Goal: Task Accomplishment & Management: Use online tool/utility

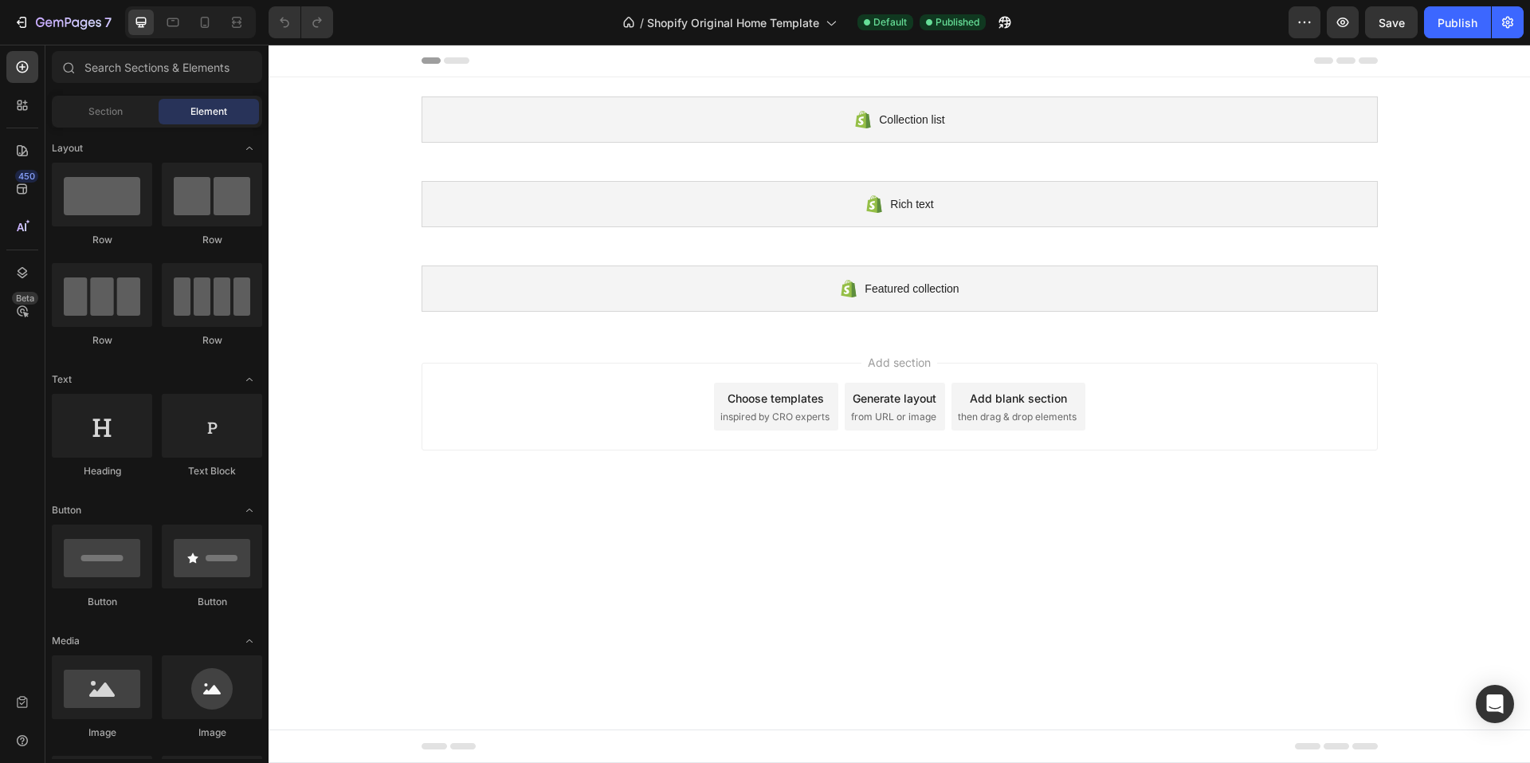
click at [795, 420] on span "inspired by CRO experts" at bounding box center [774, 417] width 109 height 14
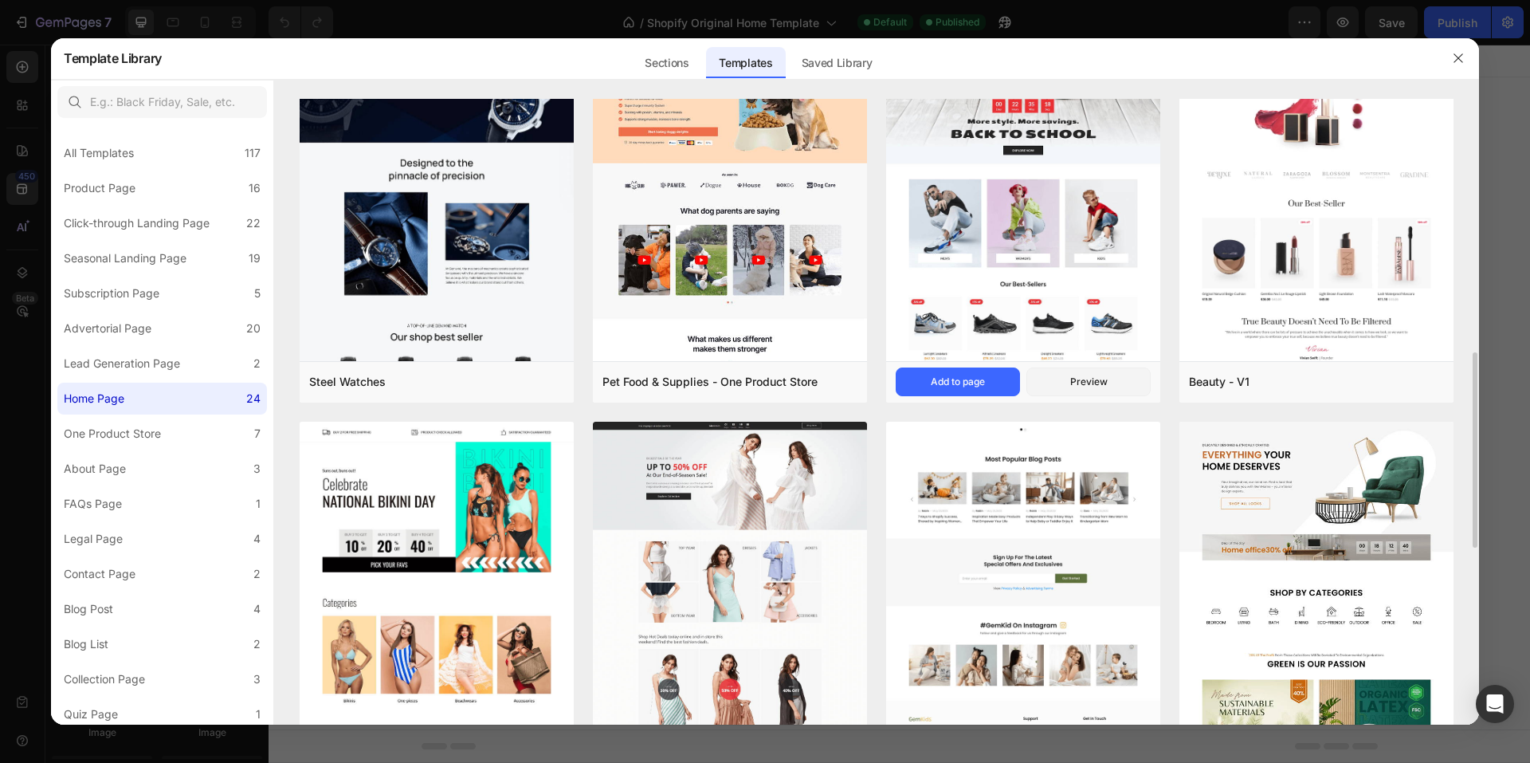
scroll to position [558, 0]
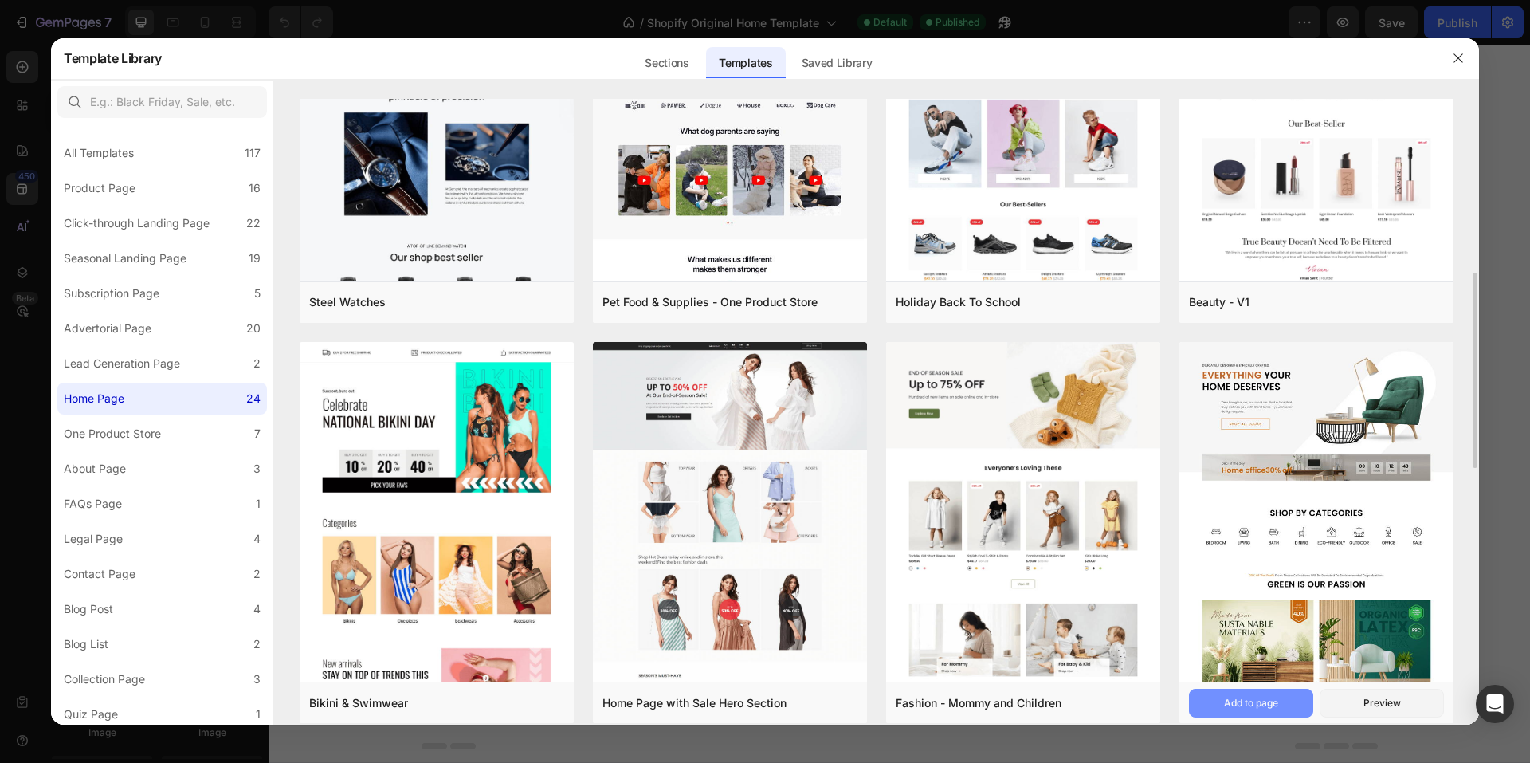
click at [1268, 703] on div "Add to page" at bounding box center [1251, 703] width 54 height 14
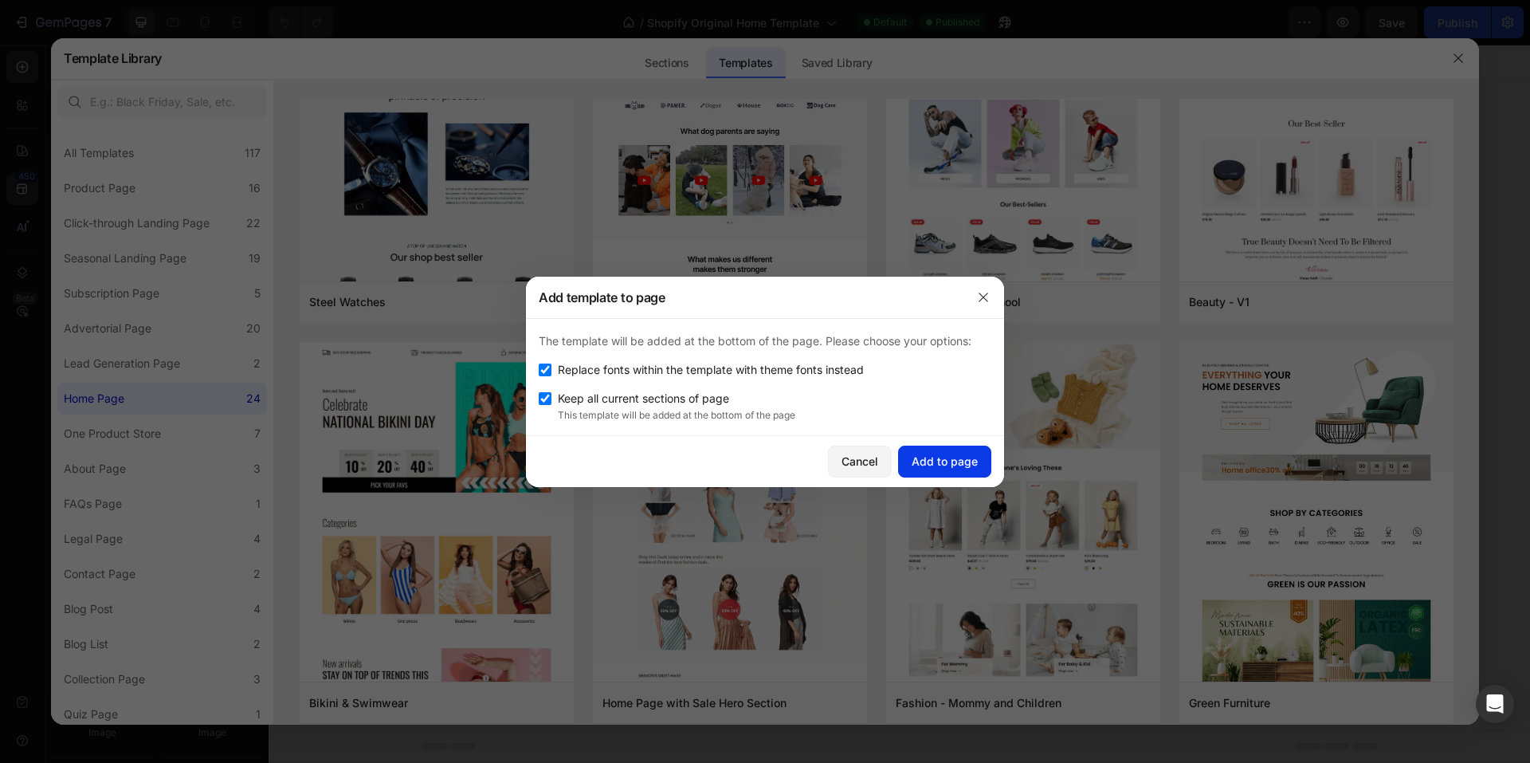
click at [956, 462] on div "Add to page" at bounding box center [945, 461] width 66 height 17
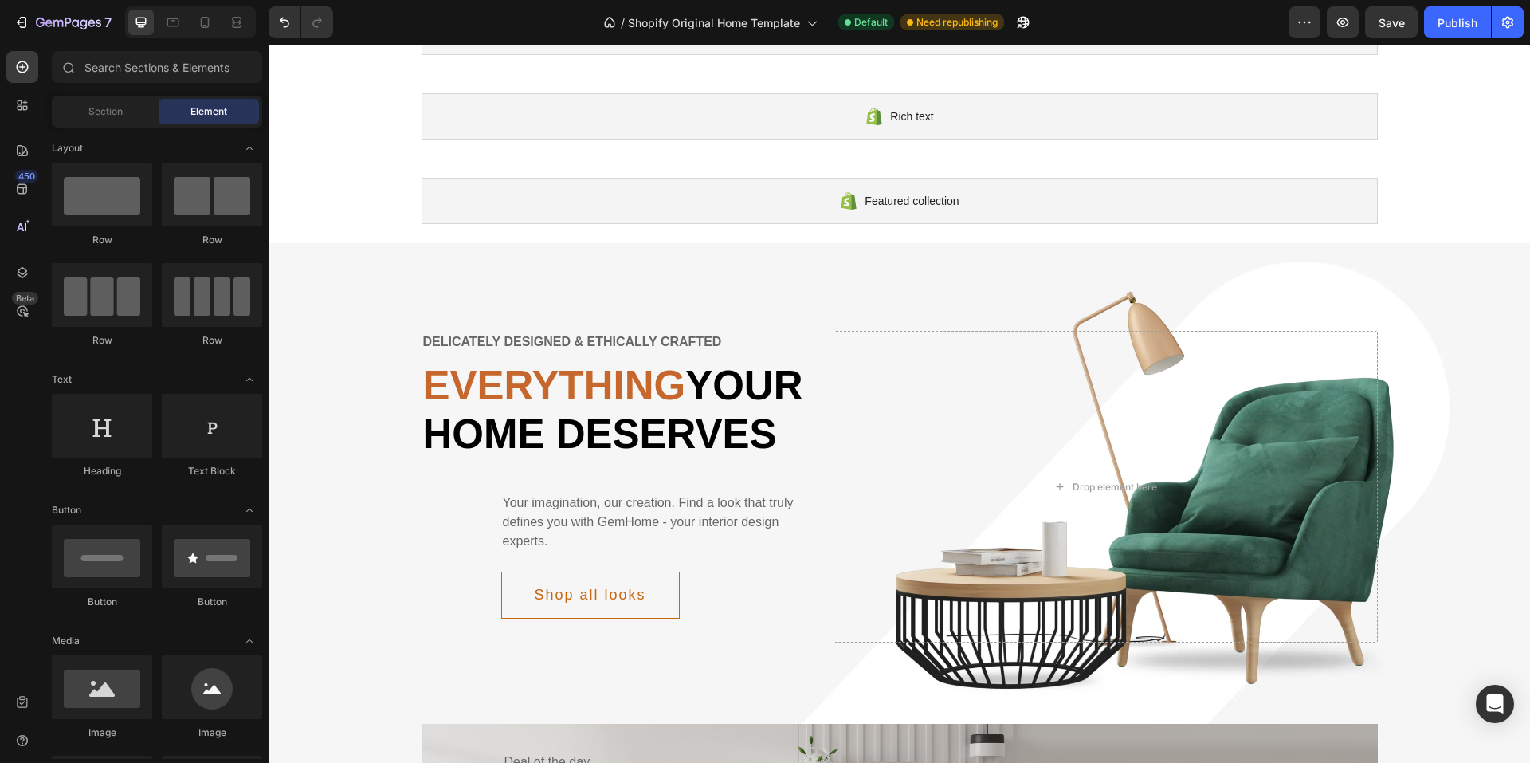
scroll to position [0, 0]
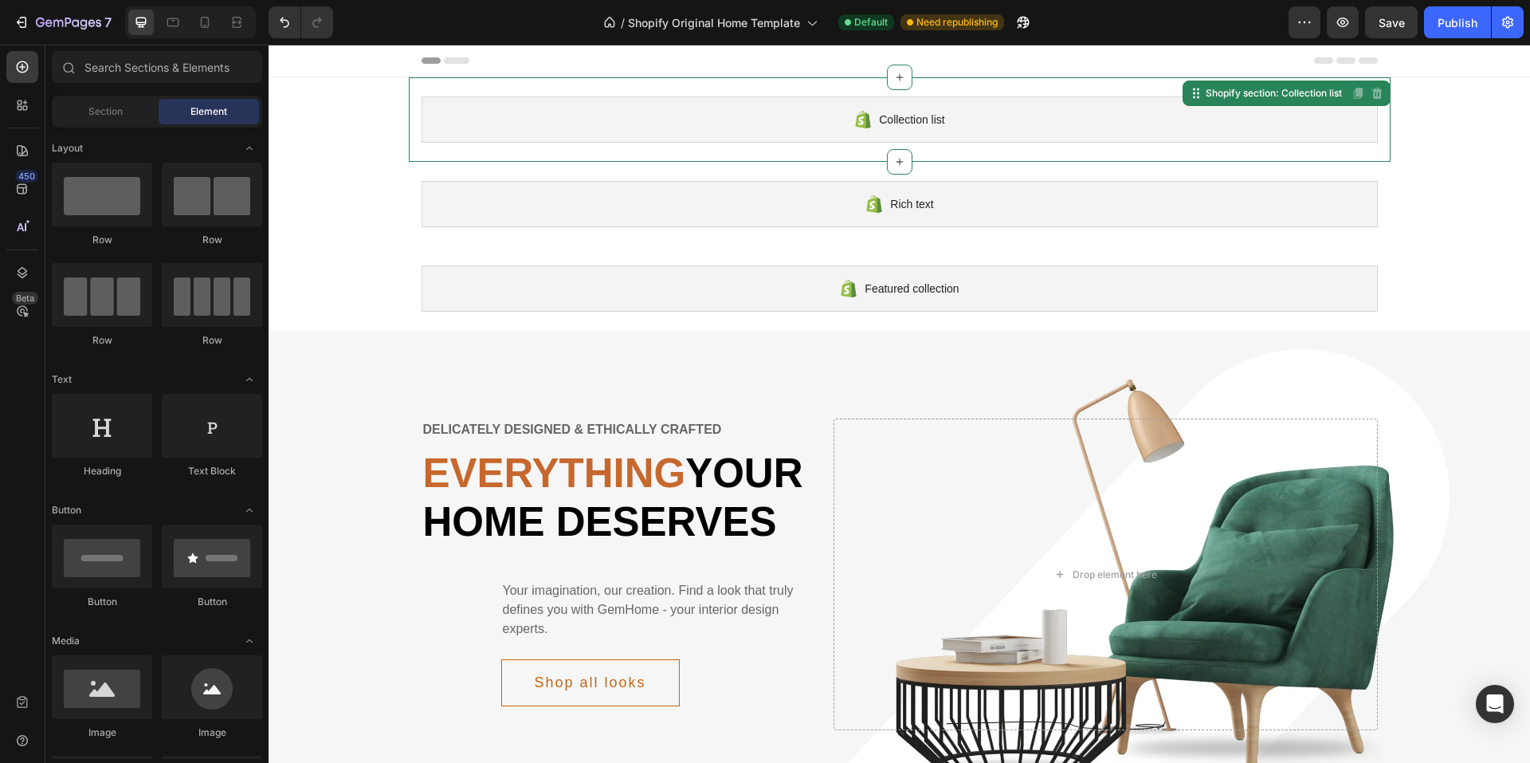
click at [962, 132] on div "Collection list" at bounding box center [900, 119] width 956 height 46
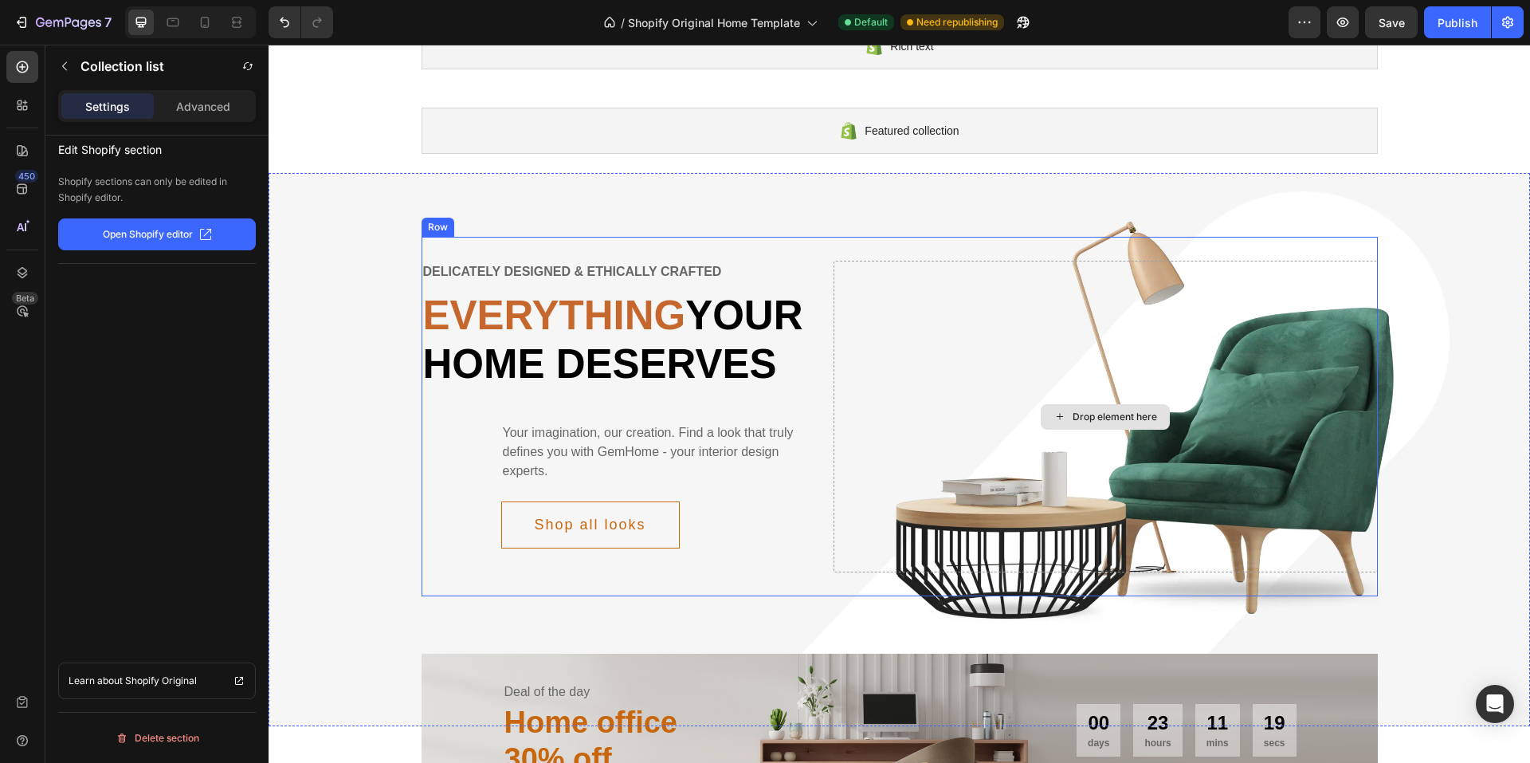
scroll to position [159, 0]
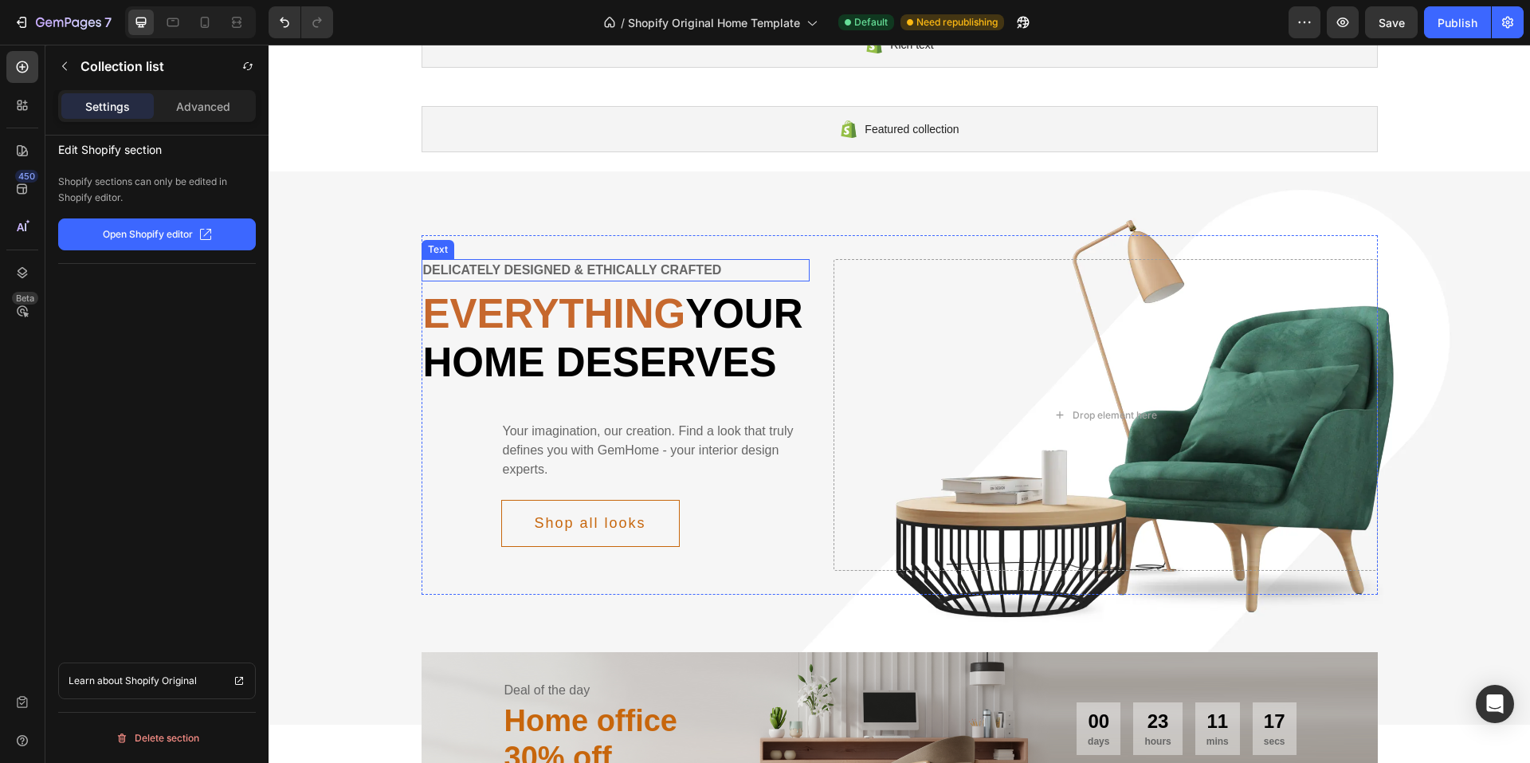
click at [554, 269] on div "Delicately designed & ethically crafted" at bounding box center [616, 270] width 389 height 22
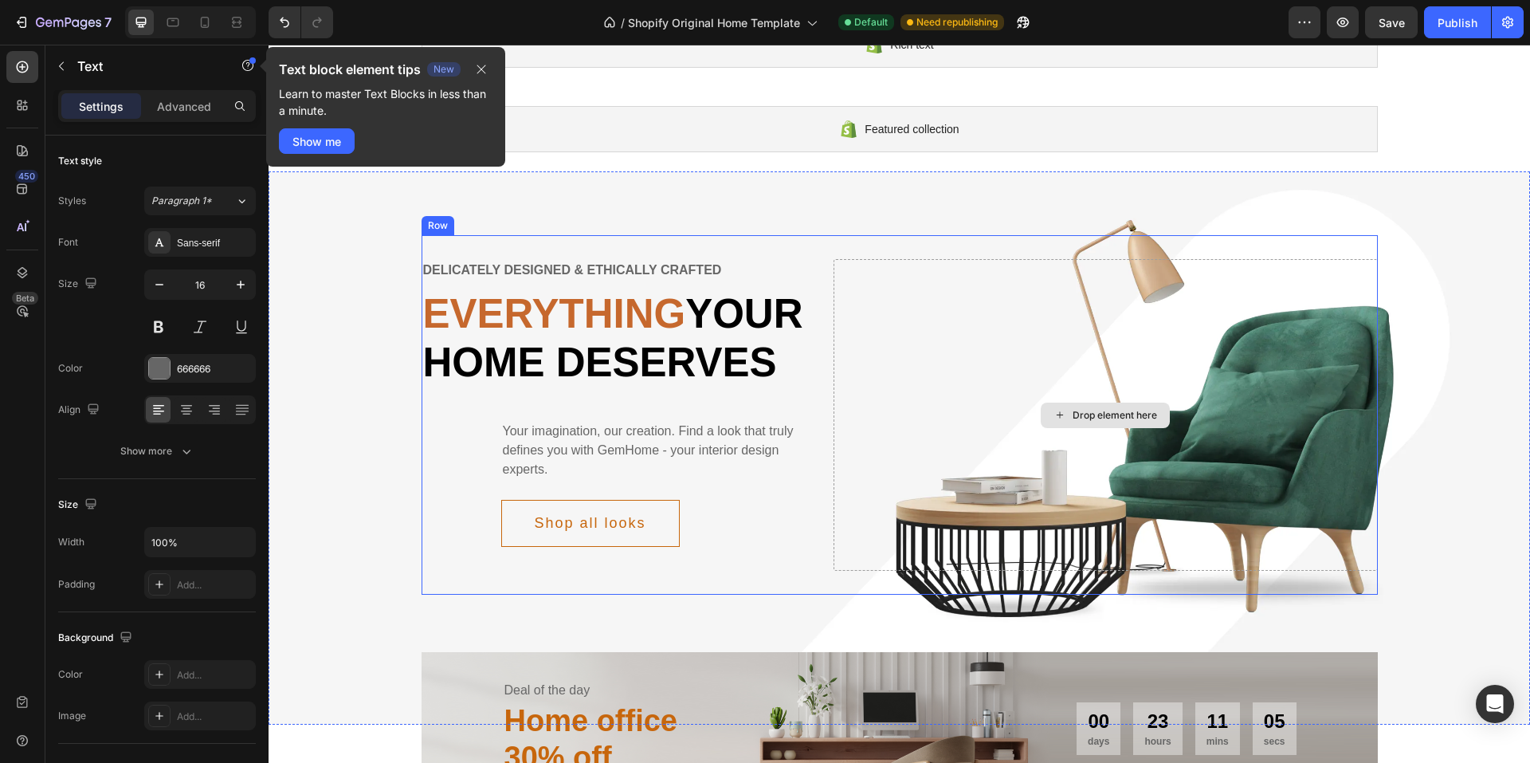
click at [1119, 422] on div "Drop element here" at bounding box center [1115, 415] width 84 height 13
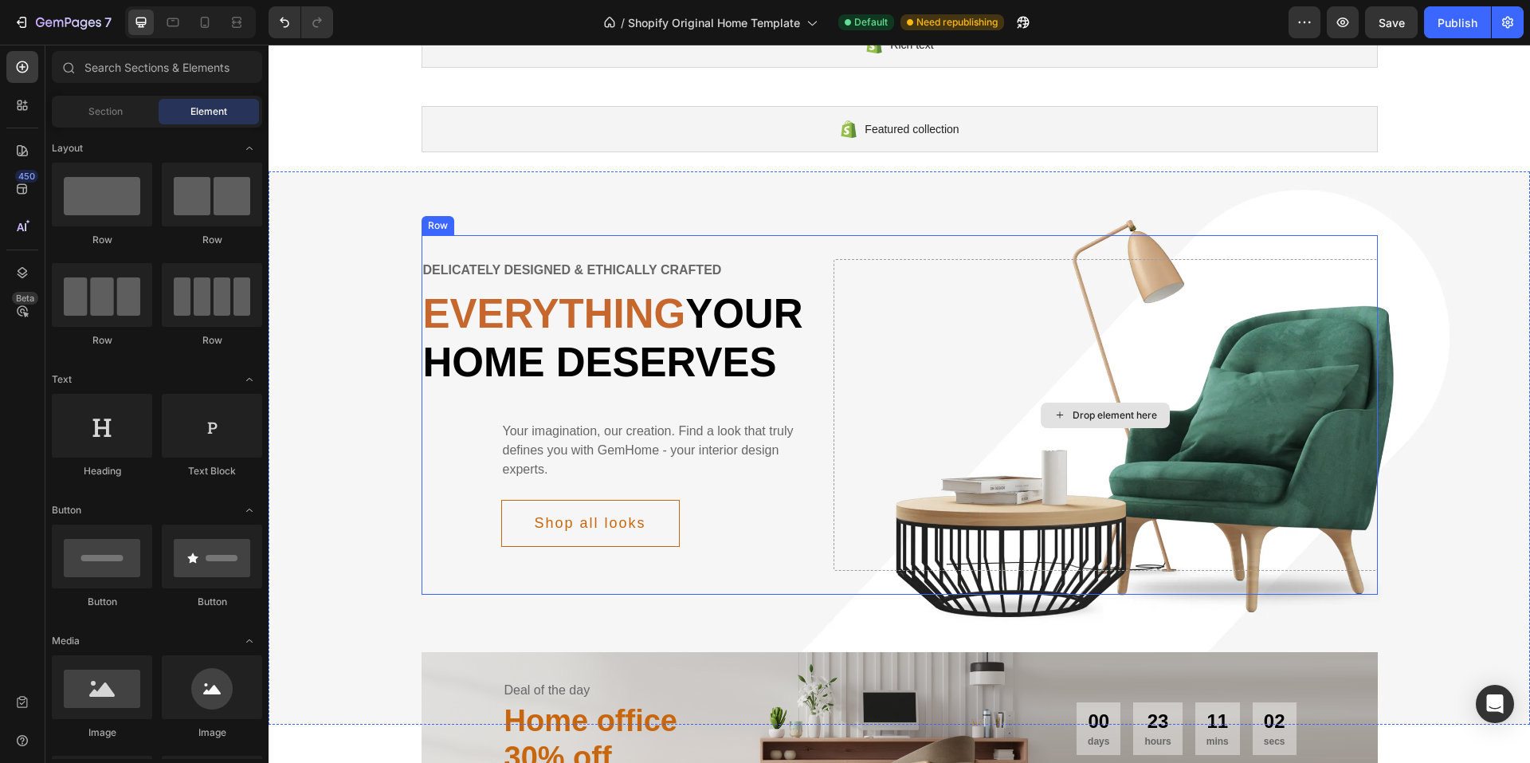
click at [1091, 422] on div "Drop element here" at bounding box center [1115, 415] width 84 height 13
click at [131, 702] on div at bounding box center [102, 687] width 100 height 64
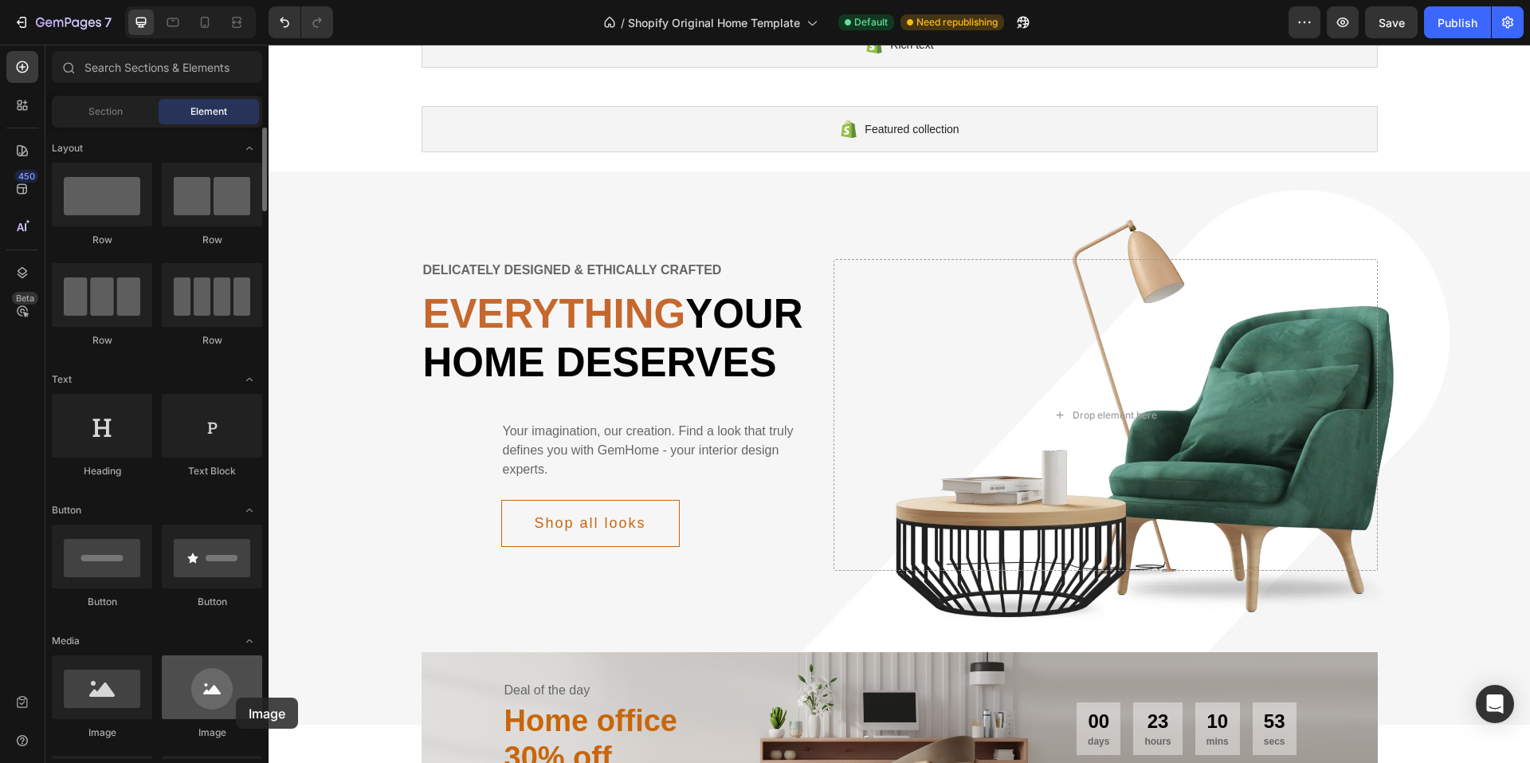
click at [236, 697] on div at bounding box center [212, 687] width 100 height 64
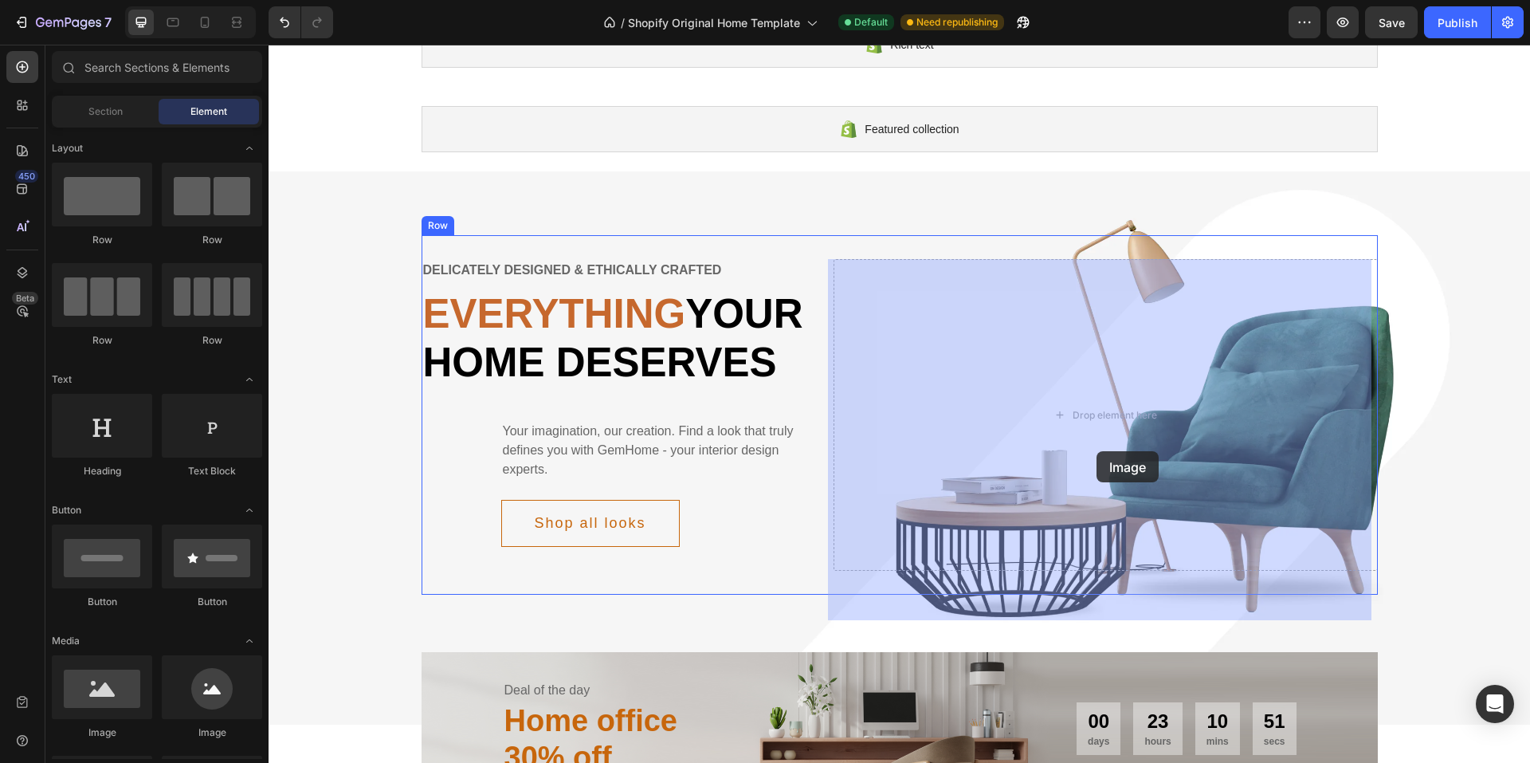
drag, startPoint x: 478, startPoint y: 747, endPoint x: 1097, endPoint y: 451, distance: 685.4
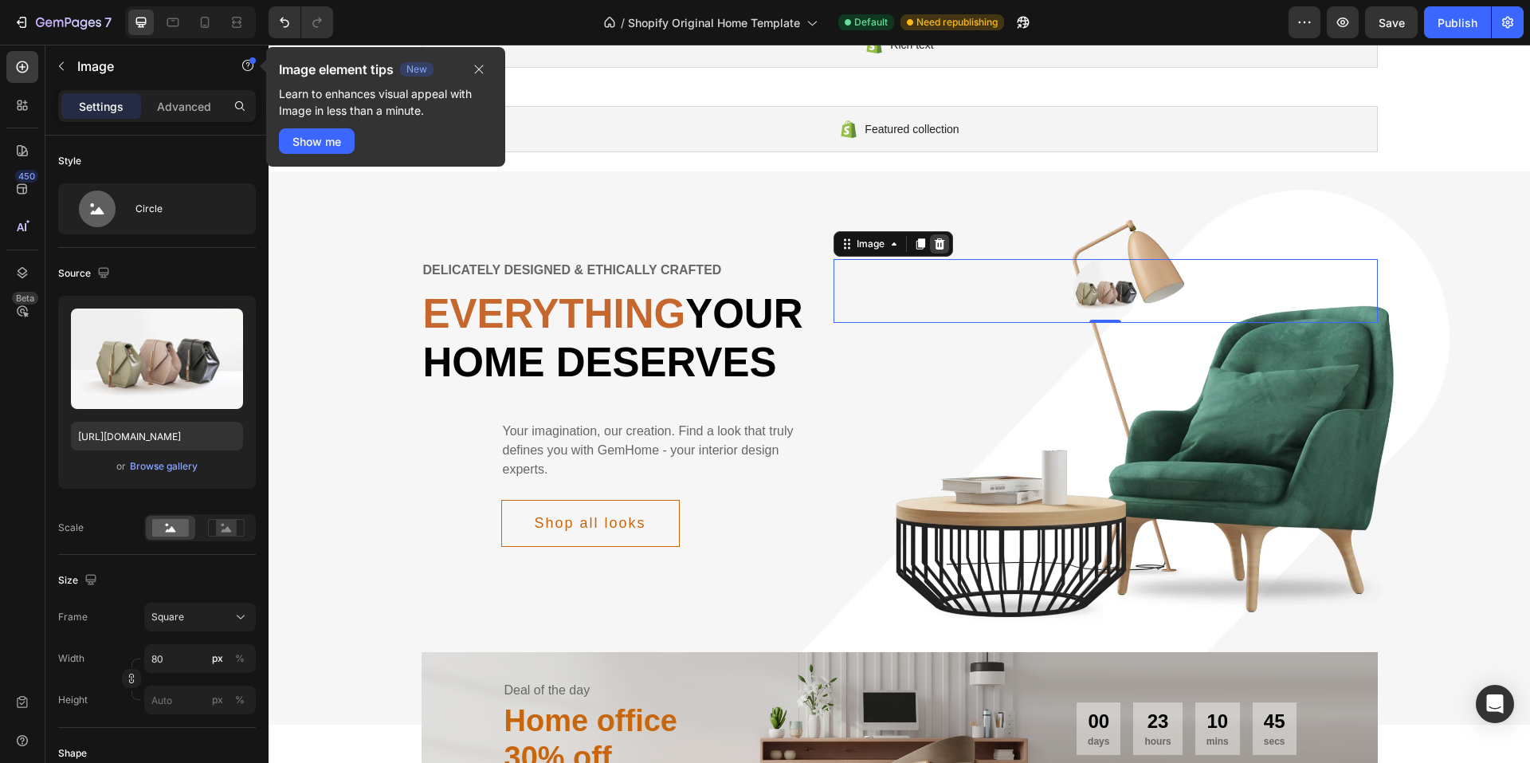
click at [939, 244] on icon at bounding box center [939, 243] width 13 height 13
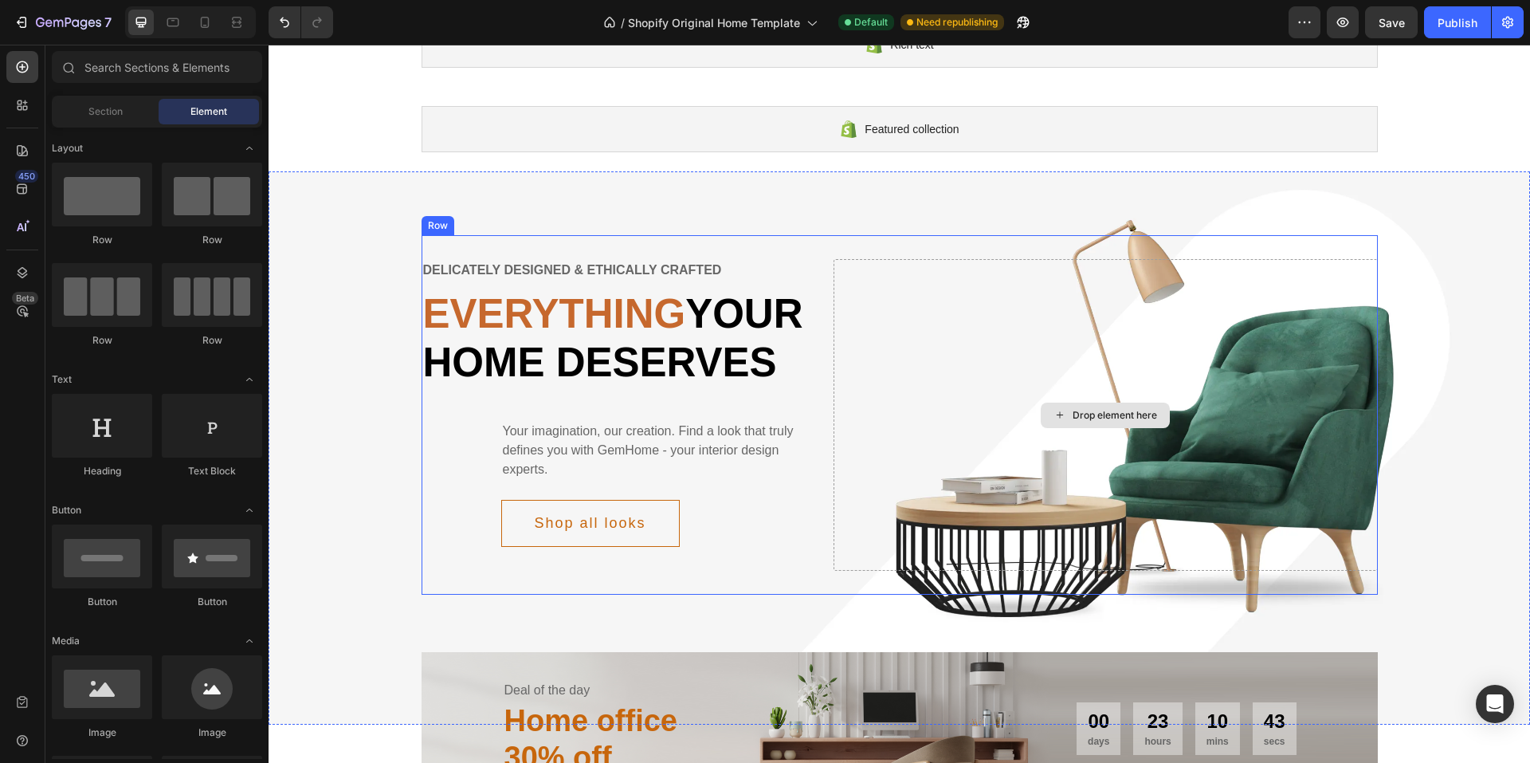
click at [1073, 422] on div "Drop element here" at bounding box center [1115, 415] width 84 height 13
click at [1198, 348] on div "Drop element here" at bounding box center [1106, 415] width 544 height 312
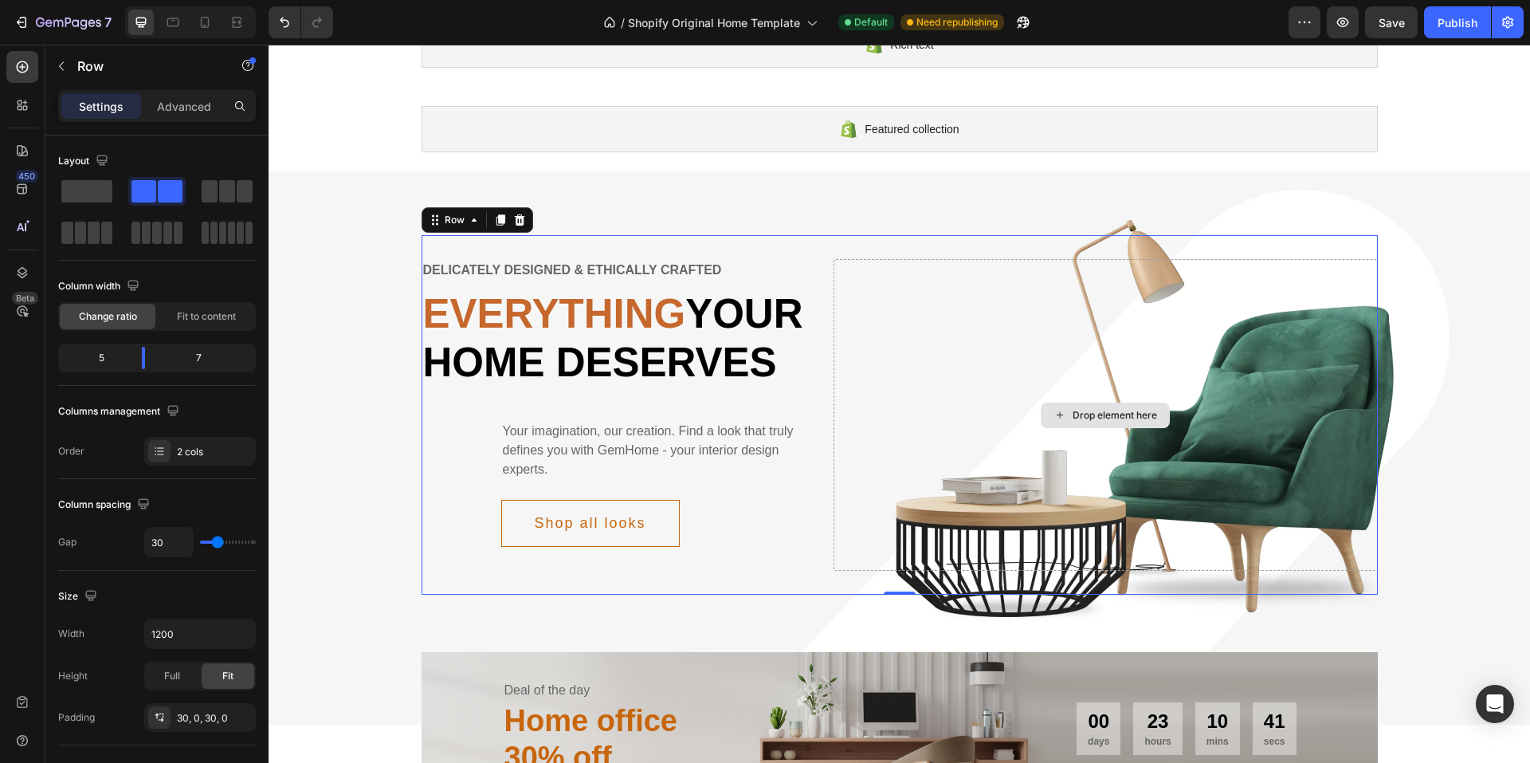
click at [1246, 476] on div "Drop element here" at bounding box center [1106, 415] width 544 height 312
click at [1006, 437] on div "Drop element here" at bounding box center [1106, 415] width 544 height 312
click at [965, 594] on div "Delicately designed & ethically crafted Text Everything your home deserves Head…" at bounding box center [900, 414] width 956 height 359
click at [448, 221] on div "Row" at bounding box center [454, 220] width 26 height 14
click at [850, 311] on div "Drop element here" at bounding box center [1106, 415] width 544 height 312
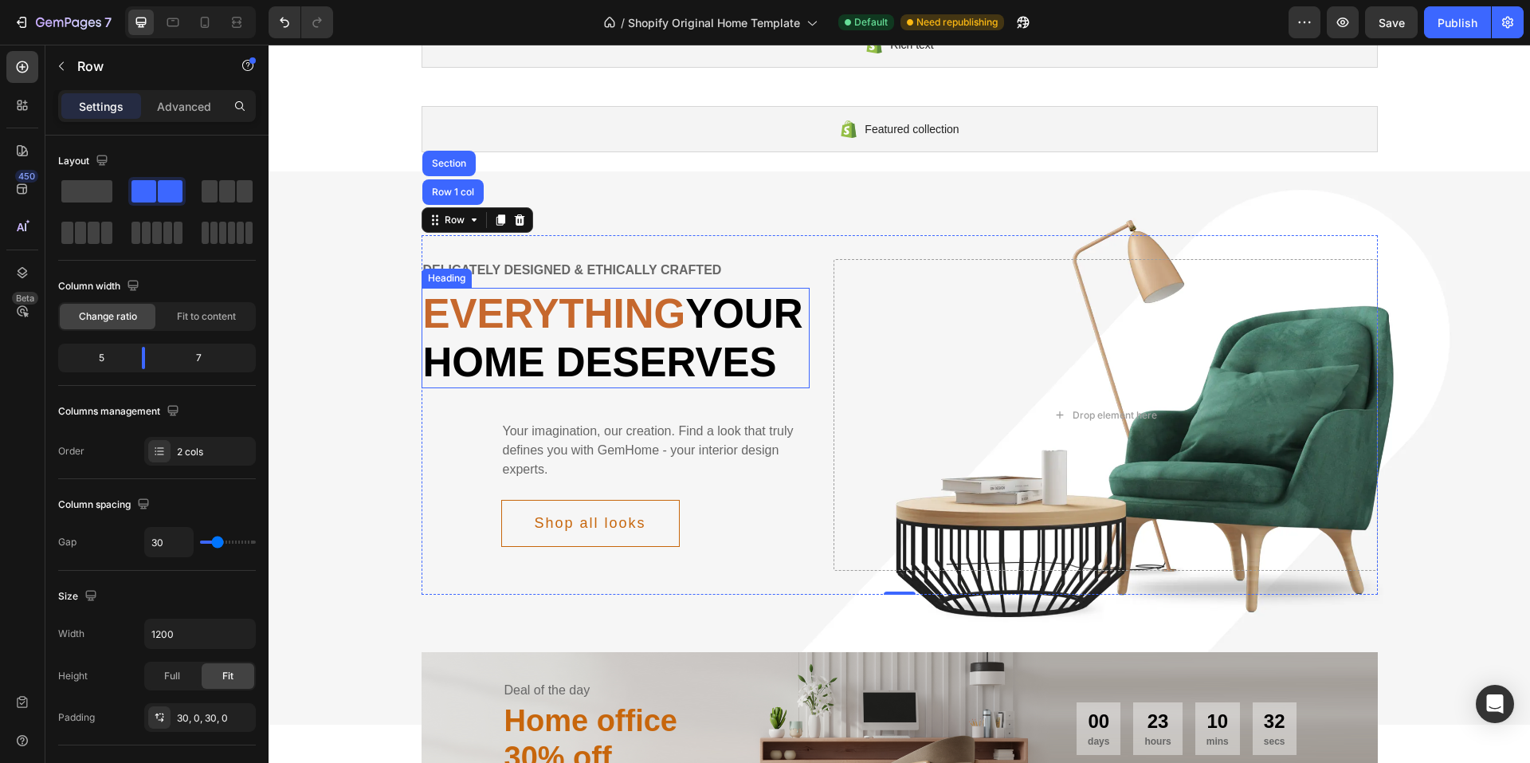
click at [610, 329] on span "Everything" at bounding box center [554, 313] width 263 height 45
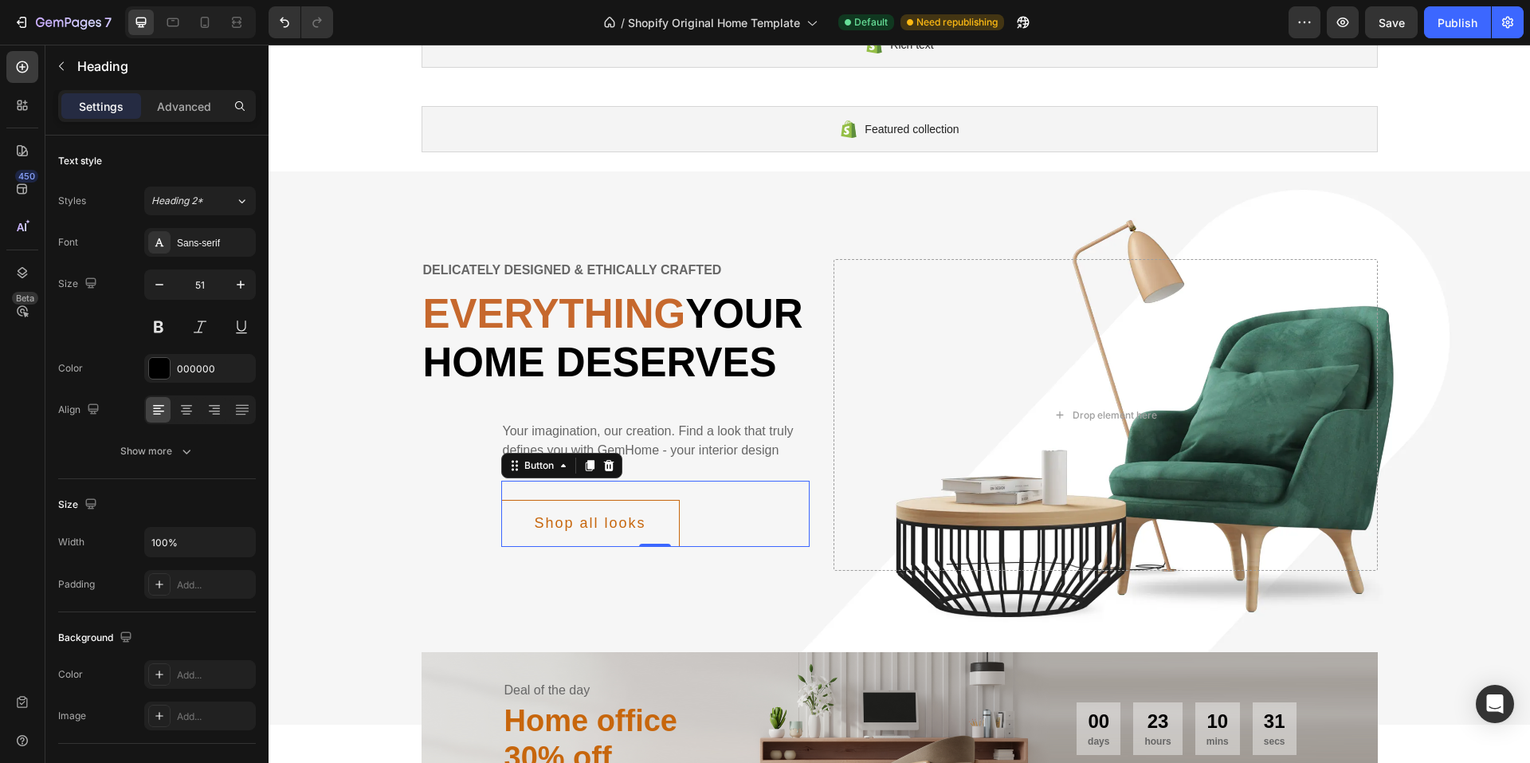
click at [571, 539] on div "Shop all looks Button 0" at bounding box center [655, 514] width 309 height 66
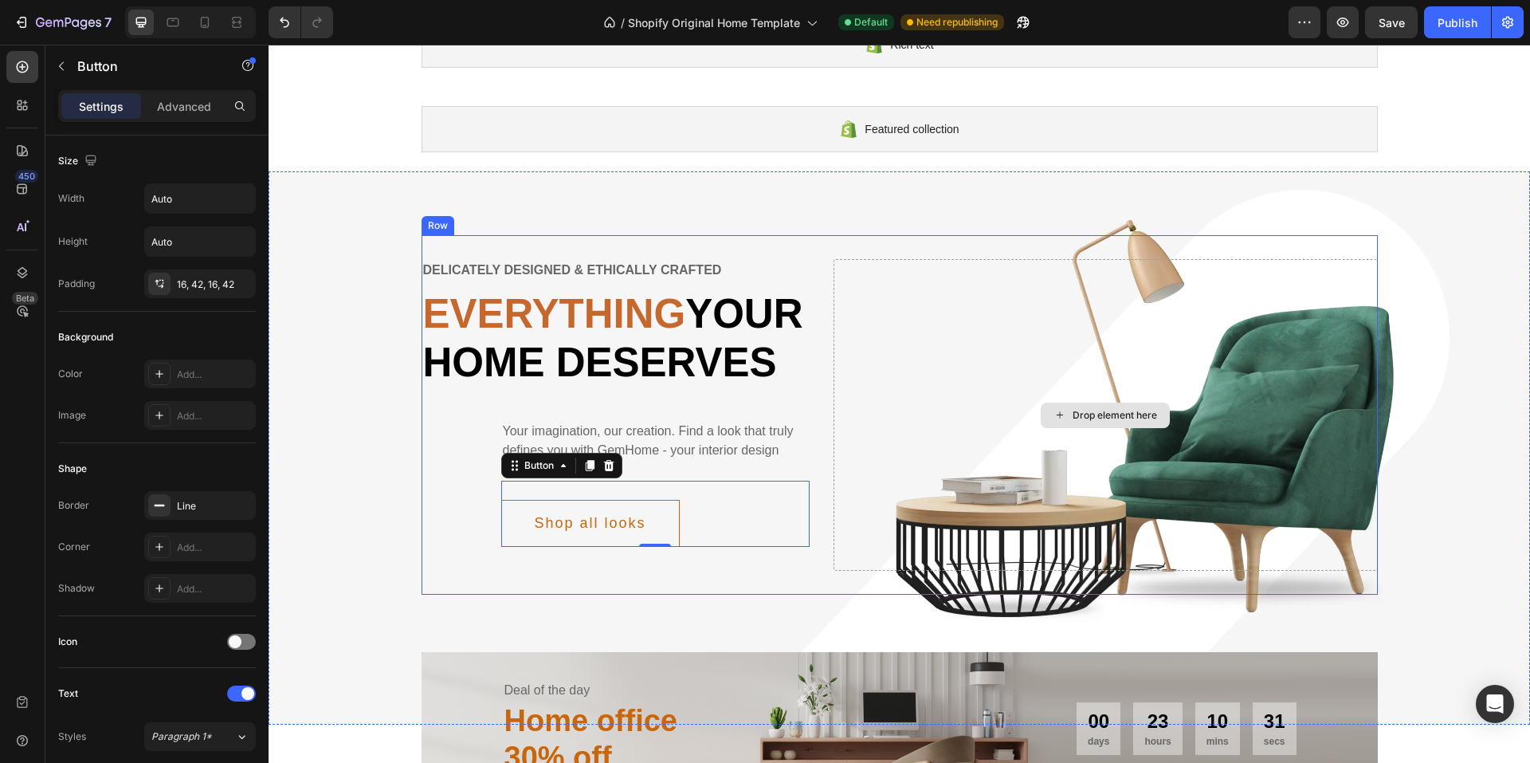
click at [1136, 422] on div "Drop element here" at bounding box center [1115, 415] width 84 height 13
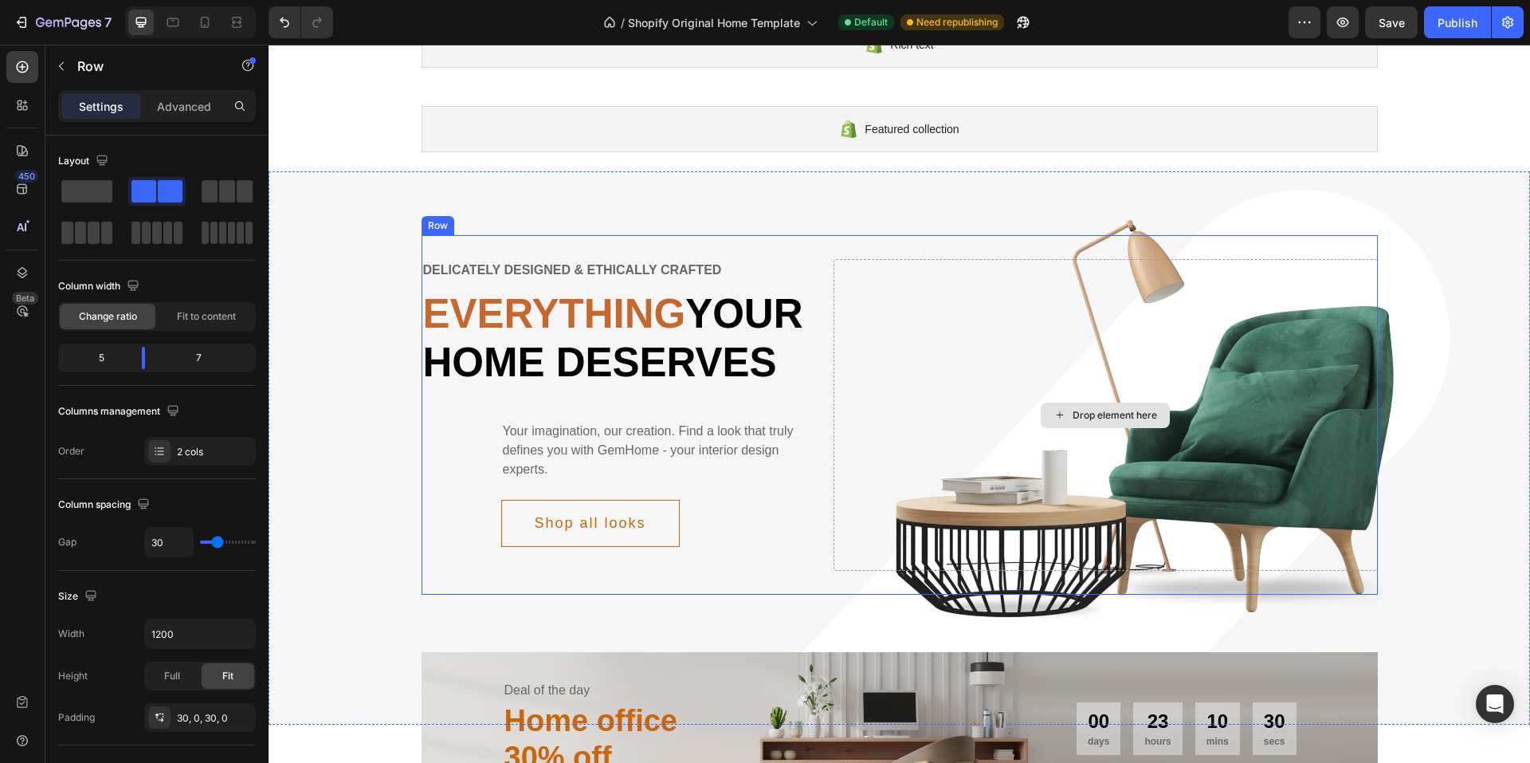
click at [1199, 330] on div "Drop element here" at bounding box center [1106, 415] width 544 height 312
click at [1278, 360] on div "Drop element here" at bounding box center [1106, 415] width 544 height 312
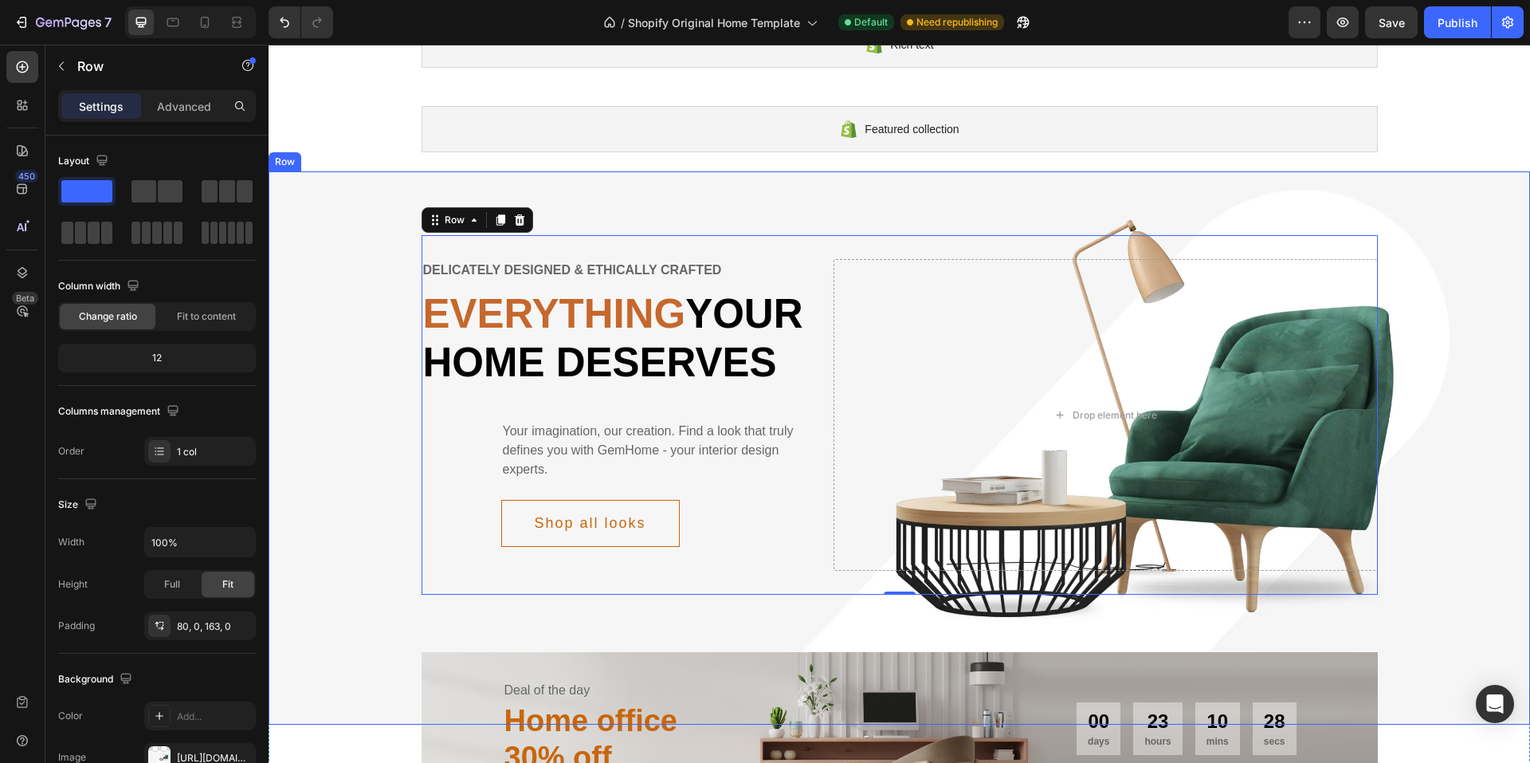
click at [1383, 392] on div "Delicately designed & ethically crafted Text Everything your home deserves Head…" at bounding box center [899, 414] width 1261 height 359
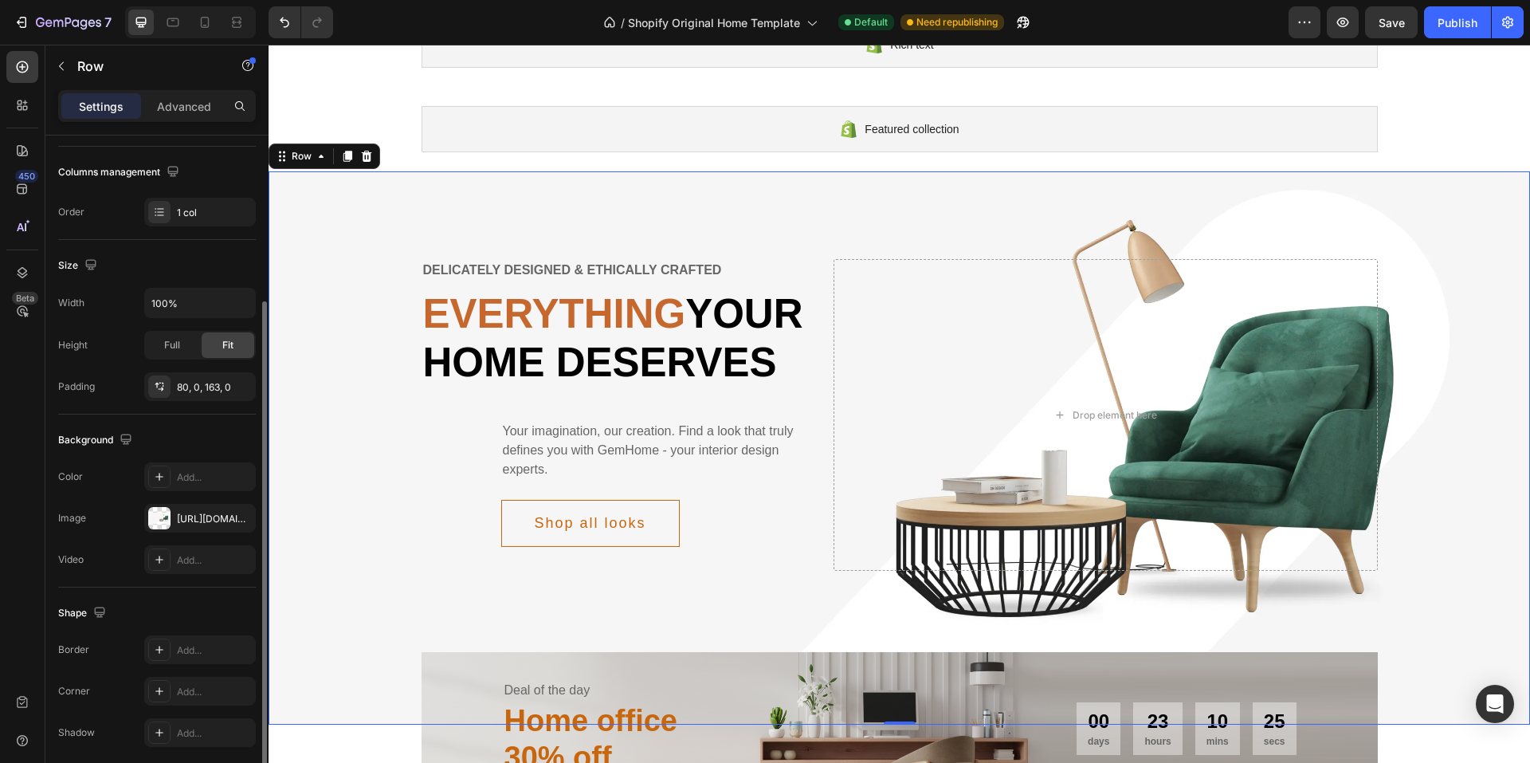
scroll to position [300, 0]
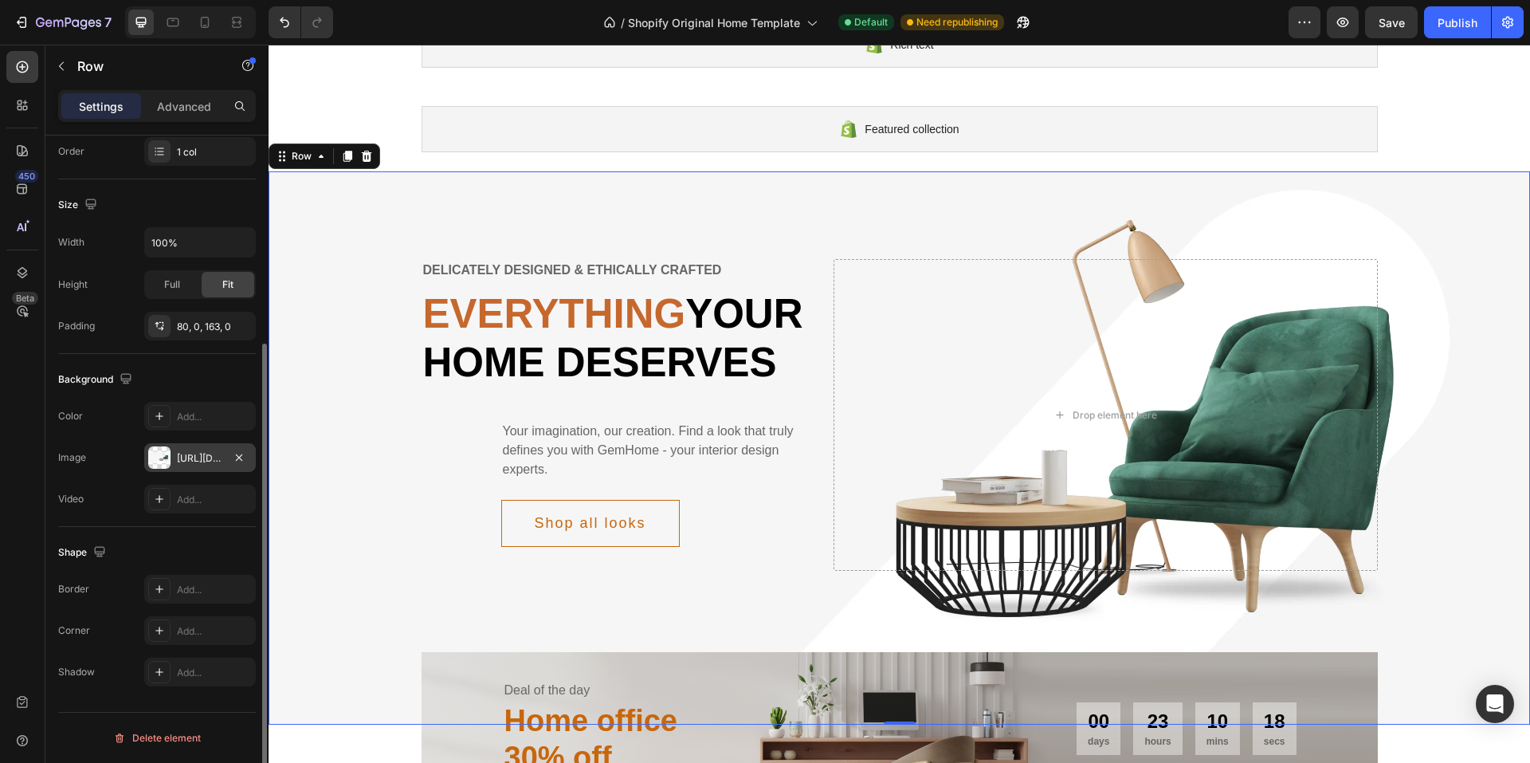
click at [206, 459] on div "[URL][DOMAIN_NAME]" at bounding box center [200, 458] width 46 height 14
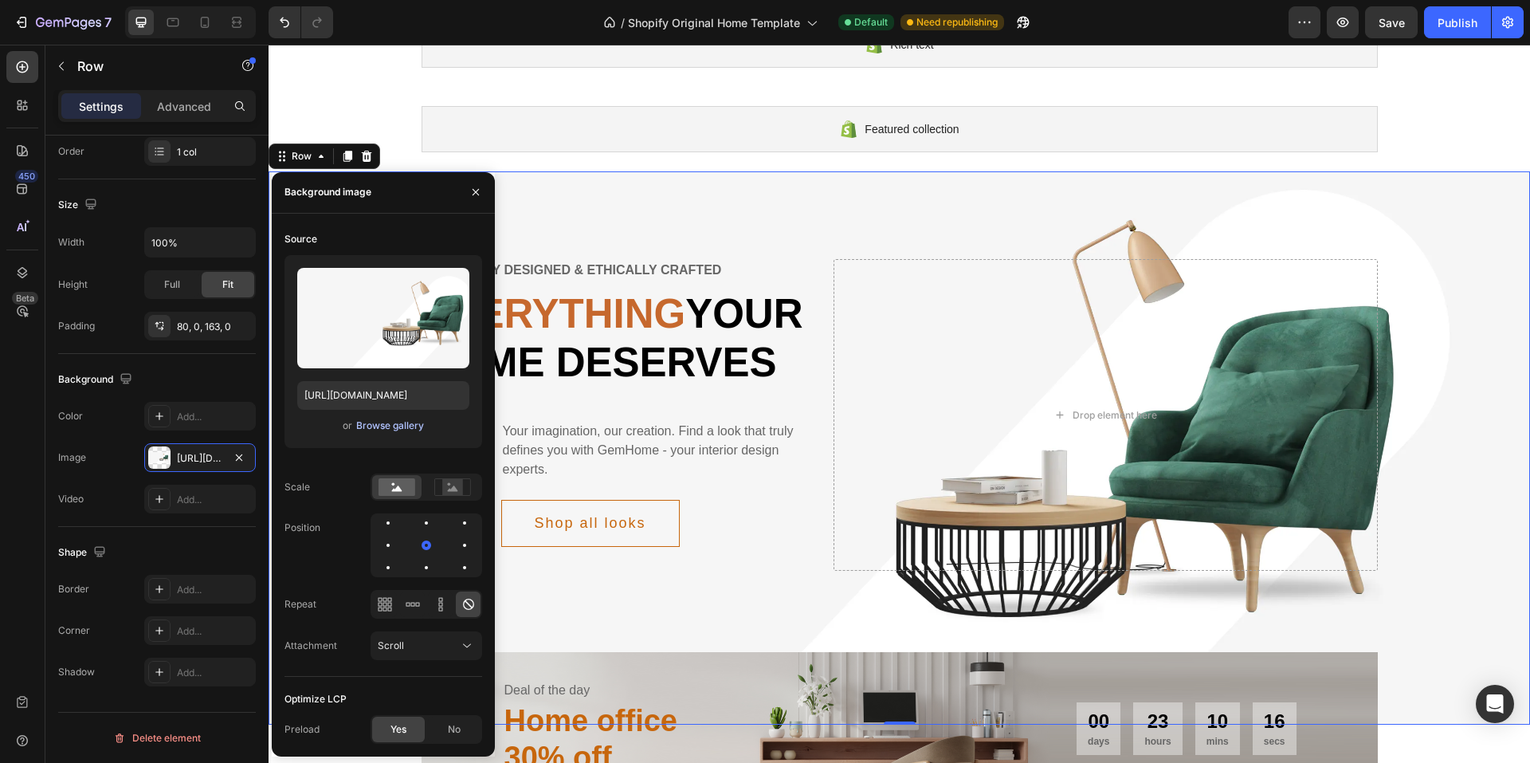
click at [391, 427] on div "Browse gallery" at bounding box center [390, 425] width 68 height 14
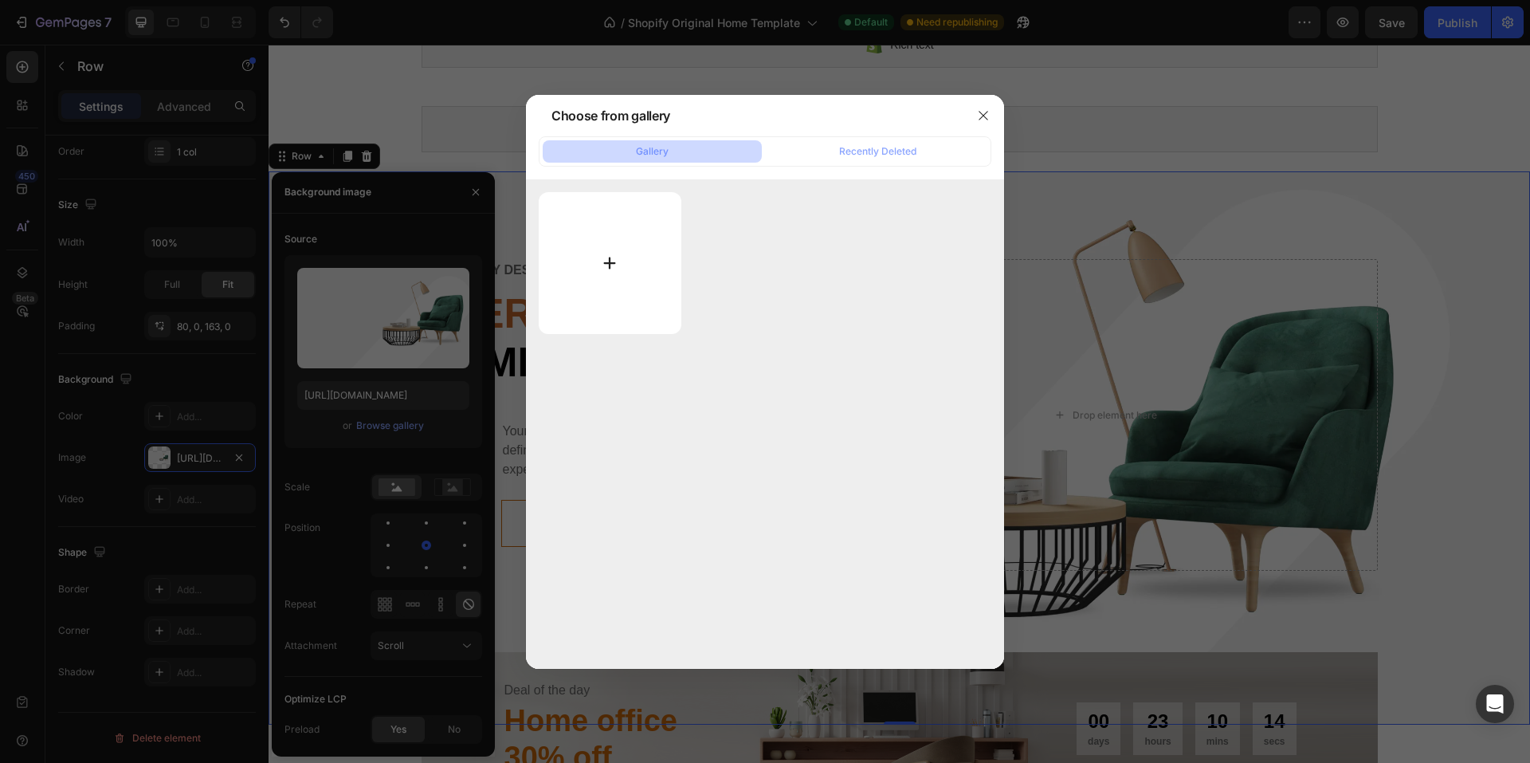
click at [603, 265] on input "file" at bounding box center [610, 263] width 143 height 142
type input "C:\fakepath\LTDEDN KHMG189.jpg"
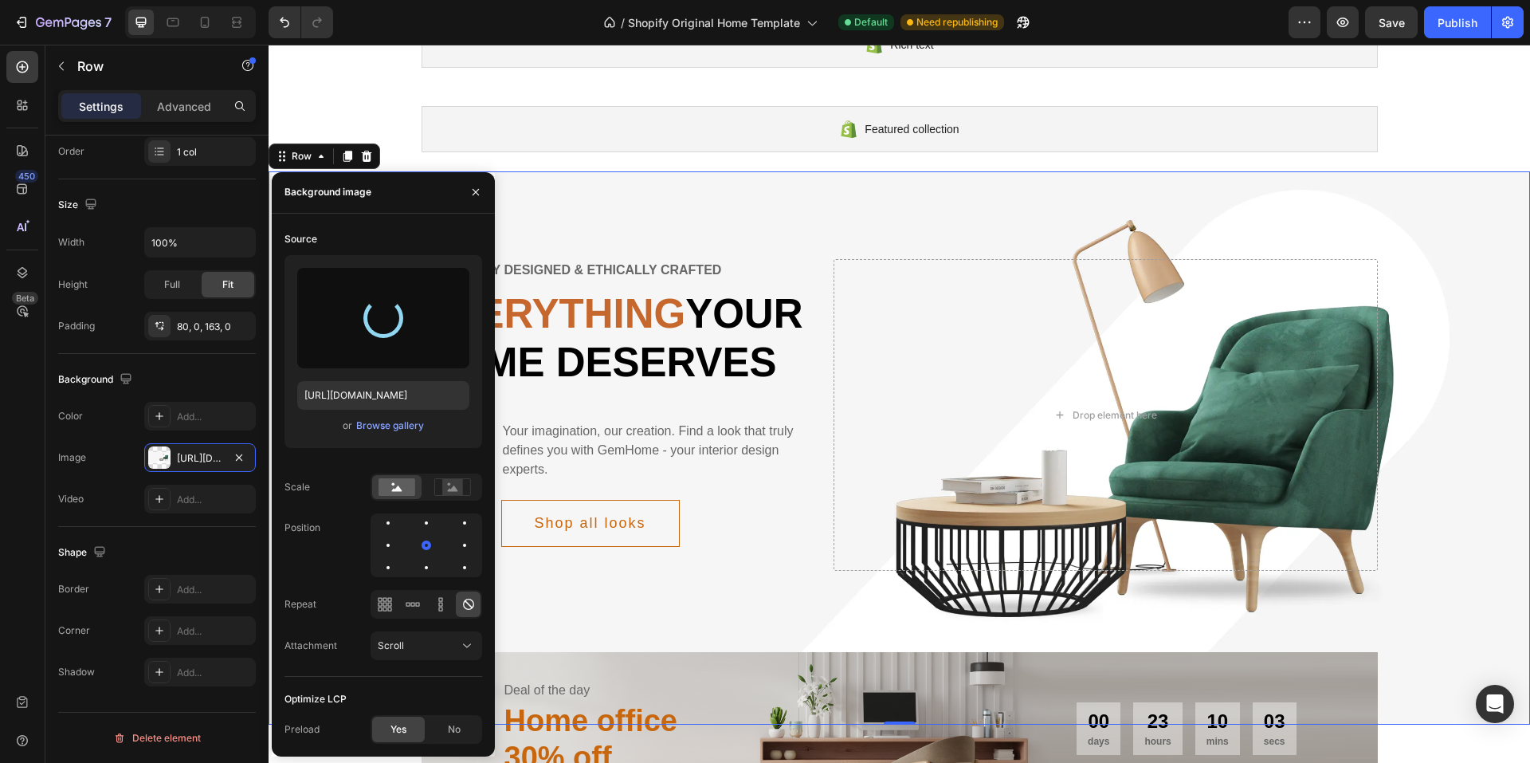
type input "[URL][DOMAIN_NAME]"
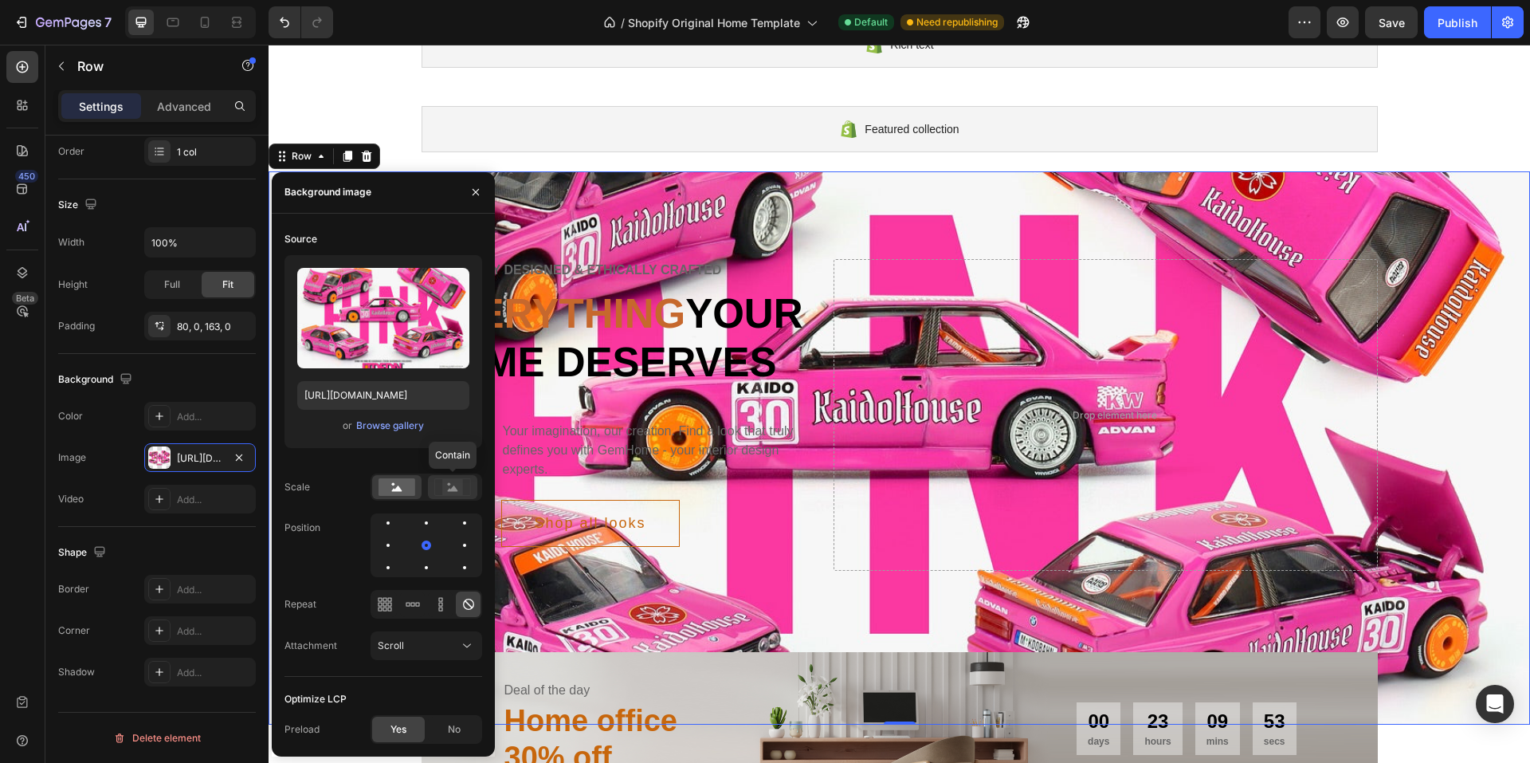
click at [452, 491] on icon at bounding box center [453, 488] width 10 height 6
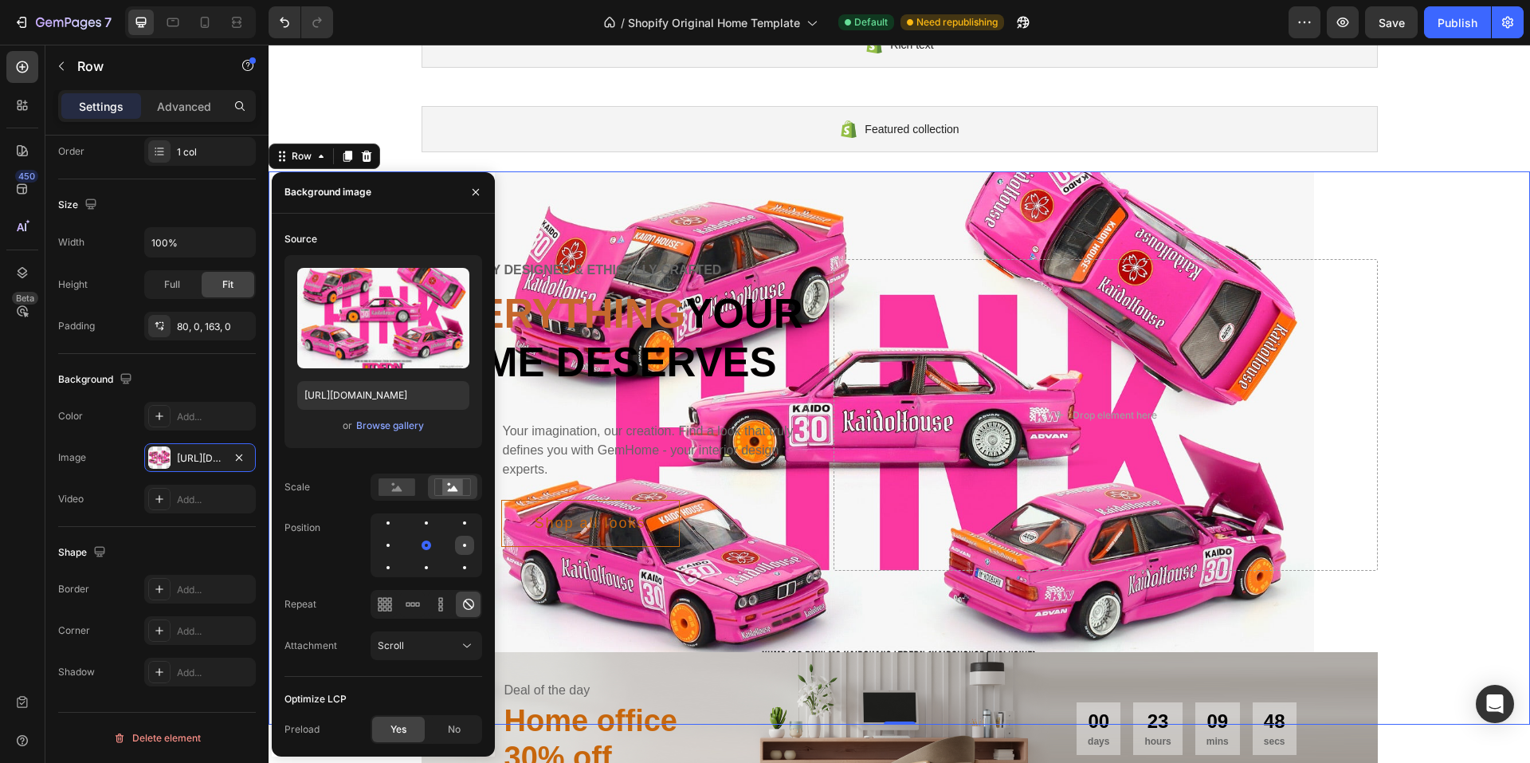
click at [398, 558] on div at bounding box center [388, 567] width 19 height 19
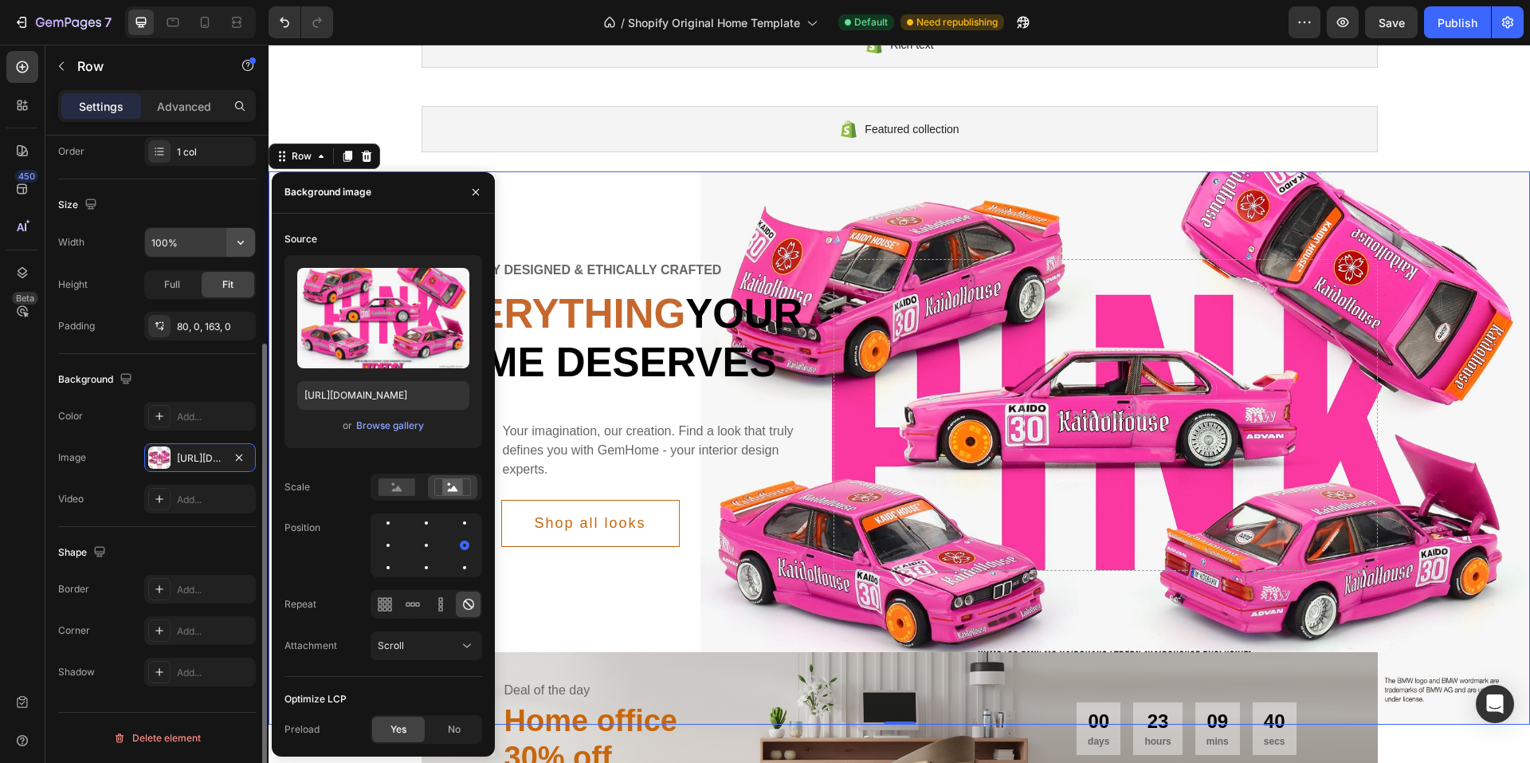
click at [241, 245] on icon "button" at bounding box center [241, 242] width 16 height 16
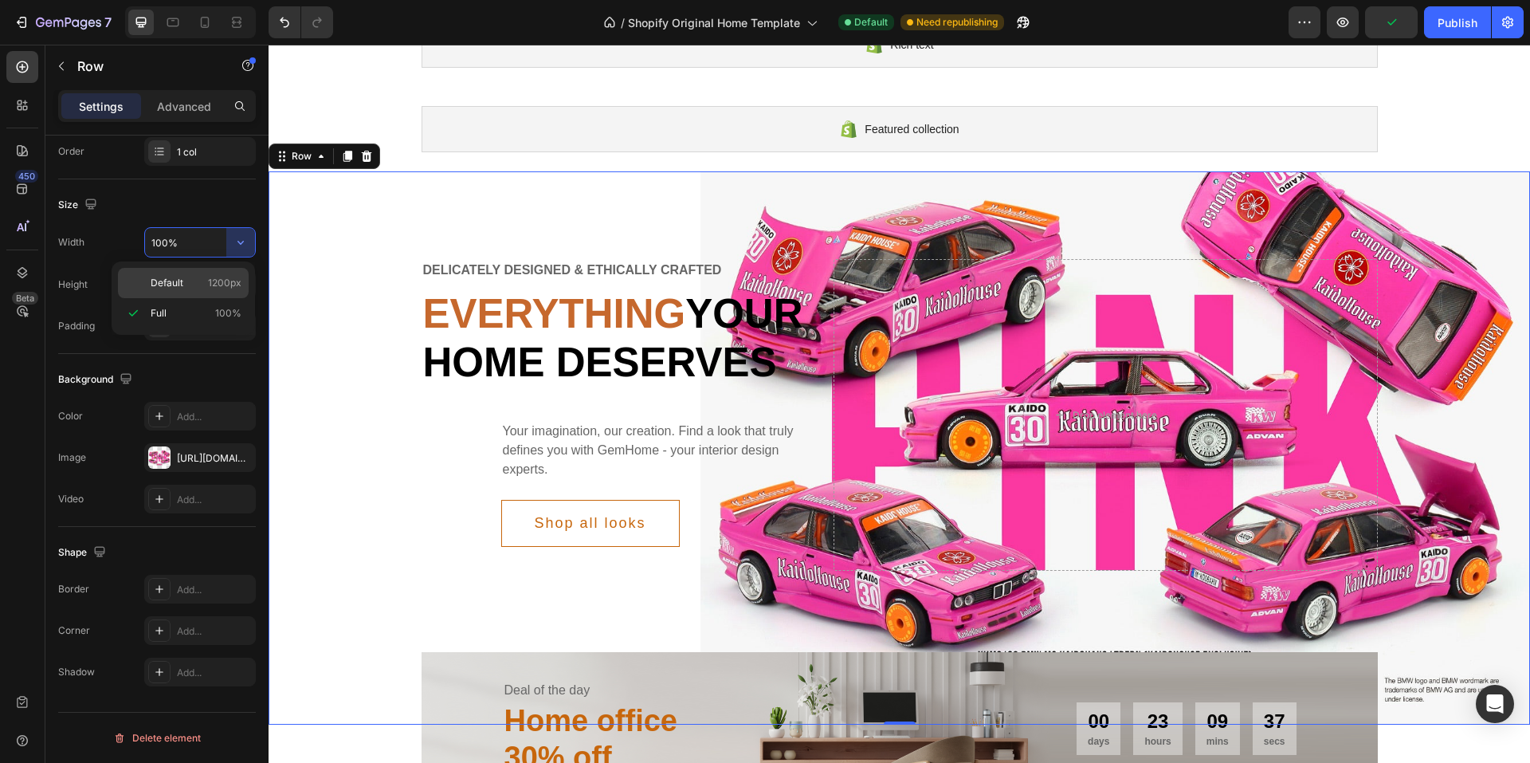
click at [179, 288] on span "Default" at bounding box center [167, 283] width 33 height 14
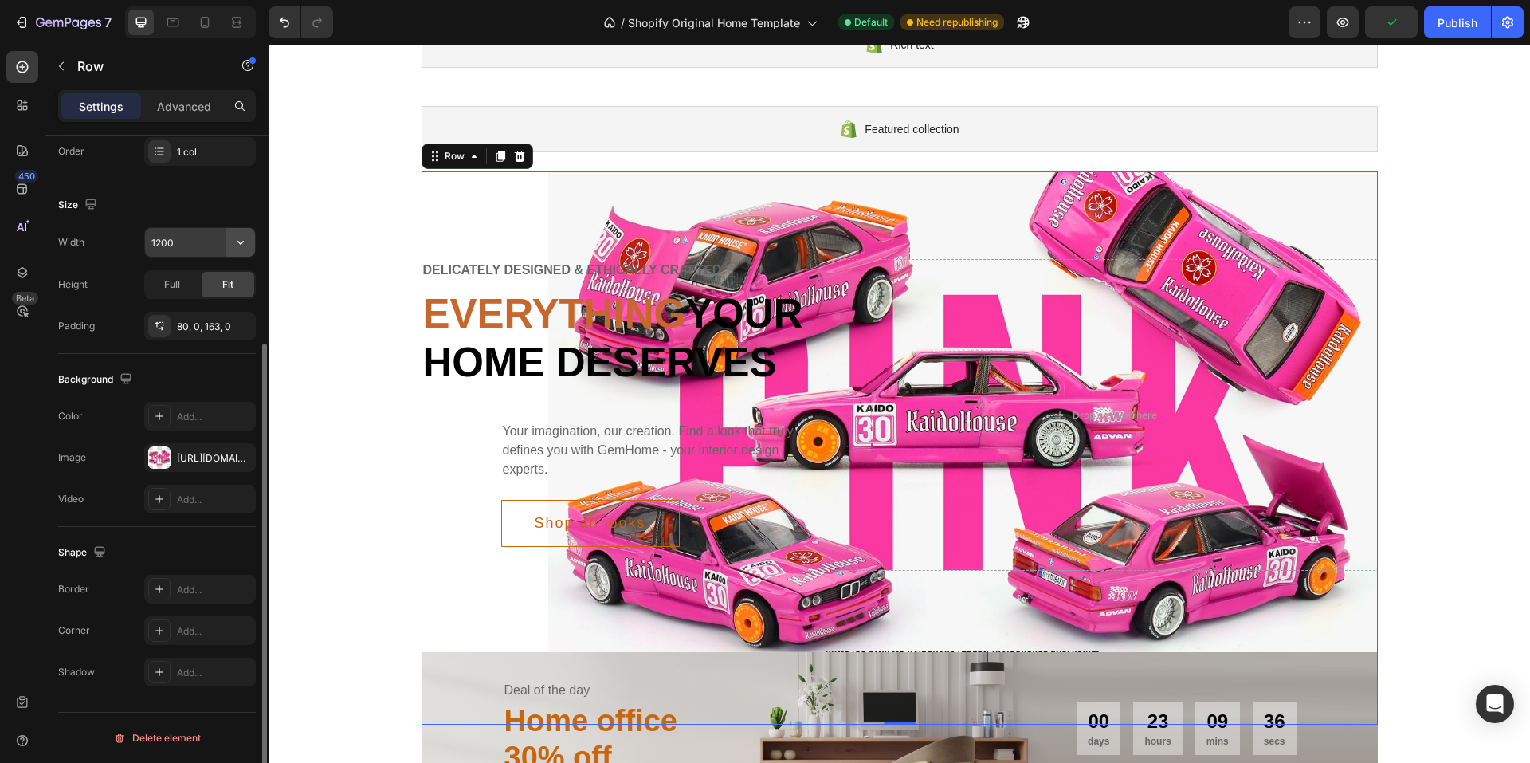
click at [230, 245] on button "button" at bounding box center [240, 242] width 29 height 29
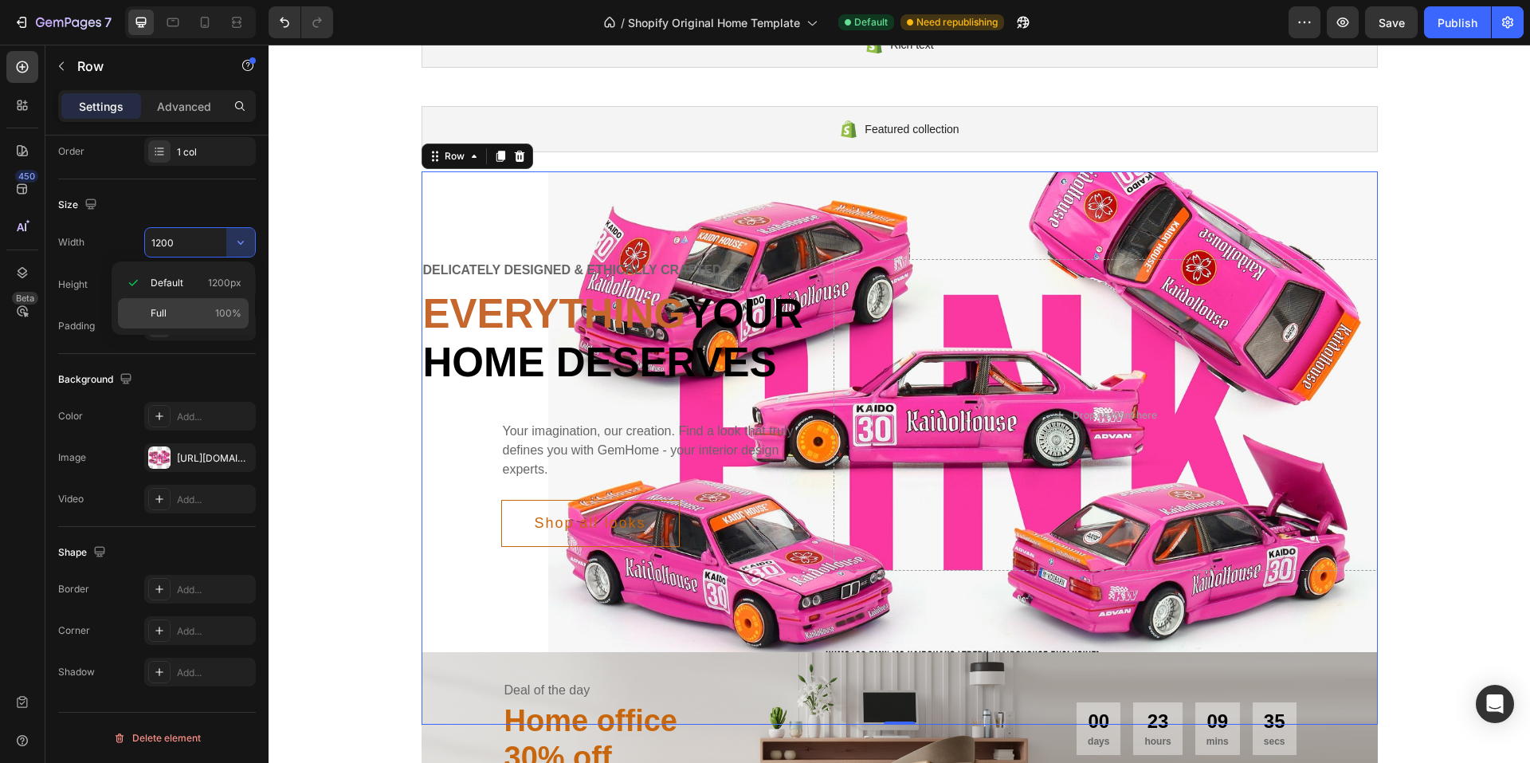
click at [185, 303] on div "Full 100%" at bounding box center [183, 313] width 131 height 30
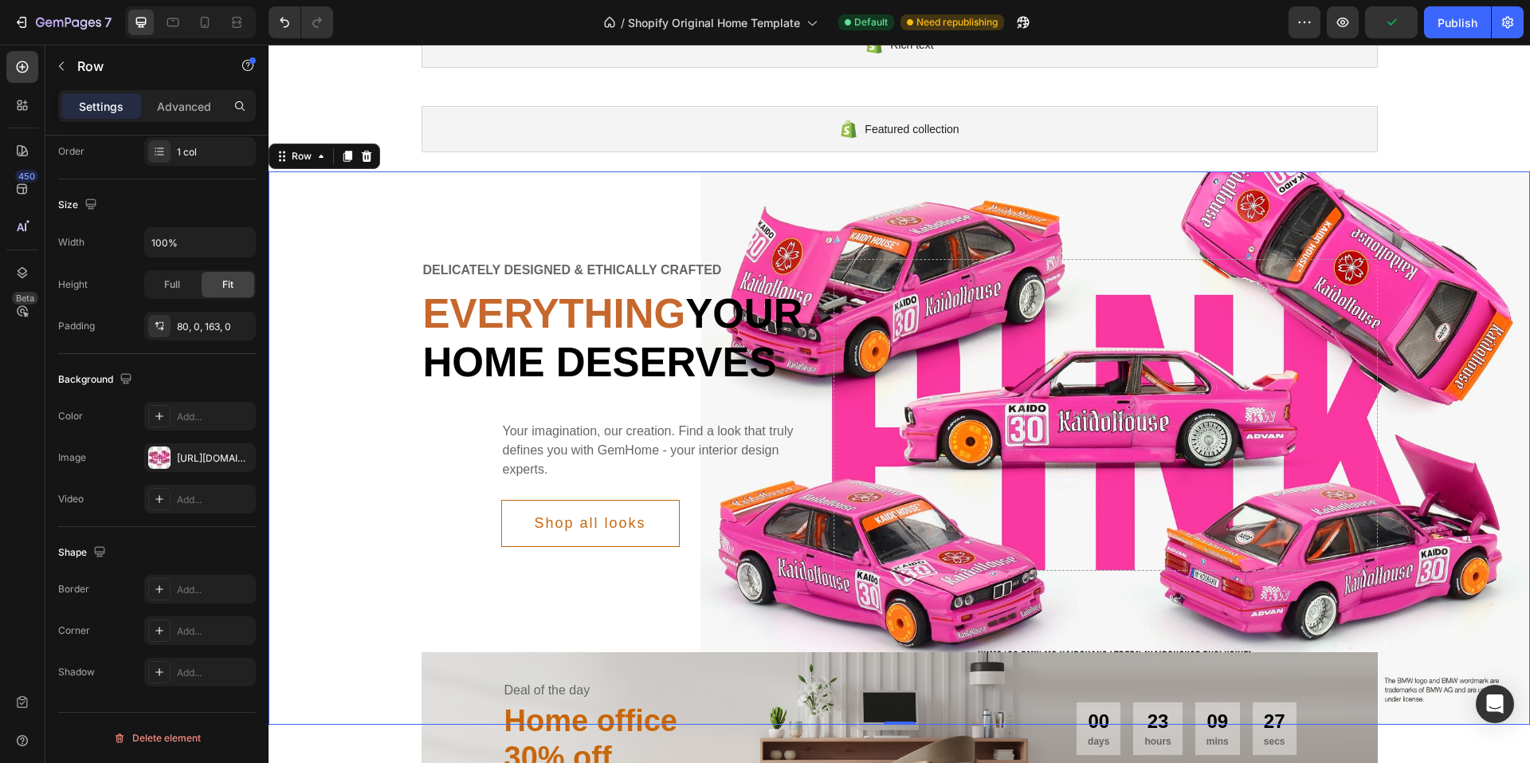
click at [981, 219] on div "Delicately designed & ethically crafted Text Everything your home deserves Head…" at bounding box center [899, 447] width 1261 height 553
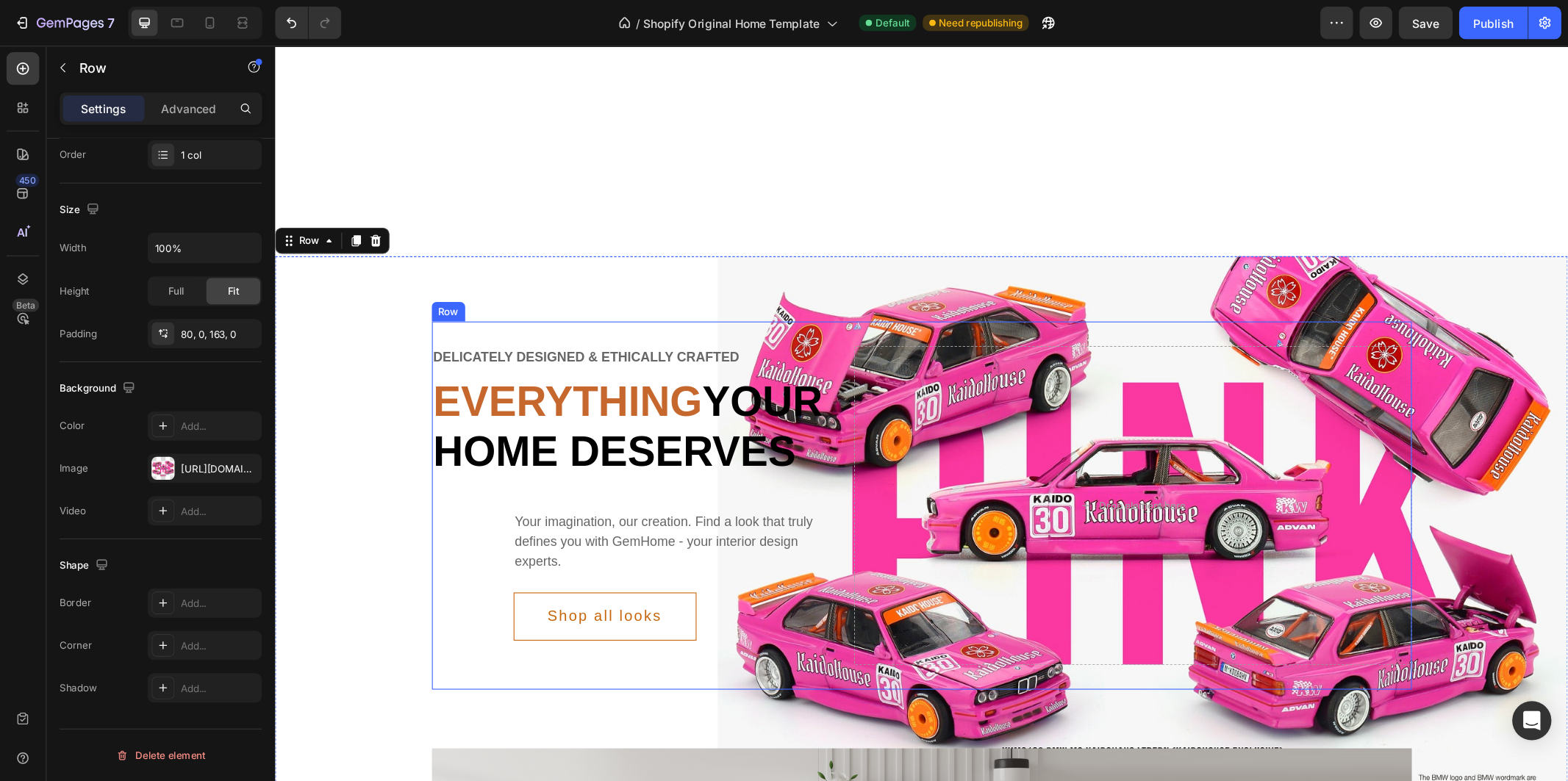
scroll to position [74, 0]
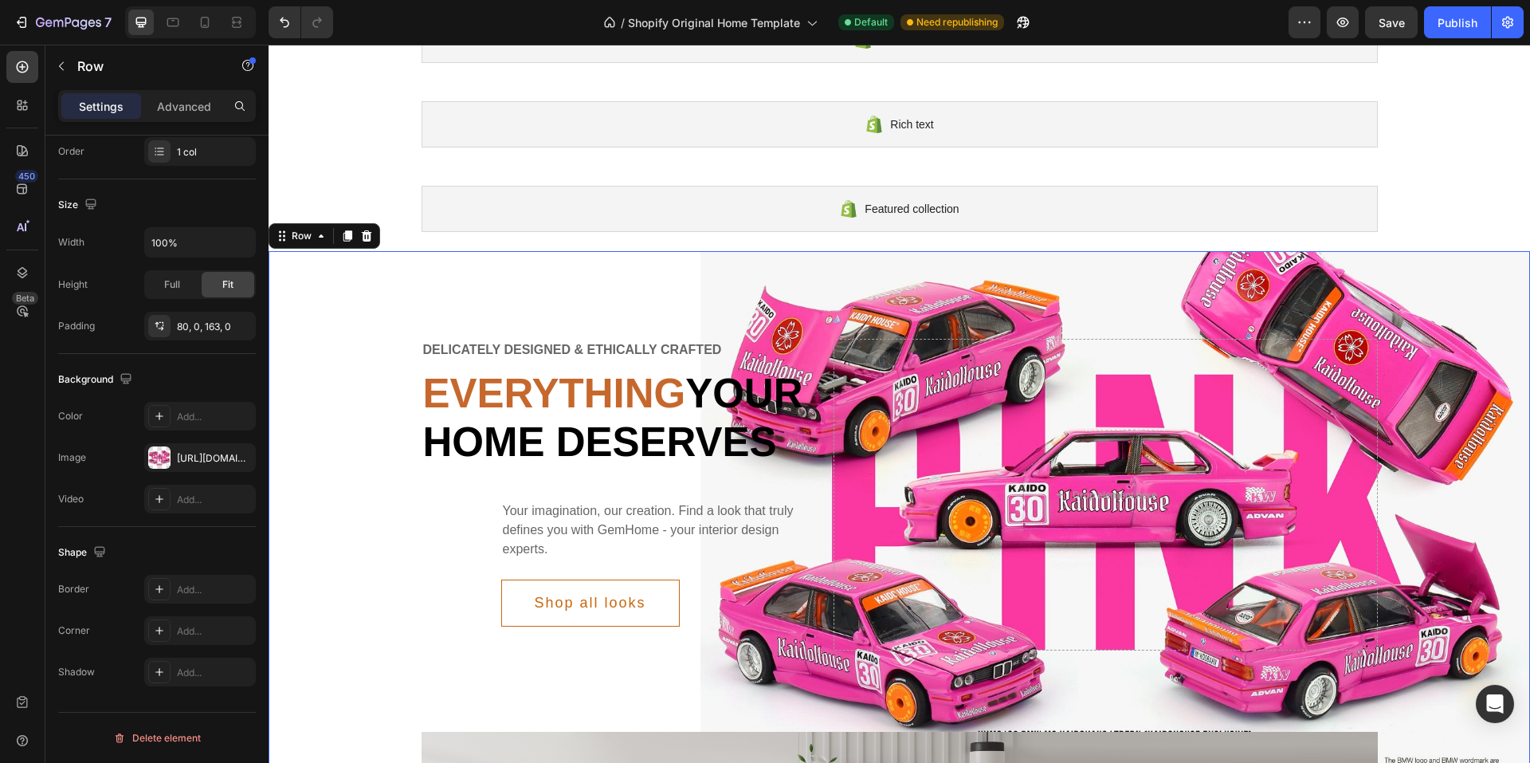
click at [867, 284] on div "Delicately designed & ethically crafted Text Everything your home deserves Head…" at bounding box center [899, 527] width 1261 height 553
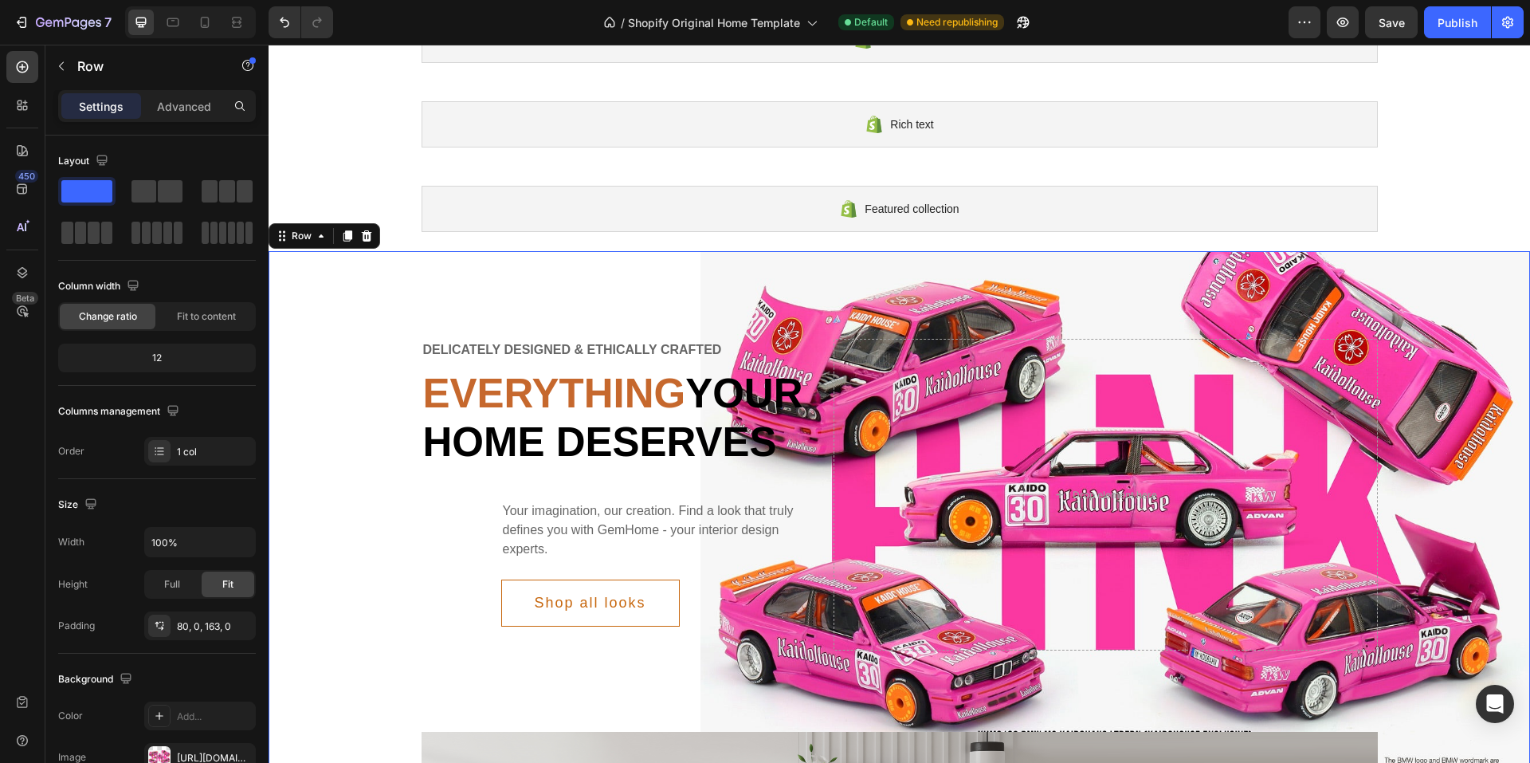
click at [1022, 289] on div "Delicately designed & ethically crafted Text Everything your home deserves Head…" at bounding box center [899, 527] width 1261 height 553
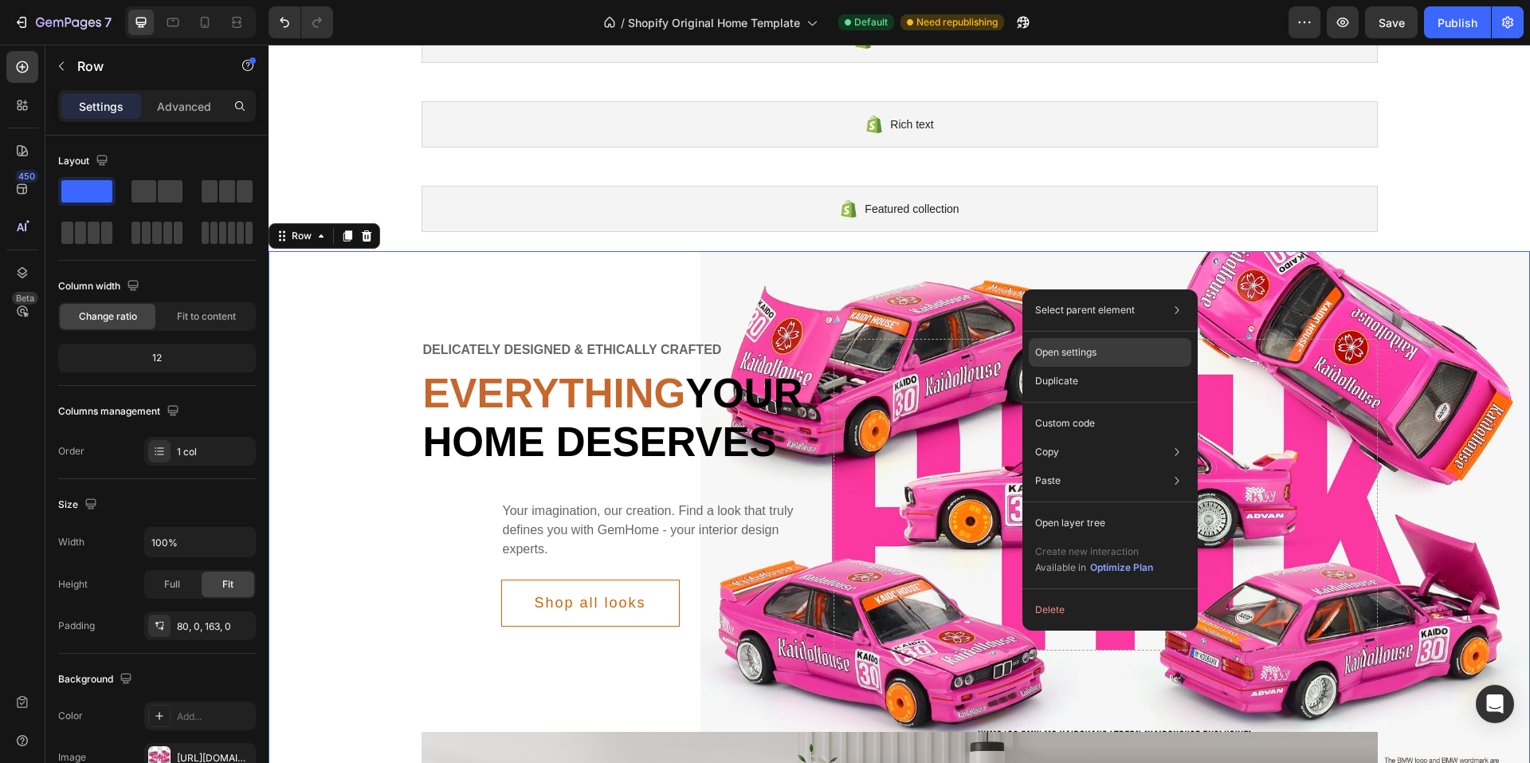
click at [1069, 347] on p "Open settings" at bounding box center [1065, 352] width 61 height 14
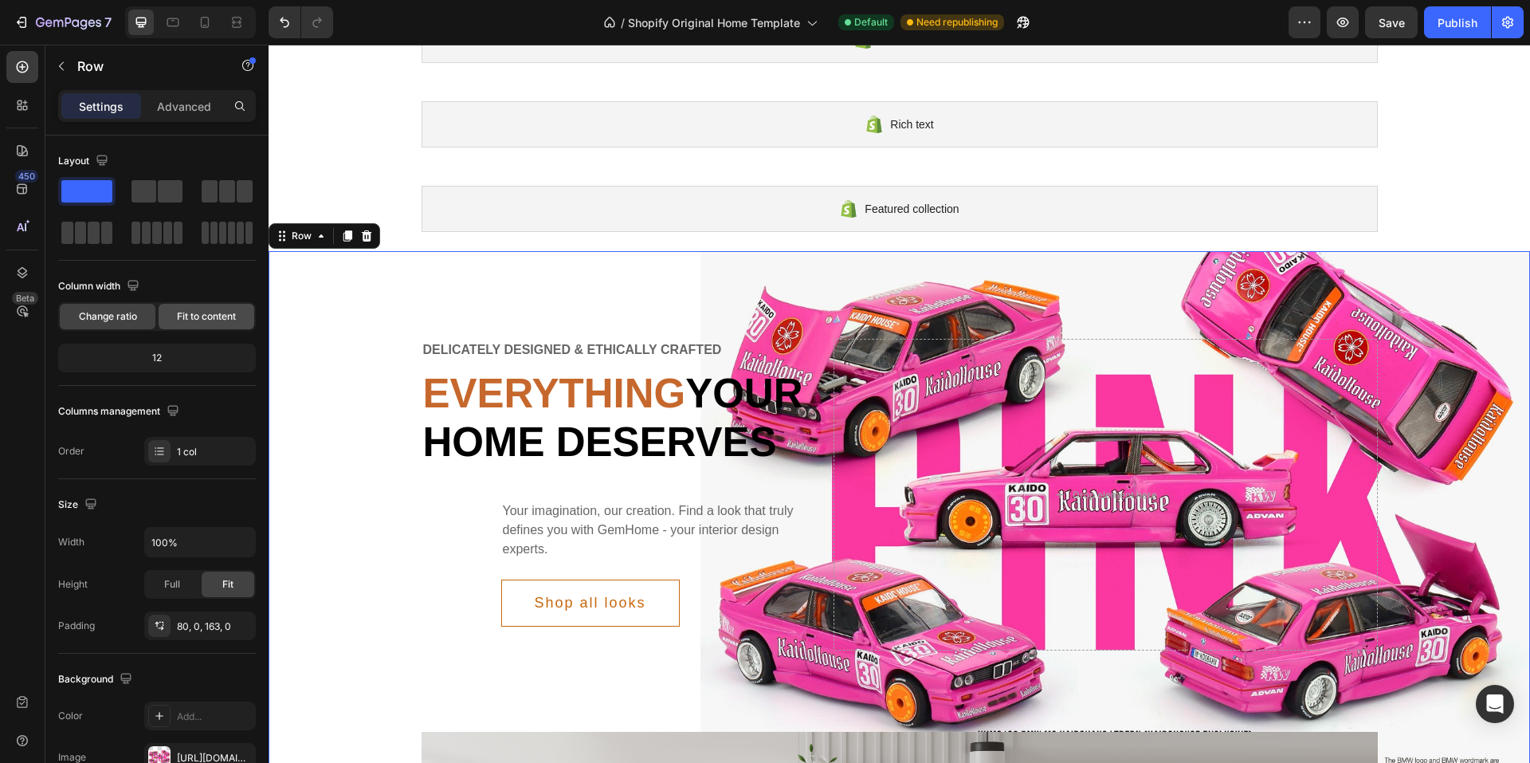
click at [203, 315] on span "Fit to content" at bounding box center [206, 316] width 59 height 14
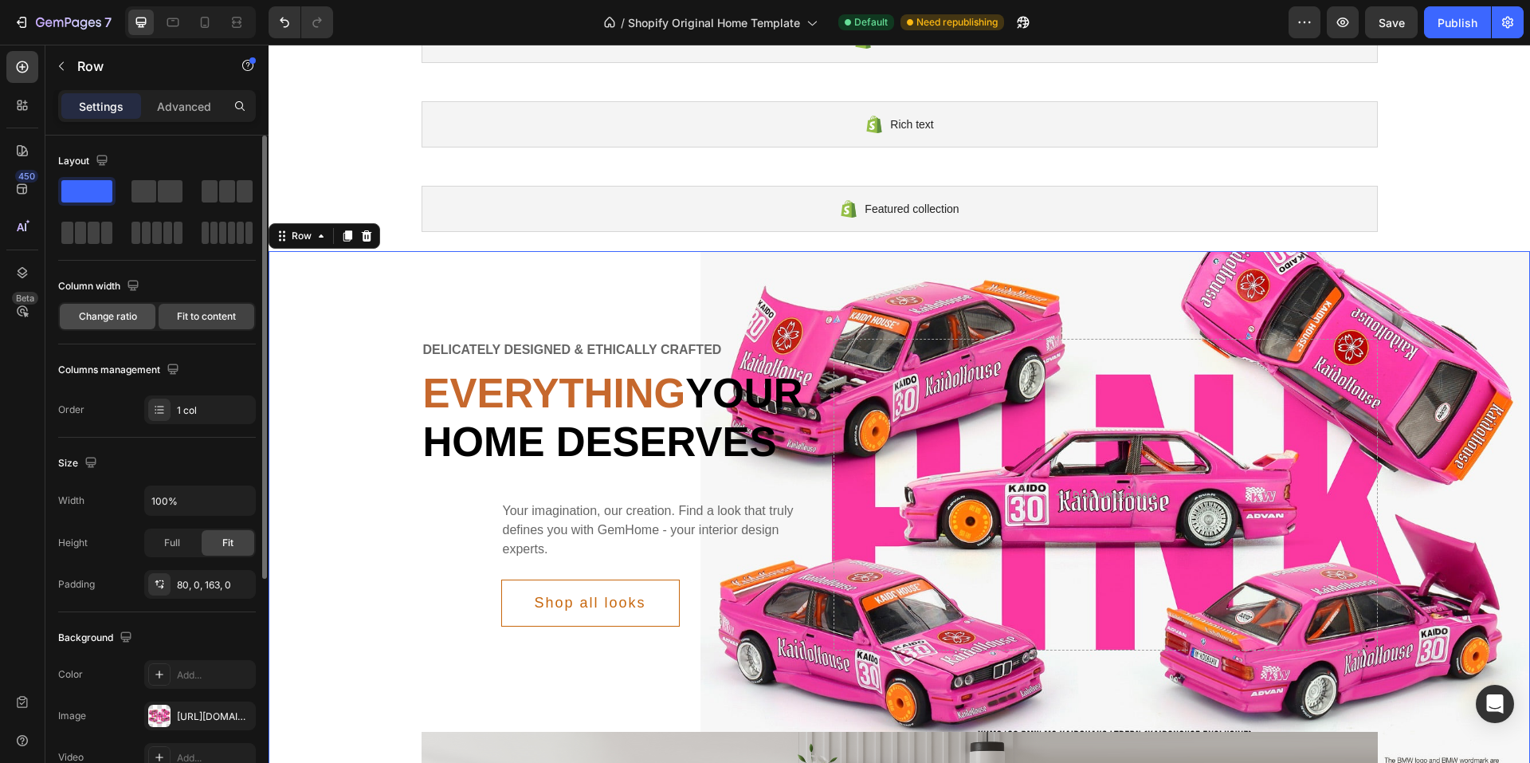
click at [116, 315] on span "Change ratio" at bounding box center [108, 316] width 58 height 14
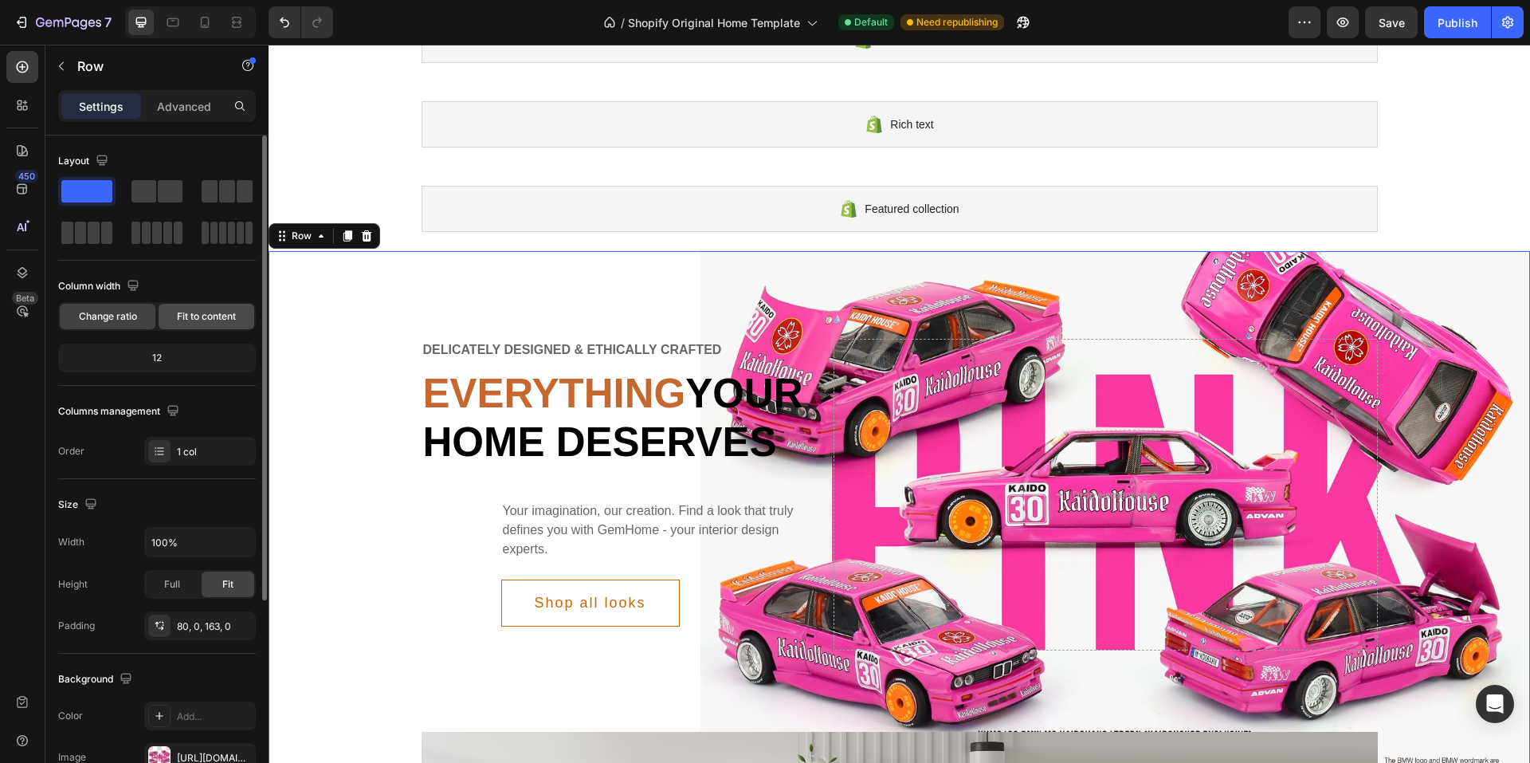
click at [214, 316] on span "Fit to content" at bounding box center [206, 316] width 59 height 14
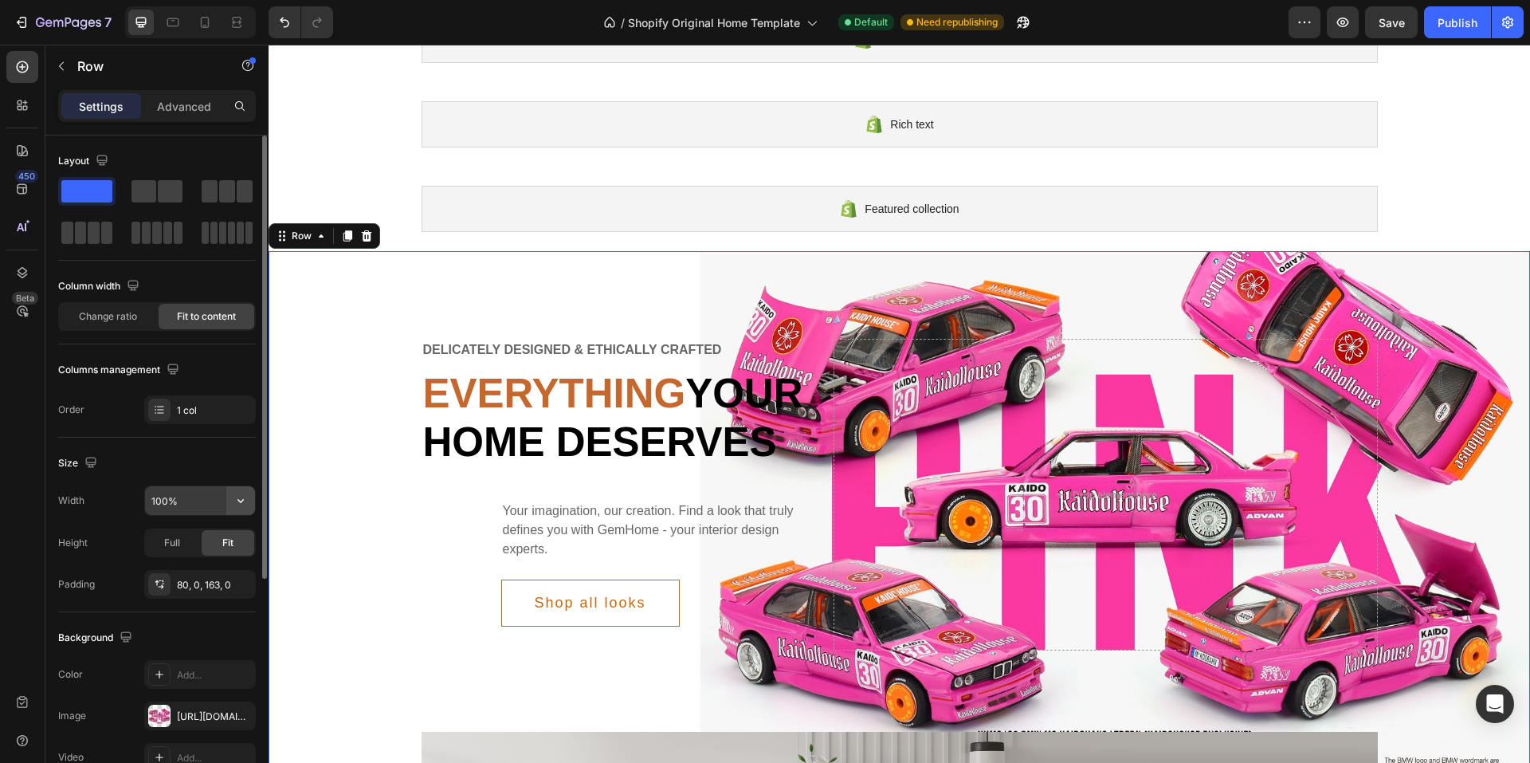
click at [236, 506] on icon "button" at bounding box center [241, 500] width 16 height 16
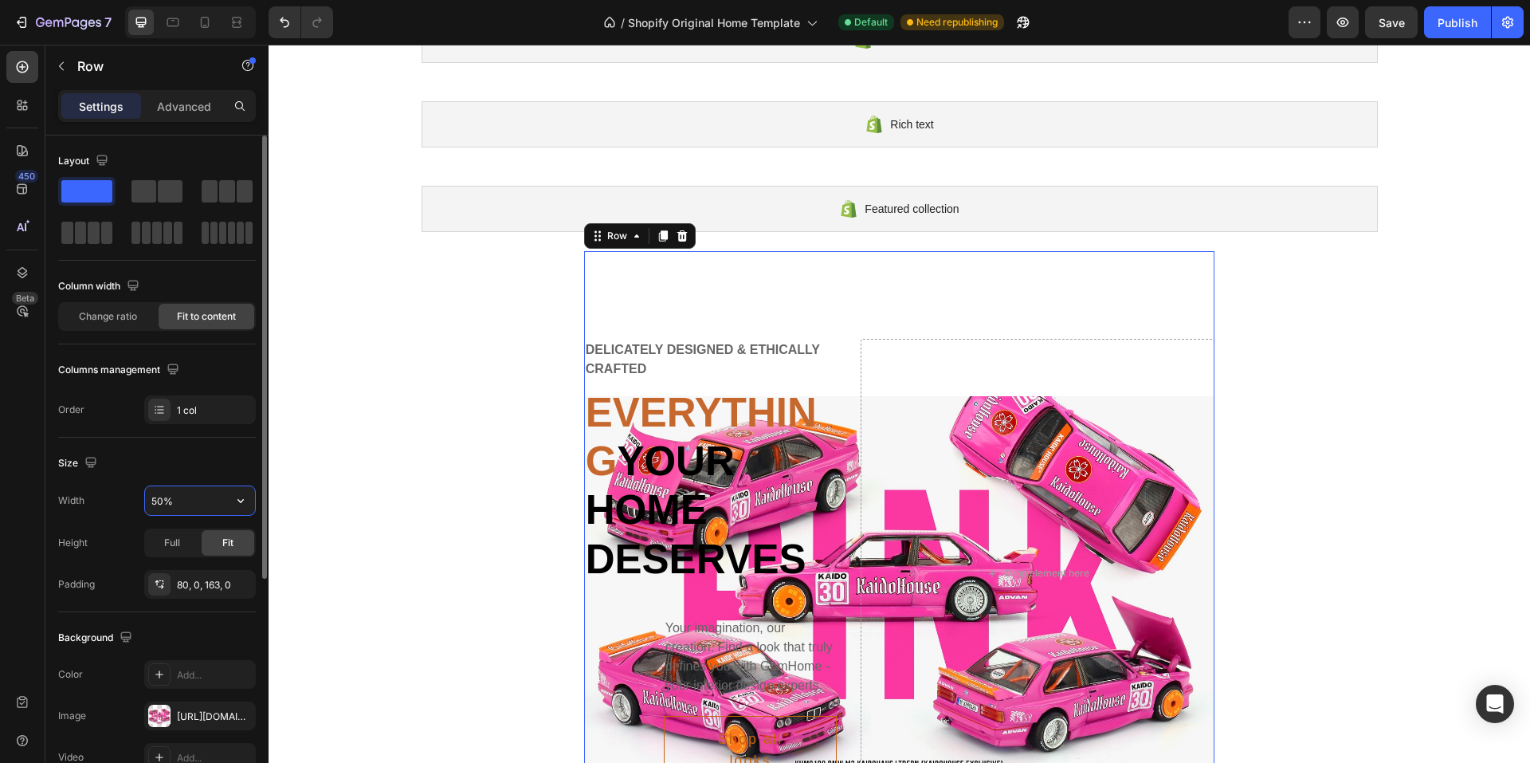
click at [187, 501] on input "50%" at bounding box center [200, 500] width 110 height 29
click at [239, 499] on icon "button" at bounding box center [241, 500] width 16 height 16
click at [184, 546] on p "Default 1200px" at bounding box center [196, 541] width 91 height 14
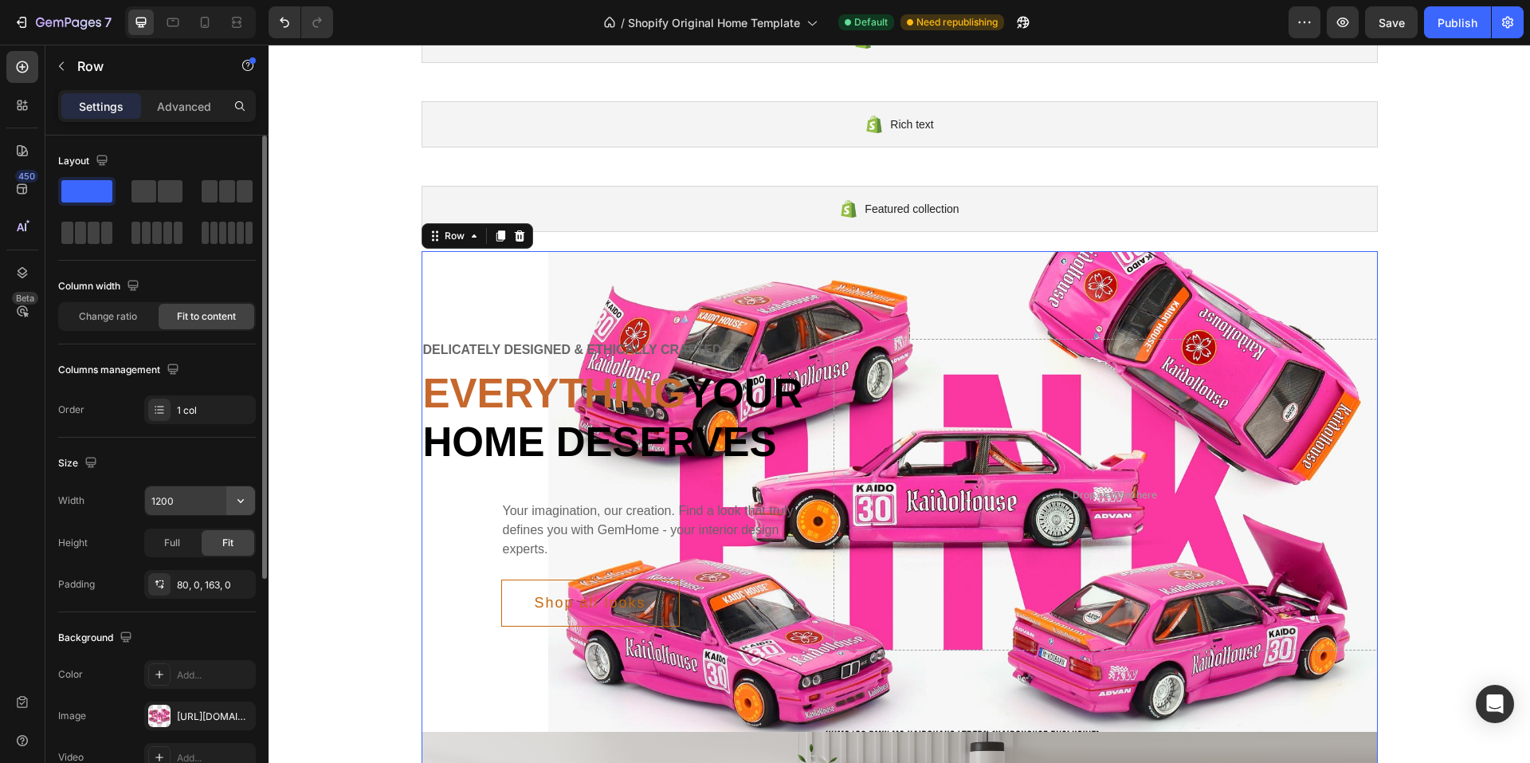
click at [247, 500] on icon "button" at bounding box center [241, 500] width 16 height 16
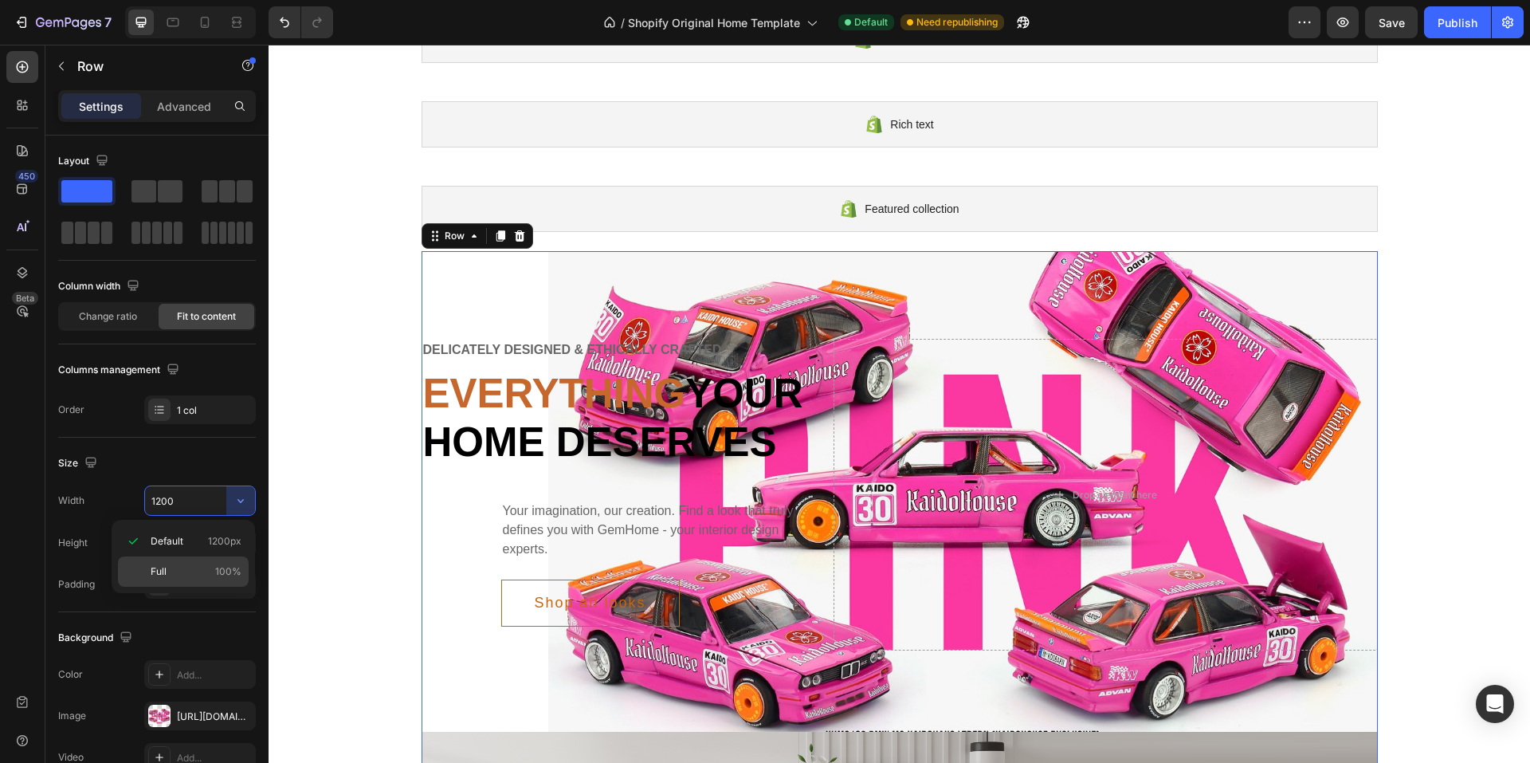
click at [190, 568] on p "Full 100%" at bounding box center [196, 571] width 91 height 14
type input "100%"
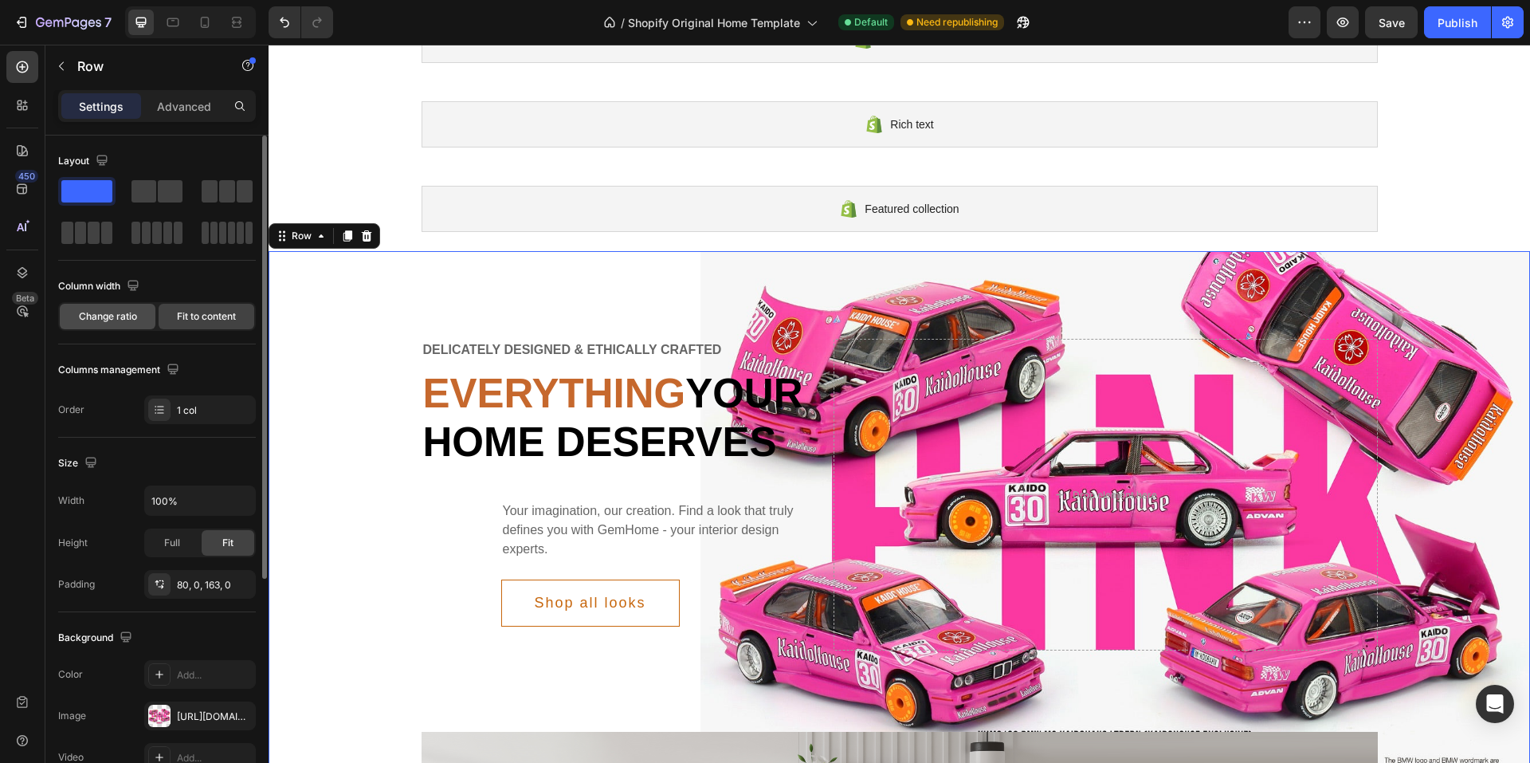
click at [142, 319] on div "Change ratio" at bounding box center [108, 317] width 96 height 26
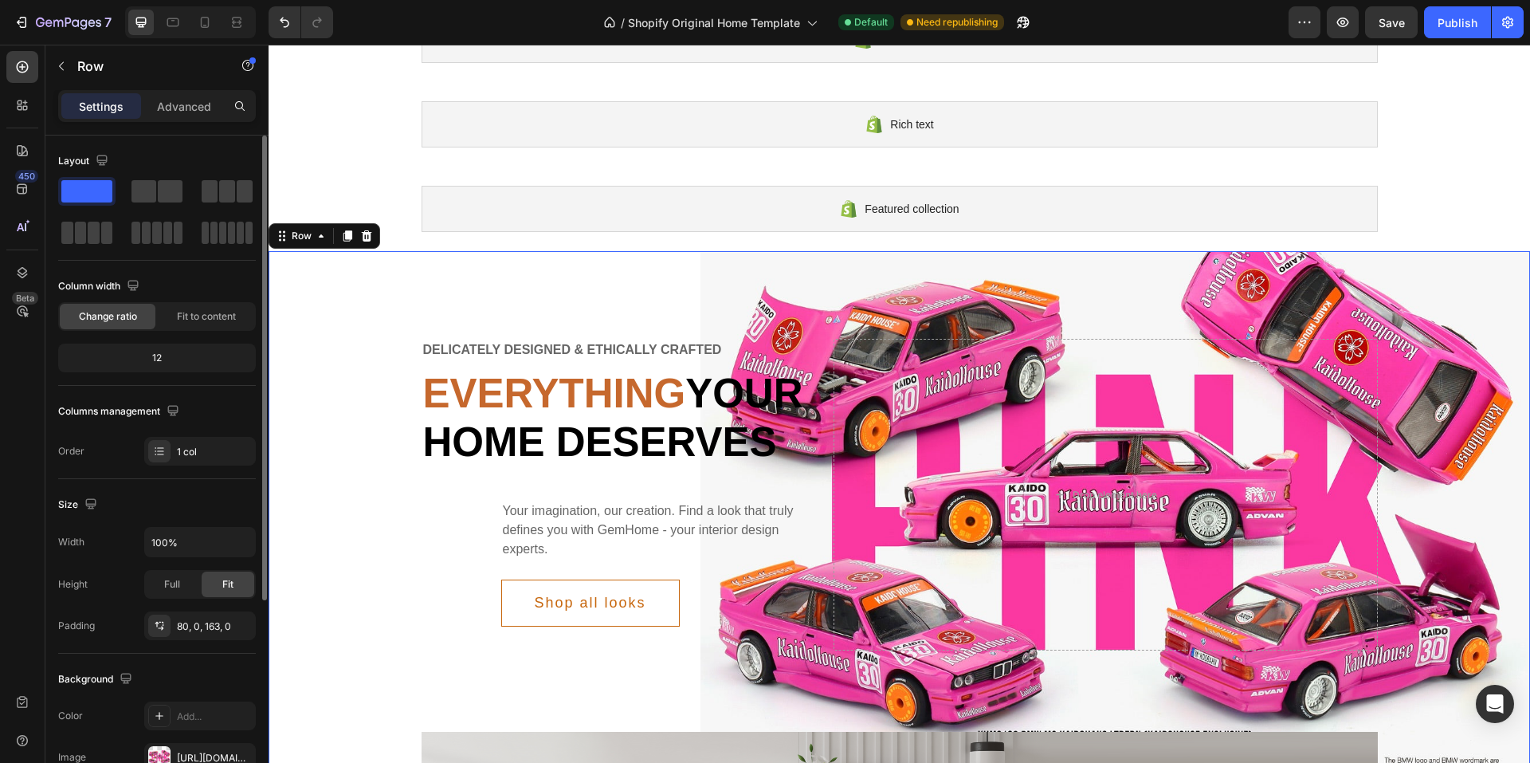
click at [179, 351] on div "12" at bounding box center [156, 358] width 191 height 22
click at [159, 359] on div "12" at bounding box center [156, 358] width 191 height 22
click at [163, 193] on span at bounding box center [170, 191] width 25 height 22
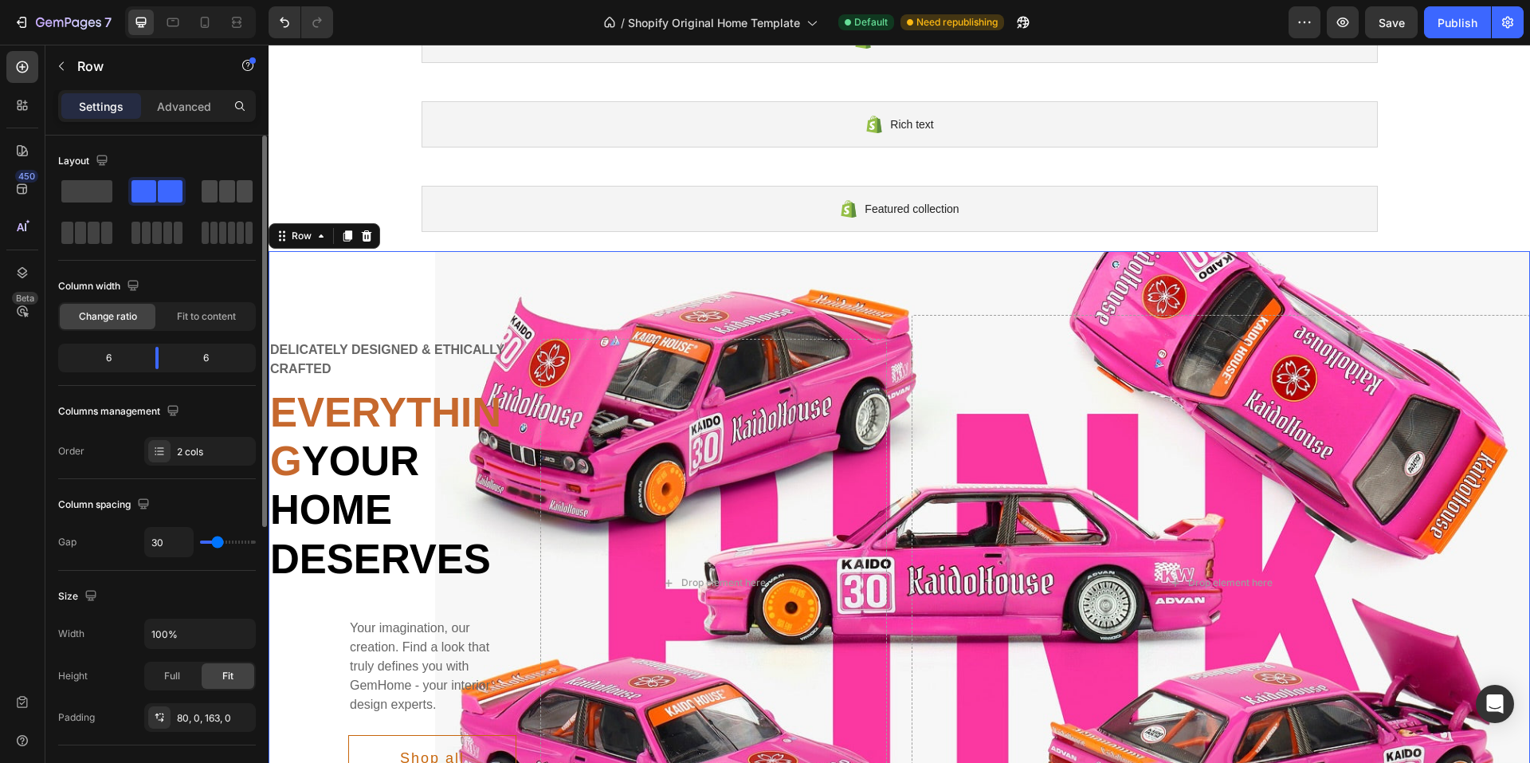
click at [228, 198] on span at bounding box center [227, 191] width 16 height 22
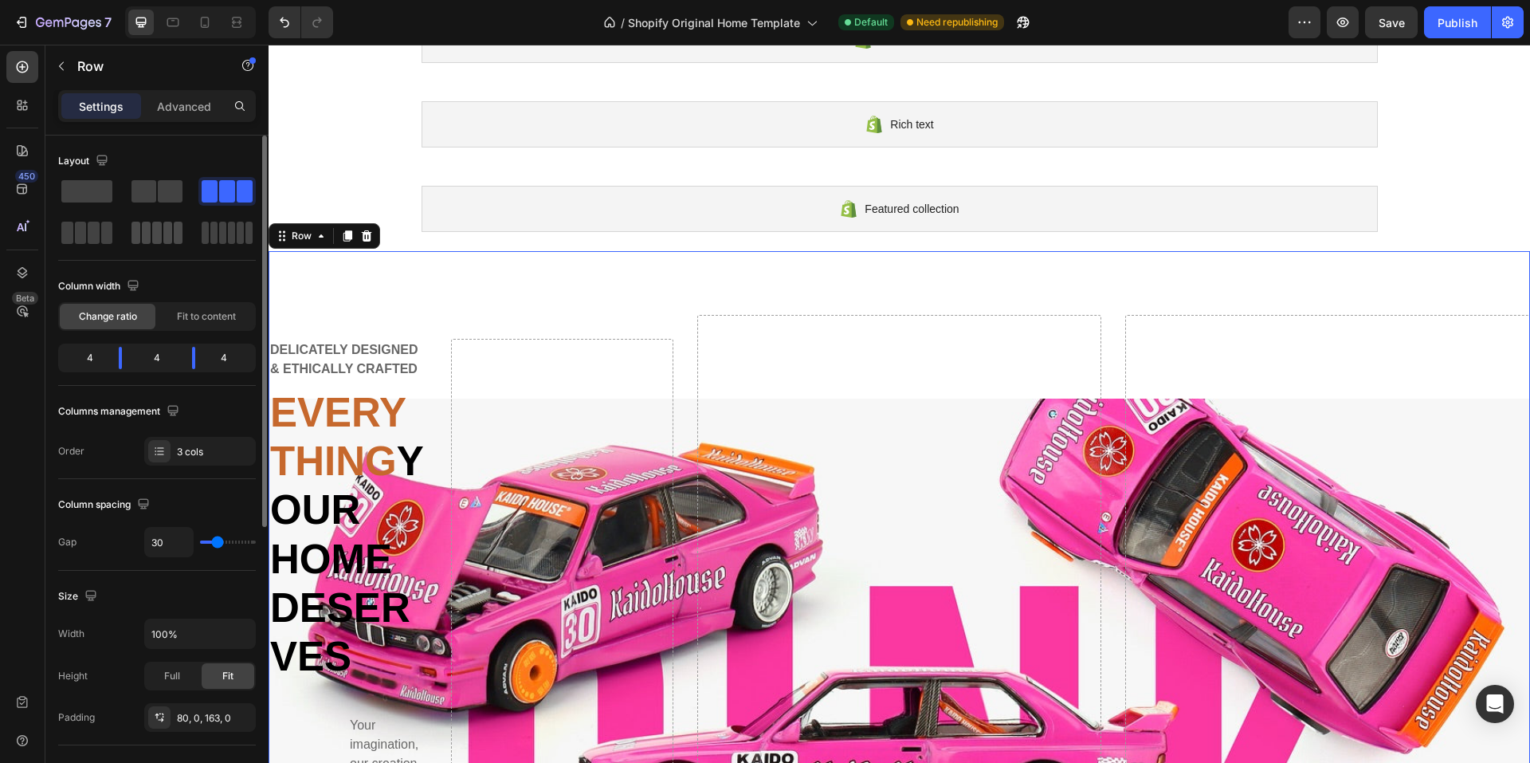
click at [159, 233] on span at bounding box center [156, 233] width 9 height 22
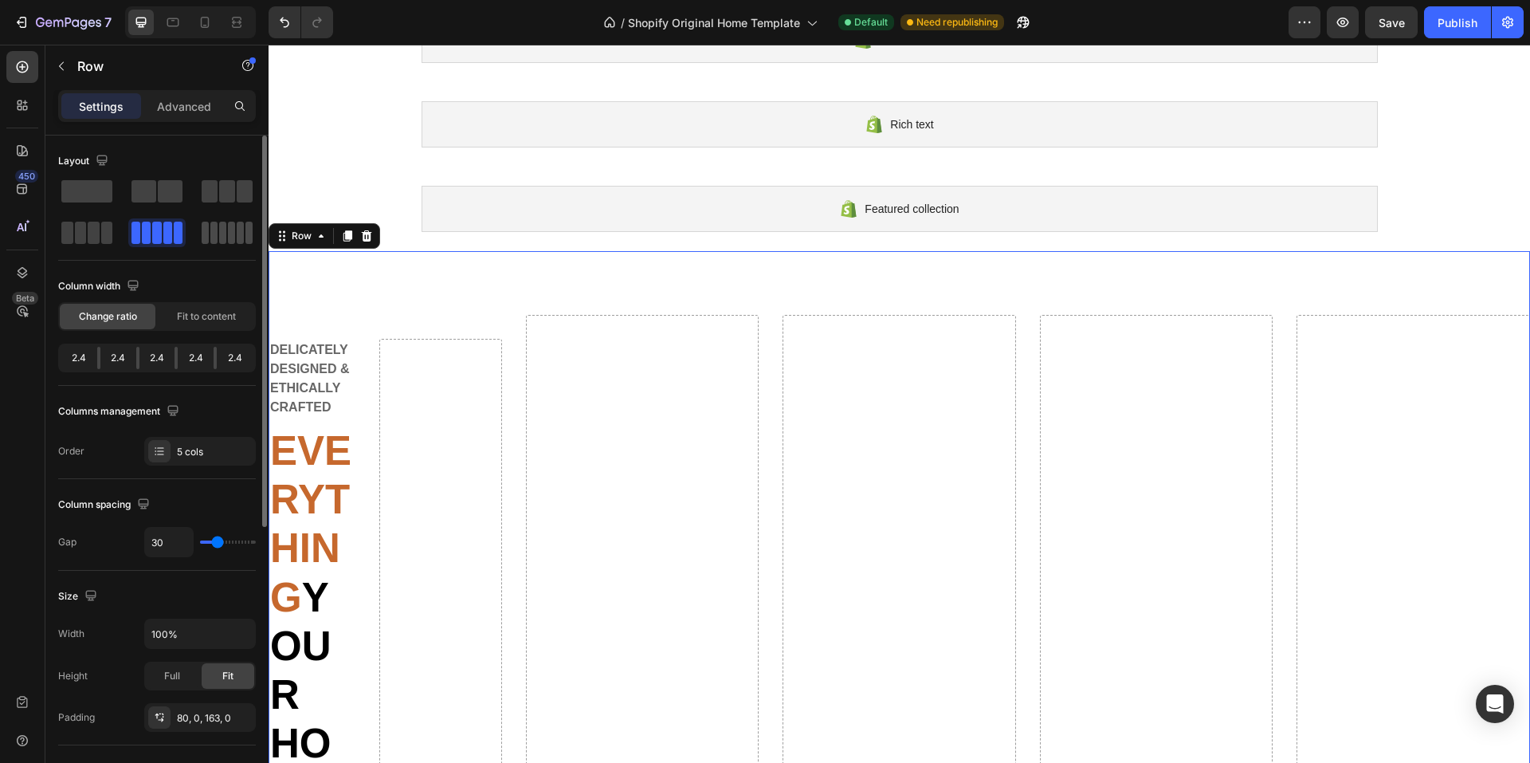
click at [219, 233] on span at bounding box center [222, 233] width 7 height 22
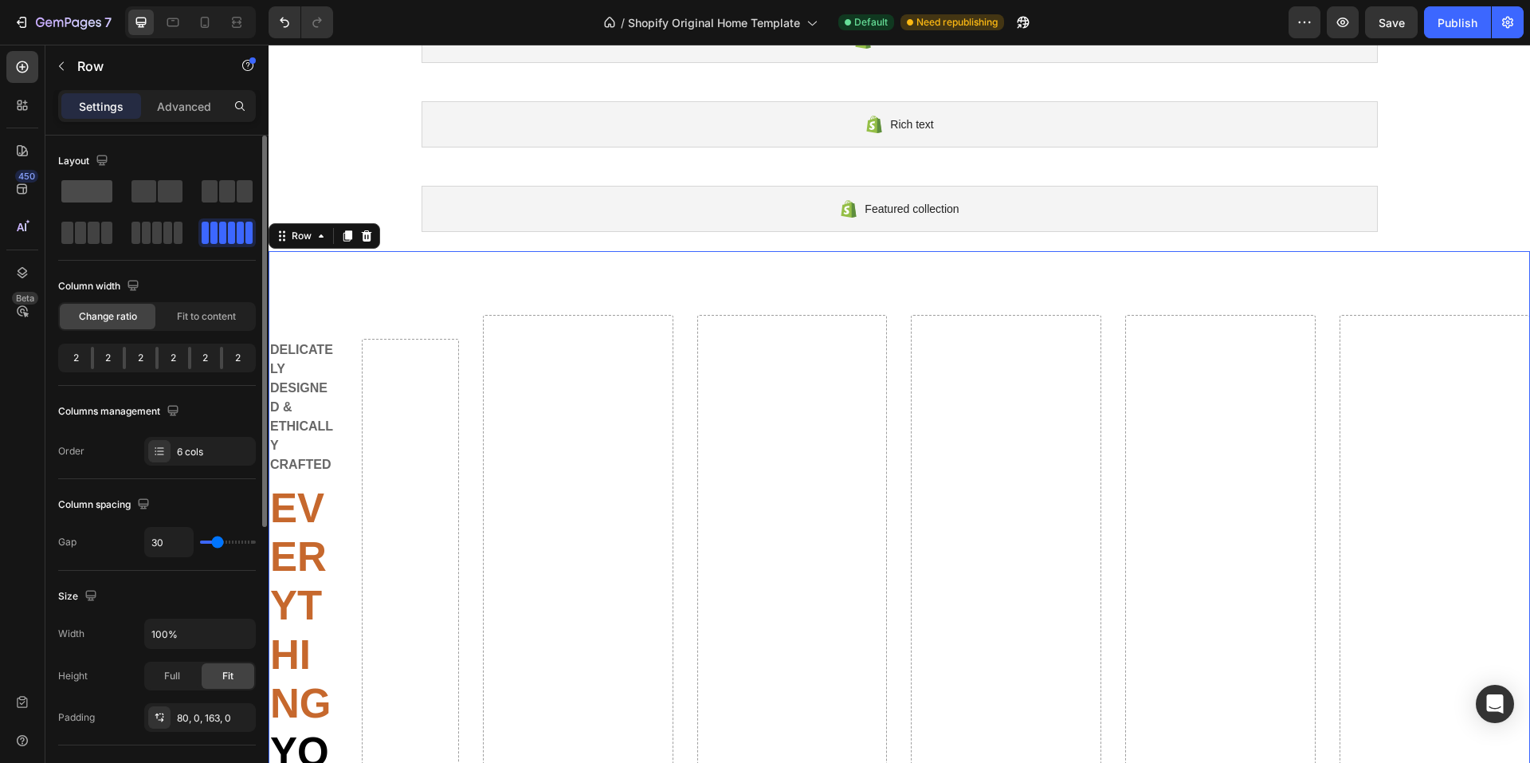
click at [83, 197] on span at bounding box center [86, 191] width 51 height 22
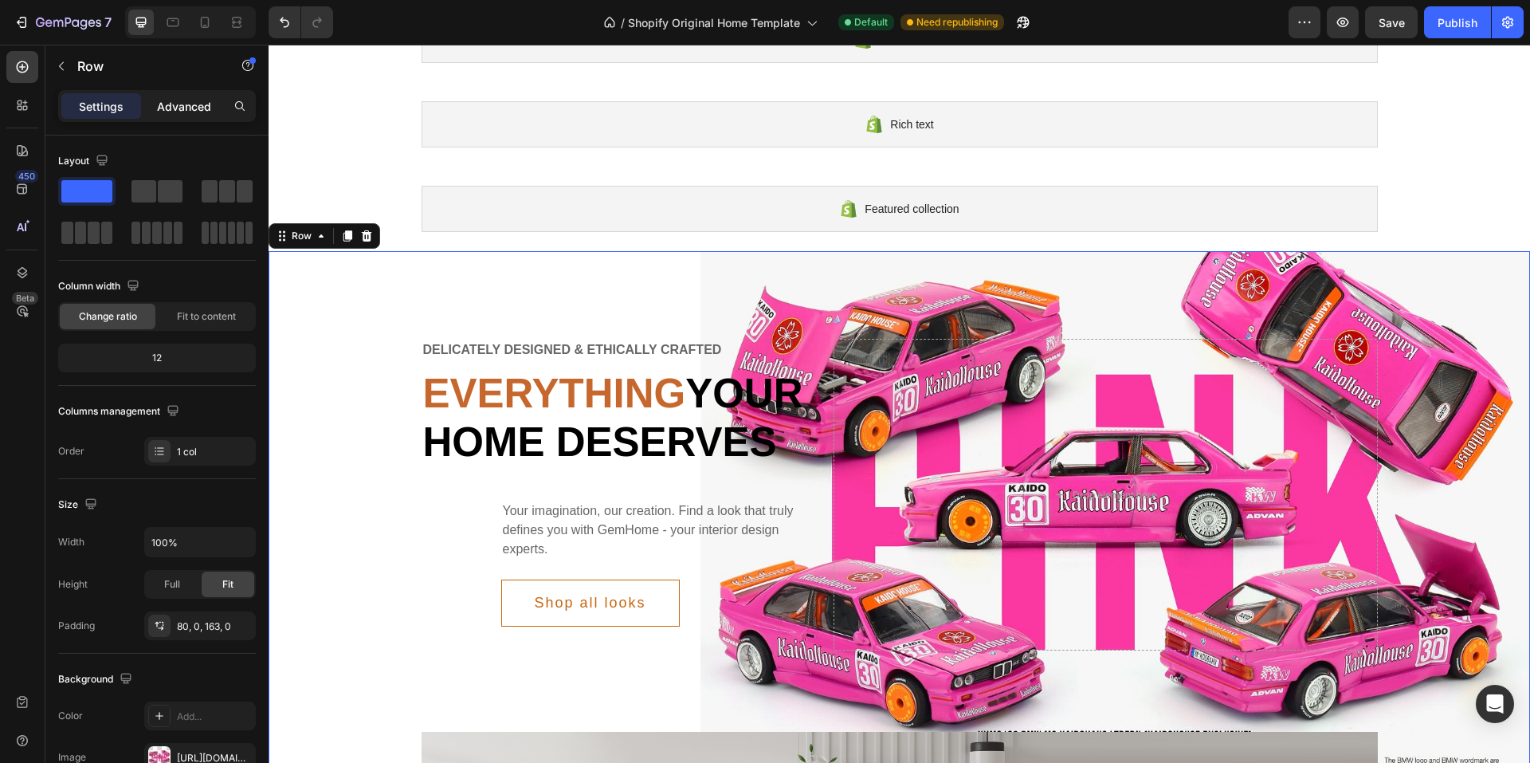
click at [190, 99] on p "Advanced" at bounding box center [184, 106] width 54 height 17
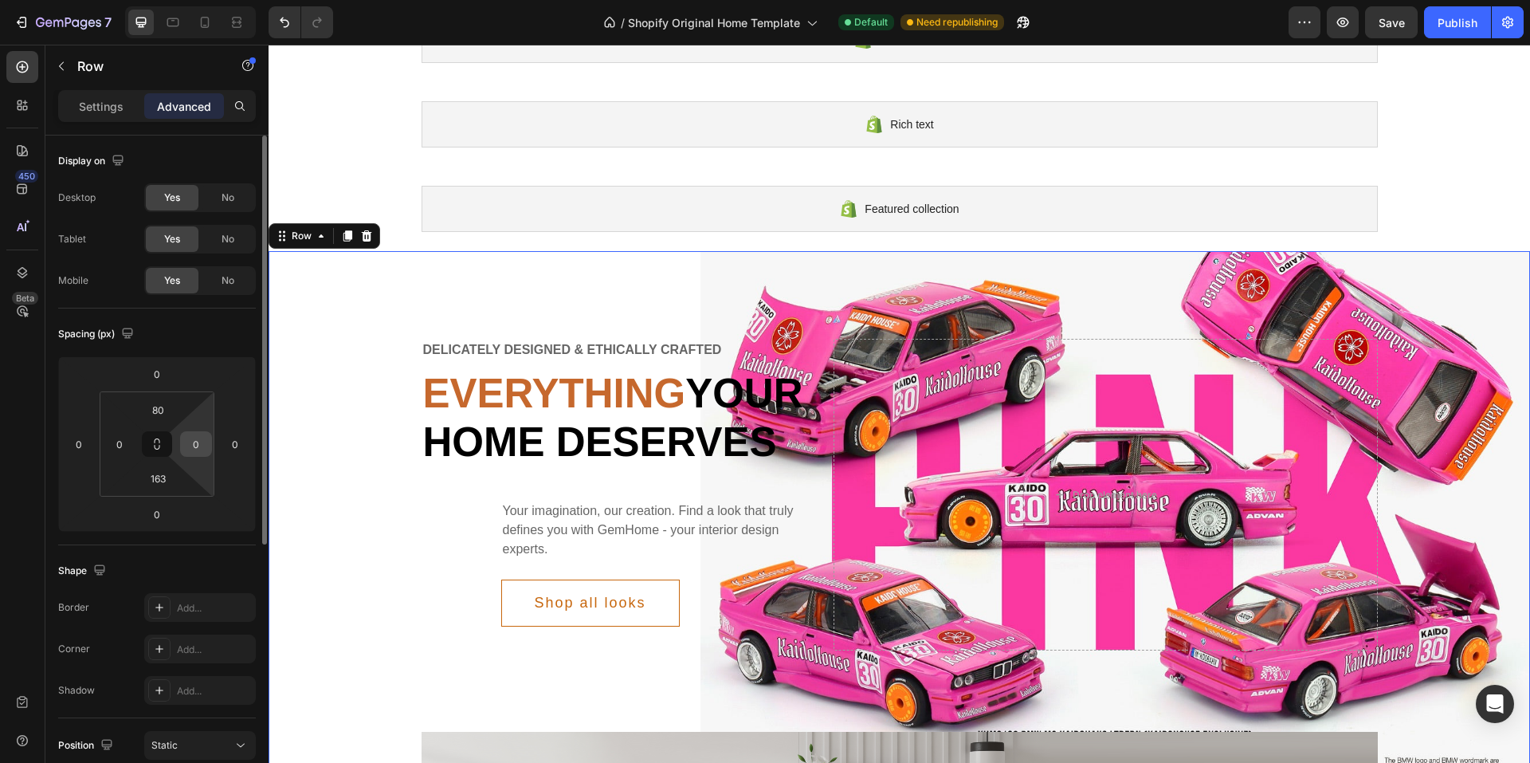
drag, startPoint x: 155, startPoint y: 444, endPoint x: 192, endPoint y: 447, distance: 36.8
click at [194, 447] on div "80 0 163 0" at bounding box center [157, 443] width 115 height 105
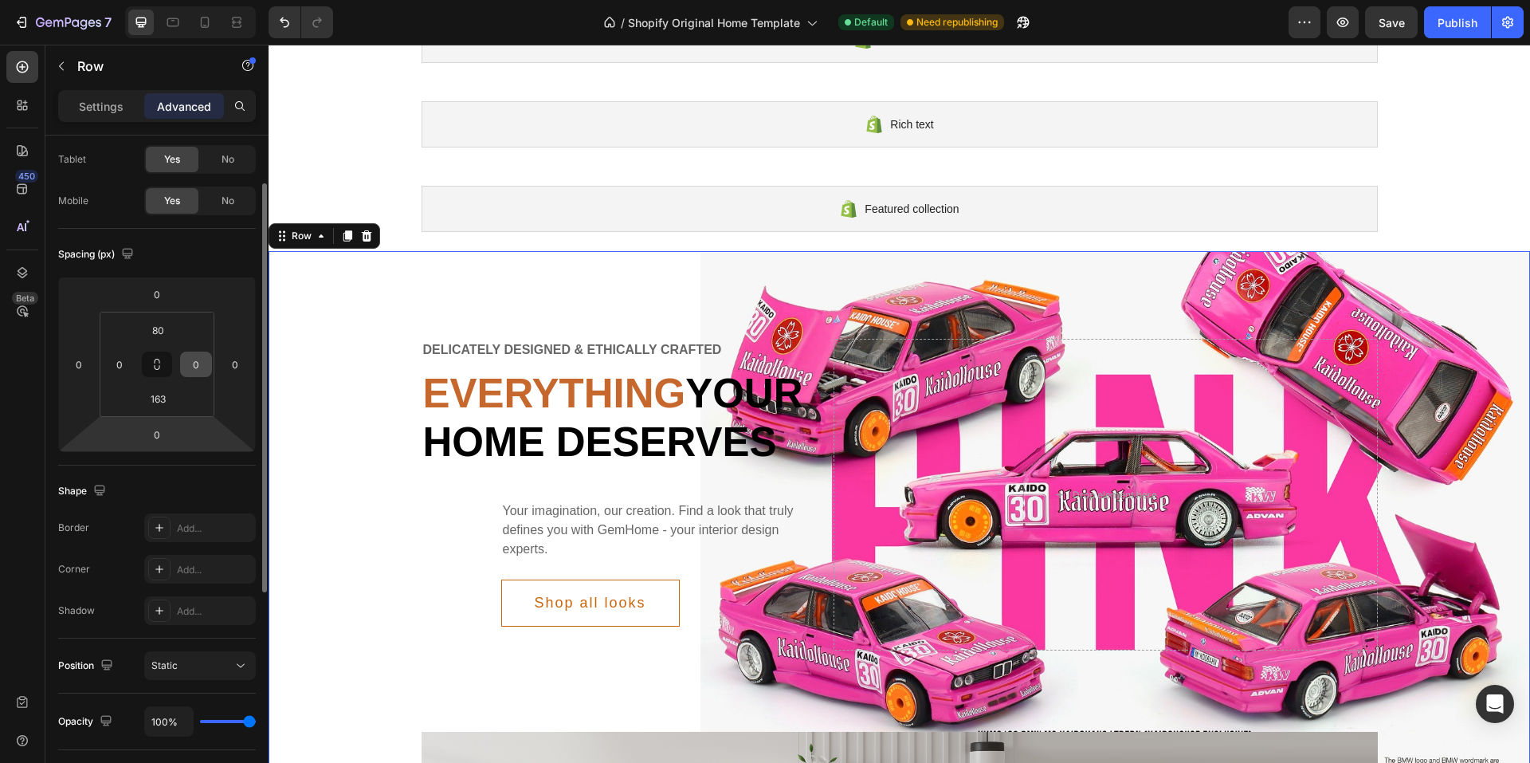
scroll to position [159, 0]
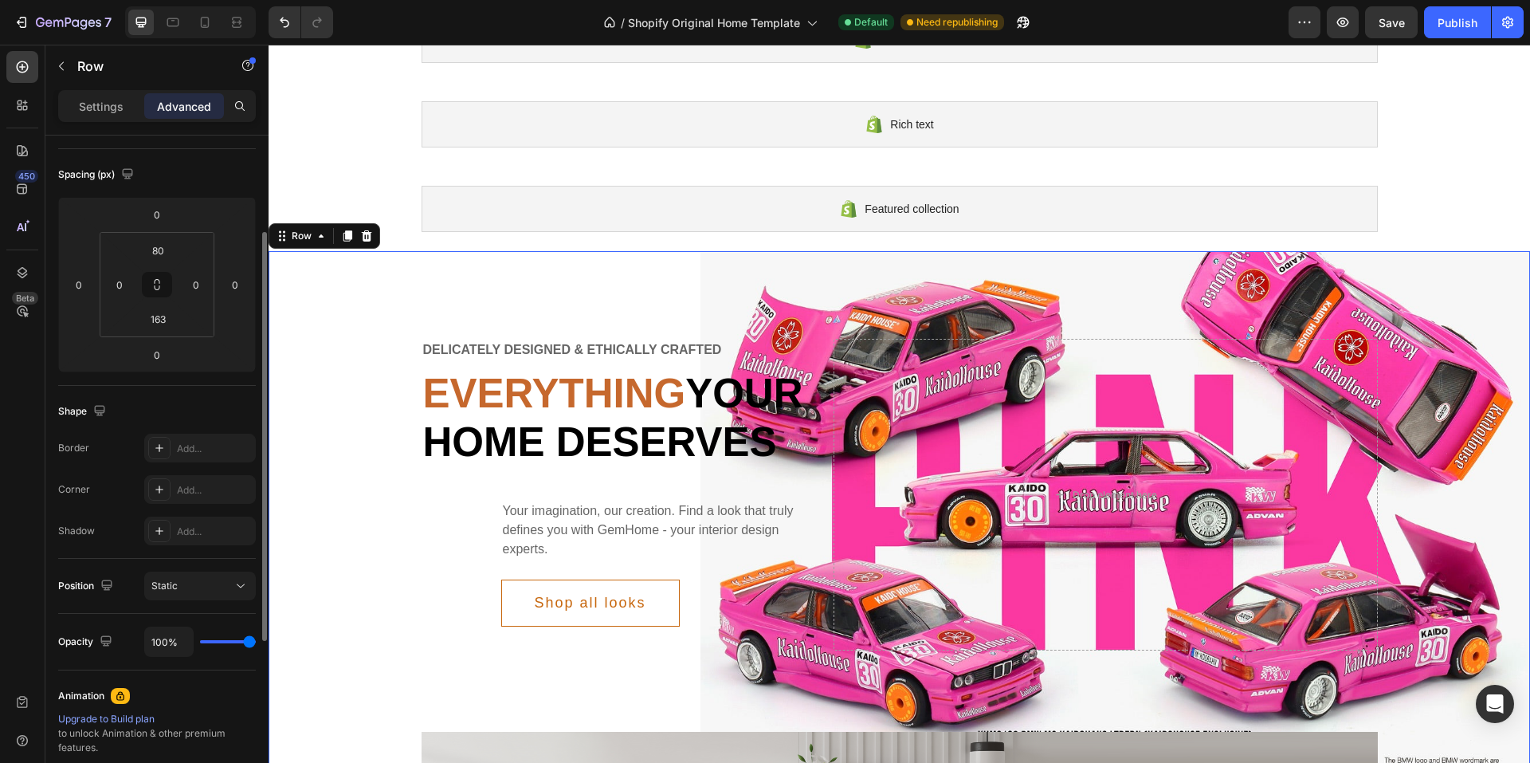
type input "87%"
type input "87"
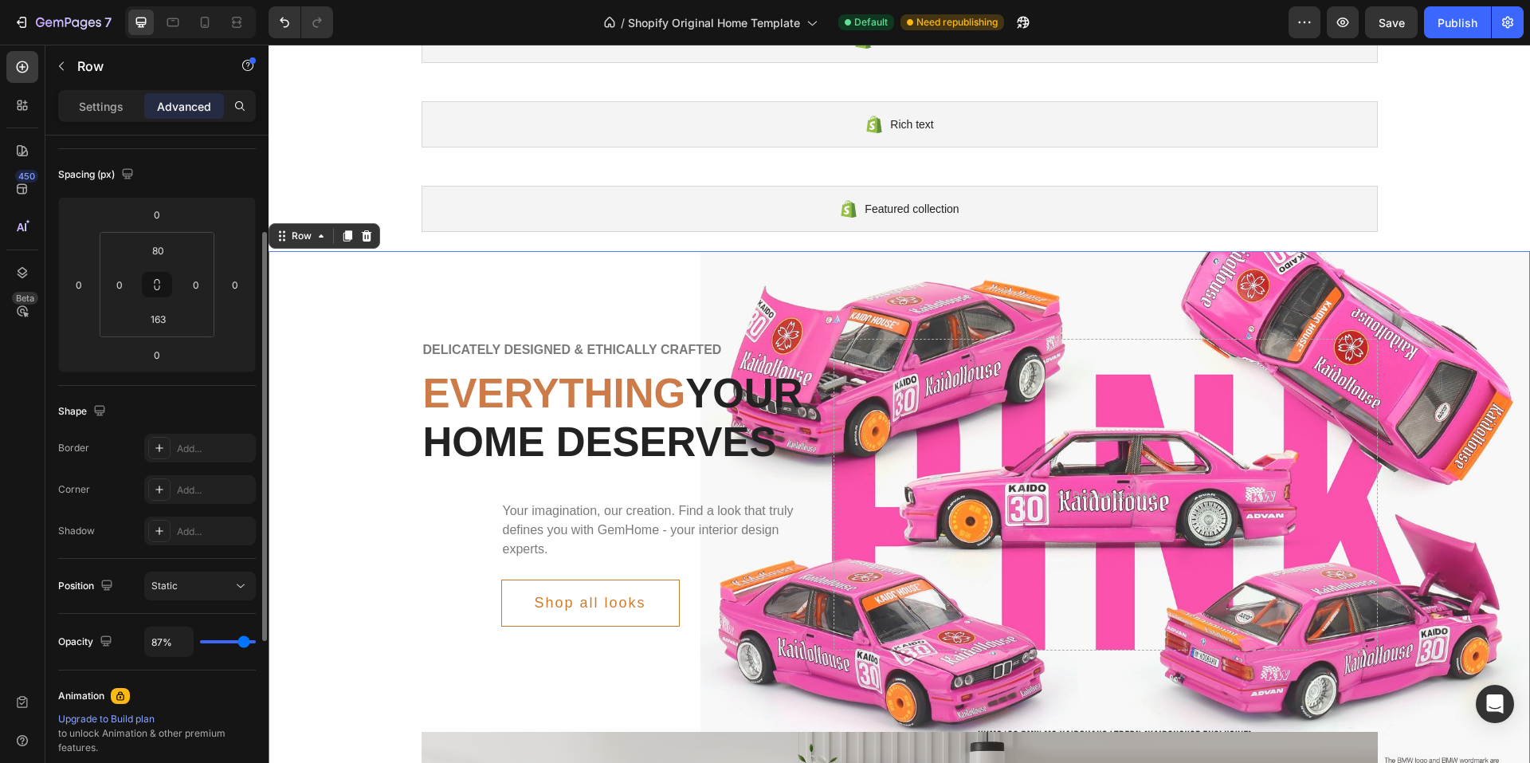
type input "85%"
type input "85"
type input "80%"
type input "80"
type input "74%"
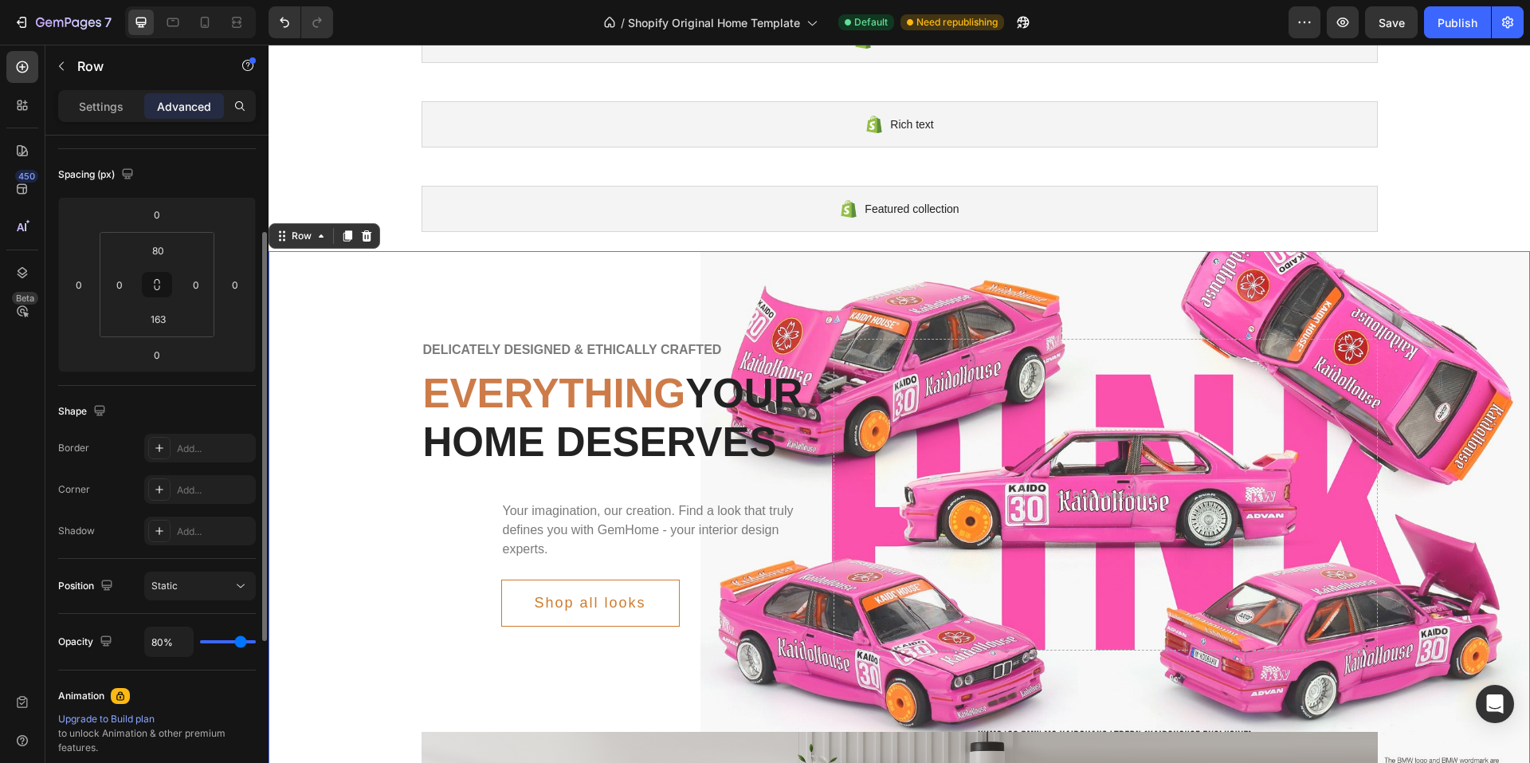
type input "74"
type input "70%"
type input "70"
type input "65%"
type input "65"
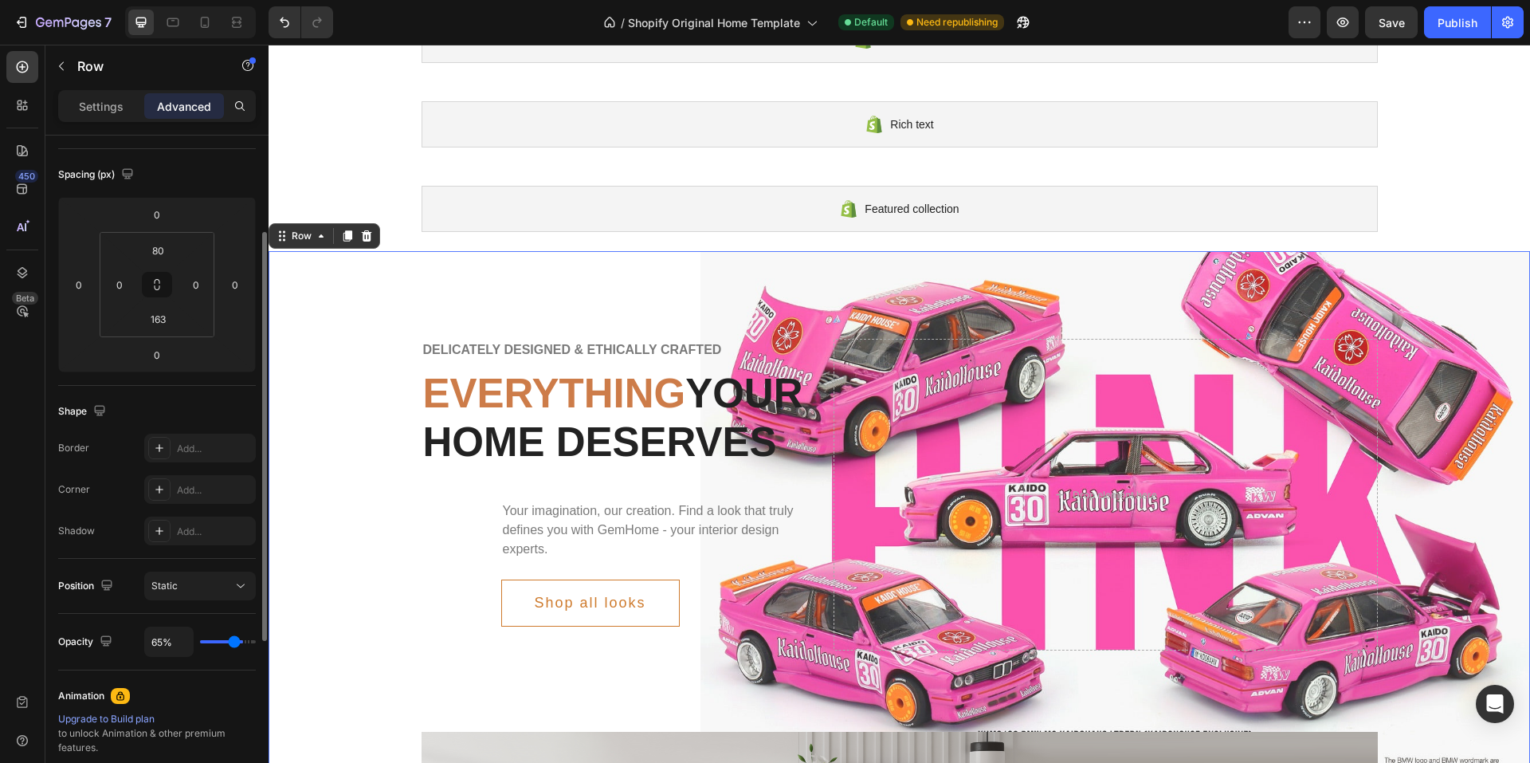
type input "59%"
type input "59"
type input "54%"
type input "54"
type input "50%"
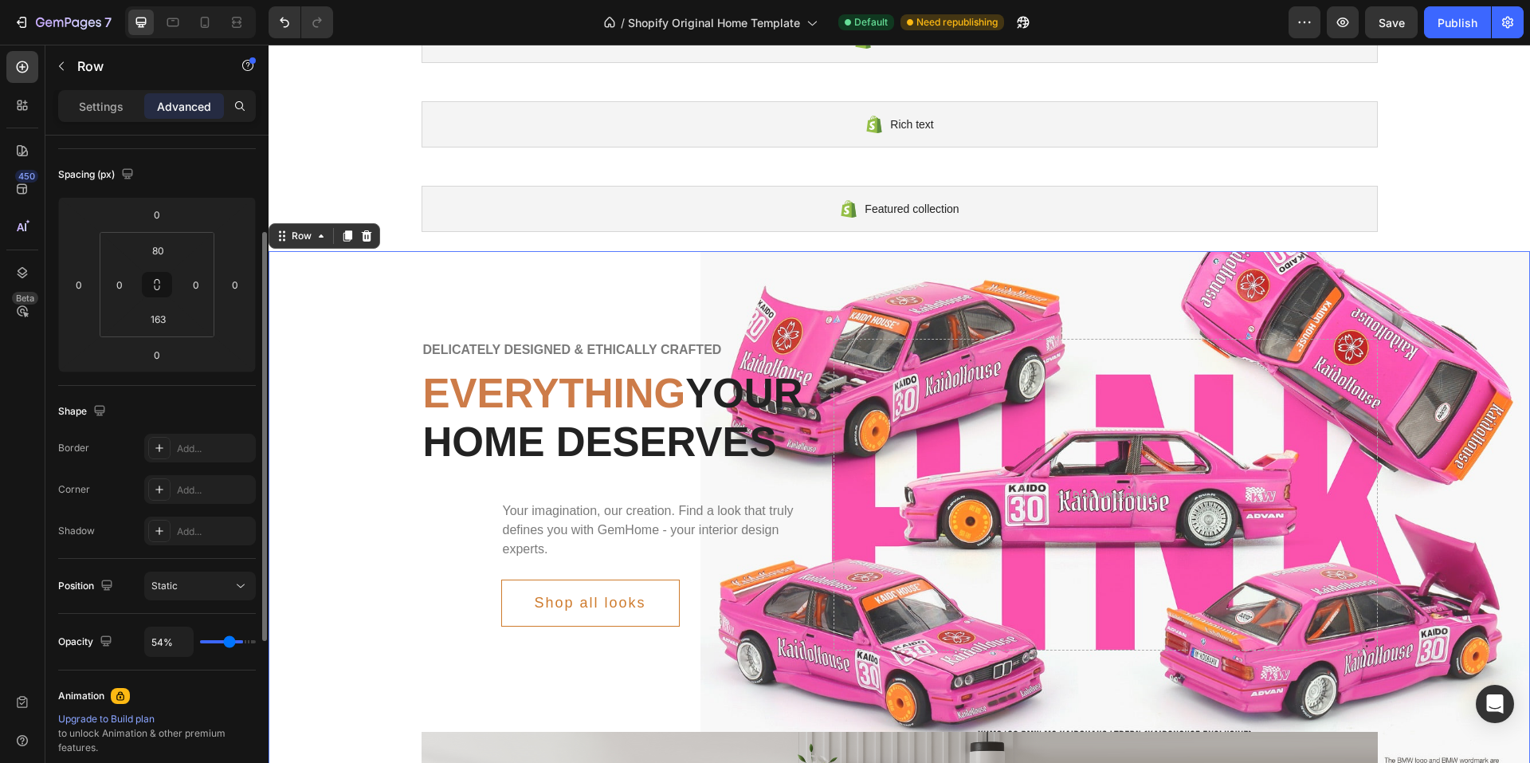
type input "50"
type input "44%"
type input "44"
type input "43%"
type input "43"
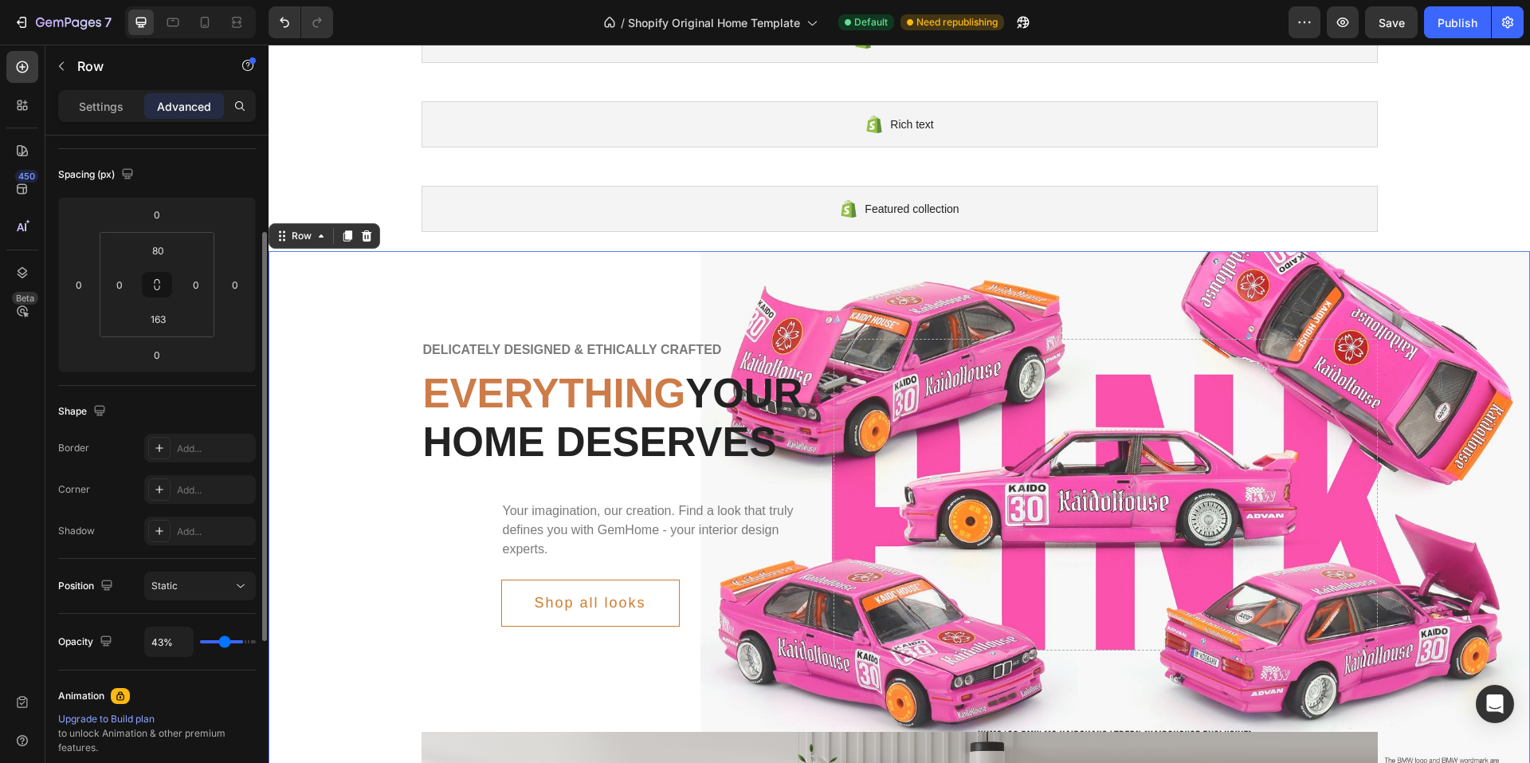
type input "41%"
type input "41"
type input "39%"
type input "39"
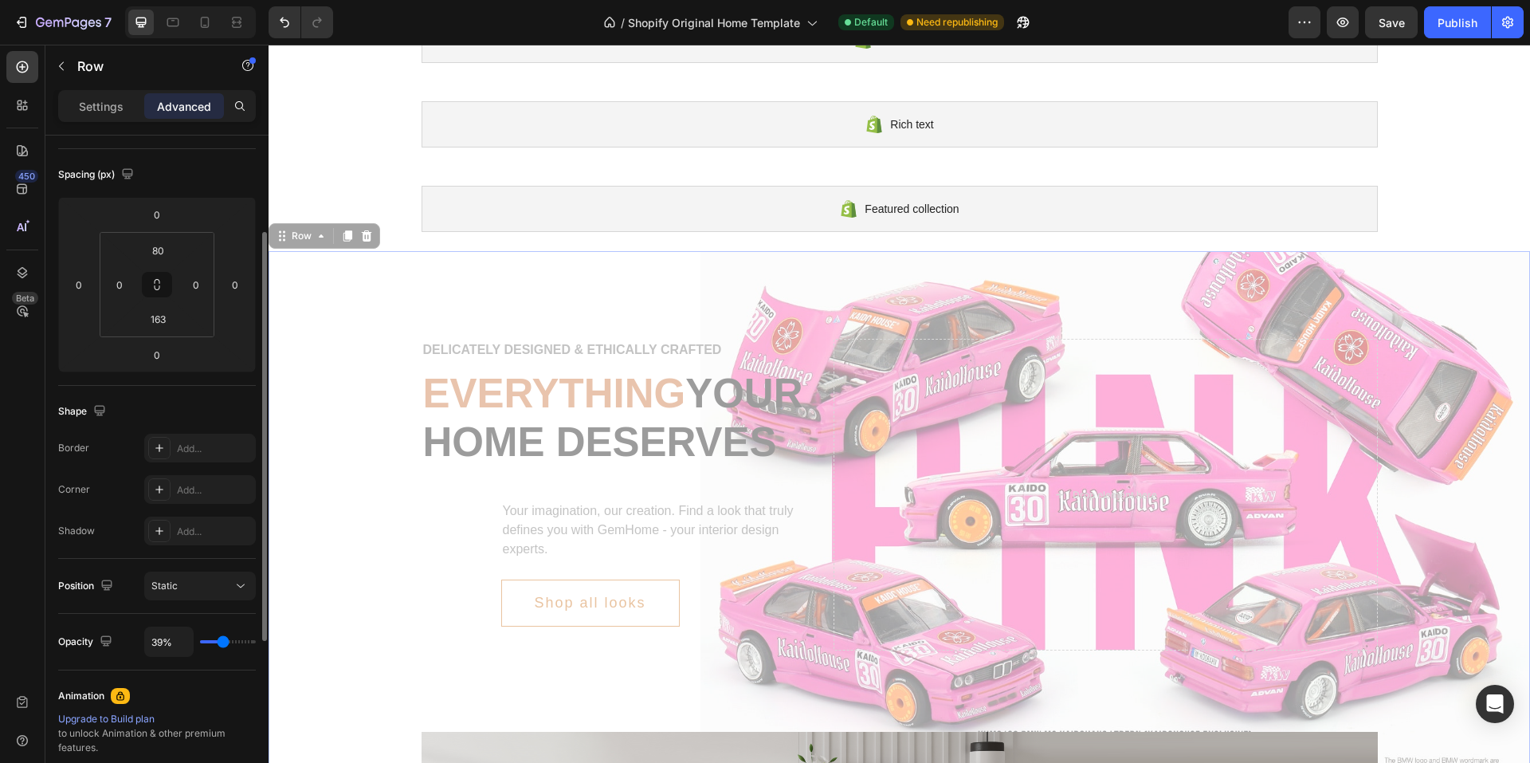
type input "43%"
type input "43"
type input "44%"
type input "44"
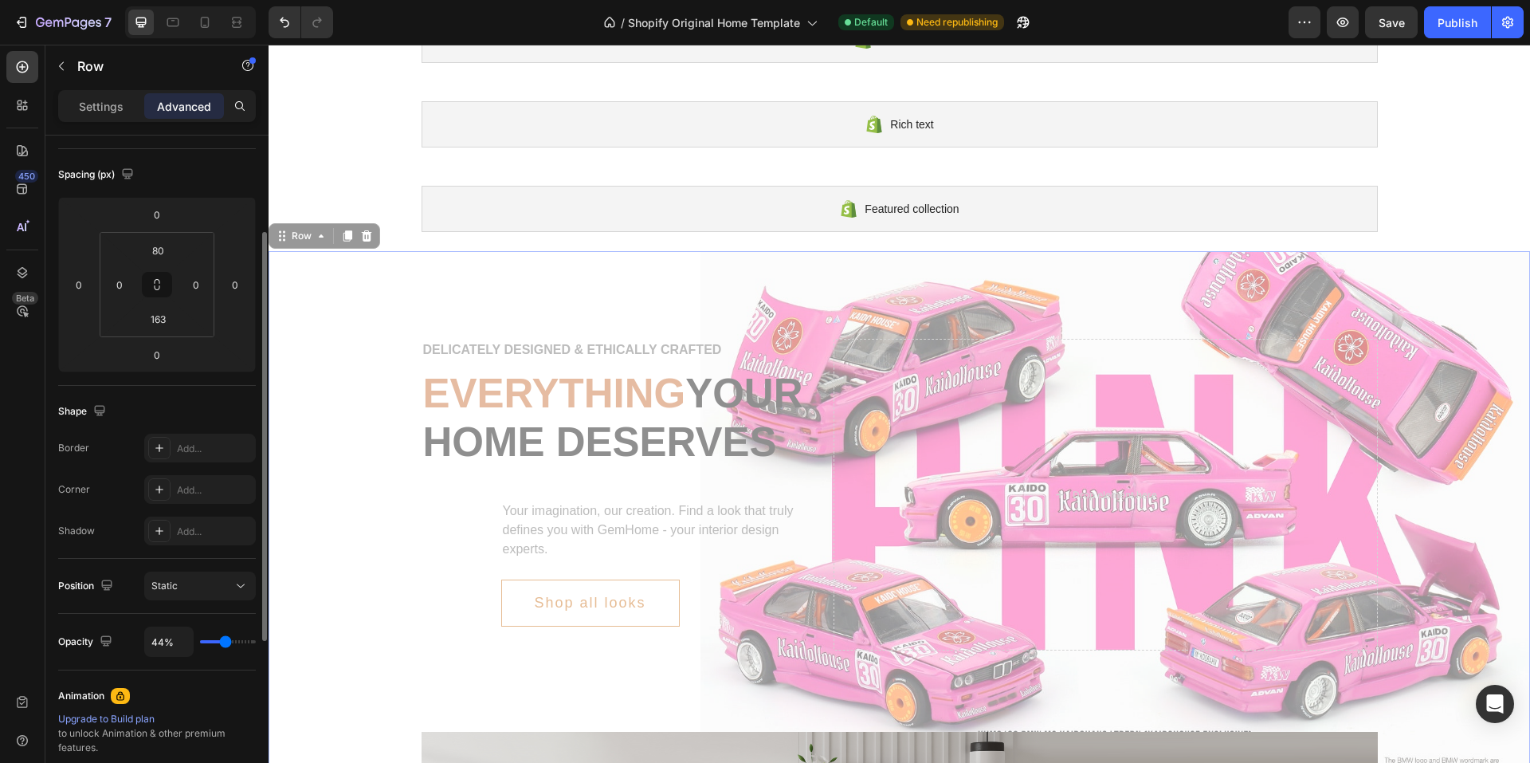
type input "46%"
type input "46"
type input "50%"
type input "50"
type input "52%"
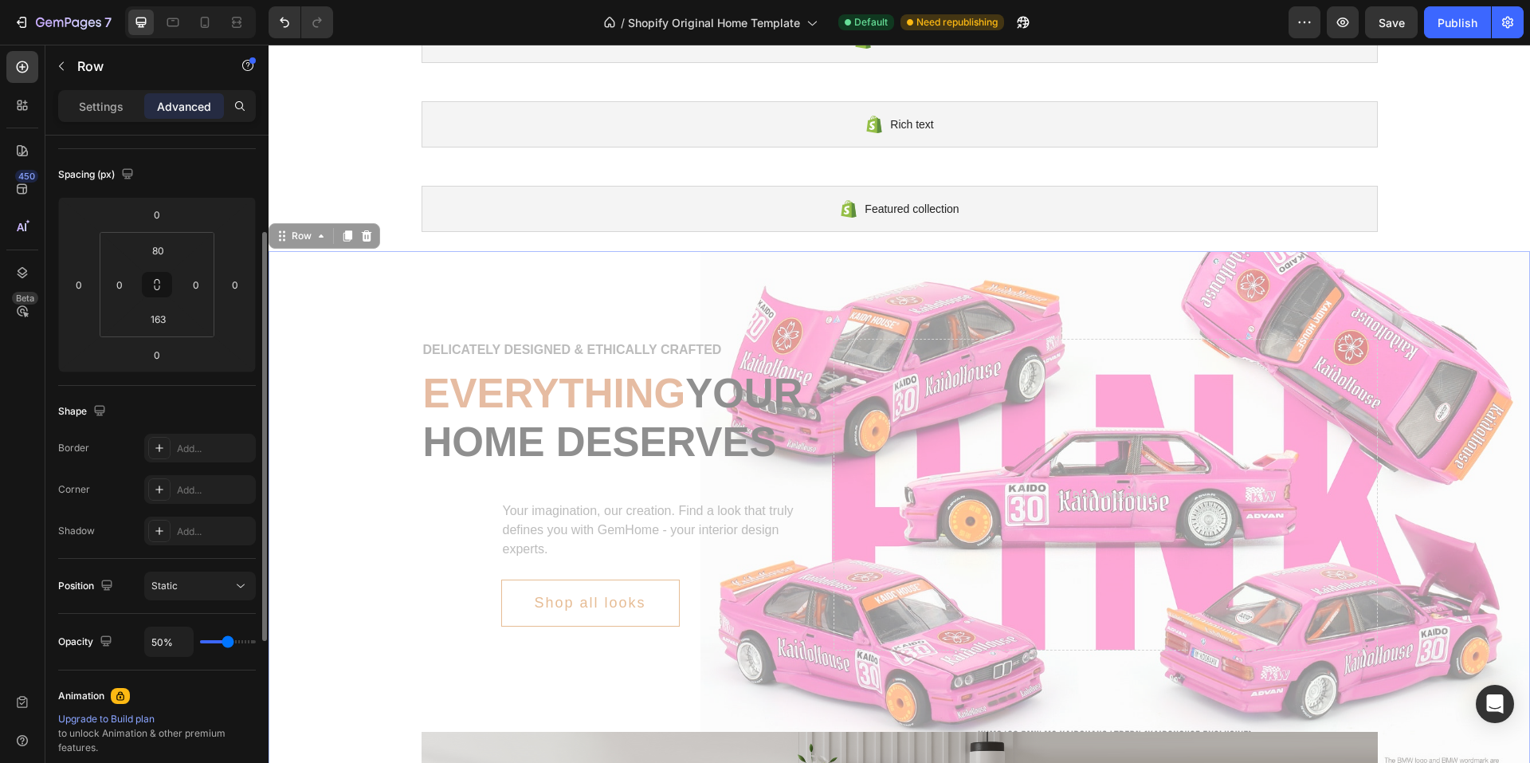
type input "52"
type input "54%"
type input "54"
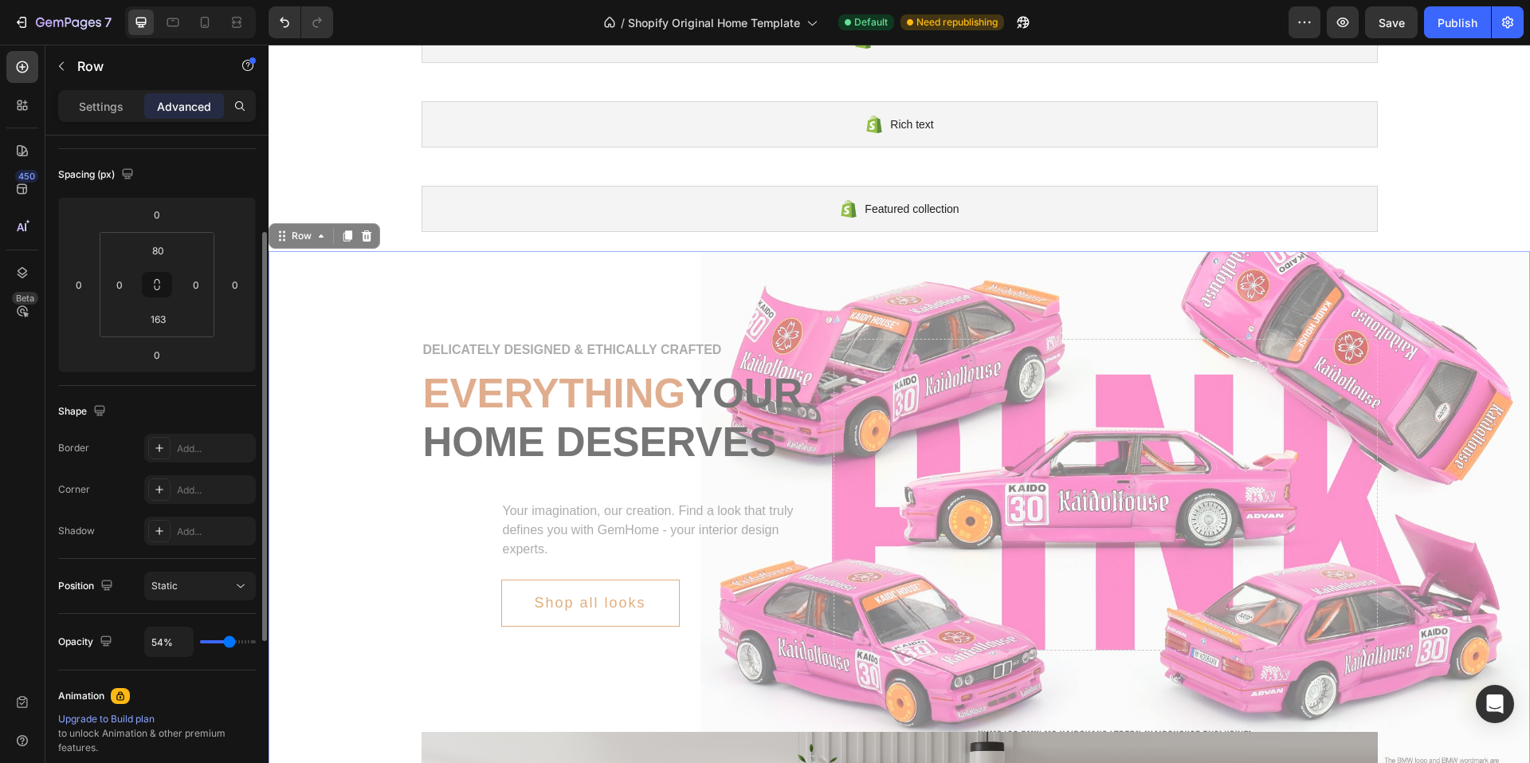
type input "56%"
type input "56"
type input "57%"
type input "57"
type input "59%"
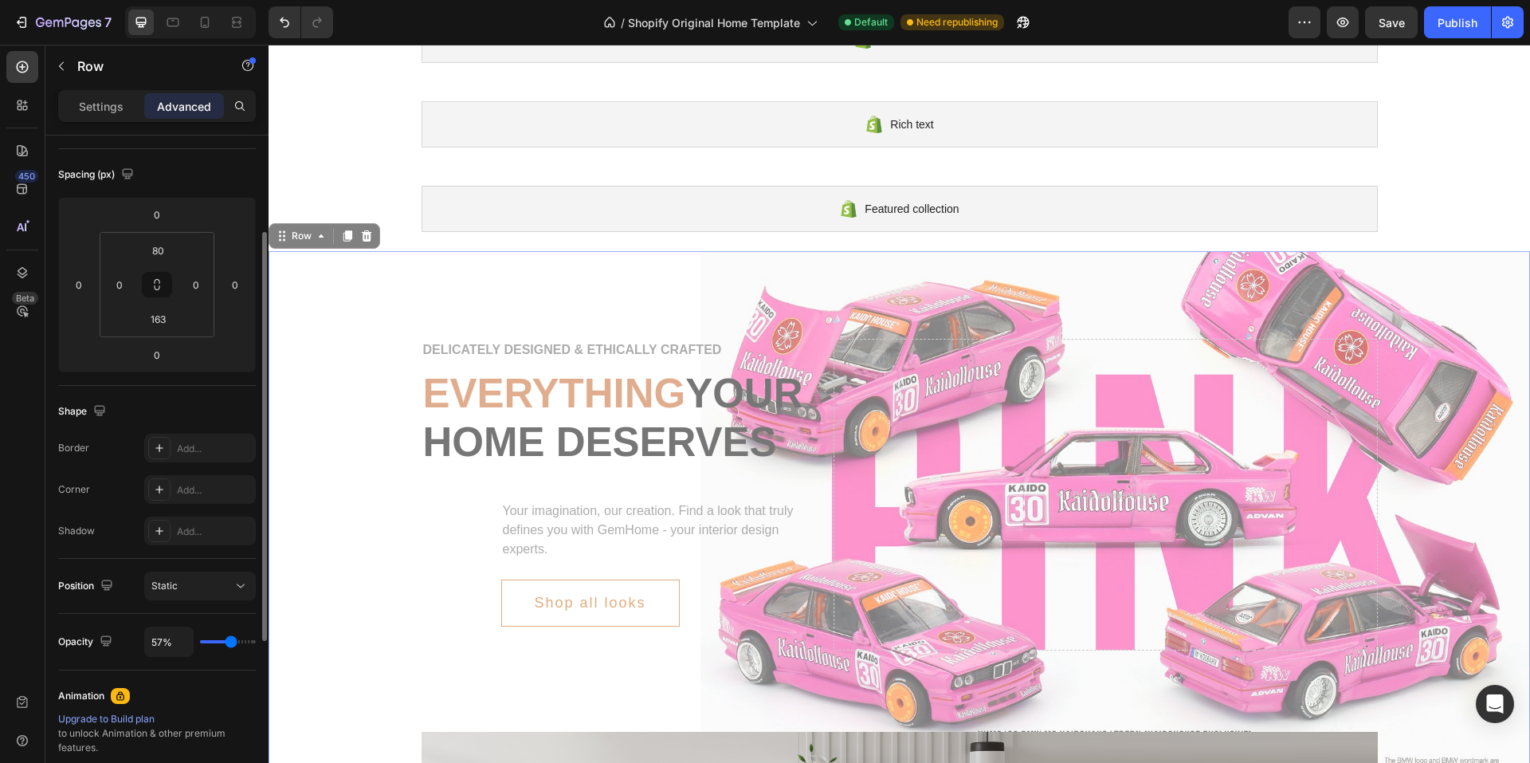
type input "59"
type input "63%"
type input "63"
type input "67%"
type input "67"
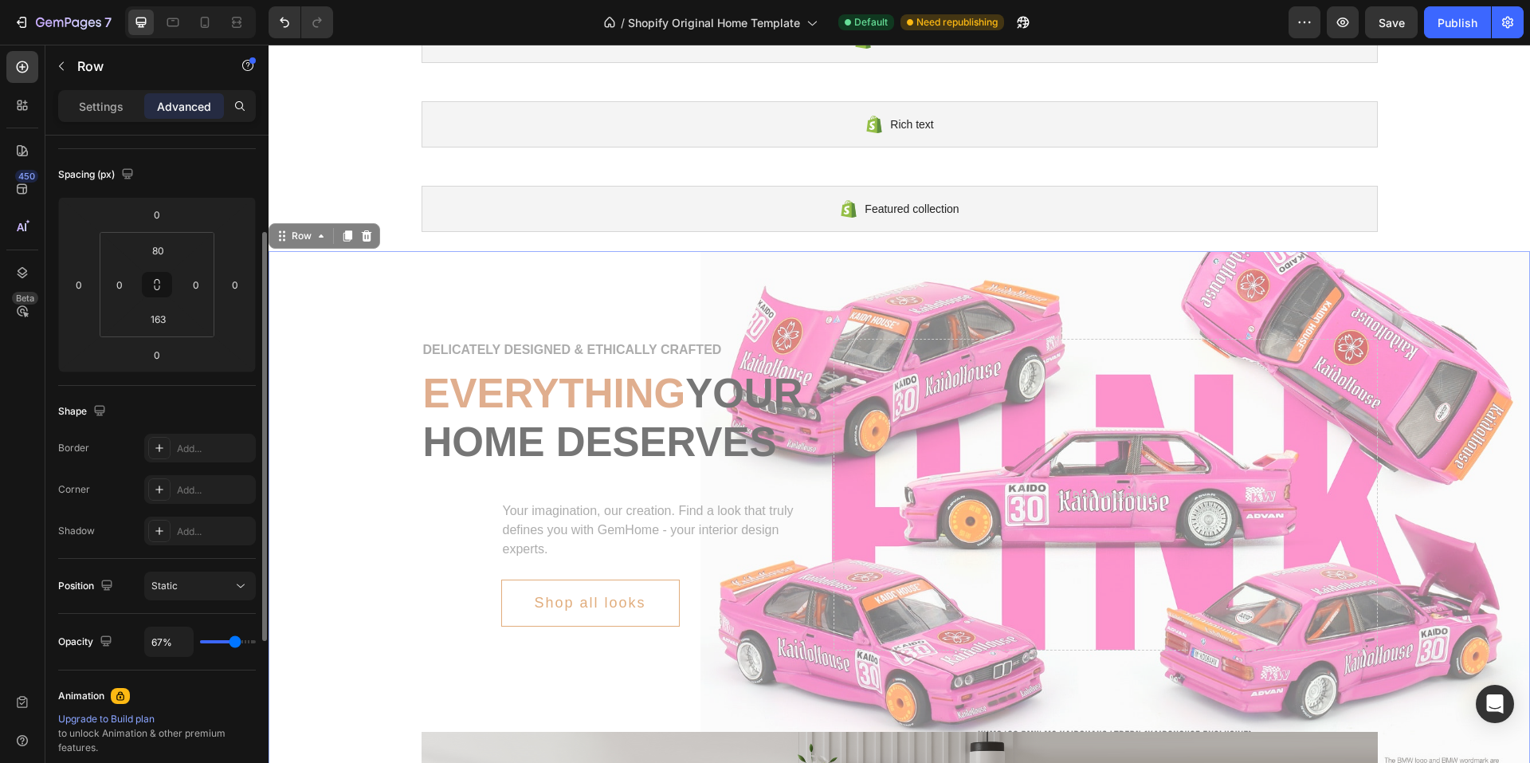
type input "70%"
type input "70"
type input "72%"
type input "72"
type input "78%"
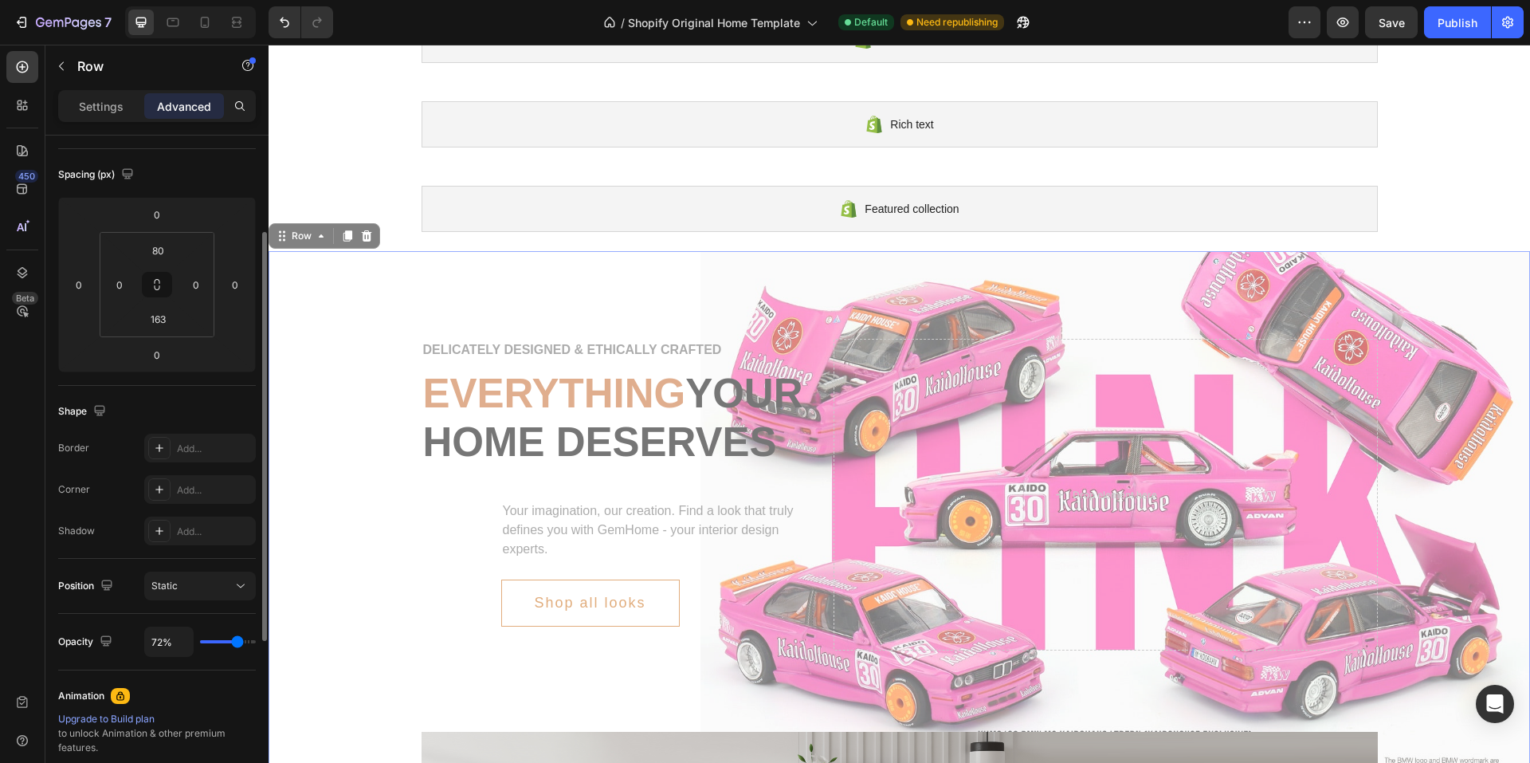
type input "78"
type input "81%"
type input "81"
type input "83%"
type input "83"
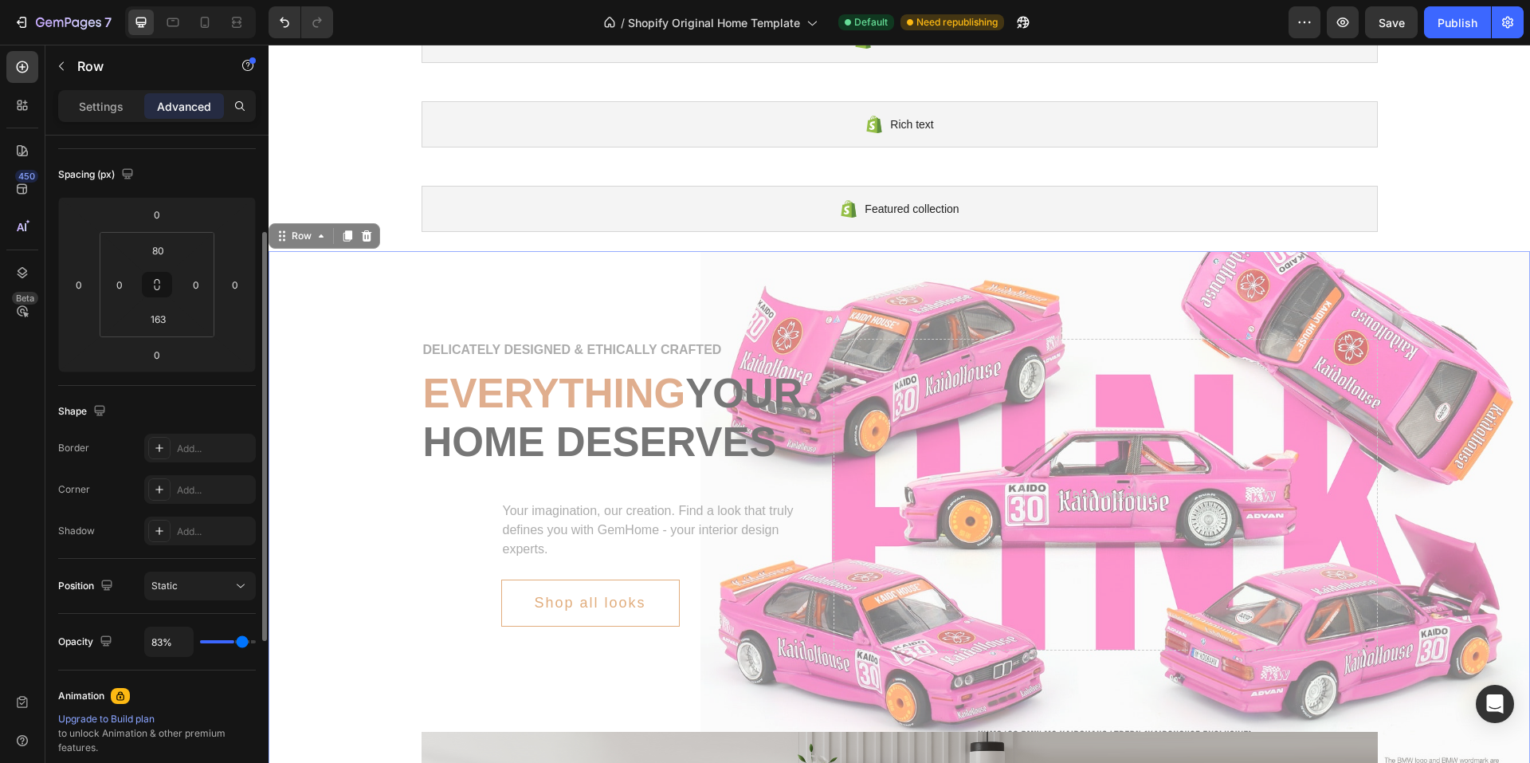
type input "87%"
type input "87"
type input "89%"
type input "89"
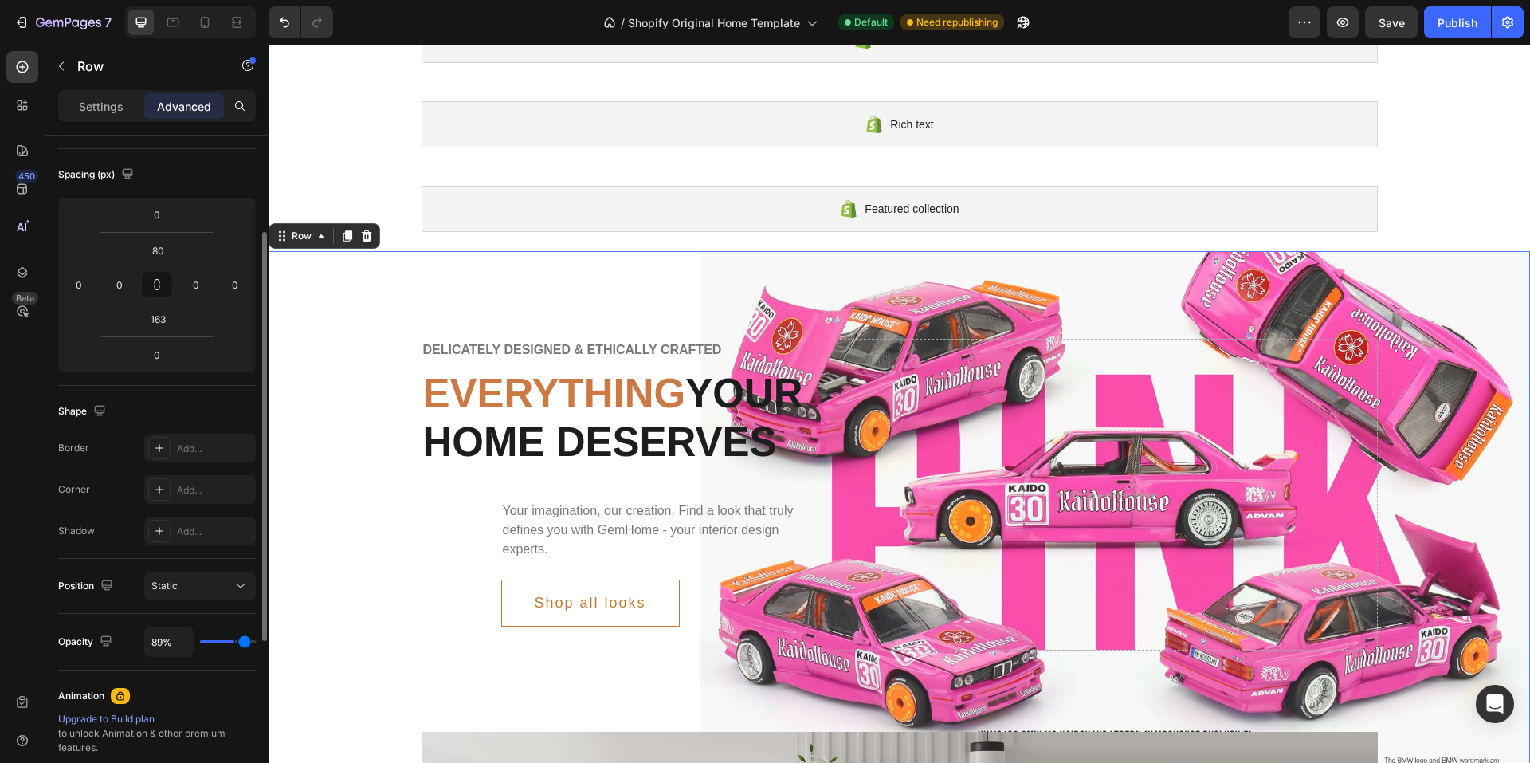
type input "98%"
type input "98"
type input "100%"
type input "100"
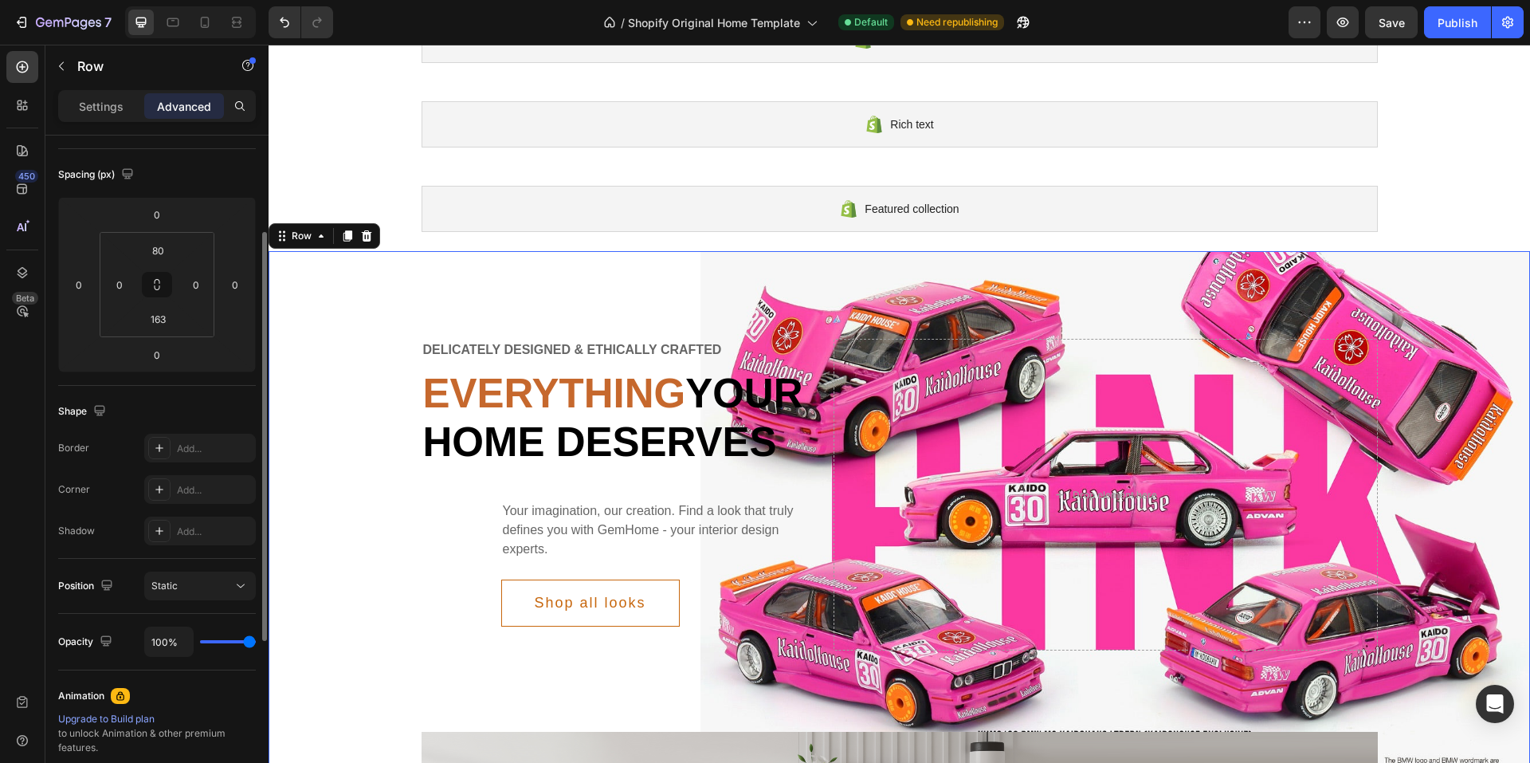
drag, startPoint x: 245, startPoint y: 645, endPoint x: 256, endPoint y: 646, distance: 11.3
click at [256, 643] on input "range" at bounding box center [228, 641] width 56 height 3
click at [235, 581] on icon at bounding box center [241, 586] width 16 height 16
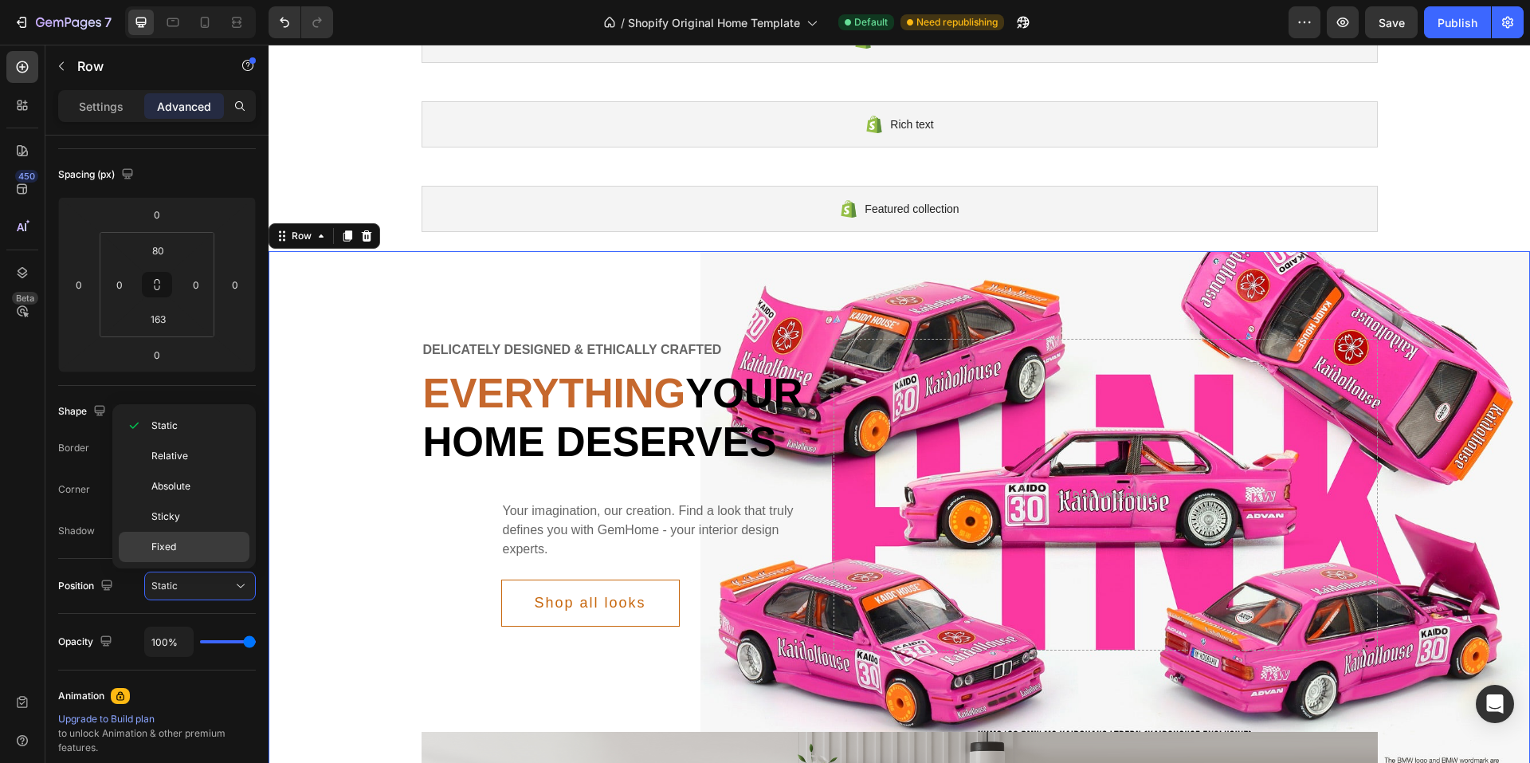
click at [210, 543] on p "Fixed" at bounding box center [196, 546] width 91 height 14
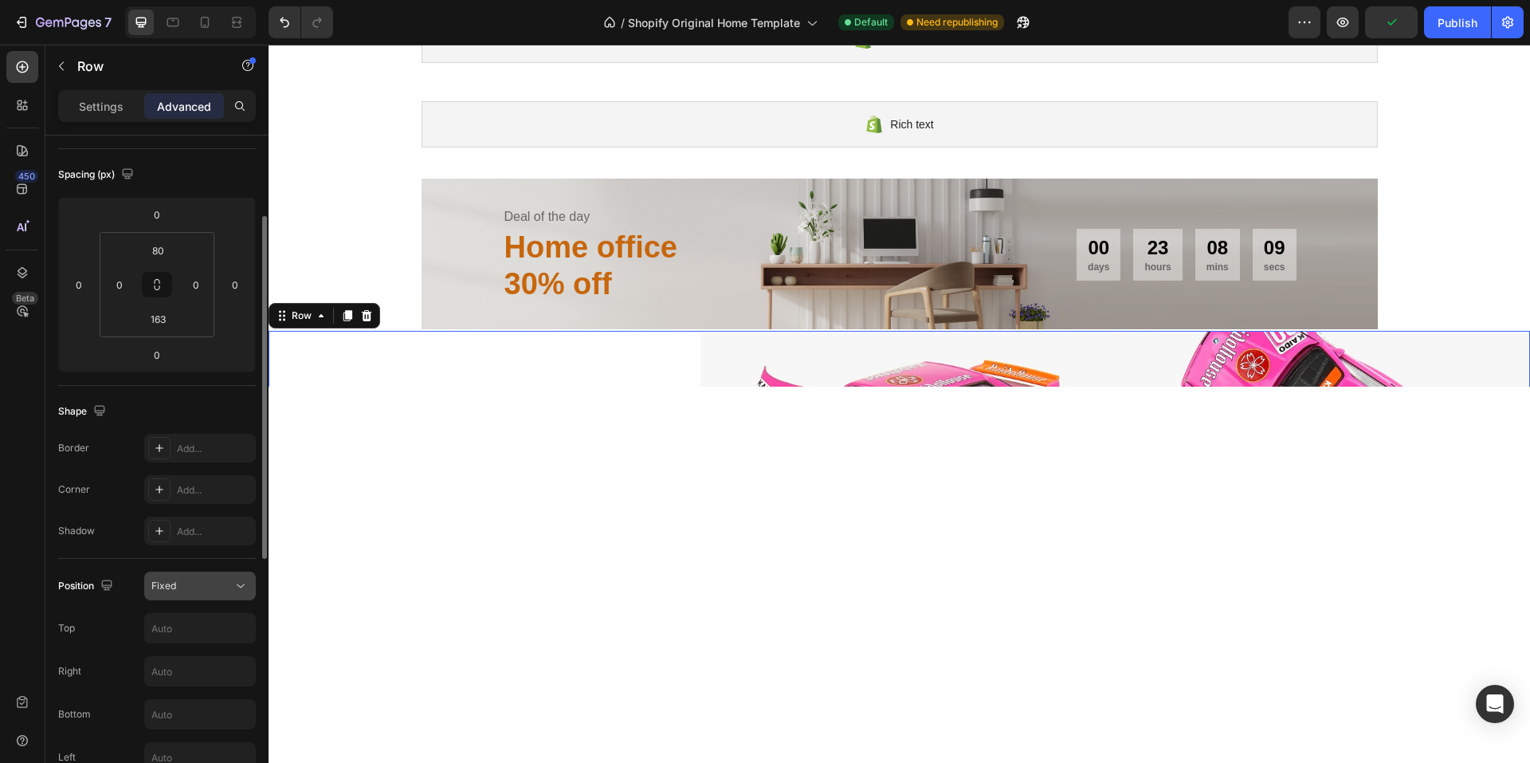
click at [236, 586] on icon at bounding box center [241, 586] width 16 height 16
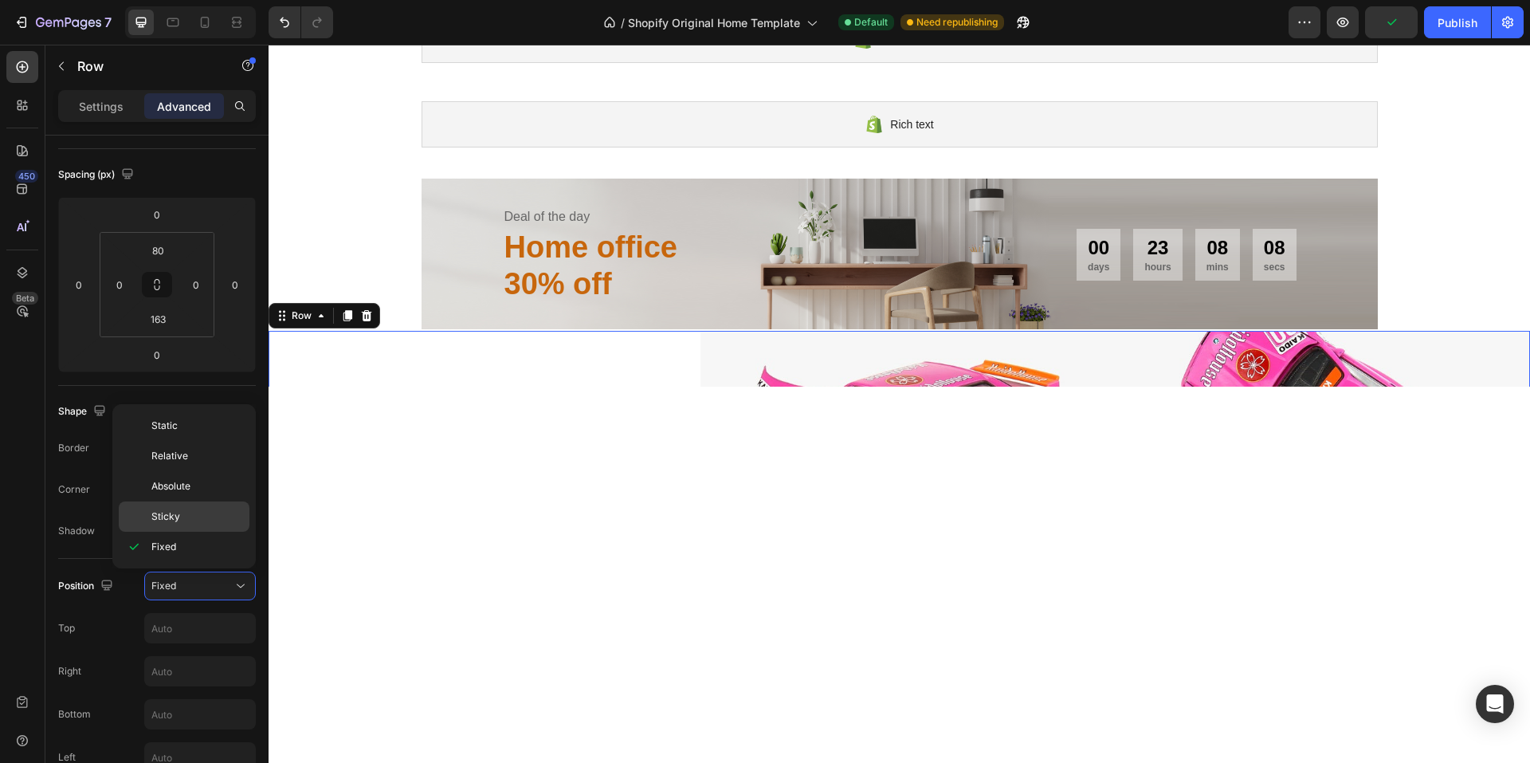
click at [198, 523] on div "Sticky" at bounding box center [184, 516] width 131 height 30
type input "0"
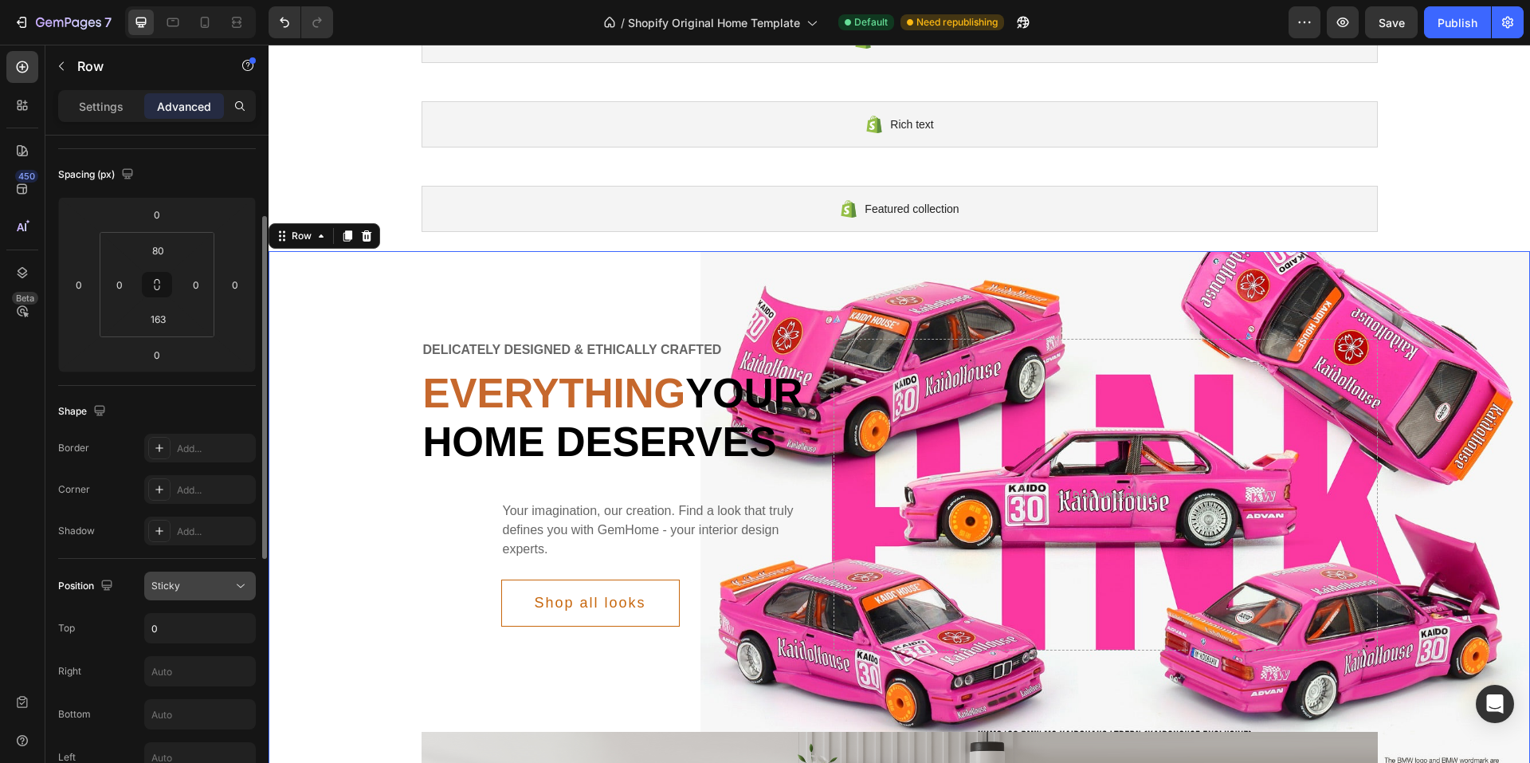
click at [245, 586] on icon at bounding box center [241, 586] width 16 height 16
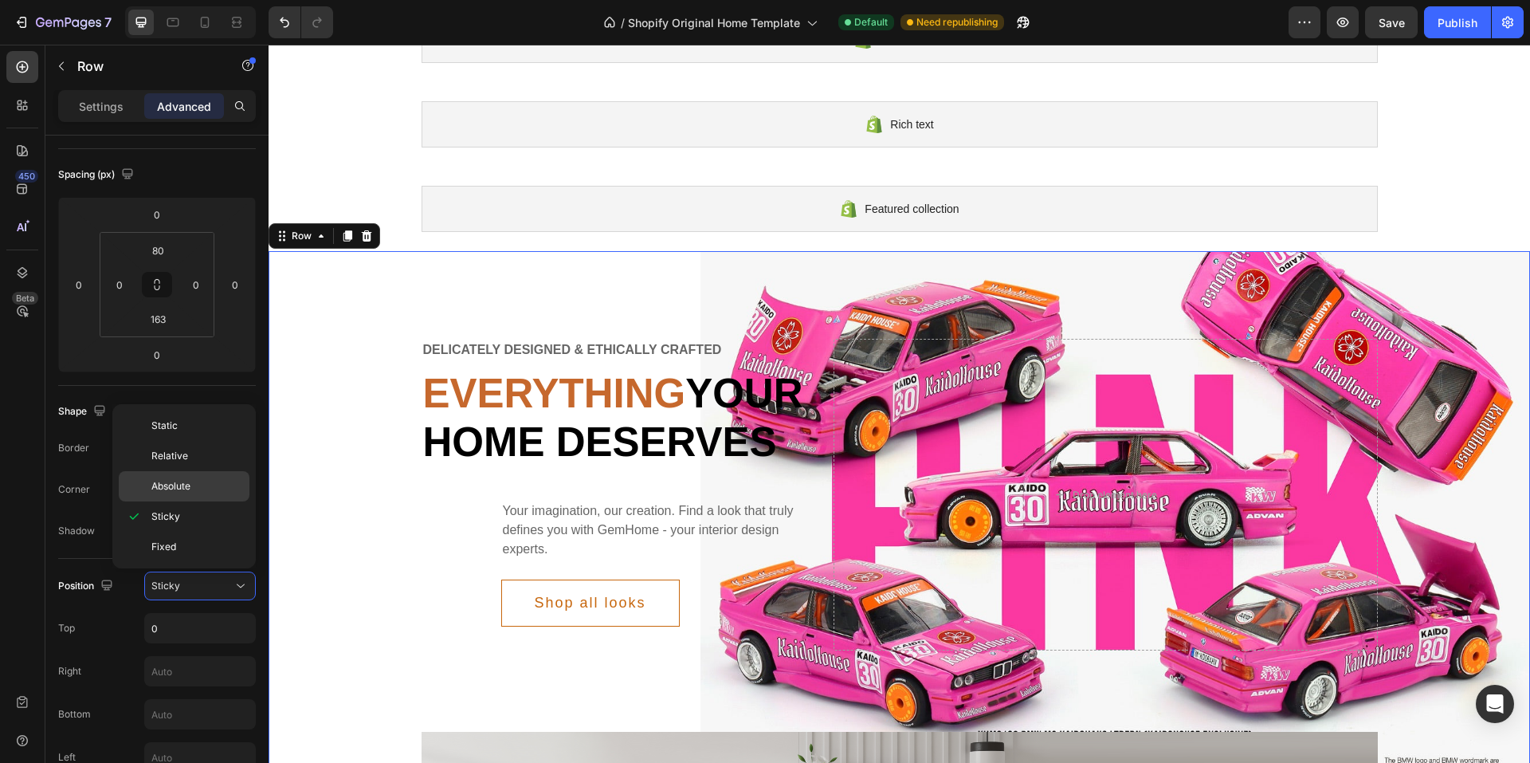
click at [213, 491] on p "Absolute" at bounding box center [196, 486] width 91 height 14
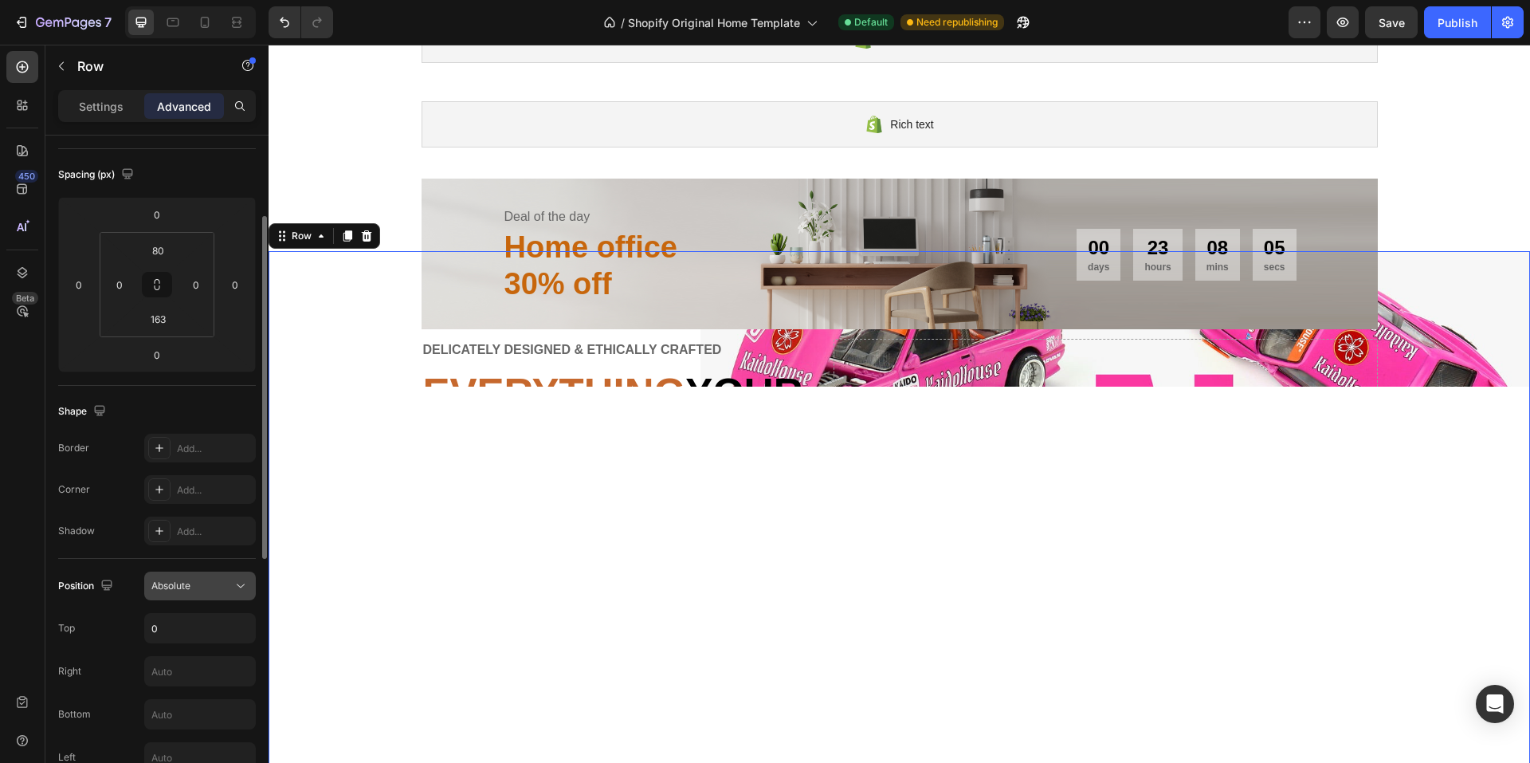
click at [242, 579] on icon at bounding box center [241, 586] width 16 height 16
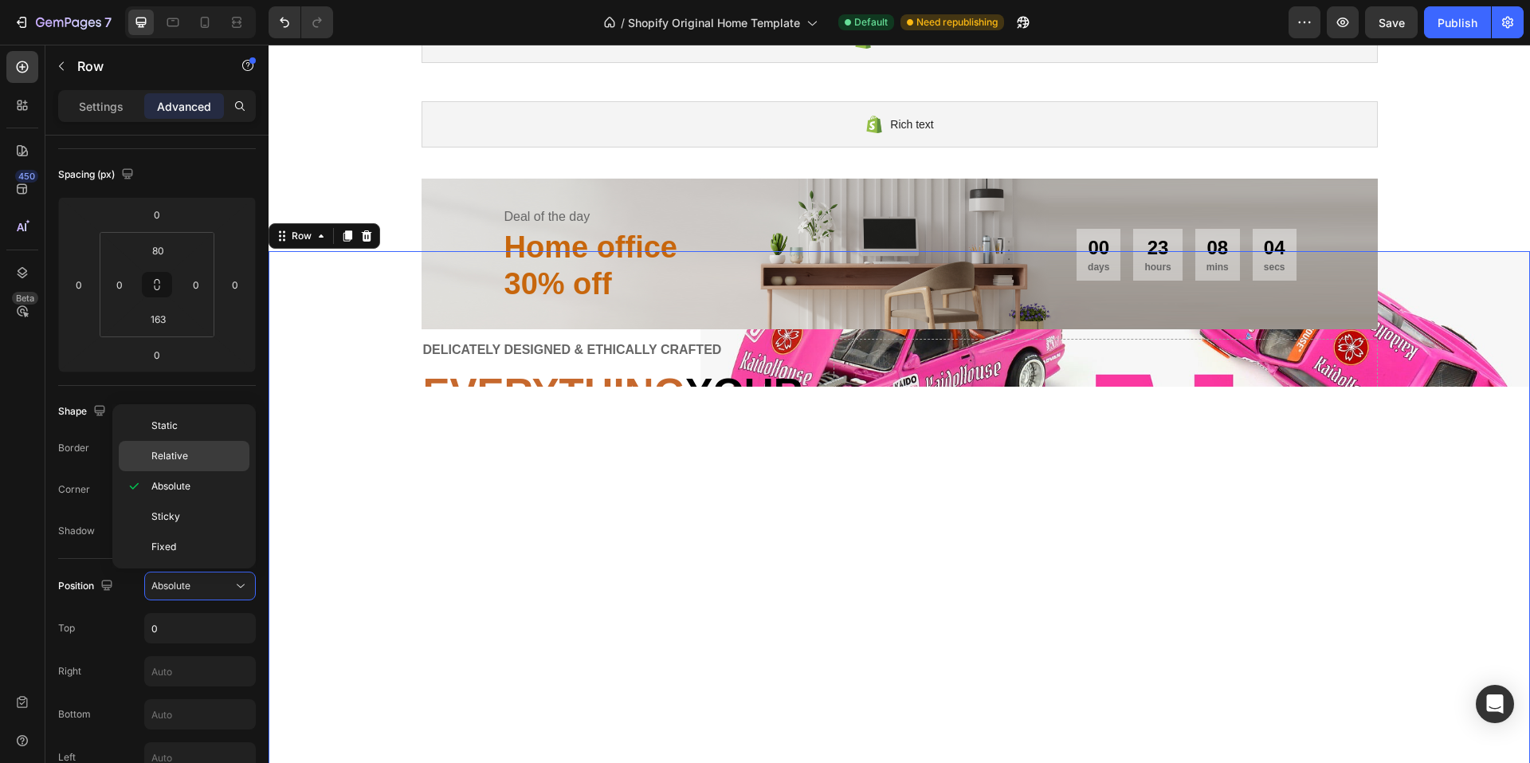
click at [221, 454] on p "Relative" at bounding box center [196, 456] width 91 height 14
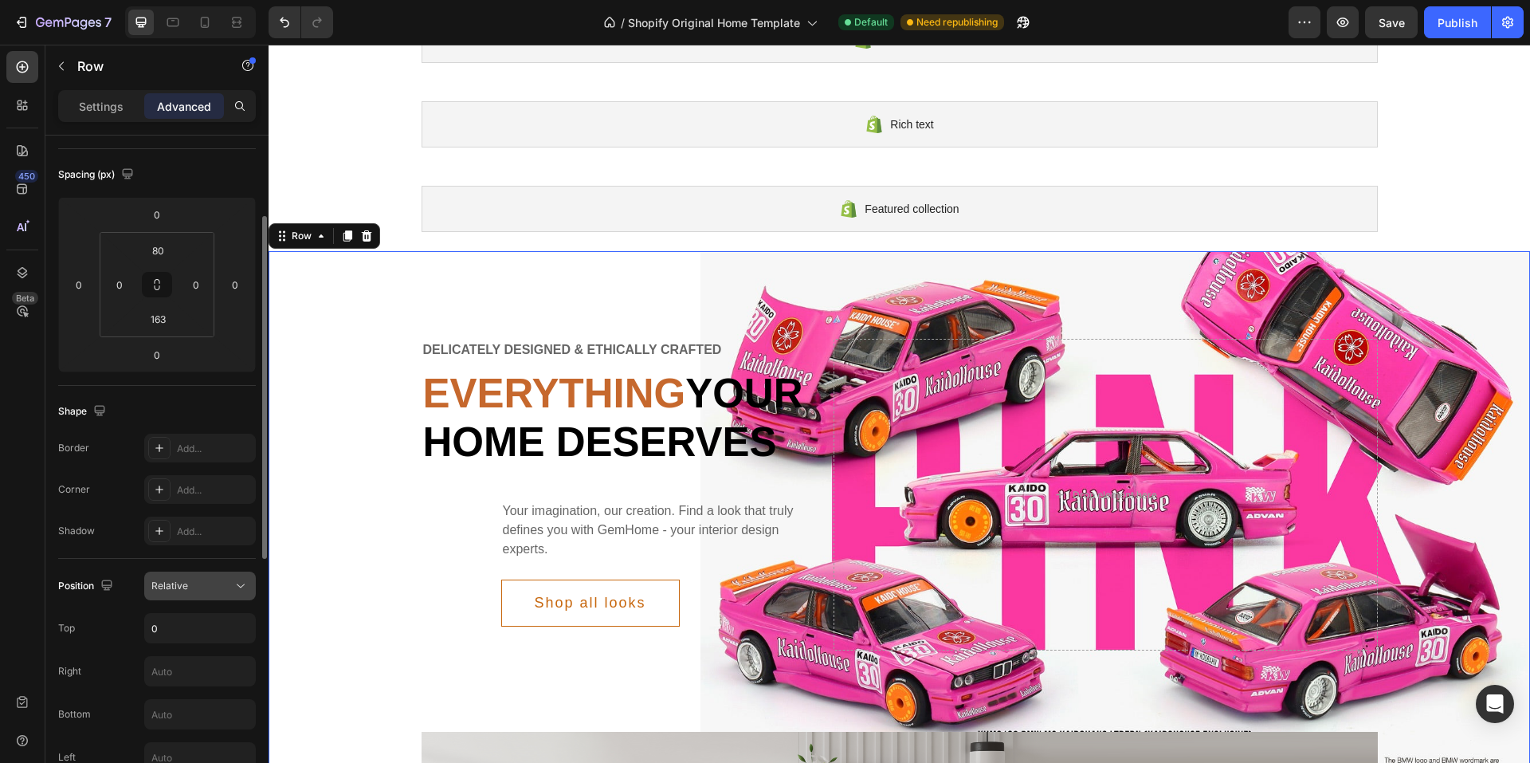
click at [239, 586] on icon at bounding box center [241, 586] width 8 height 4
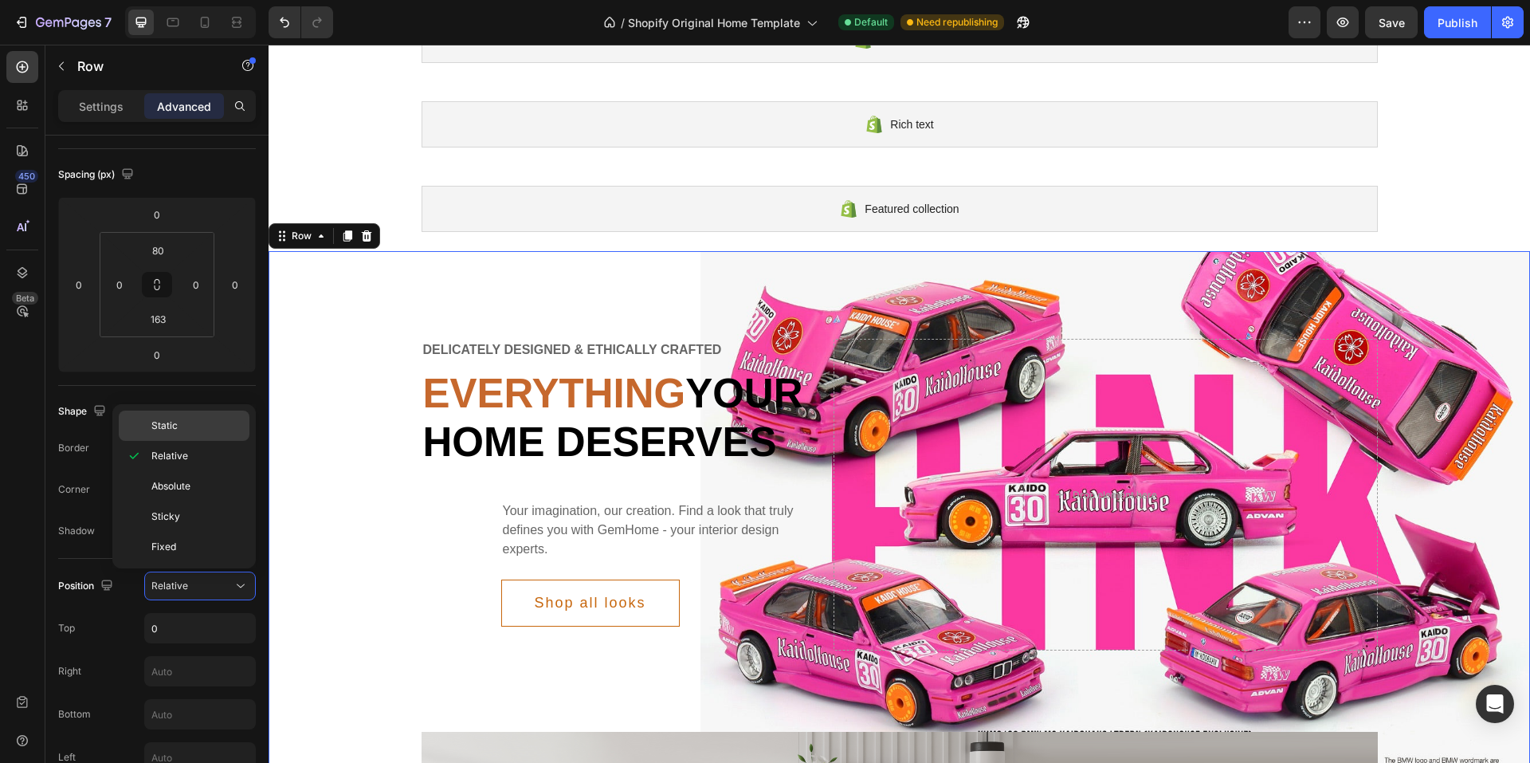
click at [193, 430] on p "Static" at bounding box center [196, 425] width 91 height 14
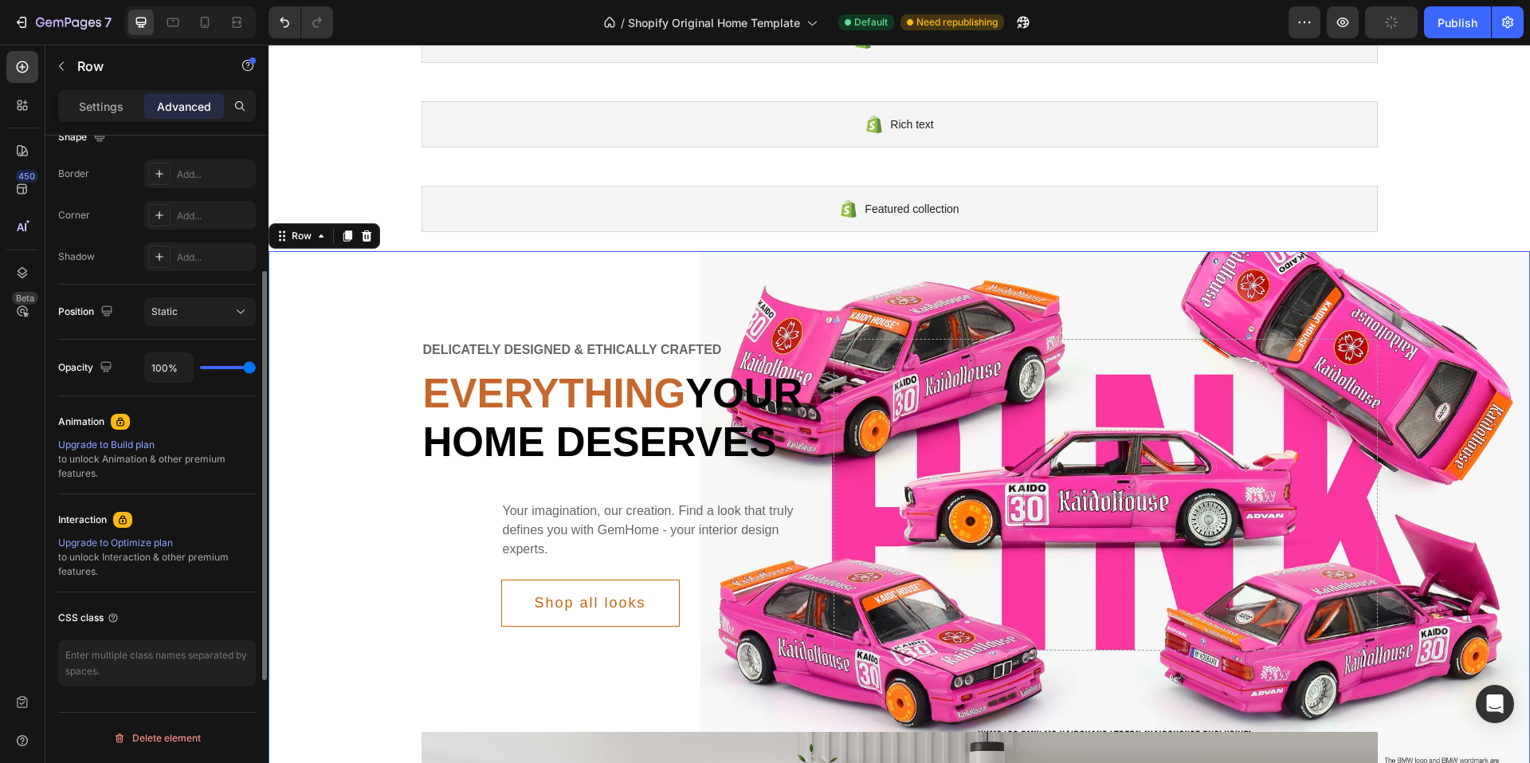
scroll to position [0, 0]
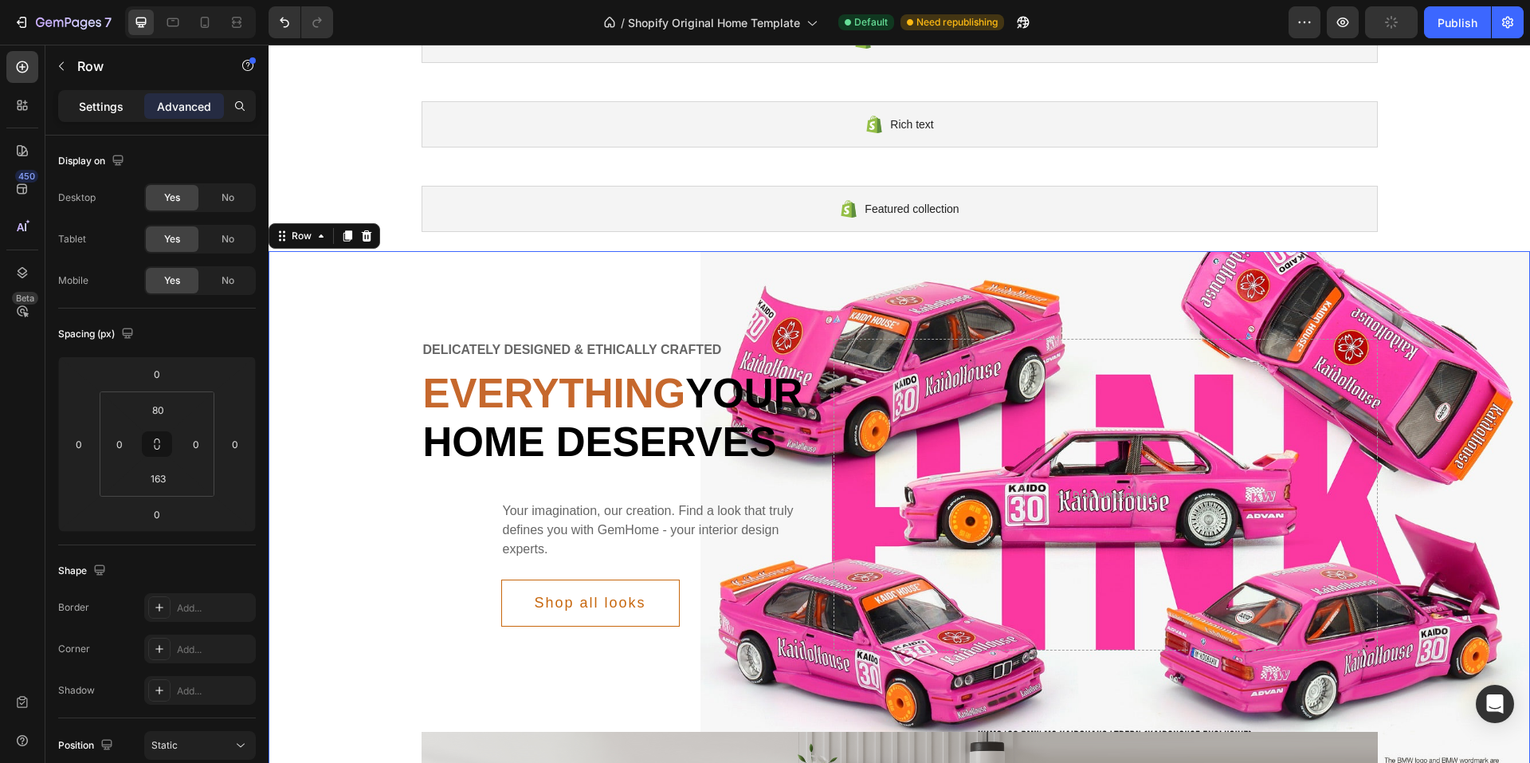
click at [69, 100] on div "Settings" at bounding box center [101, 106] width 80 height 26
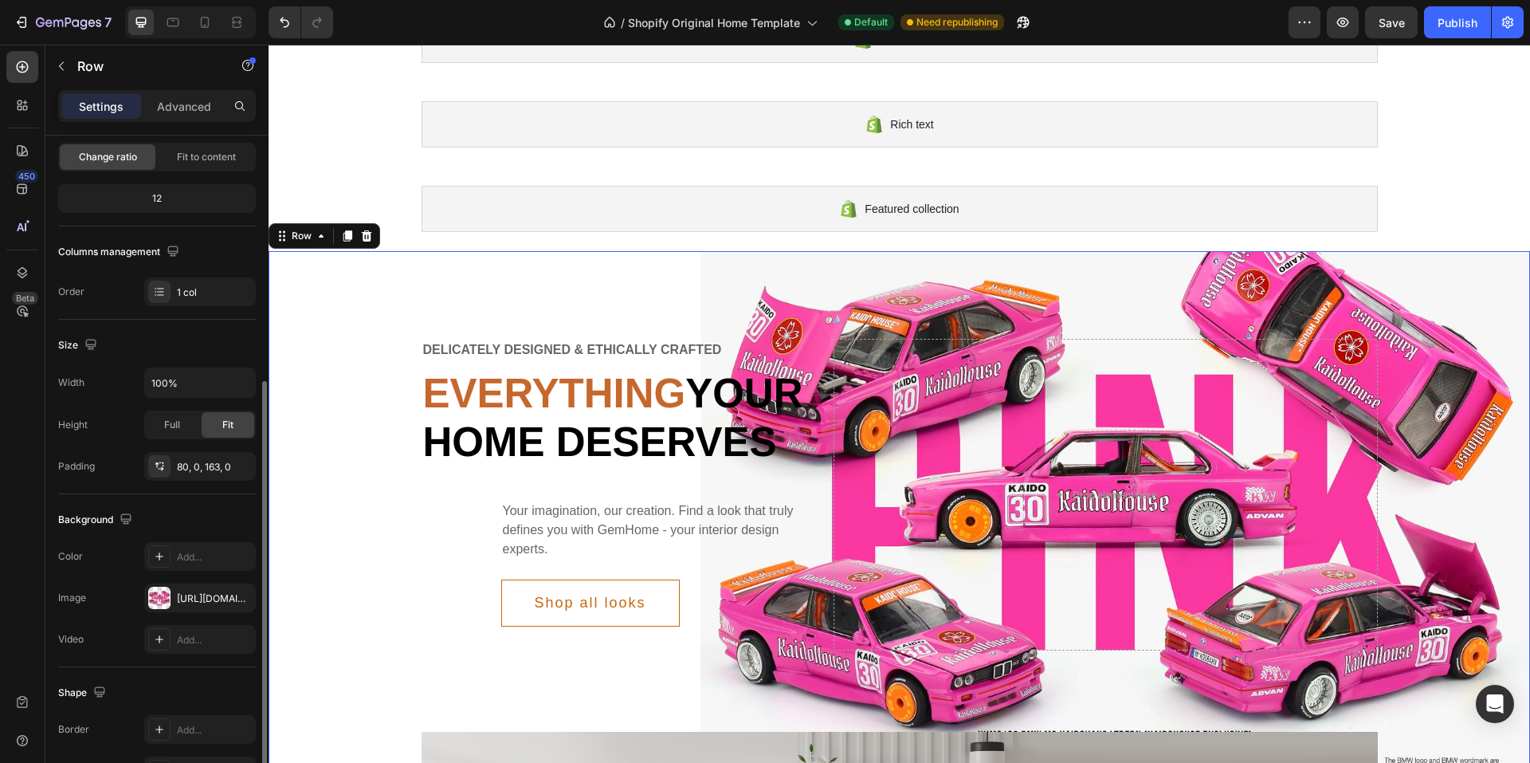
scroll to position [239, 0]
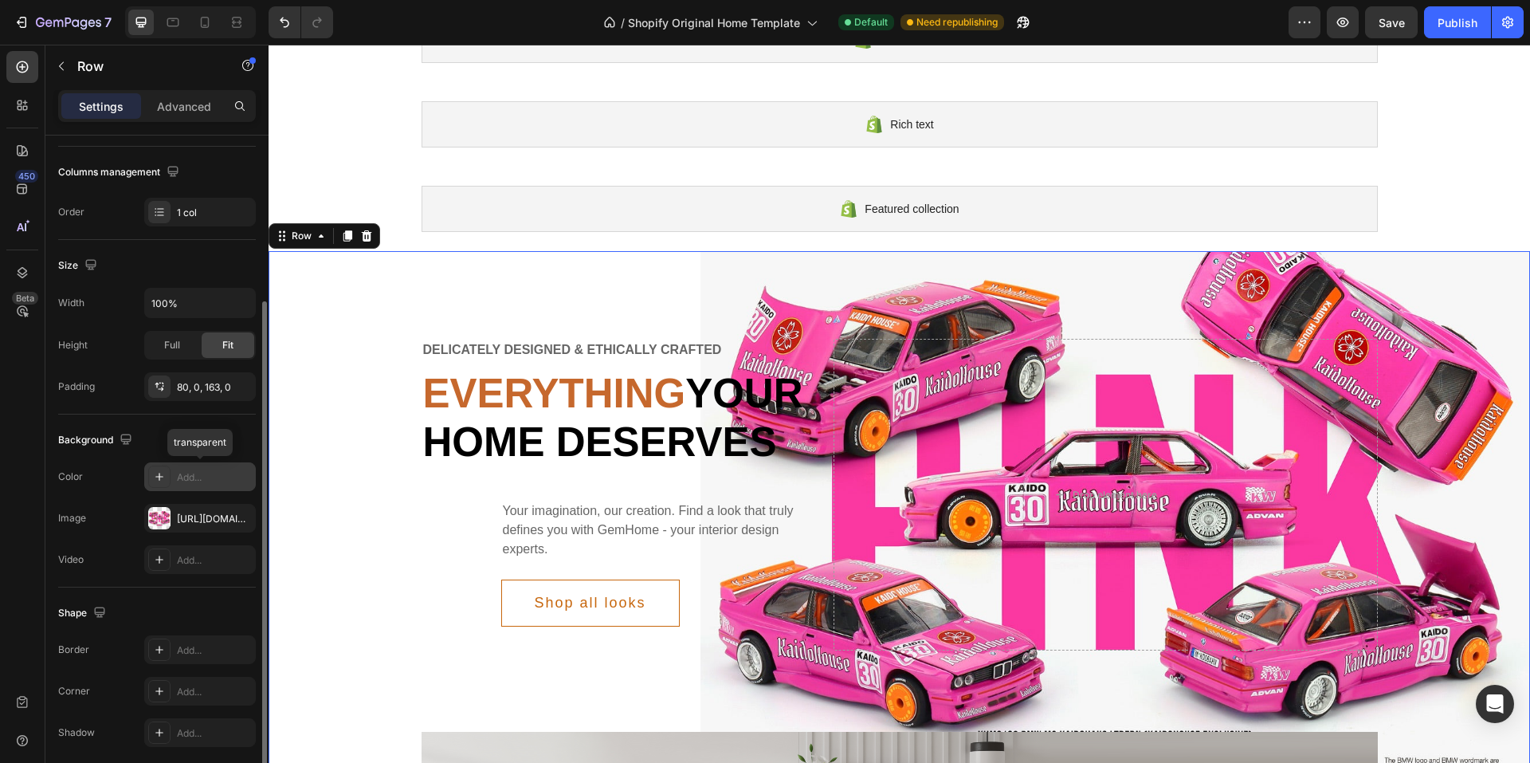
click at [207, 481] on div "Add..." at bounding box center [214, 477] width 75 height 14
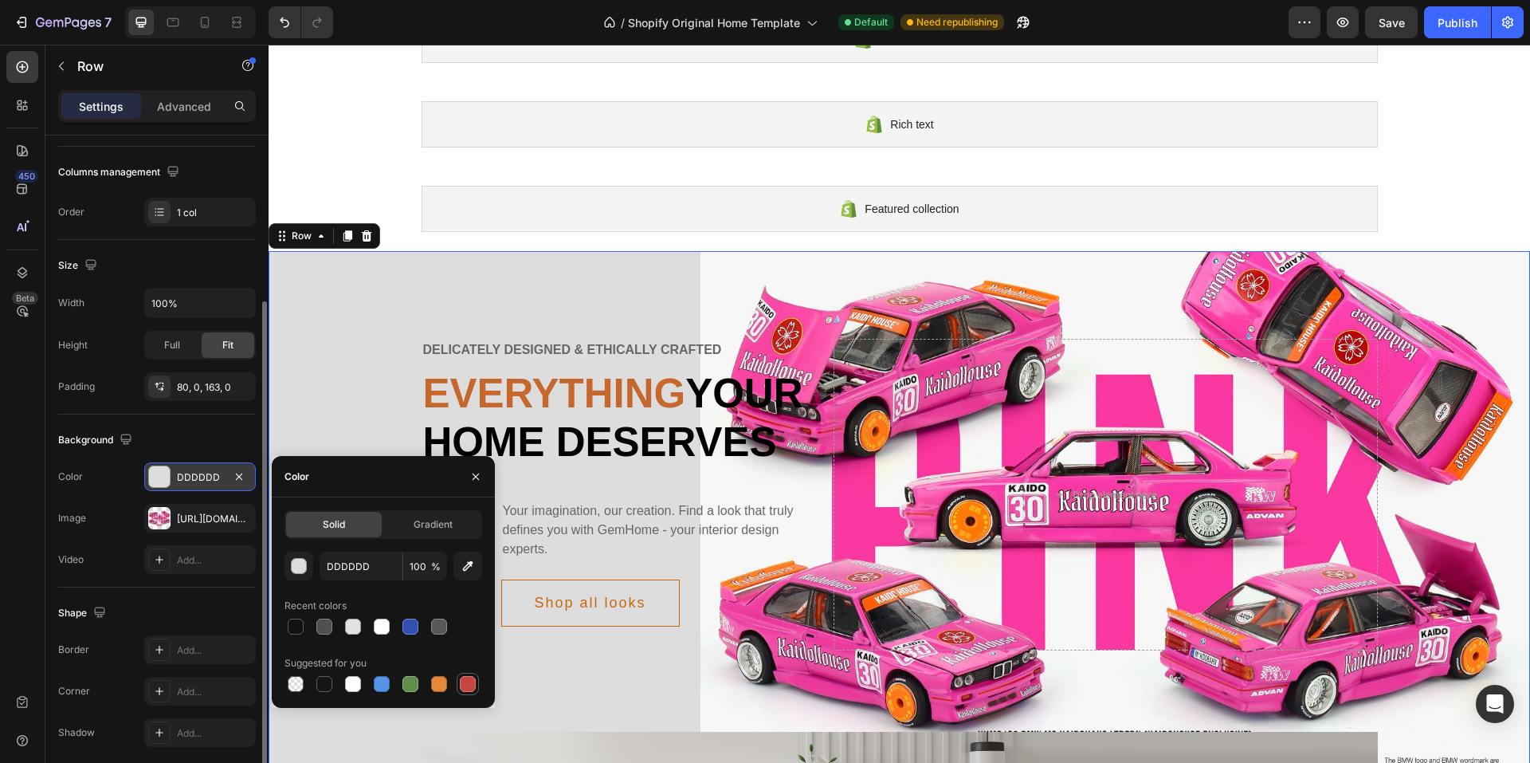
click at [467, 686] on div at bounding box center [468, 684] width 16 height 16
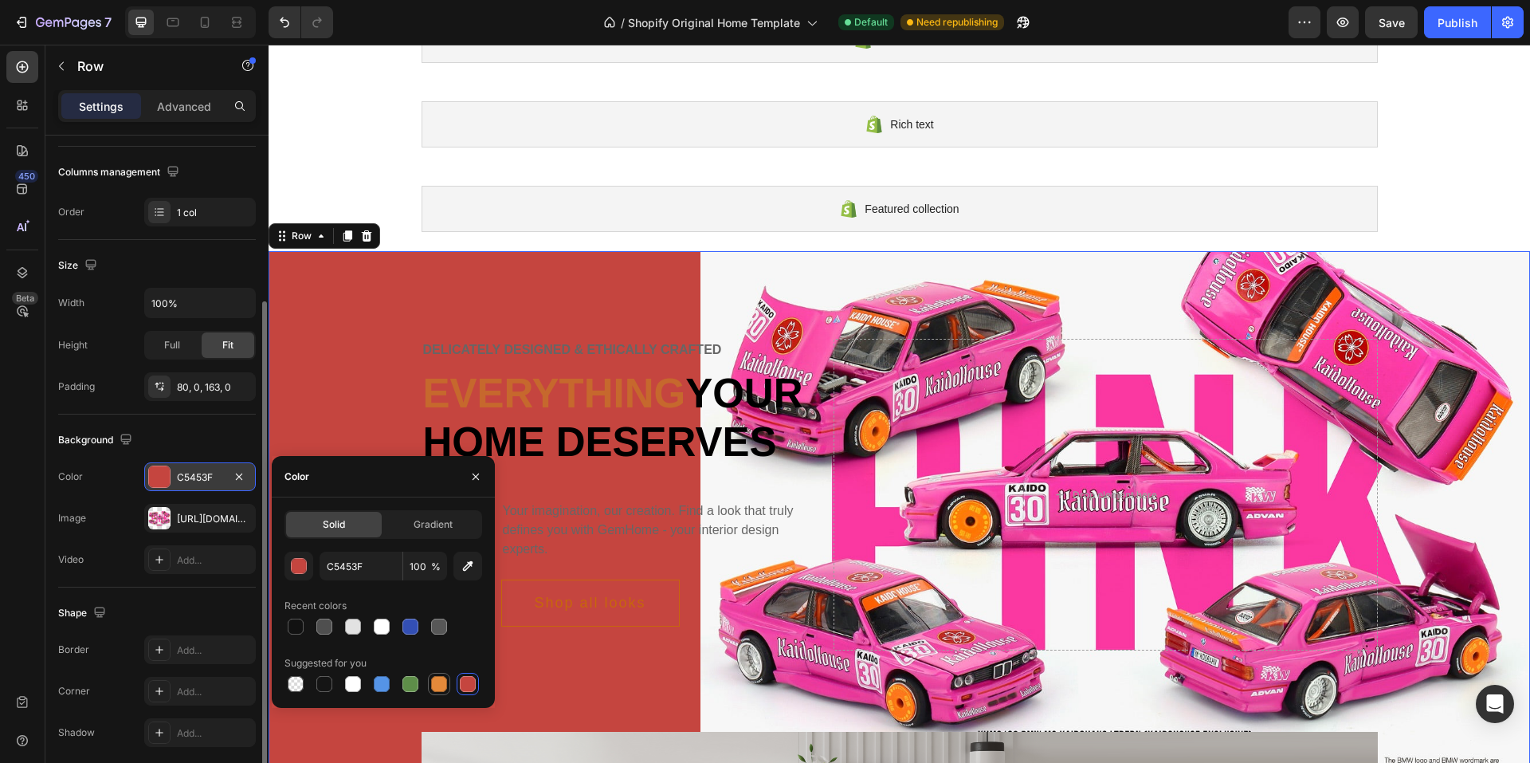
click at [441, 690] on div at bounding box center [439, 684] width 16 height 16
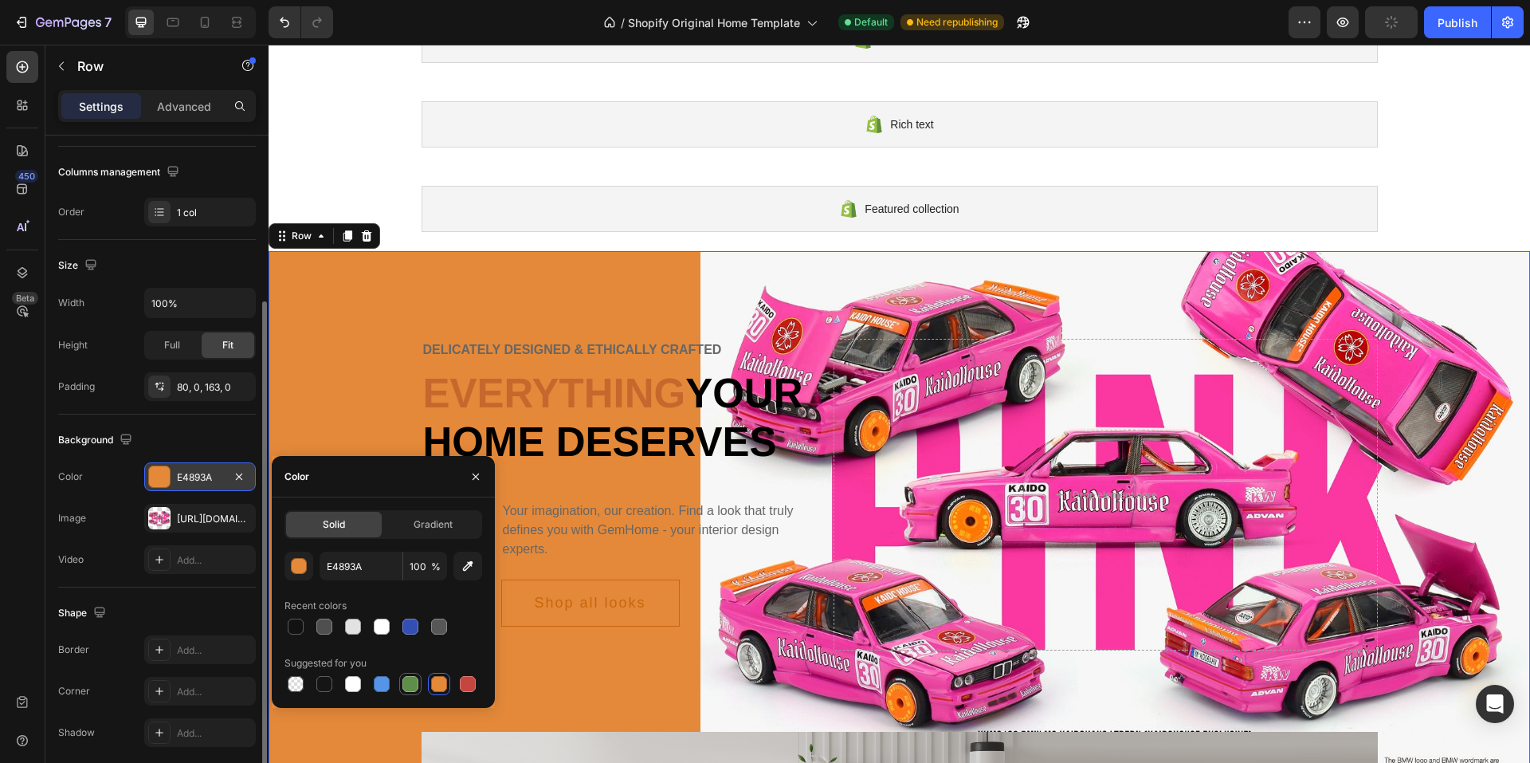
click at [410, 685] on div at bounding box center [410, 684] width 16 height 16
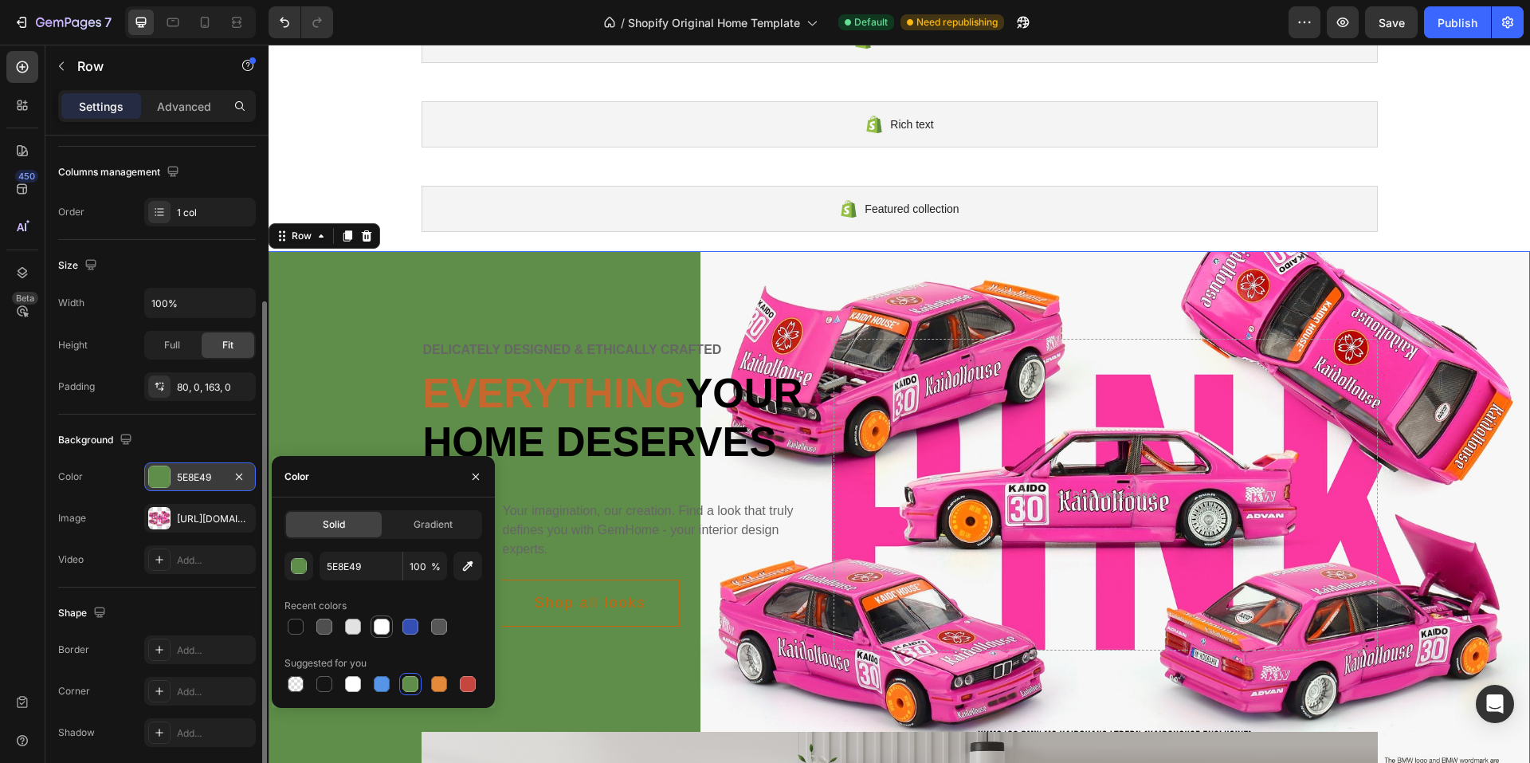
click at [383, 628] on div at bounding box center [382, 626] width 16 height 16
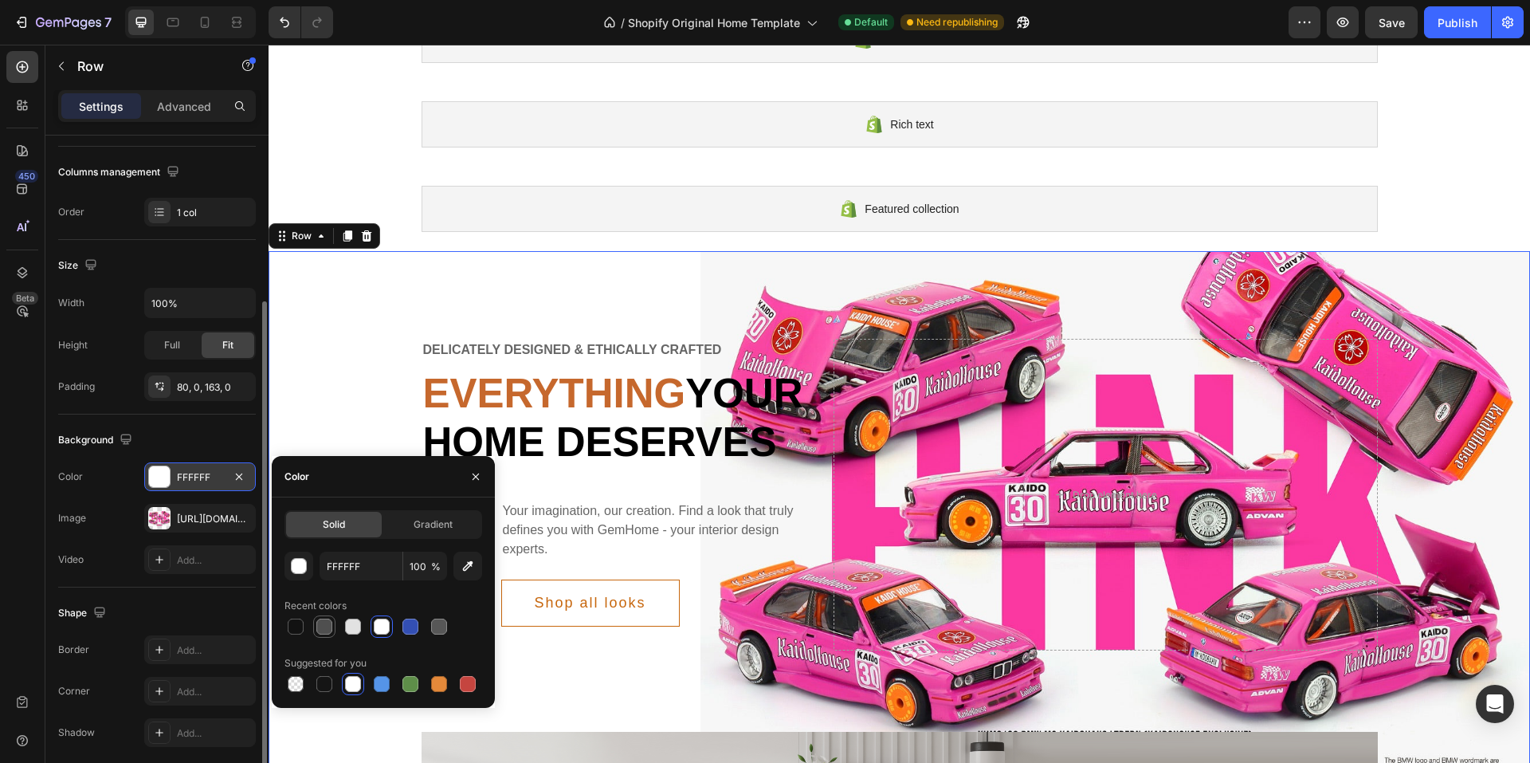
click at [330, 629] on div at bounding box center [324, 626] width 16 height 16
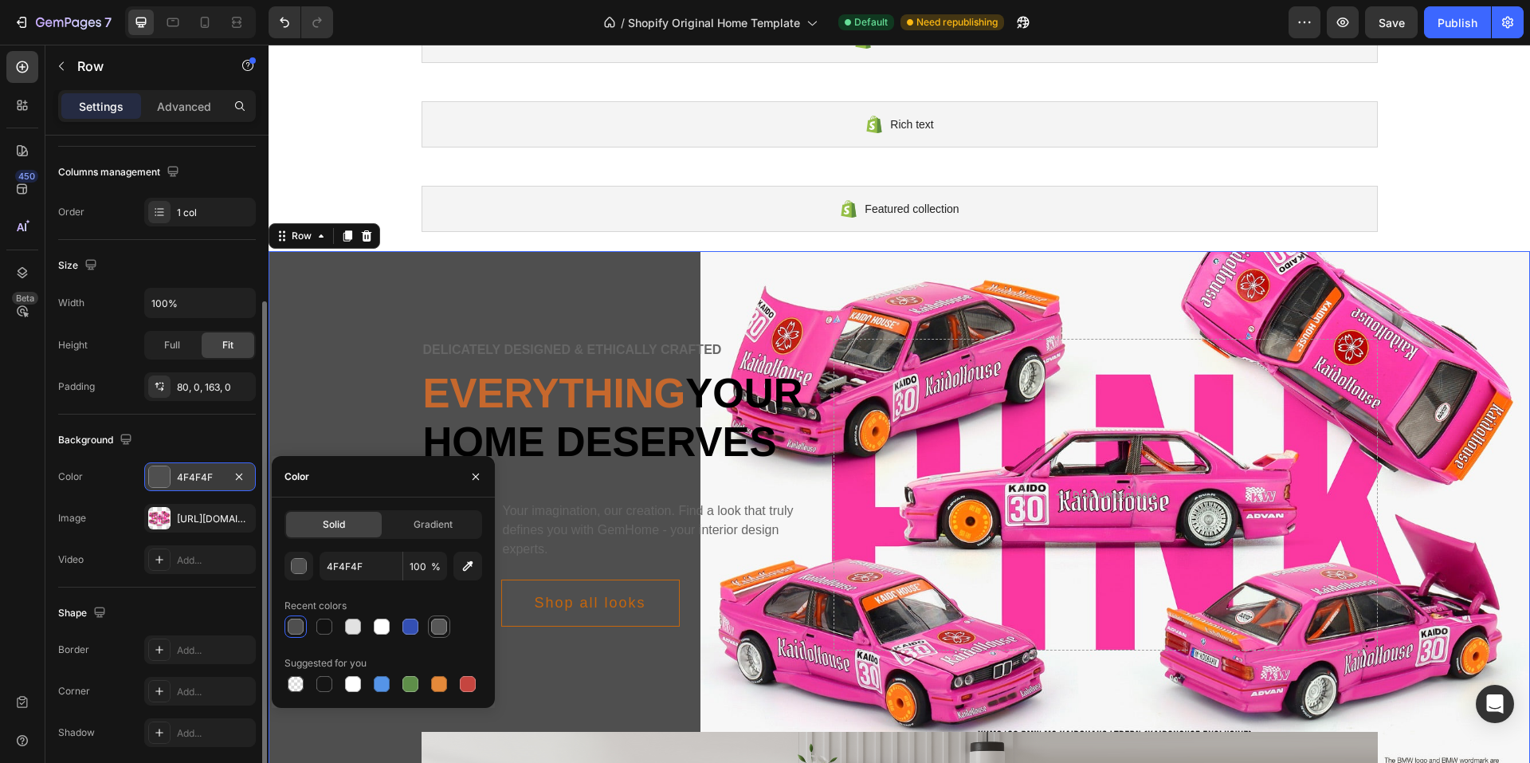
click at [441, 629] on div at bounding box center [439, 626] width 16 height 16
click at [298, 688] on div at bounding box center [296, 684] width 16 height 16
type input "000000"
type input "0"
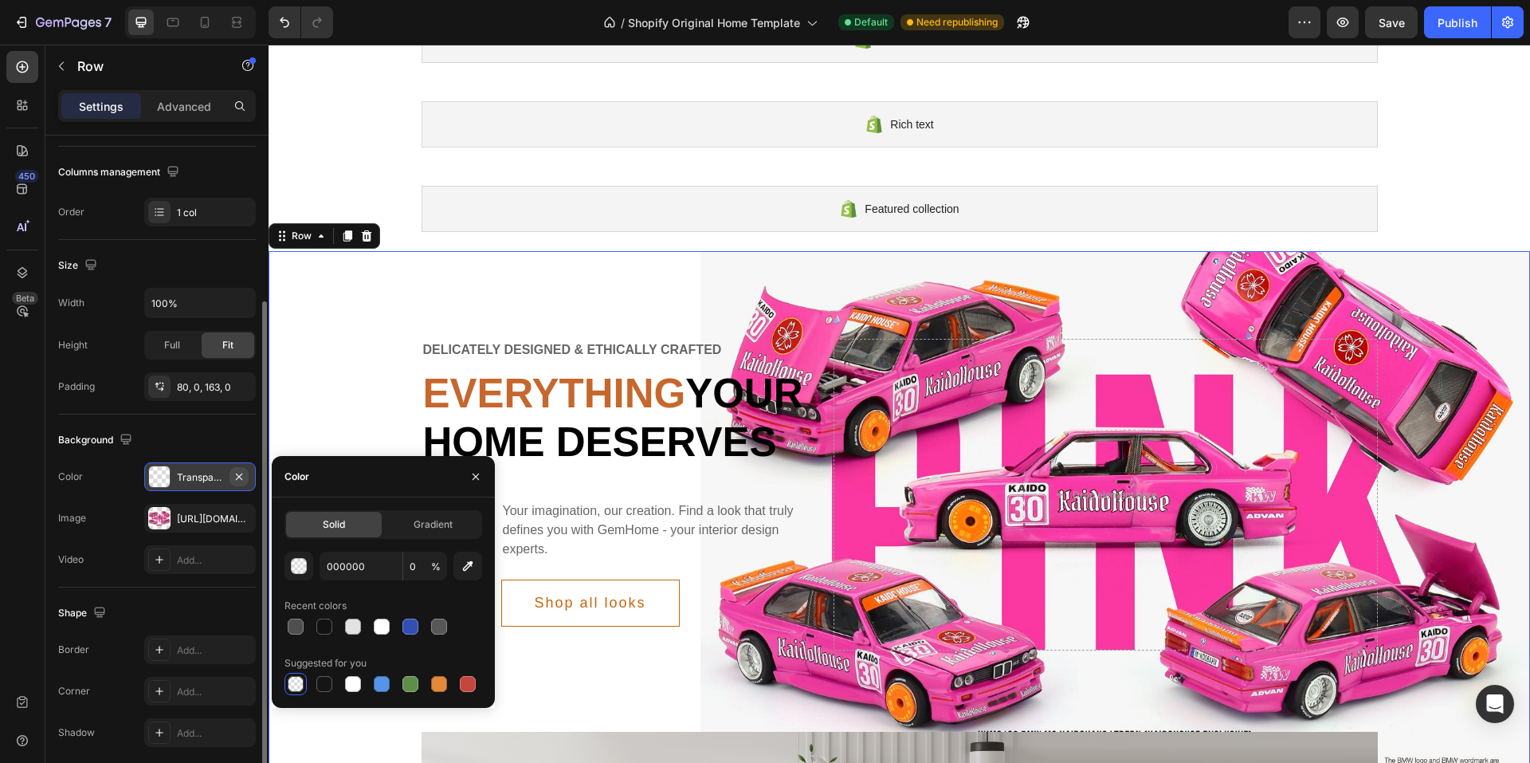
click at [237, 475] on icon "button" at bounding box center [239, 476] width 6 height 6
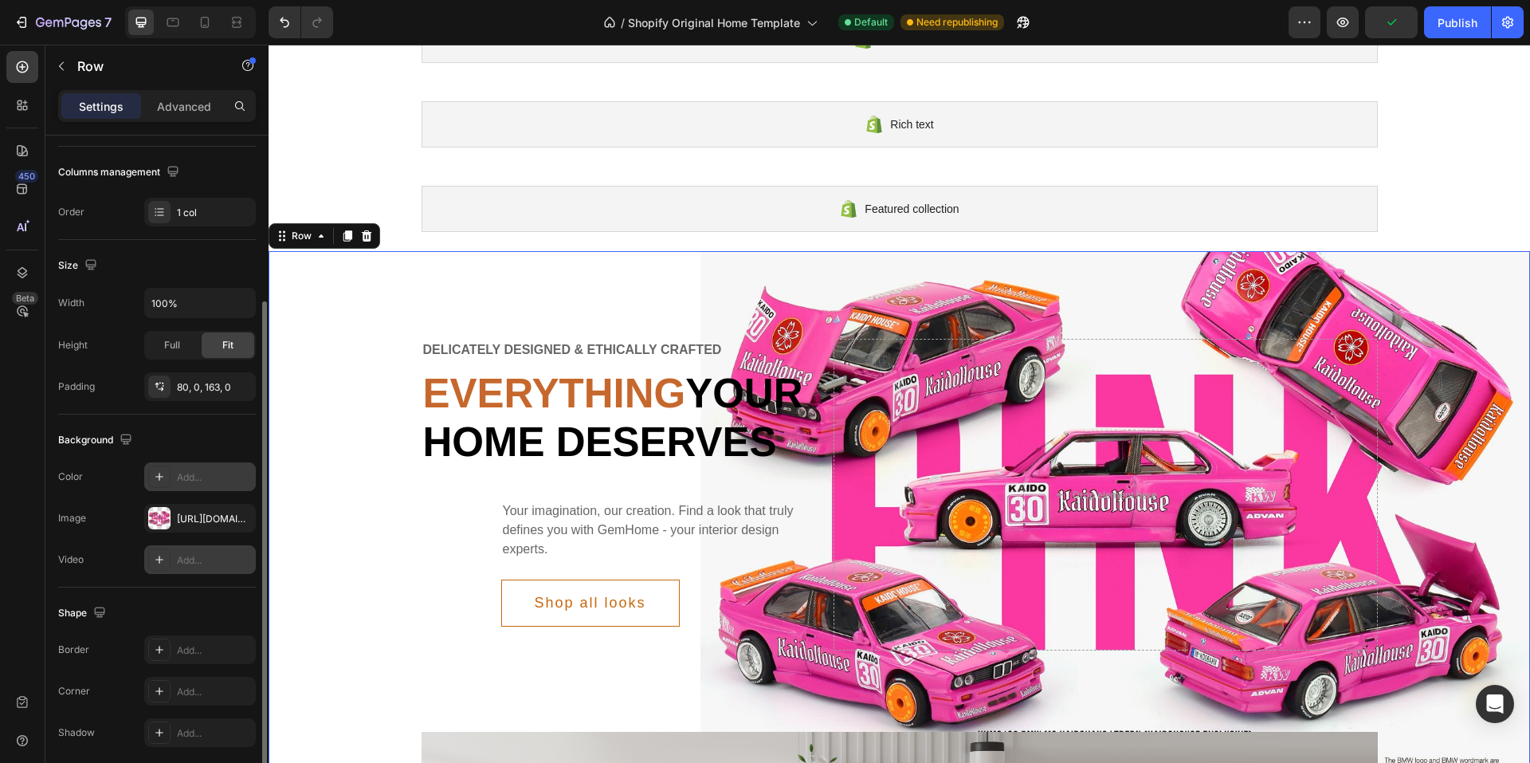
click at [203, 550] on div "Add..." at bounding box center [200, 559] width 112 height 29
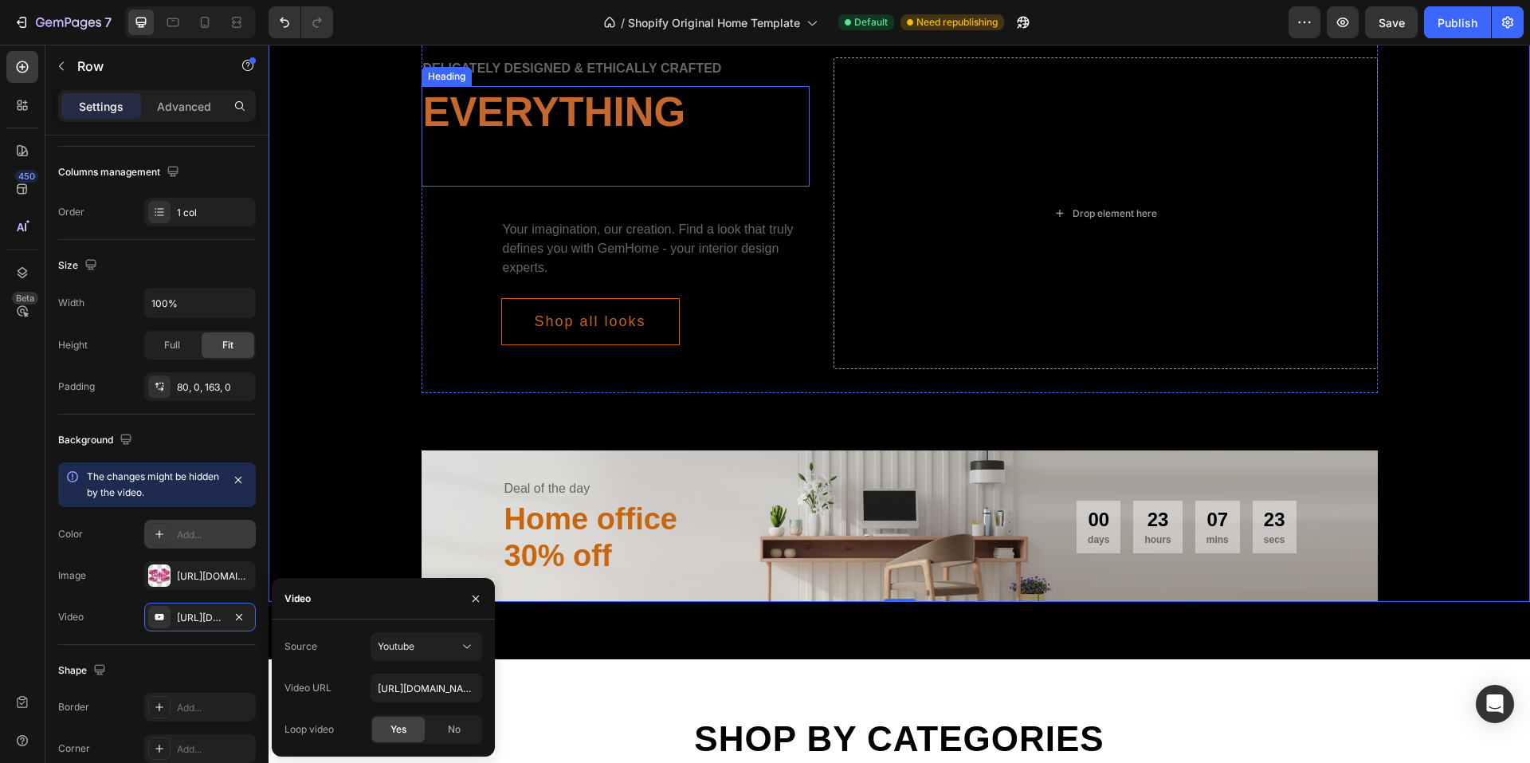
scroll to position [398, 0]
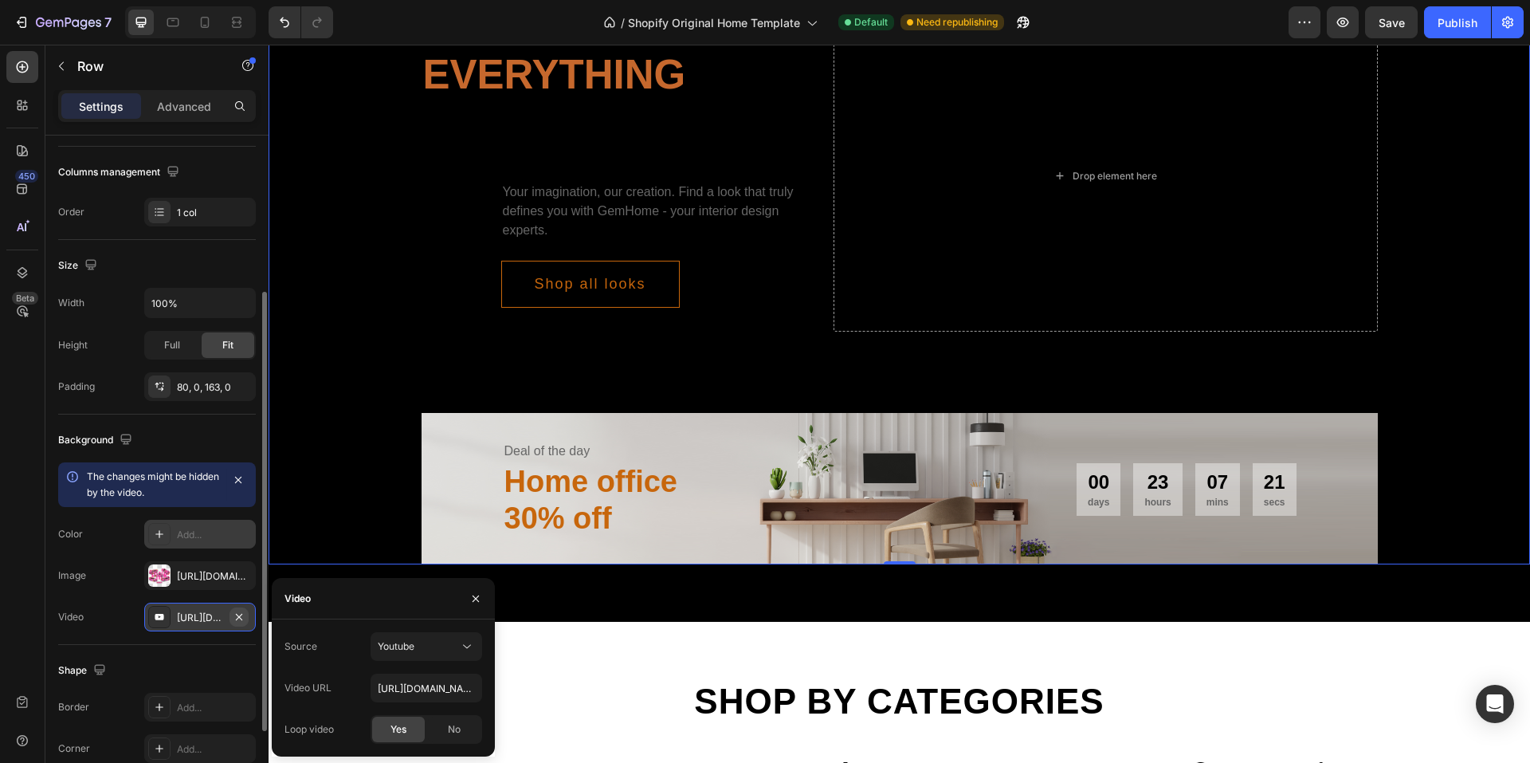
click at [242, 613] on icon "button" at bounding box center [239, 616] width 13 height 13
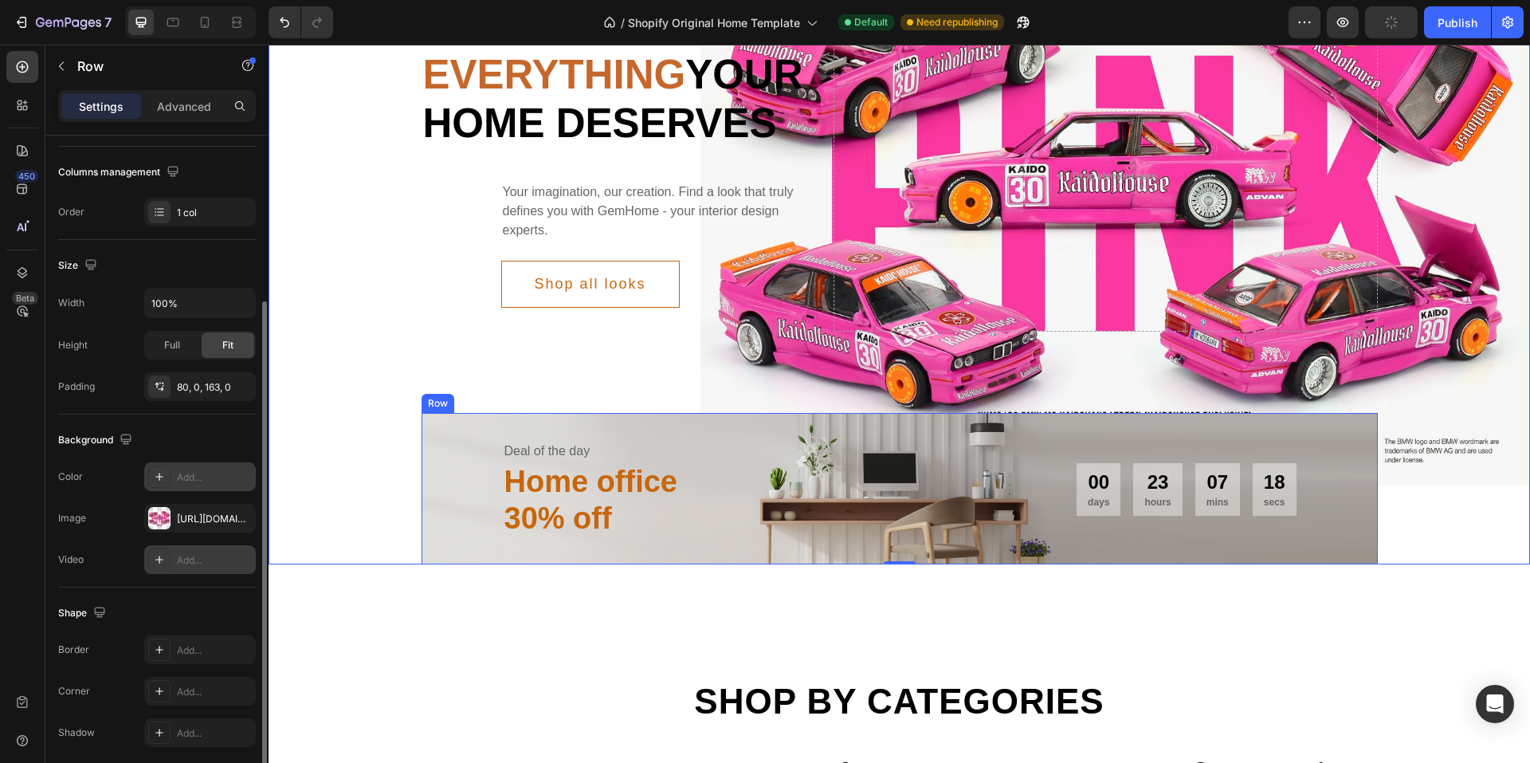
scroll to position [80, 0]
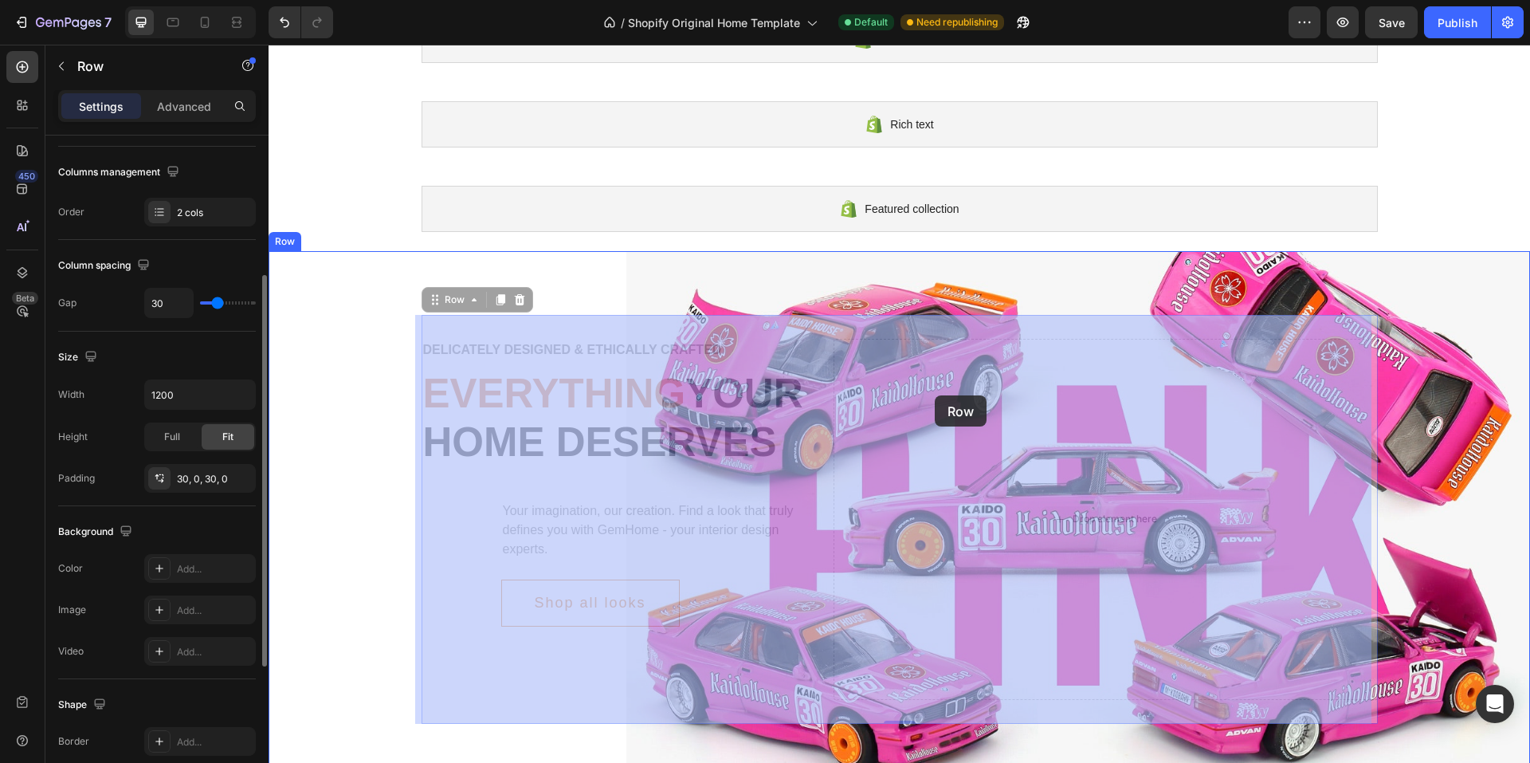
drag, startPoint x: 936, startPoint y: 460, endPoint x: 935, endPoint y: 395, distance: 64.6
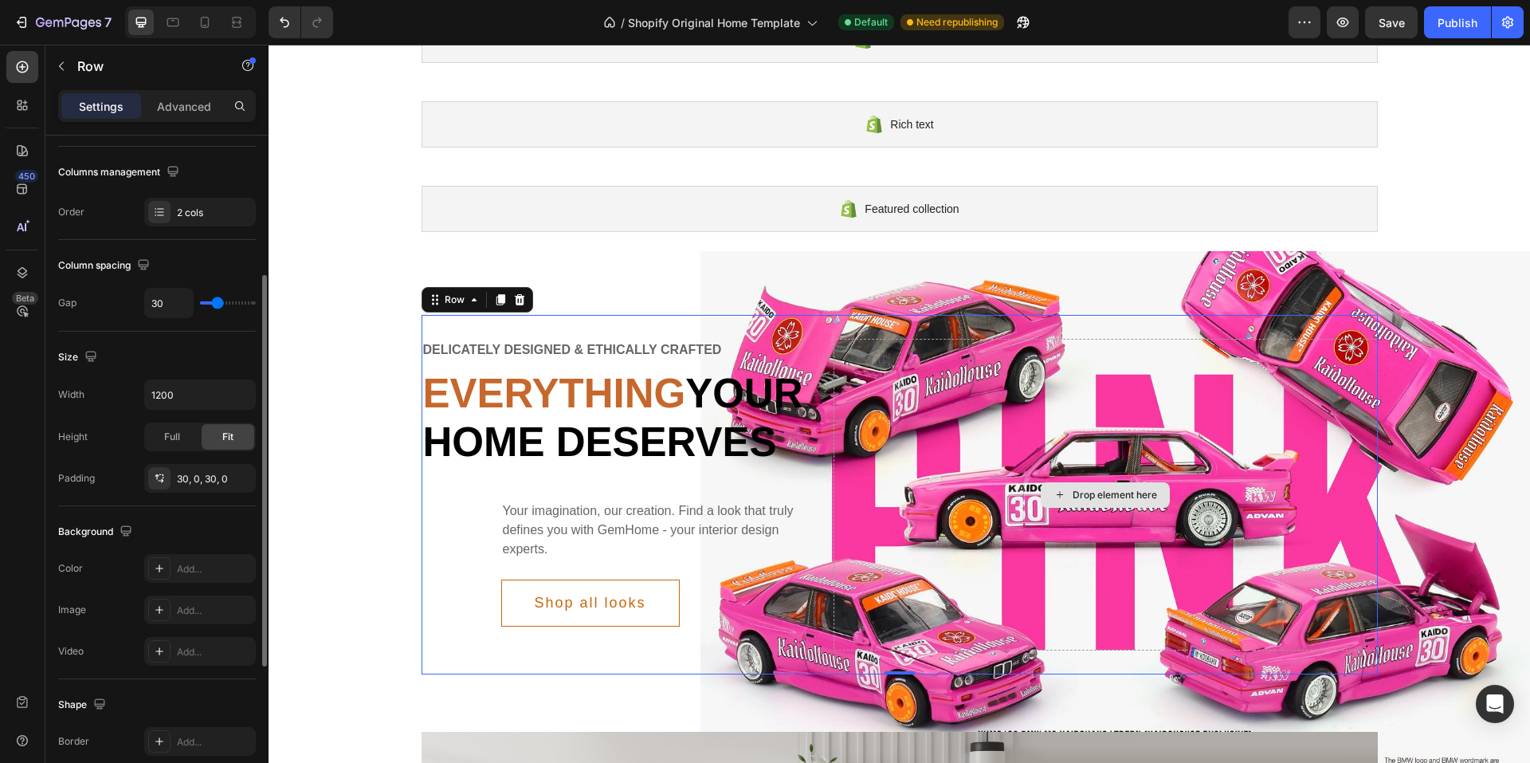
click at [959, 426] on div "Drop element here" at bounding box center [1106, 495] width 544 height 312
click at [1096, 501] on div "Drop element here" at bounding box center [1115, 494] width 84 height 13
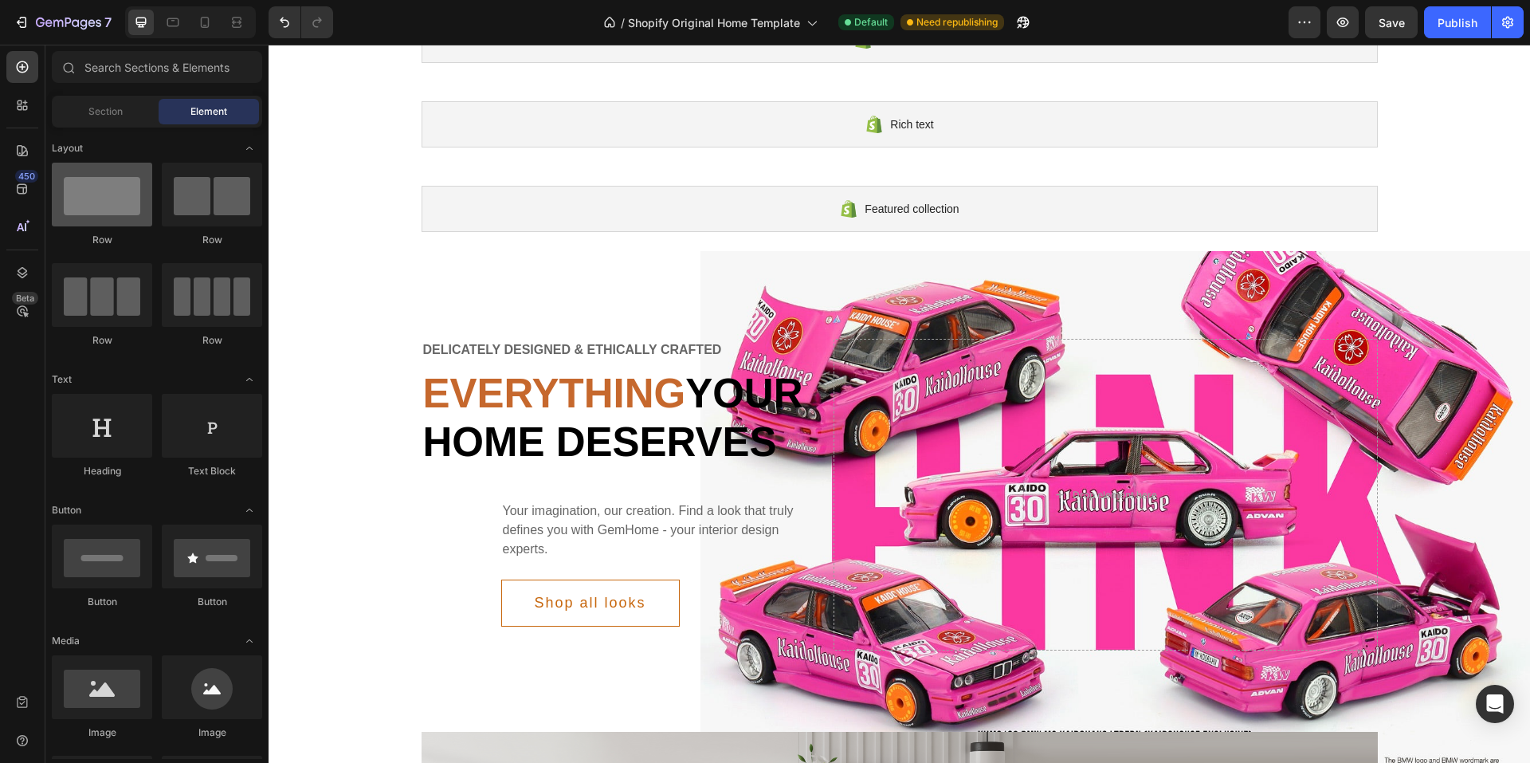
click at [113, 214] on div at bounding box center [102, 195] width 100 height 64
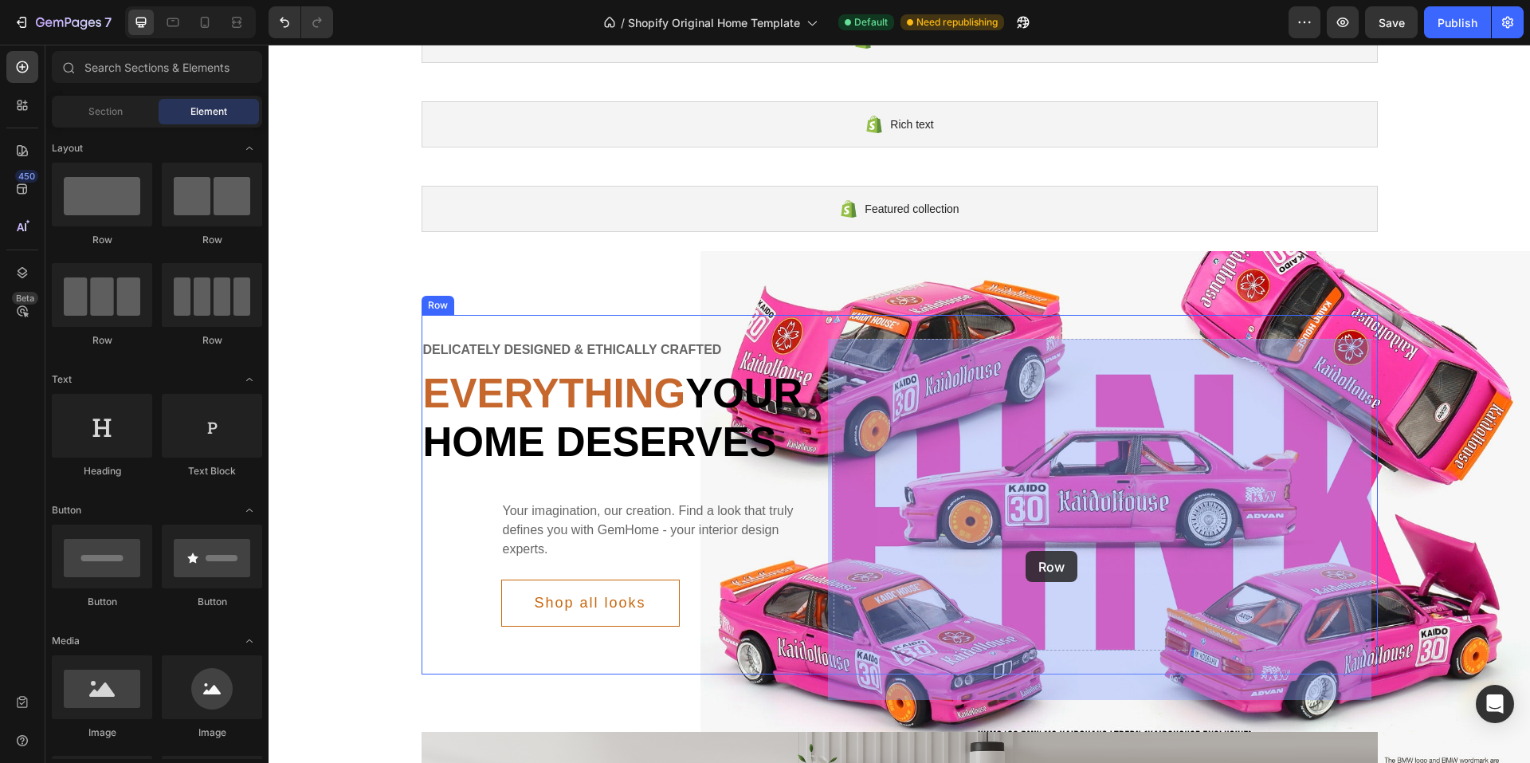
drag, startPoint x: 382, startPoint y: 259, endPoint x: 1027, endPoint y: 546, distance: 706.3
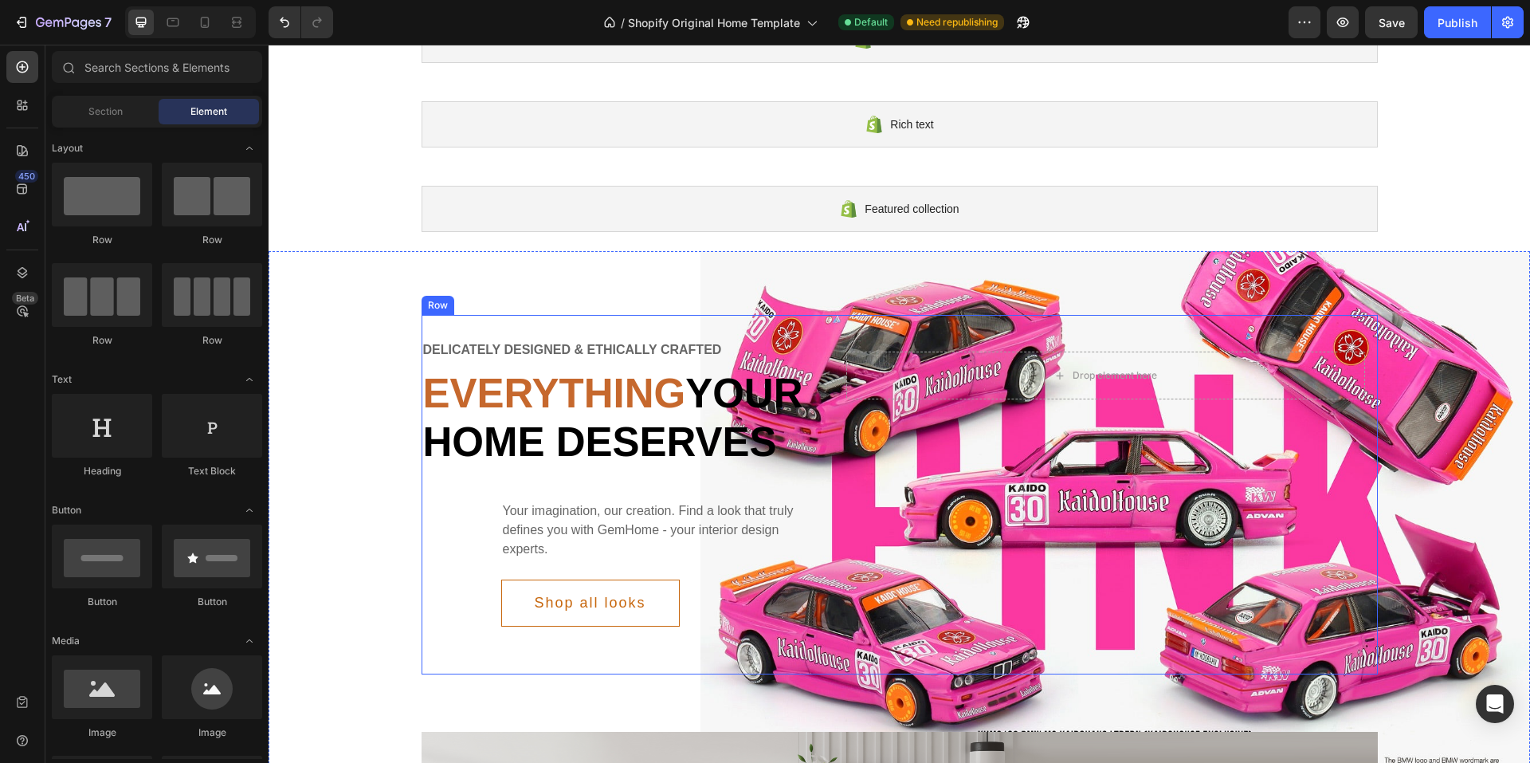
drag, startPoint x: 1051, startPoint y: 376, endPoint x: 944, endPoint y: 428, distance: 119.4
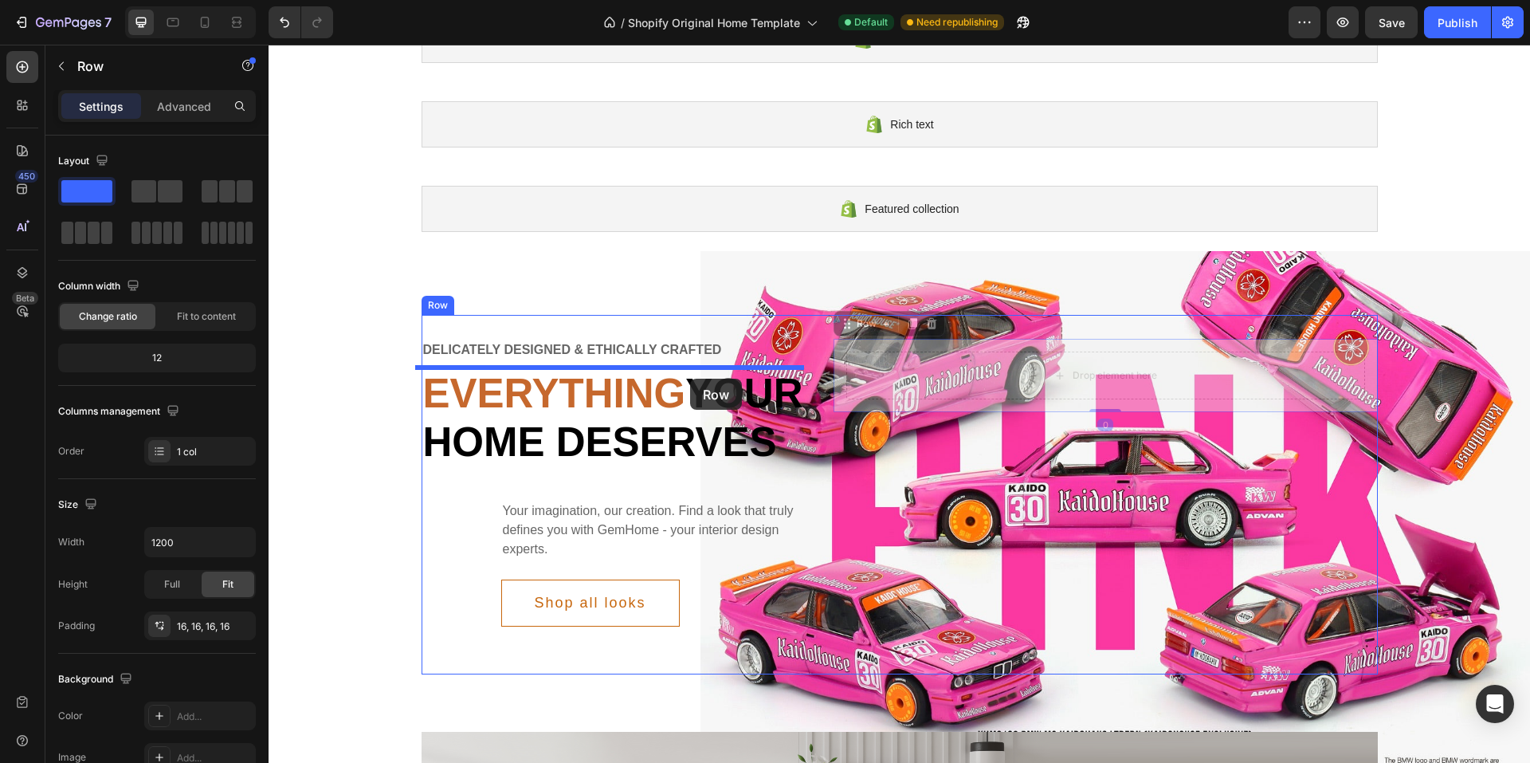
drag, startPoint x: 844, startPoint y: 329, endPoint x: 805, endPoint y: 379, distance: 63.0
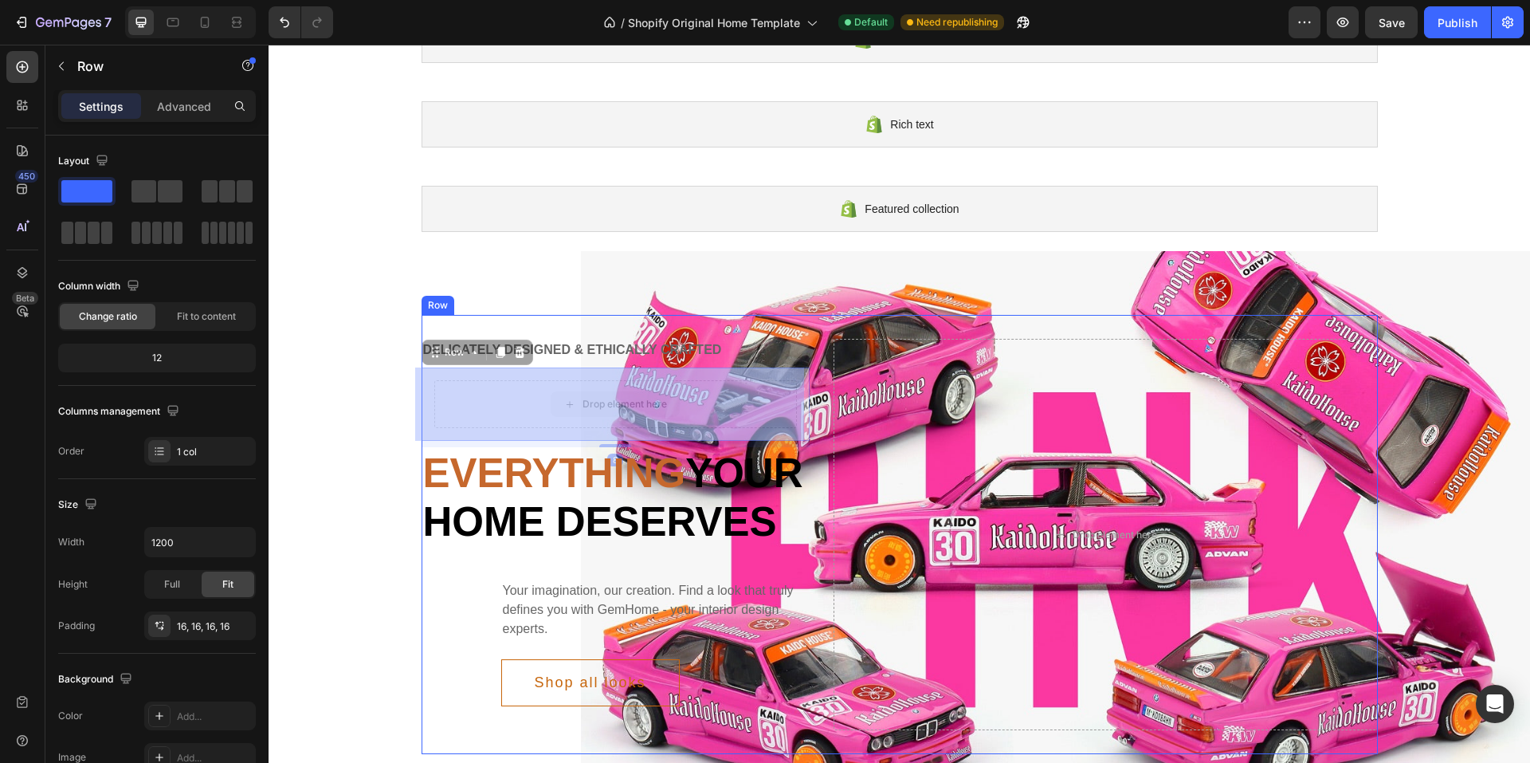
drag, startPoint x: 774, startPoint y: 390, endPoint x: 614, endPoint y: 390, distance: 159.4
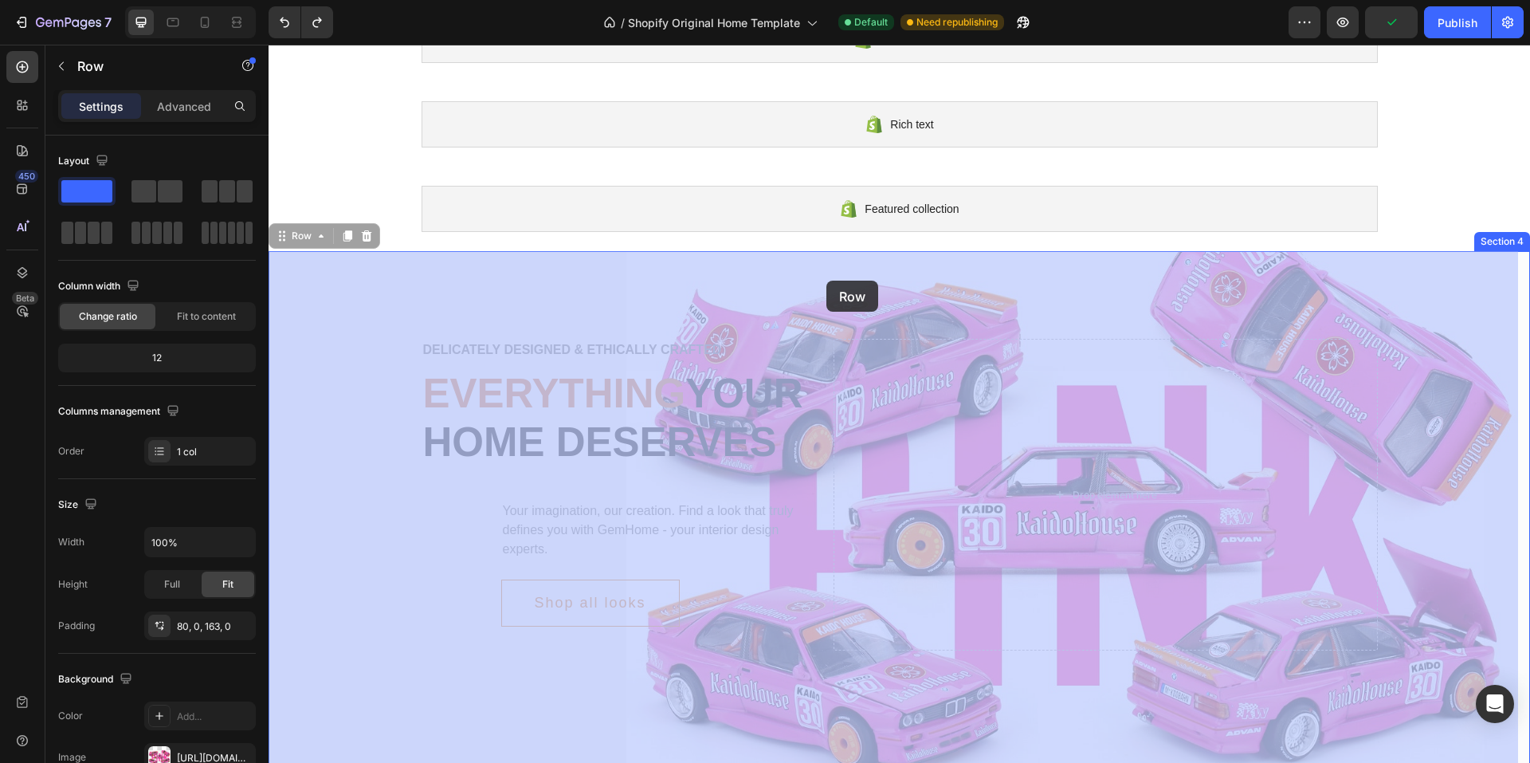
drag, startPoint x: 695, startPoint y: 290, endPoint x: 806, endPoint y: 281, distance: 111.2
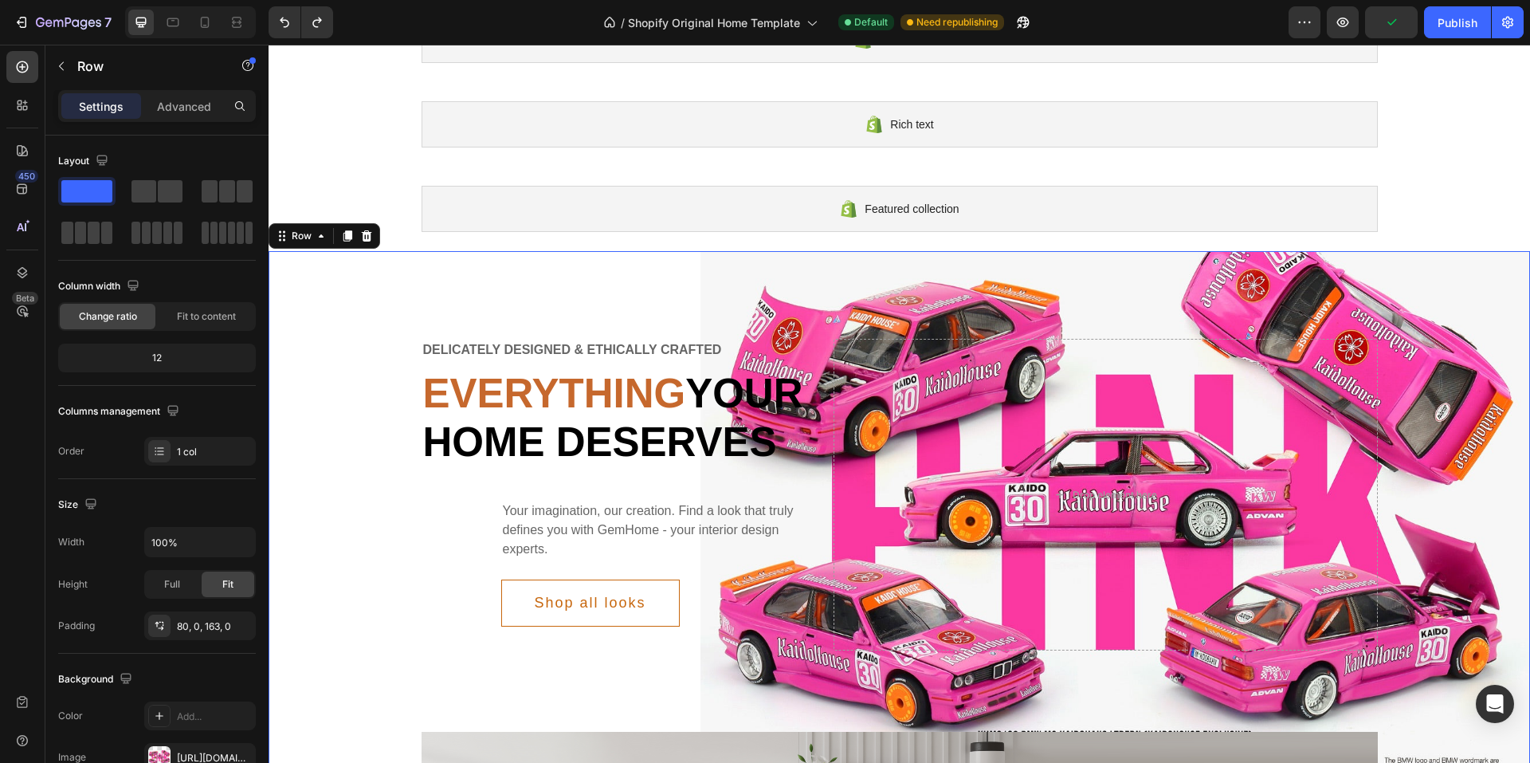
click at [1019, 295] on div "Delicately designed & ethically crafted Text Everything your home deserves Head…" at bounding box center [899, 527] width 1261 height 553
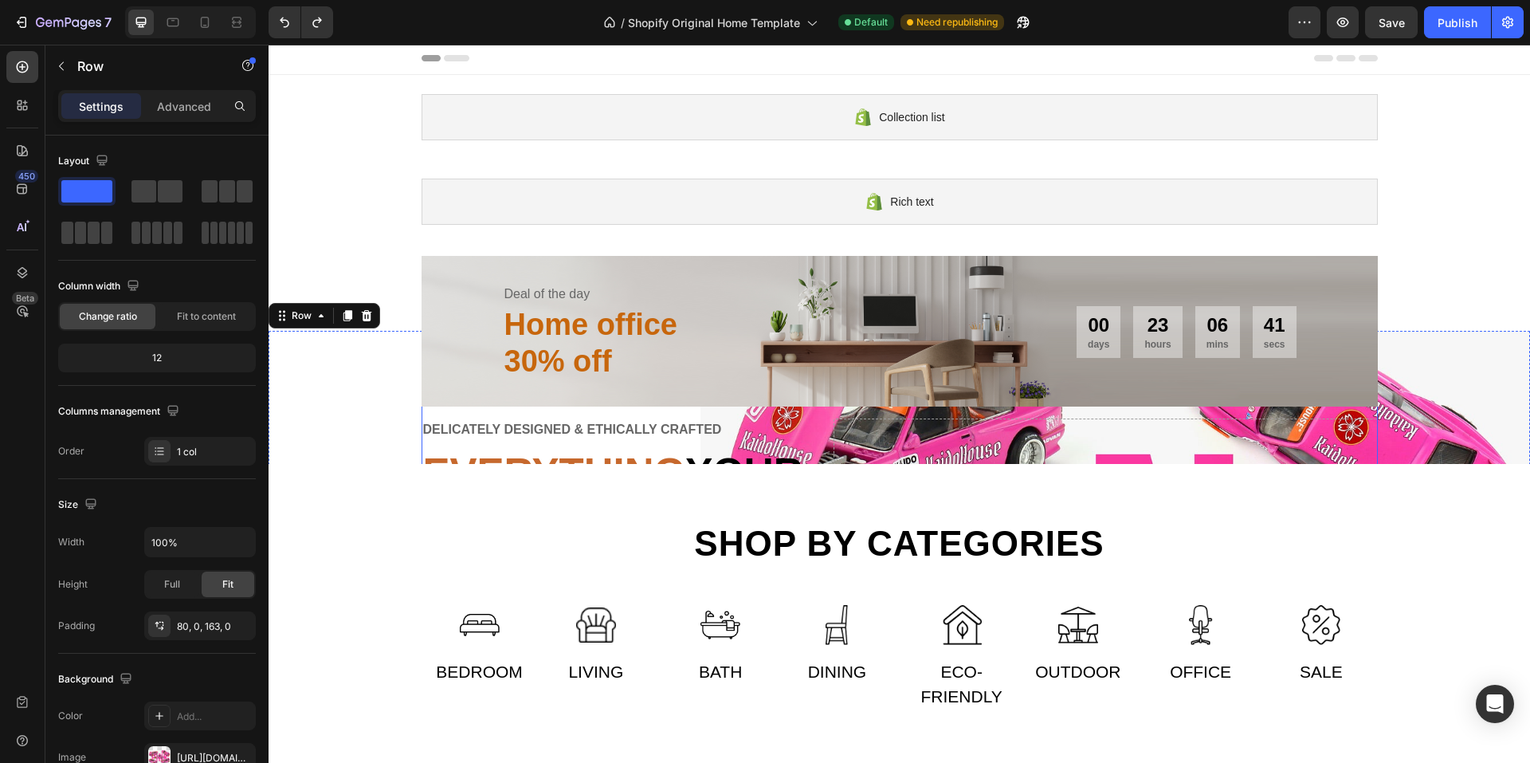
scroll to position [0, 0]
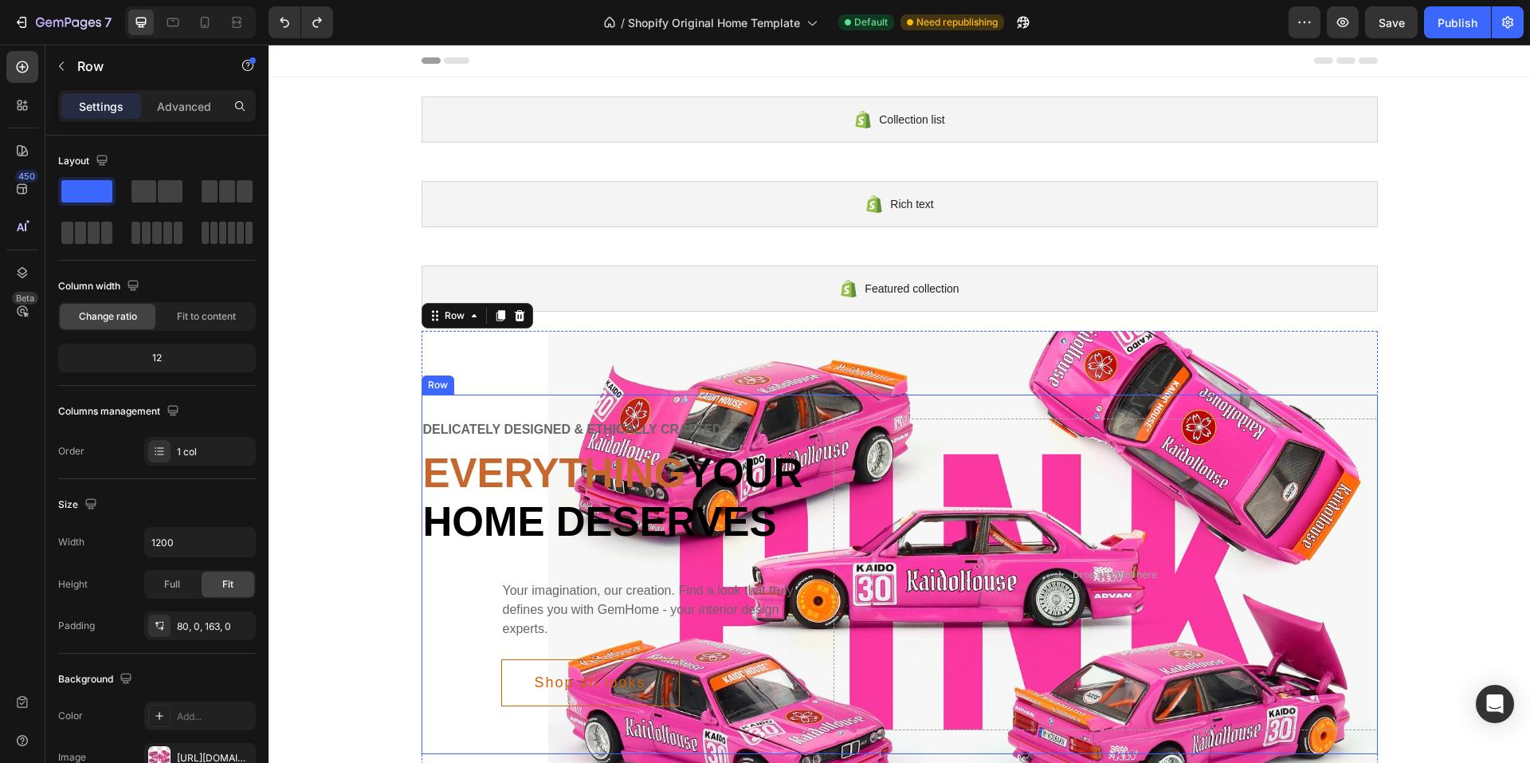
type input "100%"
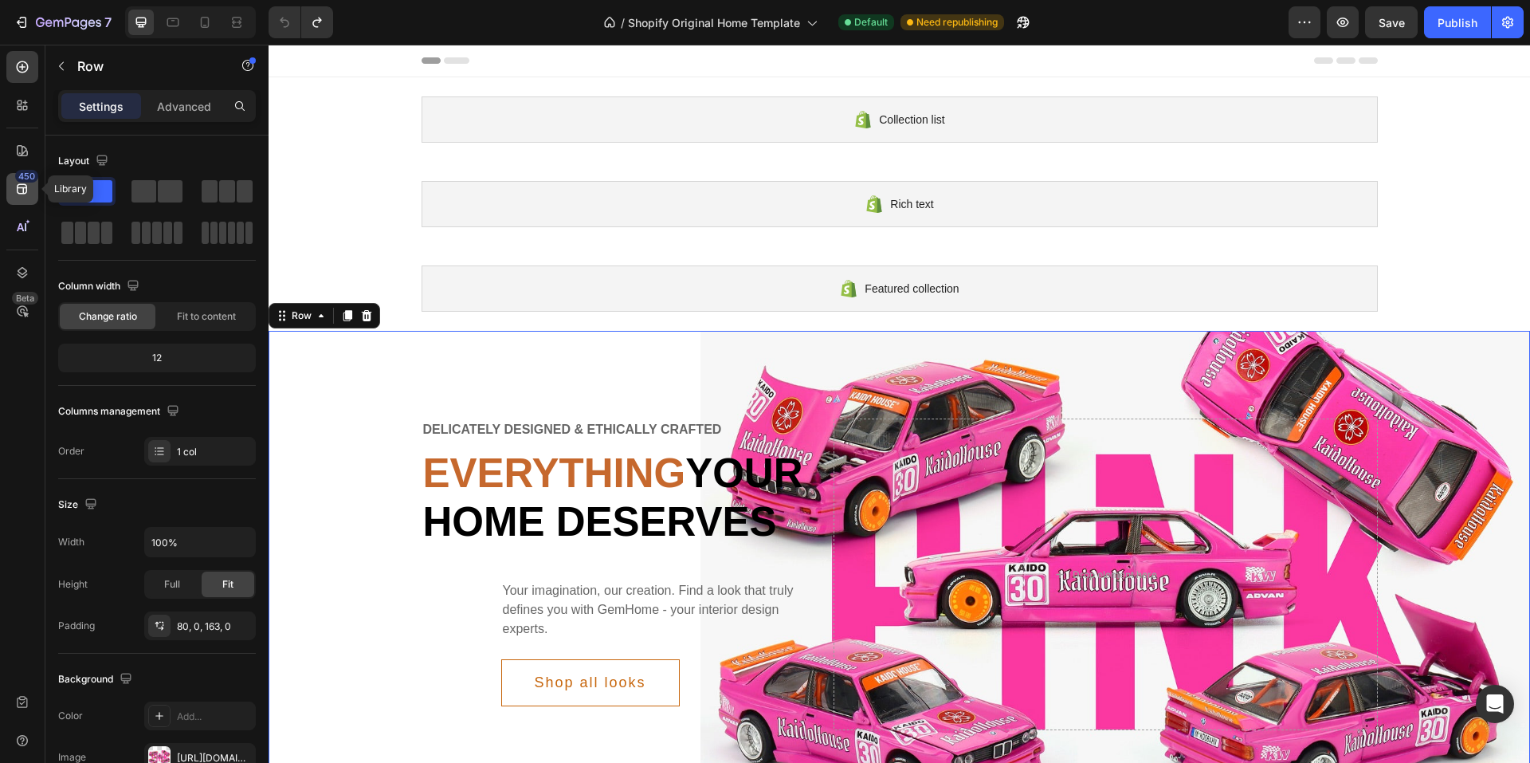
click at [21, 192] on icon at bounding box center [22, 189] width 16 height 16
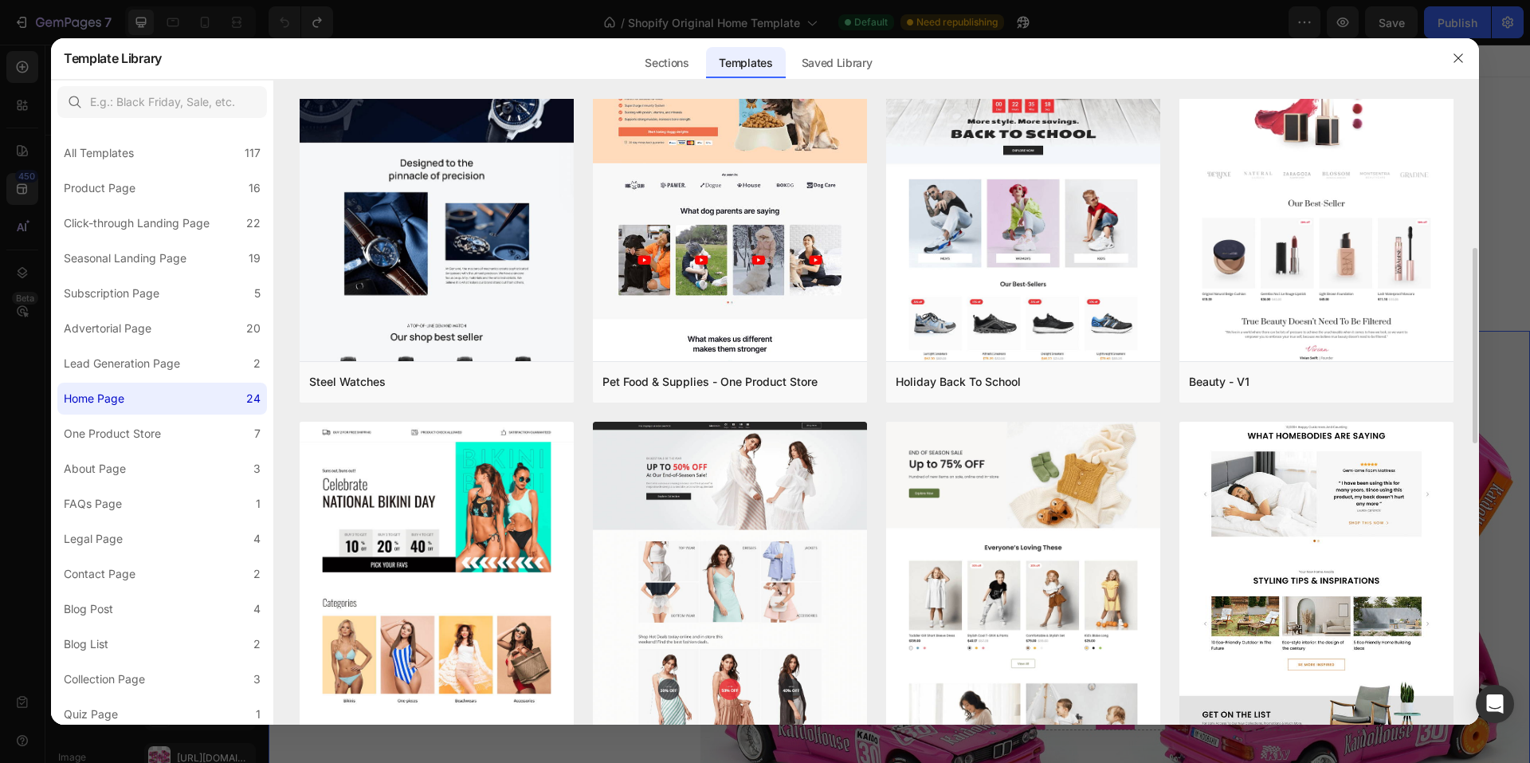
scroll to position [558, 0]
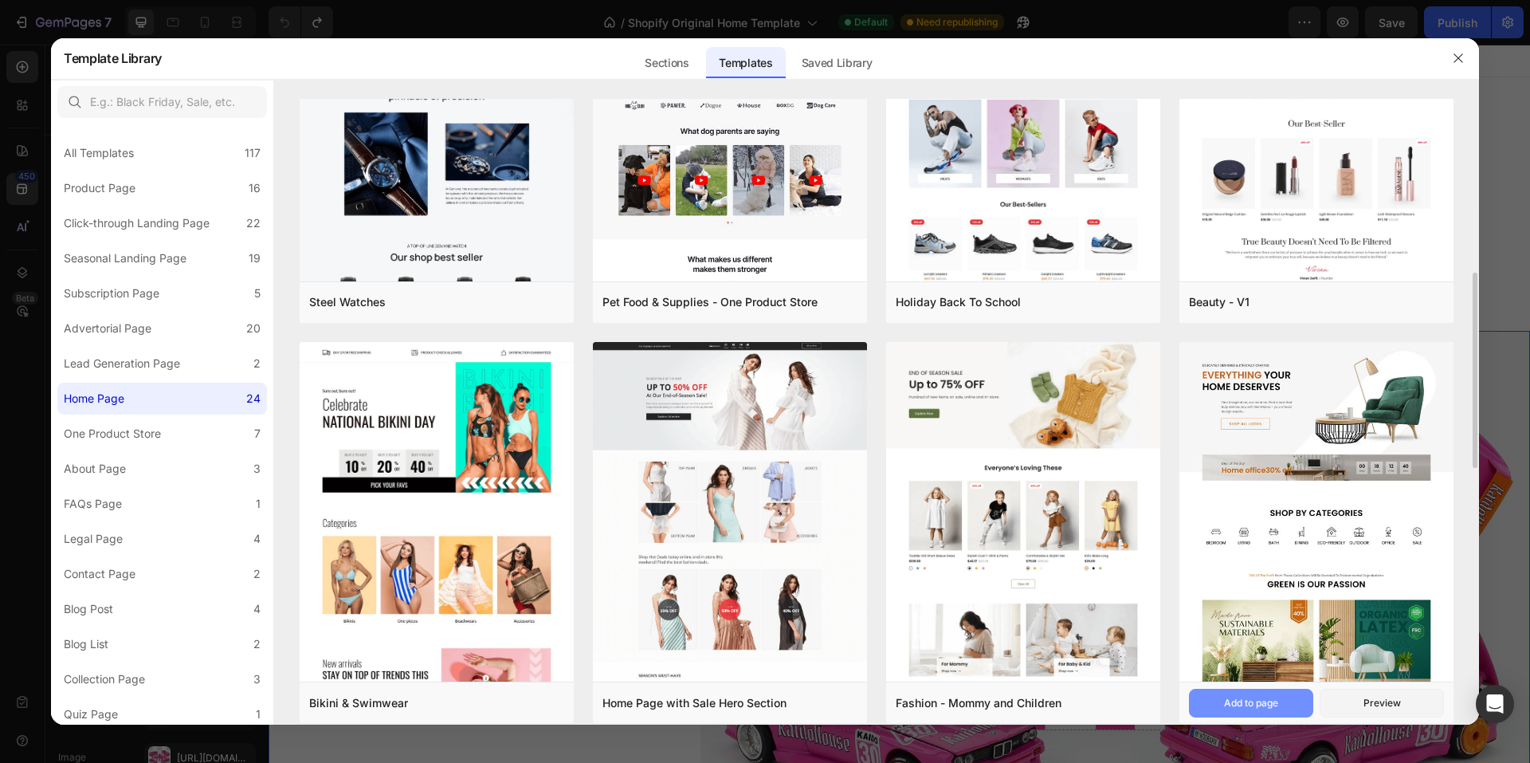
click at [1254, 703] on div "Add to page" at bounding box center [1251, 703] width 54 height 14
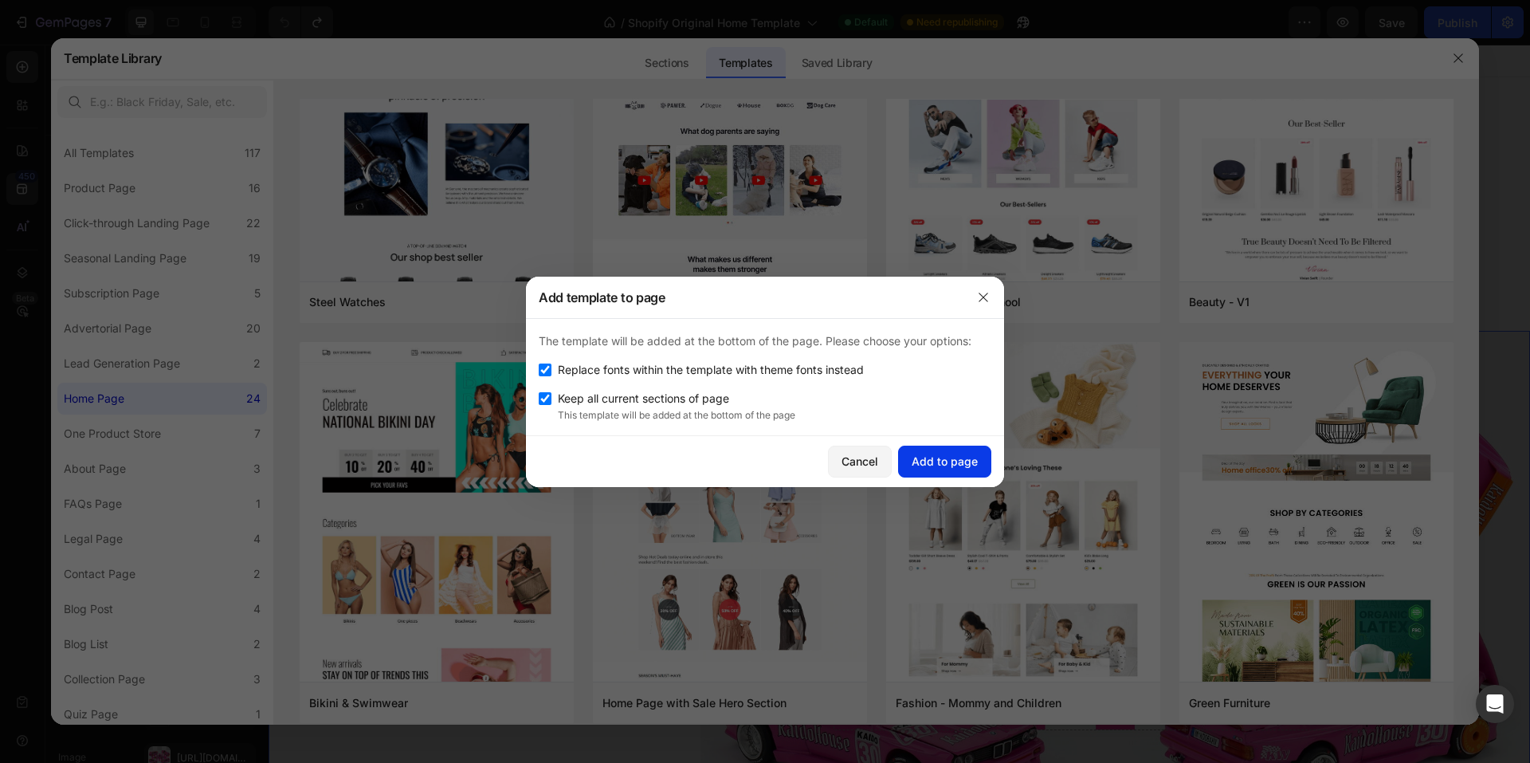
click at [951, 460] on div "Add to page" at bounding box center [945, 461] width 66 height 17
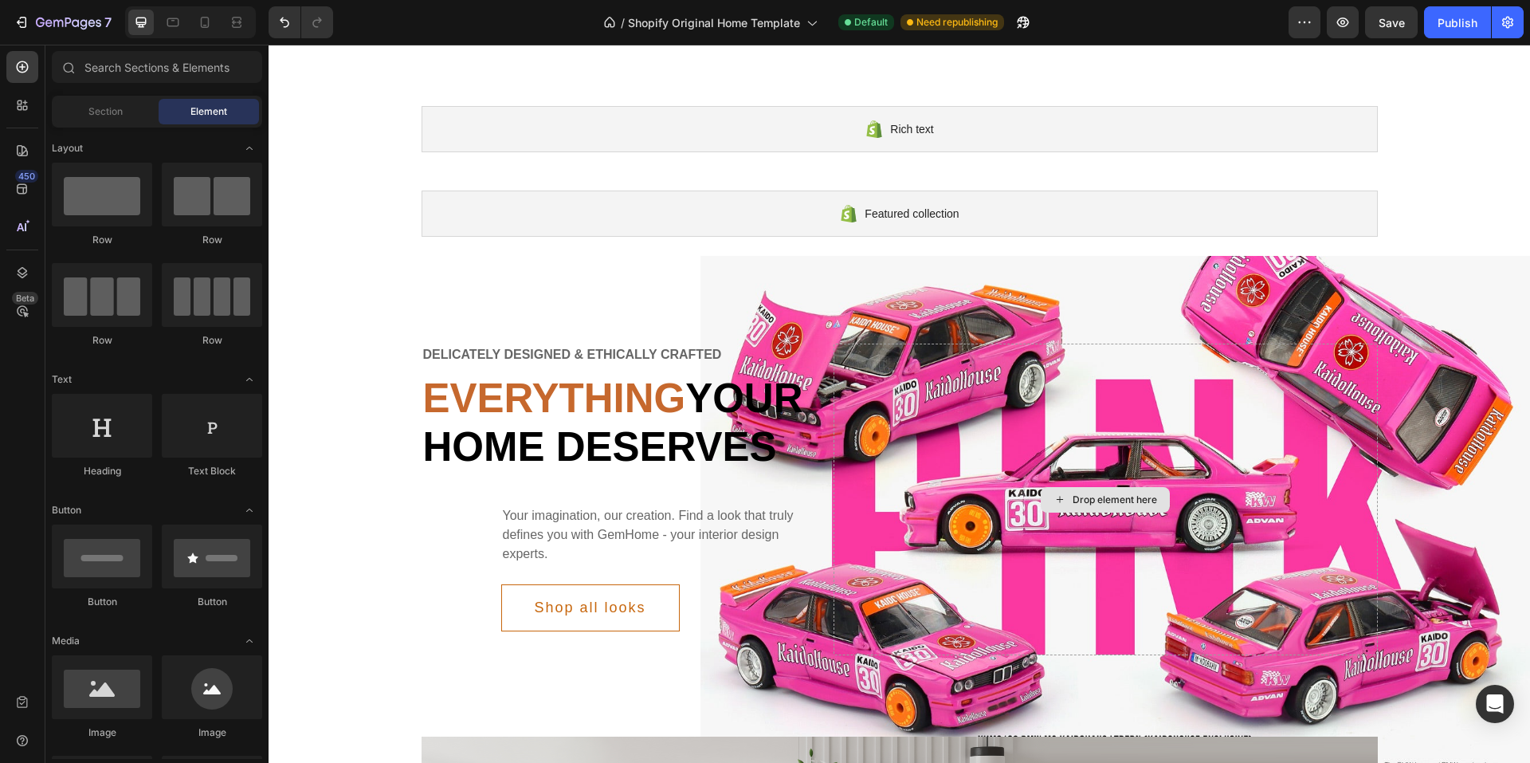
scroll to position [0, 0]
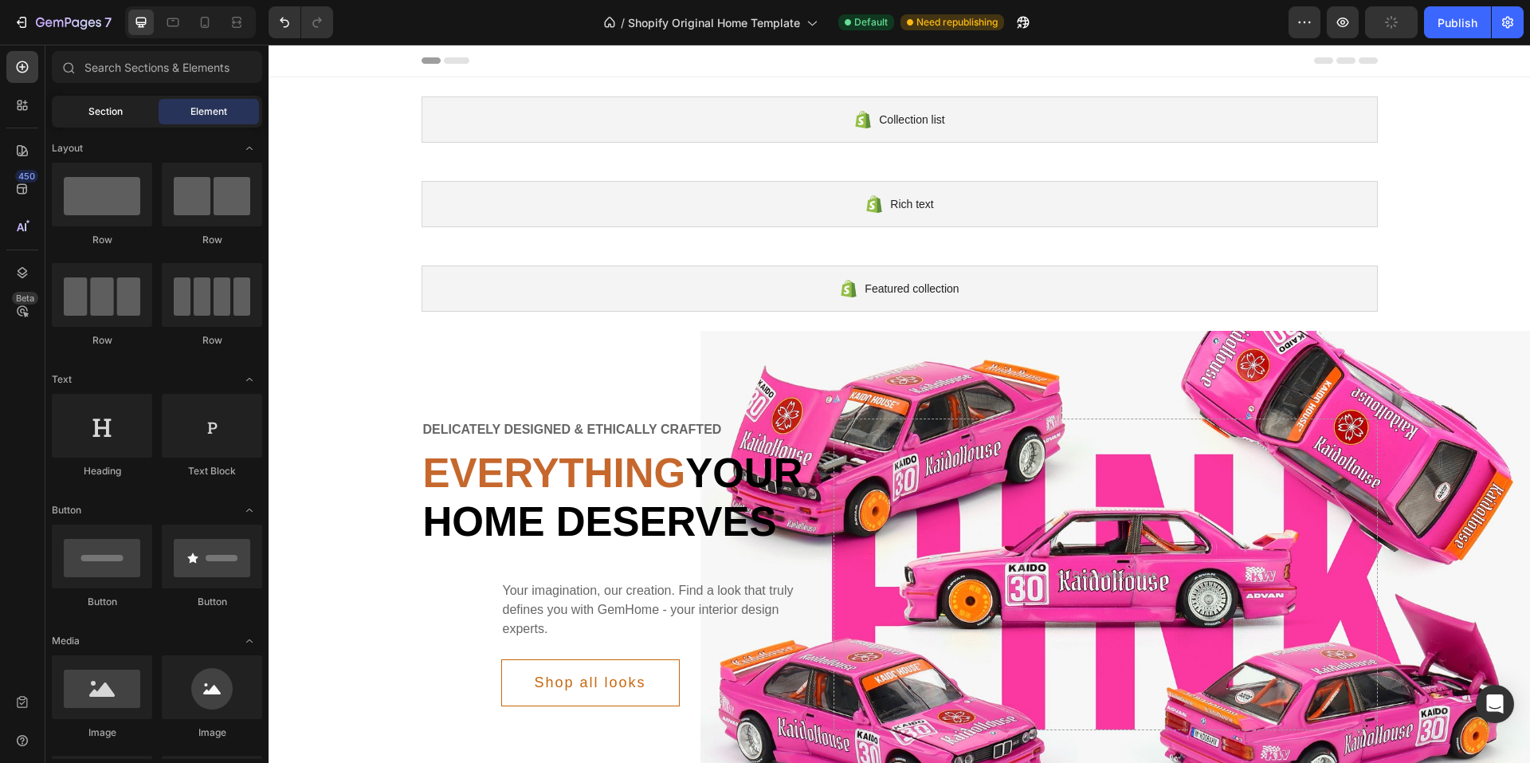
click at [123, 110] on div "Section" at bounding box center [105, 112] width 100 height 26
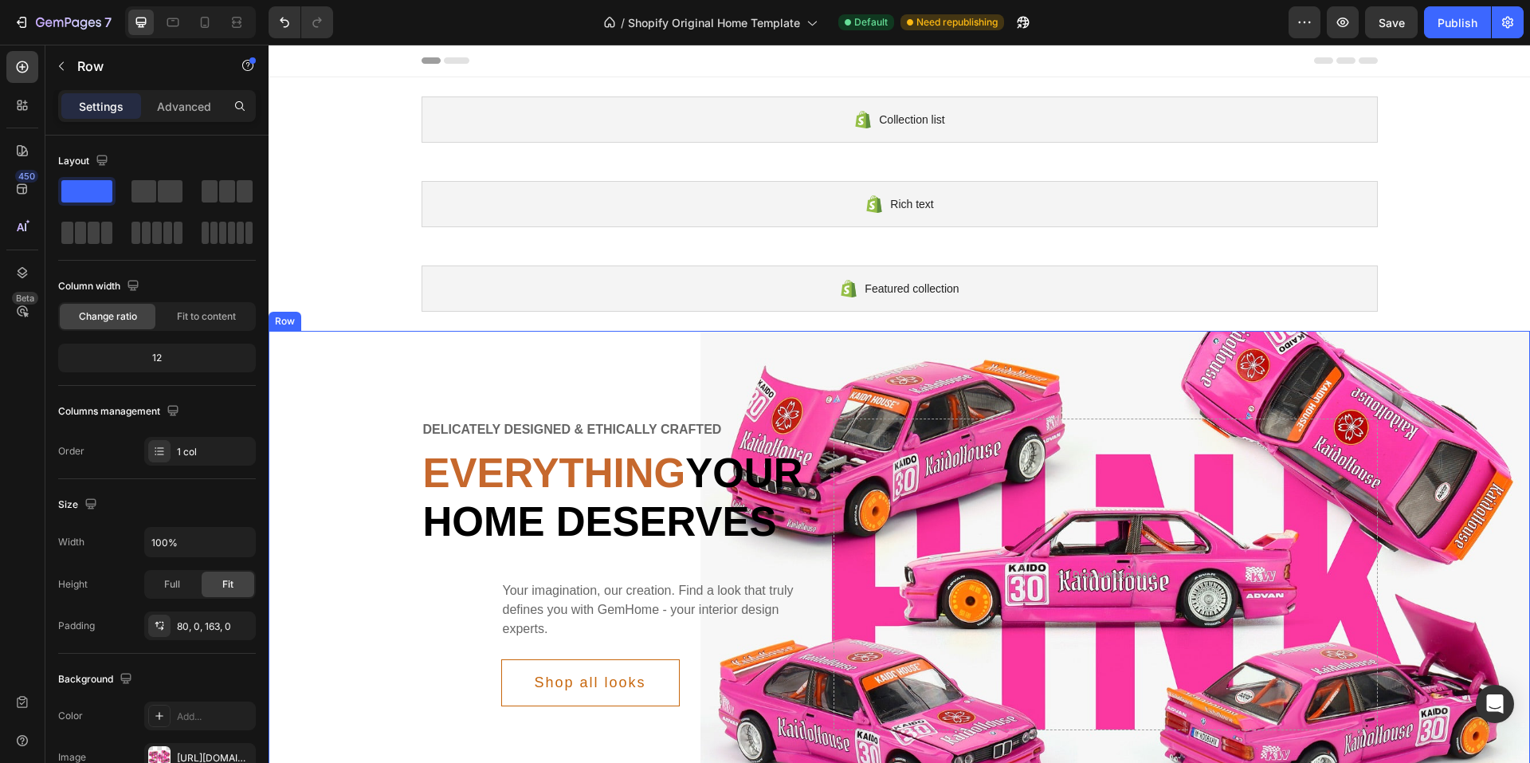
click at [608, 352] on div "Delicately designed & ethically crafted Text Everything your home deserves Head…" at bounding box center [899, 607] width 1261 height 553
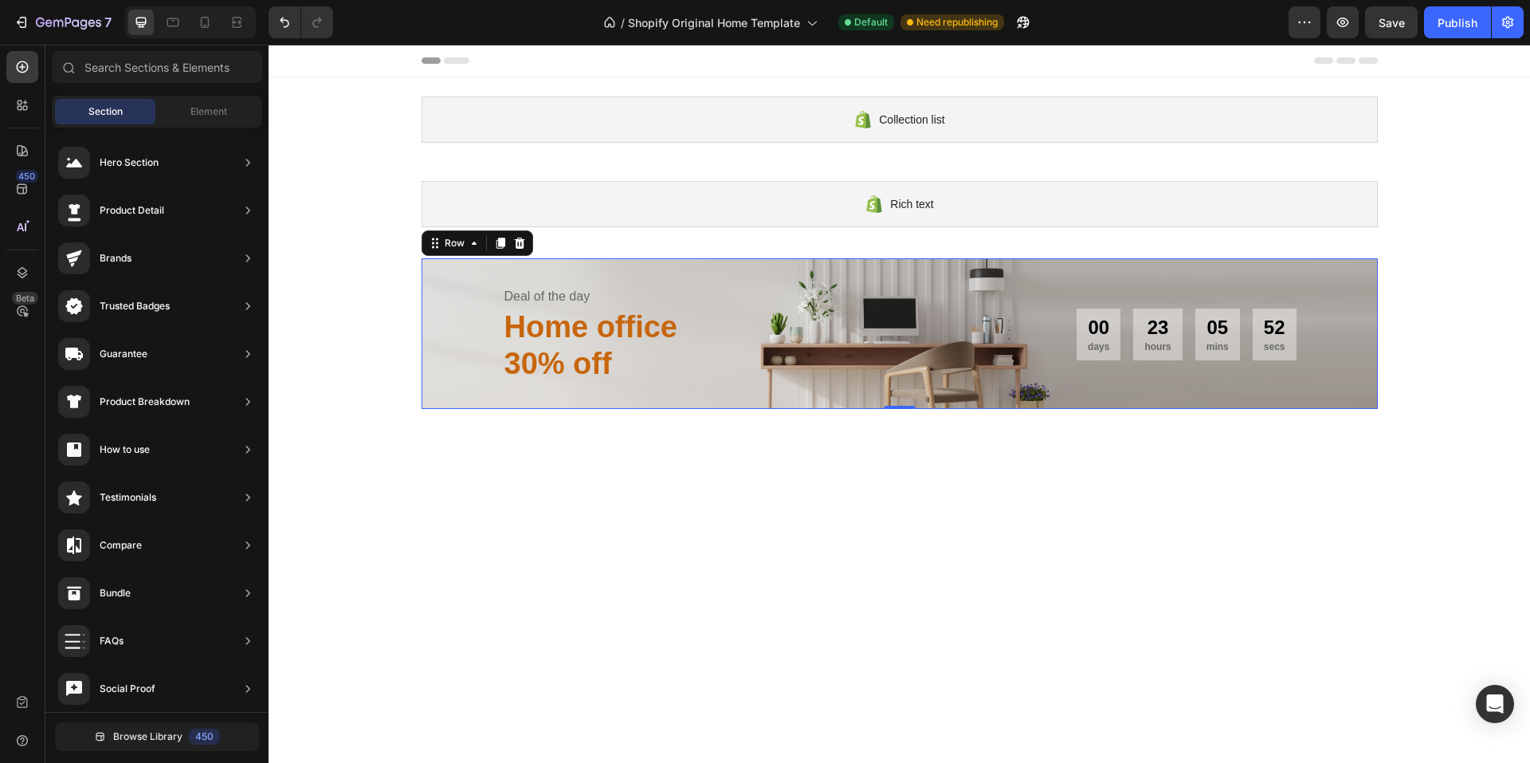
click at [489, 290] on div "Deal of the day Text Home office 30% off Heading 00 days 23 hours 05 mins 52 se…" at bounding box center [900, 333] width 956 height 151
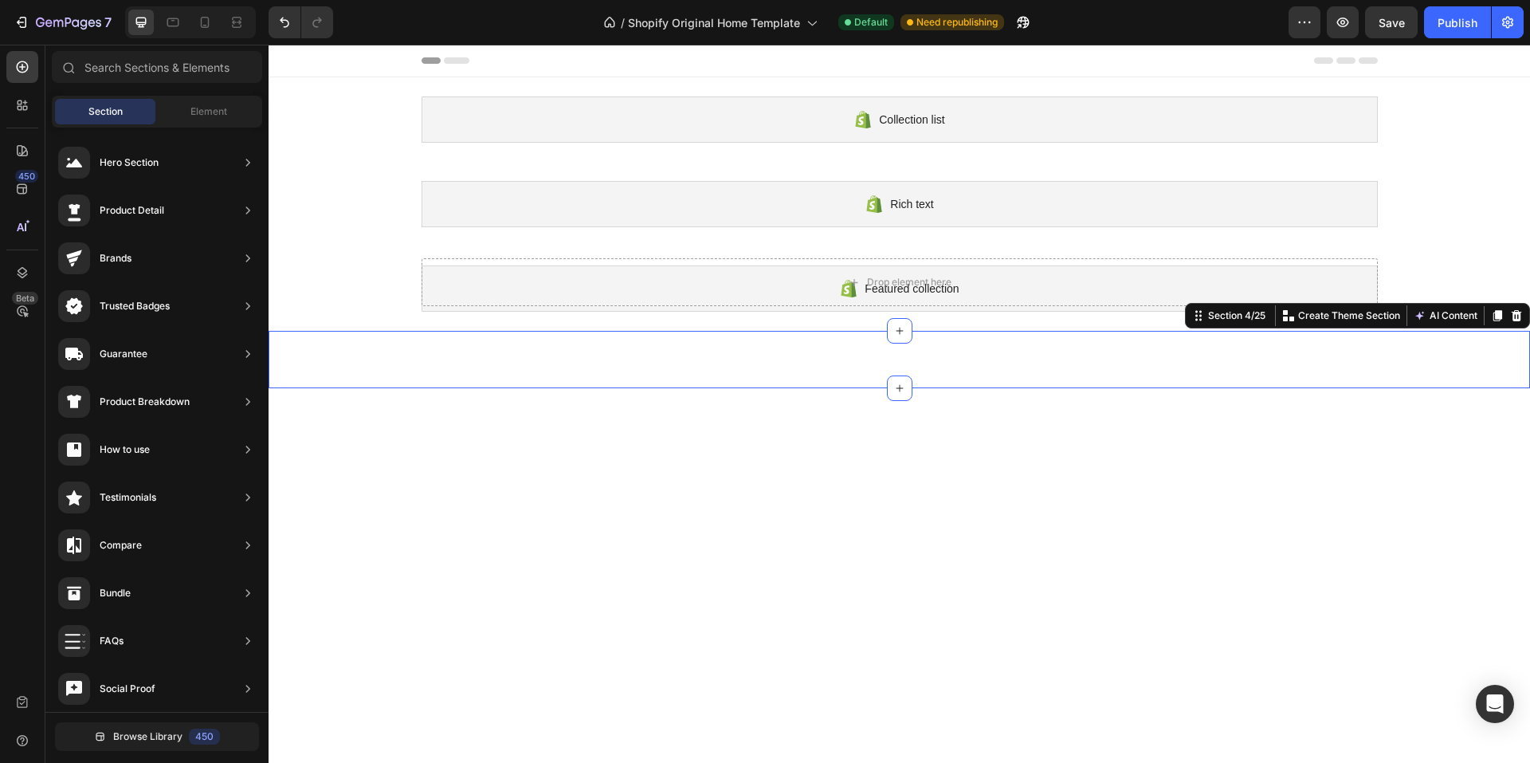
click at [833, 357] on div "Drop element here Row Section 4/25 You can create reusable sections Create Them…" at bounding box center [899, 359] width 1261 height 57
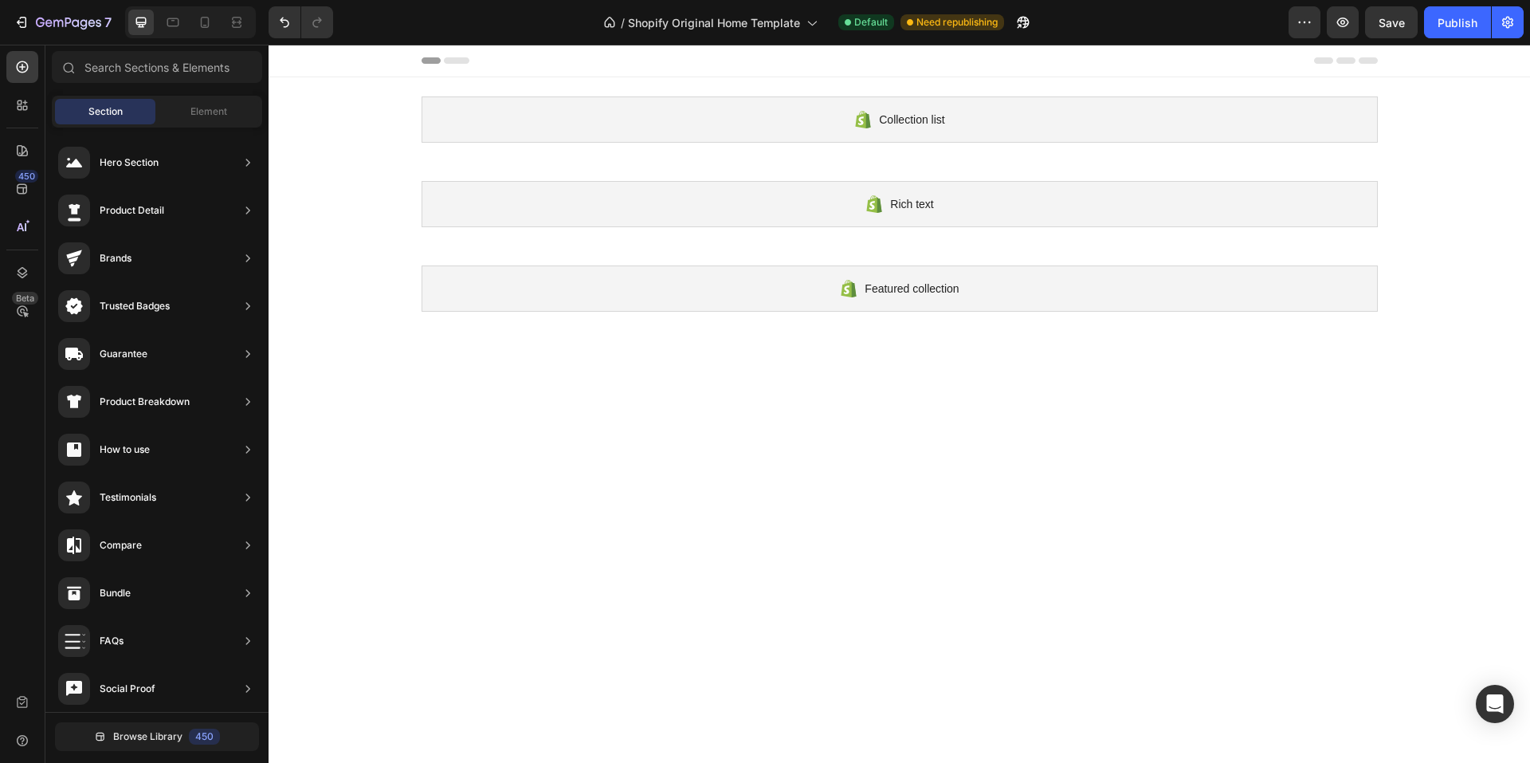
click at [833, 357] on div at bounding box center [899, 483] width 1261 height 304
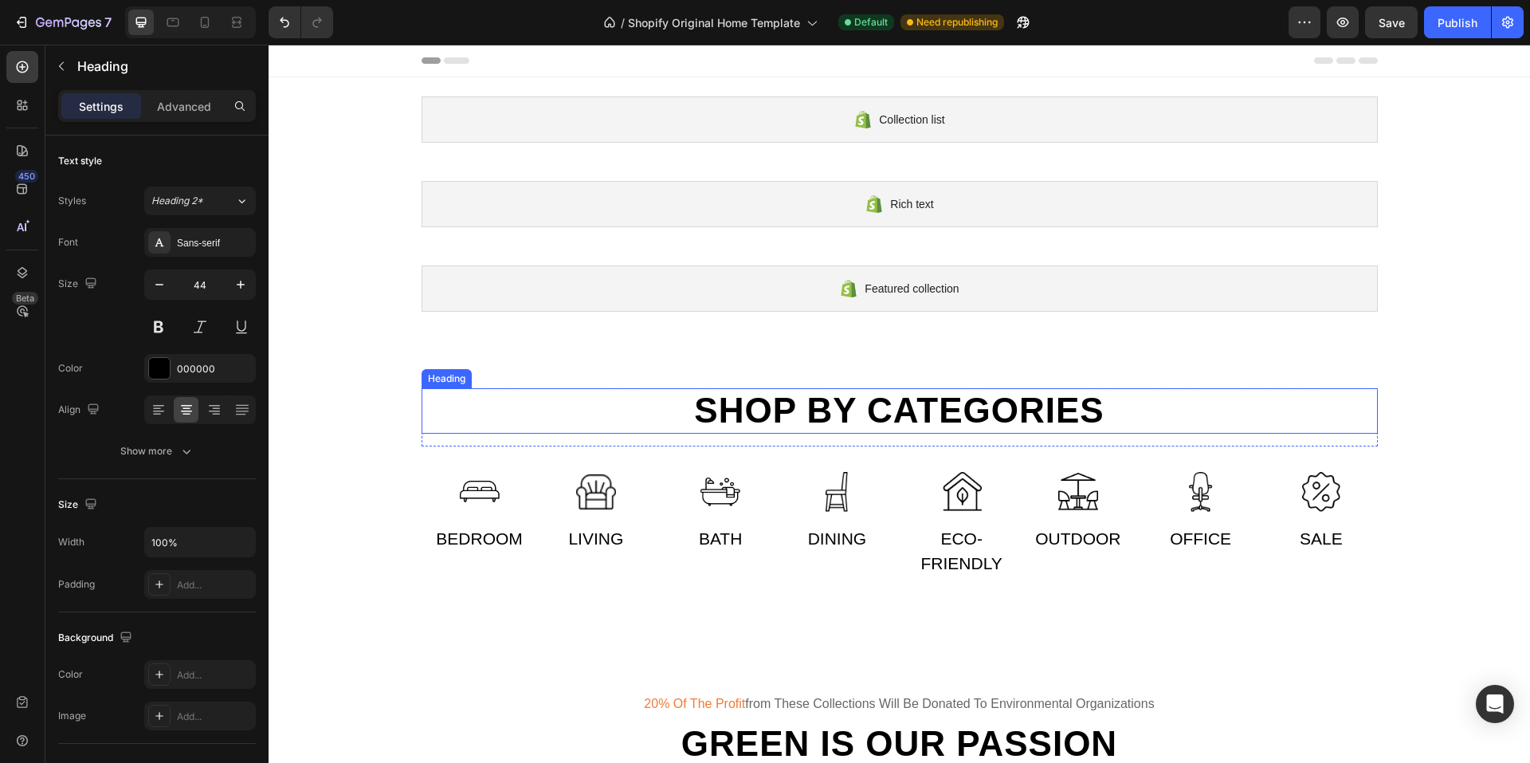
click at [876, 418] on h2 "Shop by categories" at bounding box center [900, 410] width 956 height 45
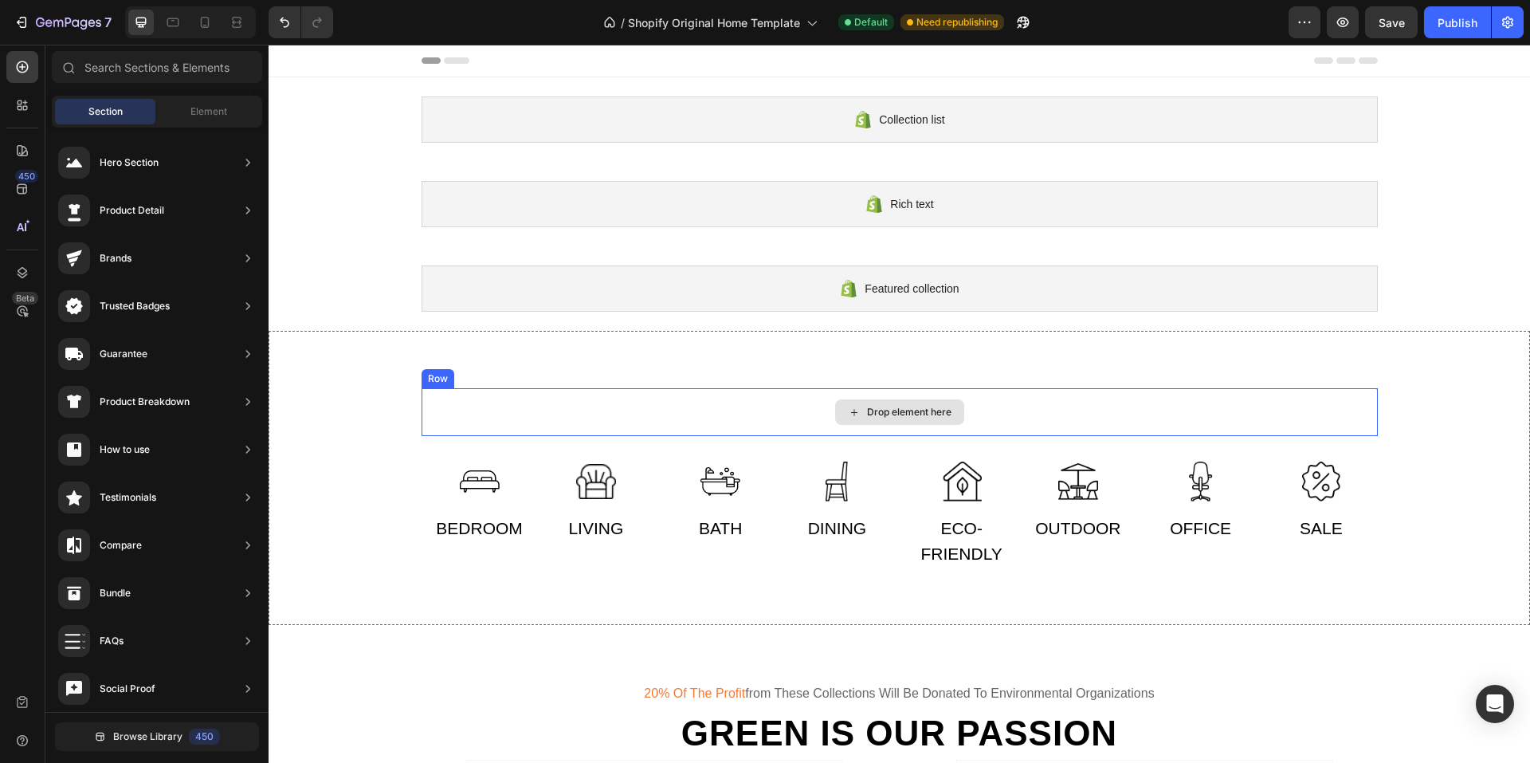
click at [763, 418] on div "Drop element here" at bounding box center [900, 412] width 956 height 48
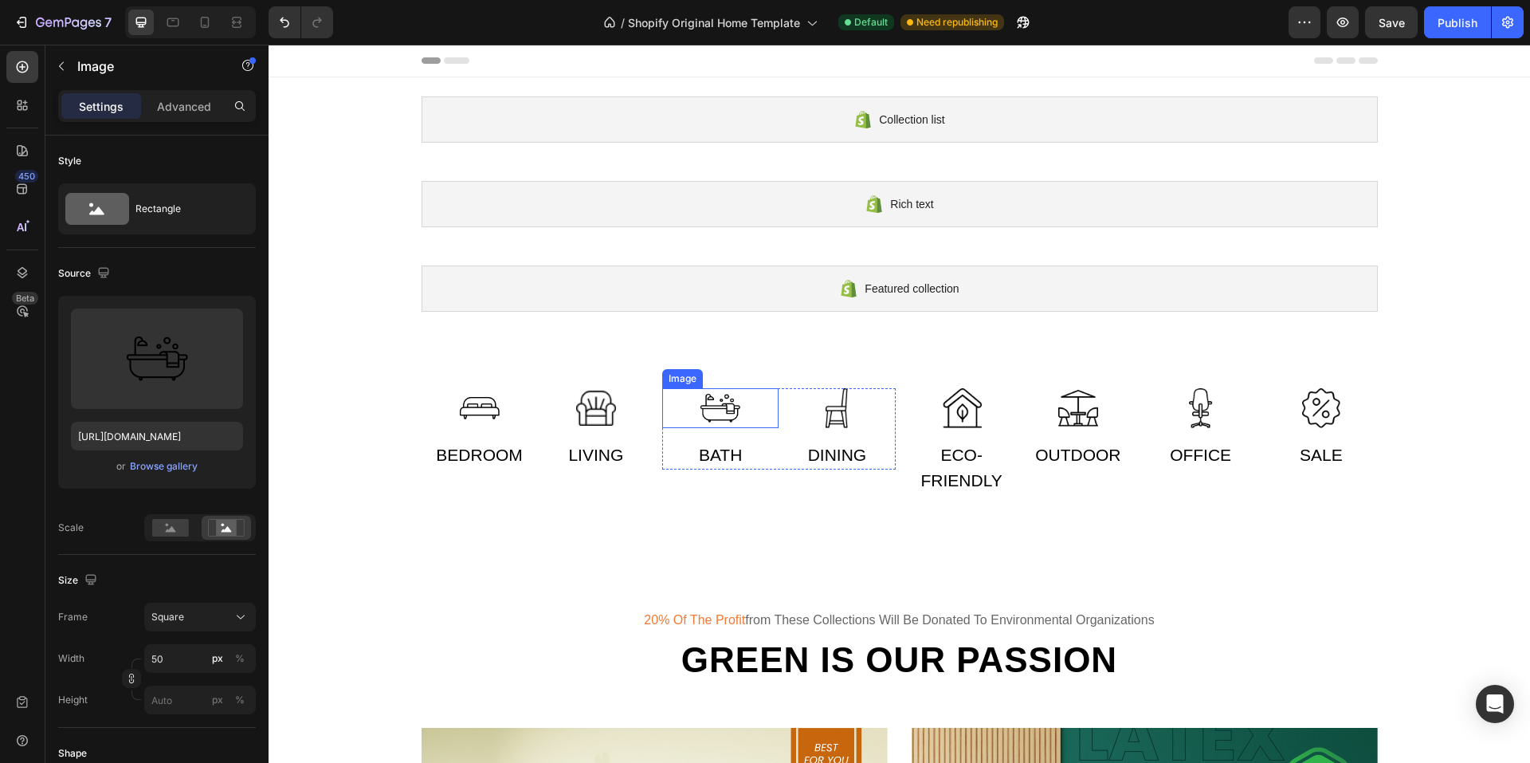
click at [706, 408] on img at bounding box center [720, 408] width 40 height 40
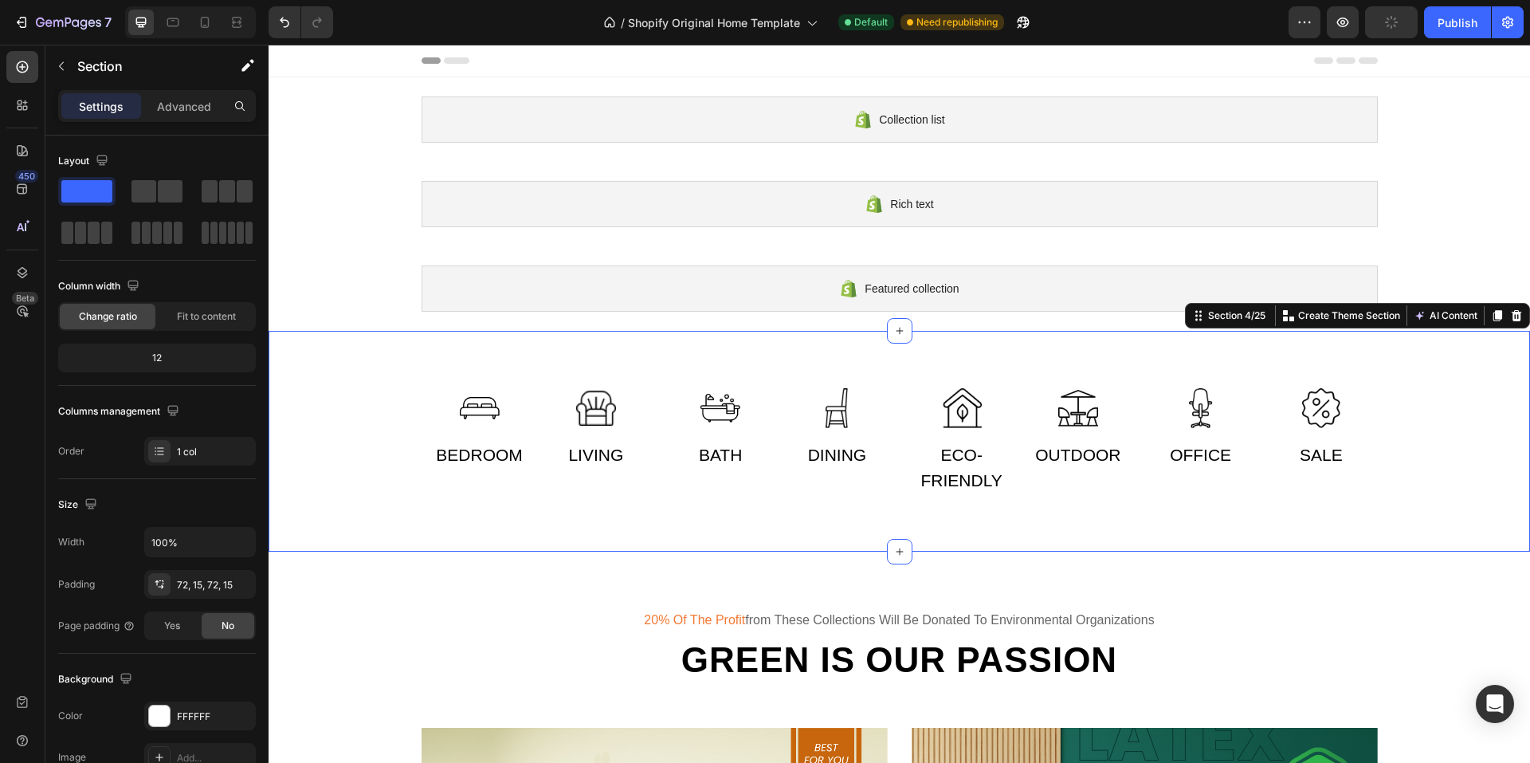
click at [376, 365] on div "Image Bedroom Text Image Living Text Row Image Bath Text Image Dining Text Row …" at bounding box center [899, 441] width 1261 height 221
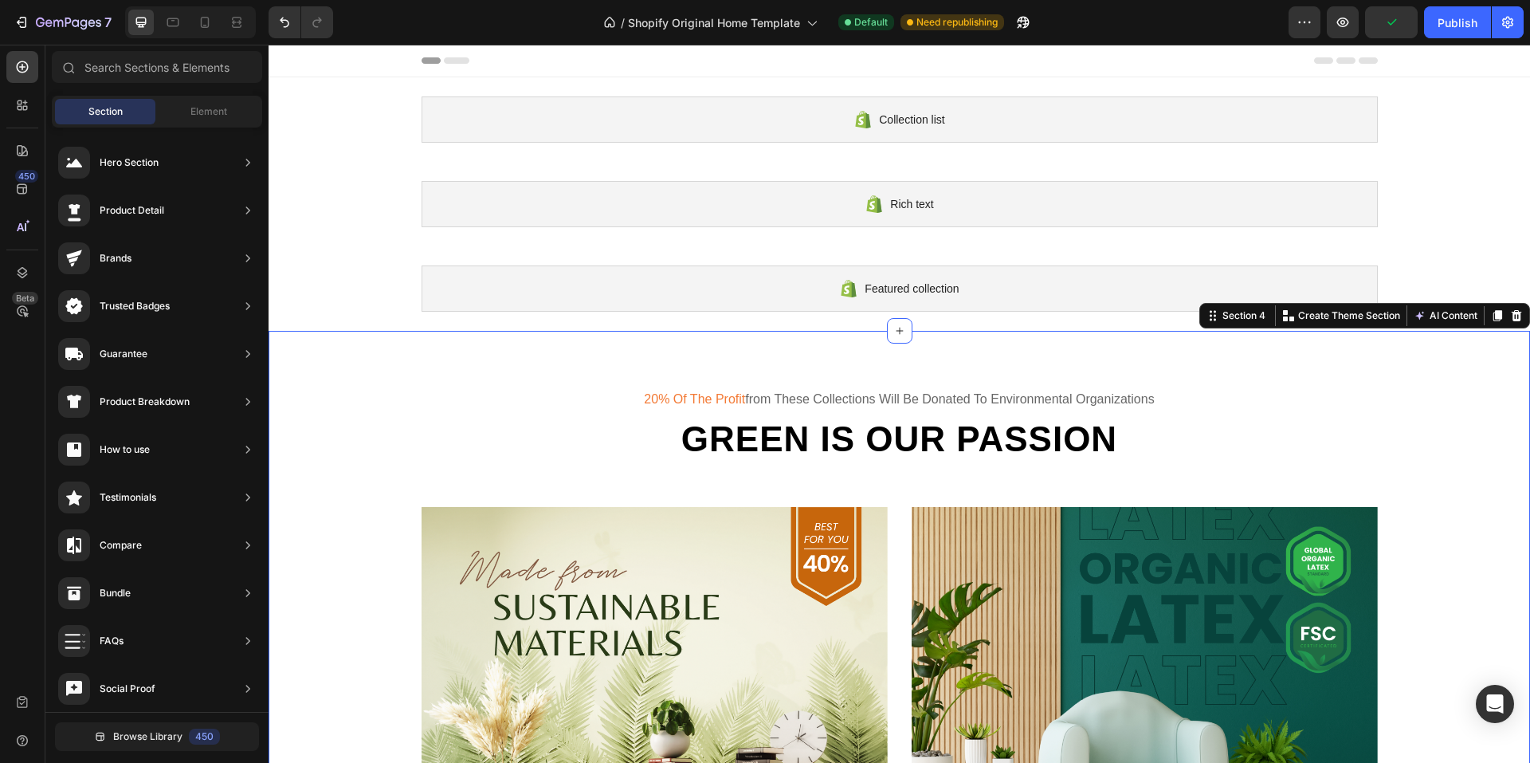
click at [390, 416] on div "20% of the profit from these collections will be donated to environmental organ…" at bounding box center [900, 686] width 1238 height 597
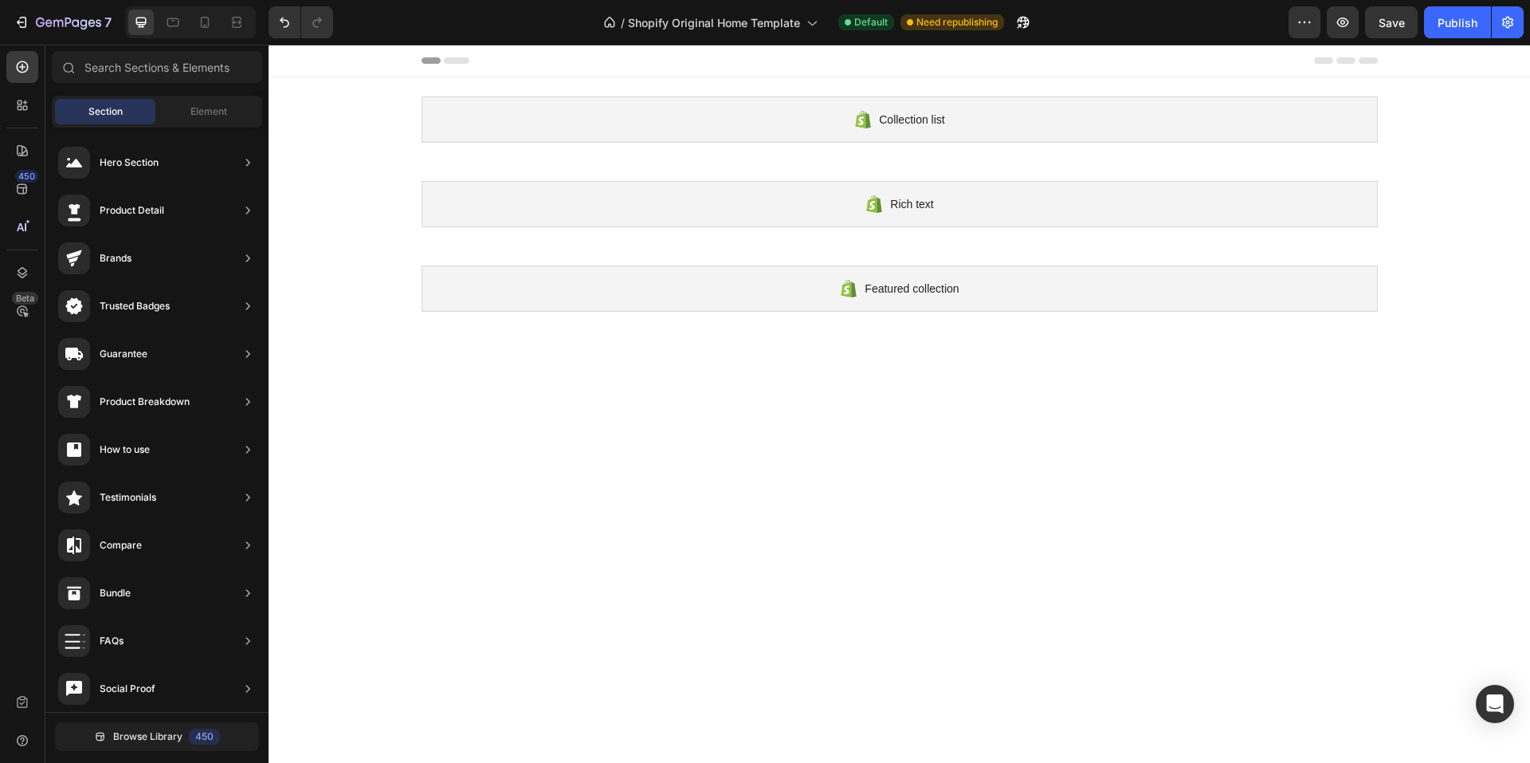
click at [390, 405] on div at bounding box center [900, 724] width 1238 height 673
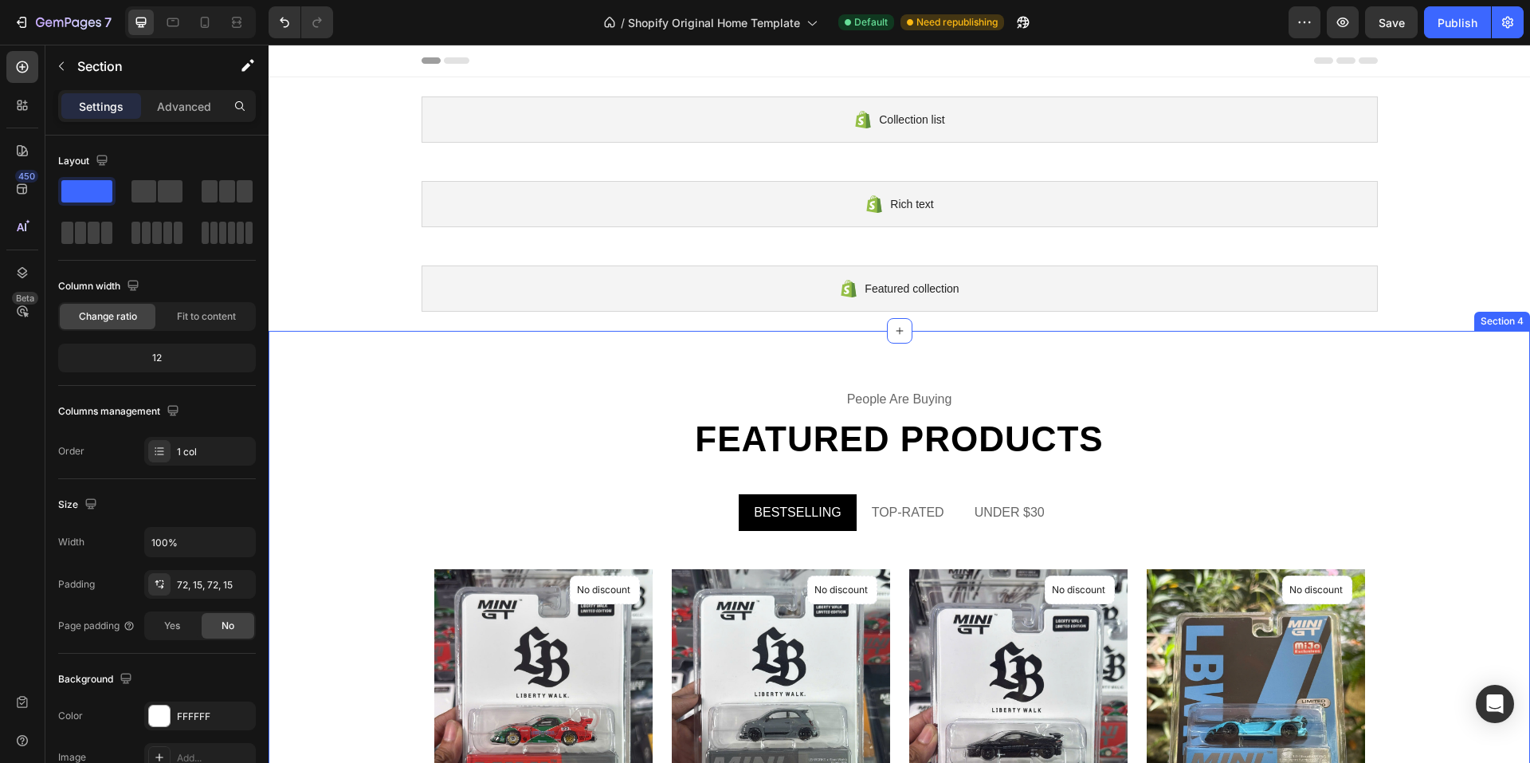
click at [304, 383] on div "people are buying Text Featured products Heading BESTSELLING TOP-RATED UNDER $3…" at bounding box center [899, 724] width 1261 height 787
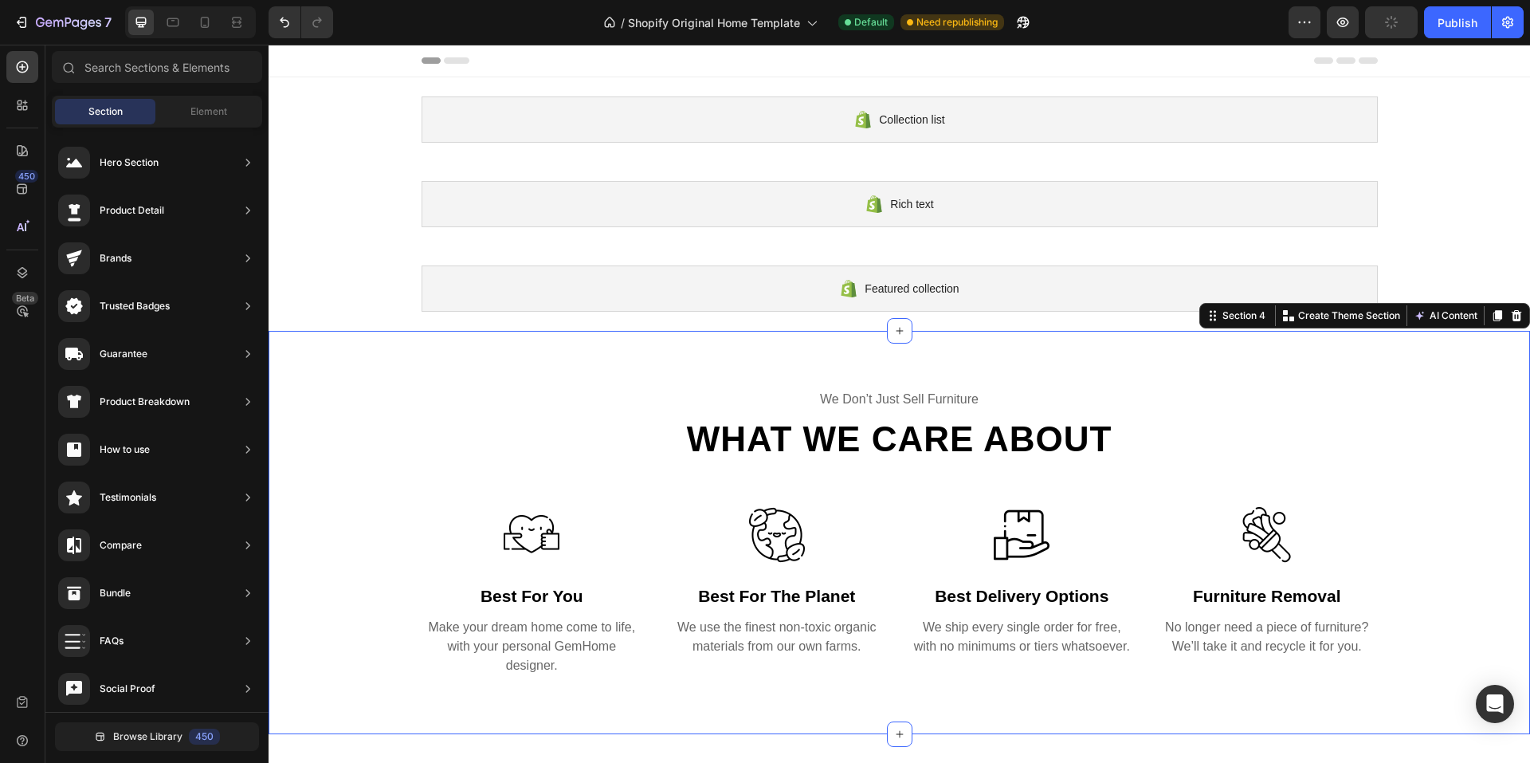
click at [322, 385] on div "we don’t just sell furniture Text What we care about Heading Row Image best for…" at bounding box center [899, 532] width 1261 height 403
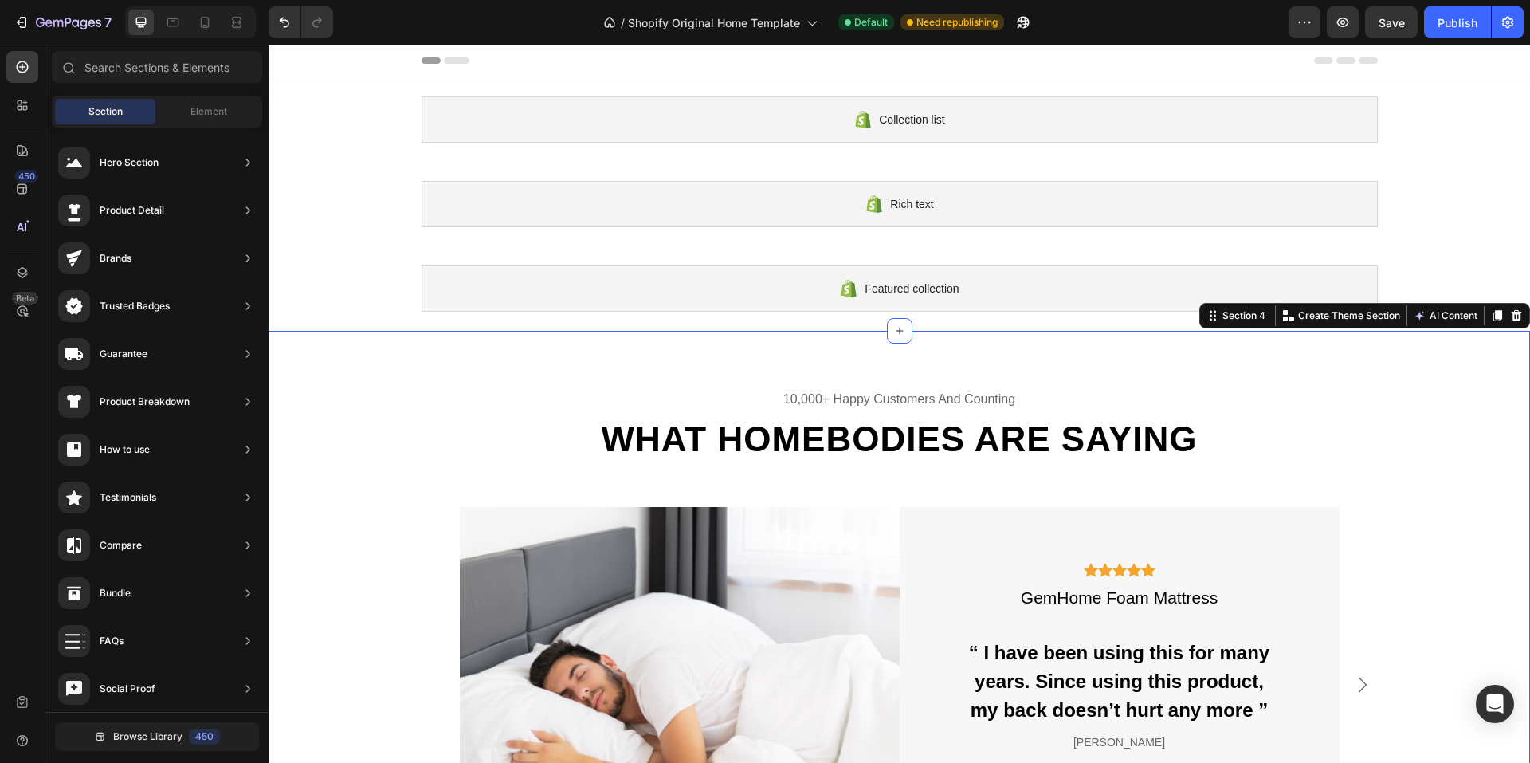
click at [367, 360] on div "10,000+ happy customers and counting Text What homebodies are saying Heading Im…" at bounding box center [899, 637] width 1261 height 612
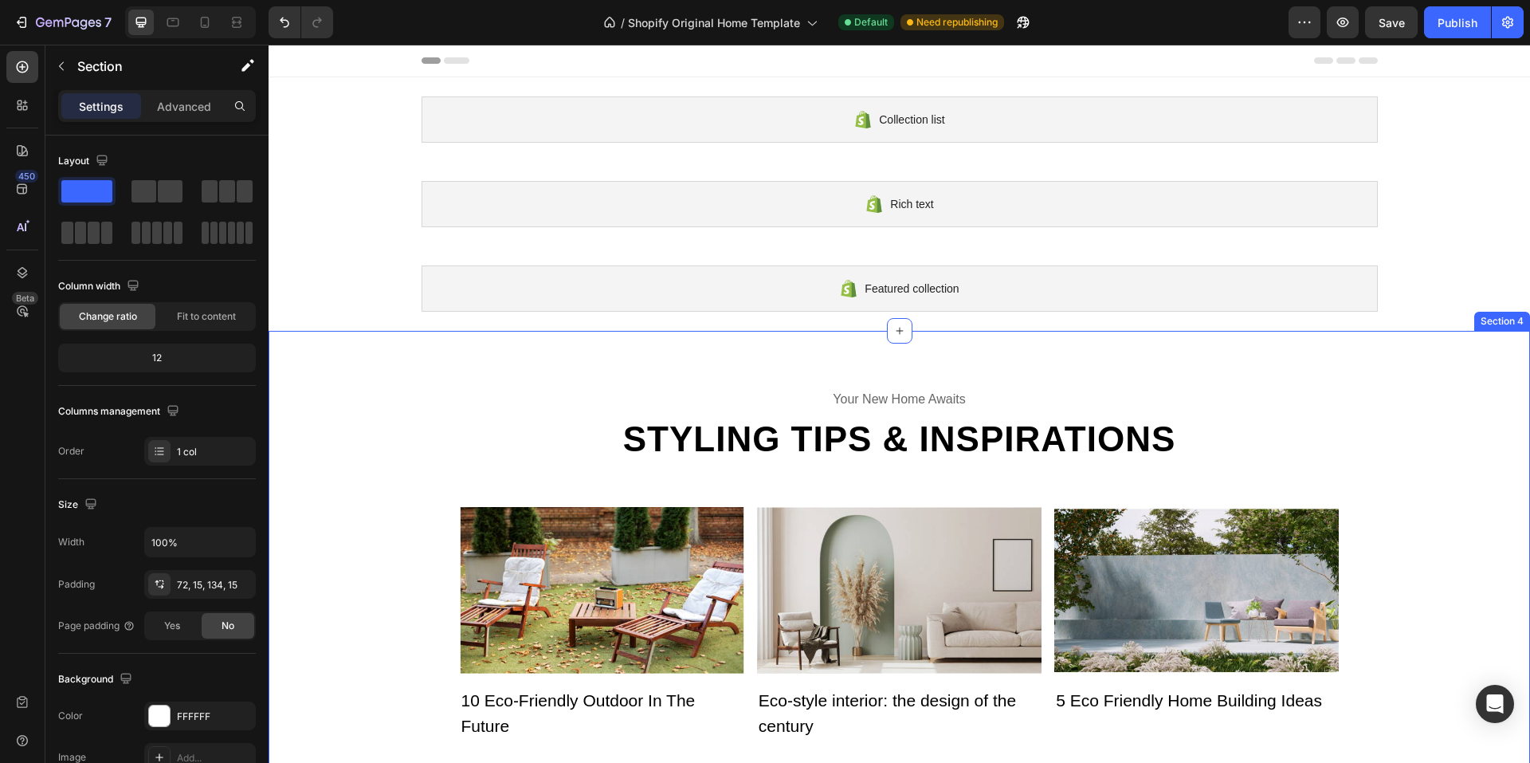
click at [359, 442] on div "your new home awaits Text Styling tips & inspirations Heading Image 10 Eco-Frie…" at bounding box center [900, 603] width 1238 height 430
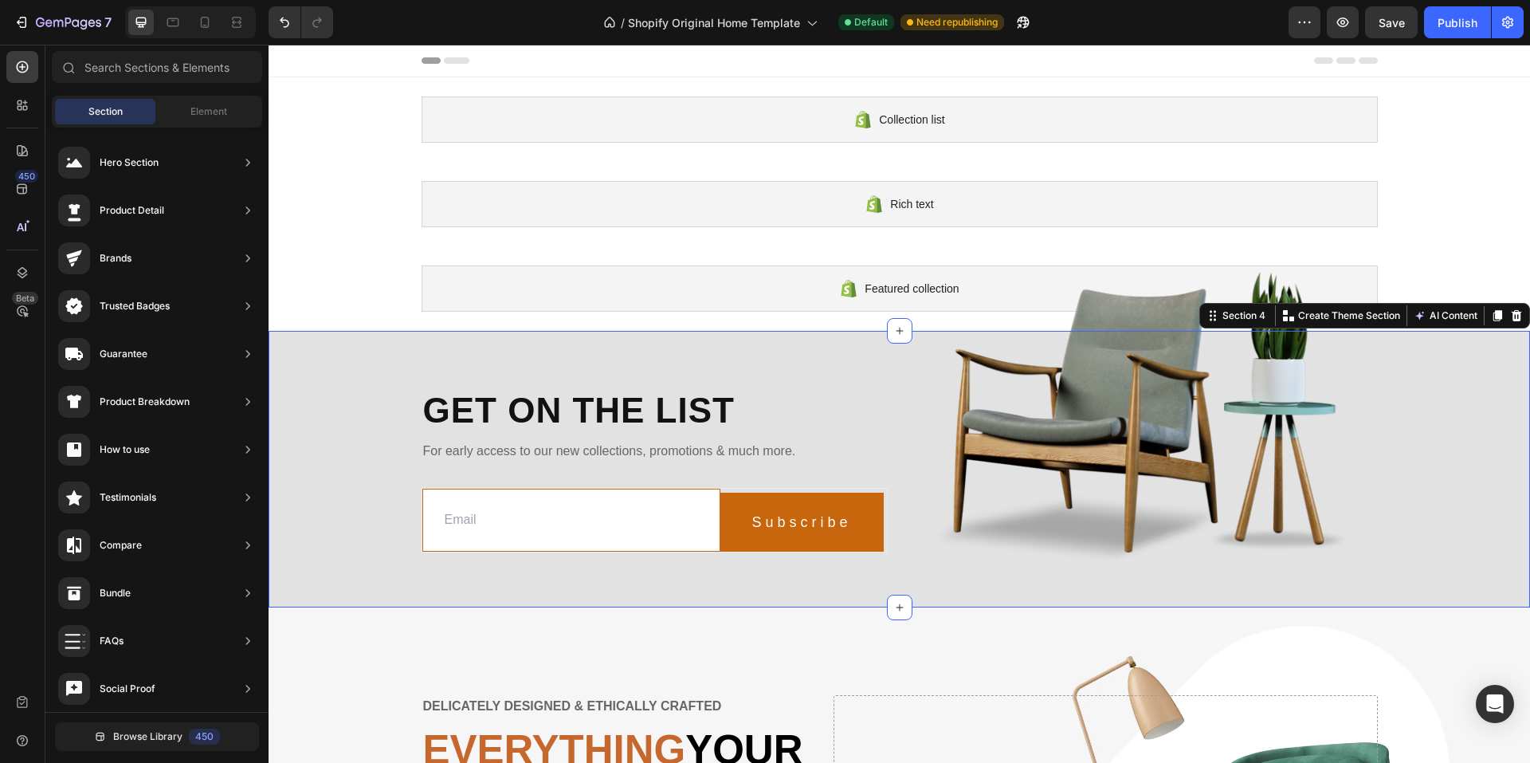
click at [312, 382] on div "Get on the list Heading For early access to our new collections, promotions & m…" at bounding box center [899, 474] width 1261 height 238
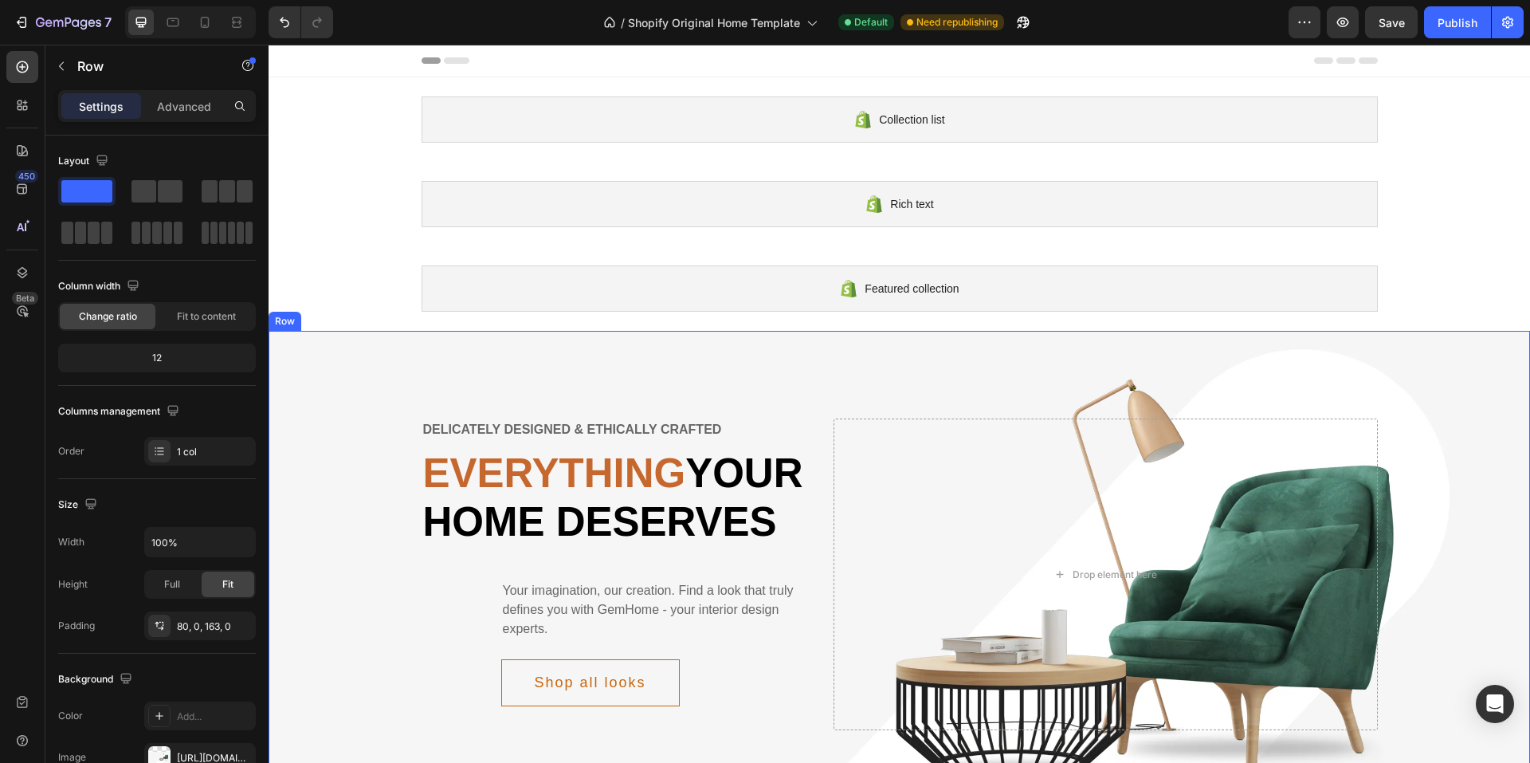
click at [385, 367] on div "Delicately designed & ethically crafted Text Everything your home deserves Head…" at bounding box center [899, 607] width 1261 height 553
click at [382, 379] on div "Delicately designed & ethically crafted Text Everything your home deserves Head…" at bounding box center [899, 607] width 1261 height 553
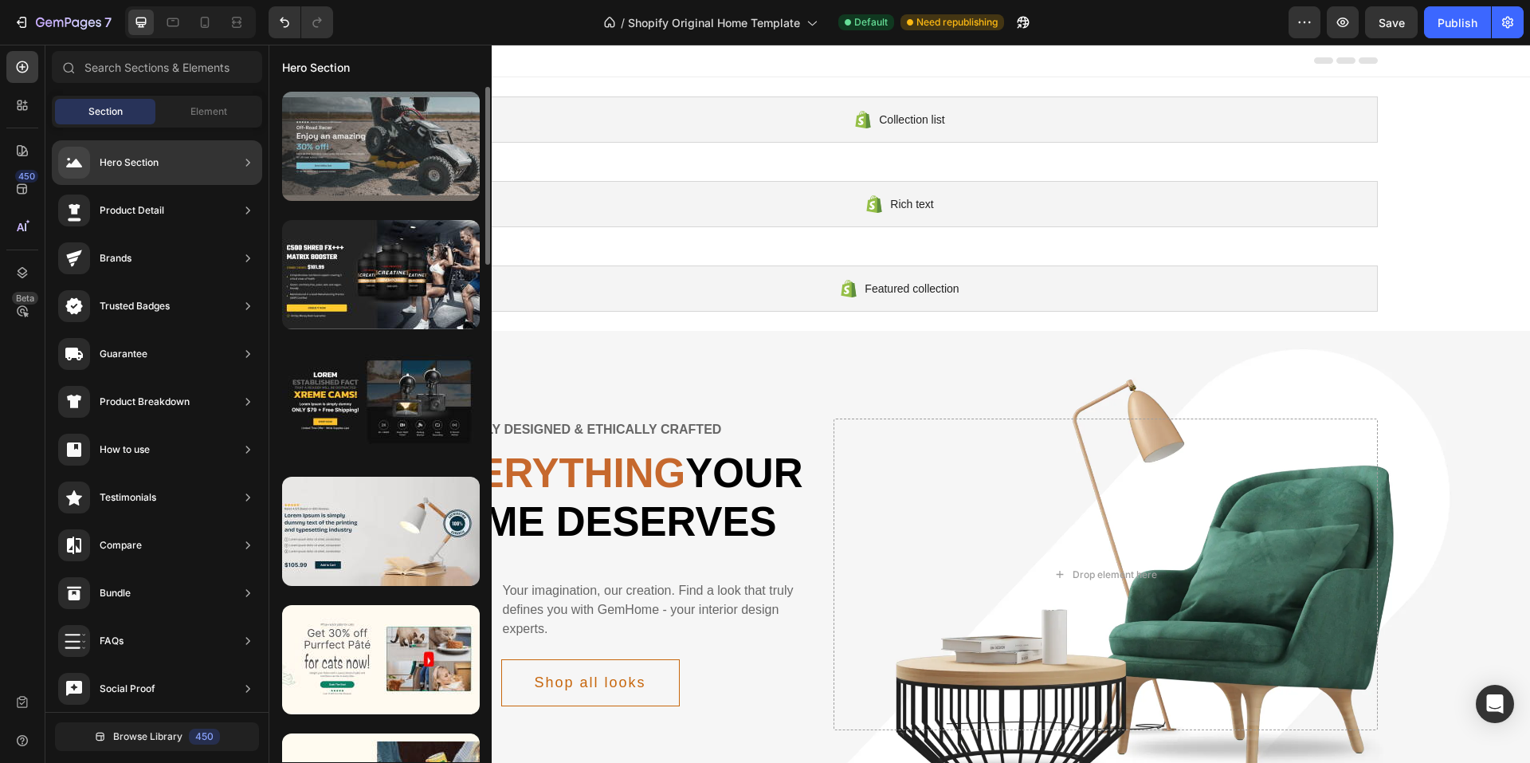
click at [415, 154] on div at bounding box center [381, 146] width 198 height 109
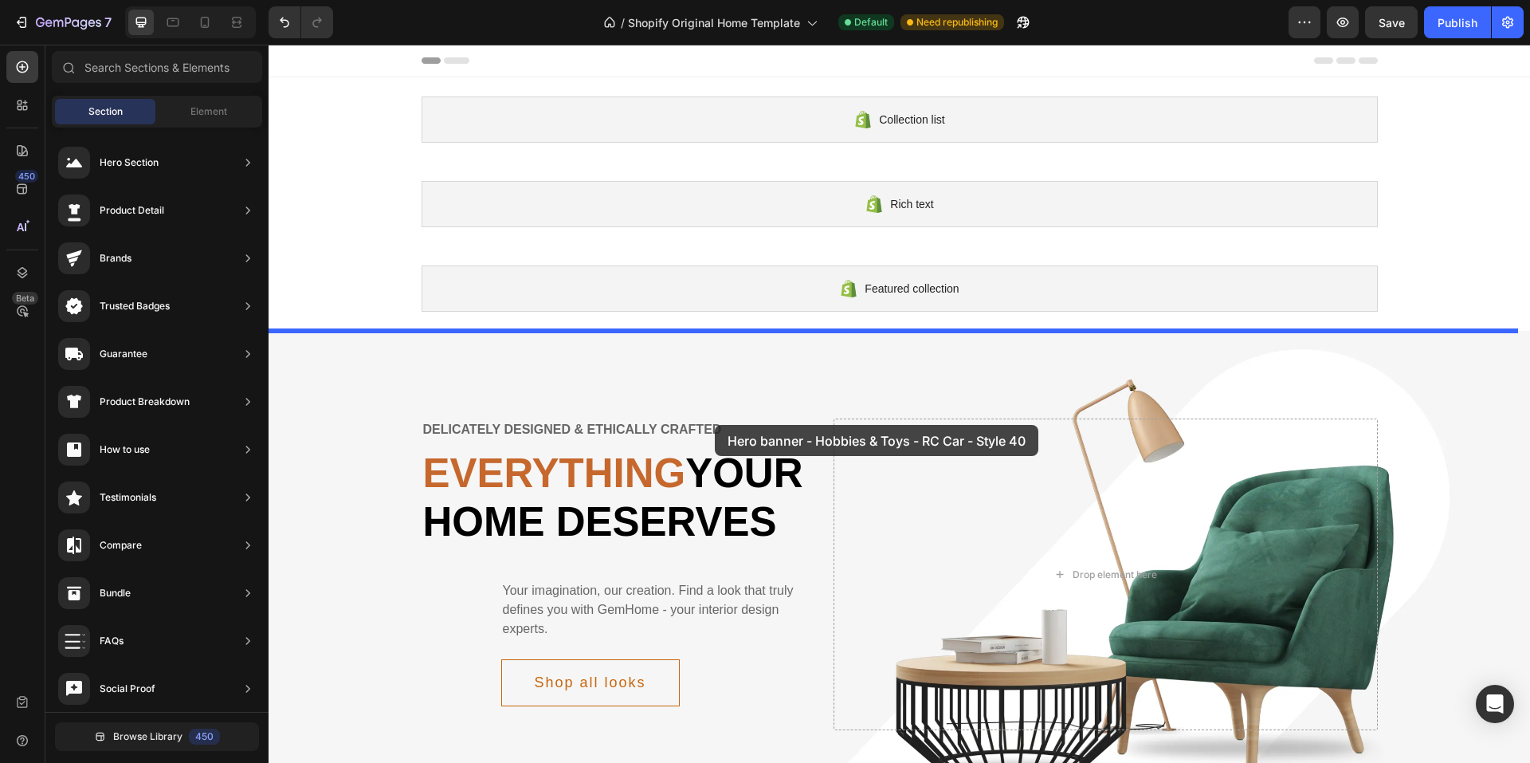
drag, startPoint x: 520, startPoint y: 262, endPoint x: 715, endPoint y: 425, distance: 253.4
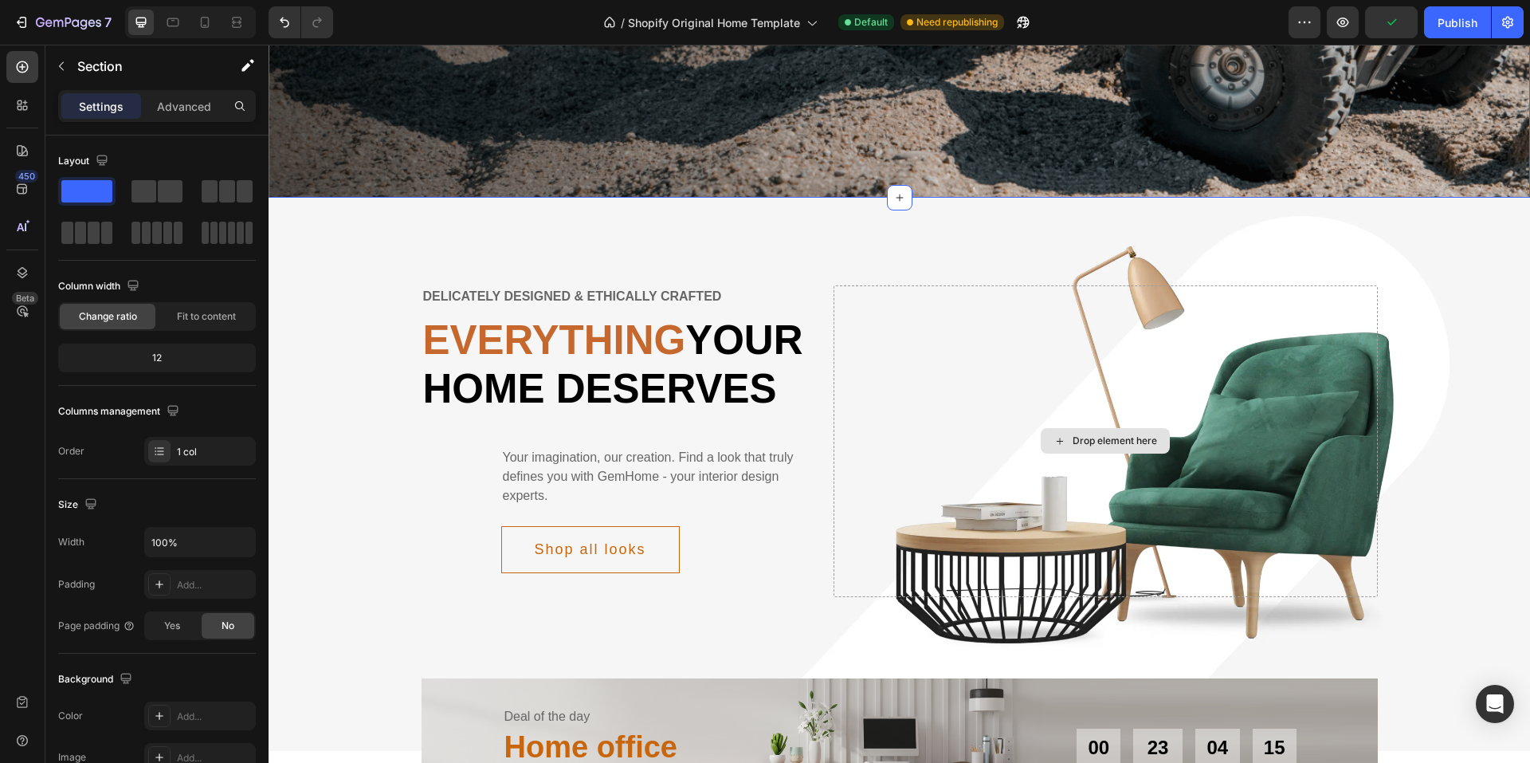
scroll to position [797, 0]
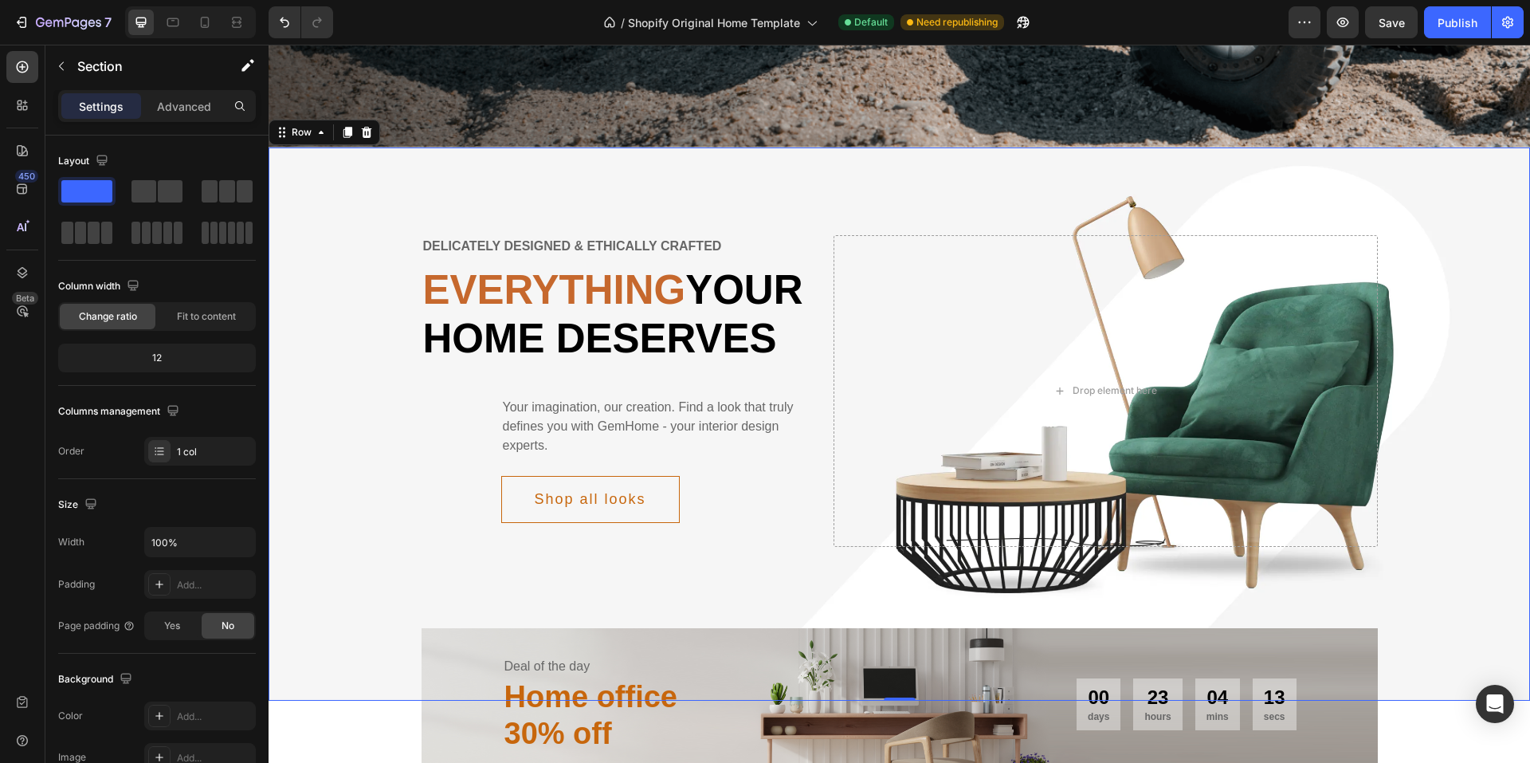
click at [359, 211] on div "Delicately designed & ethically crafted Text Everything your home deserves Head…" at bounding box center [899, 390] width 1261 height 359
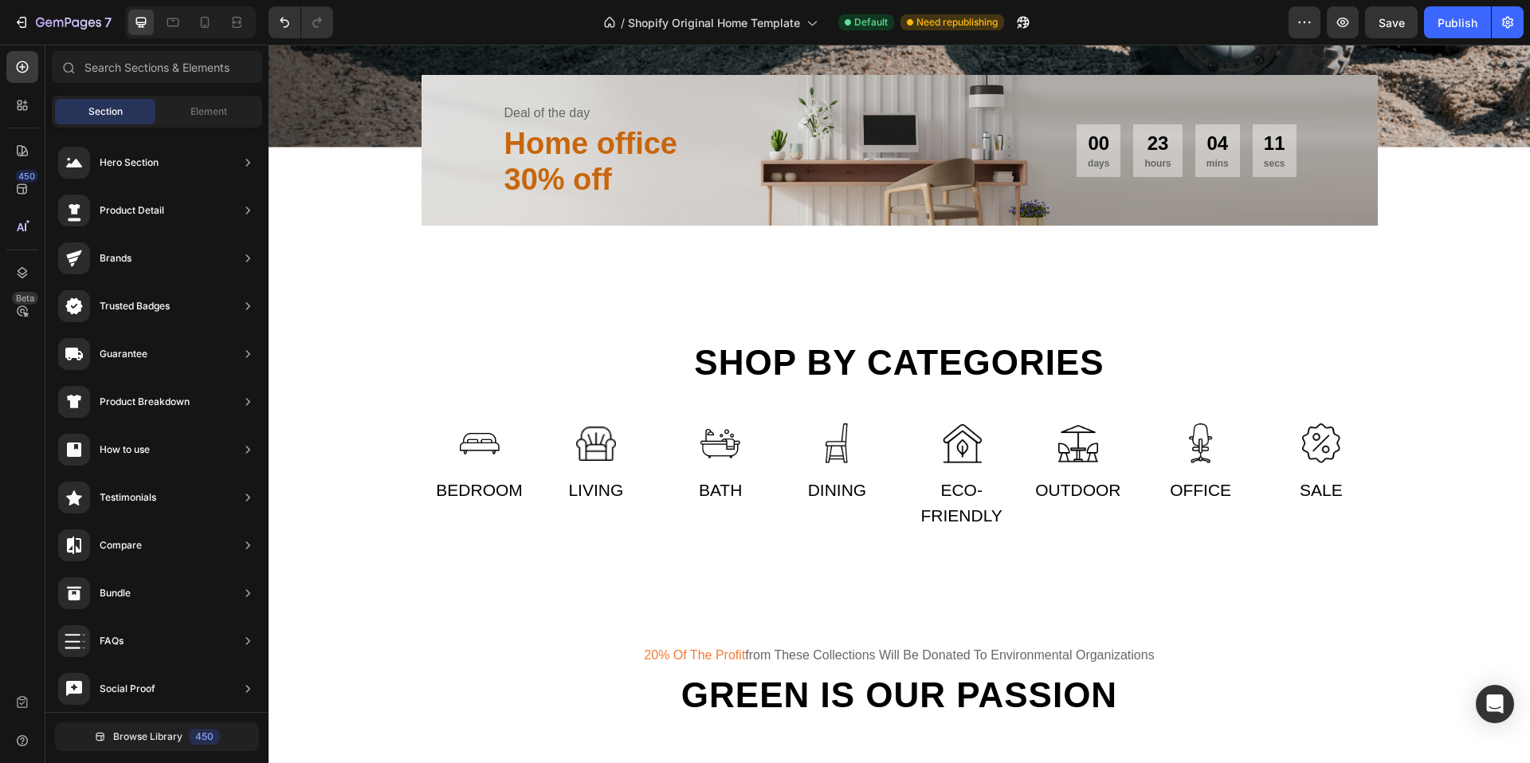
scroll to position [478, 0]
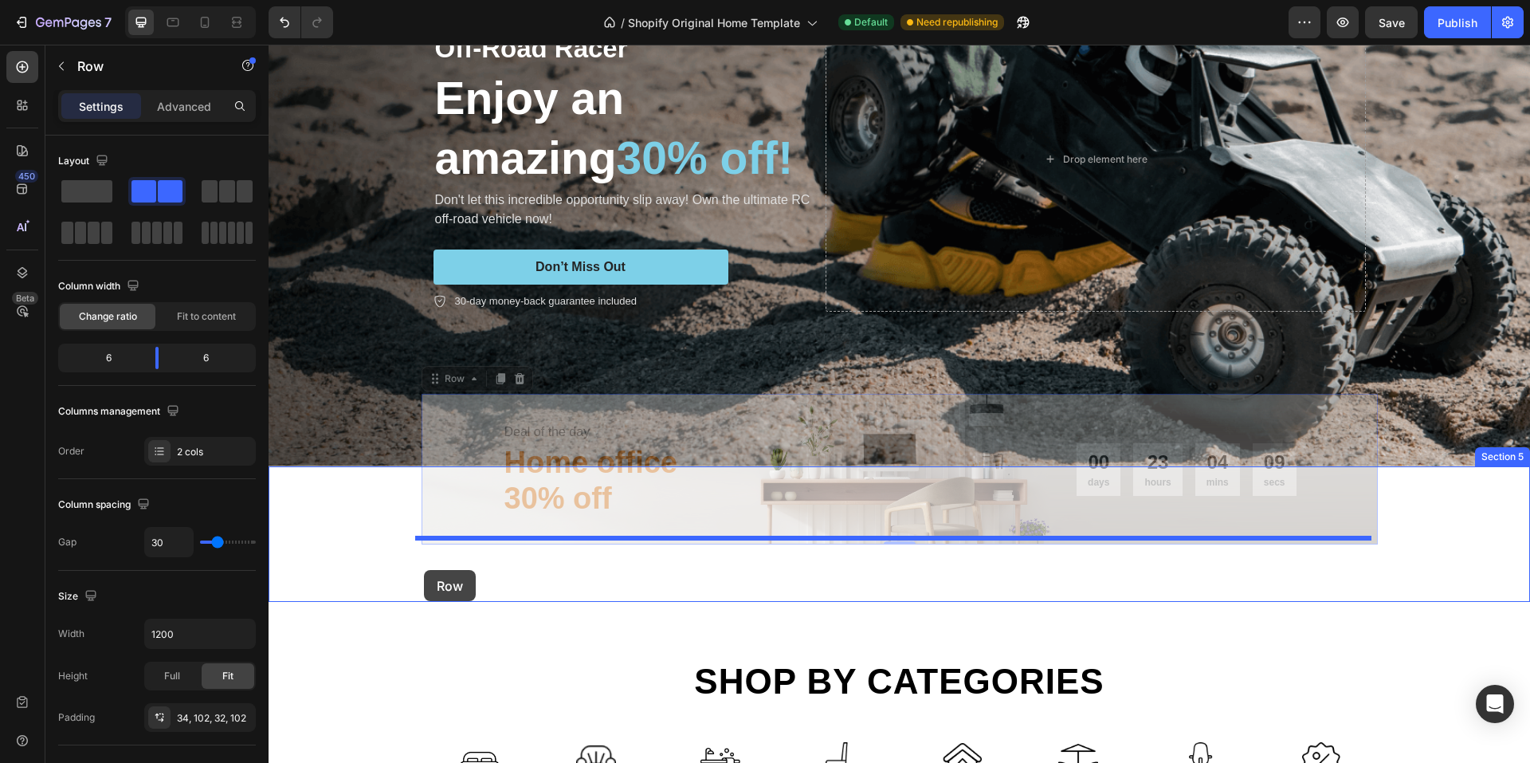
drag, startPoint x: 438, startPoint y: 411, endPoint x: 426, endPoint y: 571, distance: 159.9
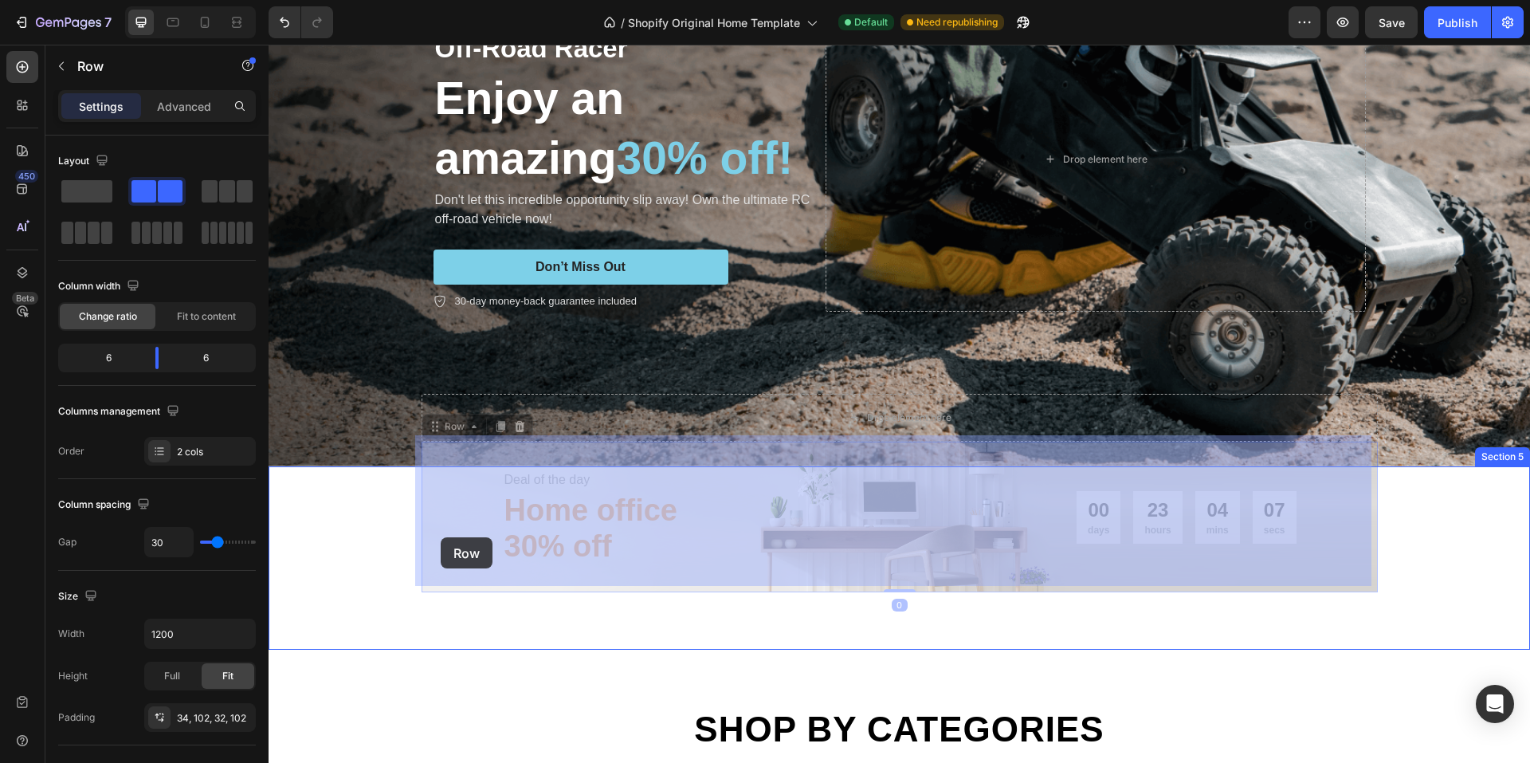
drag, startPoint x: 454, startPoint y: 449, endPoint x: 448, endPoint y: 541, distance: 92.7
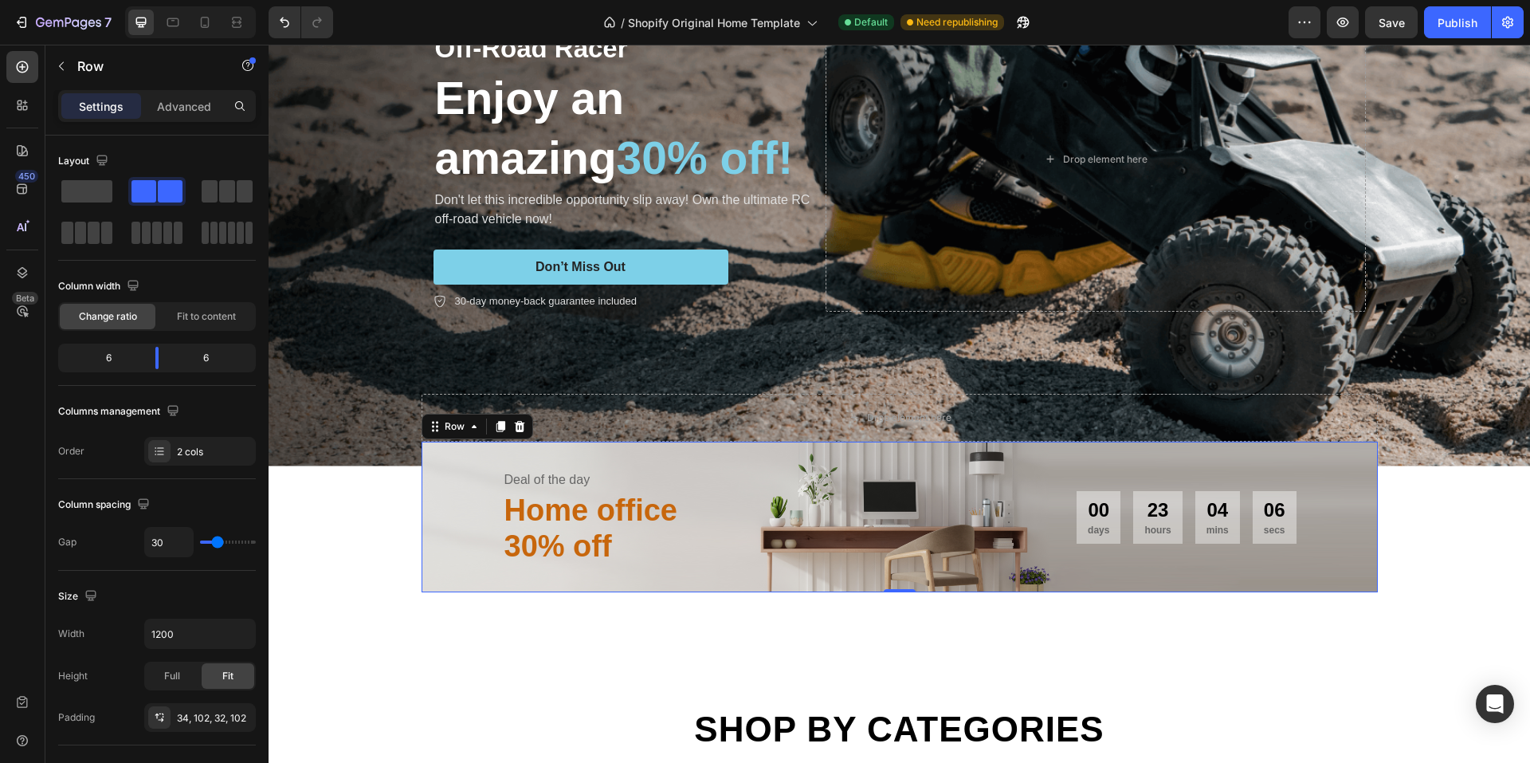
click at [568, 444] on div "Deal of the day Text Home office 30% off Heading 00 days 23 hours 04 mins 06 se…" at bounding box center [900, 516] width 956 height 151
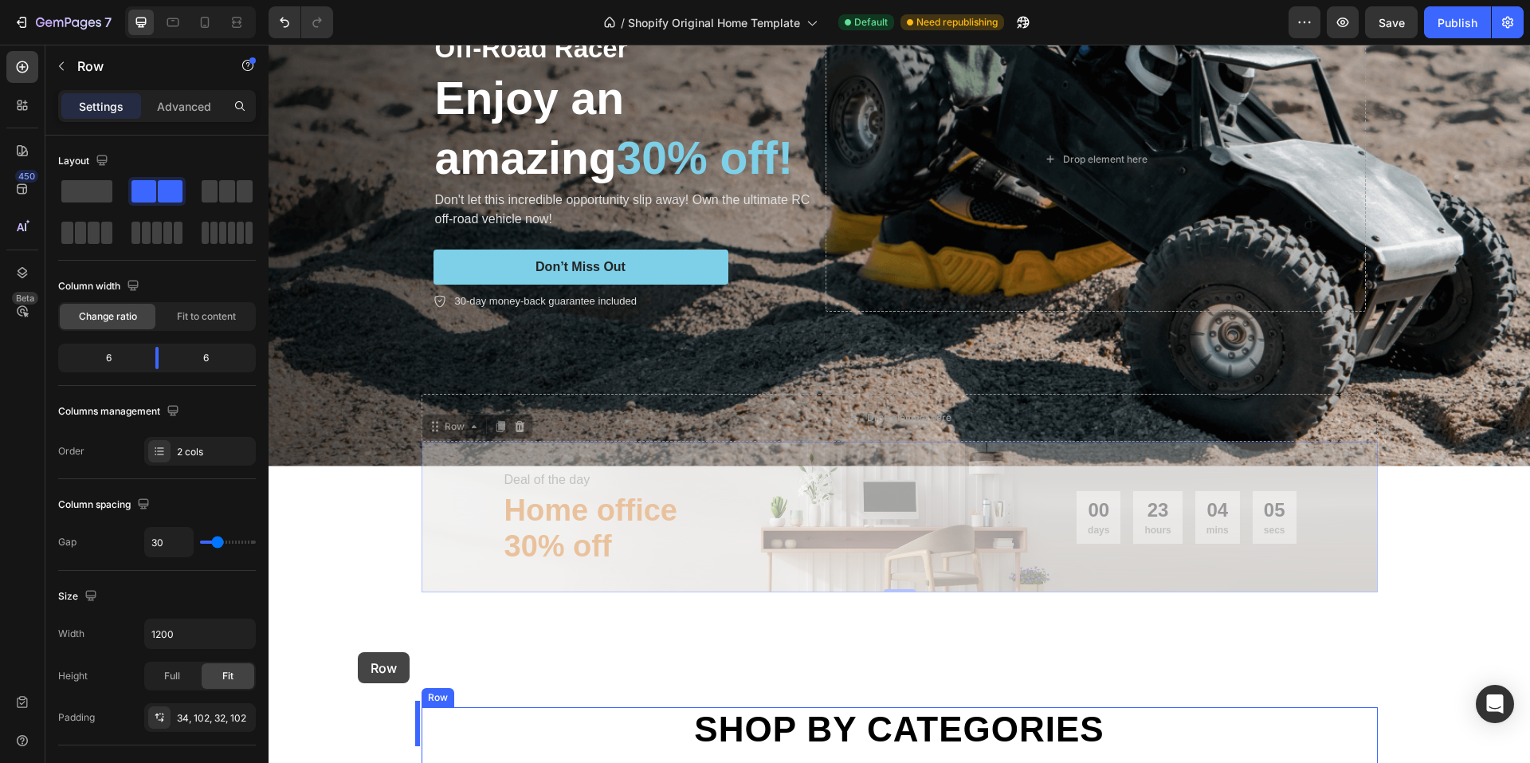
drag, startPoint x: 434, startPoint y: 419, endPoint x: 364, endPoint y: 648, distance: 239.0
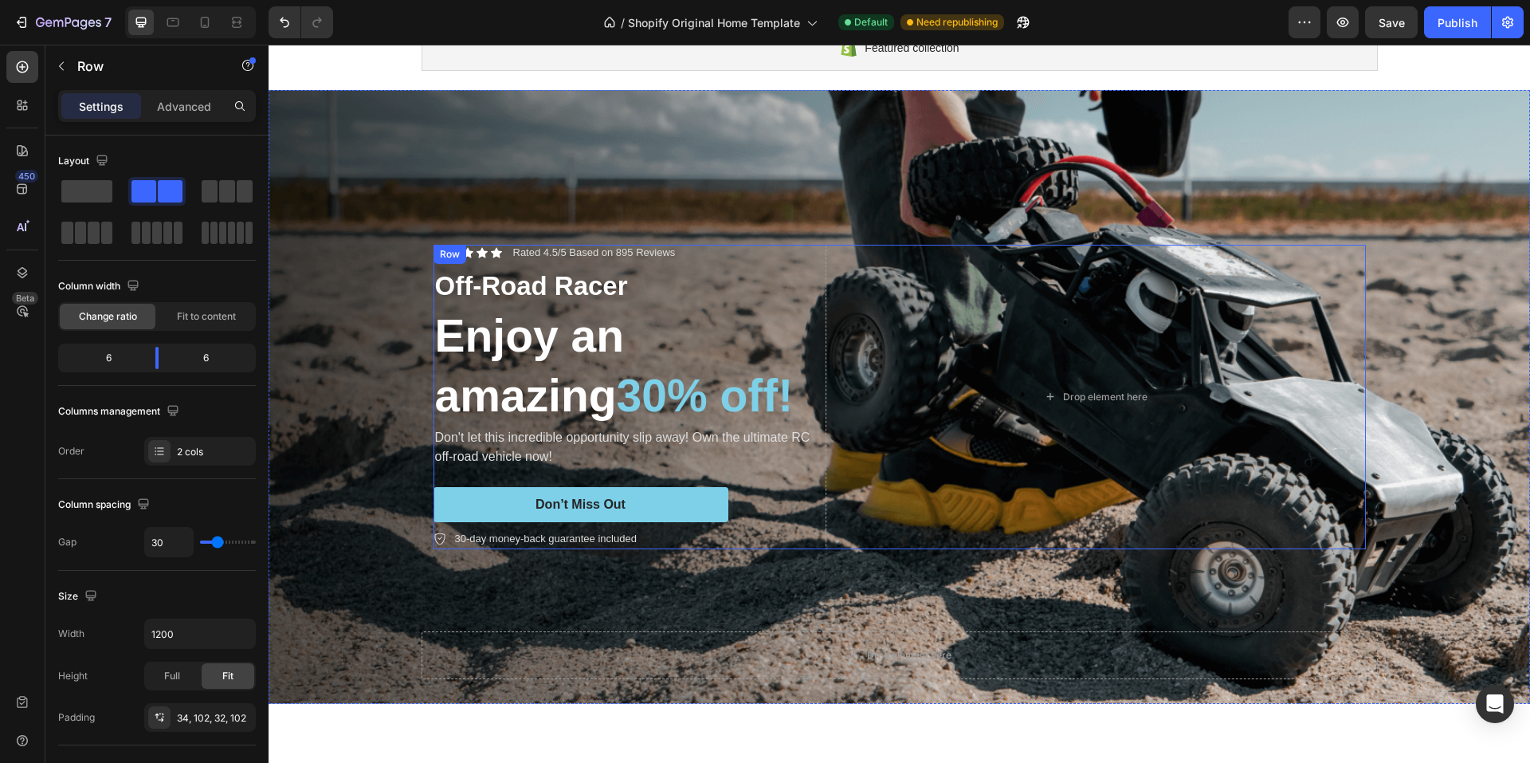
scroll to position [239, 0]
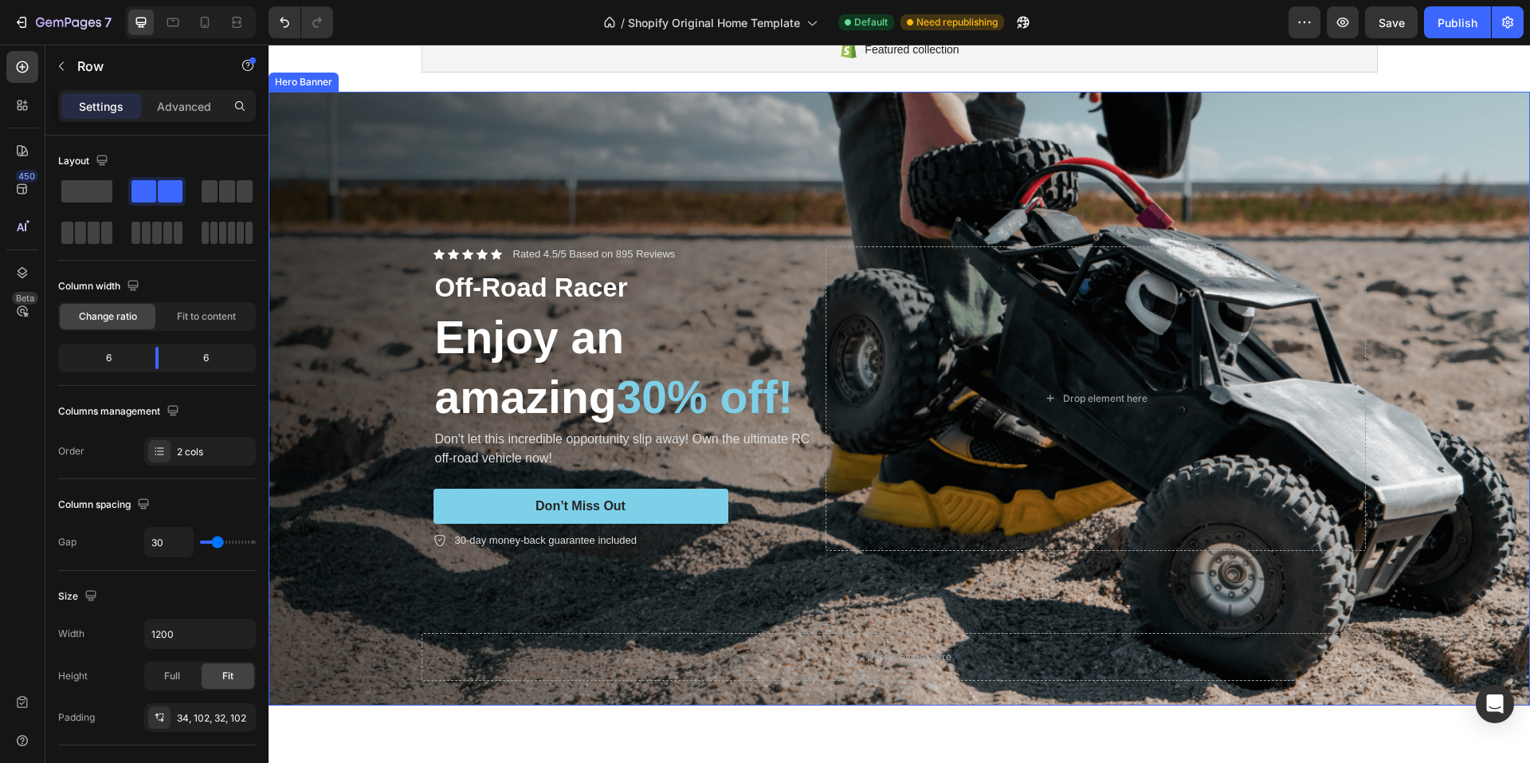
click at [613, 183] on div "Background Image" at bounding box center [899, 399] width 1261 height 614
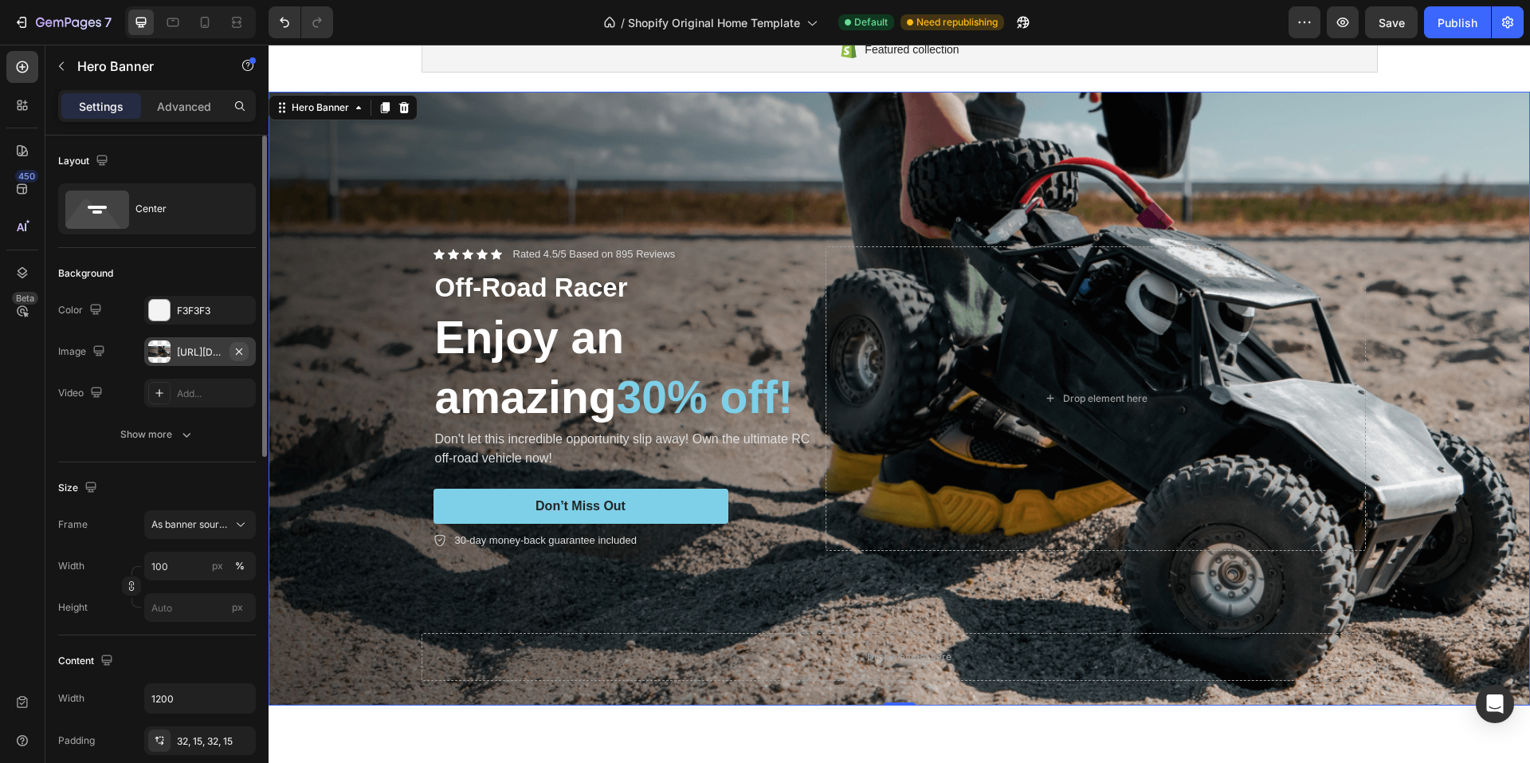
click at [241, 348] on icon "button" at bounding box center [239, 351] width 13 height 13
type input "Auto"
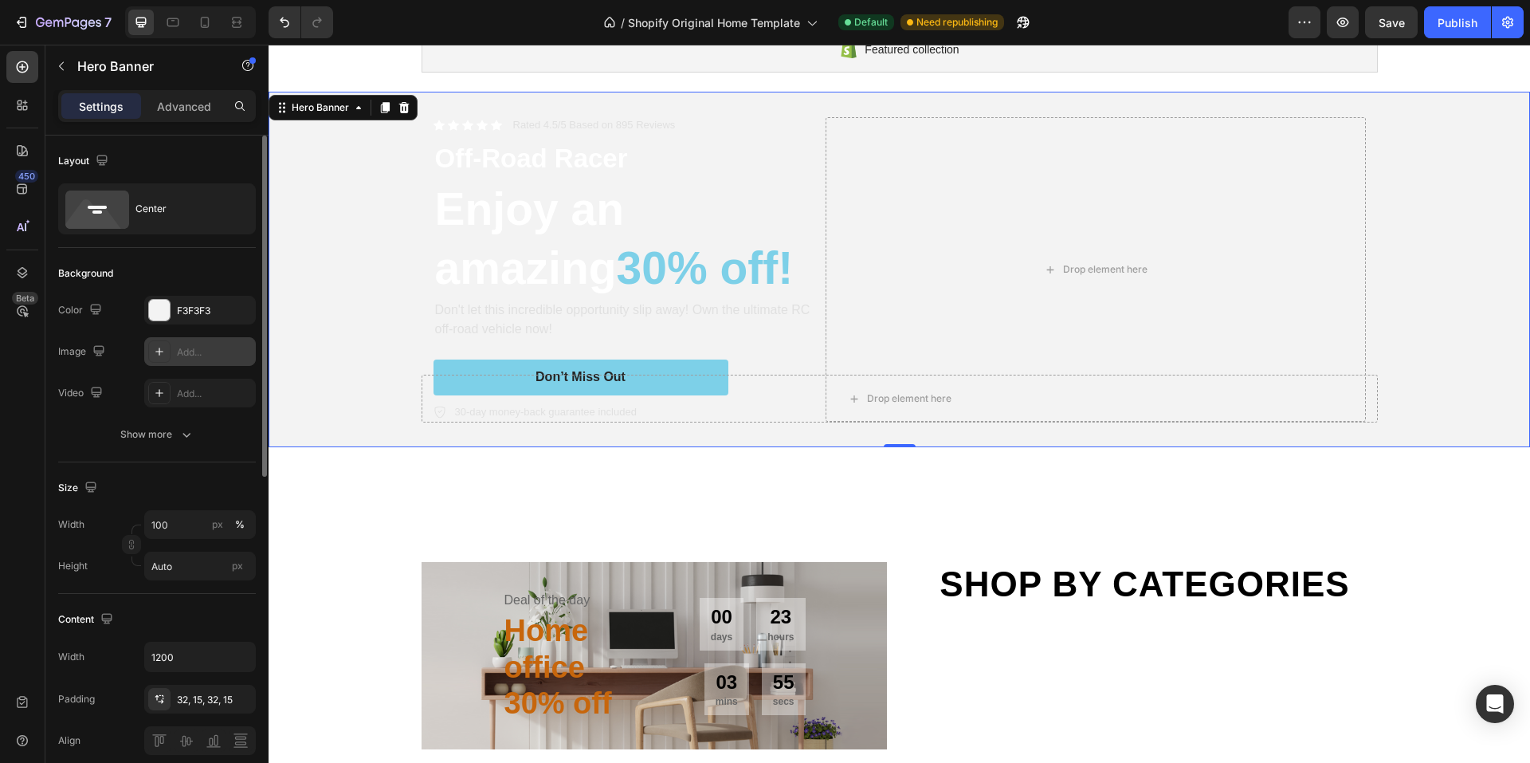
click at [210, 350] on div "Add..." at bounding box center [214, 352] width 75 height 14
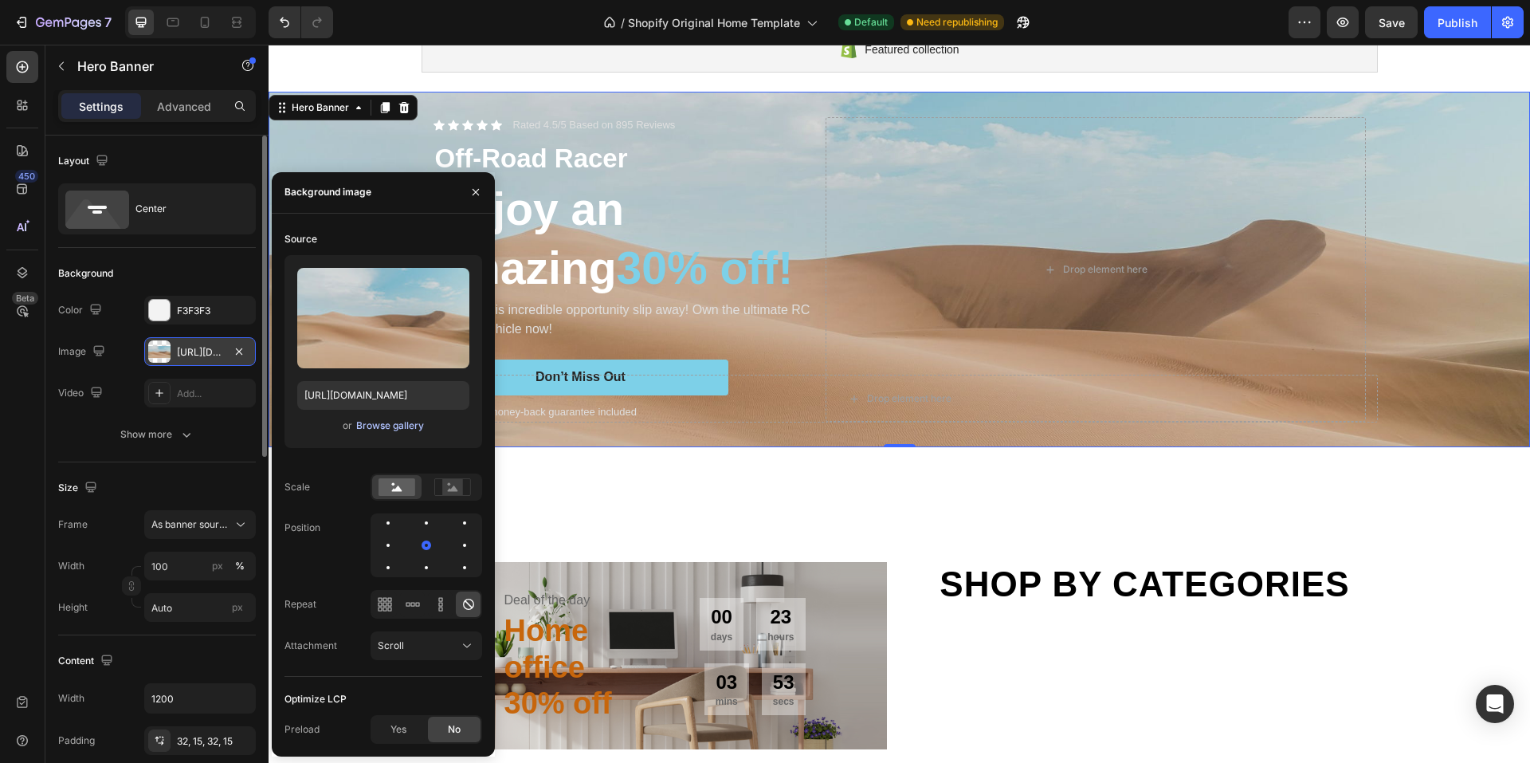
click at [380, 428] on div "Browse gallery" at bounding box center [390, 425] width 68 height 14
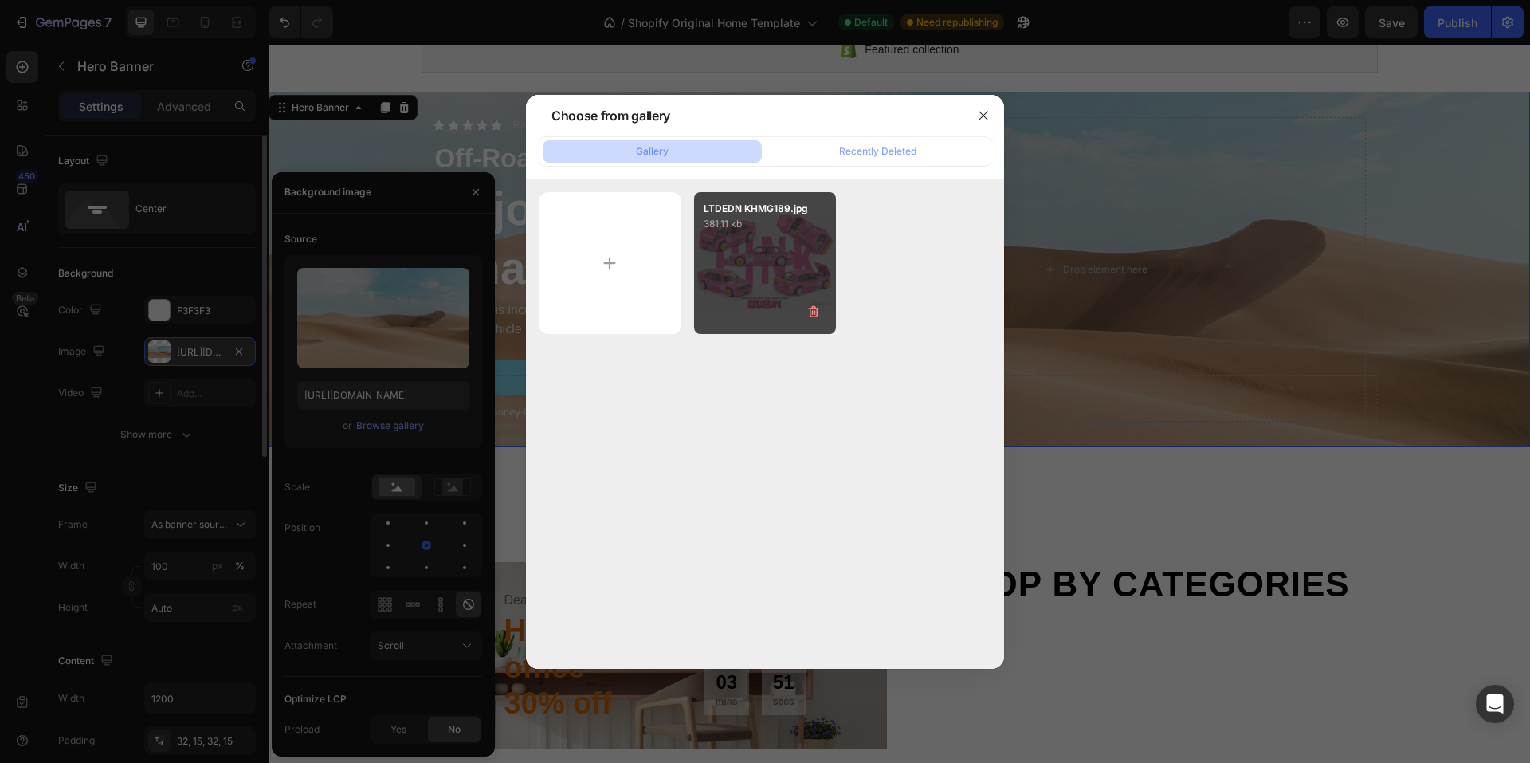
click at [763, 265] on div "LTDEDN KHMG189.jpg 381.11 kb" at bounding box center [765, 263] width 143 height 143
type input "[URL][DOMAIN_NAME]"
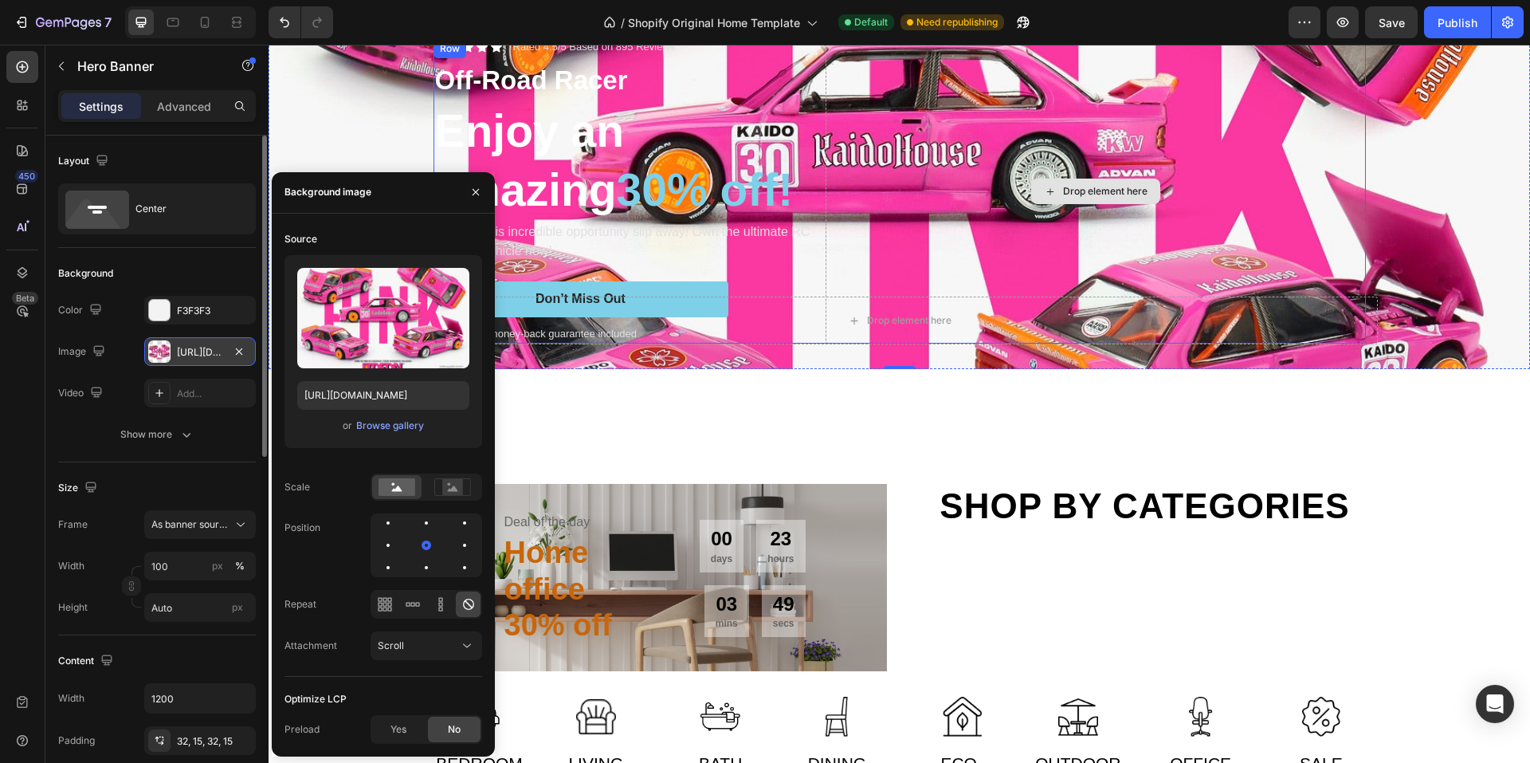
scroll to position [319, 0]
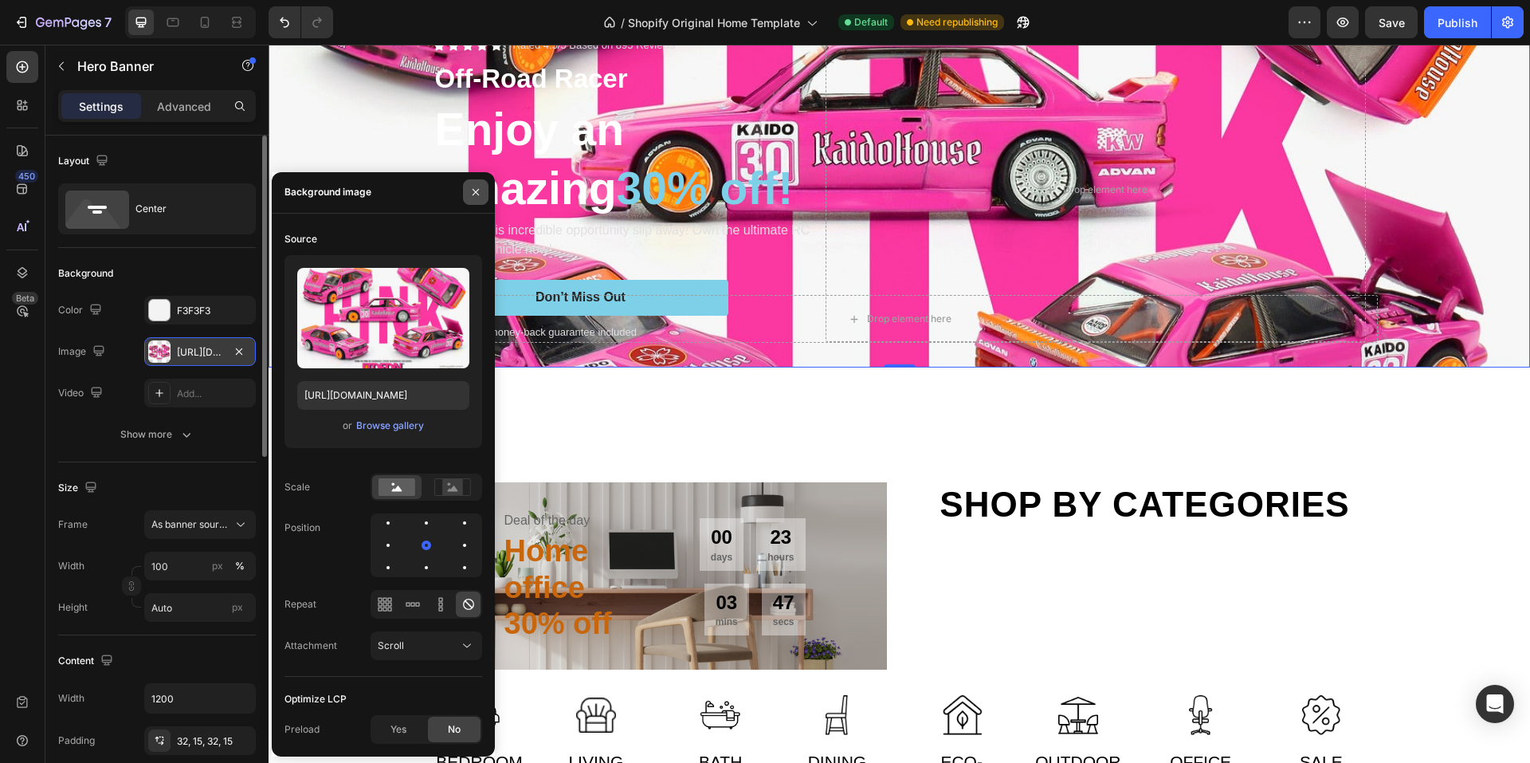
click at [478, 193] on icon "button" at bounding box center [475, 192] width 13 height 13
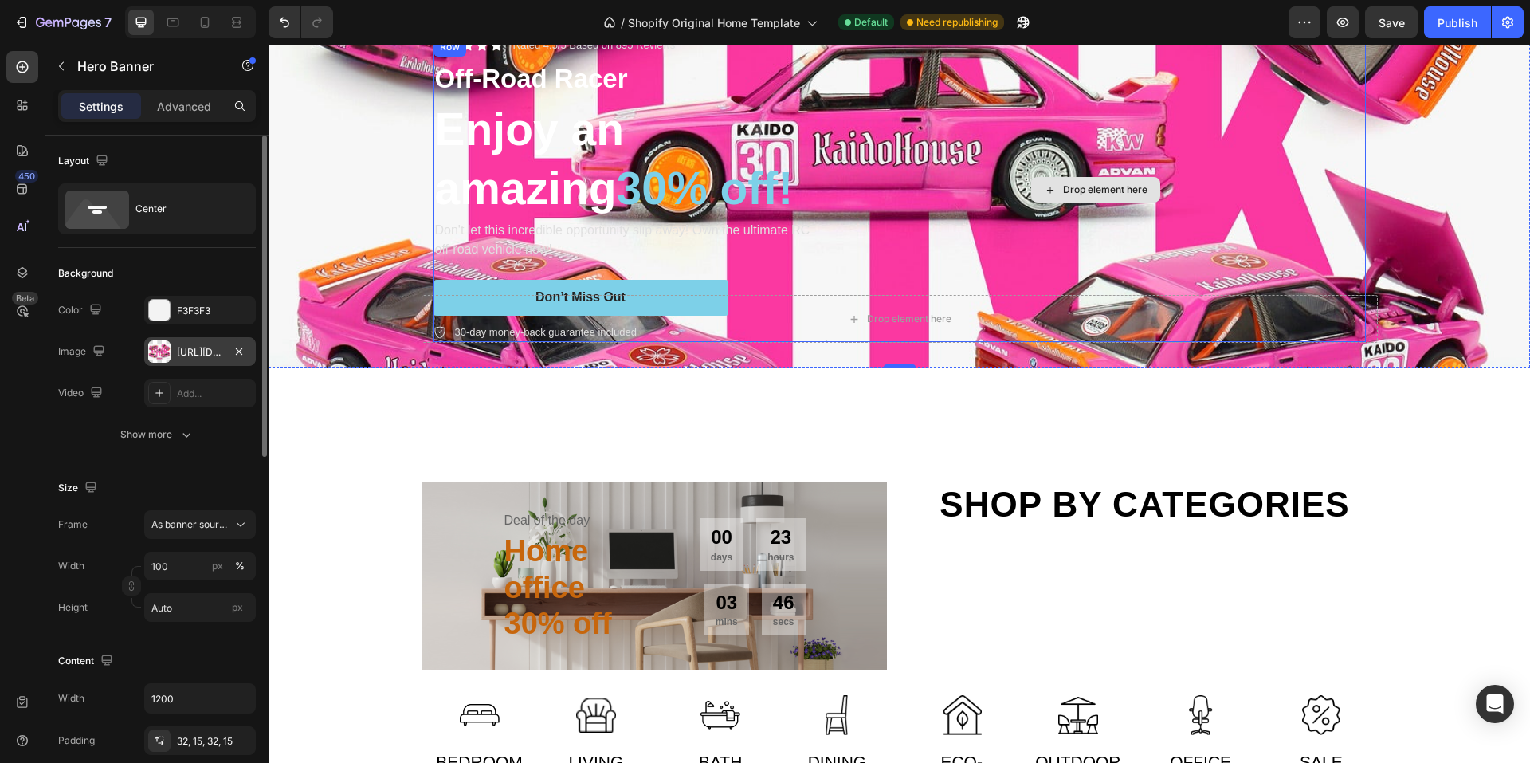
scroll to position [159, 0]
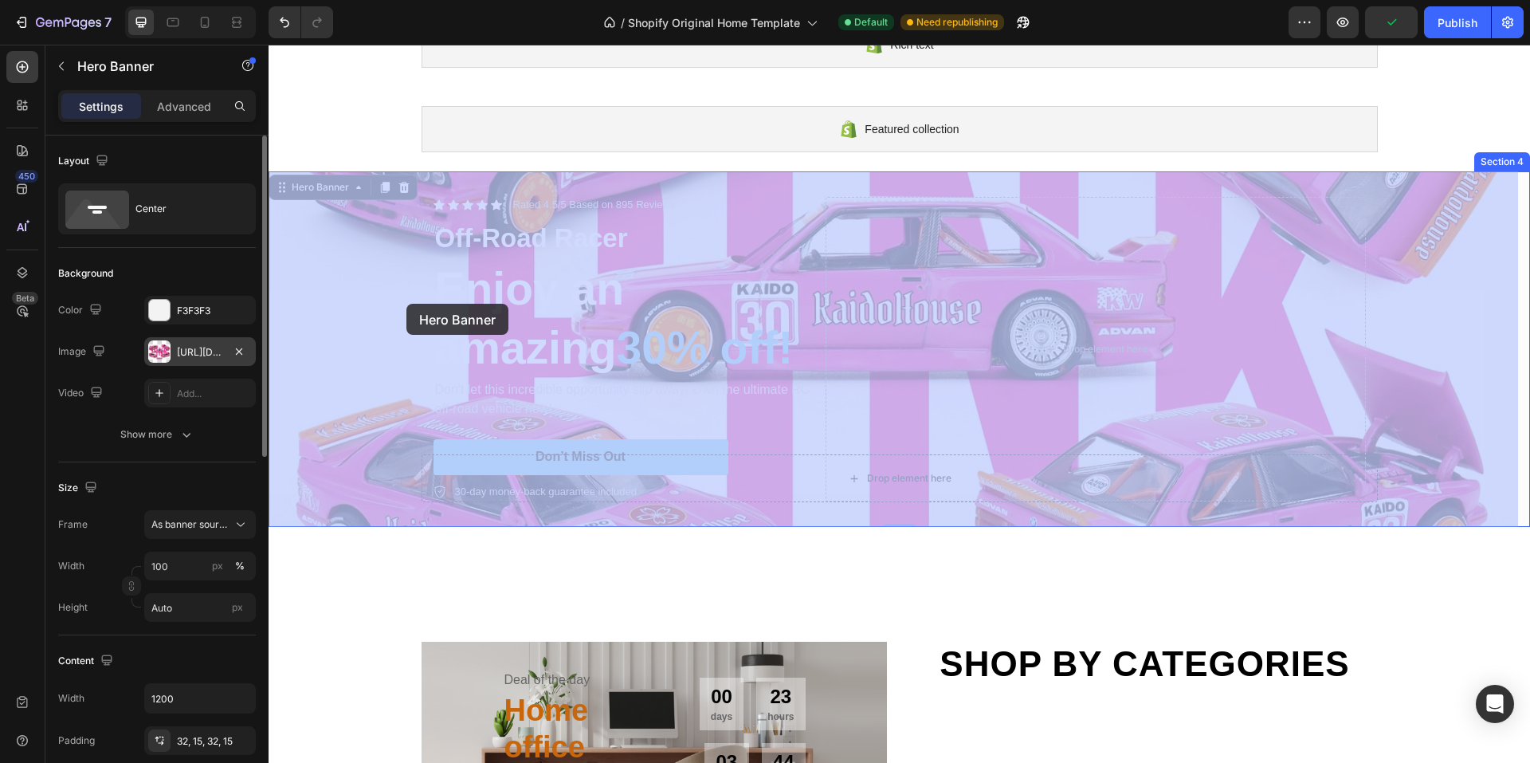
drag, startPoint x: 348, startPoint y: 279, endPoint x: 383, endPoint y: 296, distance: 38.1
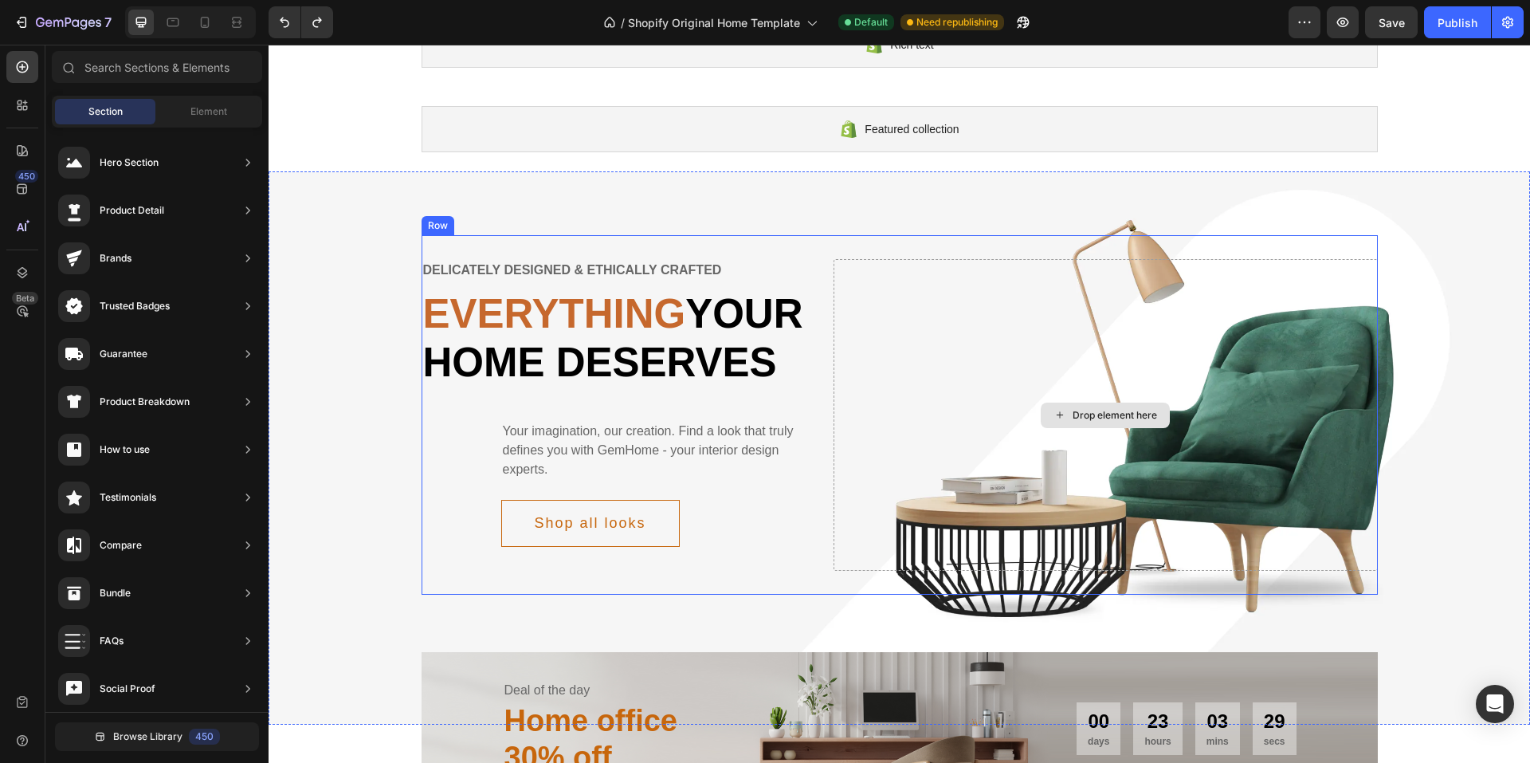
click at [928, 368] on div "Drop element here" at bounding box center [1106, 415] width 544 height 312
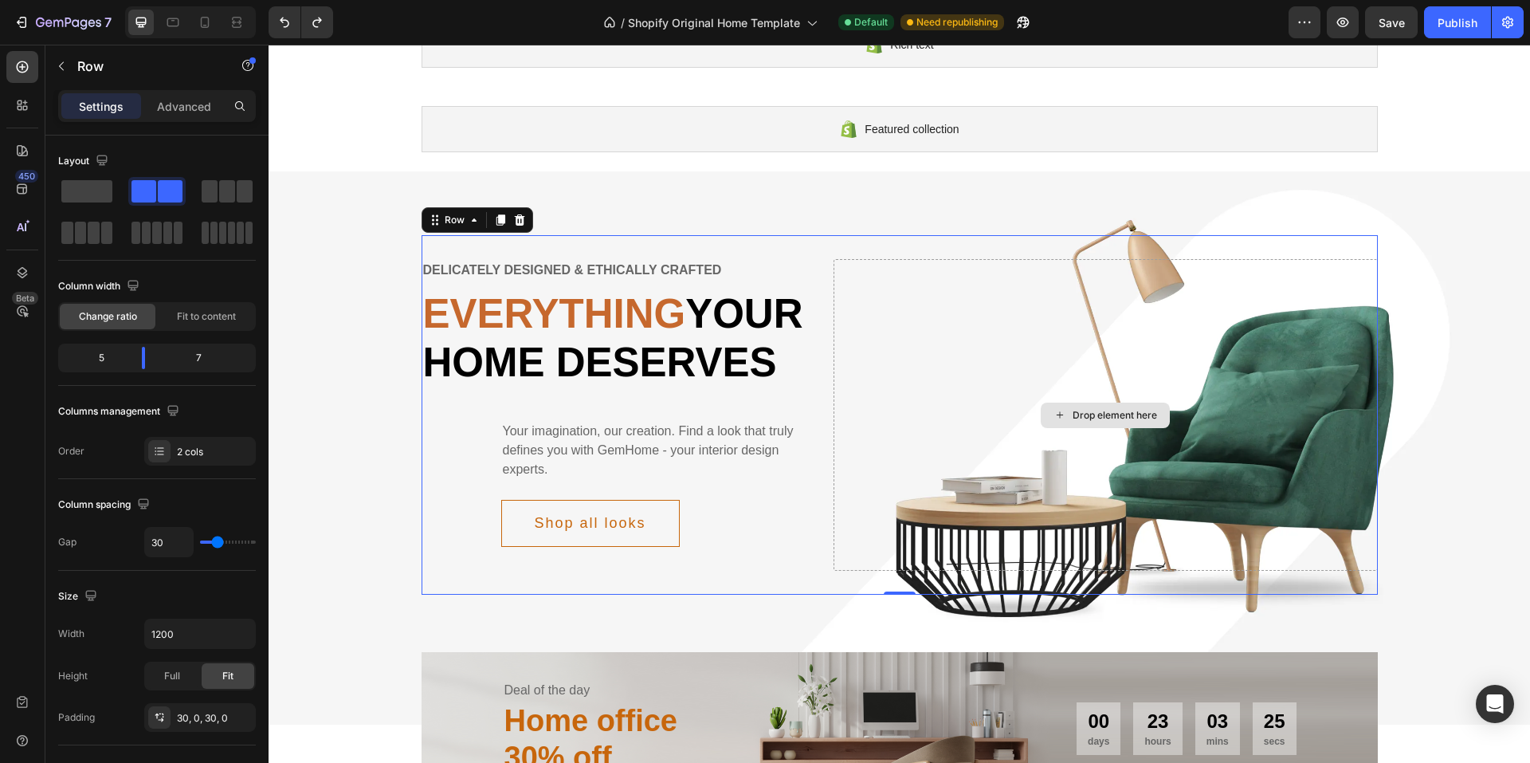
click at [1167, 473] on div "Drop element here" at bounding box center [1106, 415] width 544 height 312
click at [88, 186] on span at bounding box center [86, 191] width 51 height 22
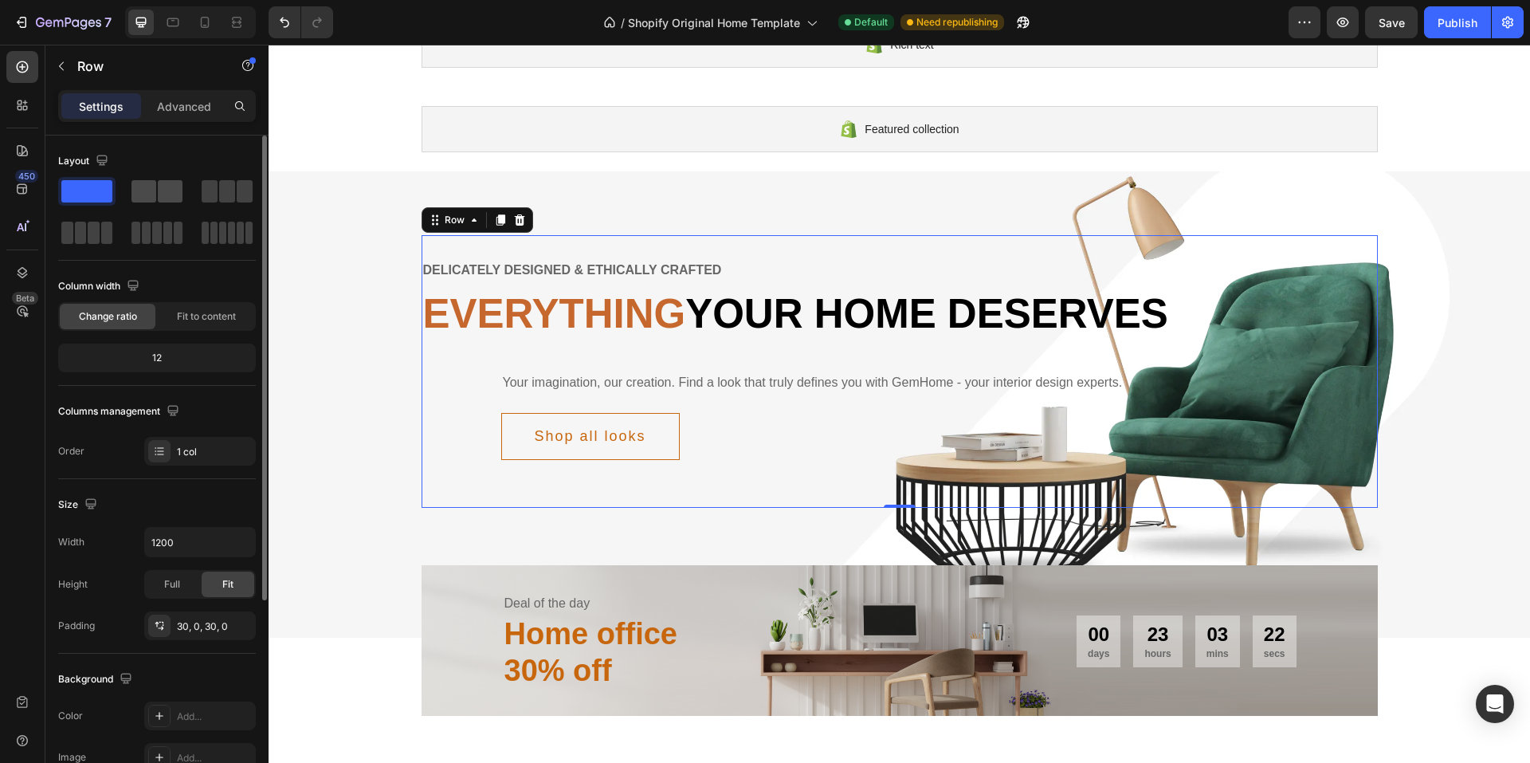
click at [155, 197] on span at bounding box center [143, 191] width 25 height 22
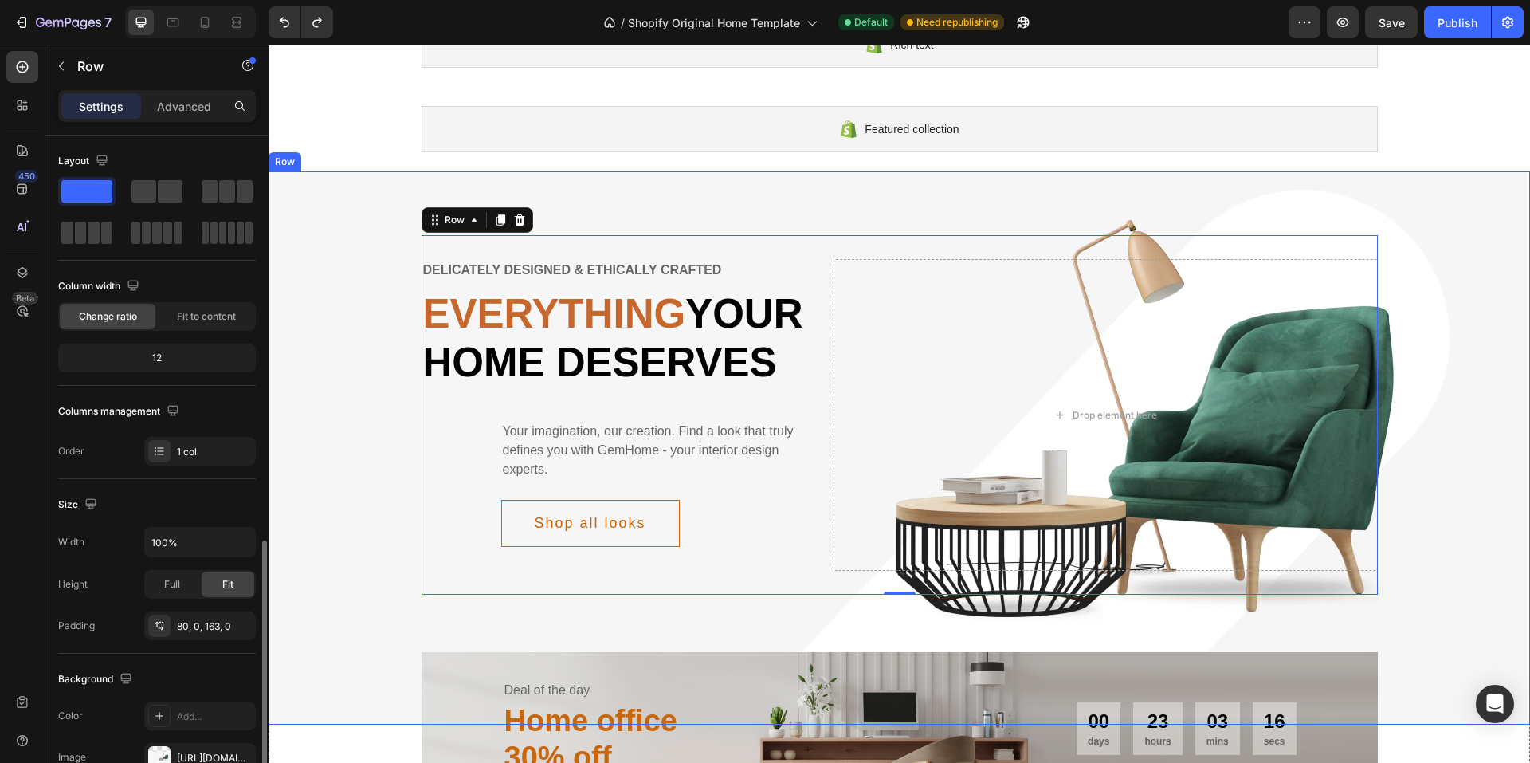
click at [385, 686] on div "Delicately designed & ethically crafted Text Everything your home deserves Head…" at bounding box center [899, 447] width 1261 height 553
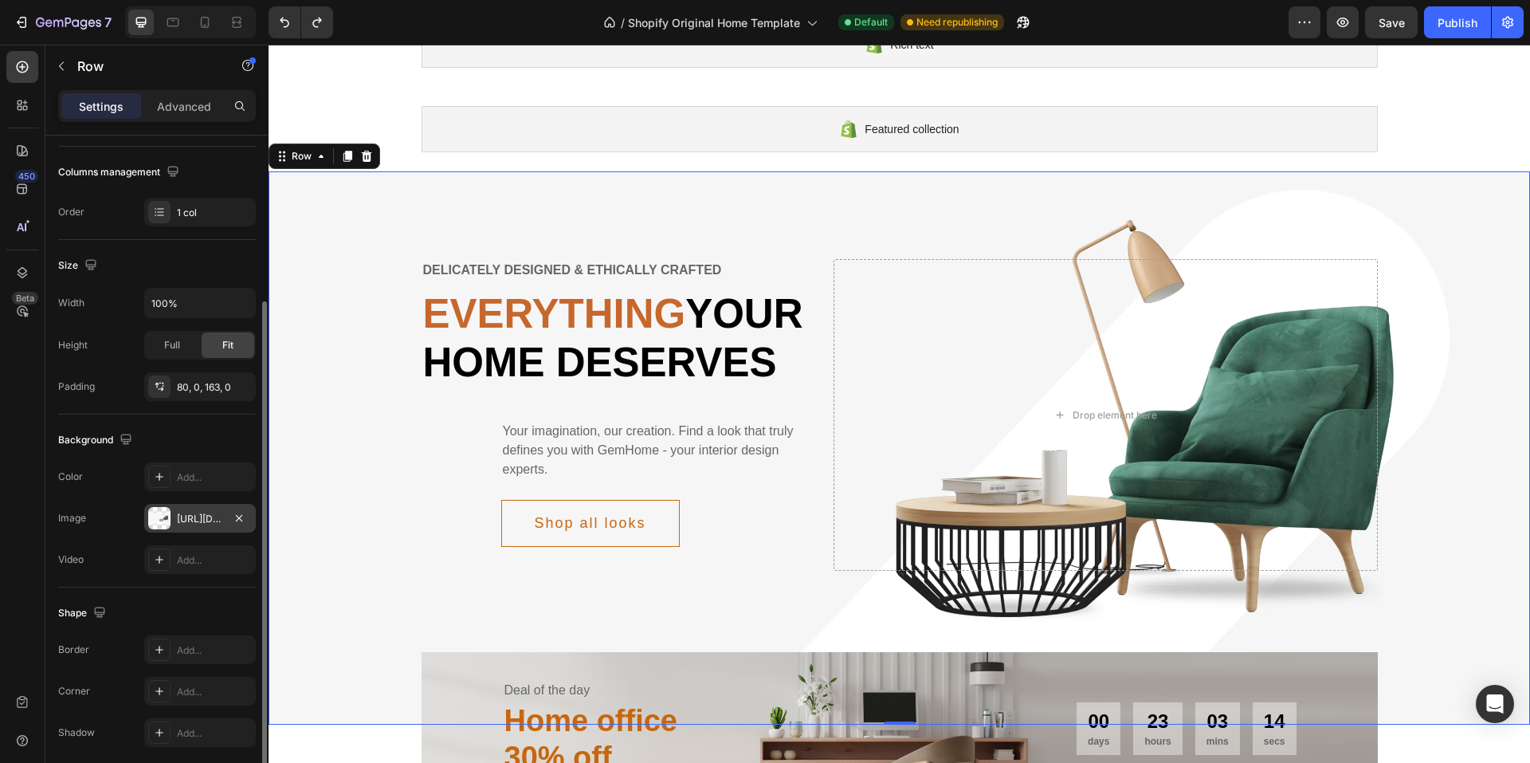
click at [214, 520] on div "[URL][DOMAIN_NAME]" at bounding box center [200, 519] width 46 height 14
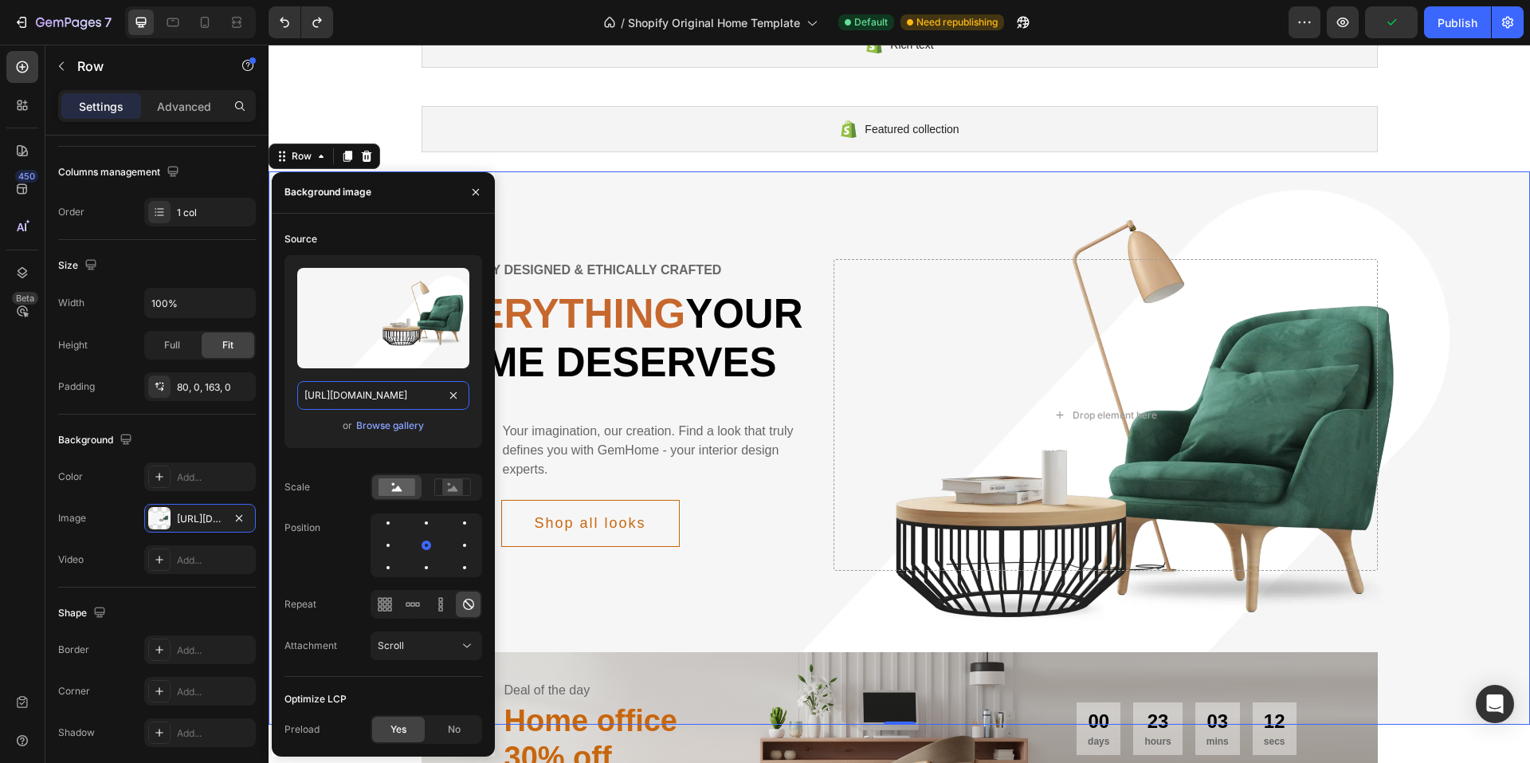
click at [406, 393] on input "[URL][DOMAIN_NAME]" at bounding box center [383, 395] width 172 height 29
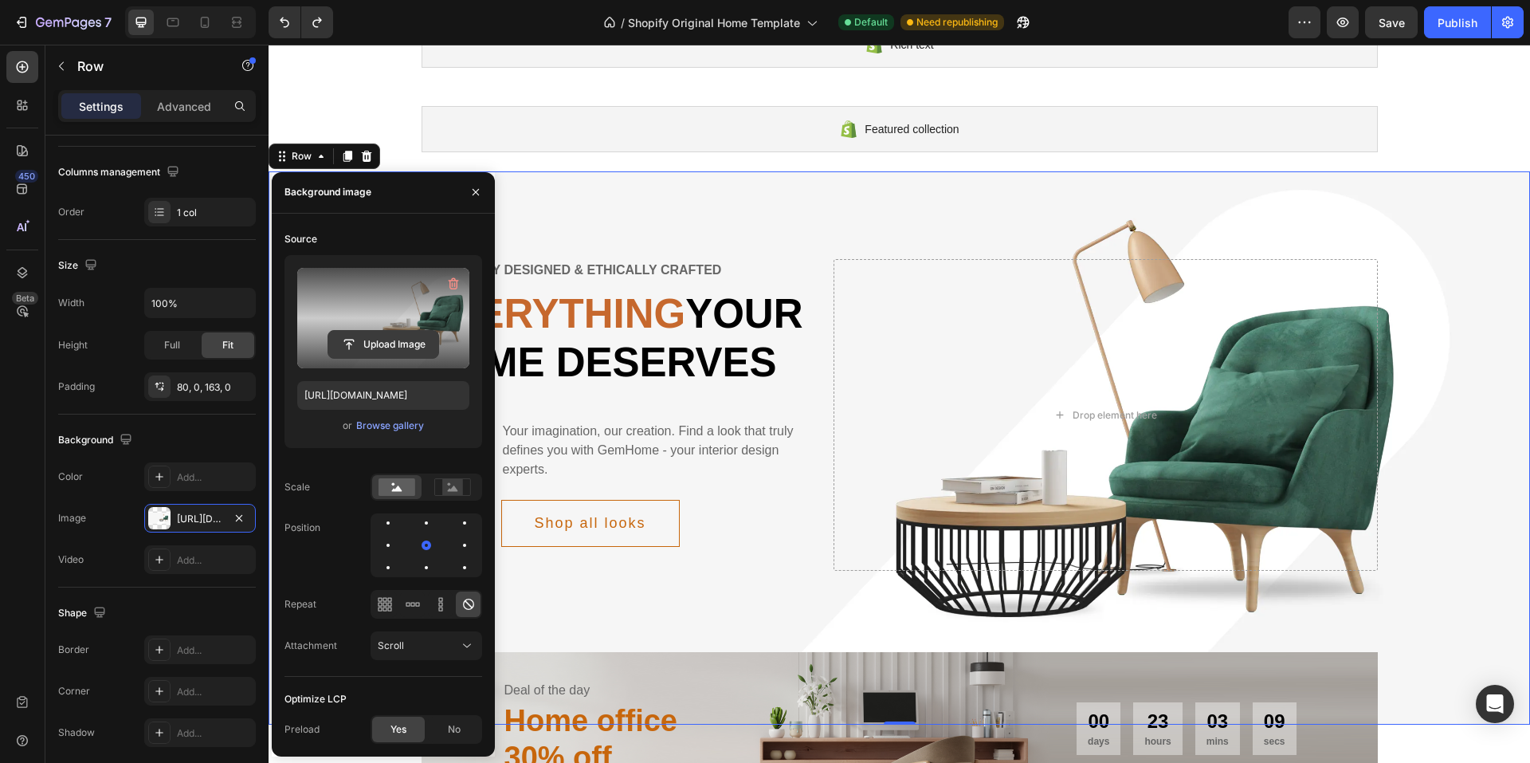
click at [409, 349] on input "file" at bounding box center [383, 344] width 110 height 27
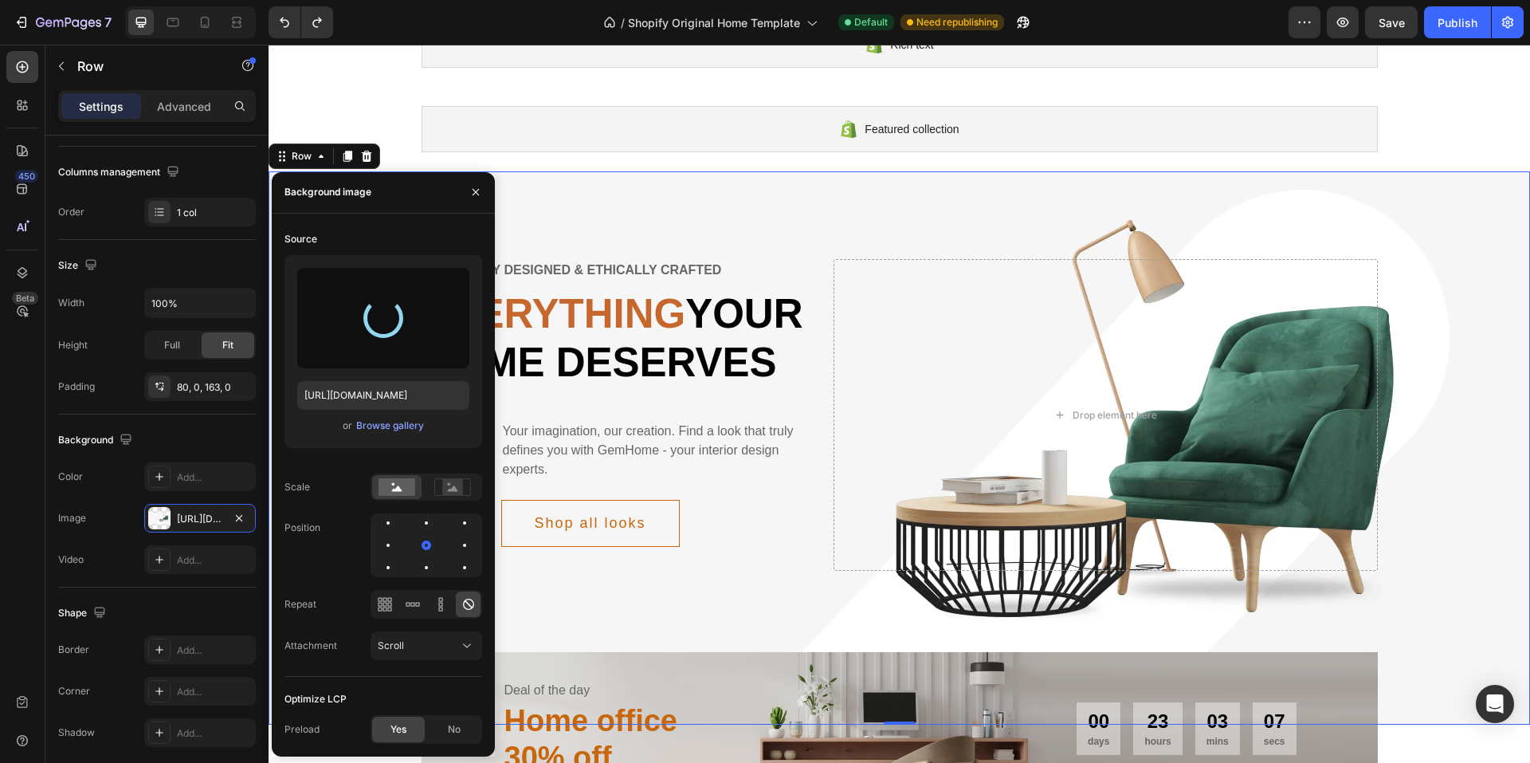
type input "[URL][DOMAIN_NAME]"
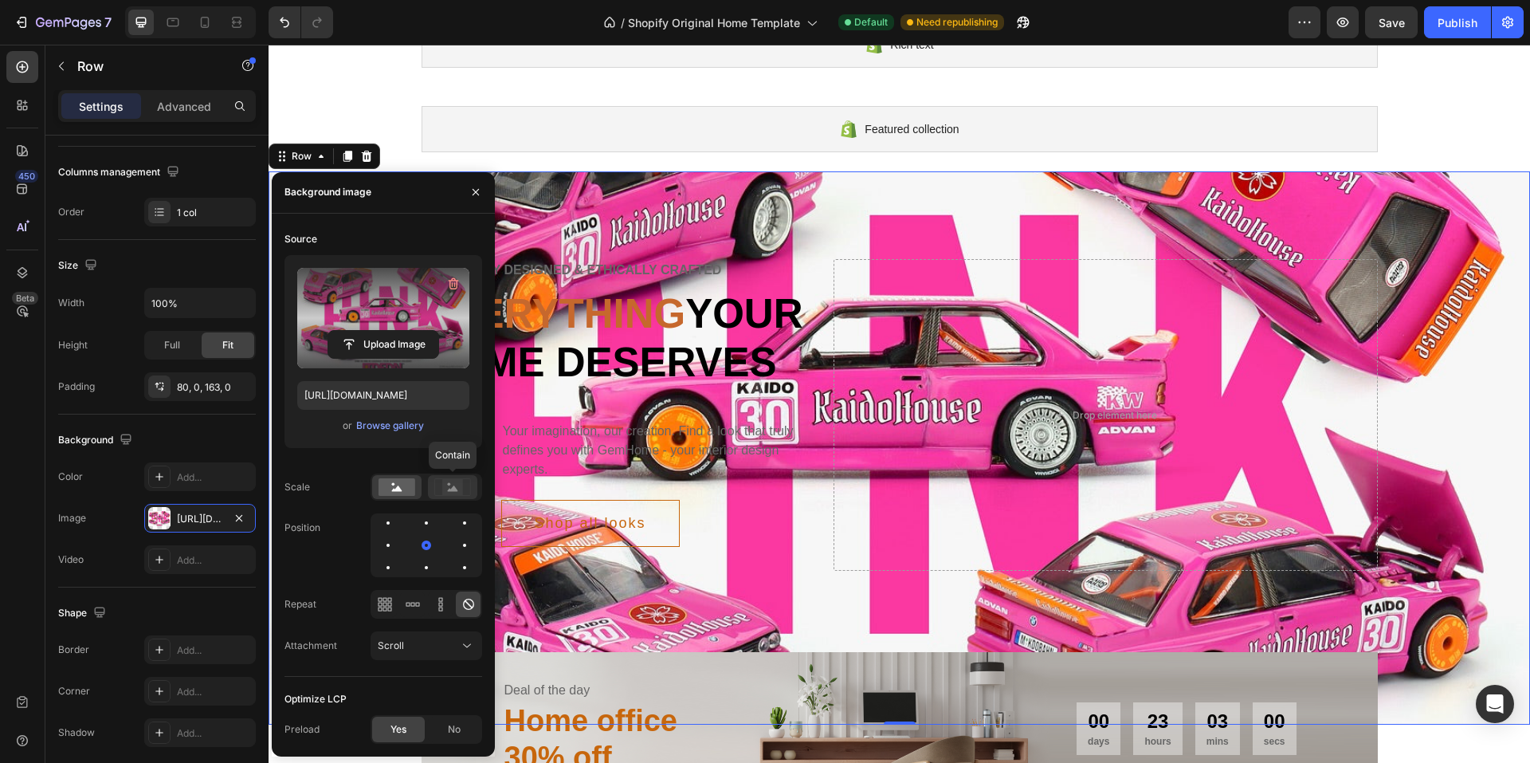
click at [452, 485] on rect at bounding box center [452, 487] width 21 height 16
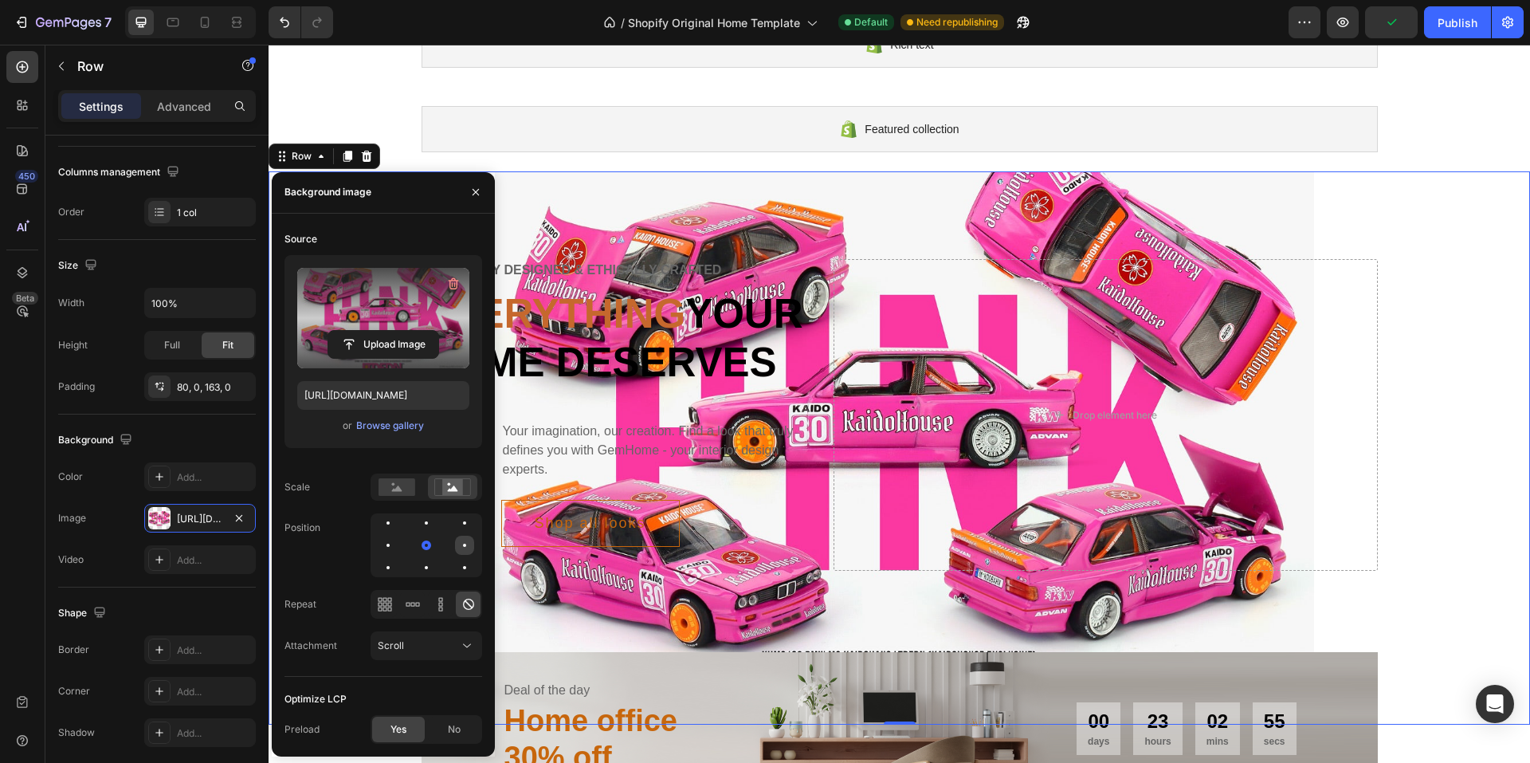
click at [398, 558] on div at bounding box center [388, 567] width 19 height 19
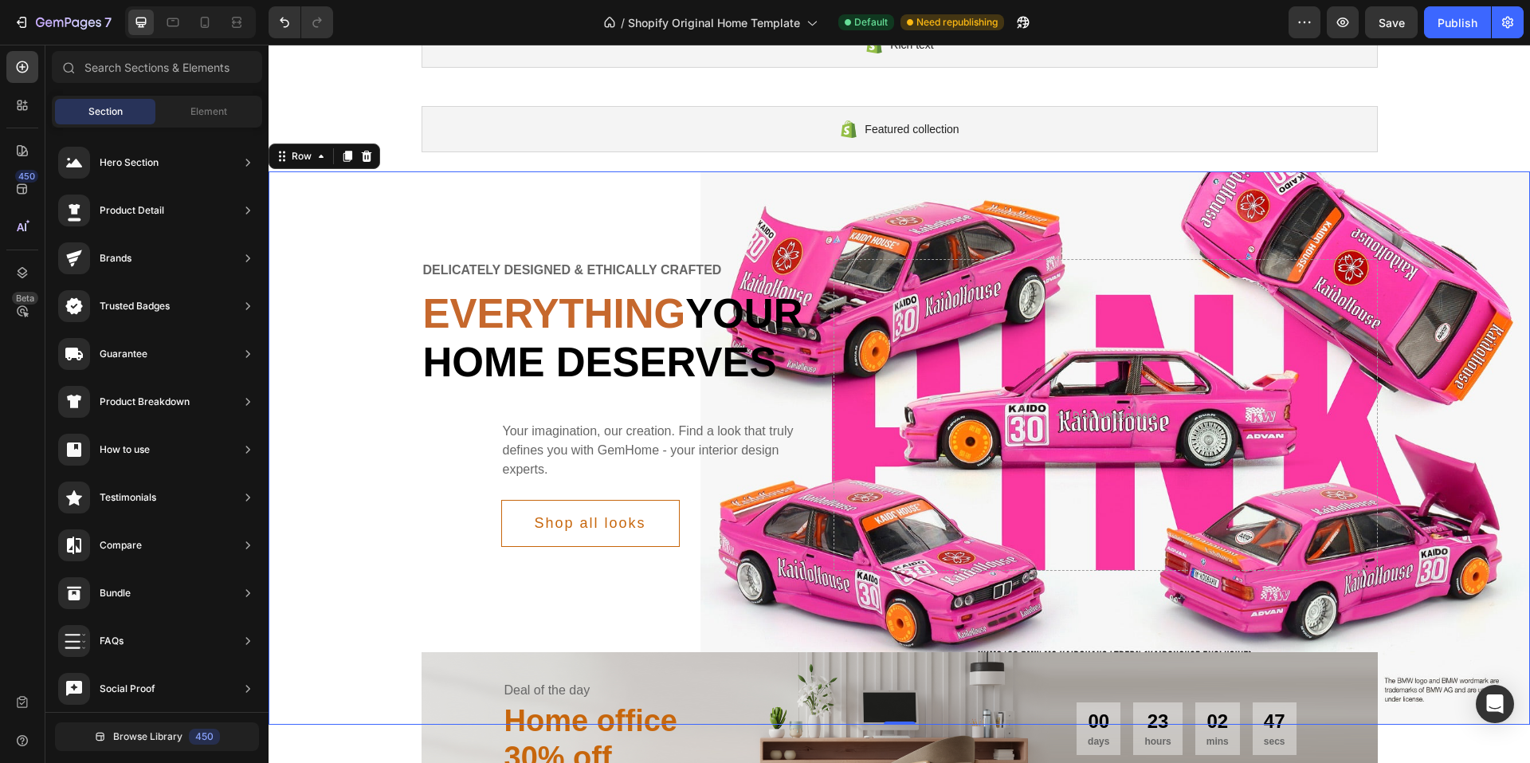
click at [330, 520] on div "Delicately designed & ethically crafted Text Everything your home deserves Head…" at bounding box center [899, 414] width 1261 height 359
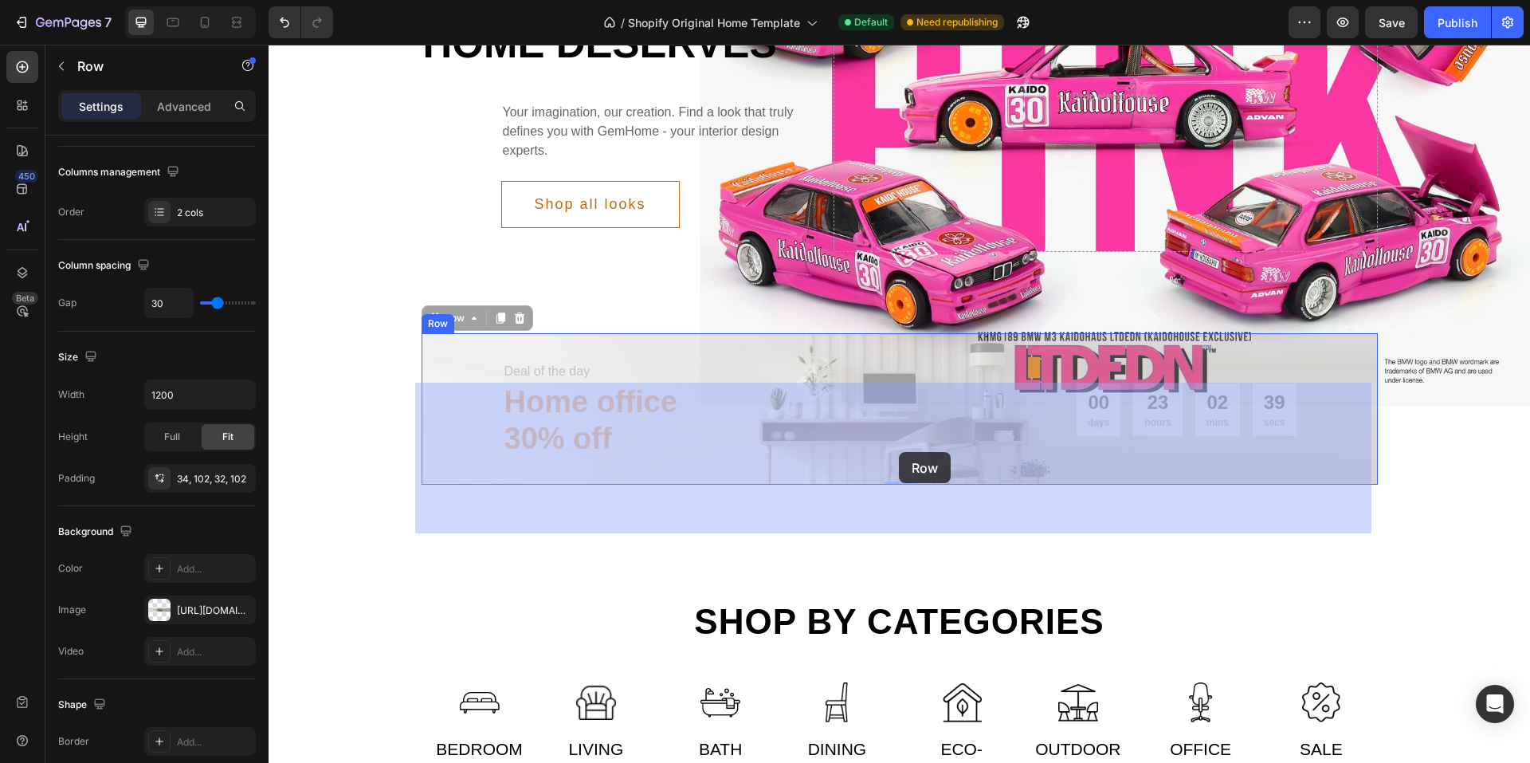
drag, startPoint x: 749, startPoint y: 386, endPoint x: 657, endPoint y: 431, distance: 102.6
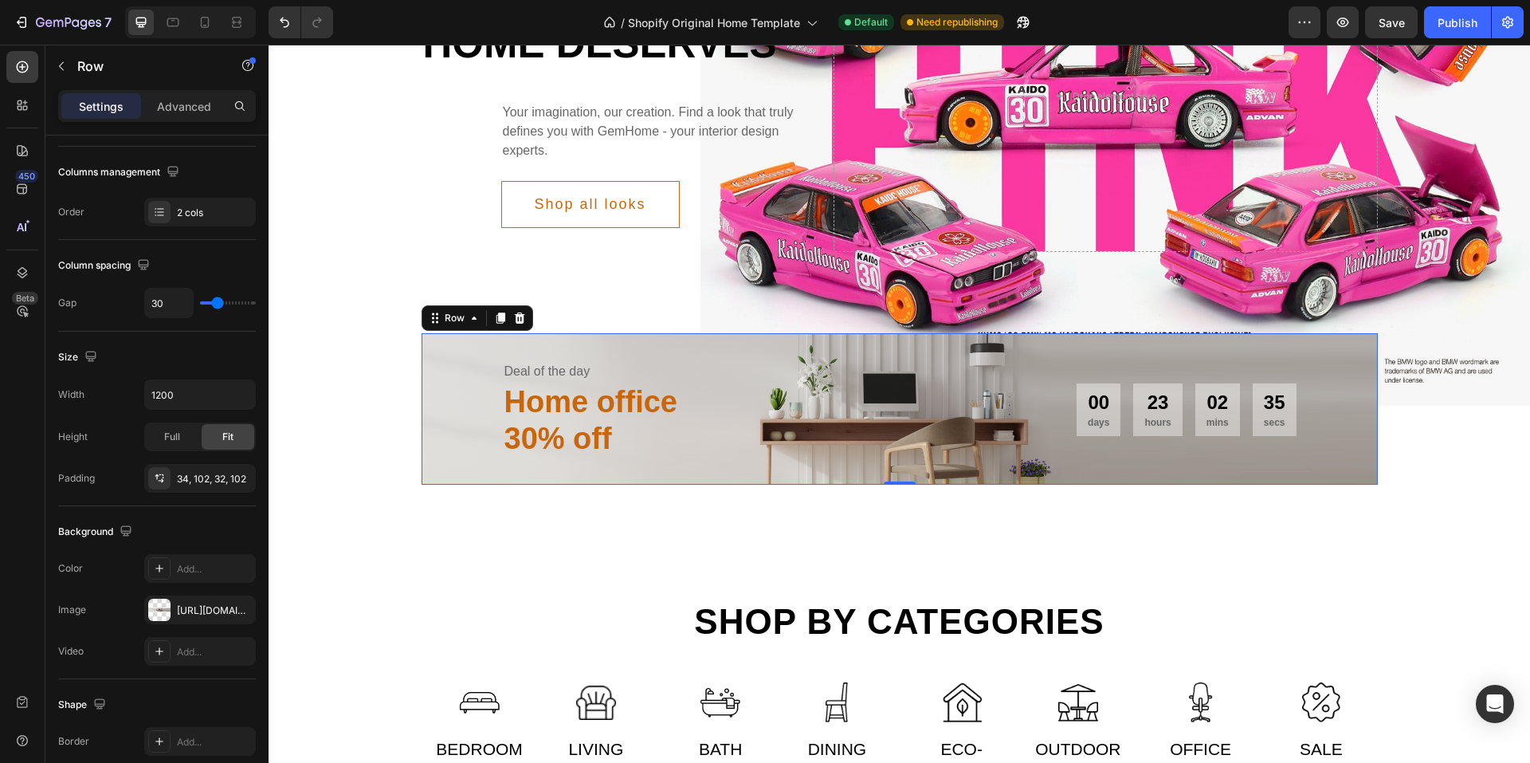
click at [445, 434] on div "Deal of the day Text Home office 30% off Heading 00 days 23 hours 02 mins 35 se…" at bounding box center [900, 408] width 956 height 151
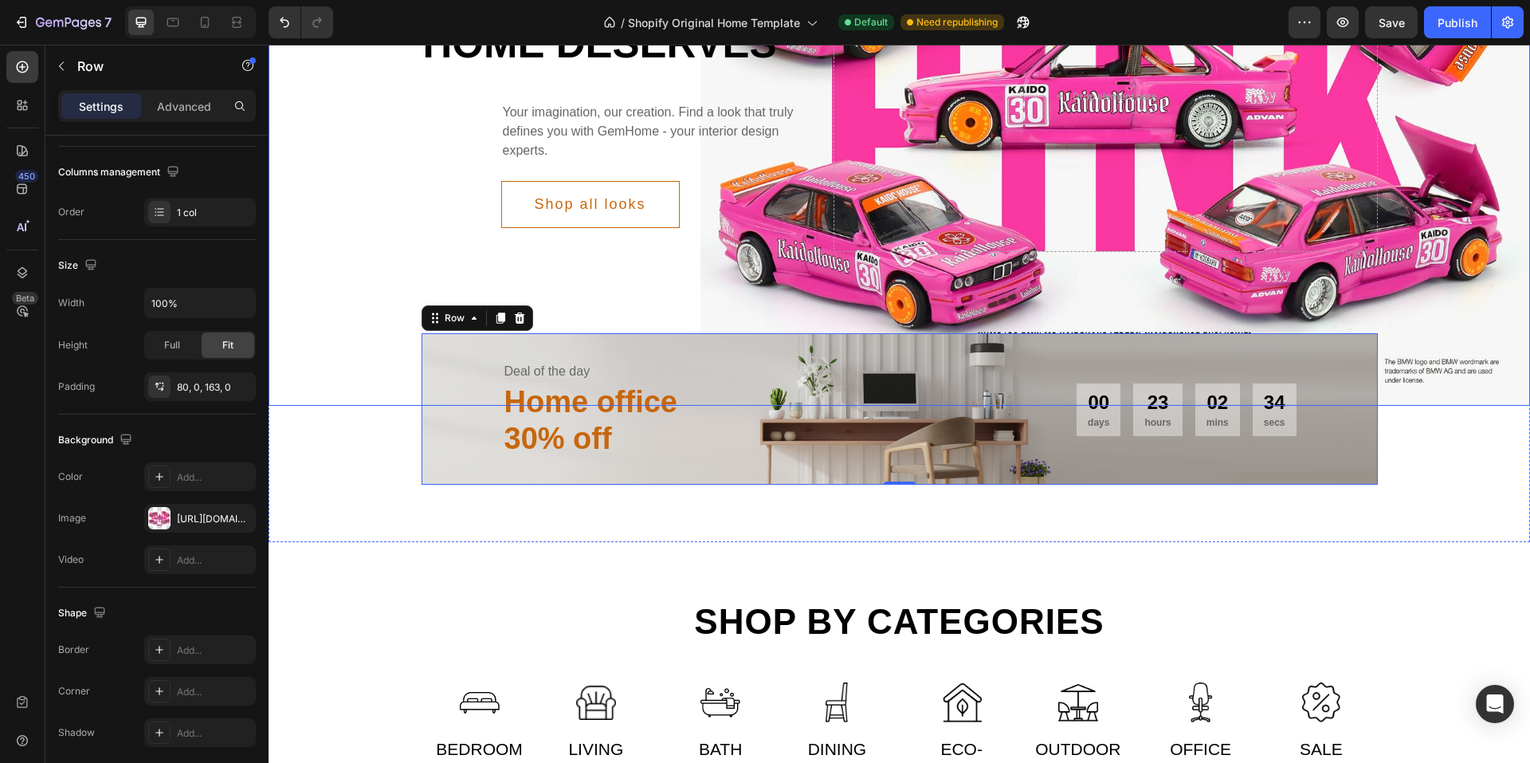
click at [664, 349] on div "Delicately designed & ethically crafted Text Everything your home deserves Head…" at bounding box center [899, 129] width 1261 height 553
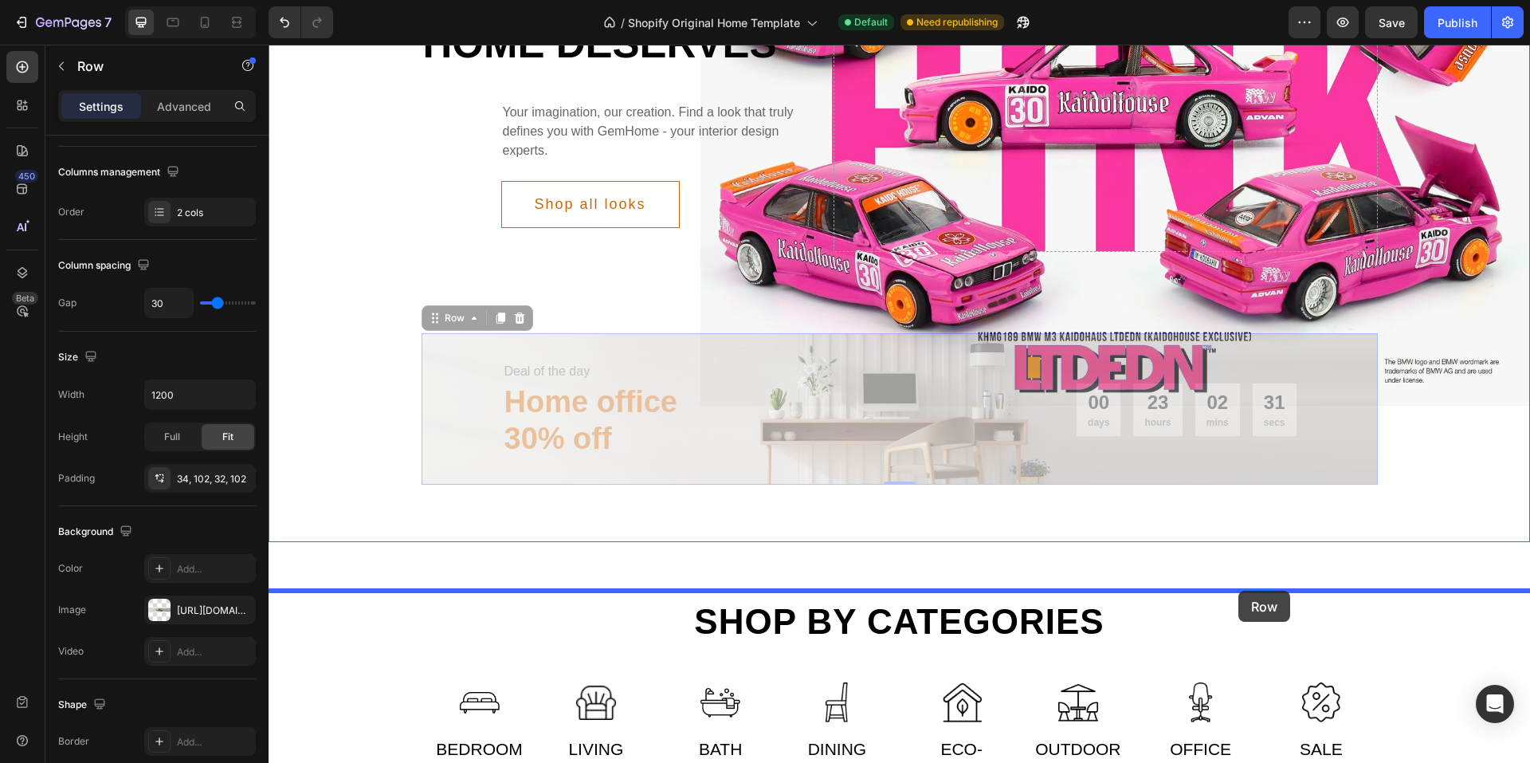
drag, startPoint x: 1225, startPoint y: 512, endPoint x: 1238, endPoint y: 590, distance: 79.3
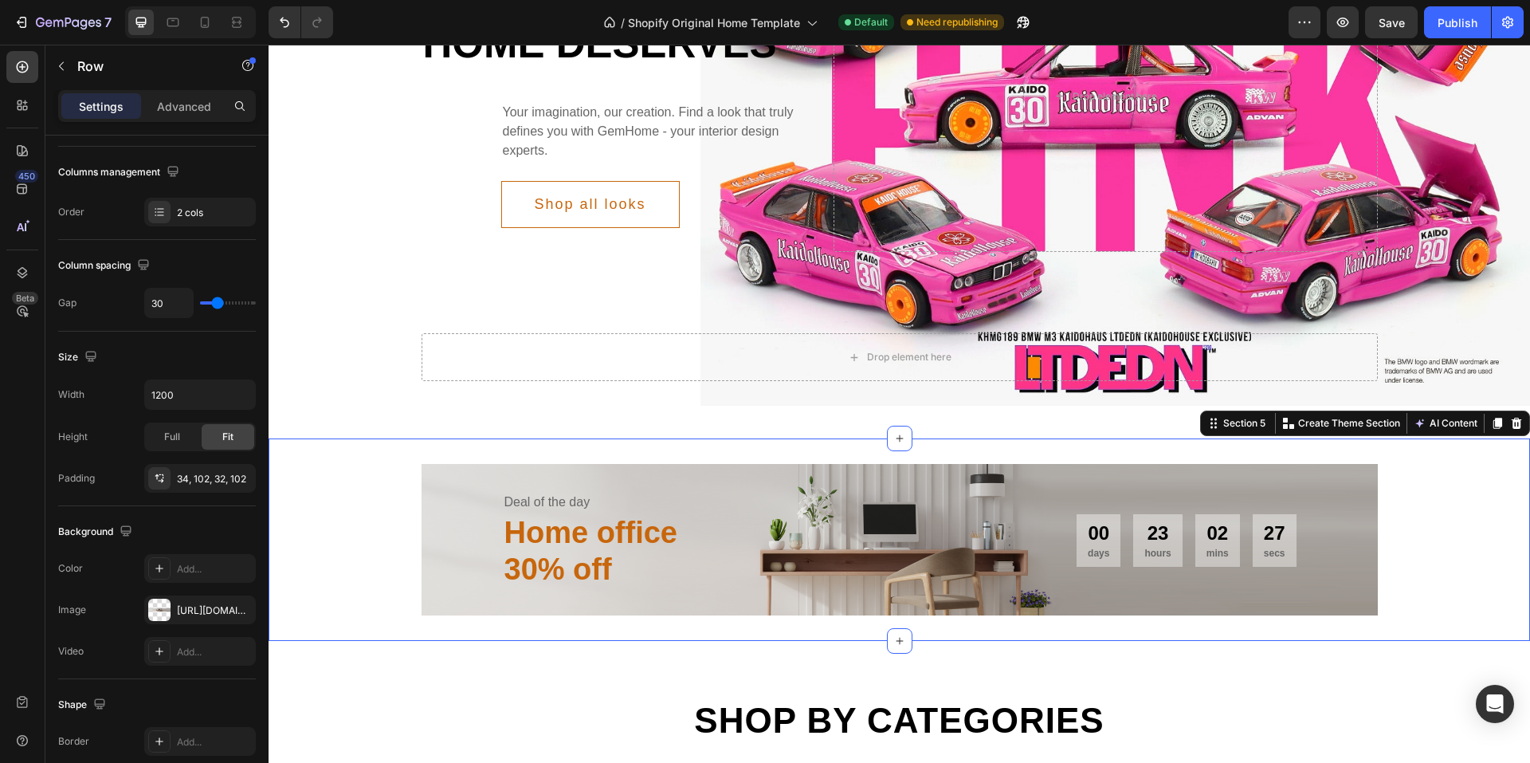
click at [272, 538] on div "Deal of the day Text Home office 30% off Heading 00 days 23 hours 02 mins 27 se…" at bounding box center [899, 539] width 1261 height 151
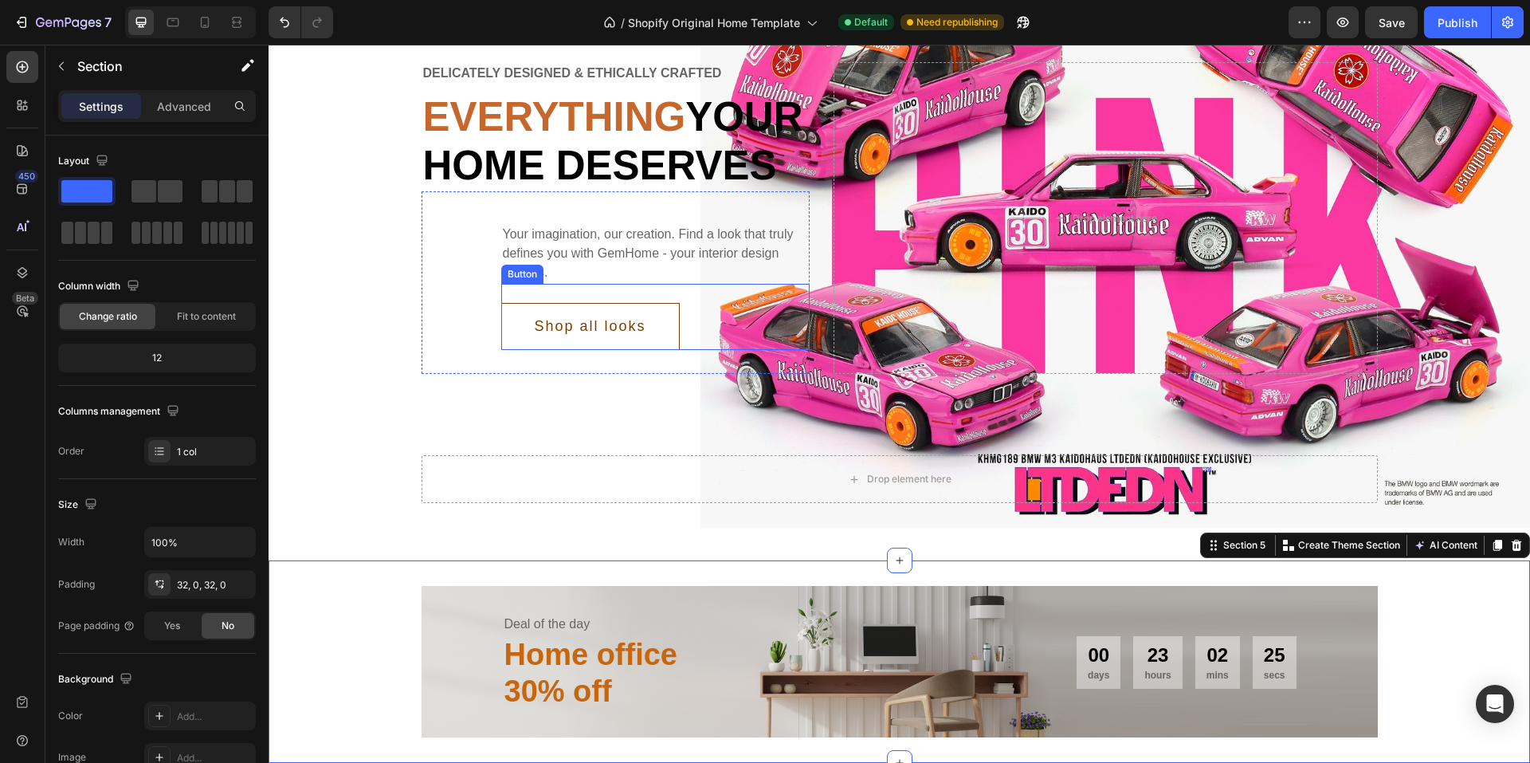
scroll to position [319, 0]
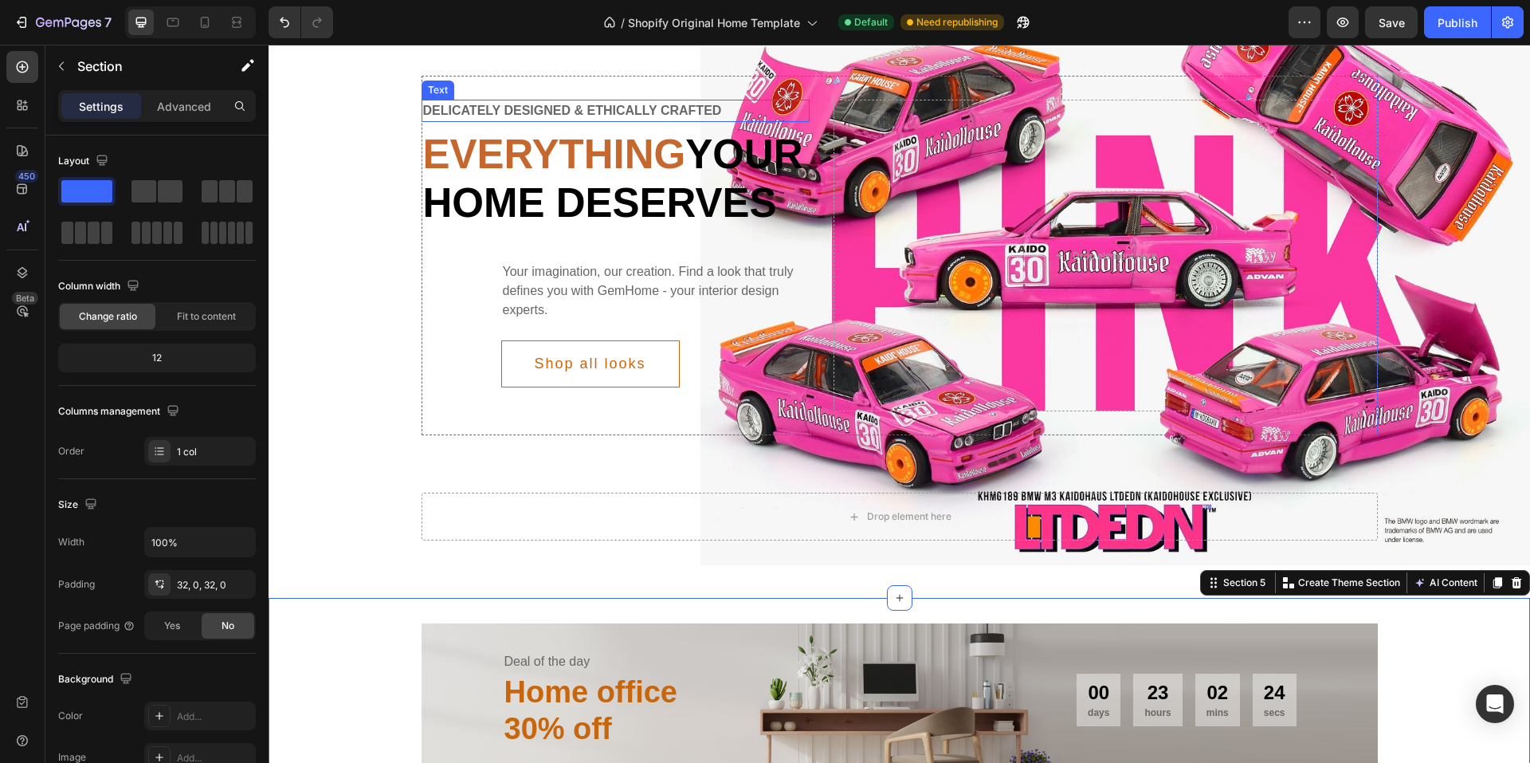
click at [522, 112] on div "Delicately designed & ethically crafted" at bounding box center [616, 111] width 389 height 22
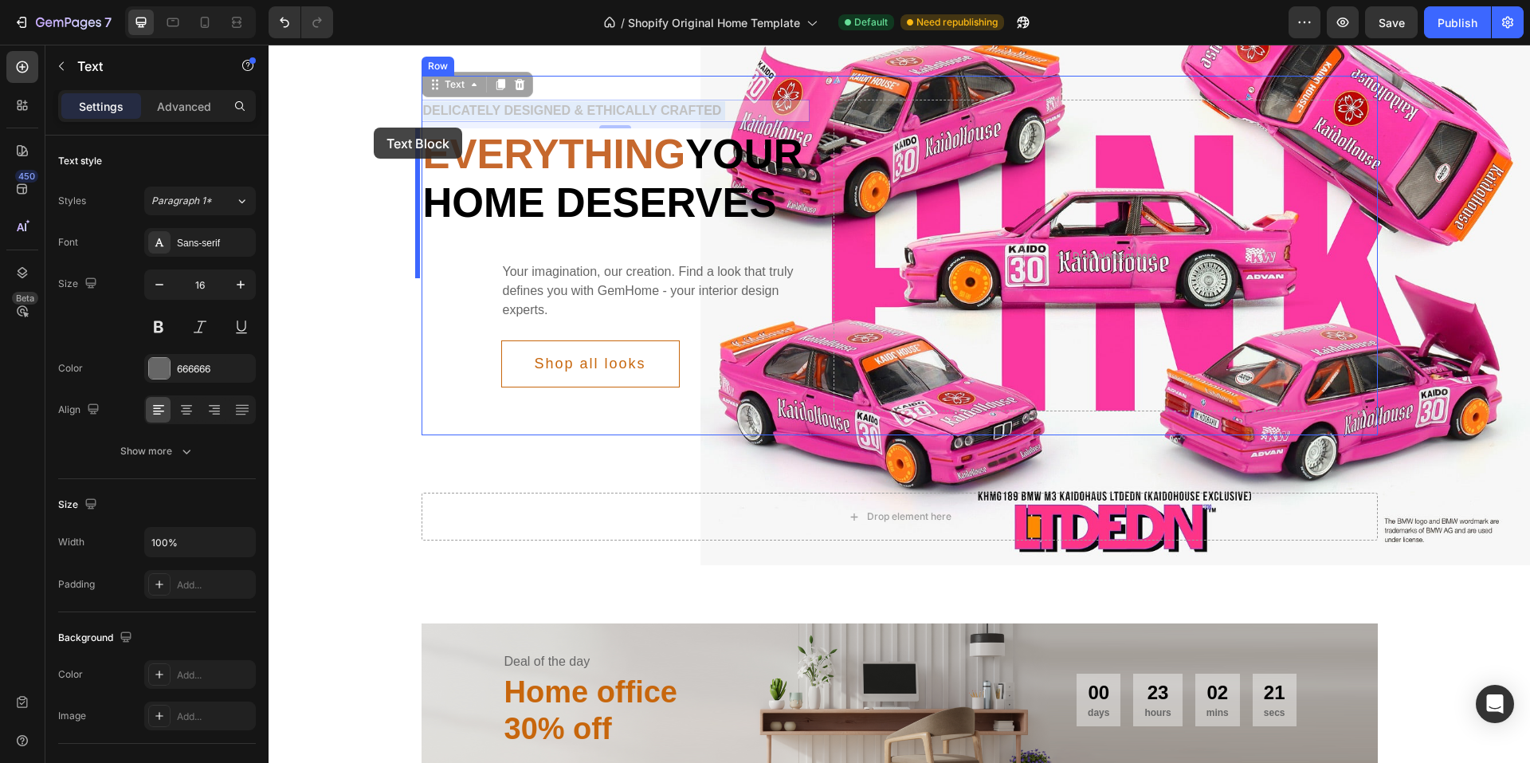
drag, startPoint x: 522, startPoint y: 112, endPoint x: 389, endPoint y: 123, distance: 133.5
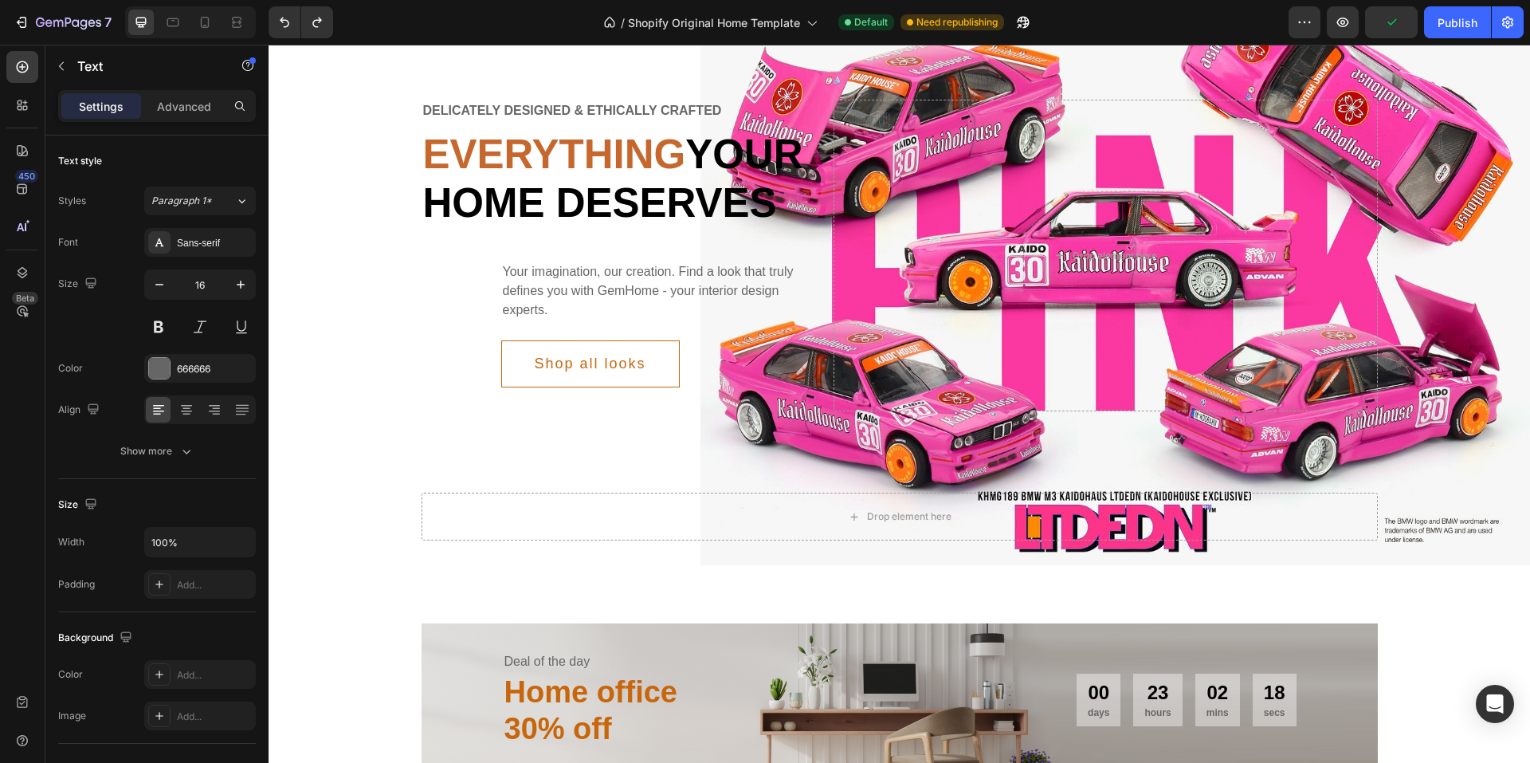
click at [524, 106] on div "Delicately designed & ethically crafted" at bounding box center [616, 111] width 389 height 22
drag, startPoint x: 510, startPoint y: 111, endPoint x: 520, endPoint y: 126, distance: 17.9
click at [509, 111] on p "Delicately designed & ethically crafted" at bounding box center [616, 110] width 386 height 19
click at [536, 152] on span "Everything" at bounding box center [554, 153] width 263 height 45
click at [555, 116] on p "Delicately designed & ethically crafted" at bounding box center [616, 110] width 386 height 19
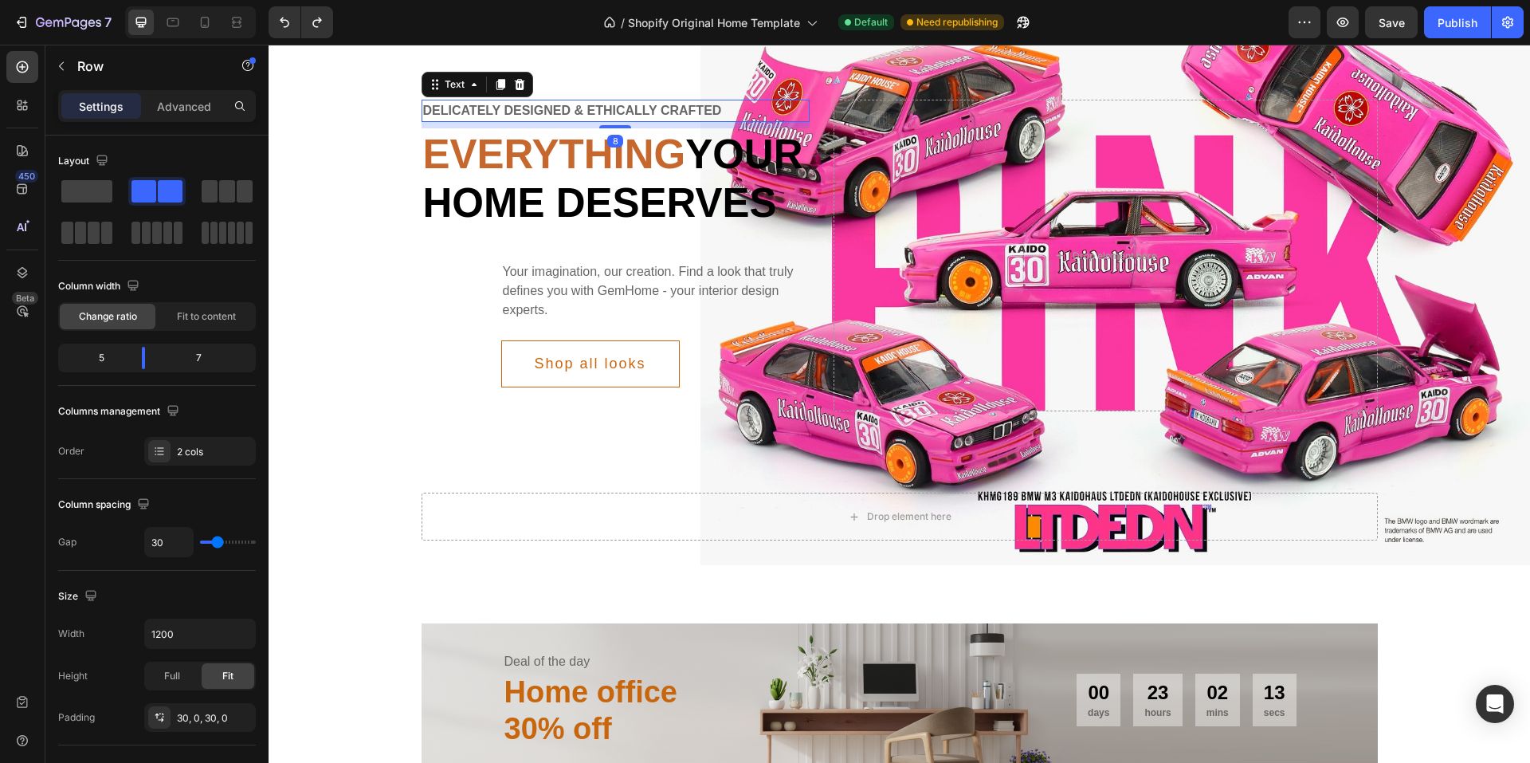
click at [627, 104] on p "Delicately designed & ethically crafted" at bounding box center [616, 110] width 386 height 19
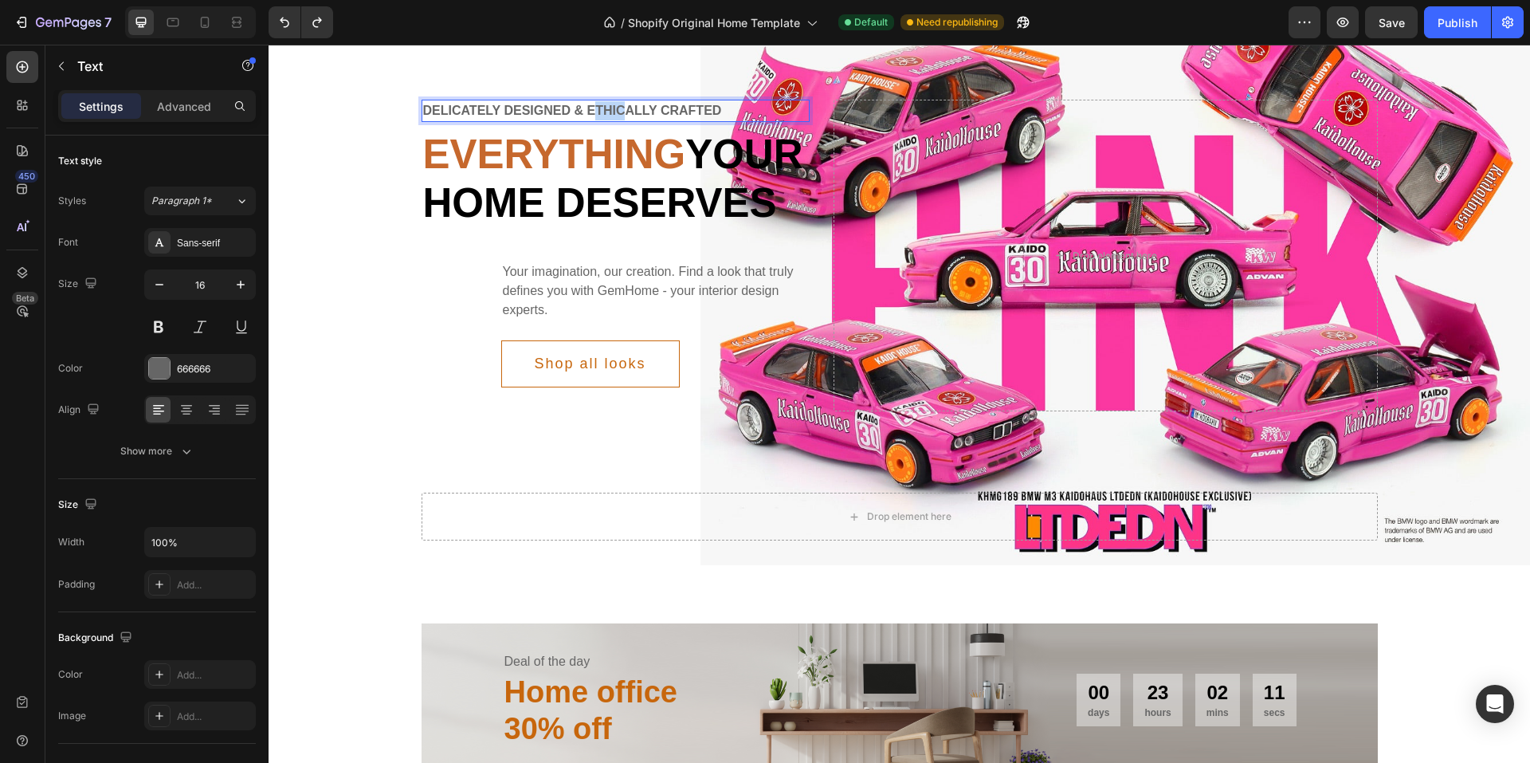
drag, startPoint x: 617, startPoint y: 109, endPoint x: 593, endPoint y: 109, distance: 23.9
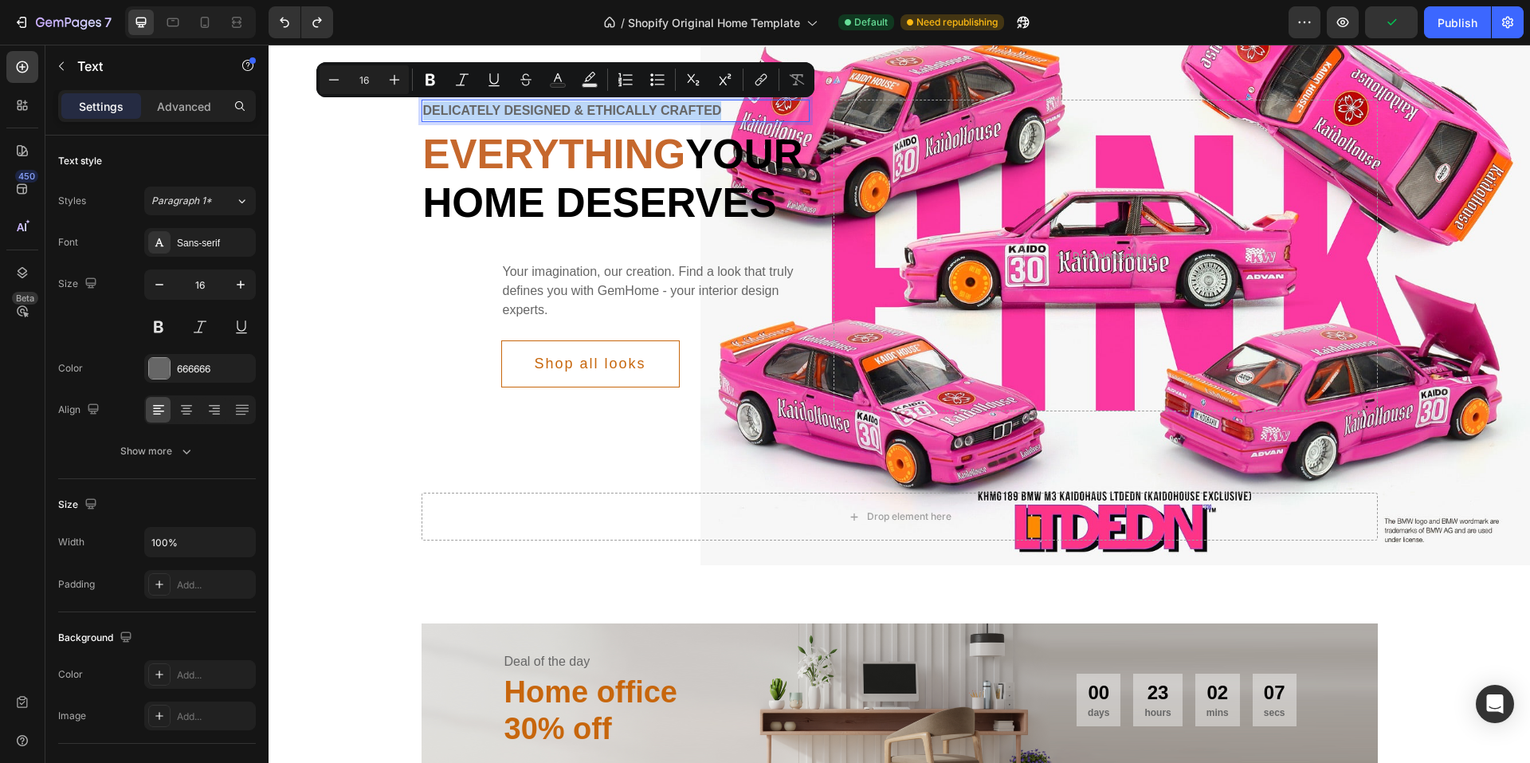
drag, startPoint x: 761, startPoint y: 109, endPoint x: 418, endPoint y: 112, distance: 343.5
click at [423, 112] on p "Delicately designed & ethically crafted" at bounding box center [616, 110] width 386 height 19
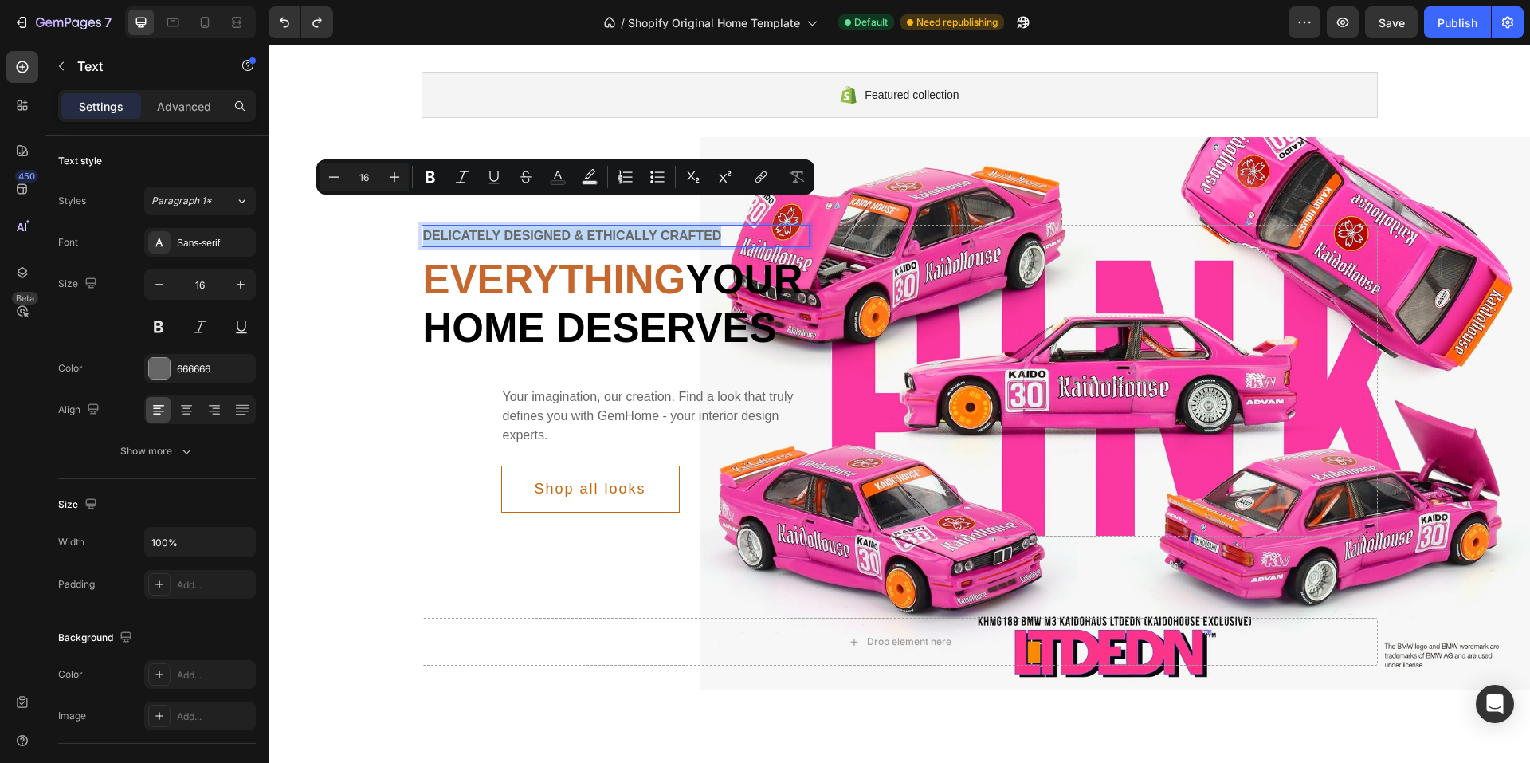
scroll to position [239, 0]
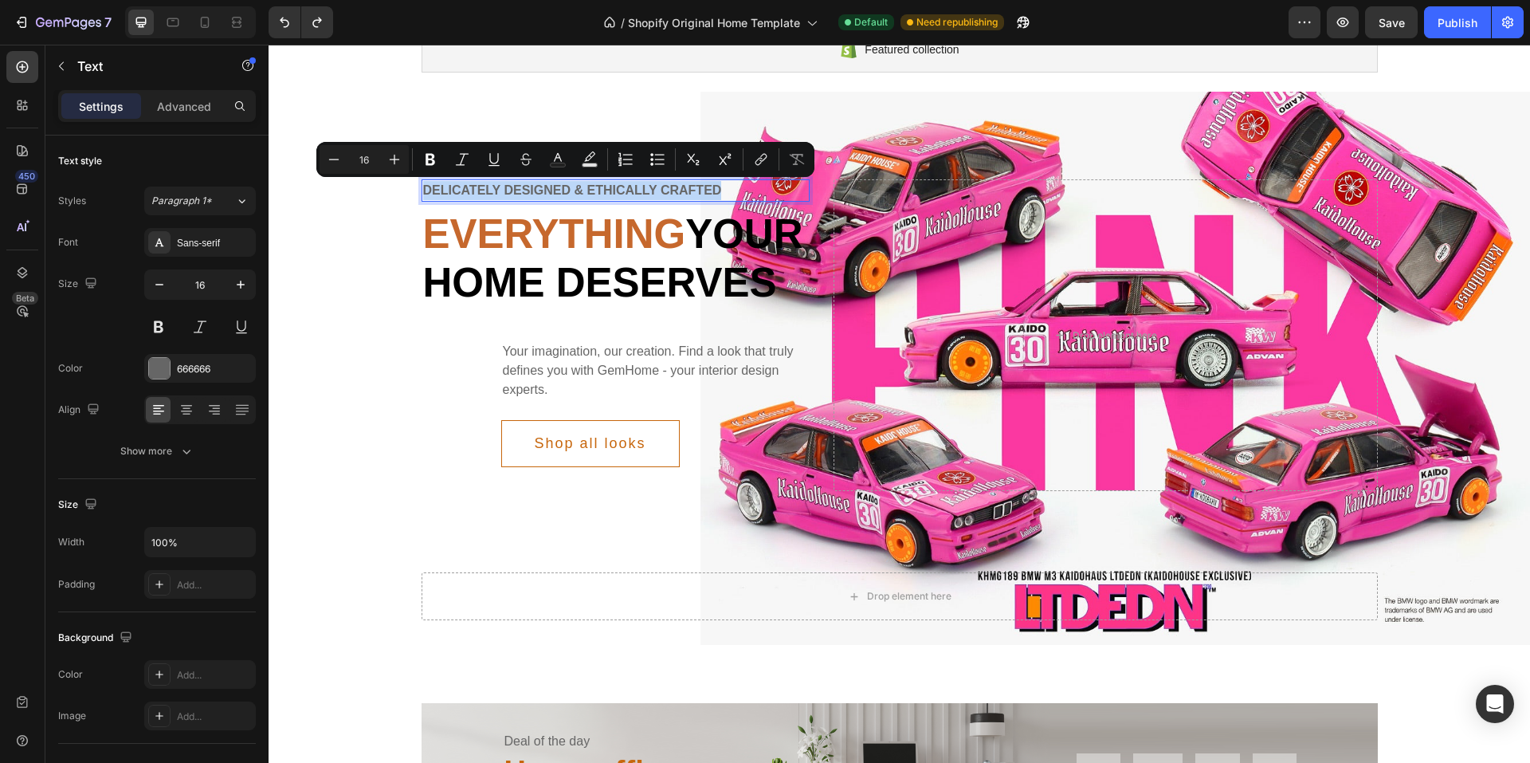
click at [500, 186] on p "Delicately designed & ethically crafted" at bounding box center [616, 190] width 386 height 19
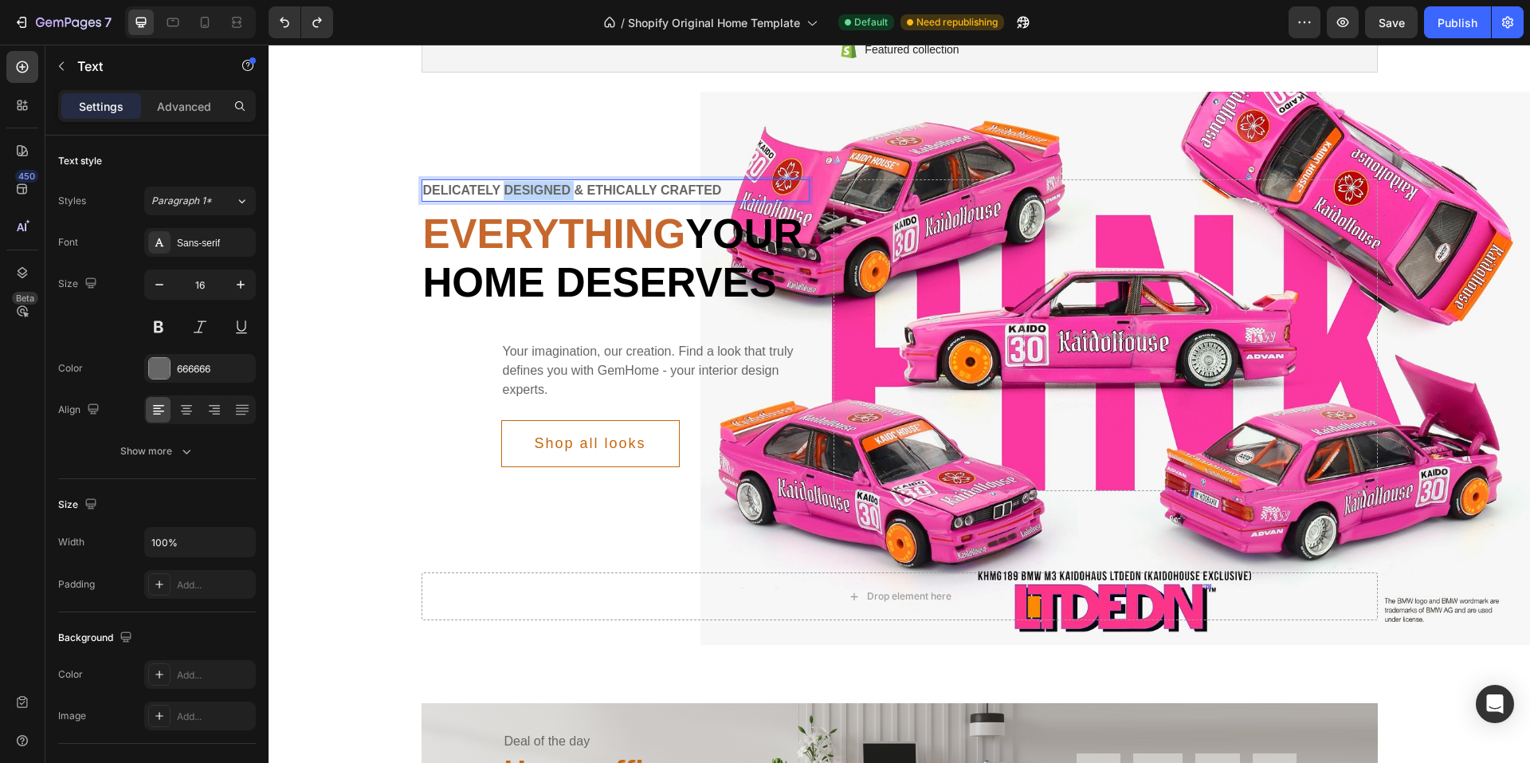
click at [500, 186] on p "Delicately designed & ethically crafted" at bounding box center [616, 190] width 386 height 19
click at [529, 230] on span "Everything" at bounding box center [554, 233] width 263 height 45
click at [638, 188] on span "KHMG189 BMW M3 KAIDOHAUS LTDEDN (KAIDOHOUSE EXCLUSIVE)" at bounding box center [609, 190] width 373 height 13
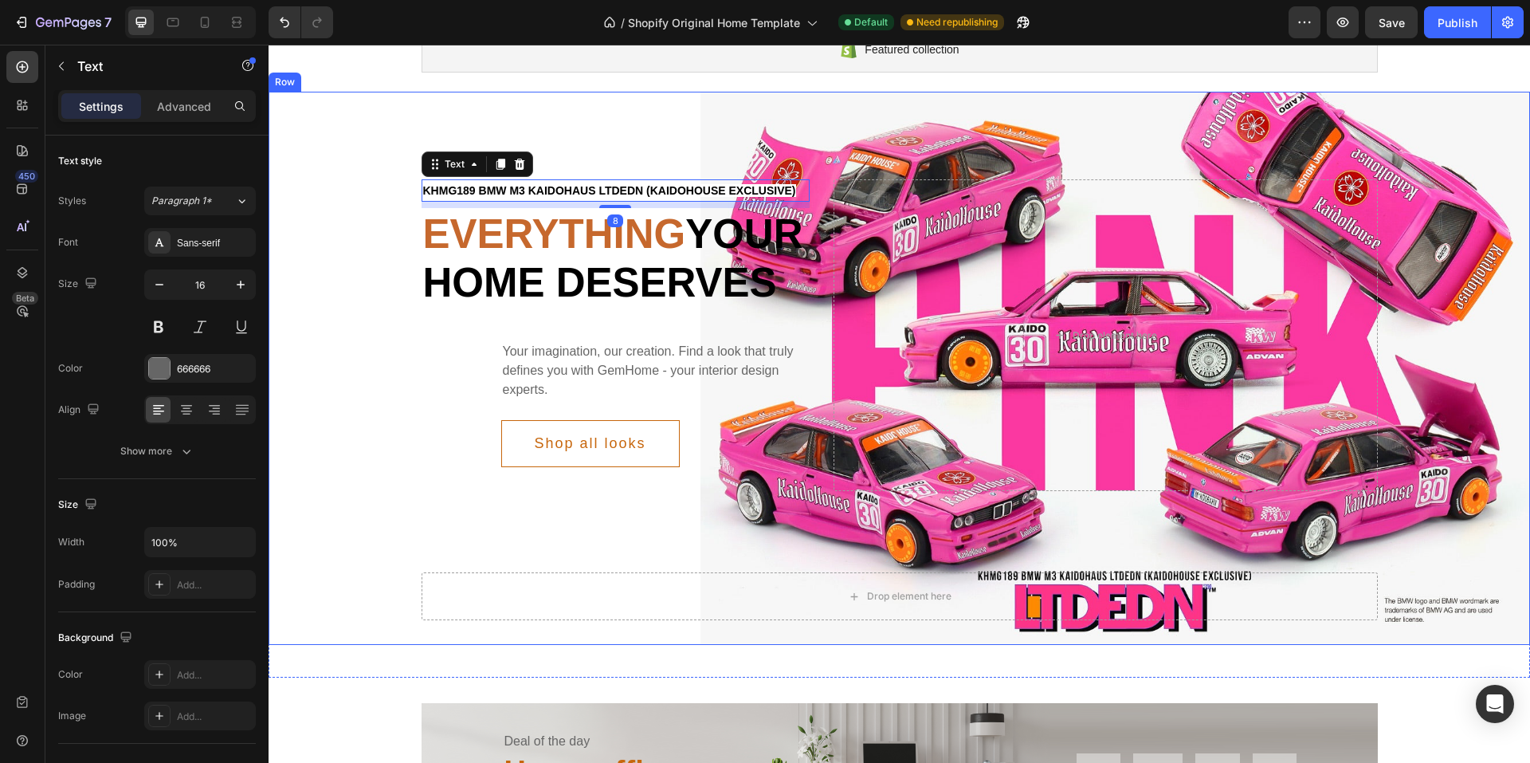
click at [366, 304] on div "KHMG189 BMW M3 KAIDOHAUS LTDEDN (KAIDOHOUSE EXCLUSIVE) Text 8 Everything your h…" at bounding box center [899, 334] width 1261 height 359
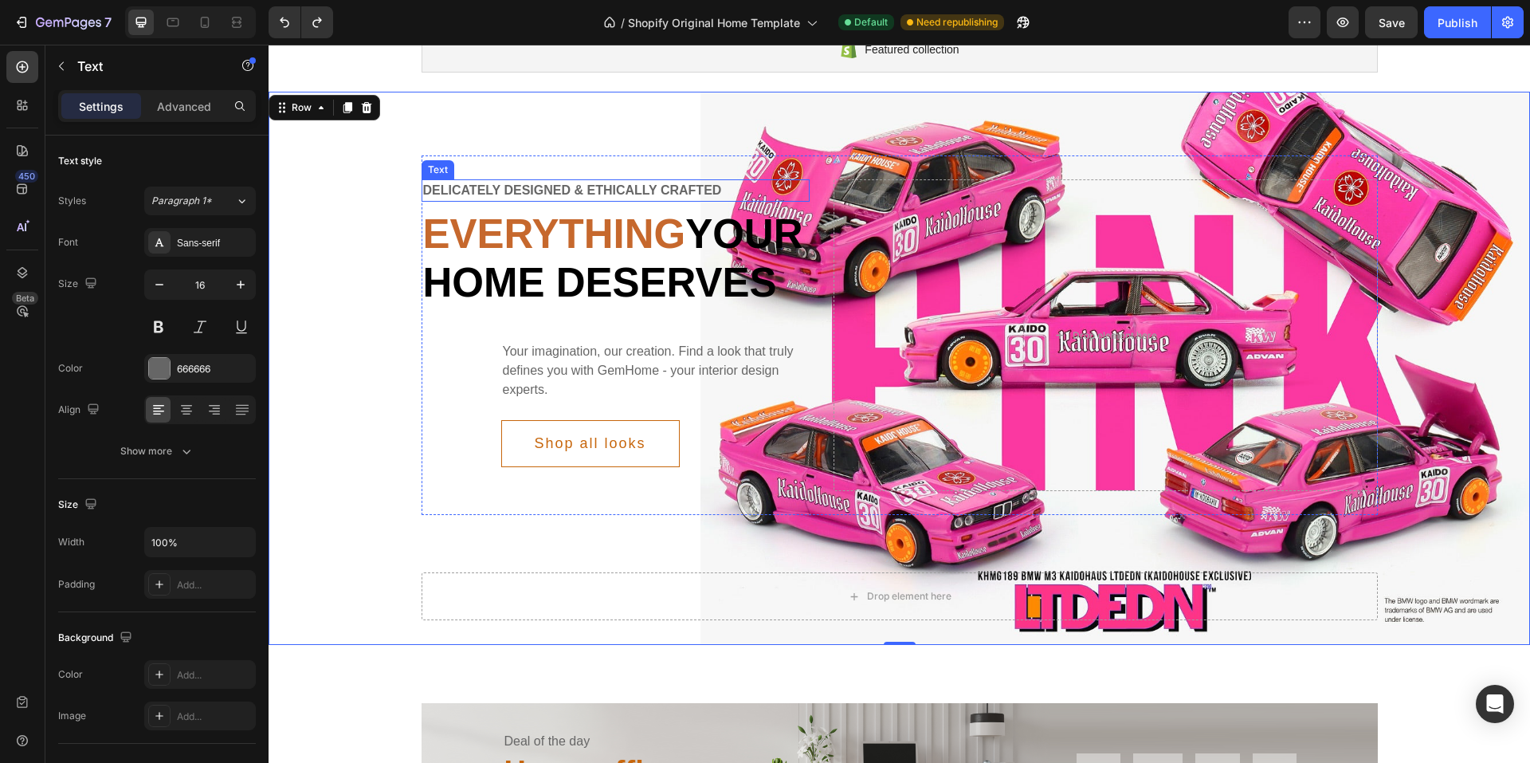
click at [573, 198] on div "Delicately designed & ethically crafted" at bounding box center [616, 190] width 389 height 22
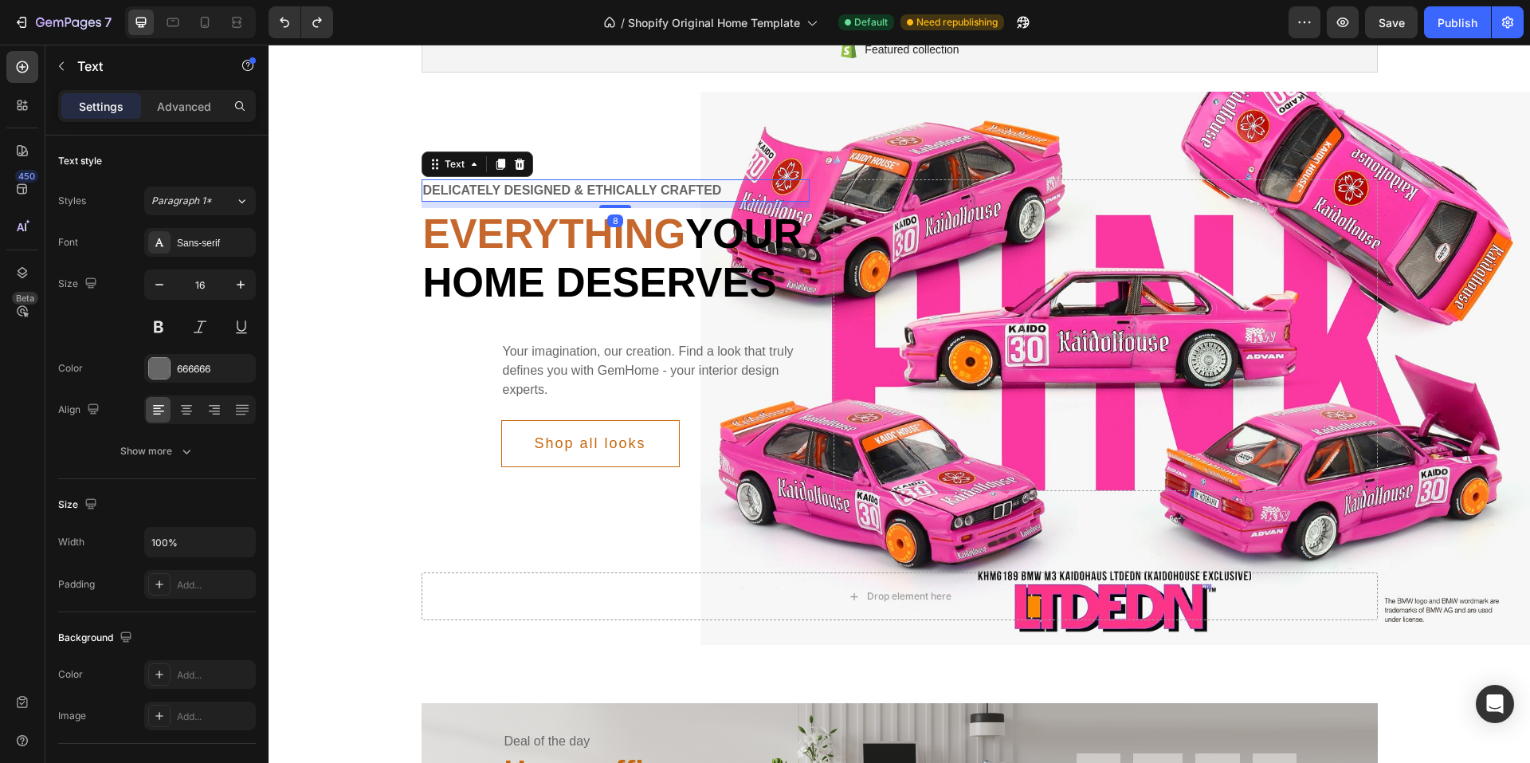
click at [598, 193] on div "Delicately designed & ethically crafted" at bounding box center [616, 190] width 389 height 22
click at [598, 193] on p "Delicately designed & ethically crafted" at bounding box center [616, 190] width 386 height 19
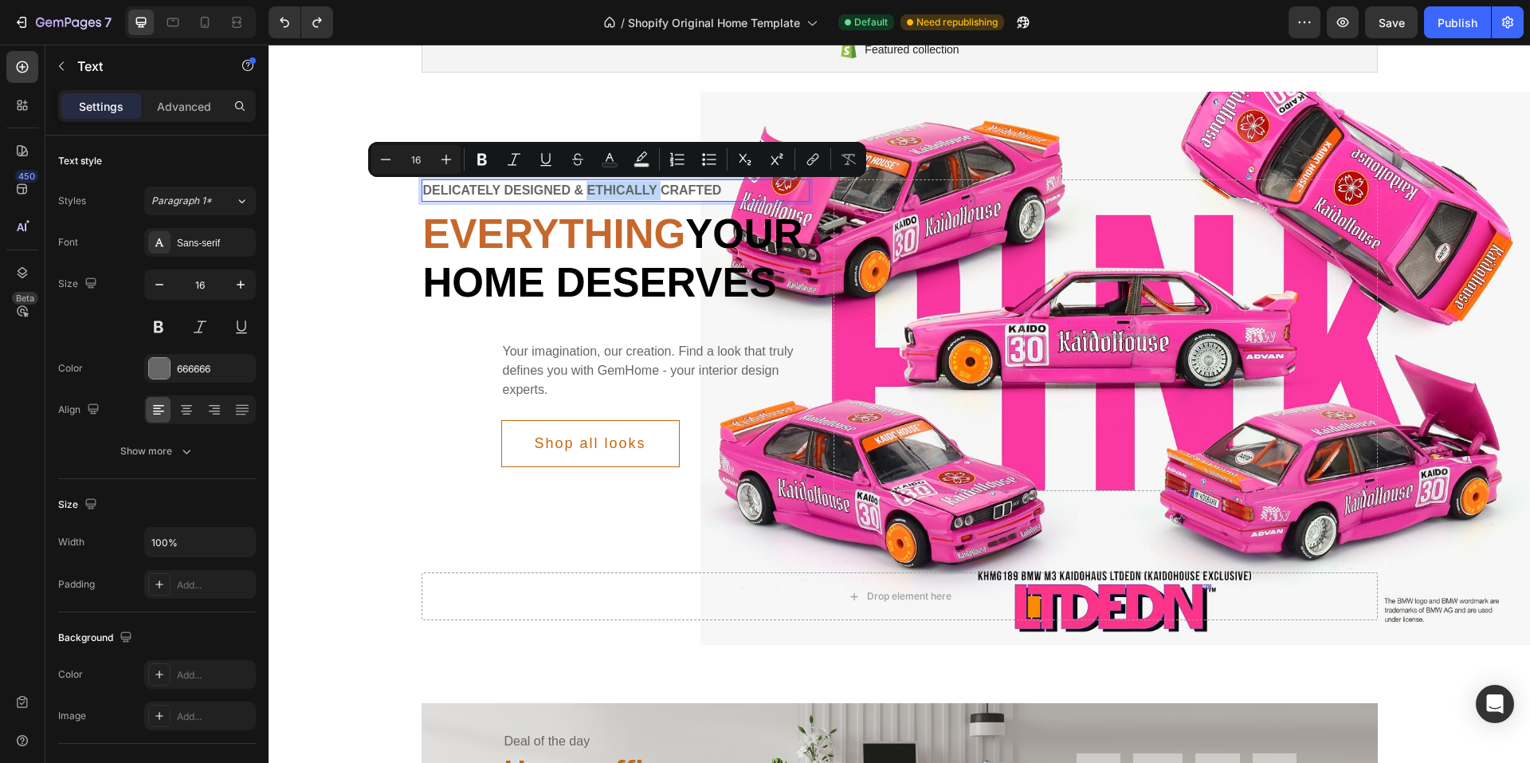
click at [607, 191] on p "Delicately designed & ethically crafted" at bounding box center [616, 190] width 386 height 19
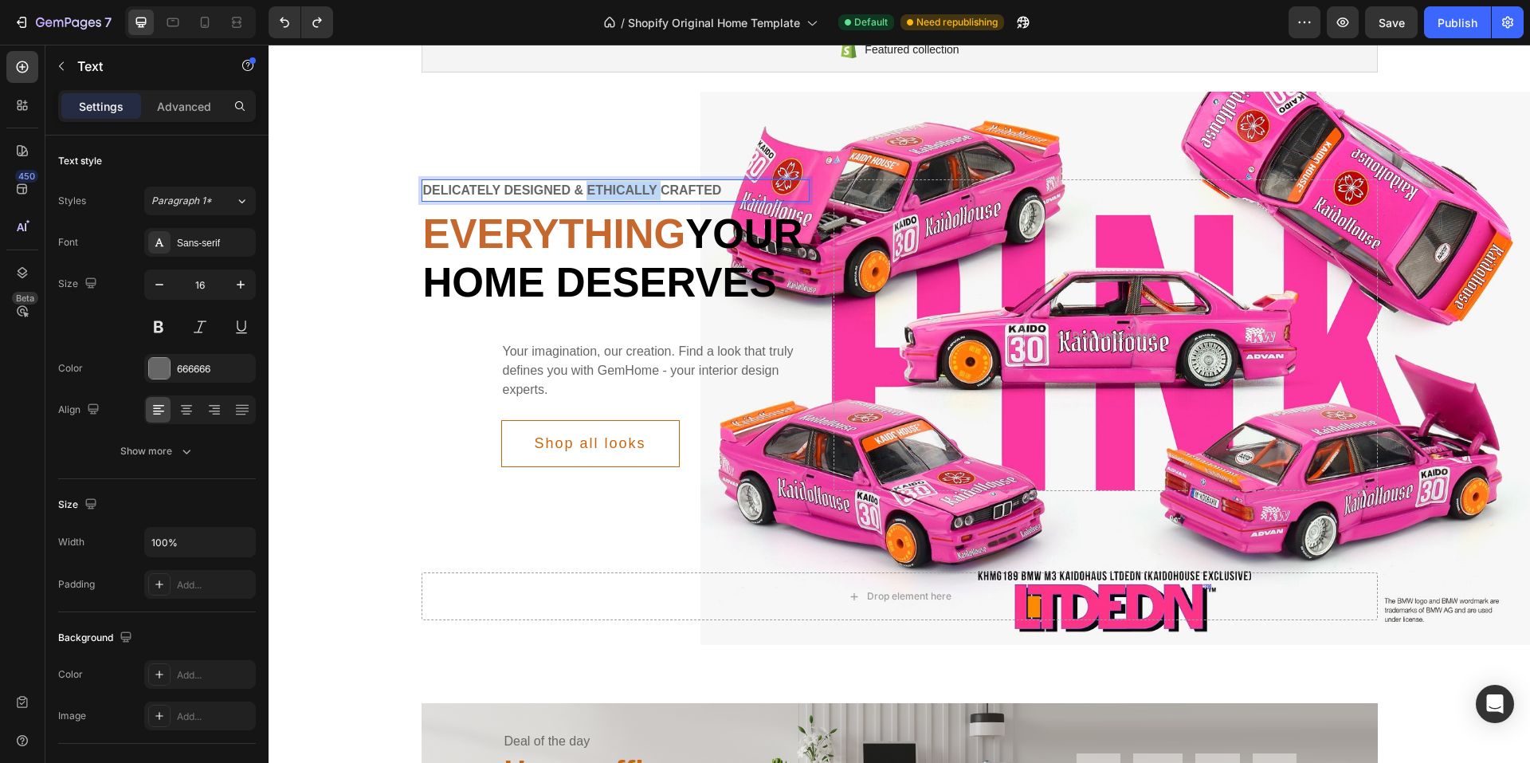
click at [607, 191] on p "Delicately designed & ethically crafted" at bounding box center [616, 190] width 386 height 19
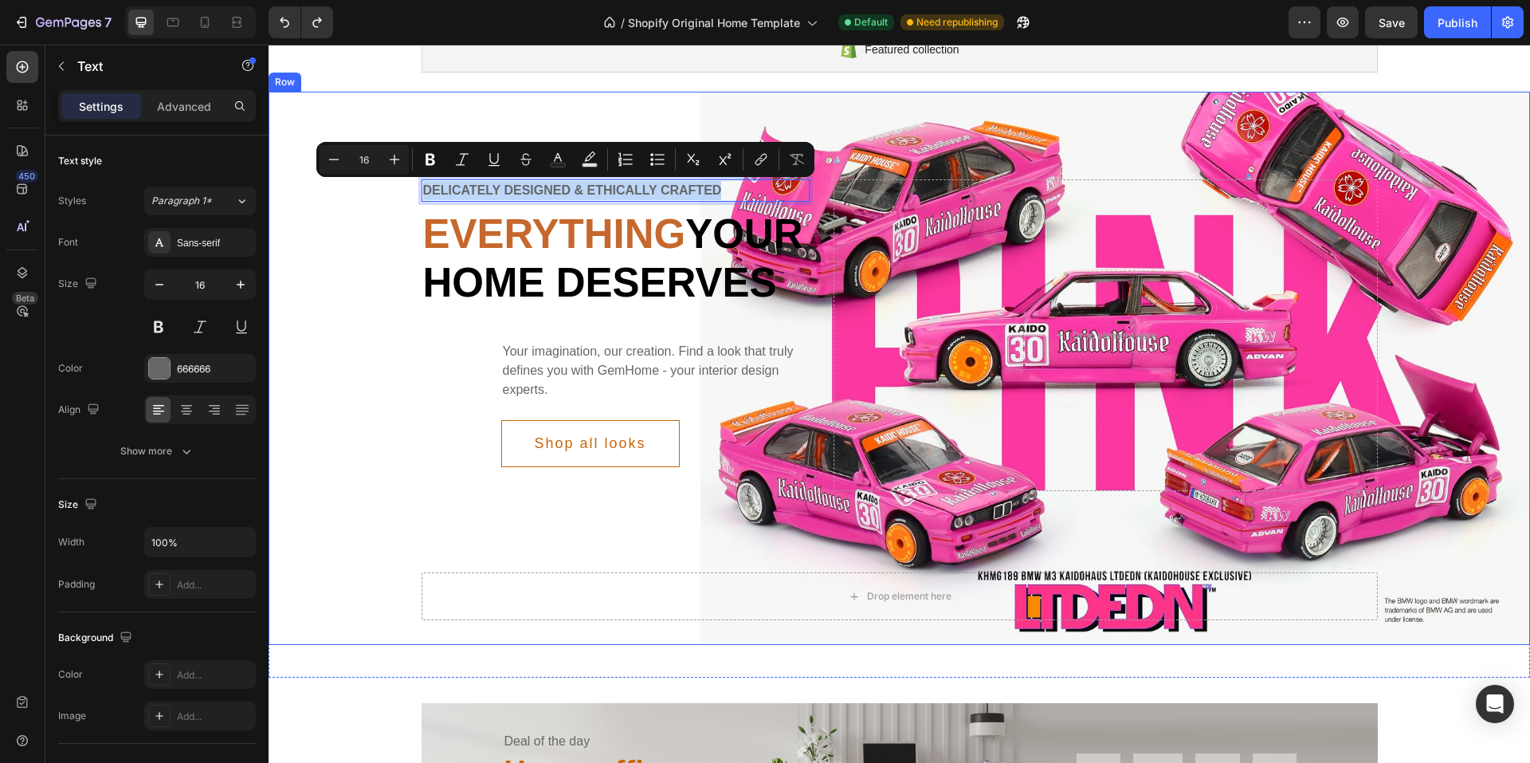
click at [365, 468] on div "Delicately designed & ethically crafted Text 8 Everything your home deserves He…" at bounding box center [899, 334] width 1261 height 359
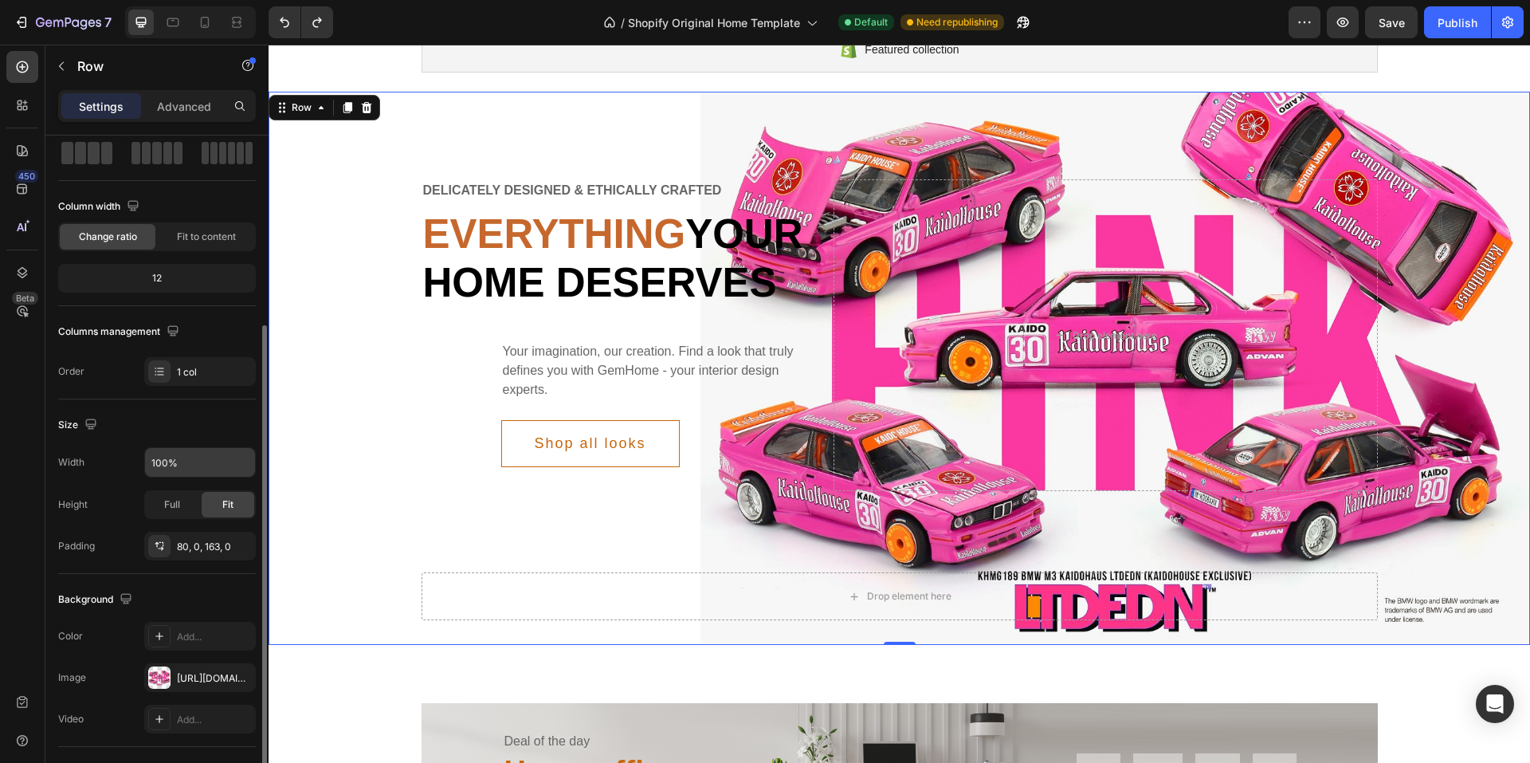
scroll to position [159, 0]
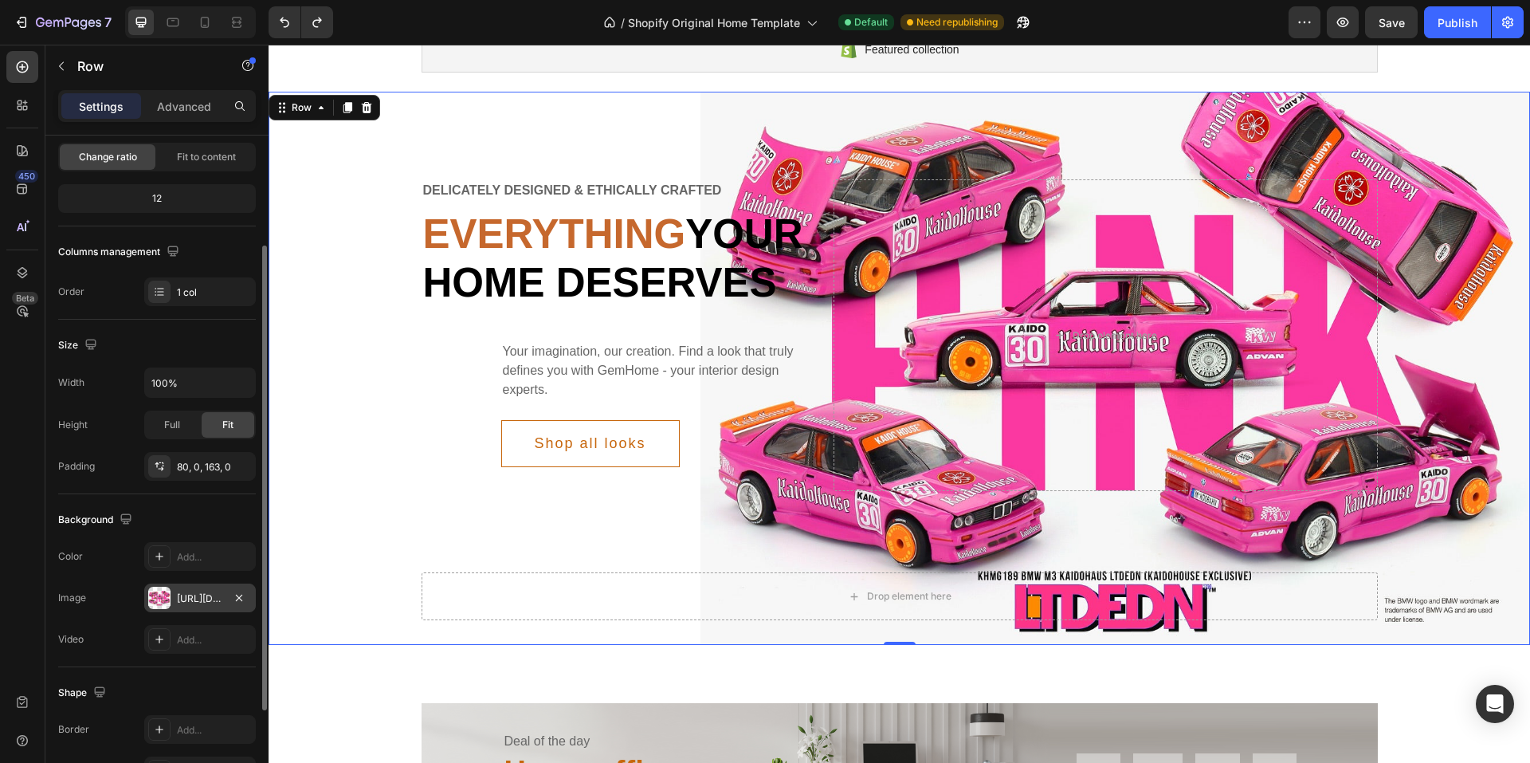
click at [214, 597] on div "[URL][DOMAIN_NAME]" at bounding box center [200, 598] width 46 height 14
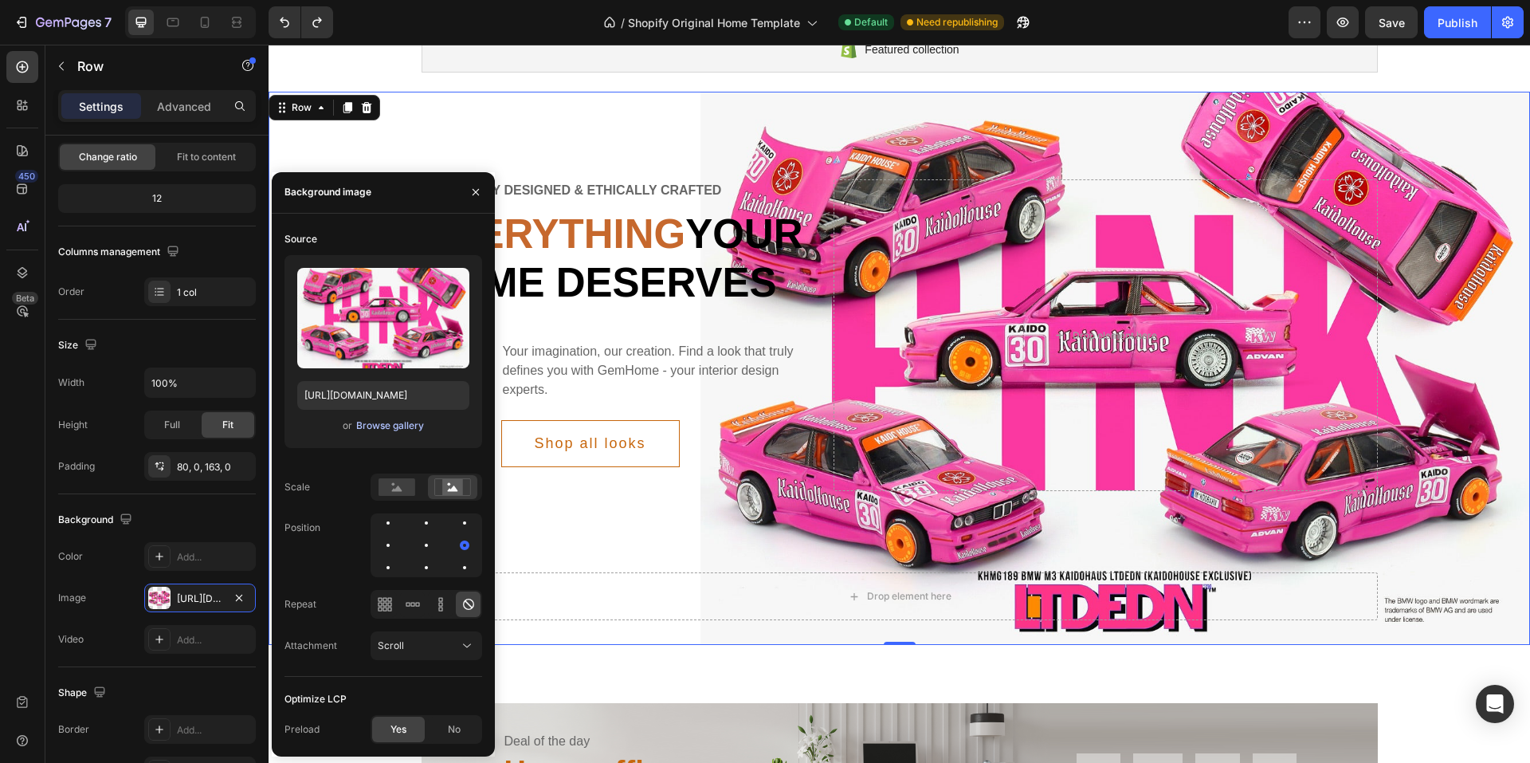
click at [395, 427] on div "Browse gallery" at bounding box center [390, 425] width 68 height 14
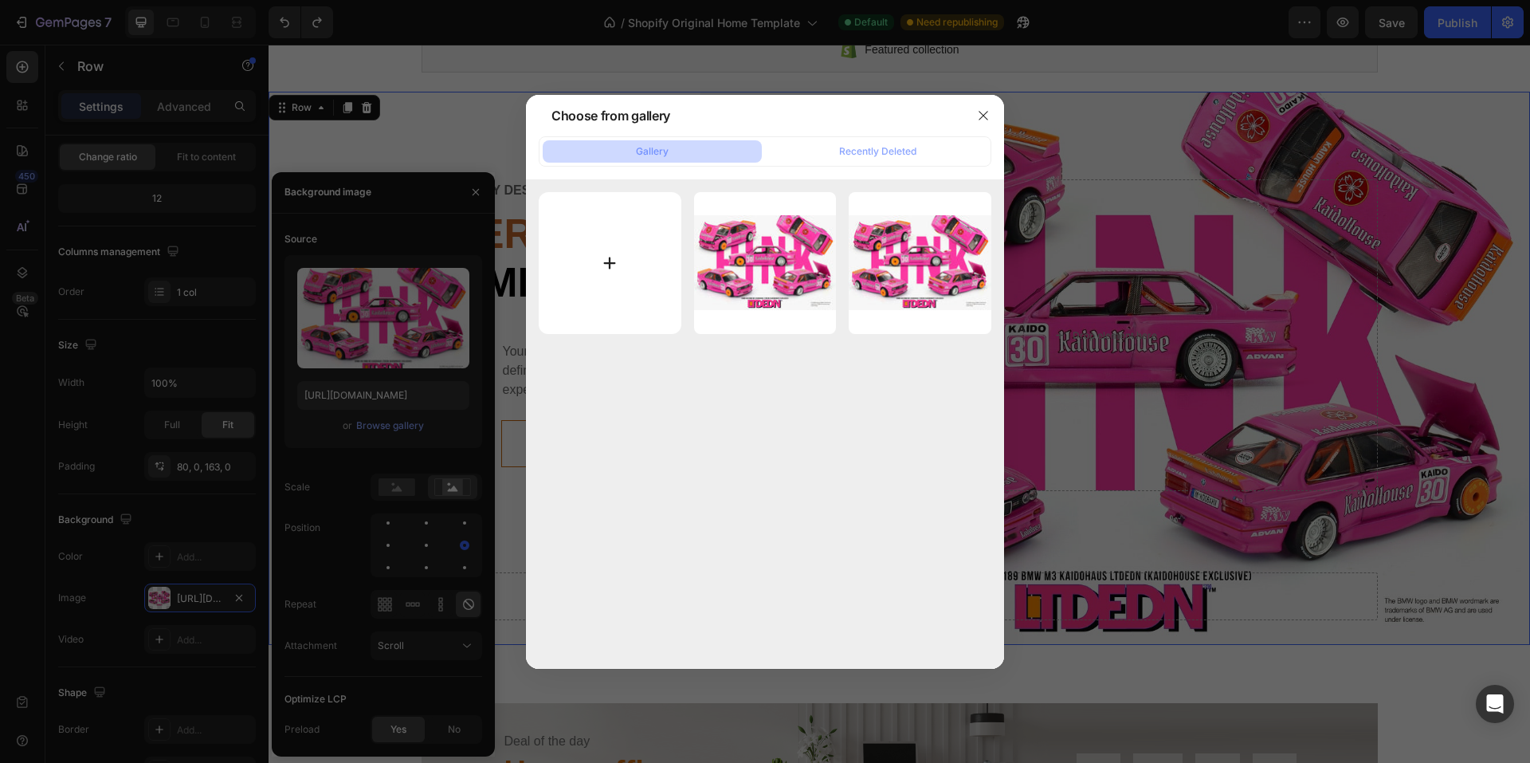
click at [618, 263] on input "file" at bounding box center [610, 263] width 143 height 143
type input "C:\fakepath\LTDEDN_KHMG189-removebg-preview.png"
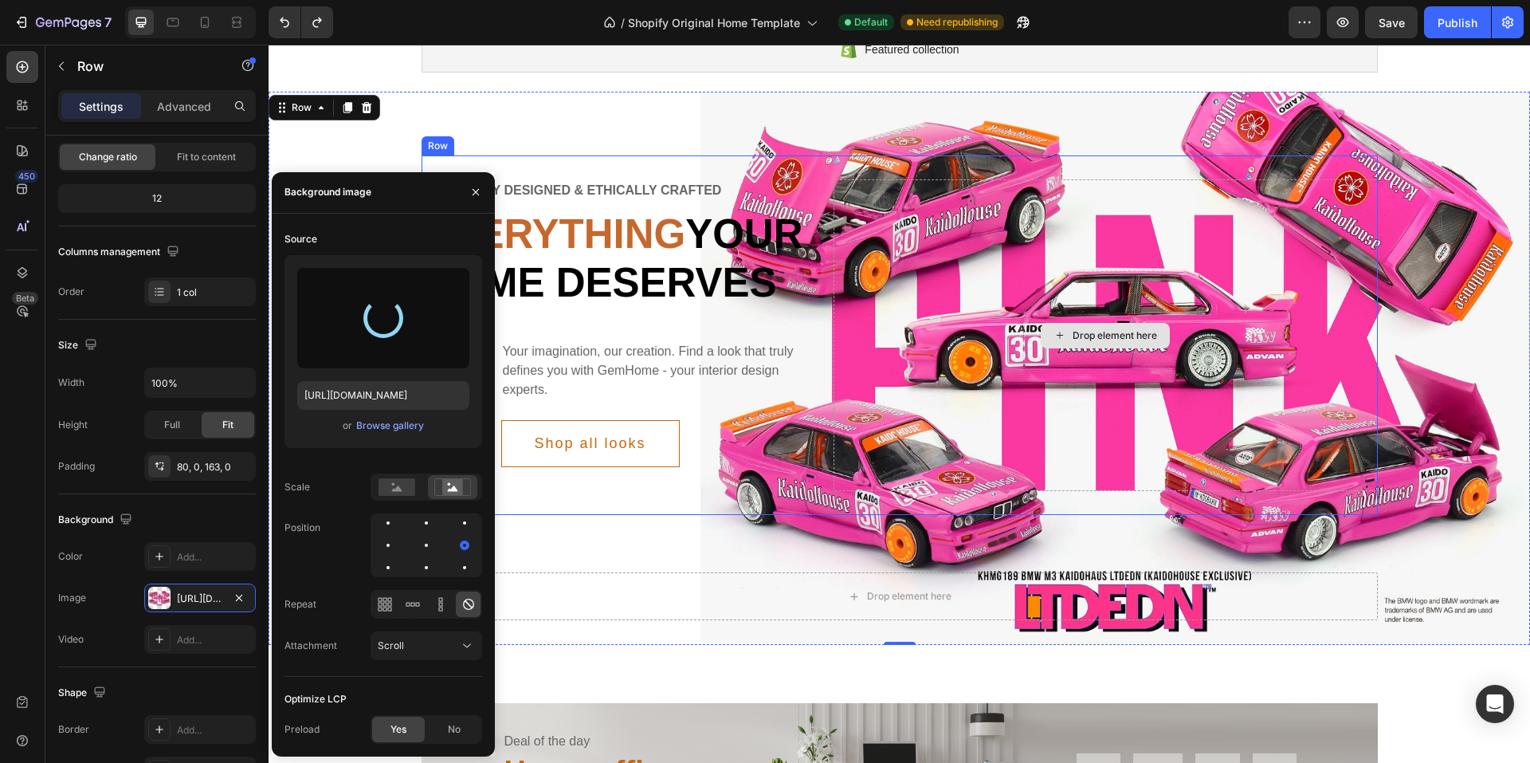
type input "[URL][DOMAIN_NAME]"
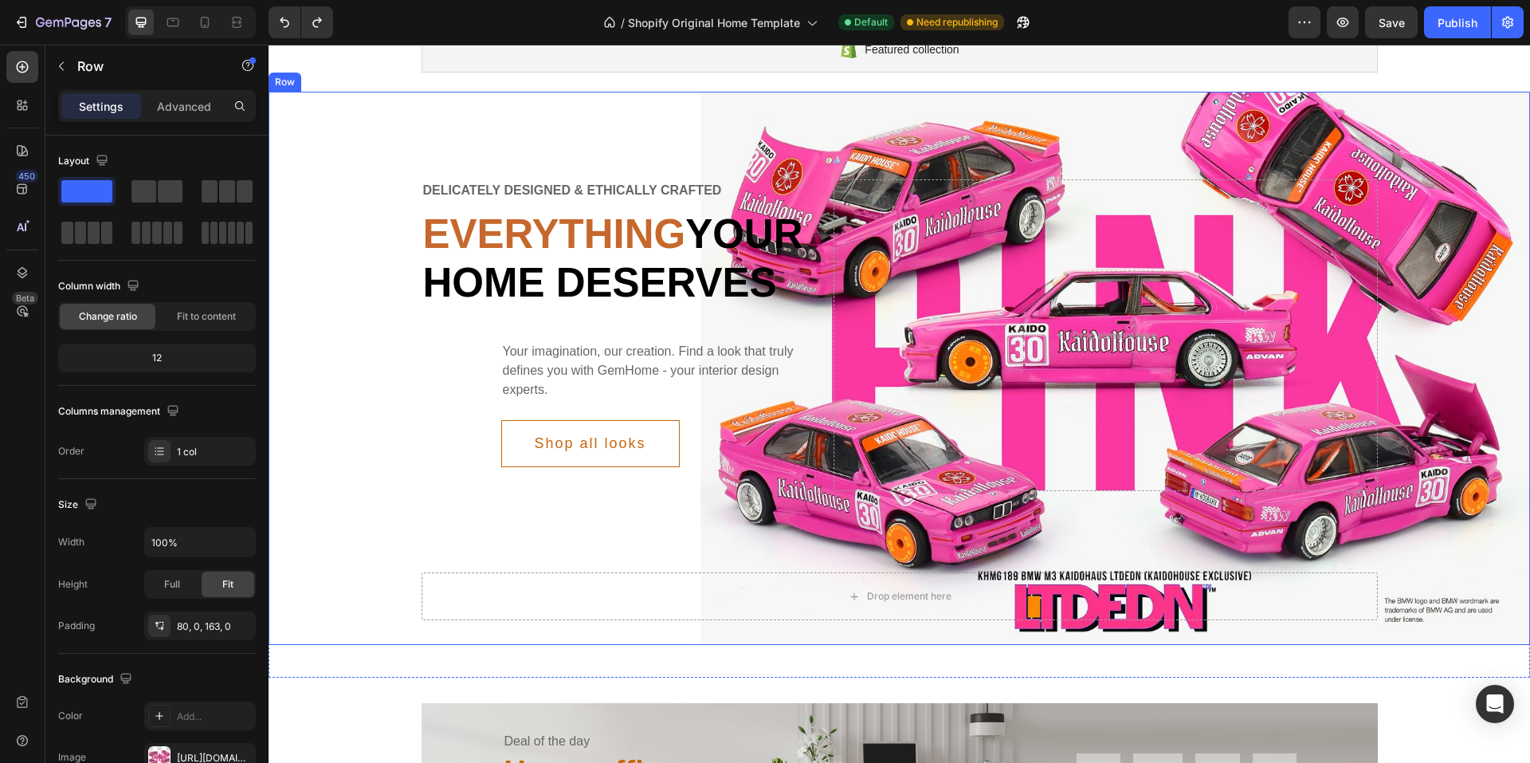
click at [385, 515] on div "Delicately designed & ethically crafted Text Everything your home deserves Head…" at bounding box center [899, 334] width 1261 height 359
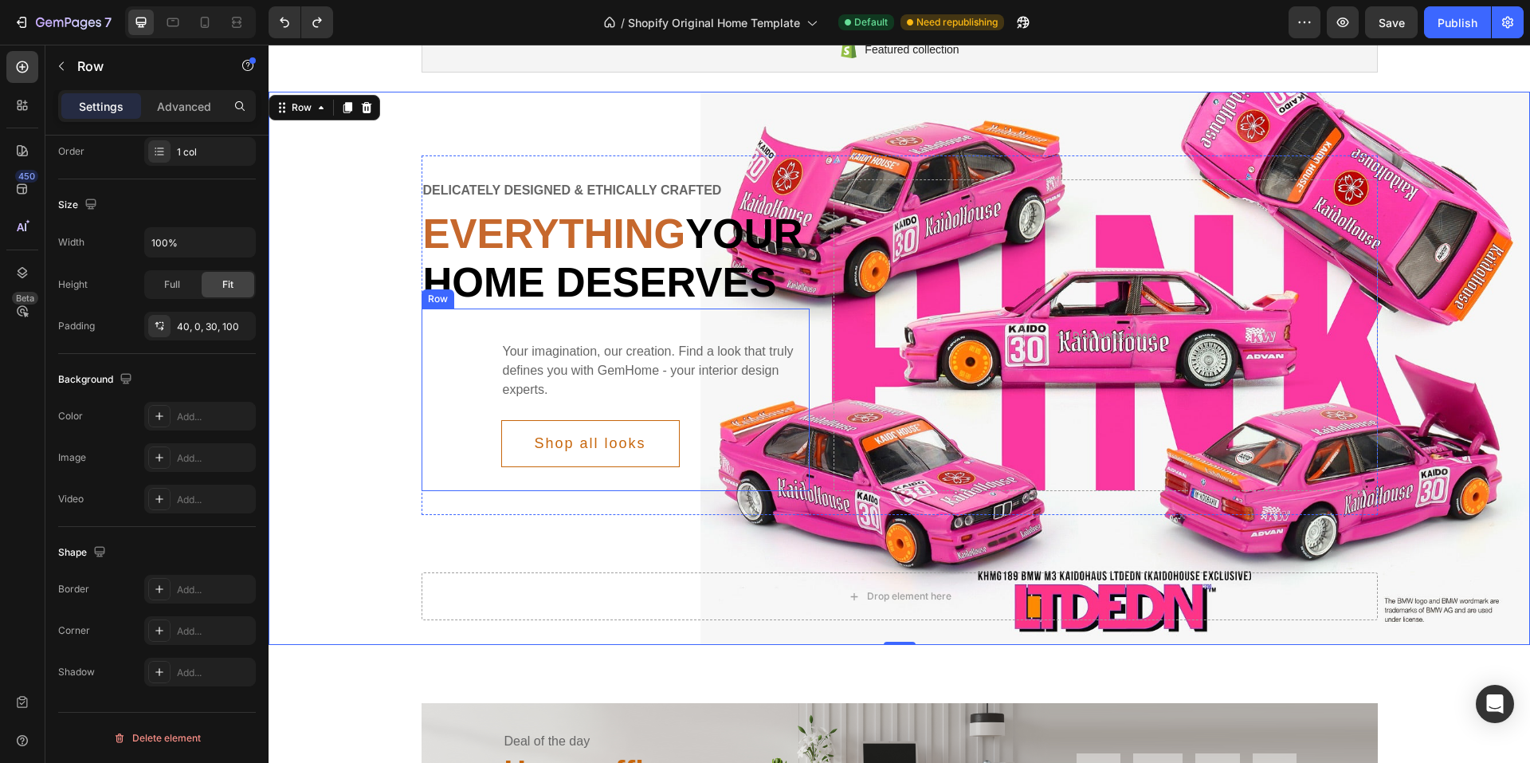
click at [433, 491] on div "Your imagination, our creation. Find a look that truly defines you with GemHome…" at bounding box center [616, 399] width 389 height 182
click at [327, 475] on div "Delicately designed & ethically crafted Text Everything your home deserves Head…" at bounding box center [899, 334] width 1261 height 359
click at [57, 57] on button "button" at bounding box center [62, 66] width 26 height 26
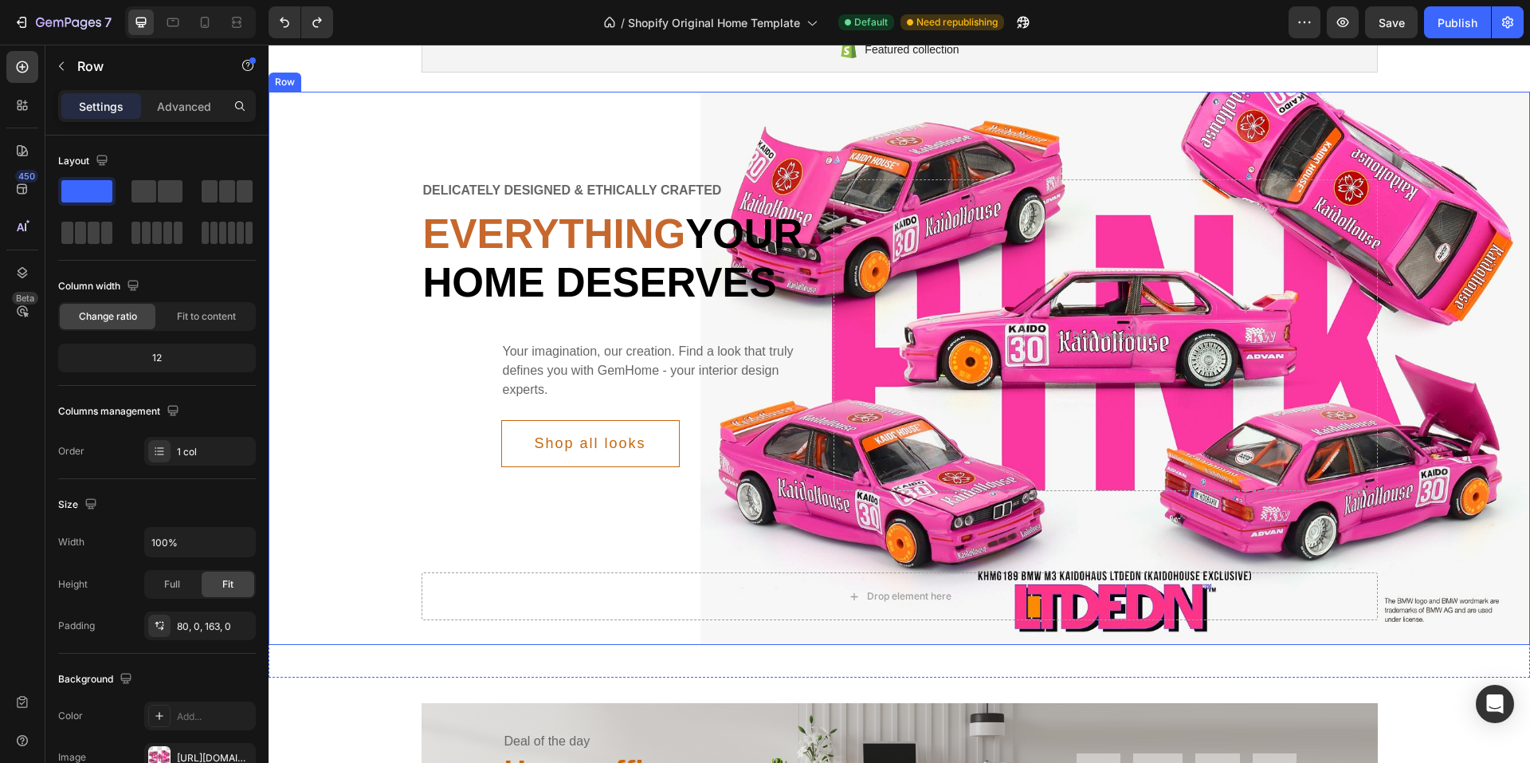
click at [500, 112] on div "Delicately designed & ethically crafted Text Everything your home deserves Head…" at bounding box center [899, 368] width 1261 height 553
click at [210, 108] on p "Advanced" at bounding box center [184, 106] width 54 height 17
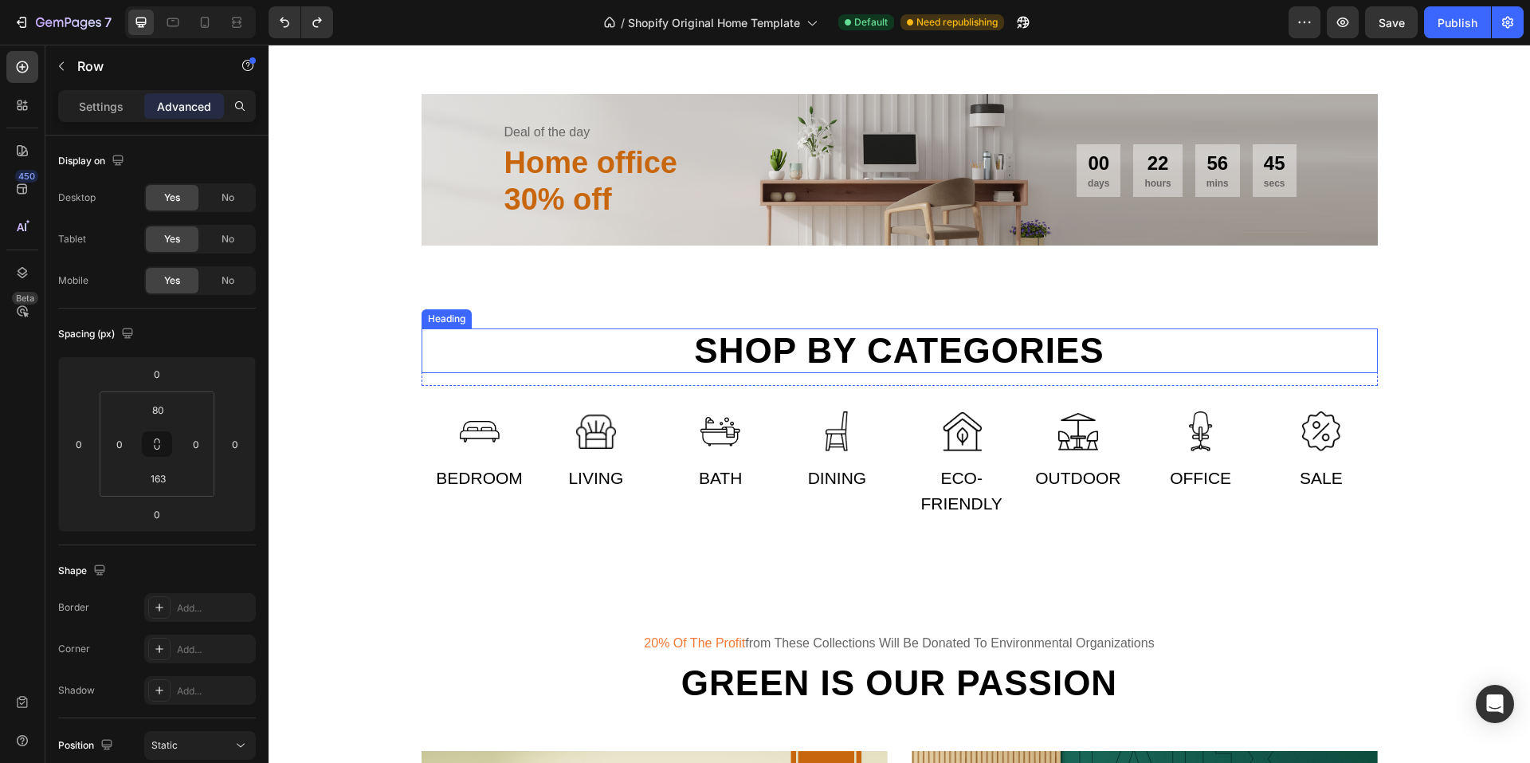
scroll to position [877, 0]
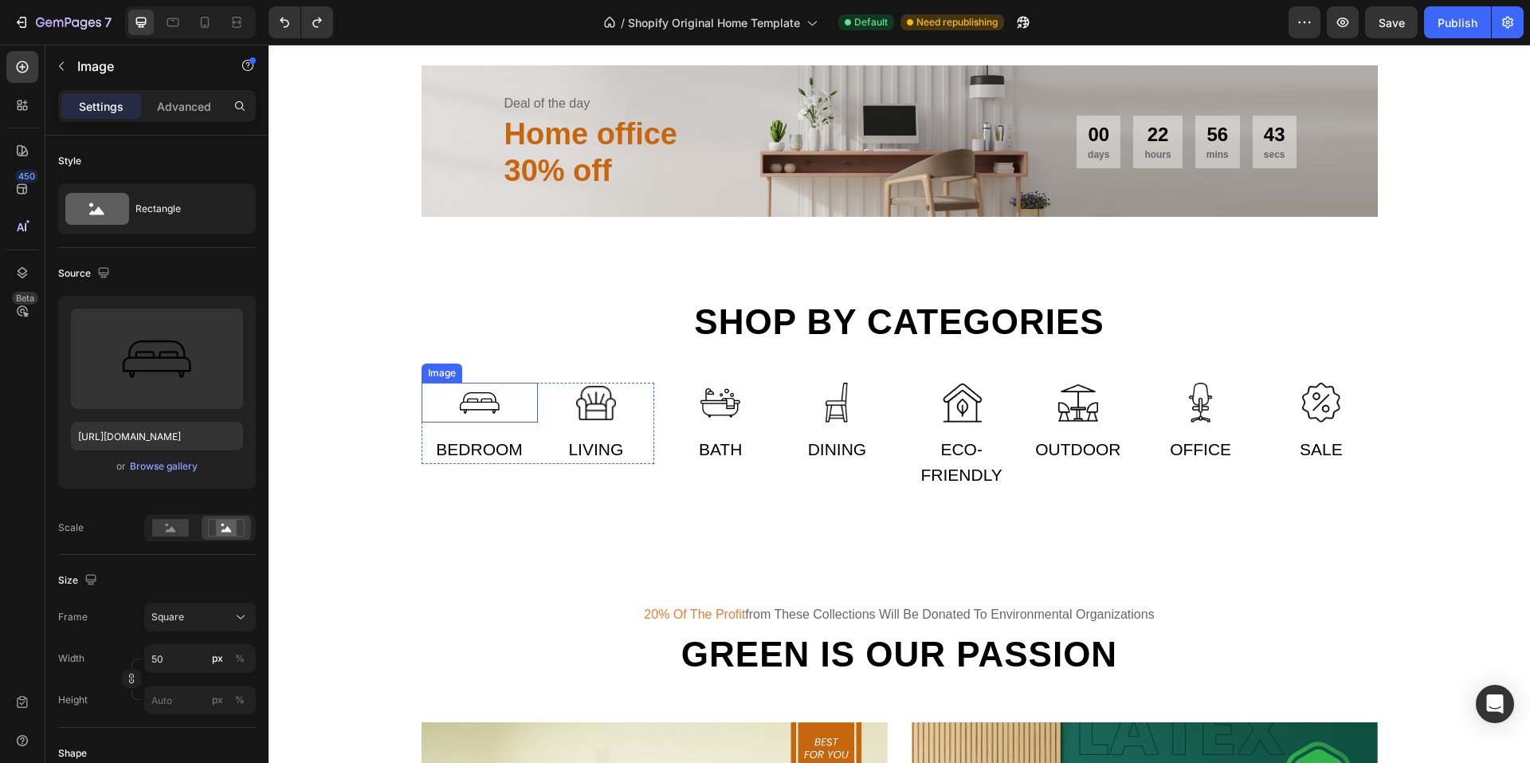
click at [473, 422] on img at bounding box center [480, 403] width 40 height 40
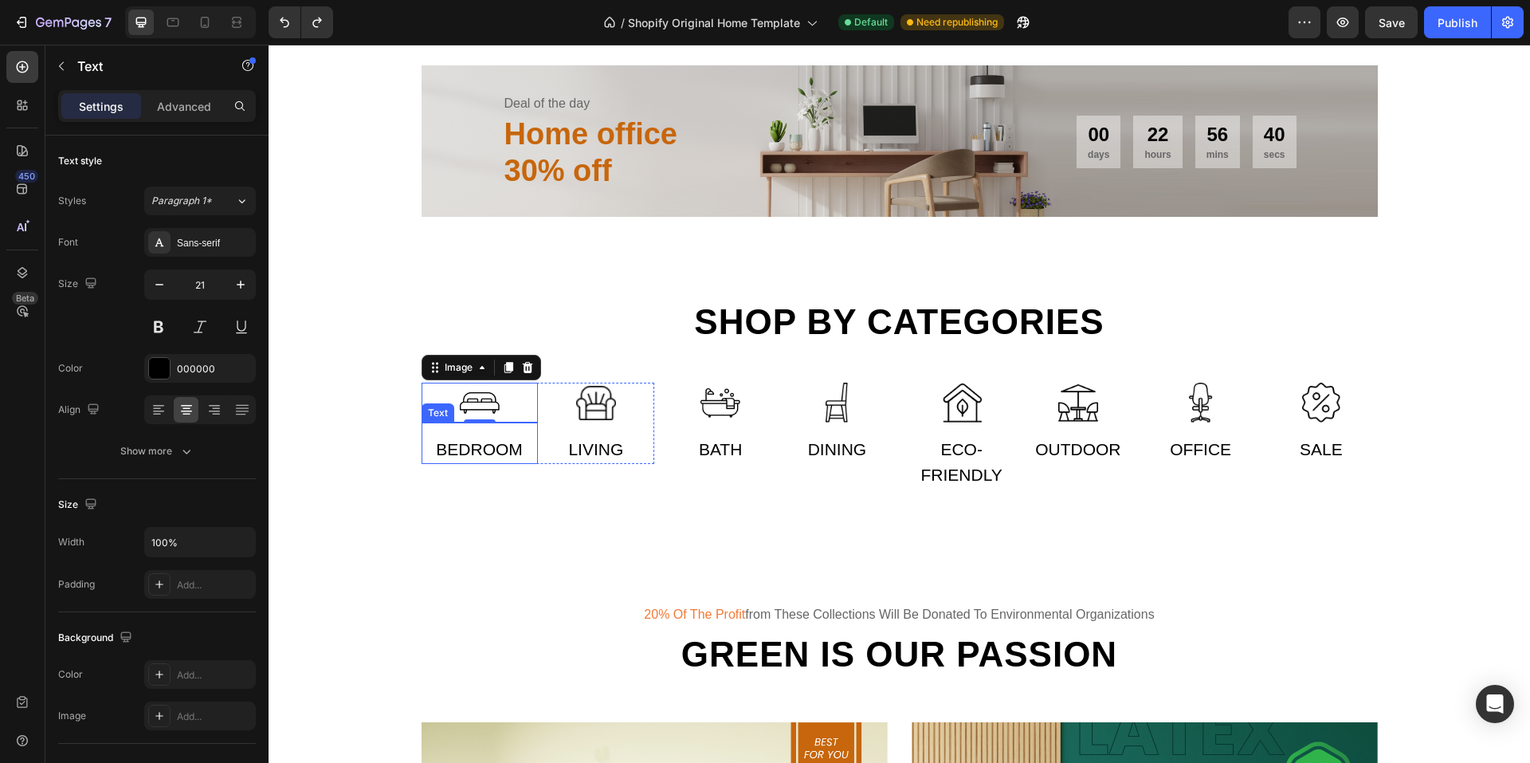
click at [473, 464] on div "Bedroom" at bounding box center [480, 449] width 116 height 29
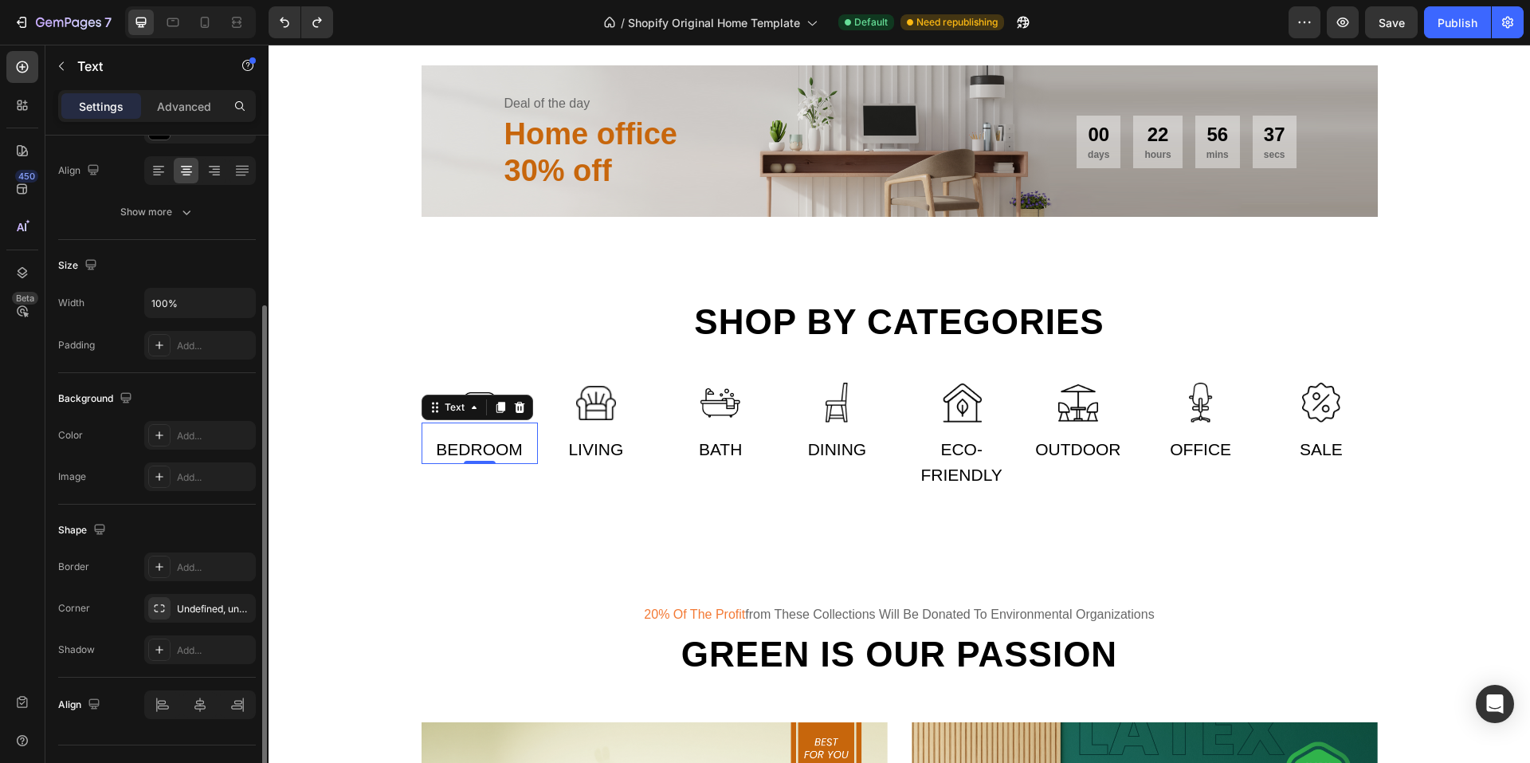
scroll to position [272, 0]
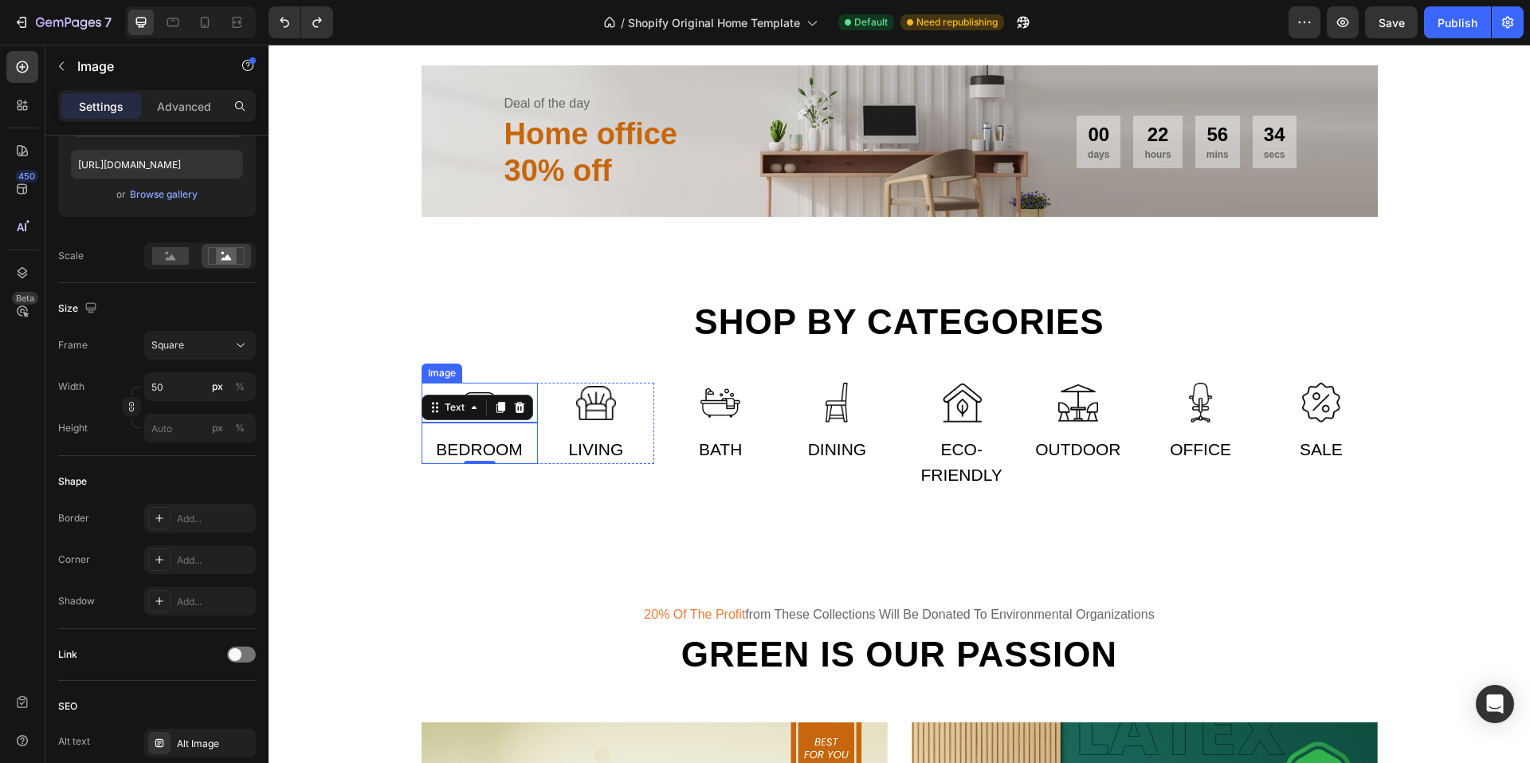
click at [474, 422] on img at bounding box center [480, 403] width 40 height 40
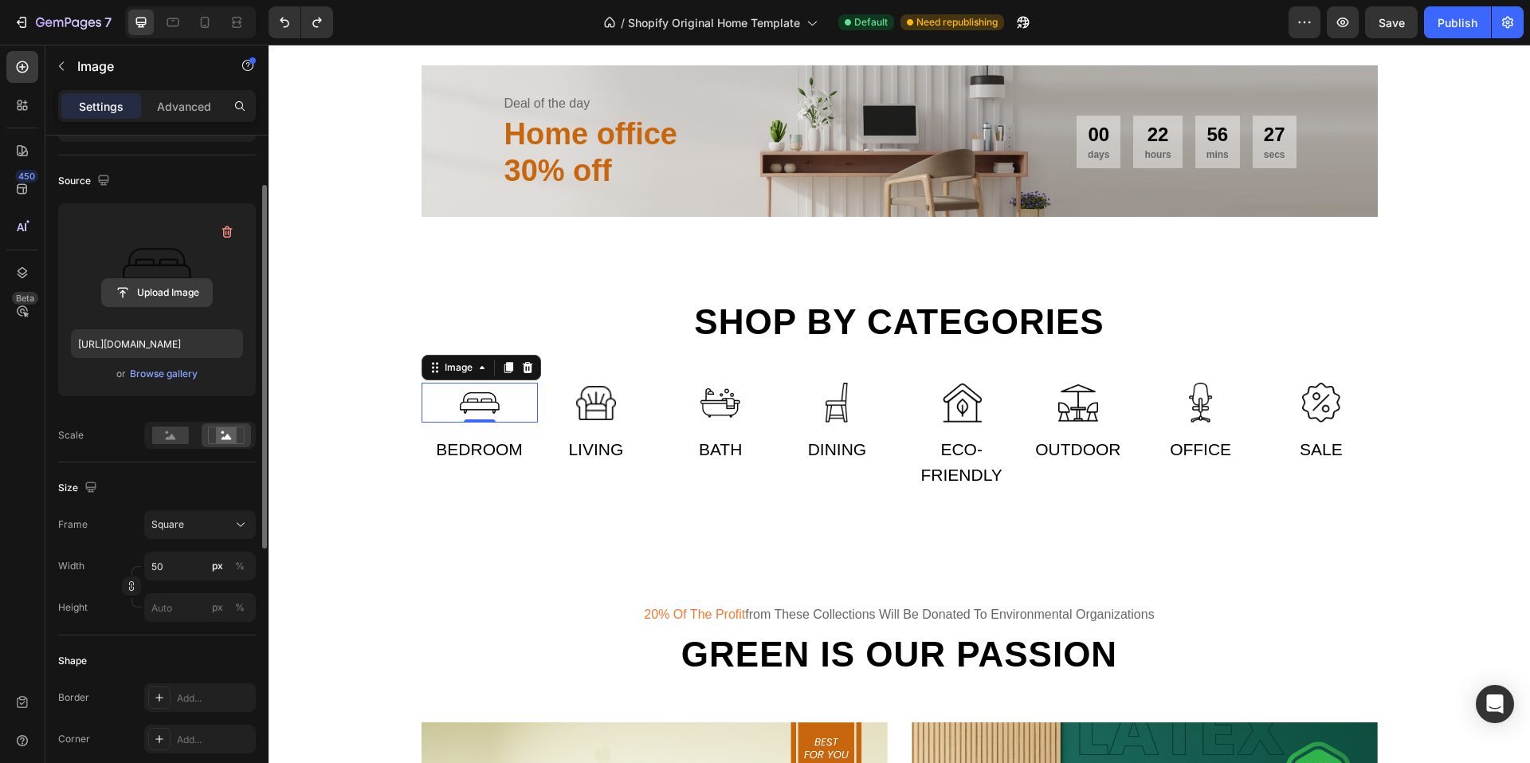
scroll to position [0, 0]
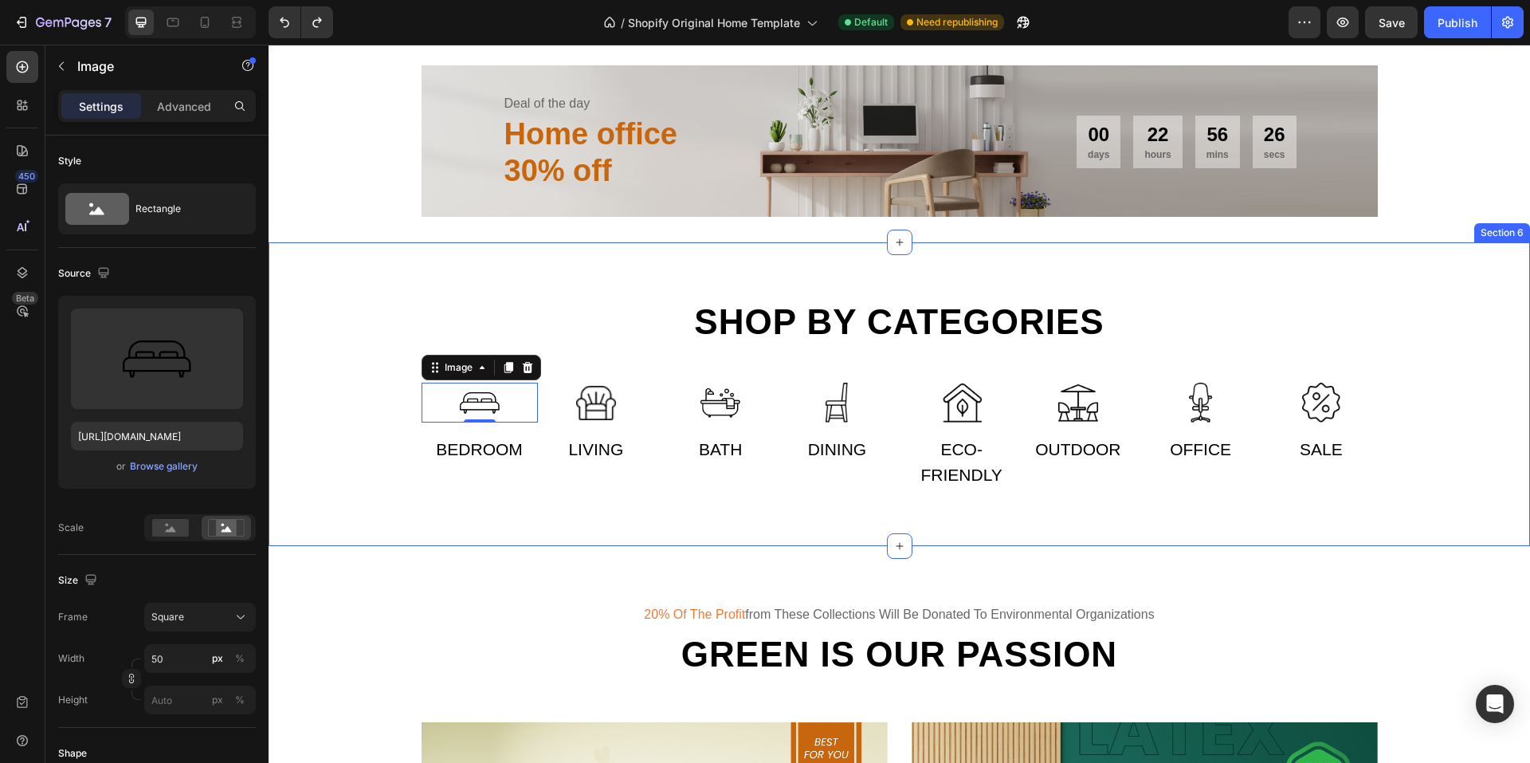
click at [327, 340] on div "Shop by categories Heading Row Image 0 Bedroom Text Image Living Text Row Image…" at bounding box center [899, 394] width 1261 height 304
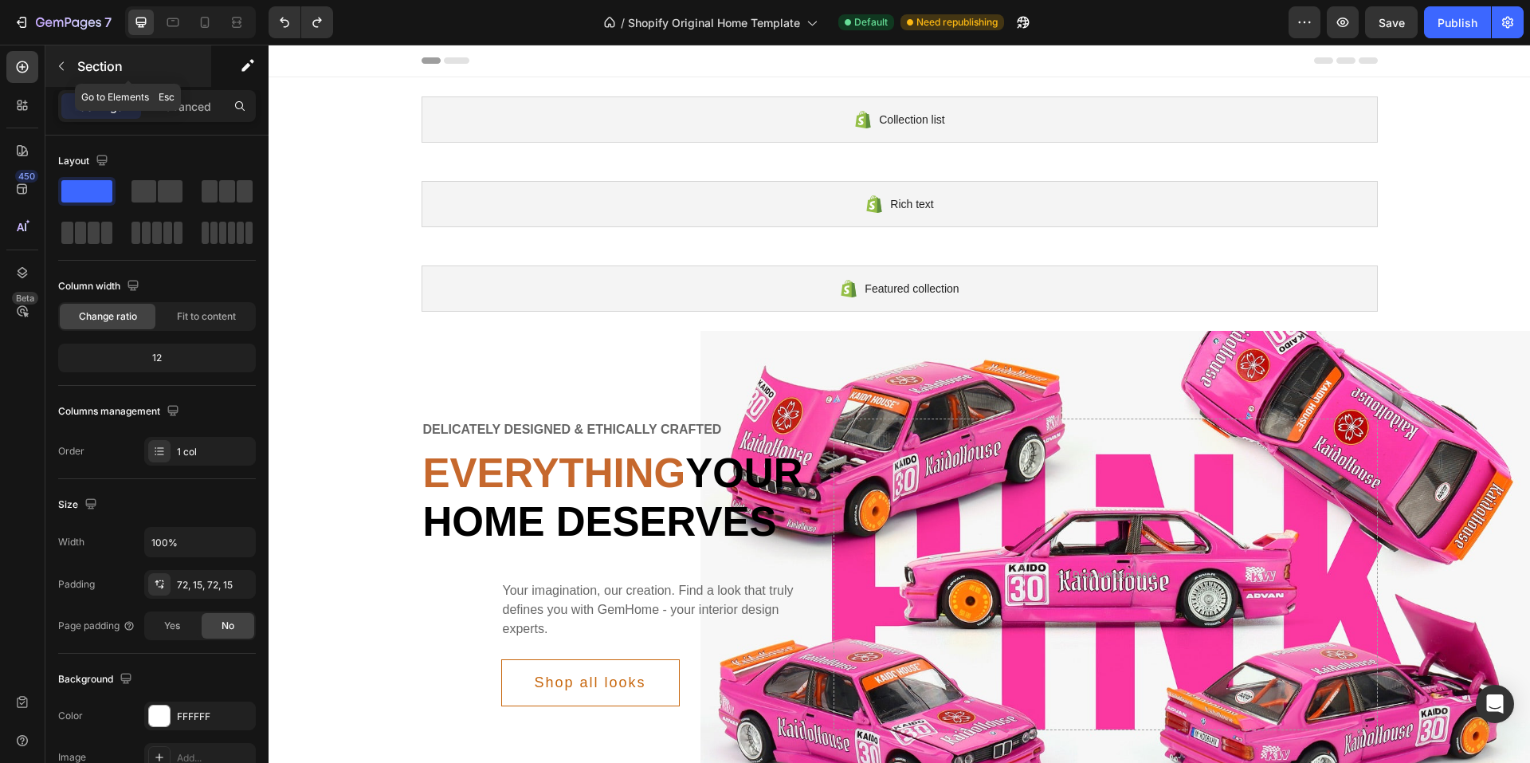
click at [83, 70] on p "Section" at bounding box center [142, 66] width 131 height 19
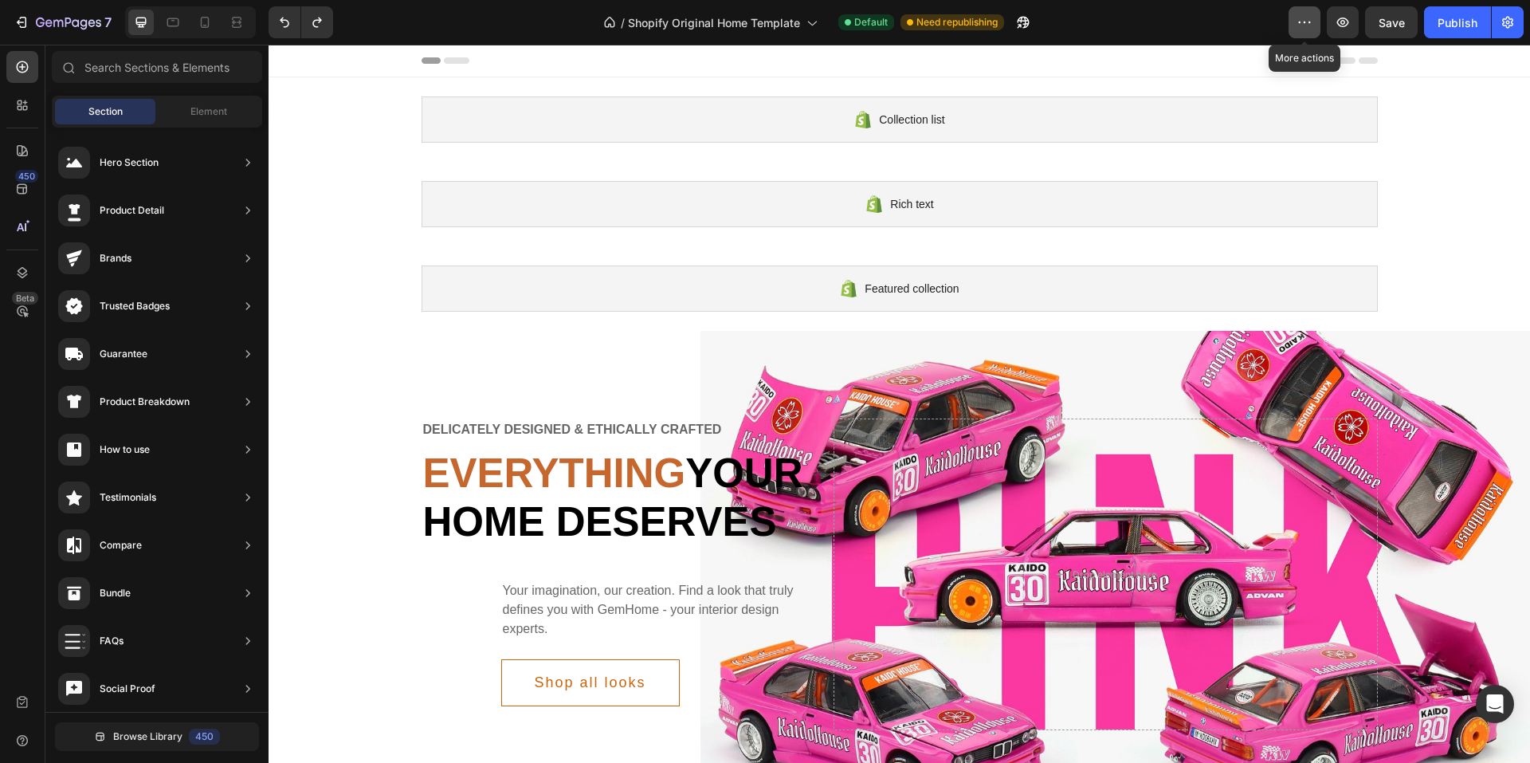
click at [1310, 19] on icon "button" at bounding box center [1305, 22] width 16 height 16
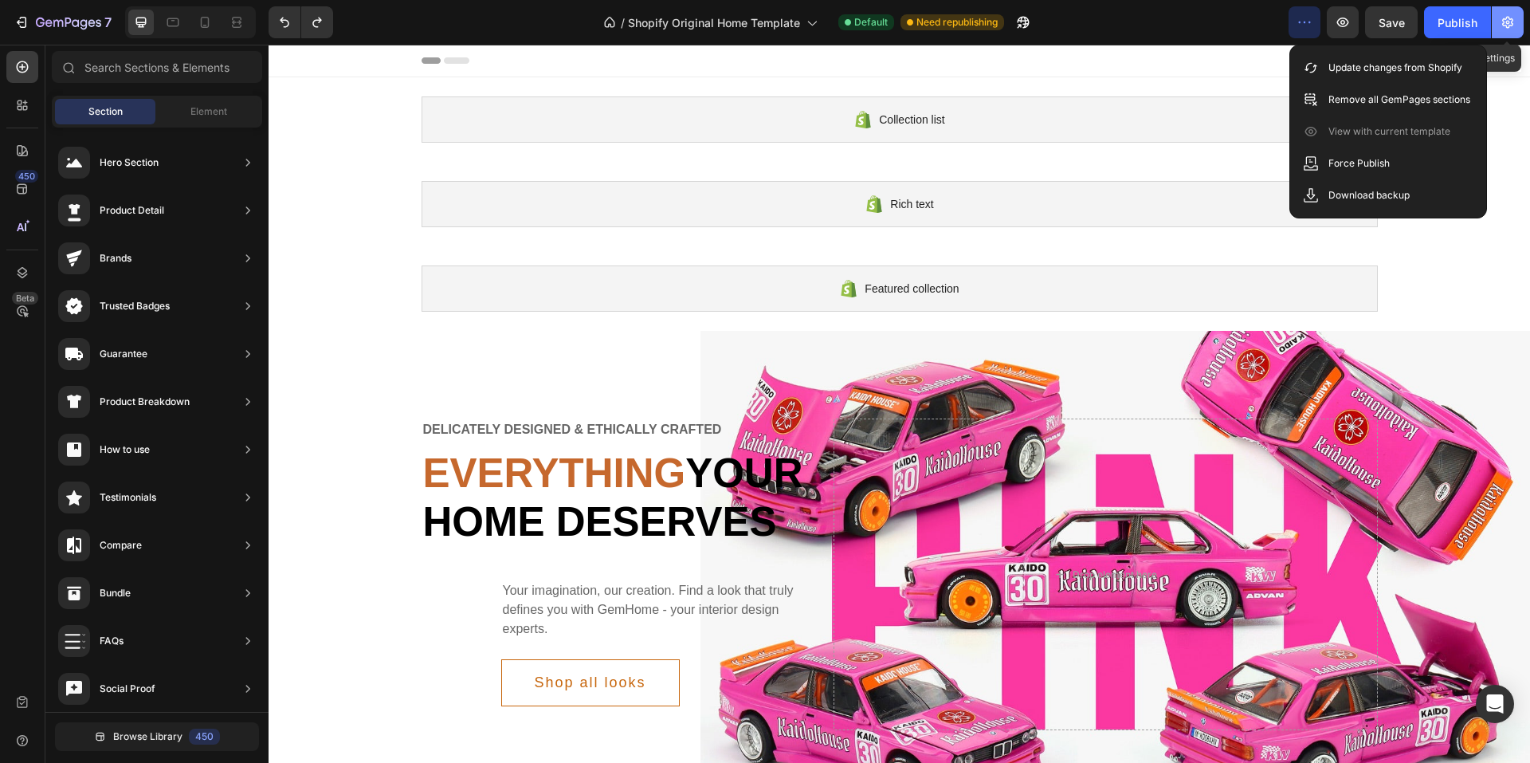
click at [1505, 26] on icon "button" at bounding box center [1507, 23] width 11 height 12
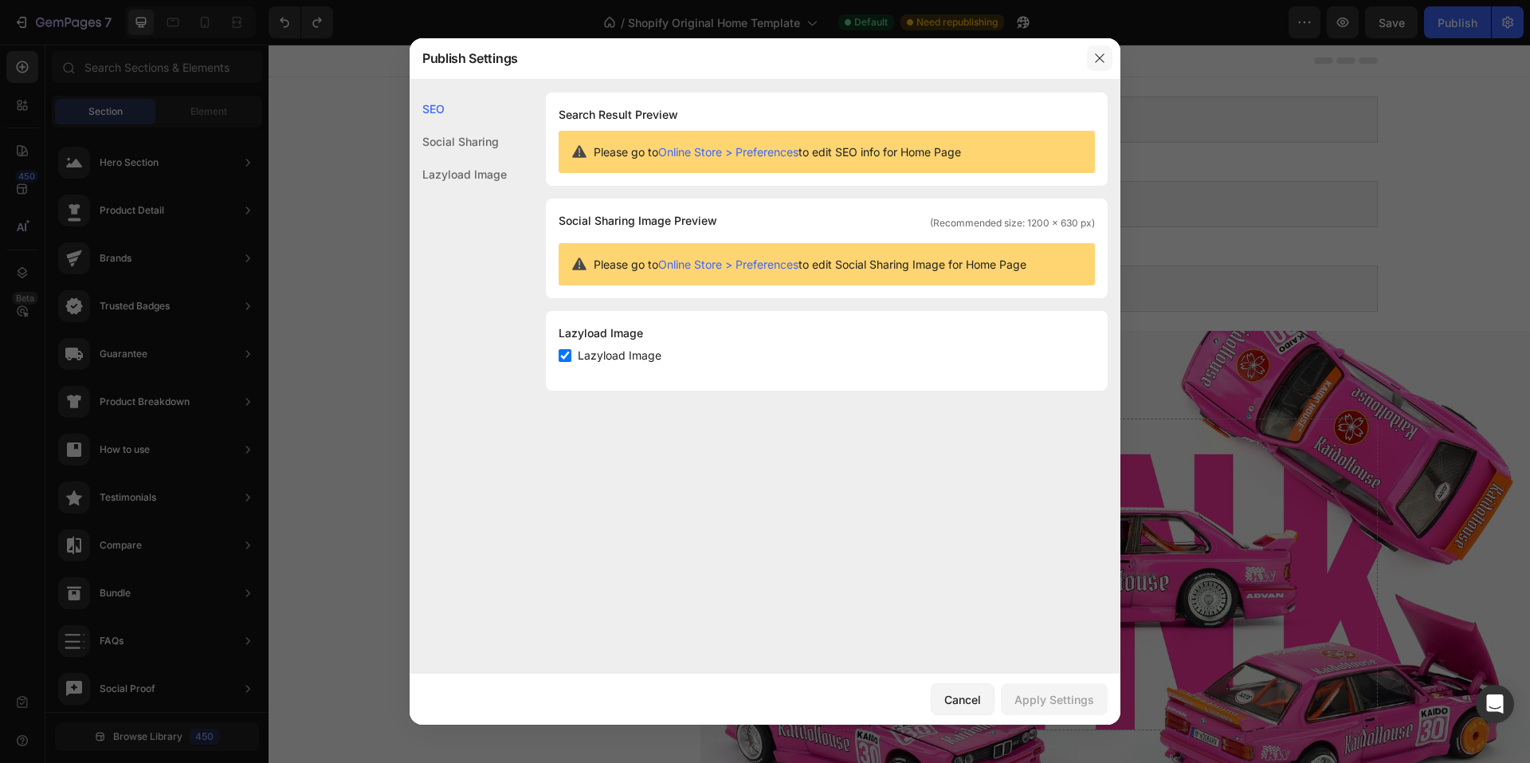
click at [1108, 54] on button "button" at bounding box center [1100, 58] width 26 height 26
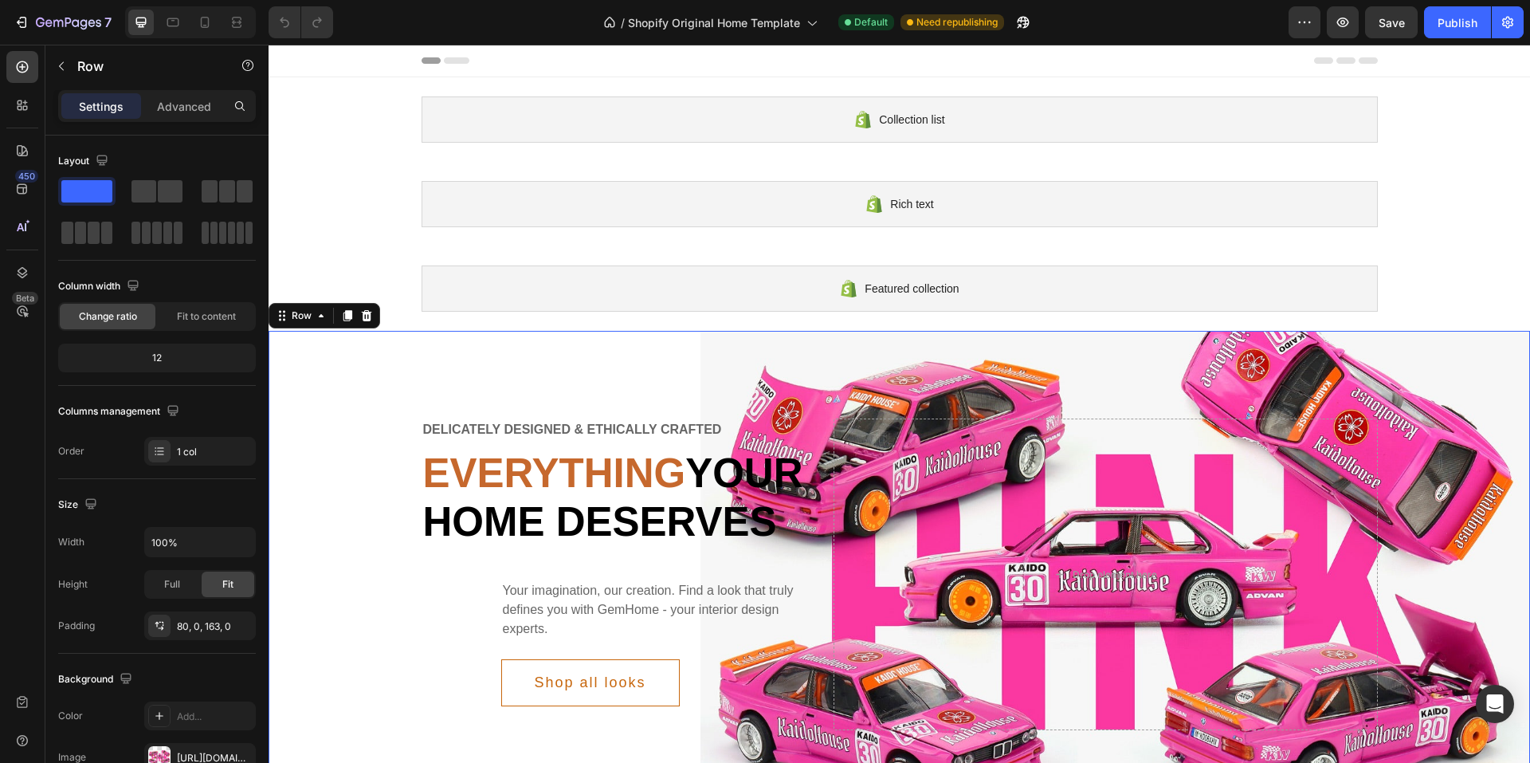
click at [363, 376] on div "Delicately designed & ethically crafted Text Everything your home deserves Head…" at bounding box center [899, 607] width 1261 height 553
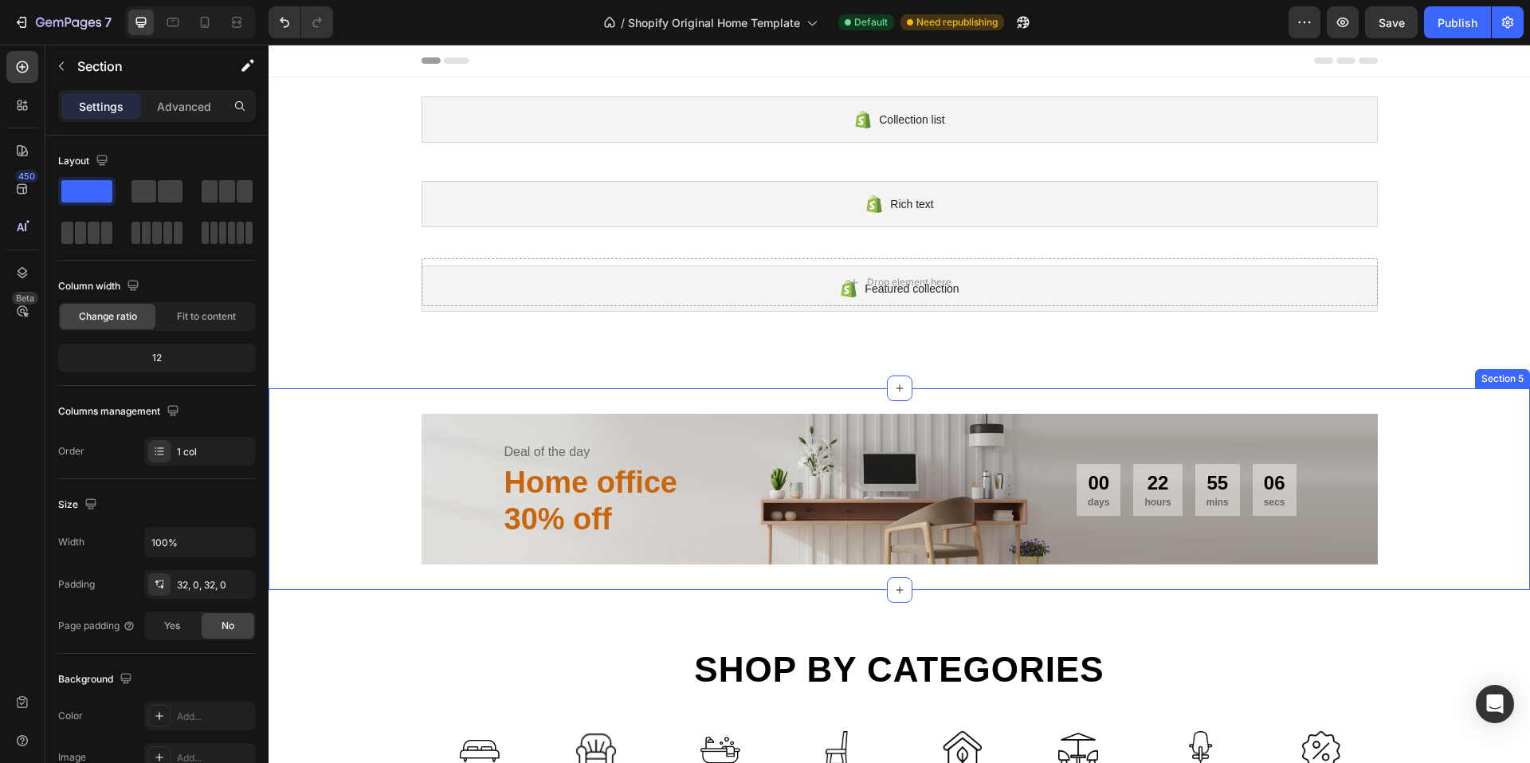
click at [379, 417] on div "Deal of the day Text Home office 30% off Heading 00 days 22 hours 55 mins 06 se…" at bounding box center [899, 489] width 1261 height 151
click at [323, 485] on div "Deal of the day Text Home office 30% off Heading 00 days 22 hours 55 mins 04 se…" at bounding box center [899, 489] width 1261 height 151
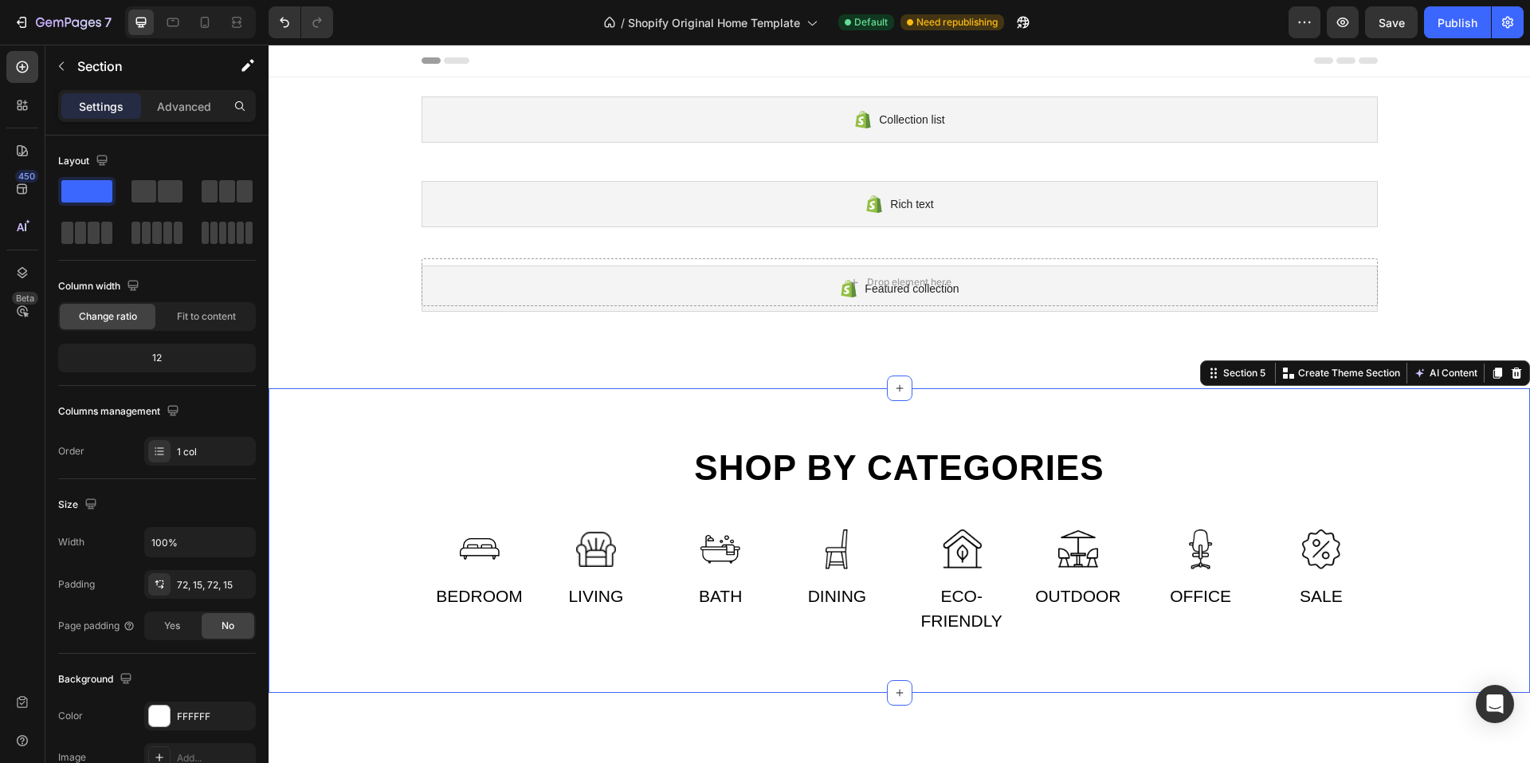
click at [324, 514] on div "Shop by categories Heading Row Image Bedroom Text Image Living Text Row Image B…" at bounding box center [900, 540] width 1238 height 190
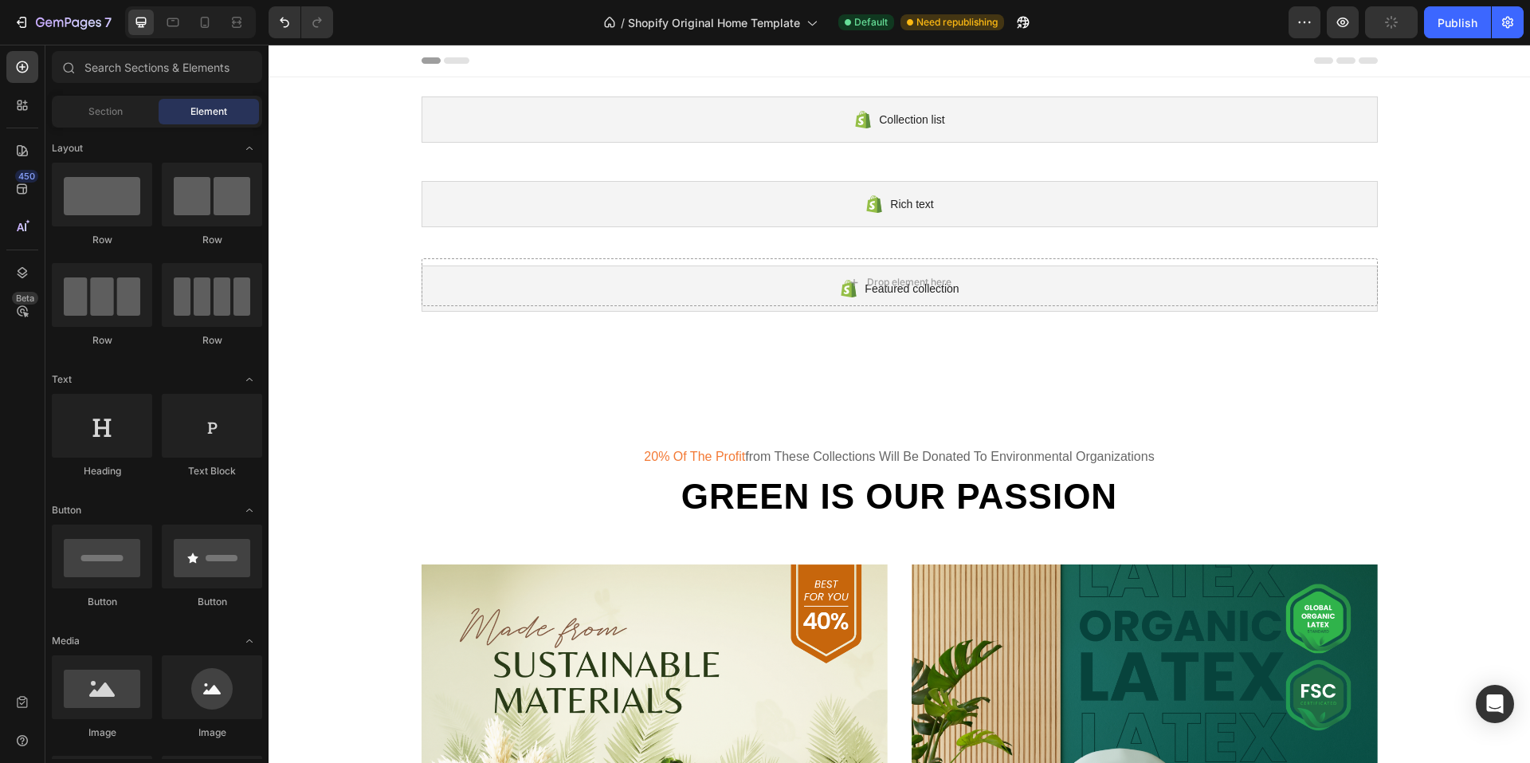
scroll to position [319, 0]
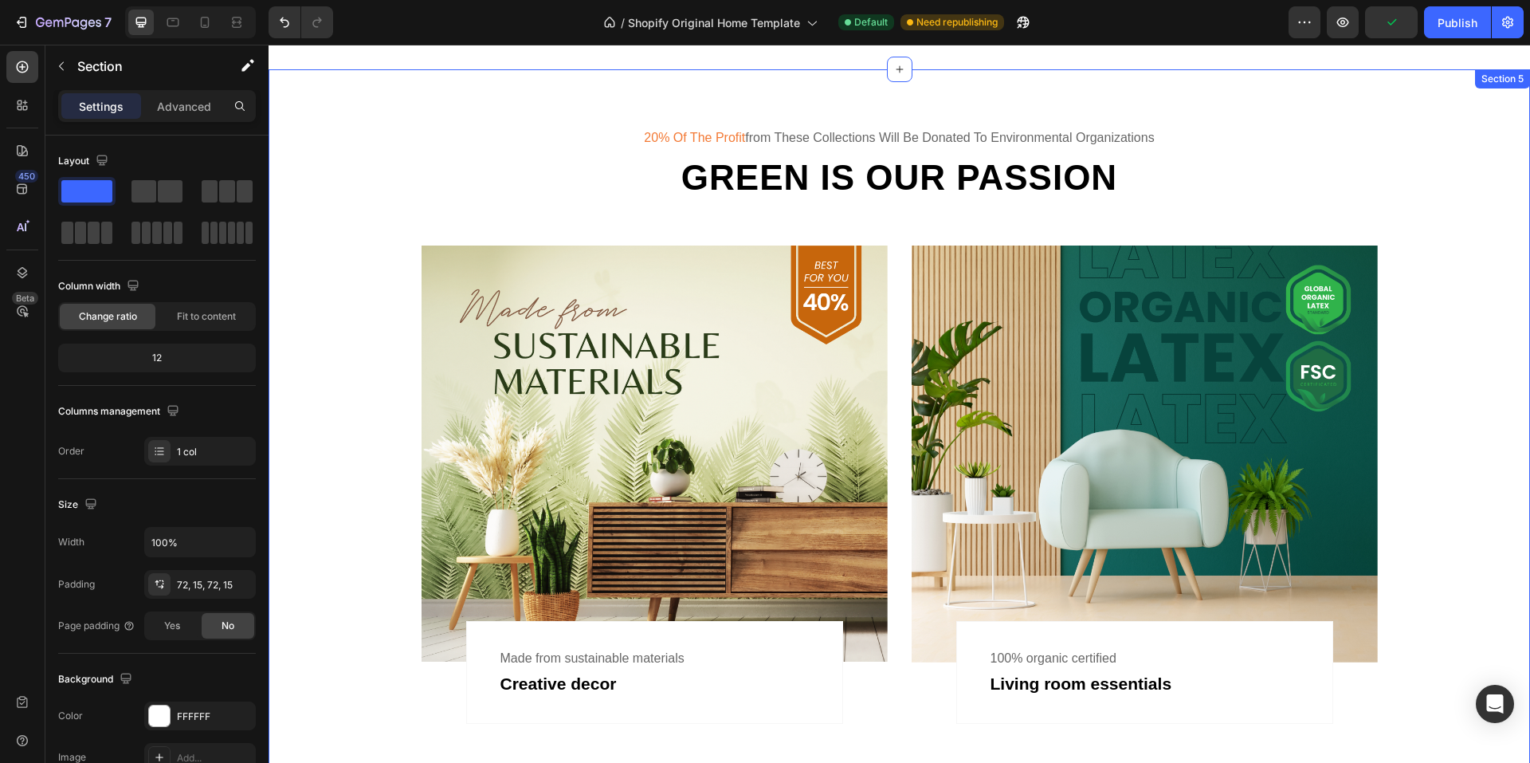
click at [347, 331] on div "20% of the profit from these collections will be donated to environmental organ…" at bounding box center [900, 425] width 1238 height 597
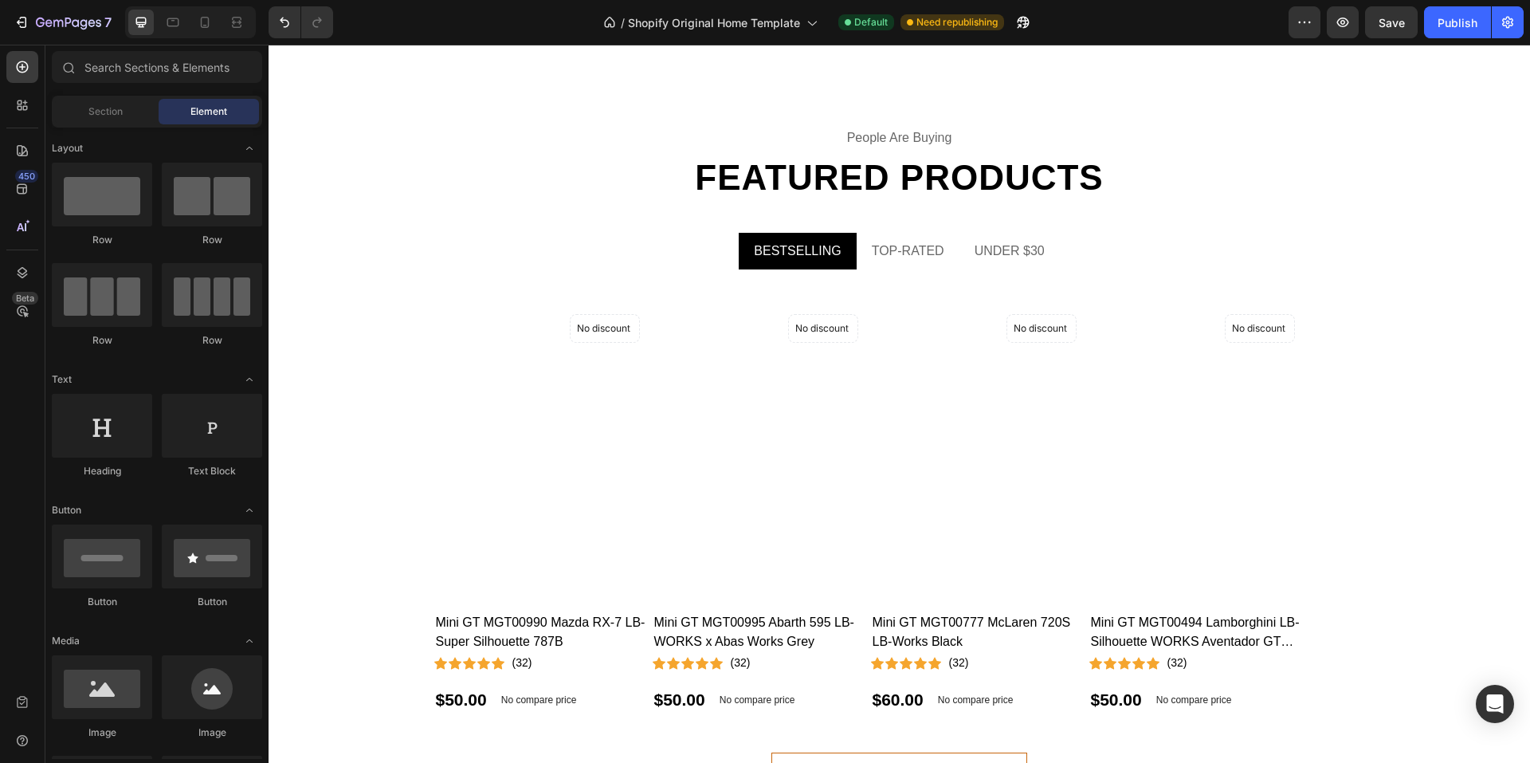
scroll to position [159, 0]
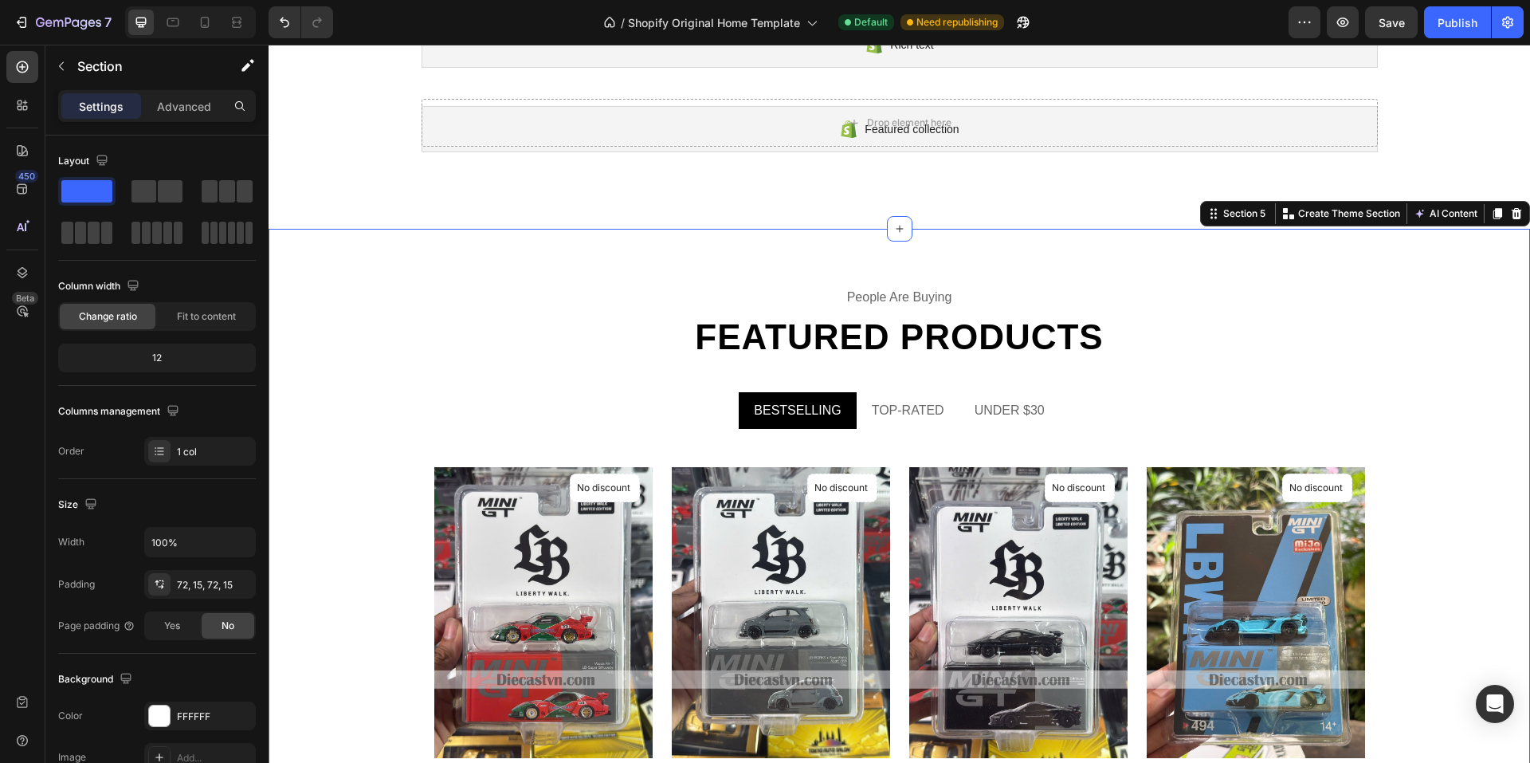
click at [359, 398] on div "people are buying Text Featured products Heading BESTSELLING TOP-RATED UNDER $3…" at bounding box center [900, 622] width 1238 height 673
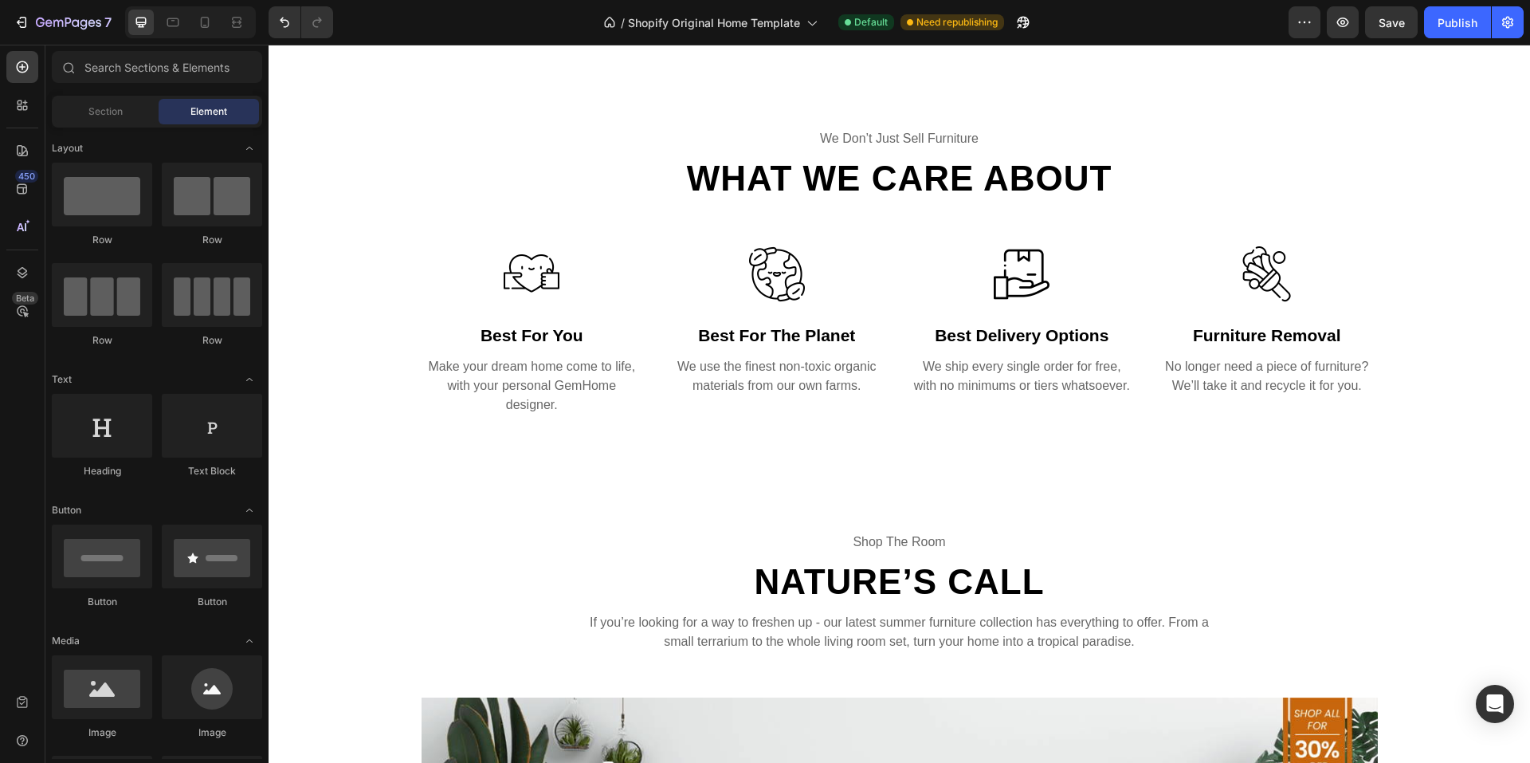
scroll to position [319, 0]
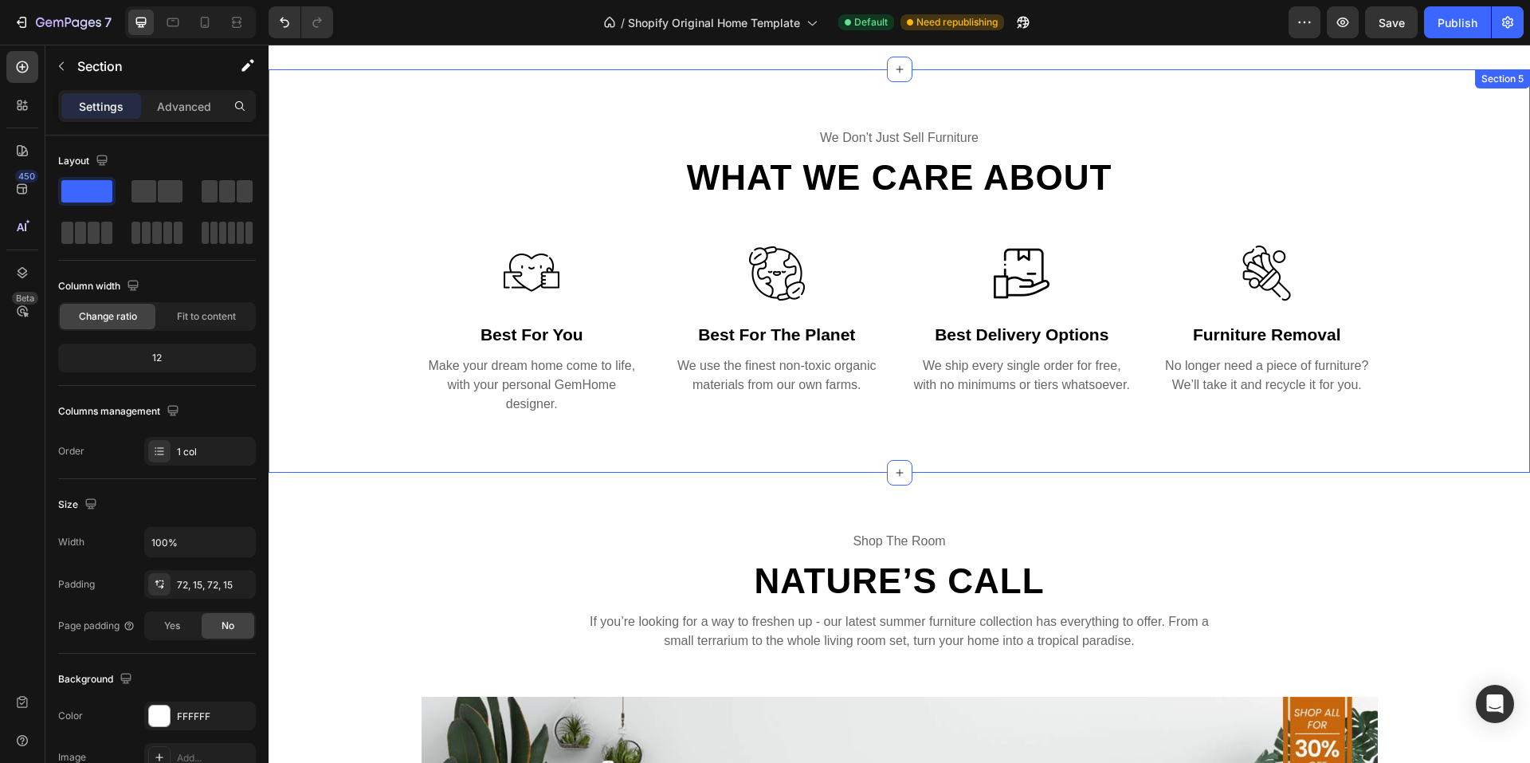
click at [339, 236] on div "we don’t just sell furniture Text What we care about Heading Row Image best for…" at bounding box center [900, 271] width 1238 height 288
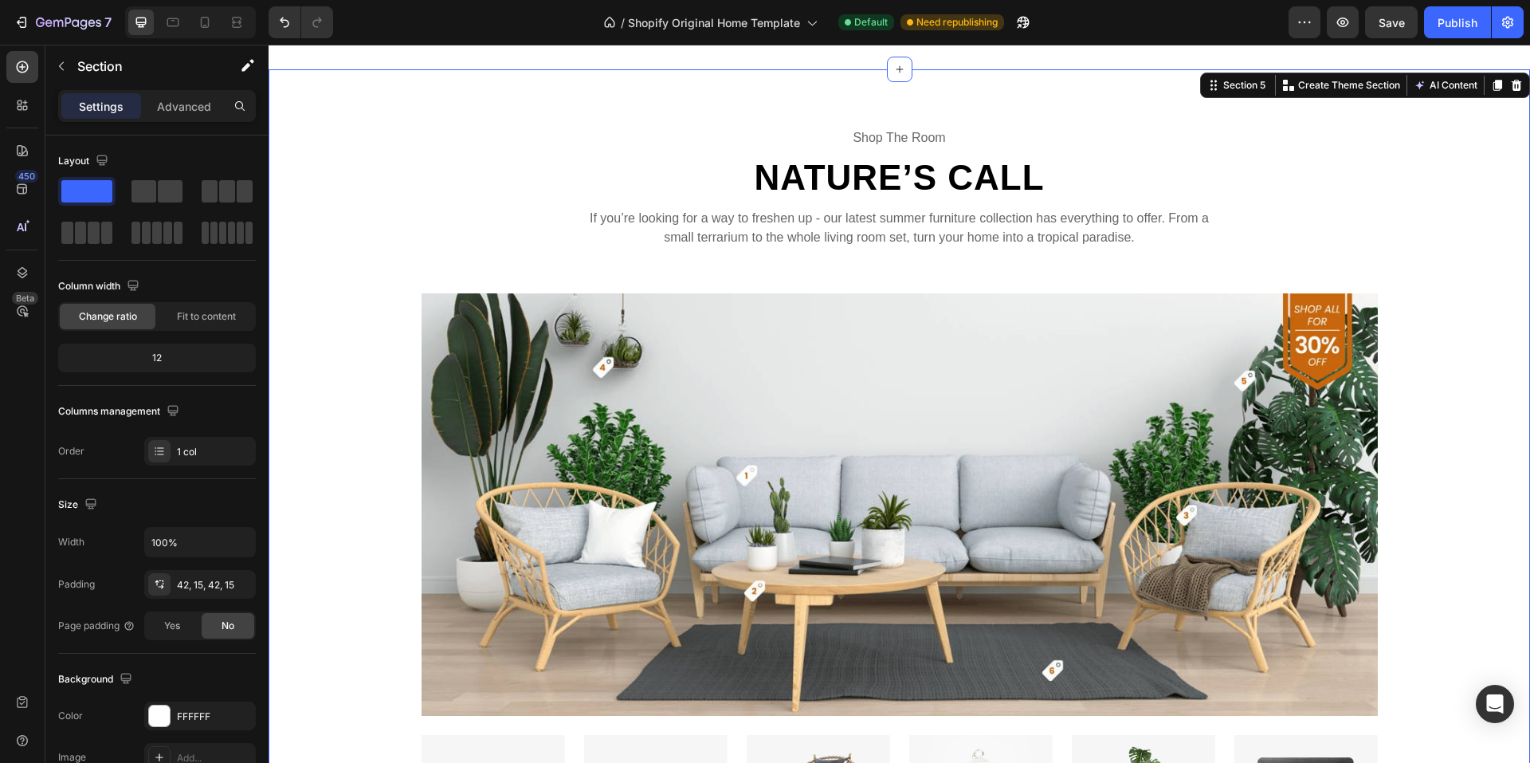
click at [355, 392] on div "shop the room Text Nature’s Call Heading If you’re looking for a way to freshen…" at bounding box center [900, 545] width 1238 height 885
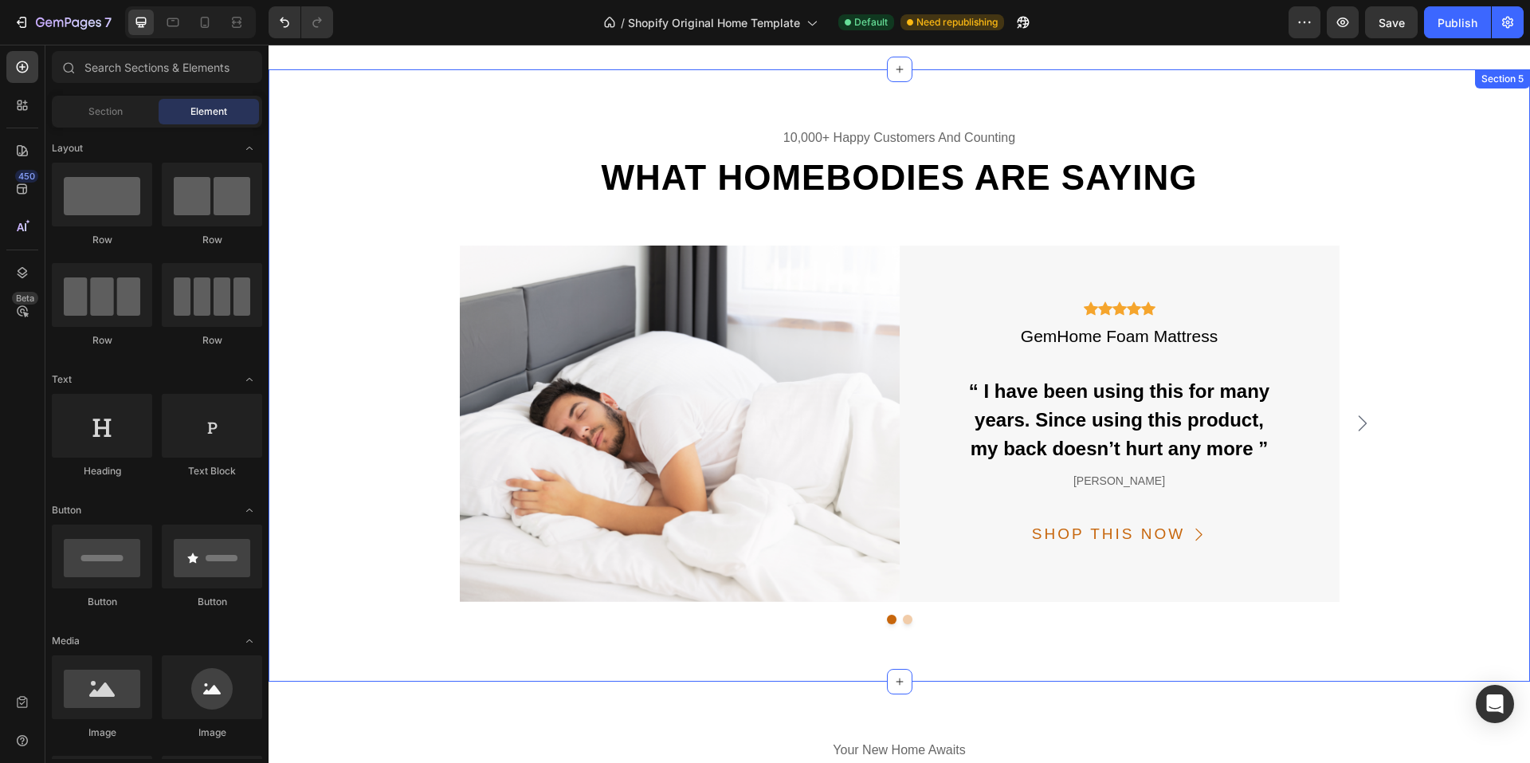
click at [351, 346] on div "10,000+ happy customers and counting Text What homebodies are saying Heading Im…" at bounding box center [900, 375] width 1238 height 497
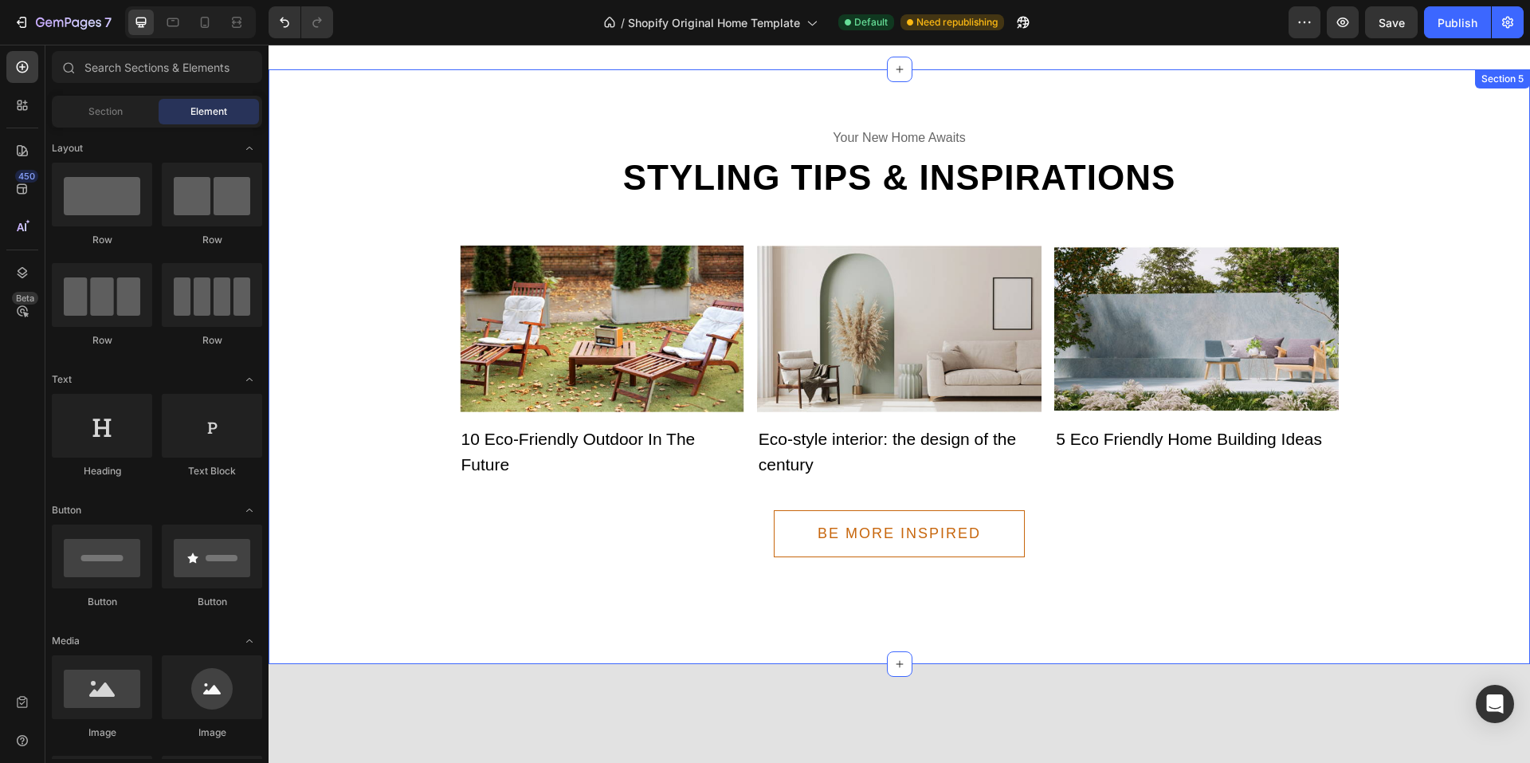
click at [381, 373] on div "your new home awaits Text Styling tips & inspirations Heading Image 10 Eco-Frie…" at bounding box center [900, 342] width 1238 height 430
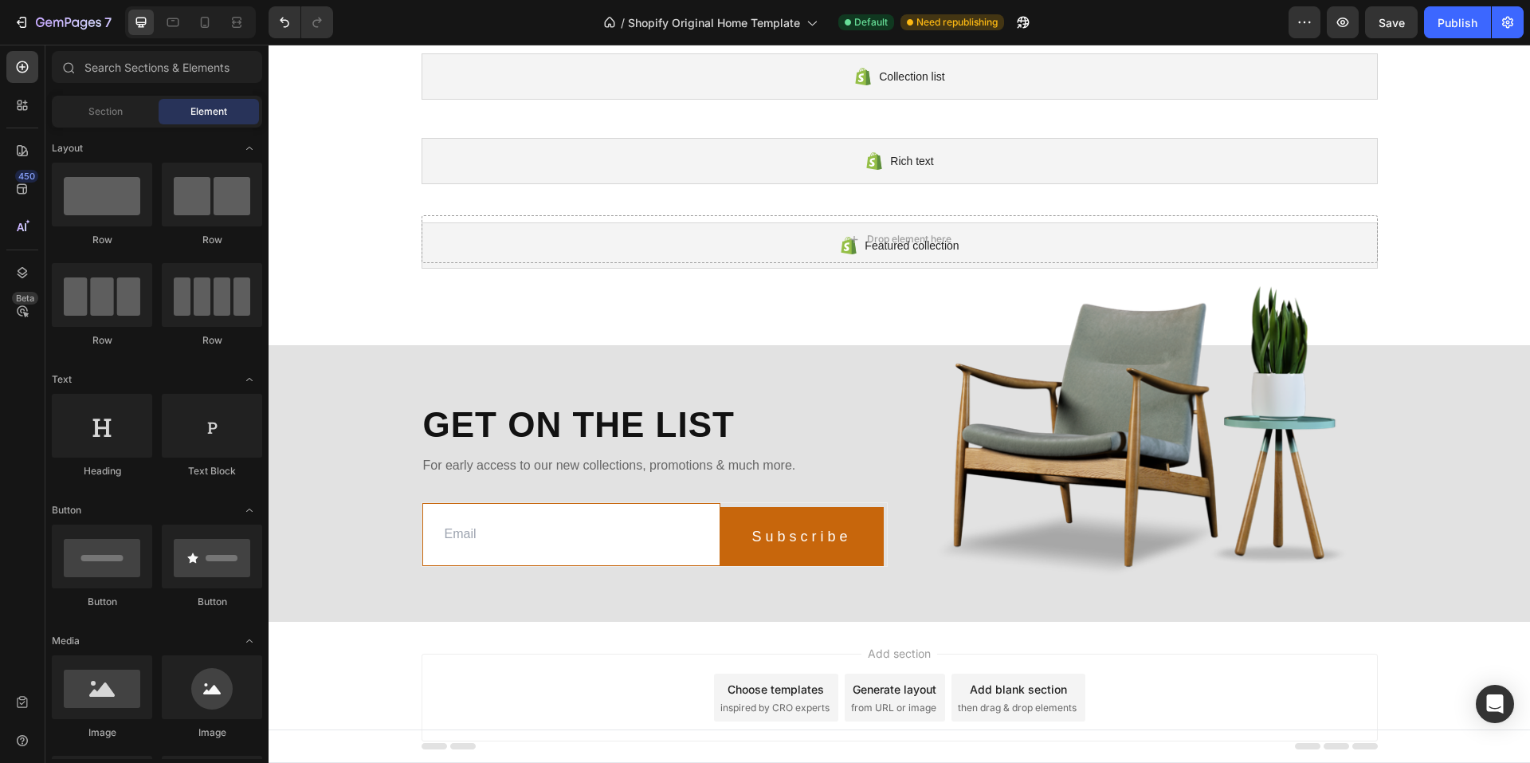
scroll to position [60, 0]
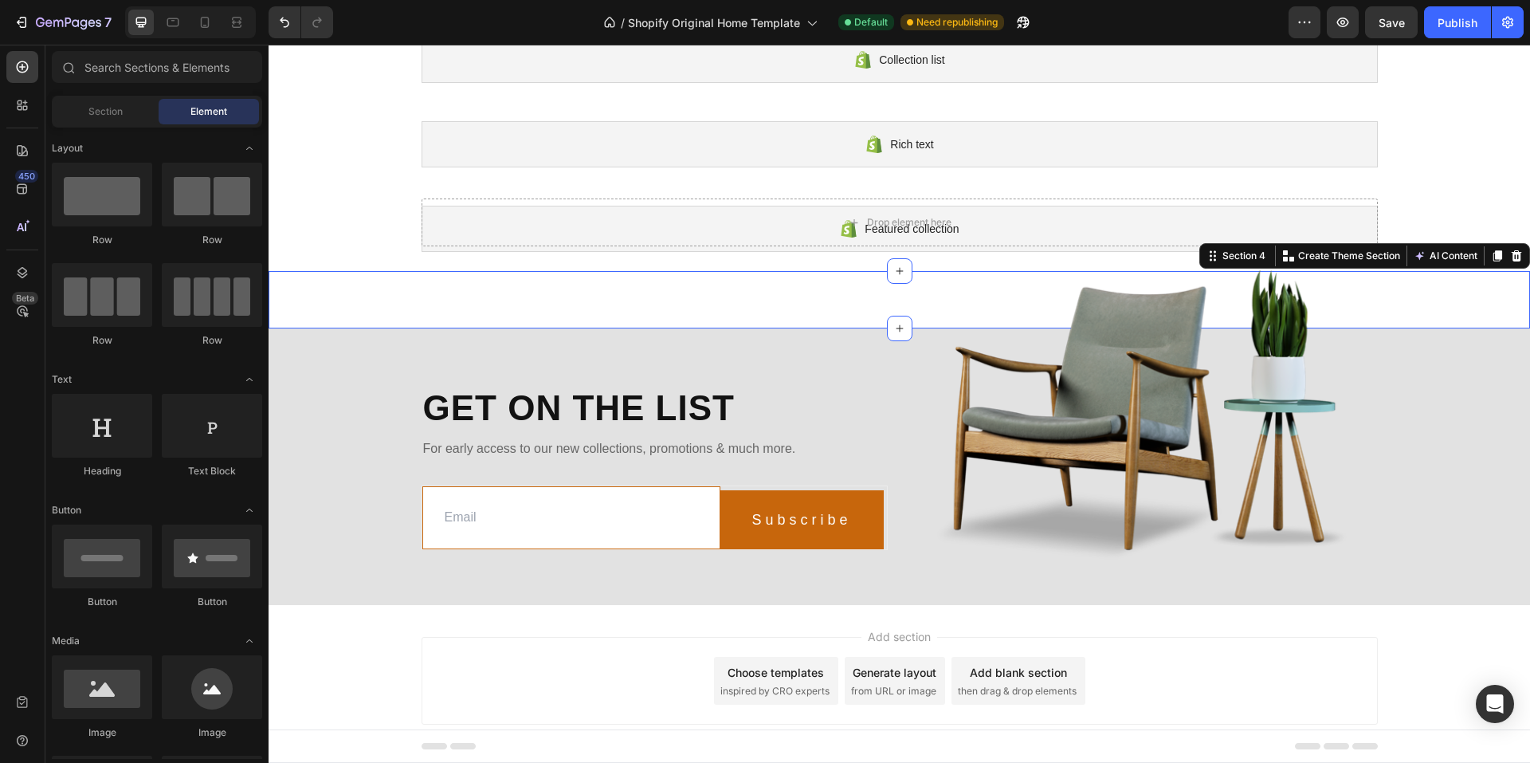
click at [348, 297] on div "Drop element here Row Section 4 You can create reusable sections Create Theme S…" at bounding box center [899, 299] width 1261 height 57
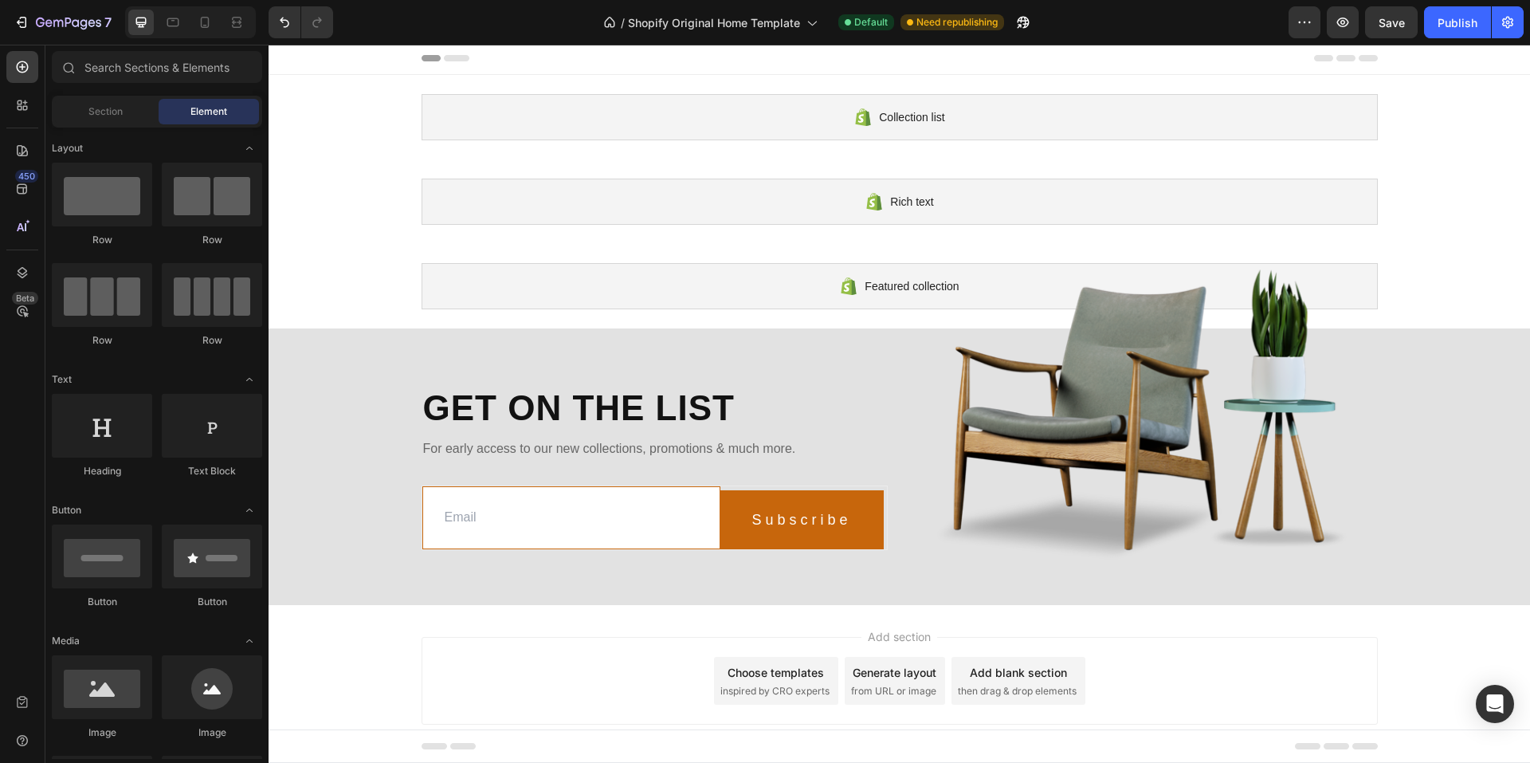
scroll to position [2, 0]
click at [323, 388] on div "Get on the list Heading For early access to our new collections, promotions & m…" at bounding box center [899, 471] width 1261 height 238
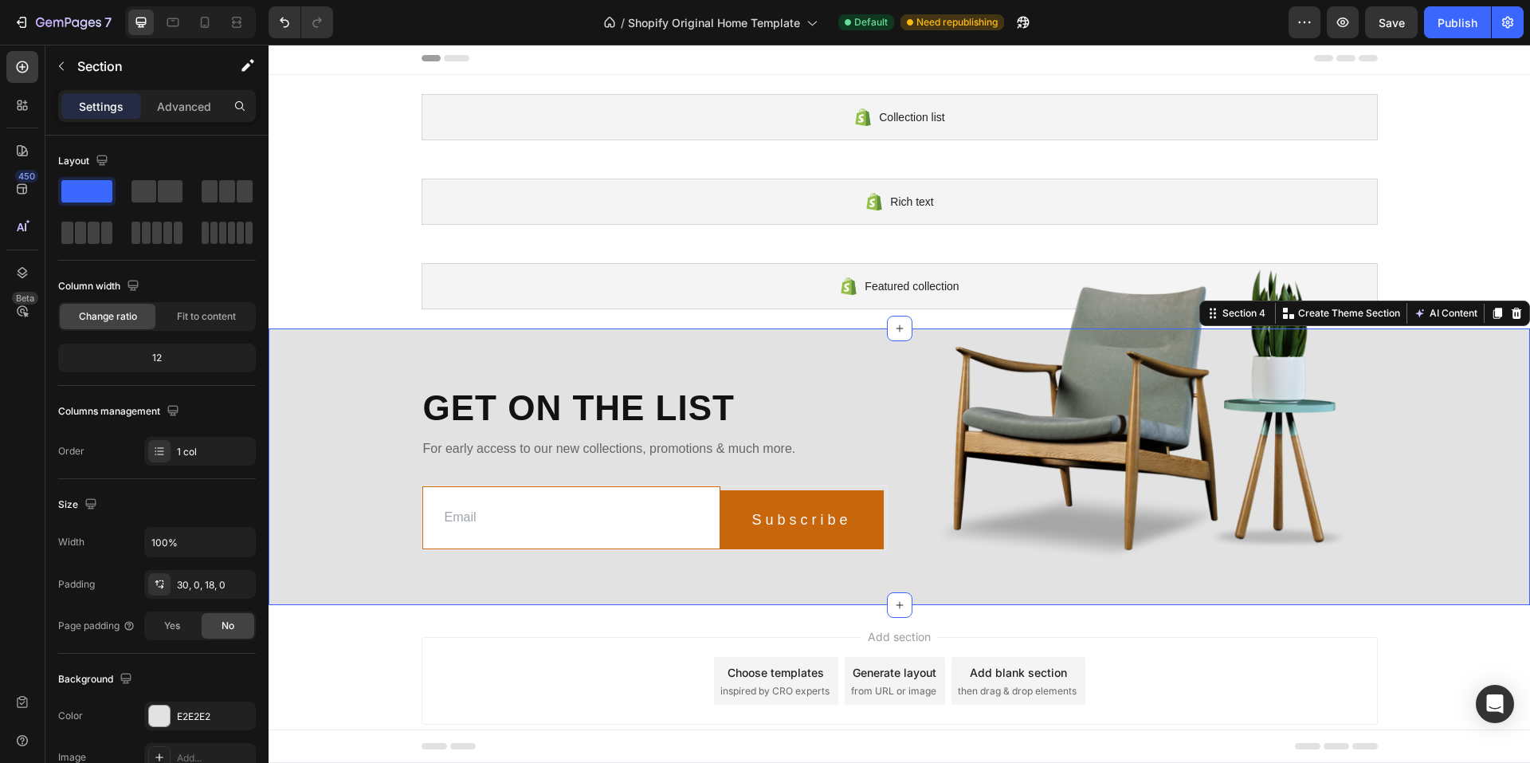
scroll to position [0, 0]
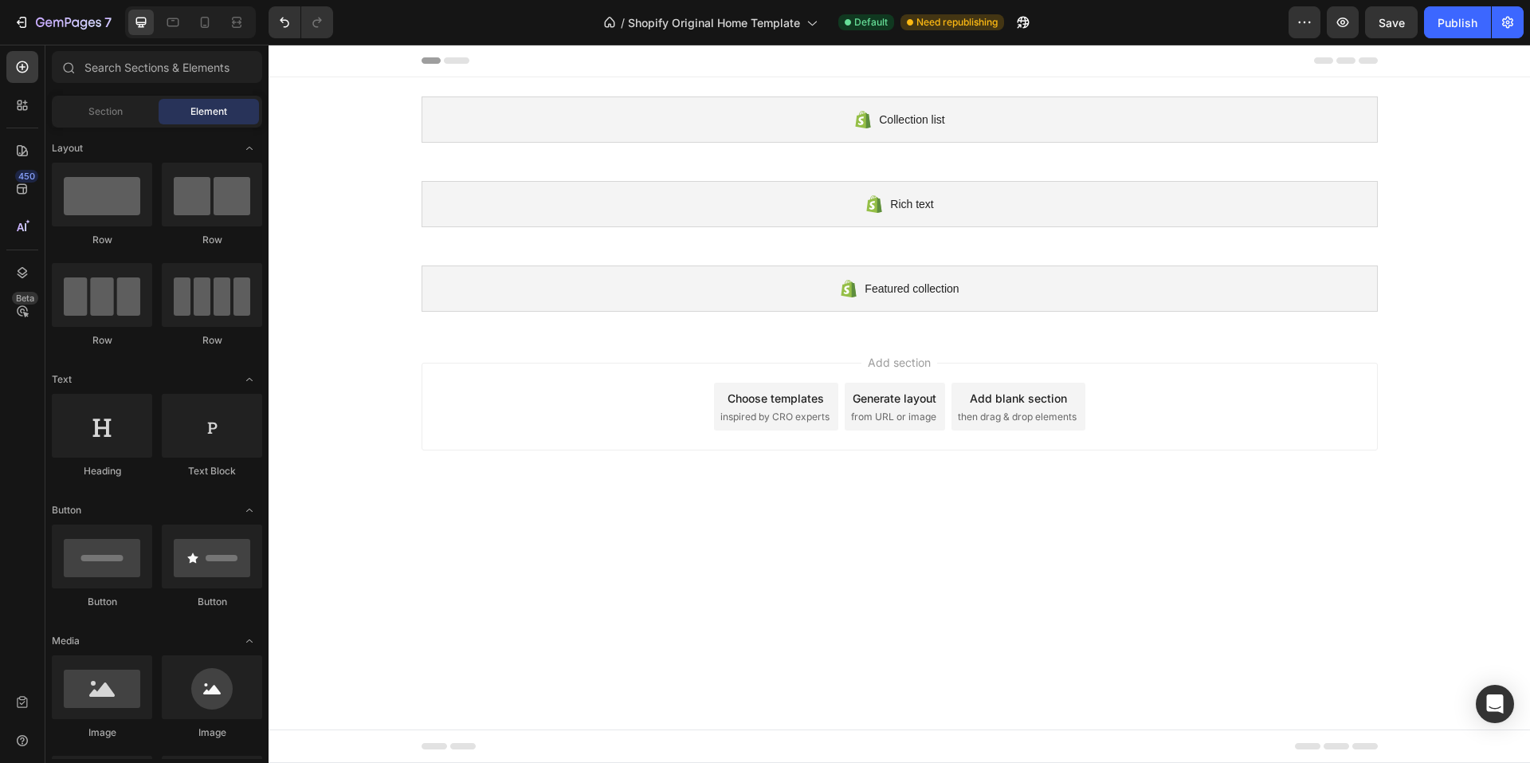
click at [346, 392] on div "Add section Choose templates inspired by CRO experts Generate layout from URL o…" at bounding box center [899, 410] width 1261 height 158
click at [445, 395] on div "Add section Choose templates inspired by CRO experts Generate layout from URL o…" at bounding box center [900, 407] width 956 height 88
click at [525, 409] on div "Add section Choose templates inspired by CRO experts Generate layout from URL o…" at bounding box center [900, 407] width 956 height 88
click at [869, 413] on span "from URL or image" at bounding box center [893, 417] width 85 height 14
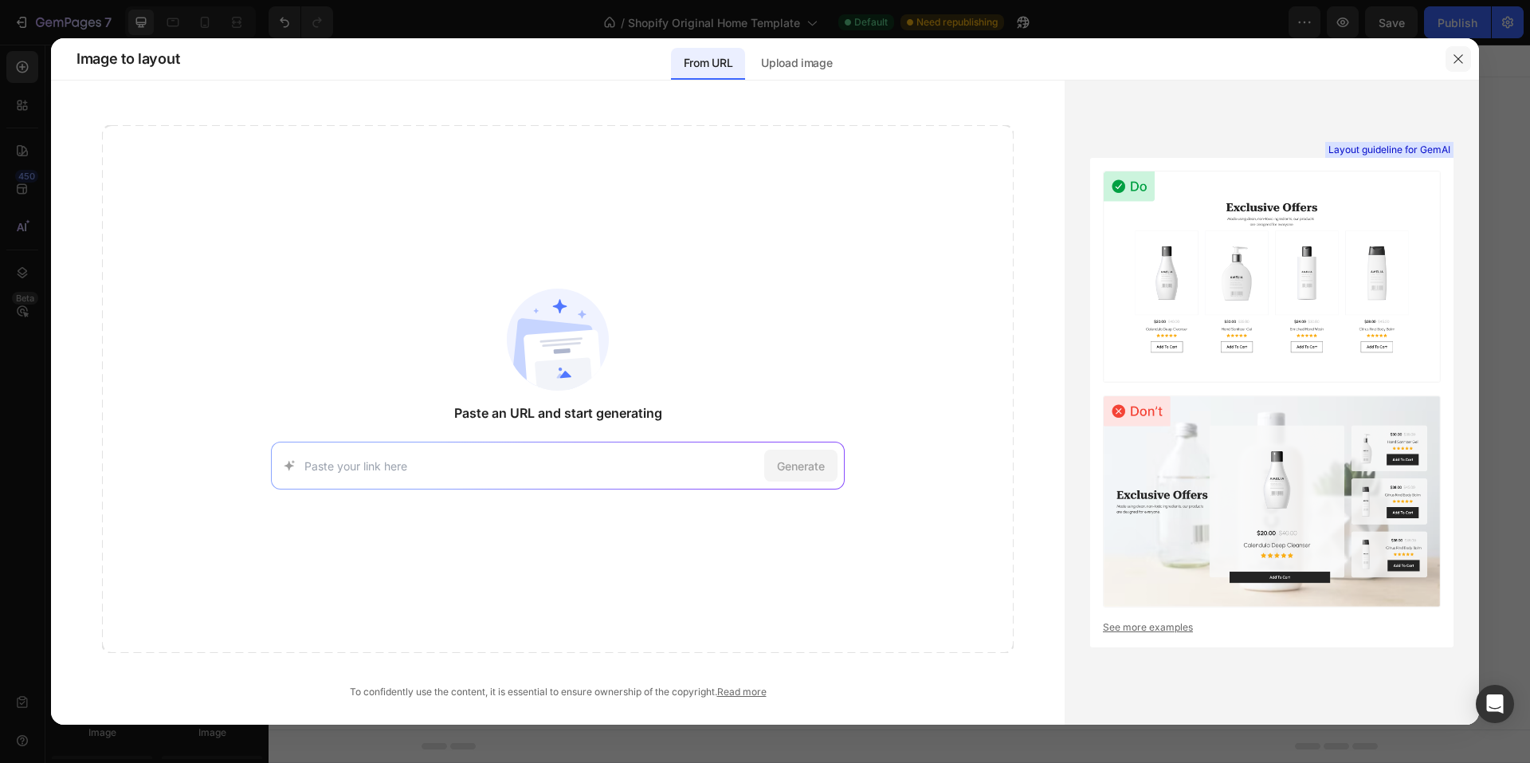
click at [1458, 59] on icon "button" at bounding box center [1458, 58] width 9 height 9
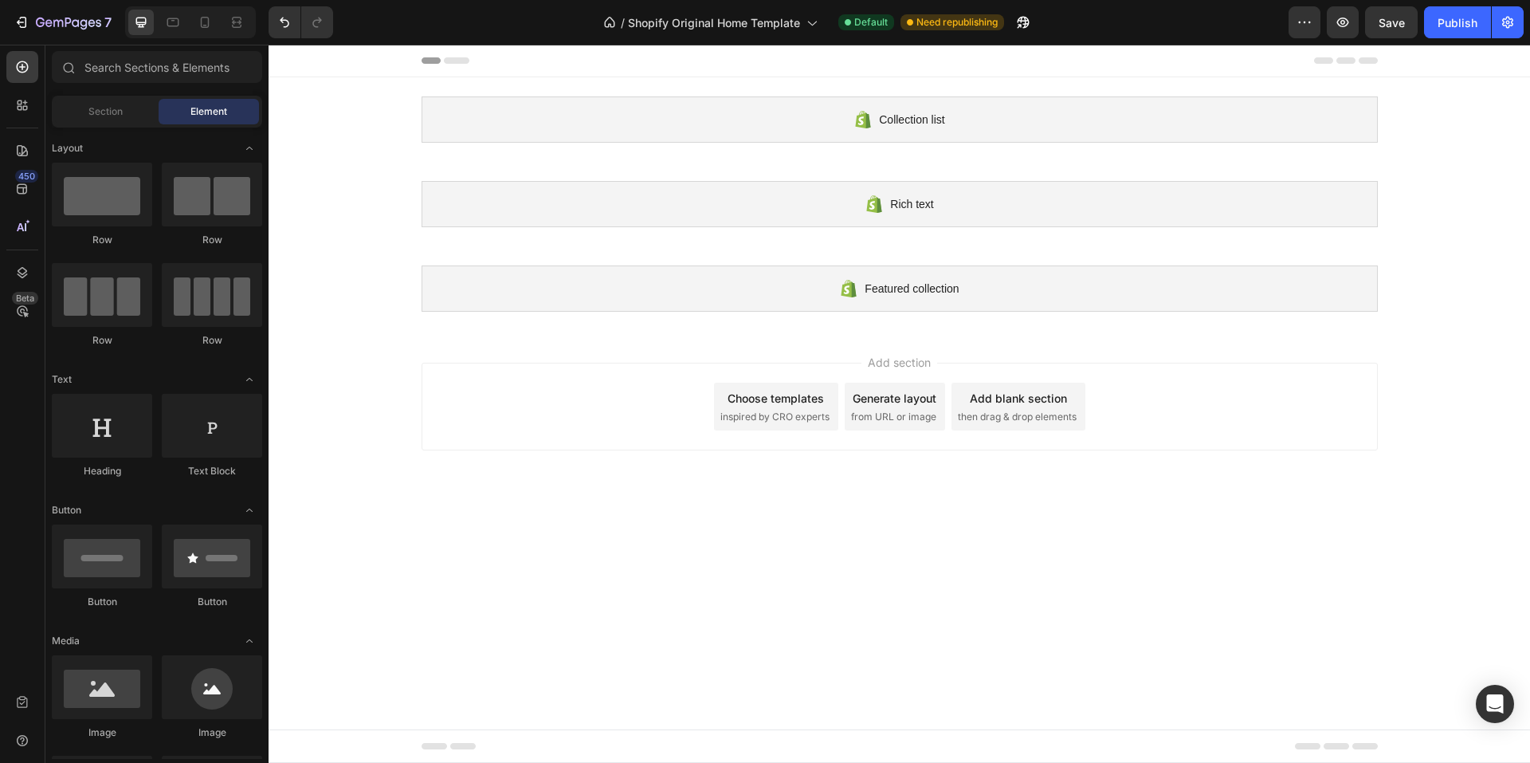
click at [993, 403] on div "Add blank section" at bounding box center [1018, 398] width 97 height 17
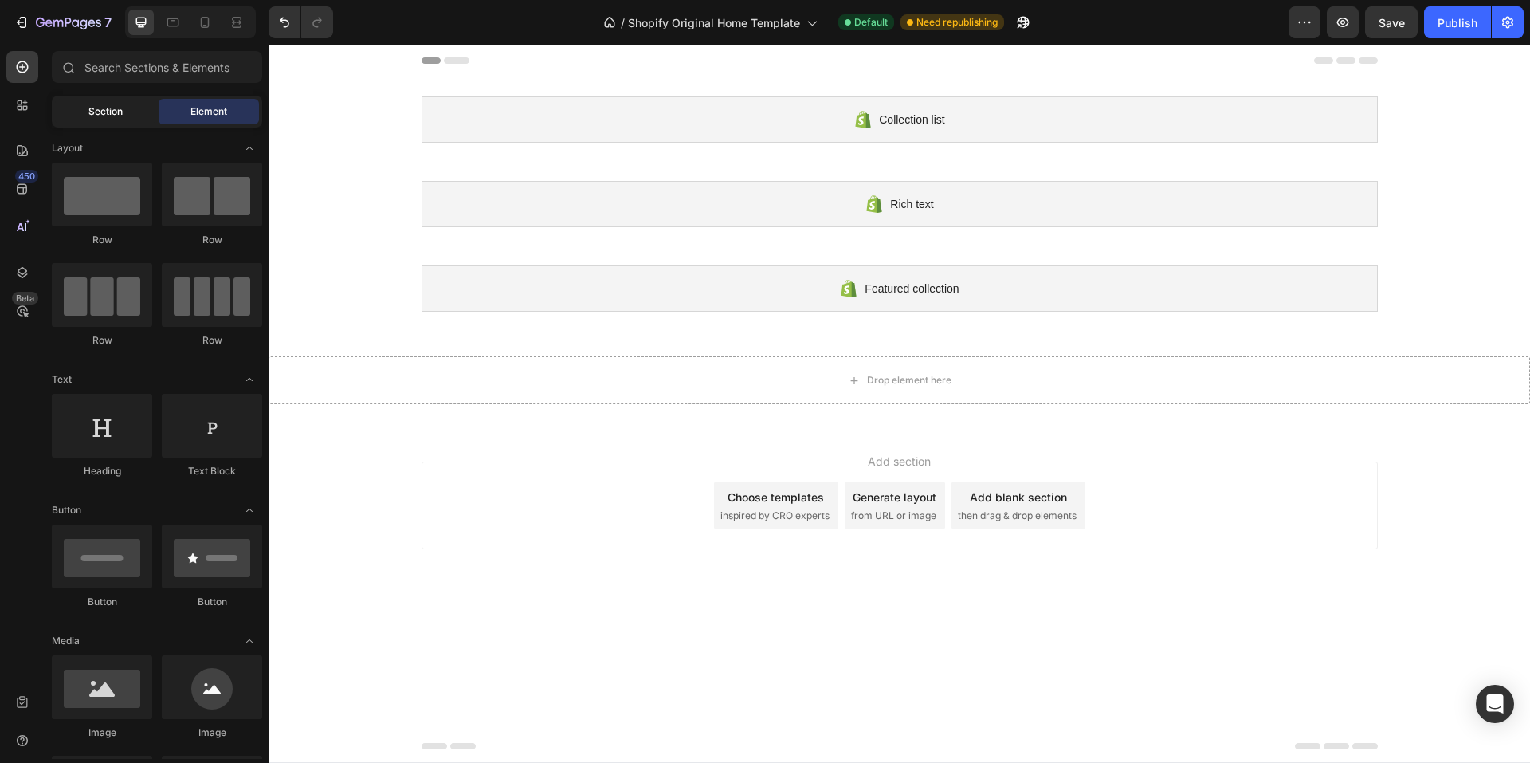
click at [88, 109] on span "Section" at bounding box center [105, 111] width 34 height 14
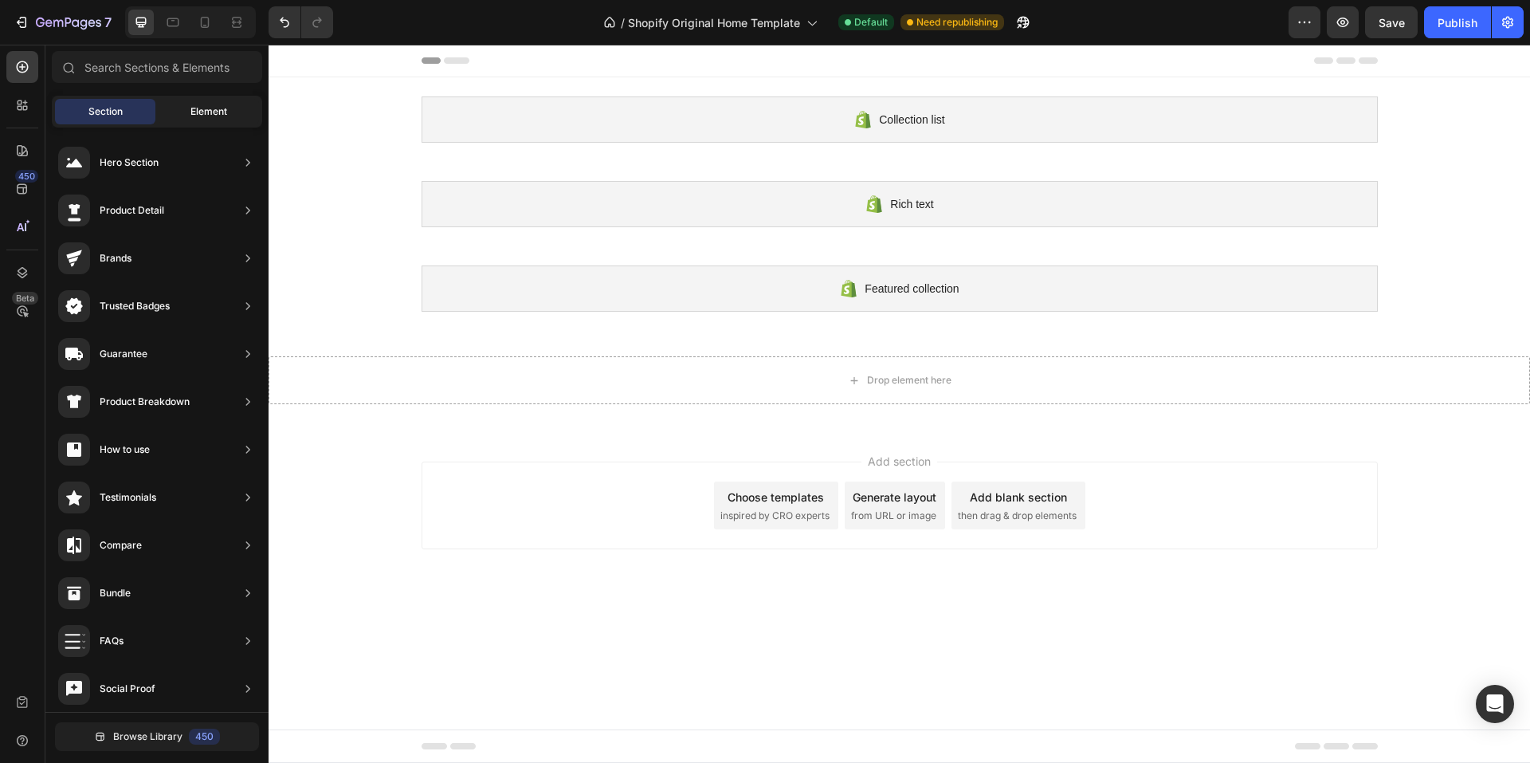
click at [182, 103] on div "Element" at bounding box center [209, 112] width 100 height 26
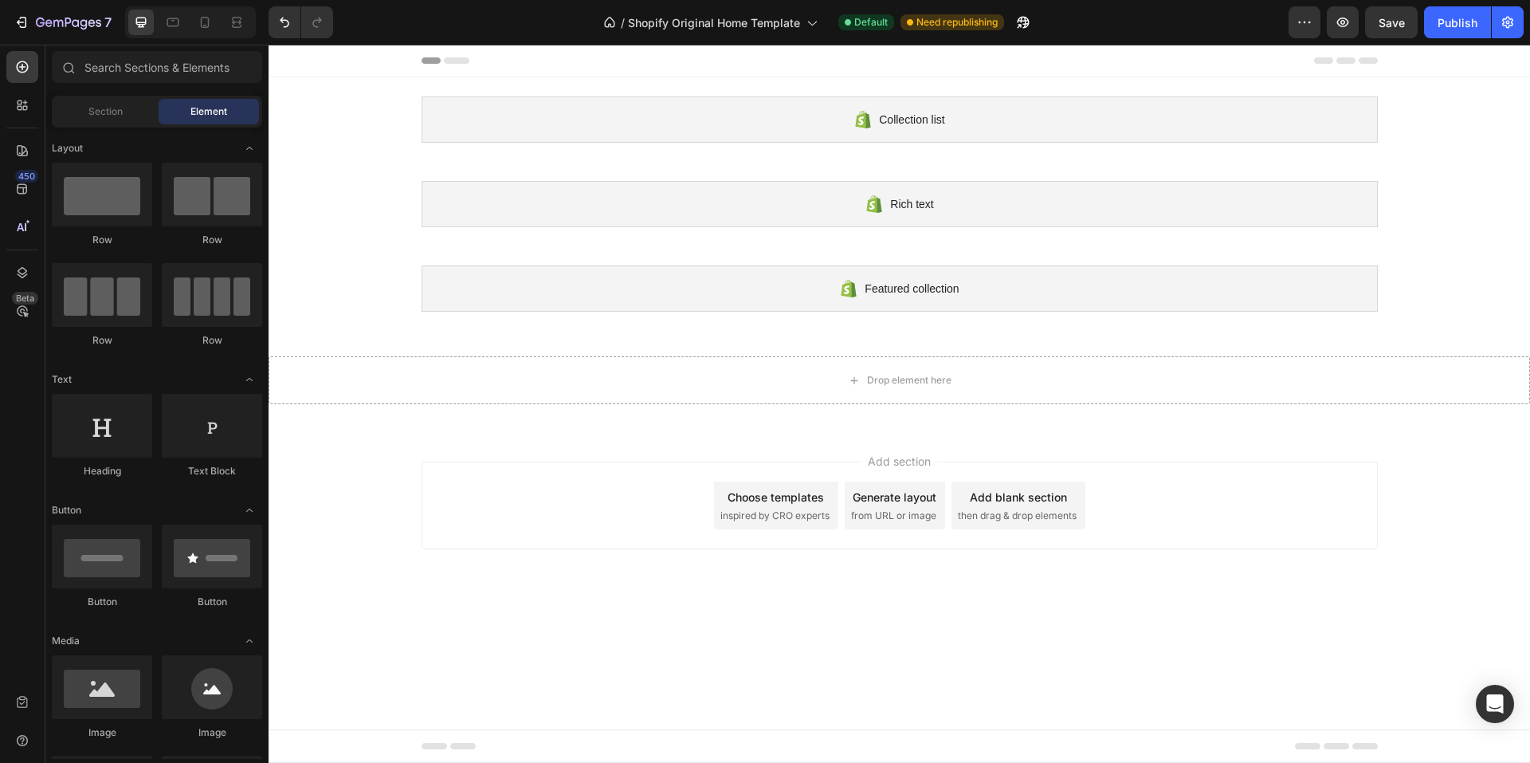
click at [74, 95] on div "Sections(18) Elements(83) Section Element Hero Section Product Detail Brands Tr…" at bounding box center [156, 405] width 223 height 708
click at [222, 109] on span "Element" at bounding box center [208, 111] width 37 height 14
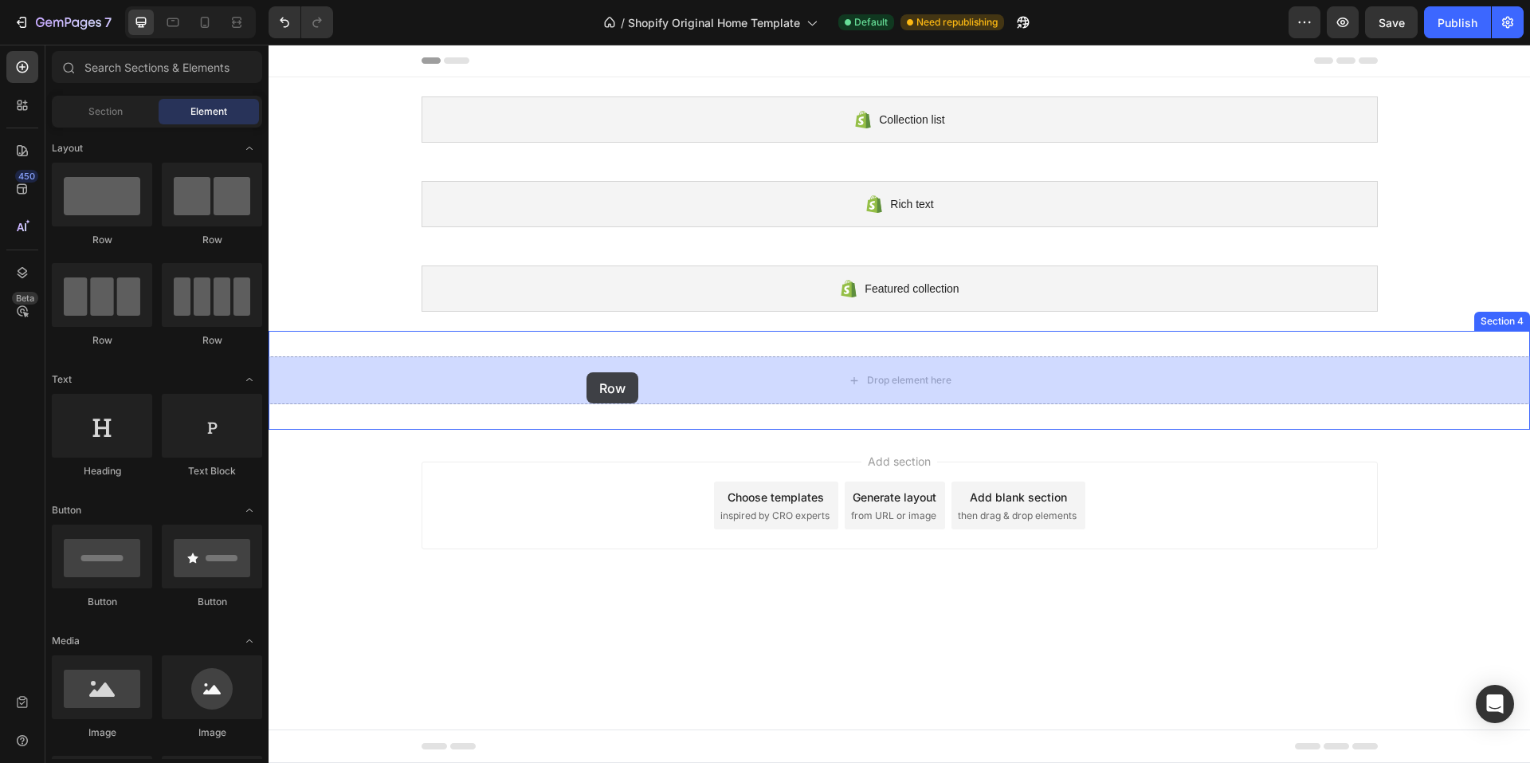
drag, startPoint x: 465, startPoint y: 261, endPoint x: 587, endPoint y: 372, distance: 164.7
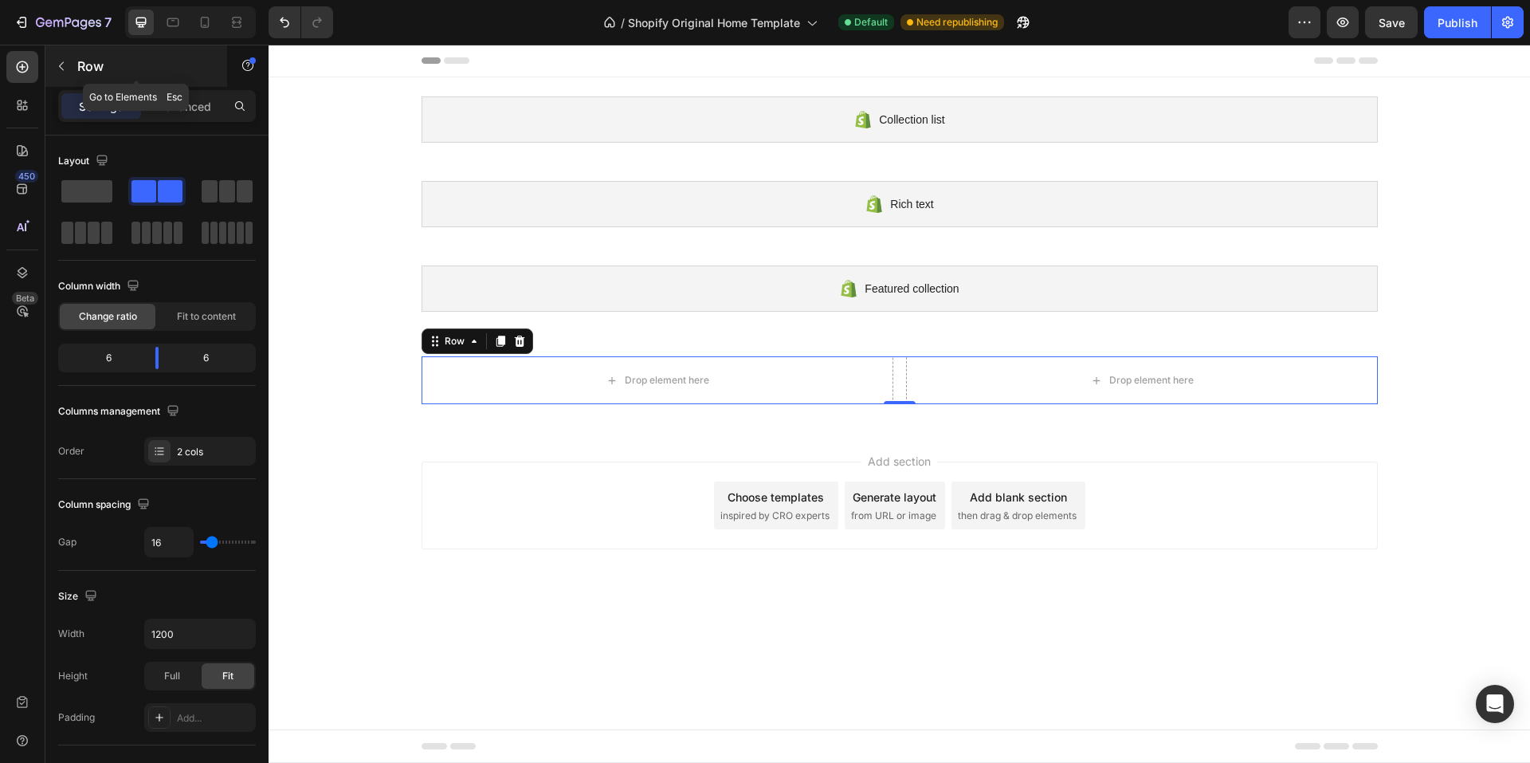
click at [76, 68] on div "Row" at bounding box center [136, 65] width 182 height 41
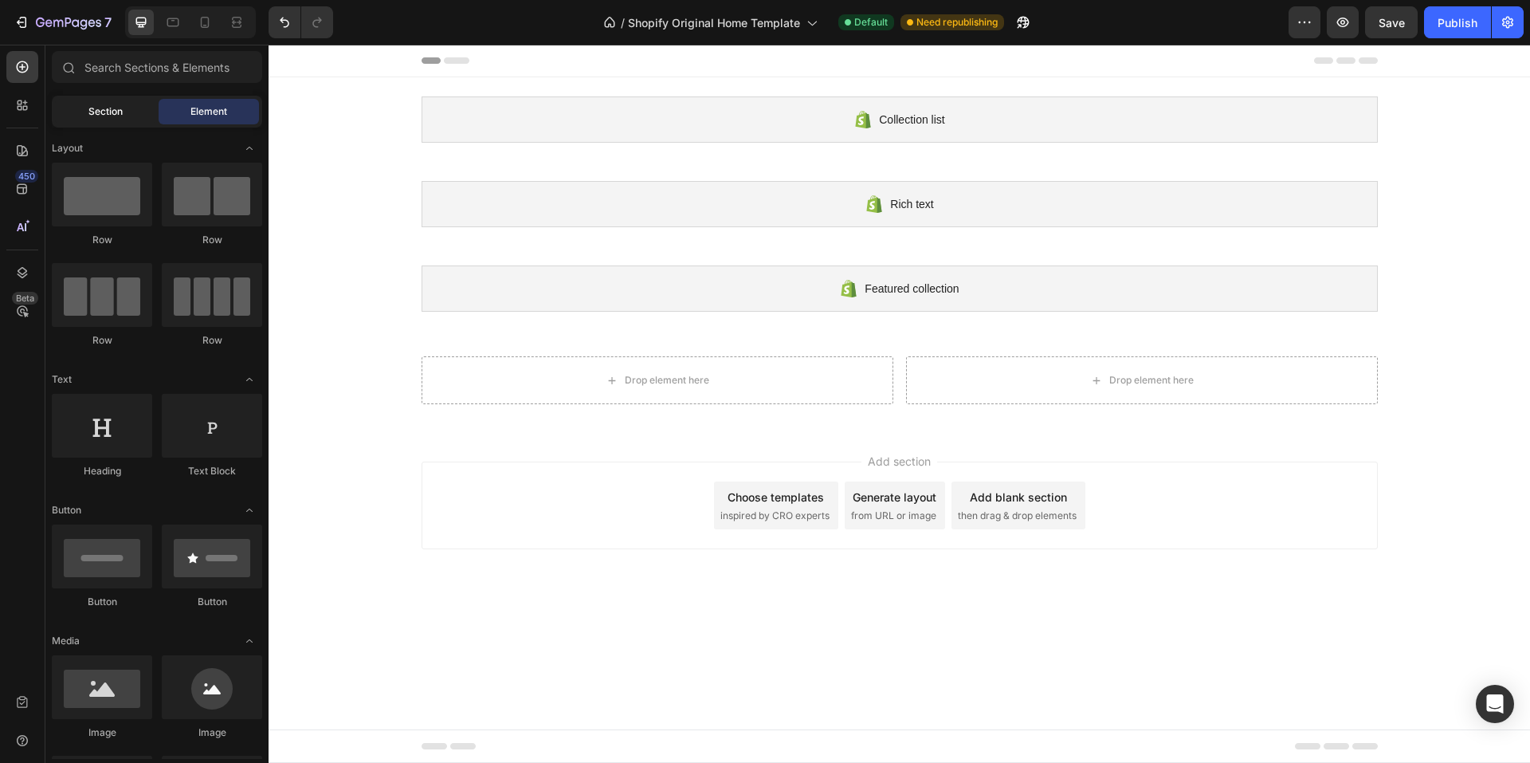
click at [95, 118] on span "Section" at bounding box center [105, 111] width 34 height 14
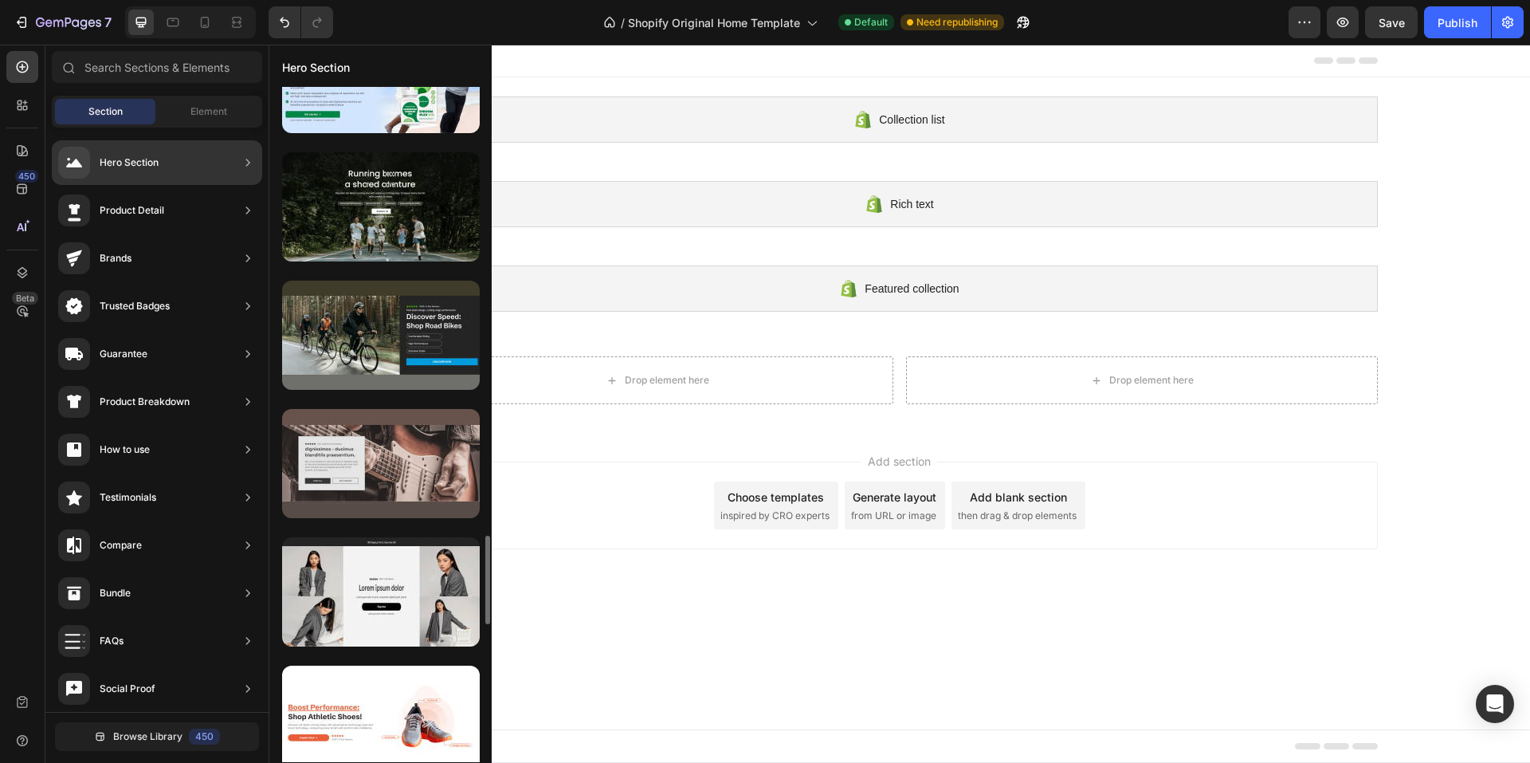
scroll to position [3722, 0]
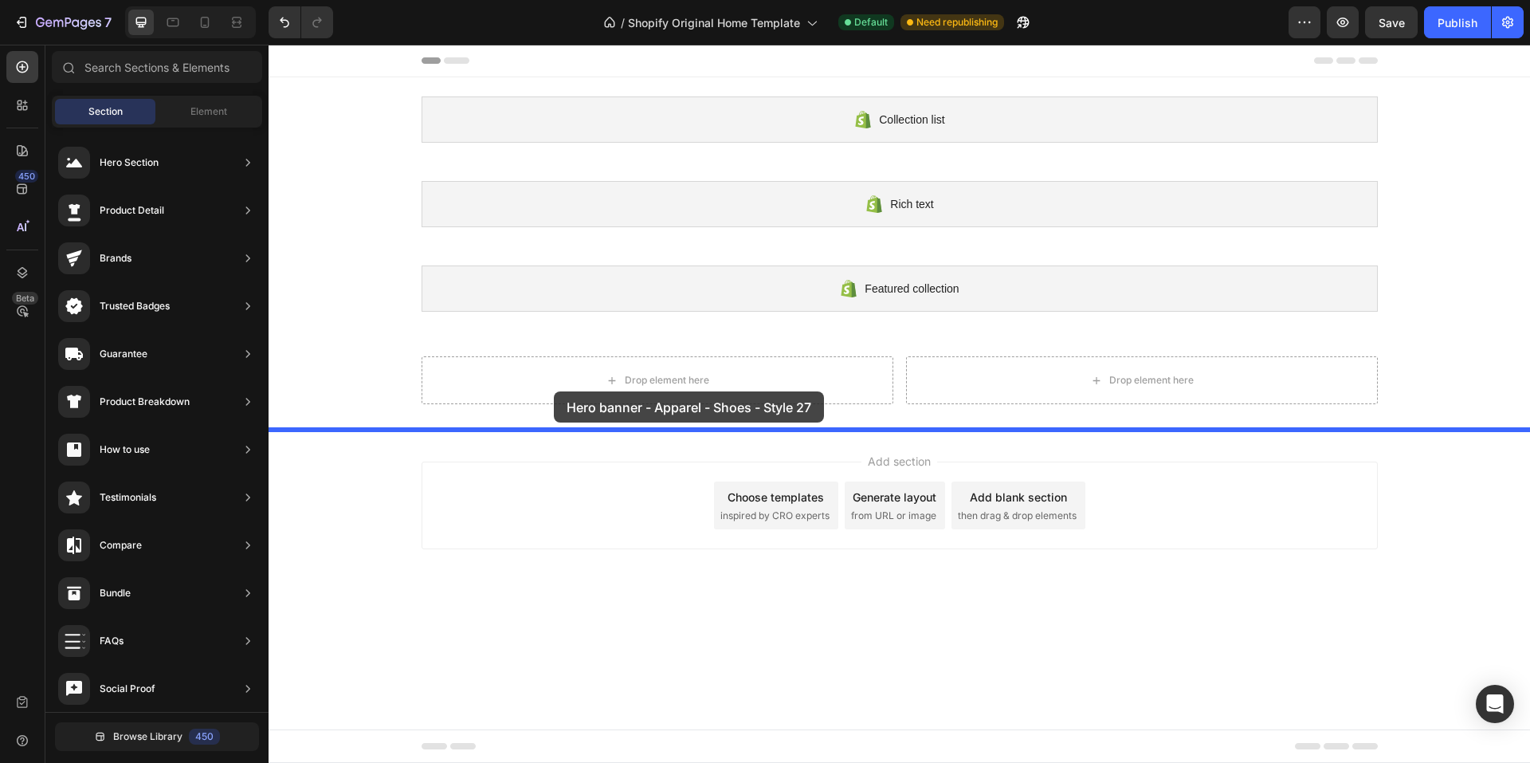
drag, startPoint x: 624, startPoint y: 433, endPoint x: 554, endPoint y: 391, distance: 81.5
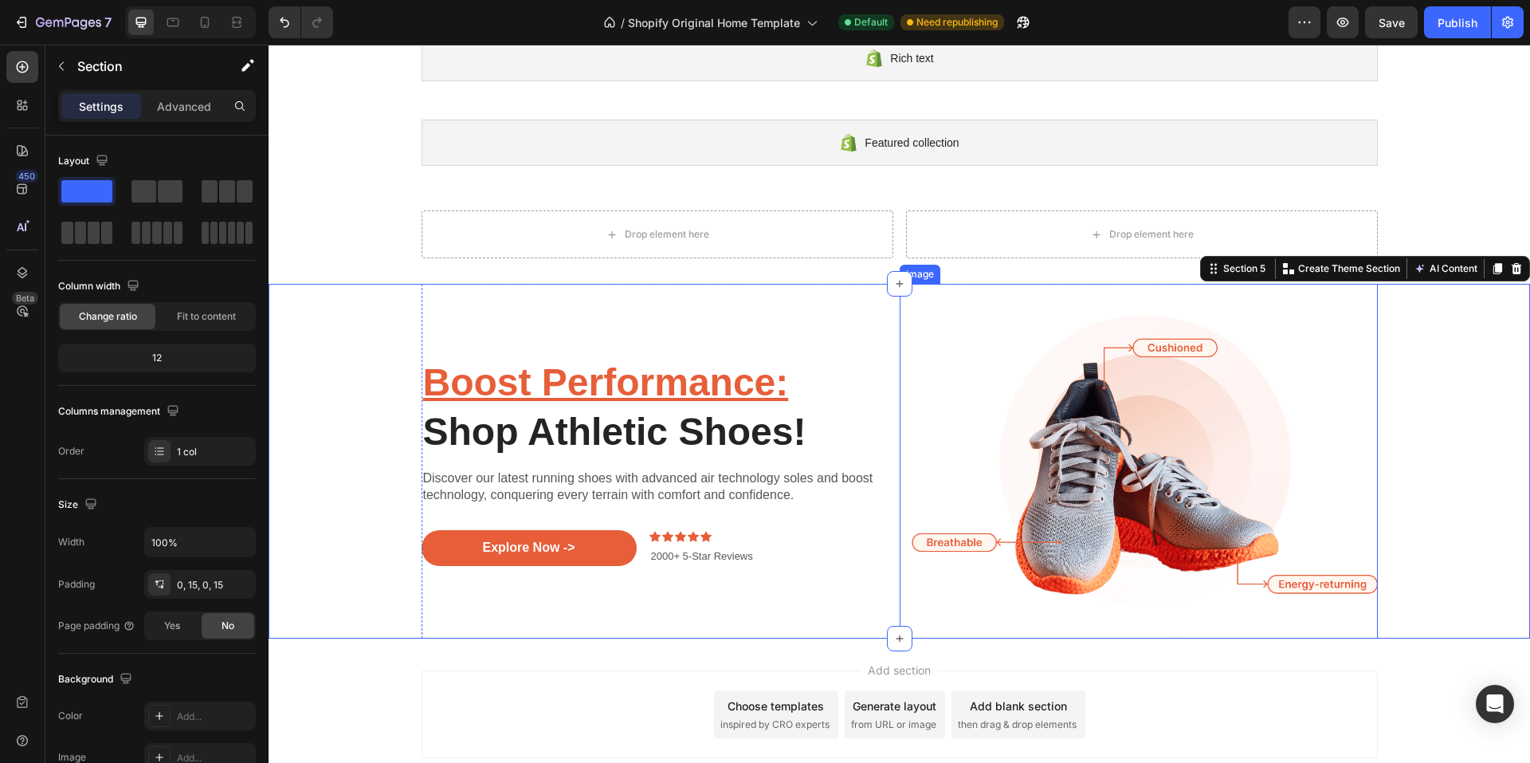
scroll to position [159, 0]
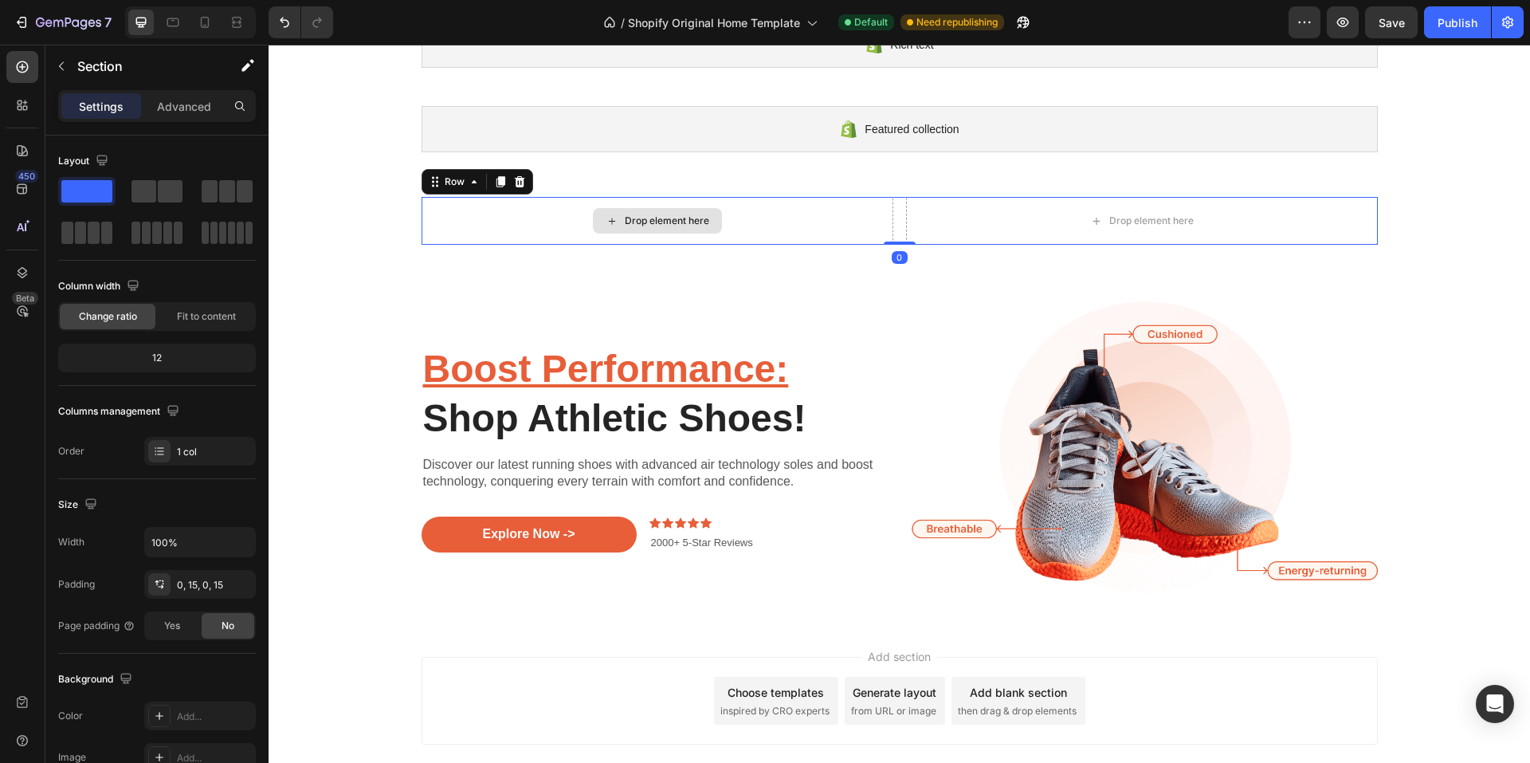
click at [485, 202] on div "Drop element here" at bounding box center [658, 221] width 472 height 48
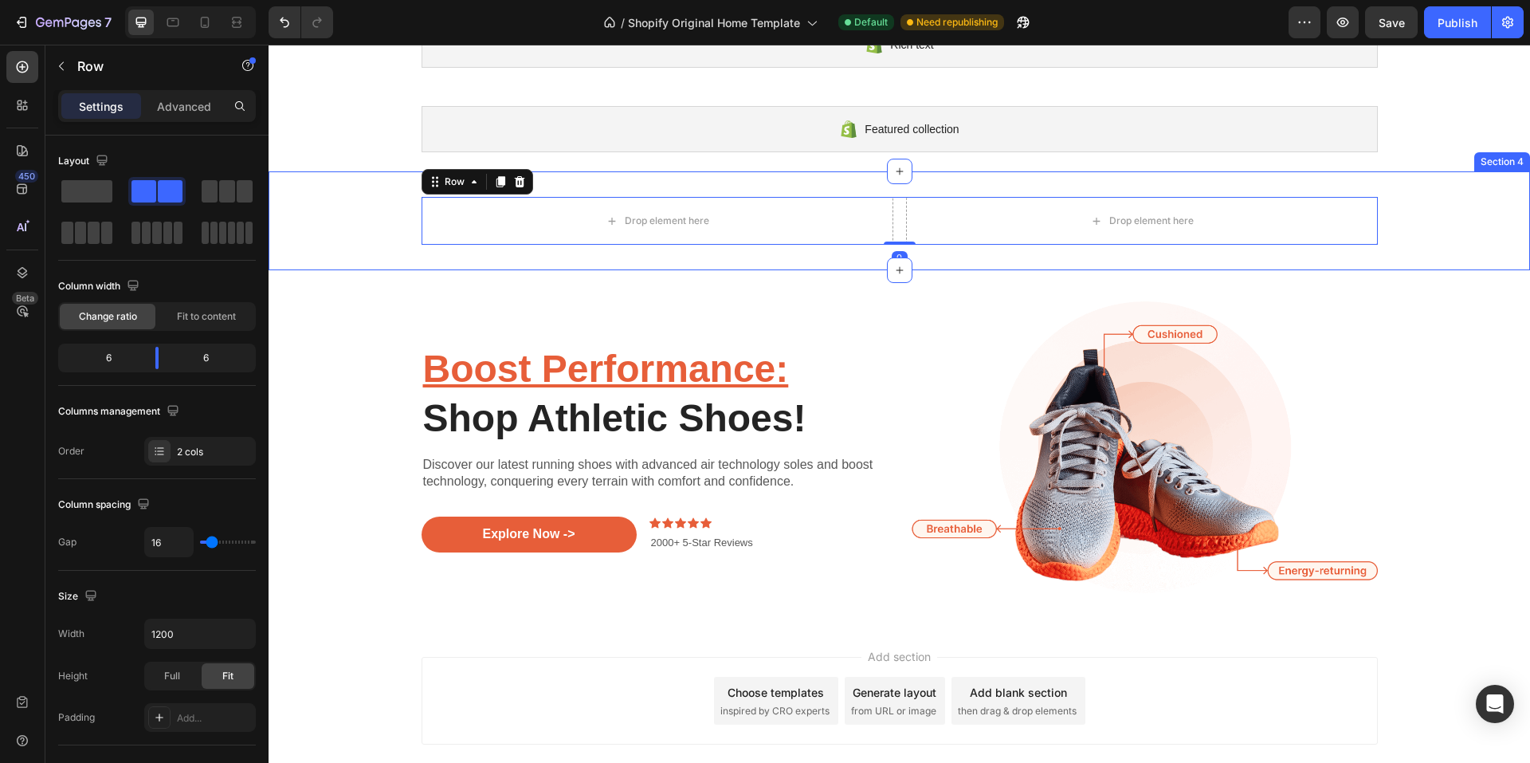
click at [349, 209] on div "Drop element here Drop element here Row 0" at bounding box center [899, 221] width 1261 height 48
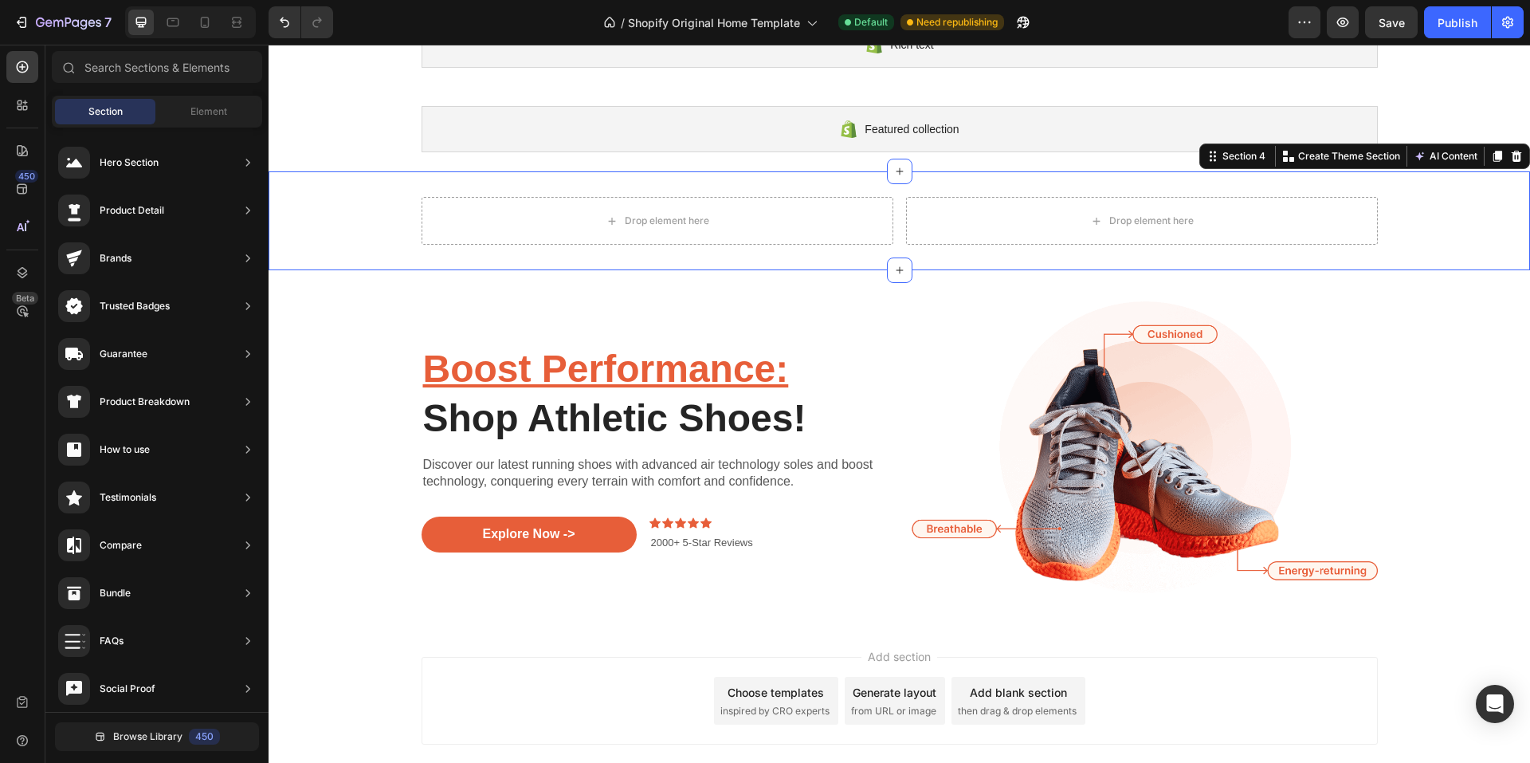
scroll to position [80, 0]
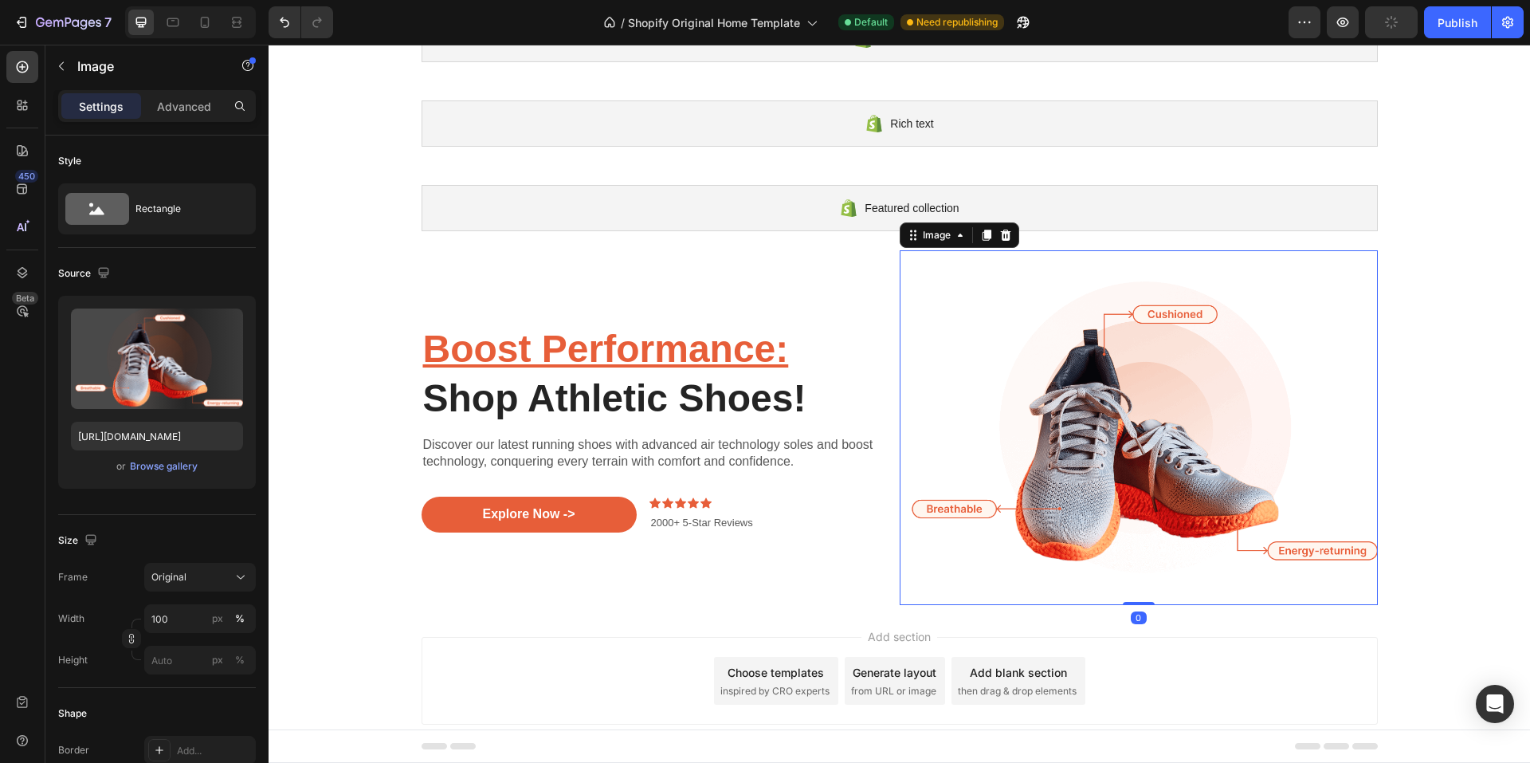
click at [1135, 359] on img at bounding box center [1139, 427] width 478 height 355
click at [944, 236] on div "Image" at bounding box center [937, 235] width 34 height 14
click at [1001, 240] on icon at bounding box center [1005, 235] width 10 height 11
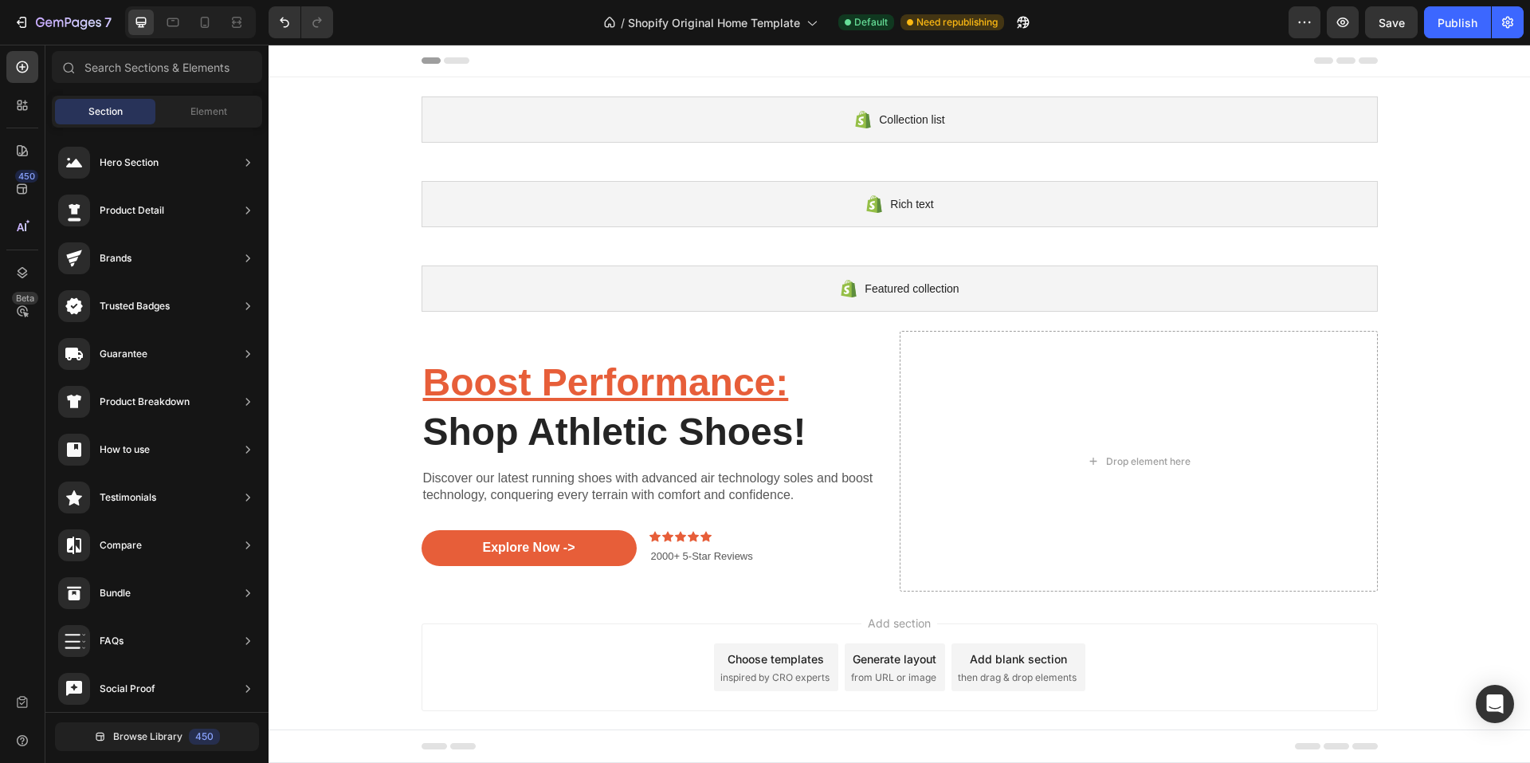
scroll to position [0, 0]
click at [1132, 465] on div "Drop element here" at bounding box center [1148, 461] width 84 height 13
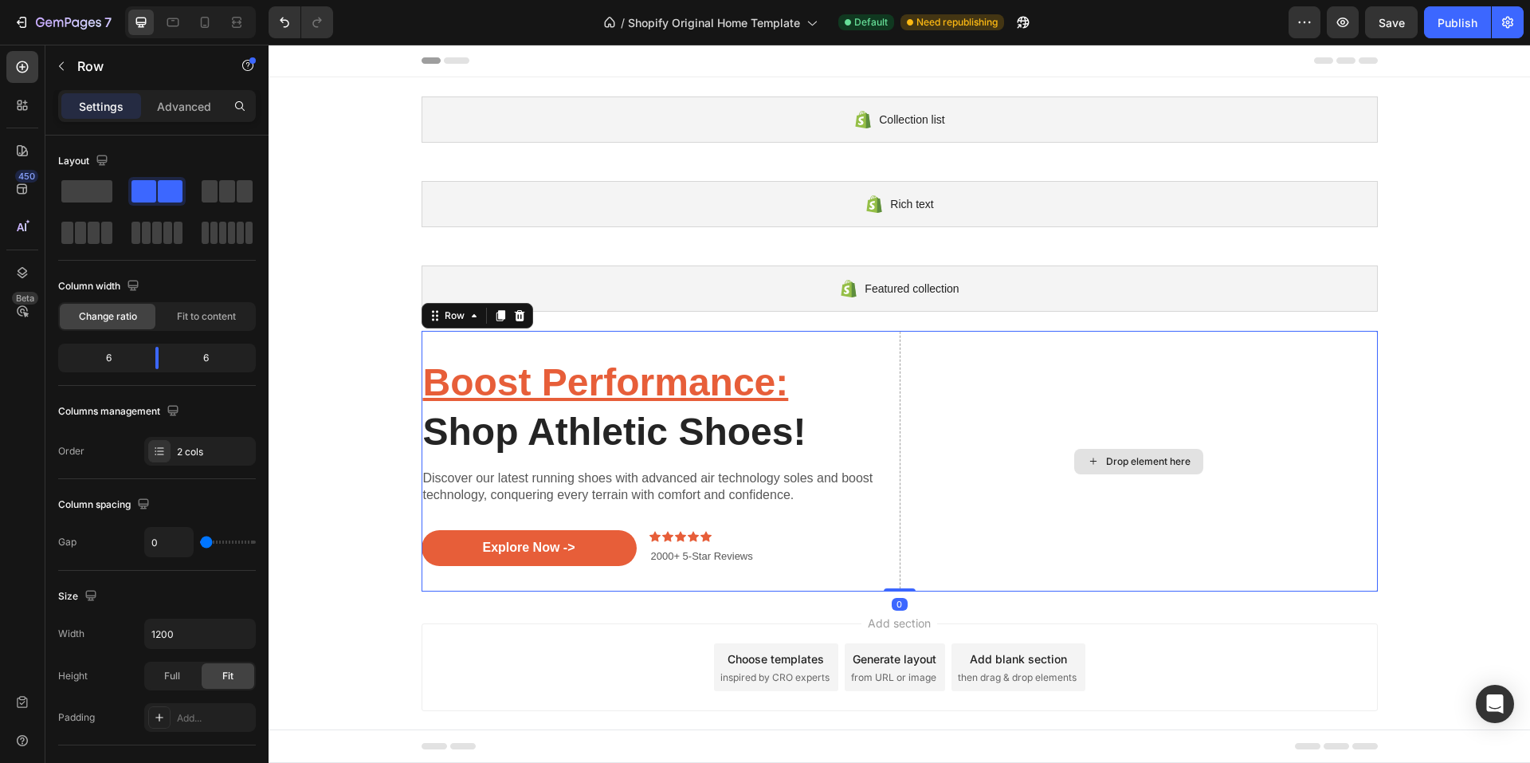
click at [1156, 488] on div "Drop element here" at bounding box center [1139, 461] width 478 height 261
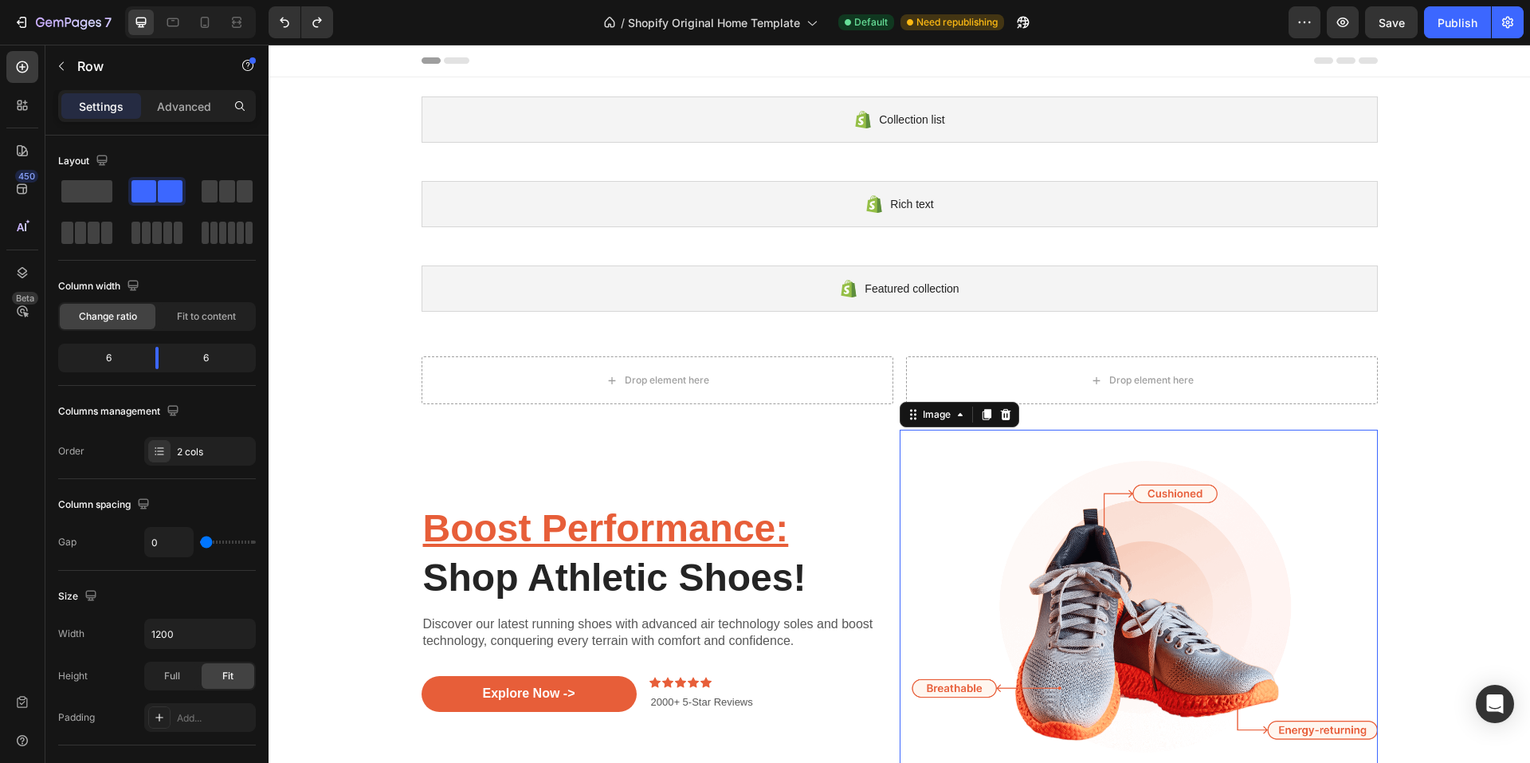
click at [948, 490] on img at bounding box center [1139, 607] width 478 height 355
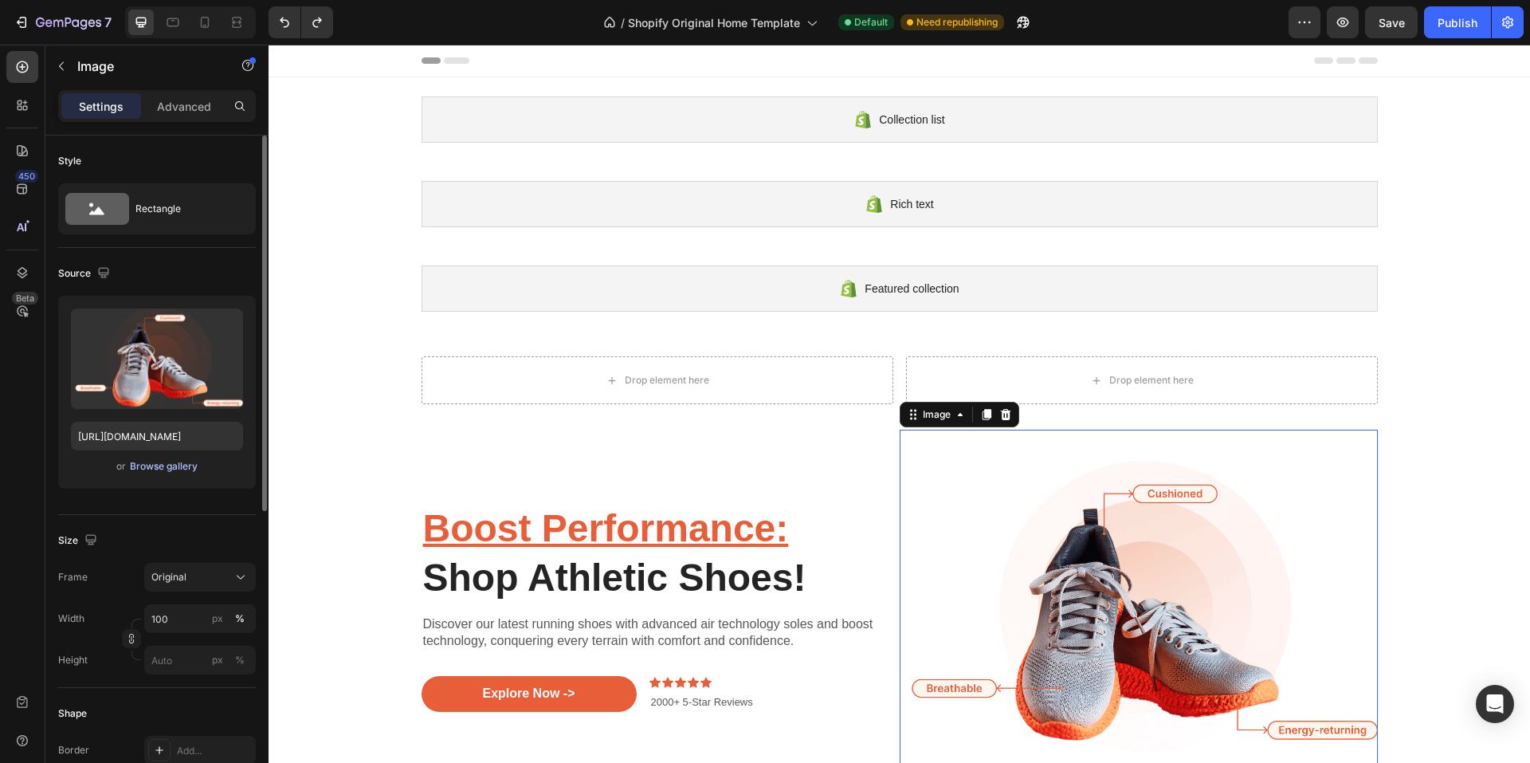
click at [146, 465] on div "Browse gallery" at bounding box center [164, 466] width 68 height 14
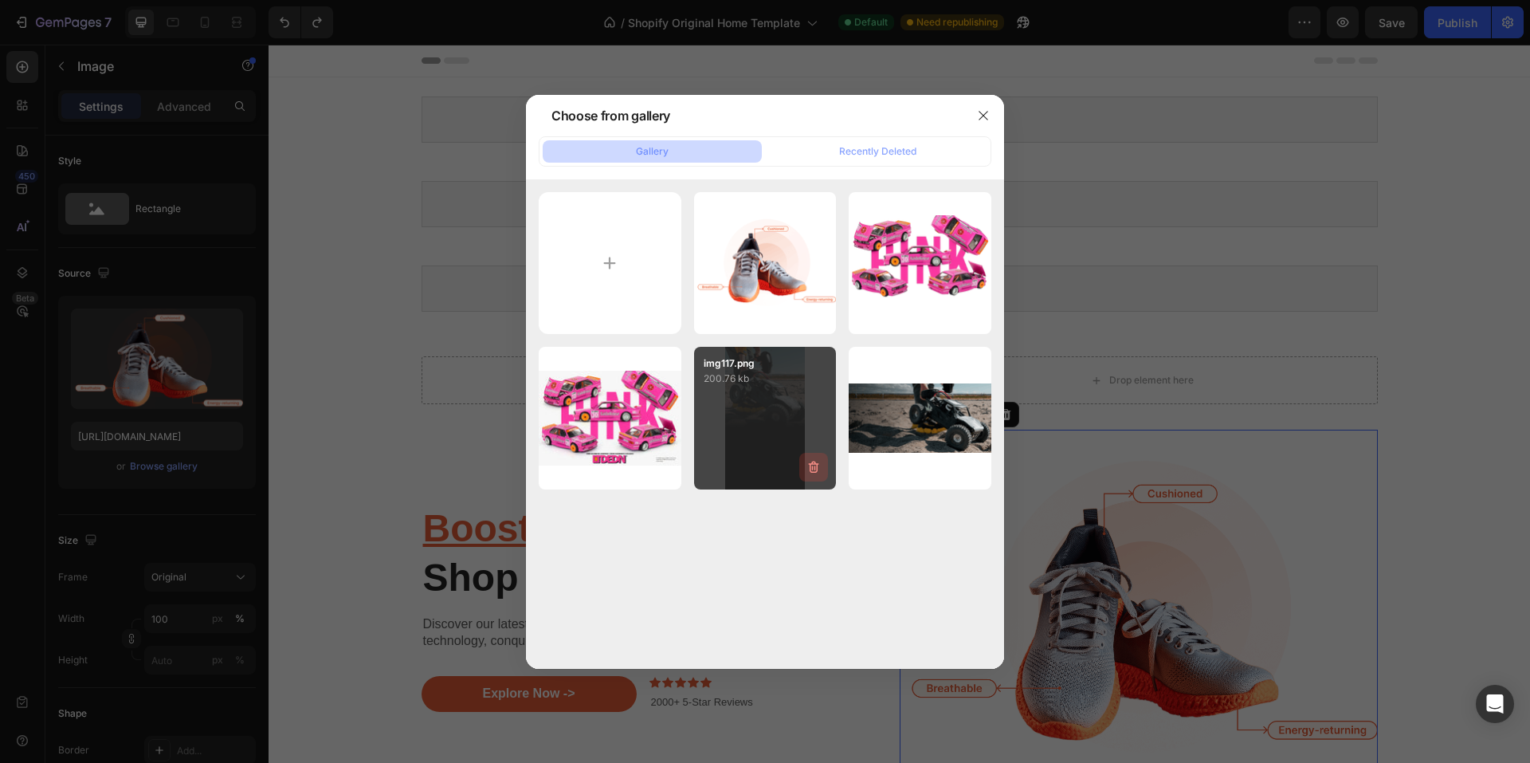
click at [812, 469] on icon "button" at bounding box center [814, 467] width 16 height 16
click at [812, 469] on div "Delete" at bounding box center [804, 470] width 29 height 14
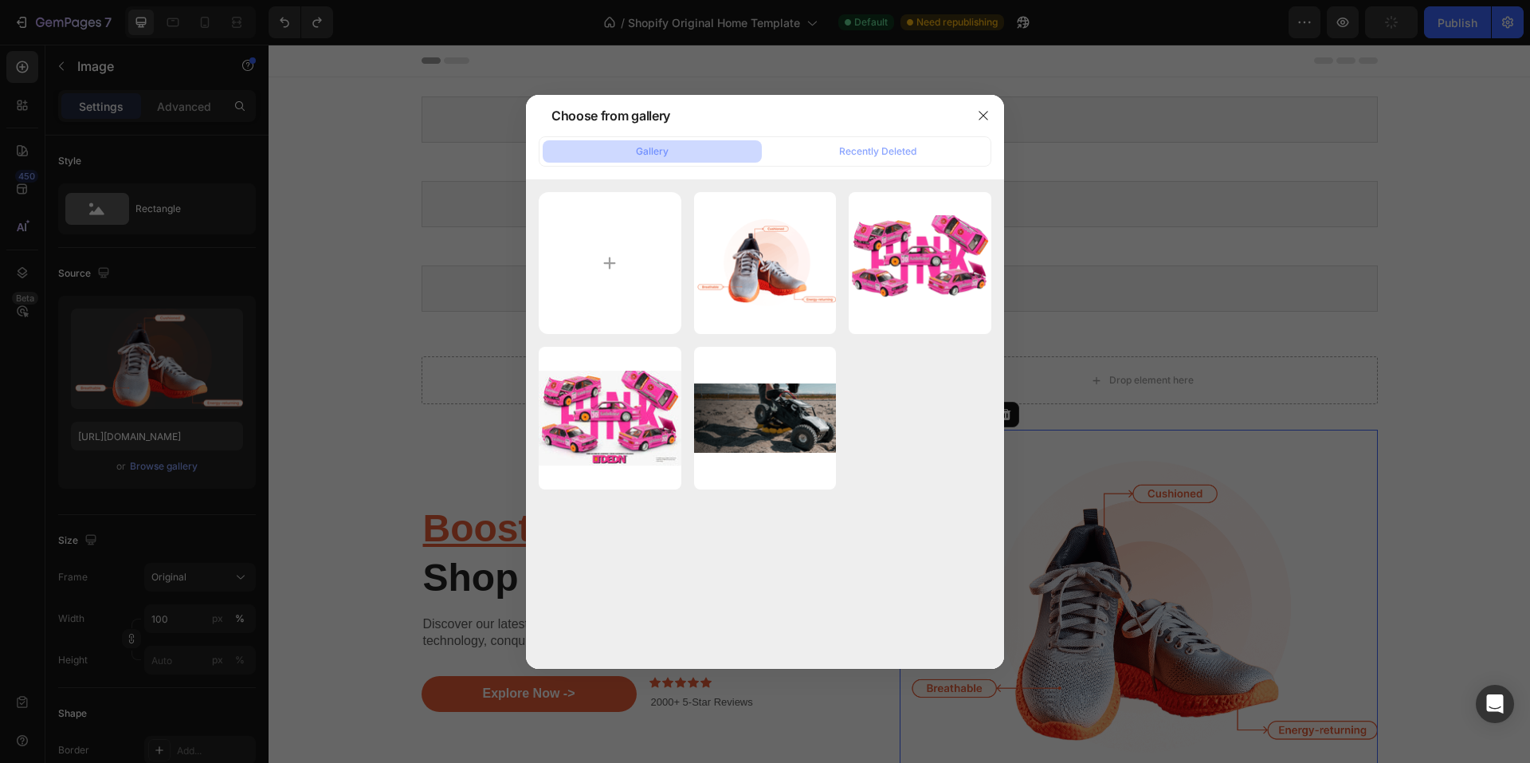
click at [0, 0] on icon "button" at bounding box center [0, 0] width 0 height 0
click at [0, 0] on div "Delete" at bounding box center [0, 0] width 0 height 0
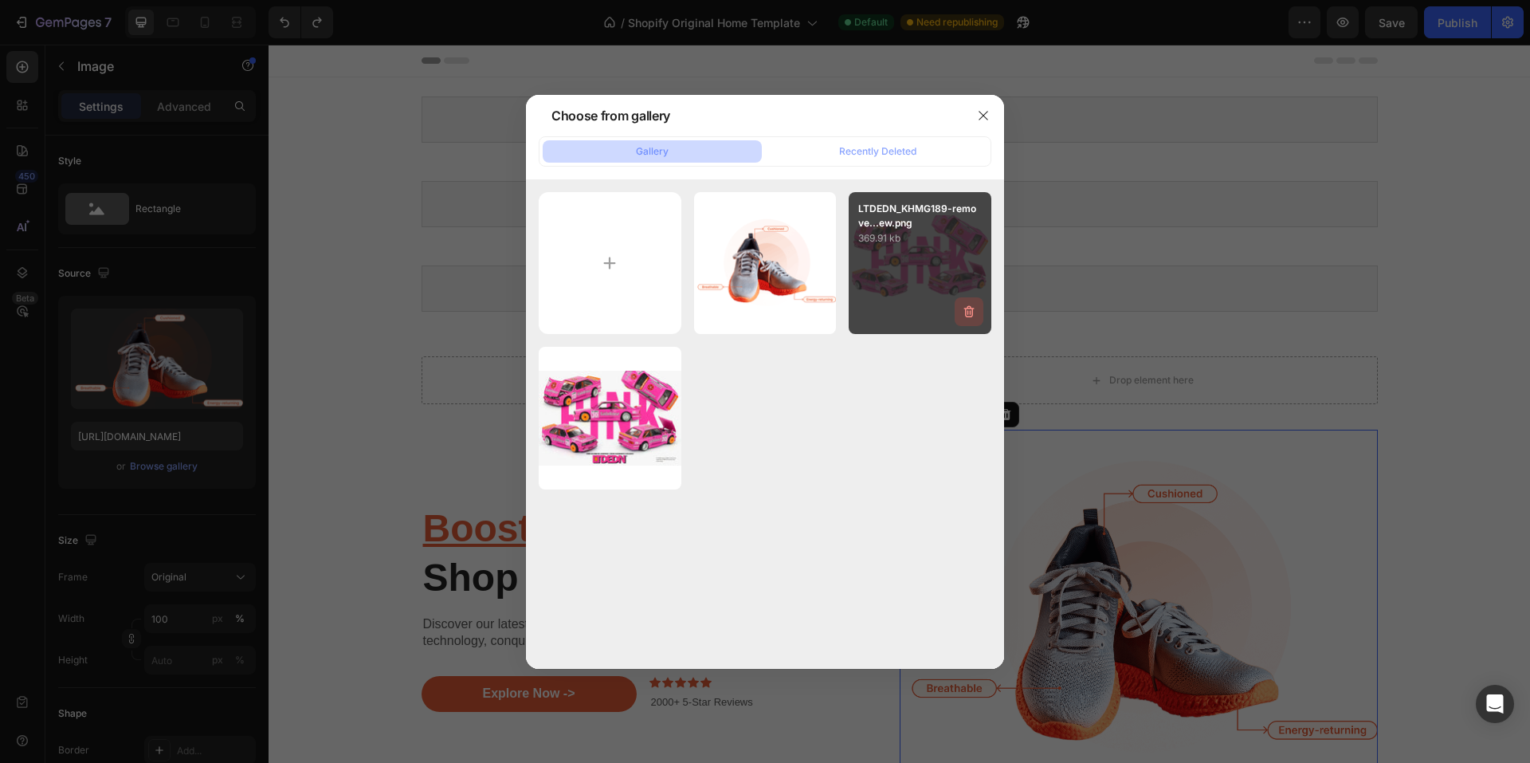
click at [972, 314] on icon "button" at bounding box center [969, 312] width 10 height 12
click at [972, 314] on div "Delete" at bounding box center [959, 315] width 29 height 14
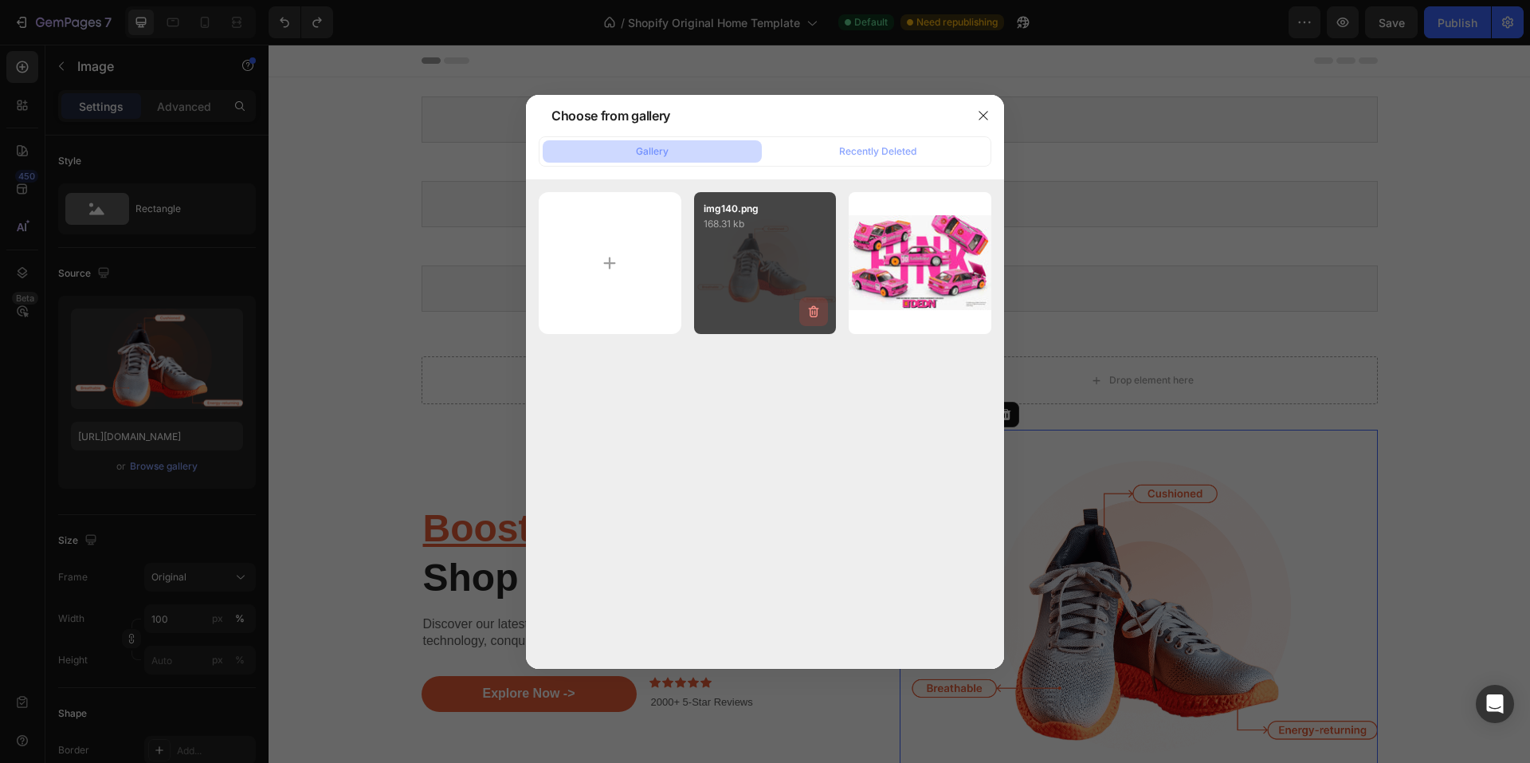
click at [815, 313] on icon "button" at bounding box center [815, 312] width 2 height 5
click at [815, 313] on div "Delete" at bounding box center [804, 315] width 29 height 14
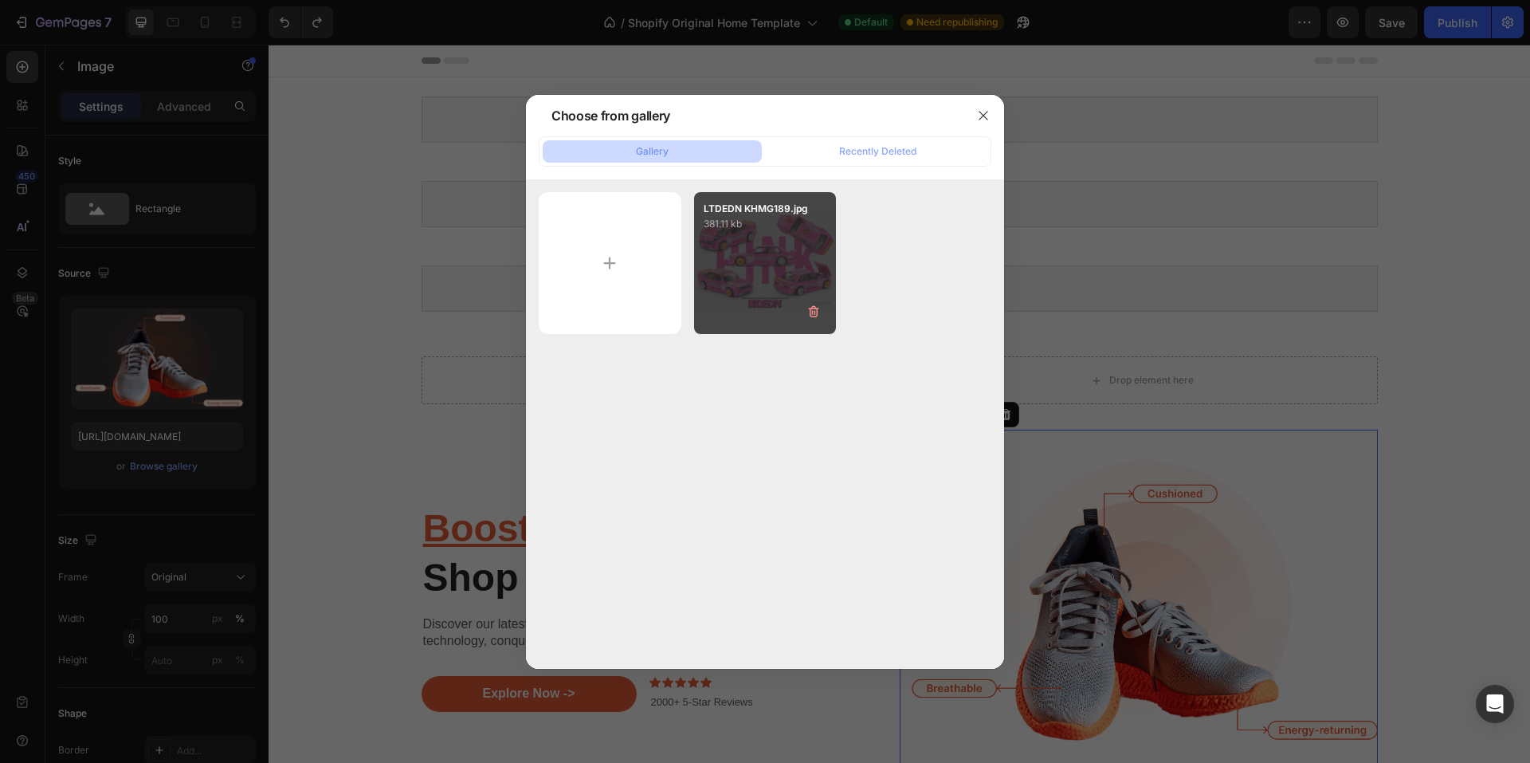
click at [771, 261] on div "LTDEDN KHMG189.jpg 381.11 kb" at bounding box center [765, 263] width 143 height 143
type input "[URL][DOMAIN_NAME]"
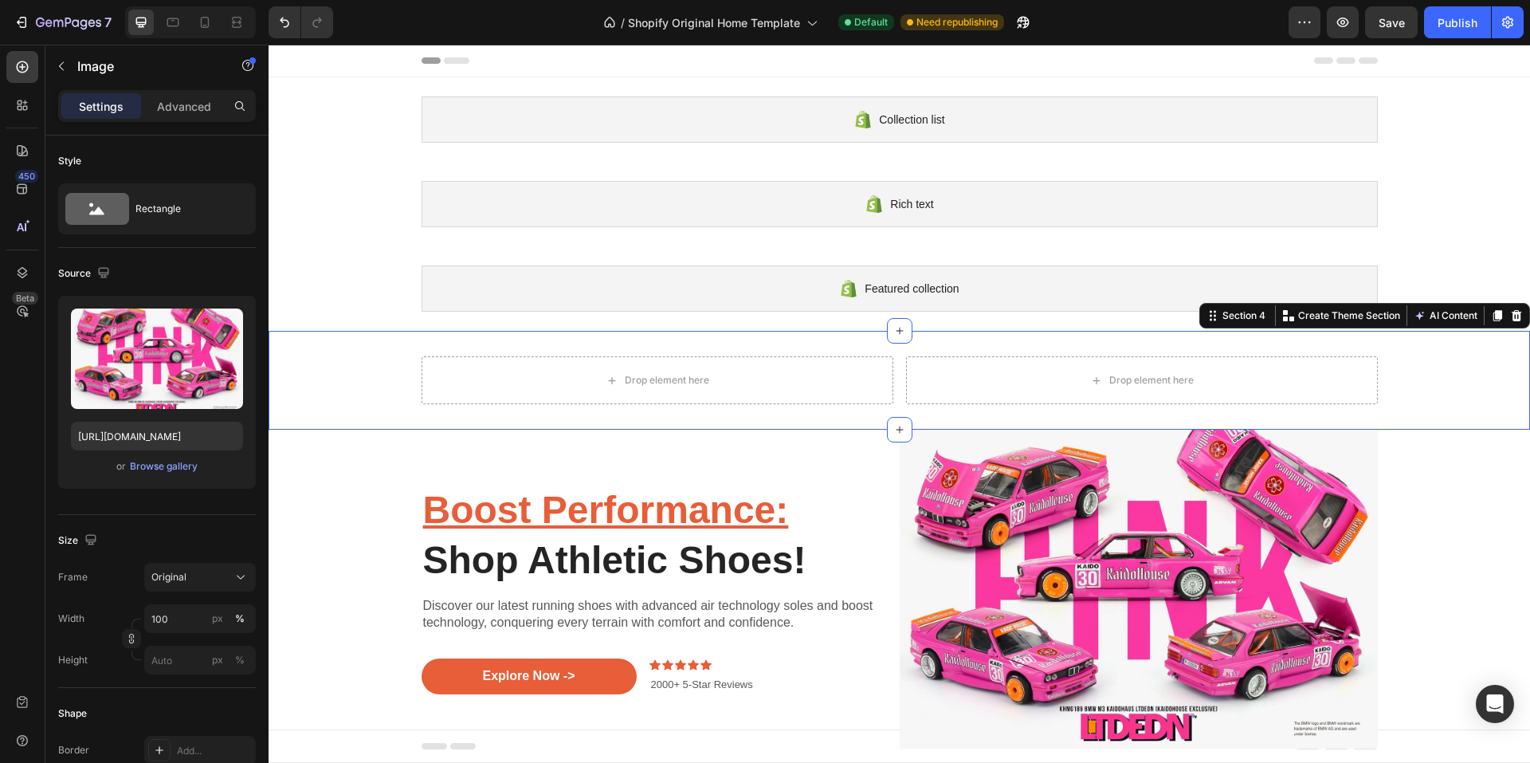
click at [1430, 354] on div "Drop element here Drop element here Row Section 4 You can create reusable secti…" at bounding box center [899, 380] width 1261 height 99
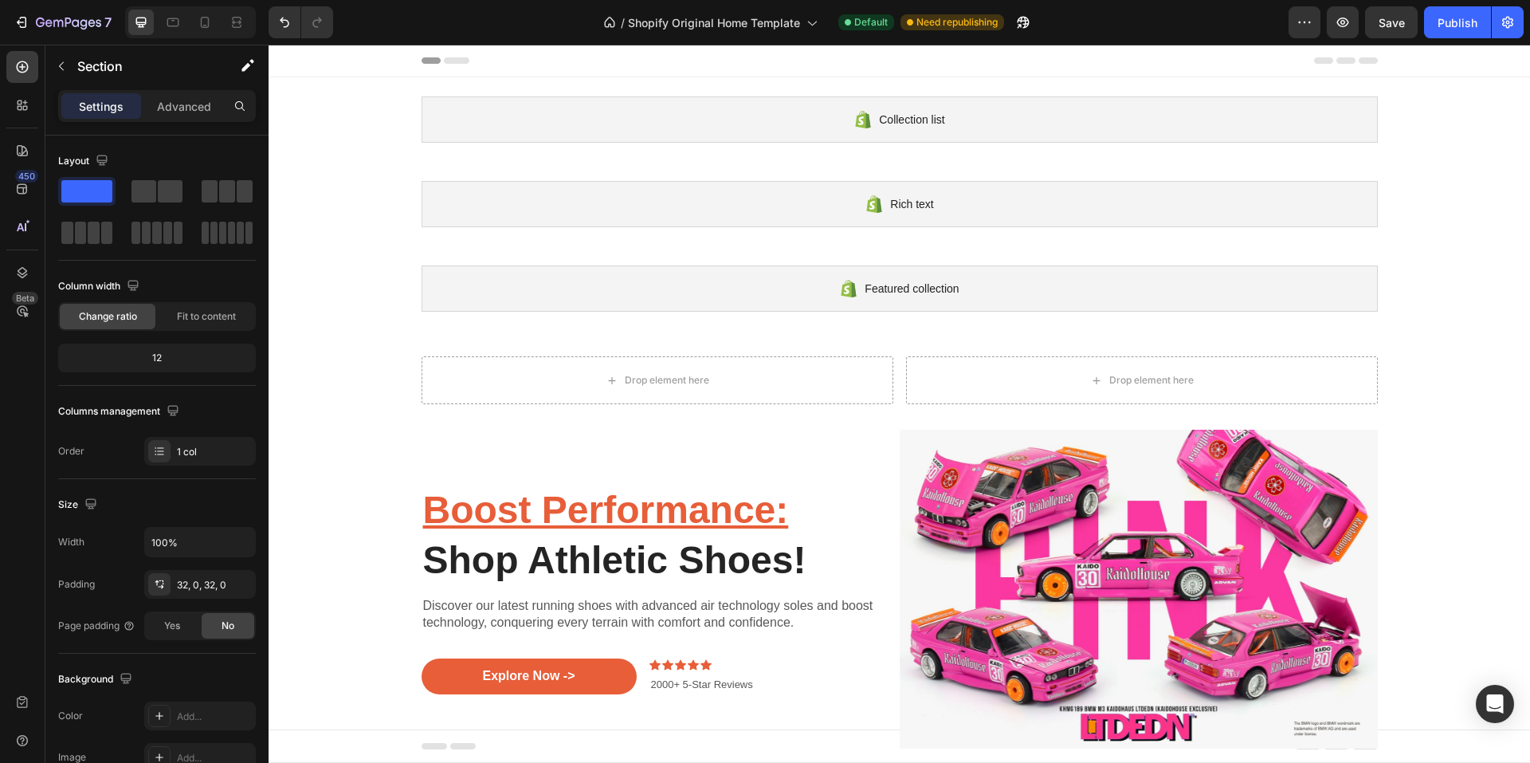
click at [1430, 230] on div "Collection list Shopify section: Collection list Rich text Shopify section: Ric…" at bounding box center [899, 412] width 1261 height 671
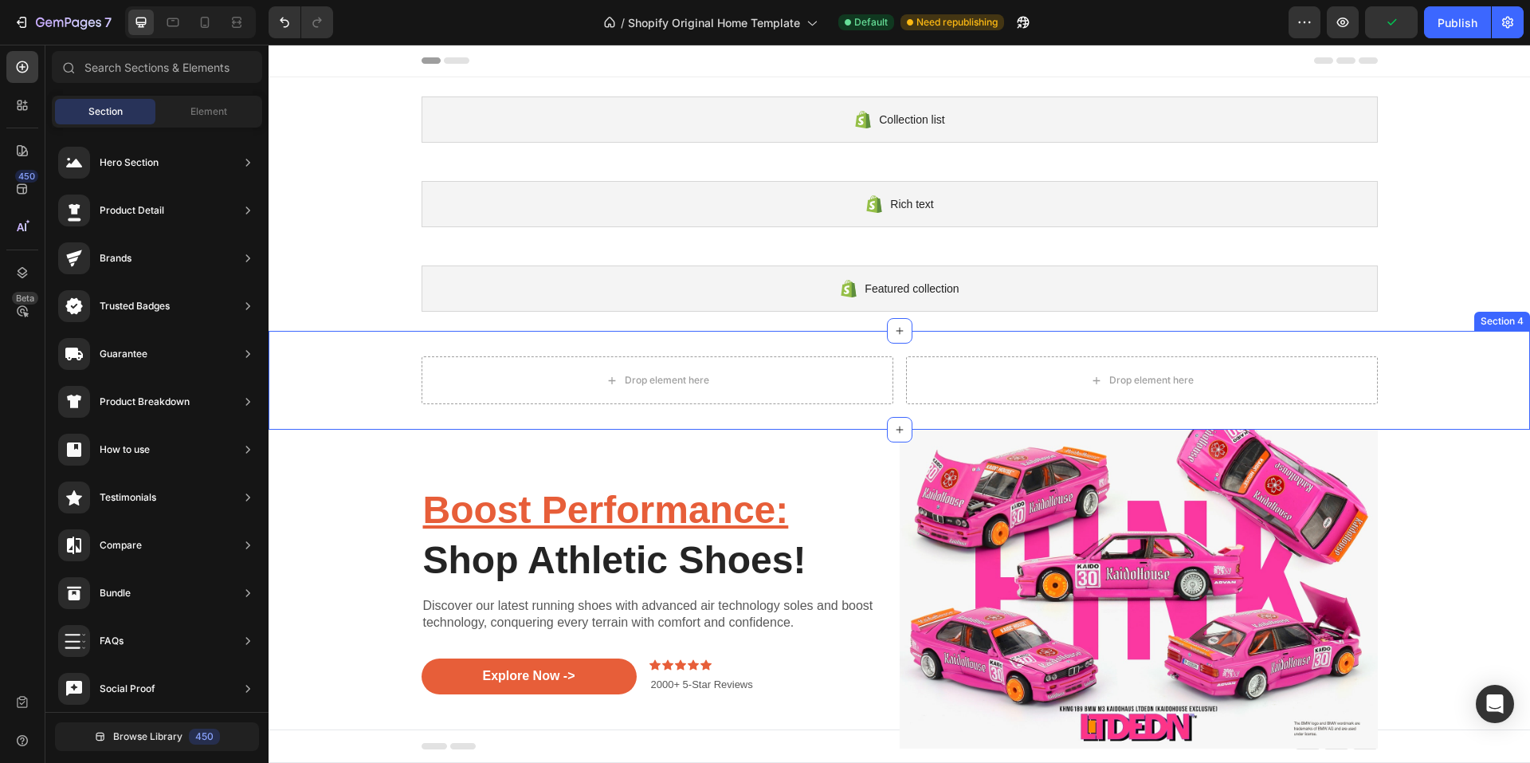
click at [316, 367] on div "Drop element here Drop element here Row" at bounding box center [899, 380] width 1261 height 48
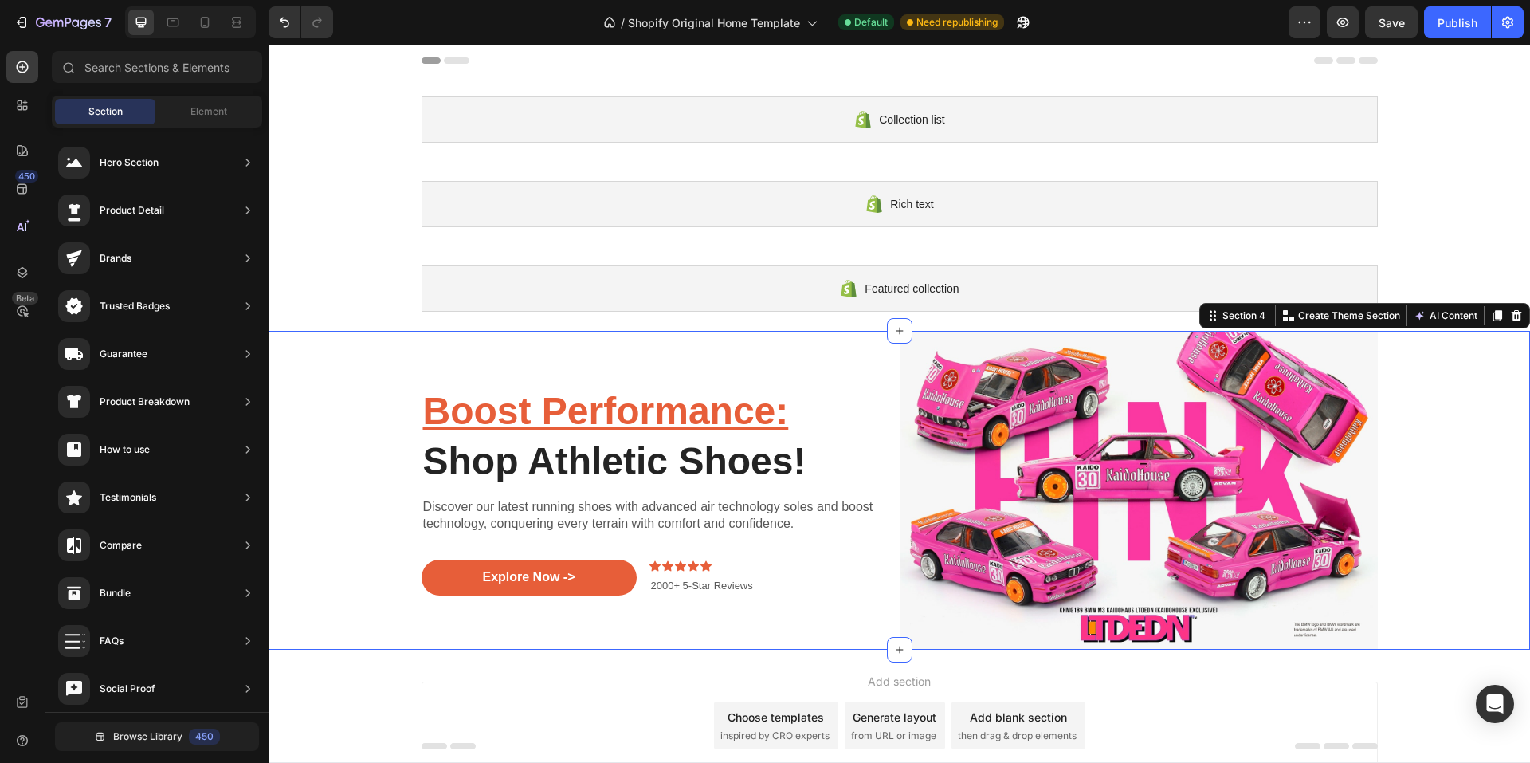
click at [324, 363] on div "Boost Performance: Shop Athletic Shoes! Heading Discover our latest running sho…" at bounding box center [900, 490] width 1238 height 319
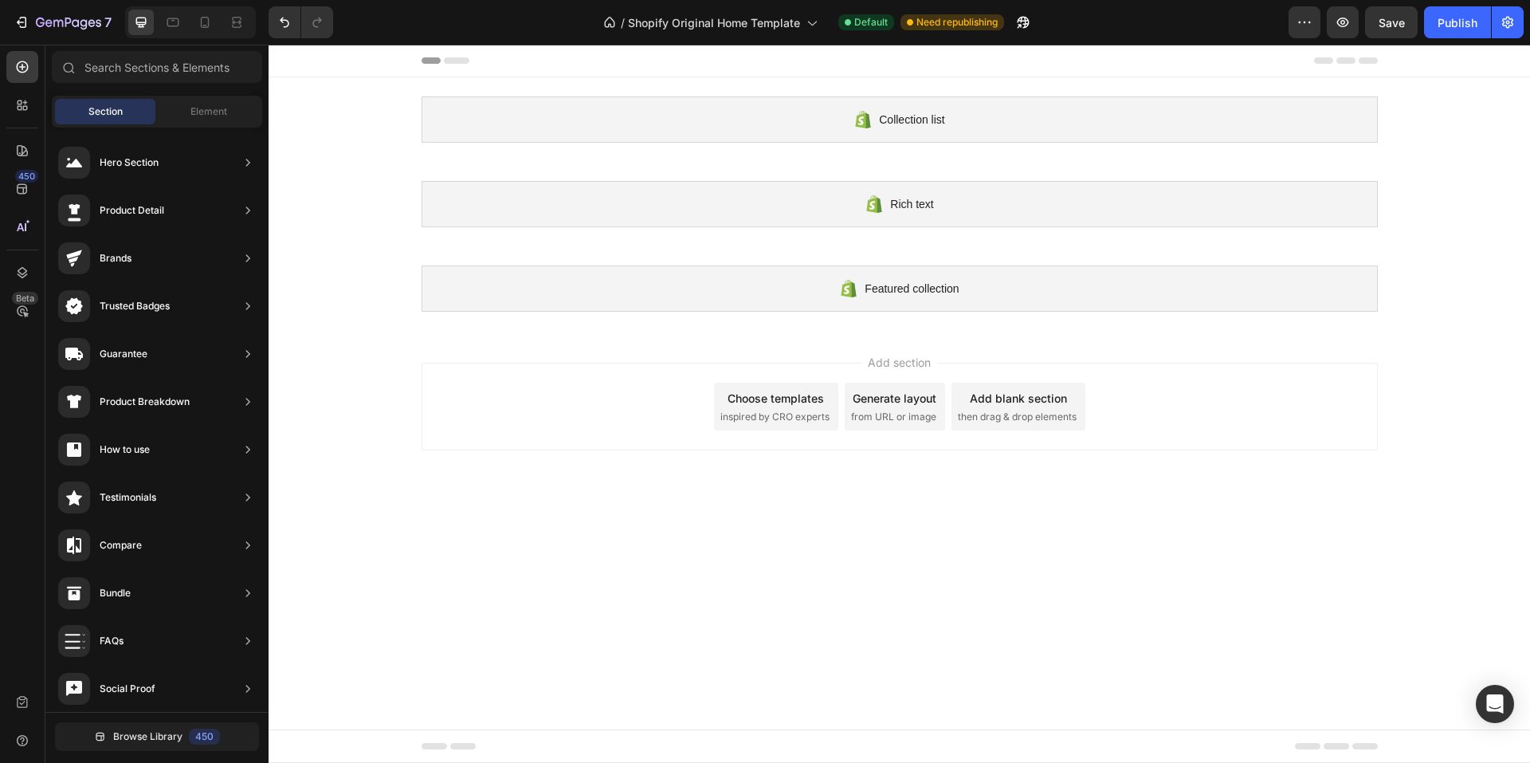
click at [746, 415] on span "inspired by CRO experts" at bounding box center [774, 417] width 109 height 14
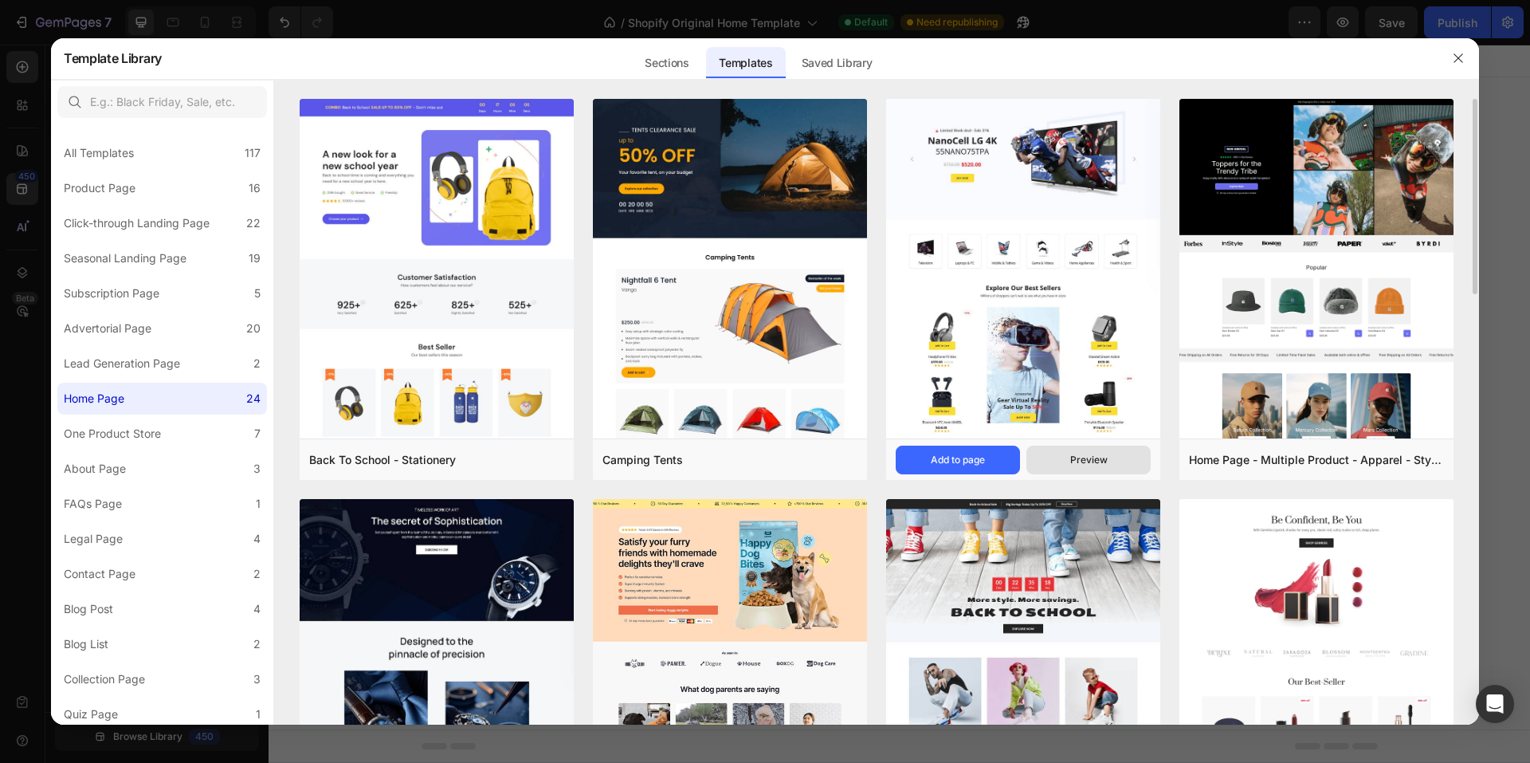
click at [1095, 461] on div "Preview" at bounding box center [1088, 460] width 37 height 14
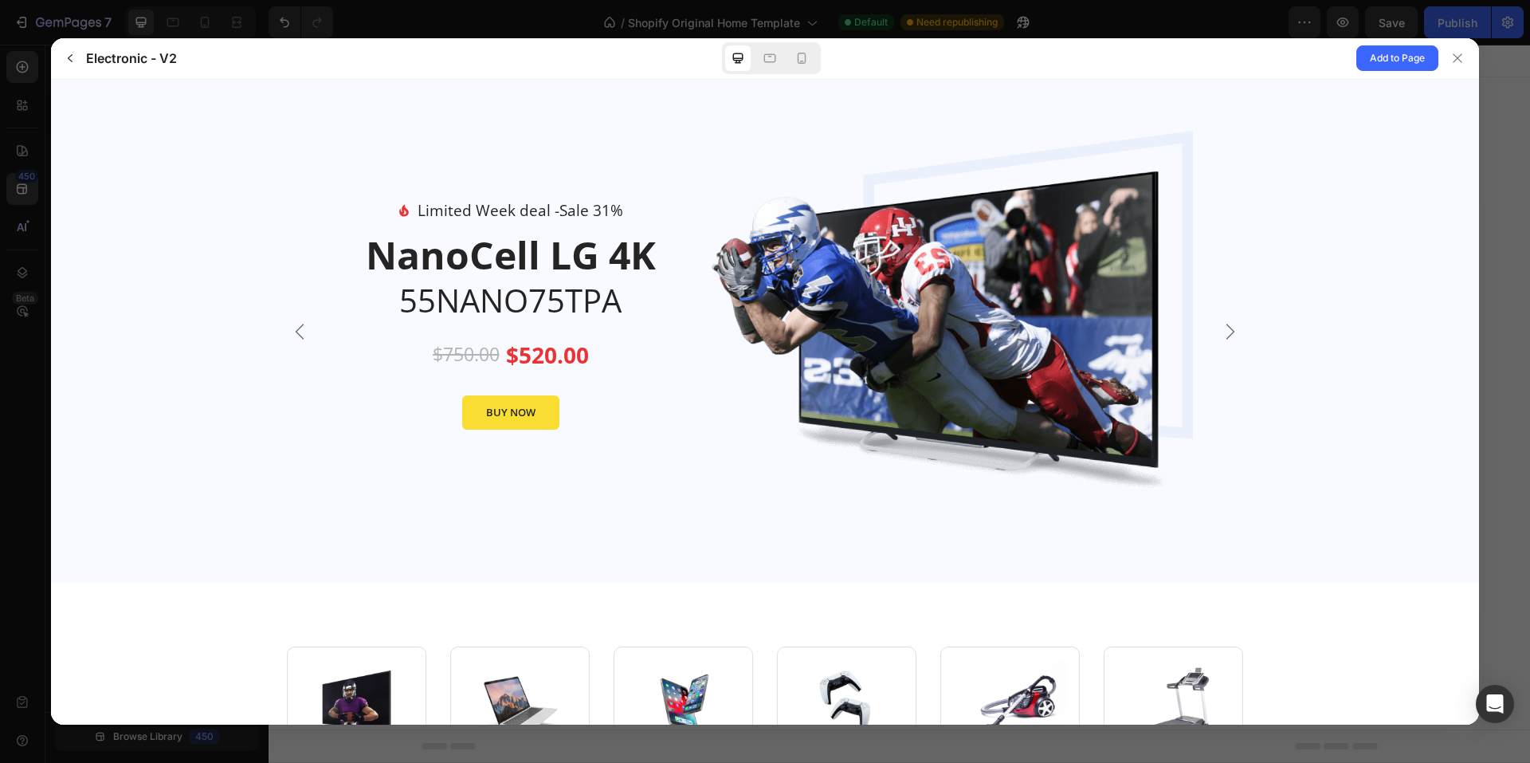
click at [1230, 330] on icon "Carousel Next Arrow" at bounding box center [1230, 330] width 19 height 19
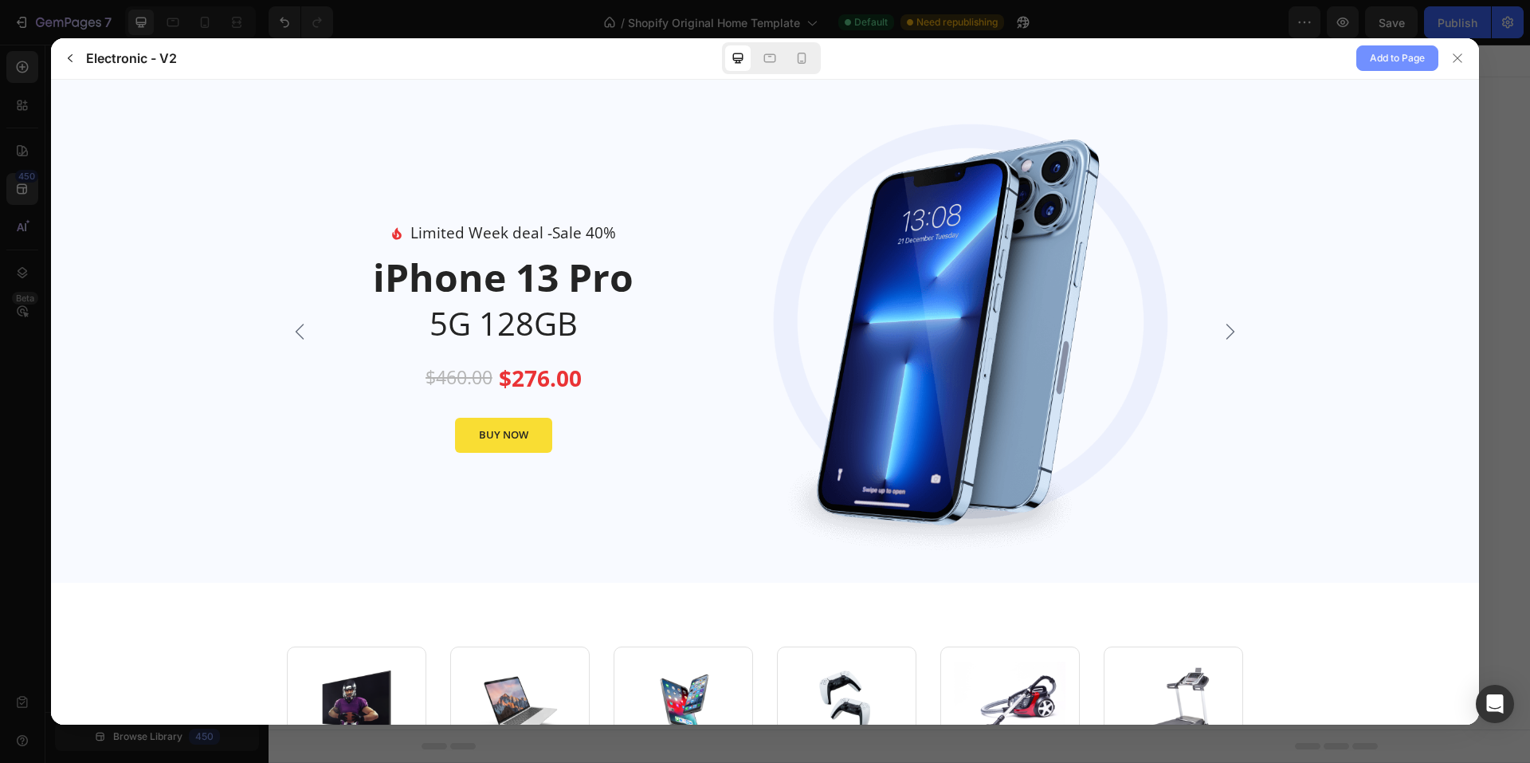
click at [1410, 59] on span "Add to Page" at bounding box center [1397, 58] width 55 height 19
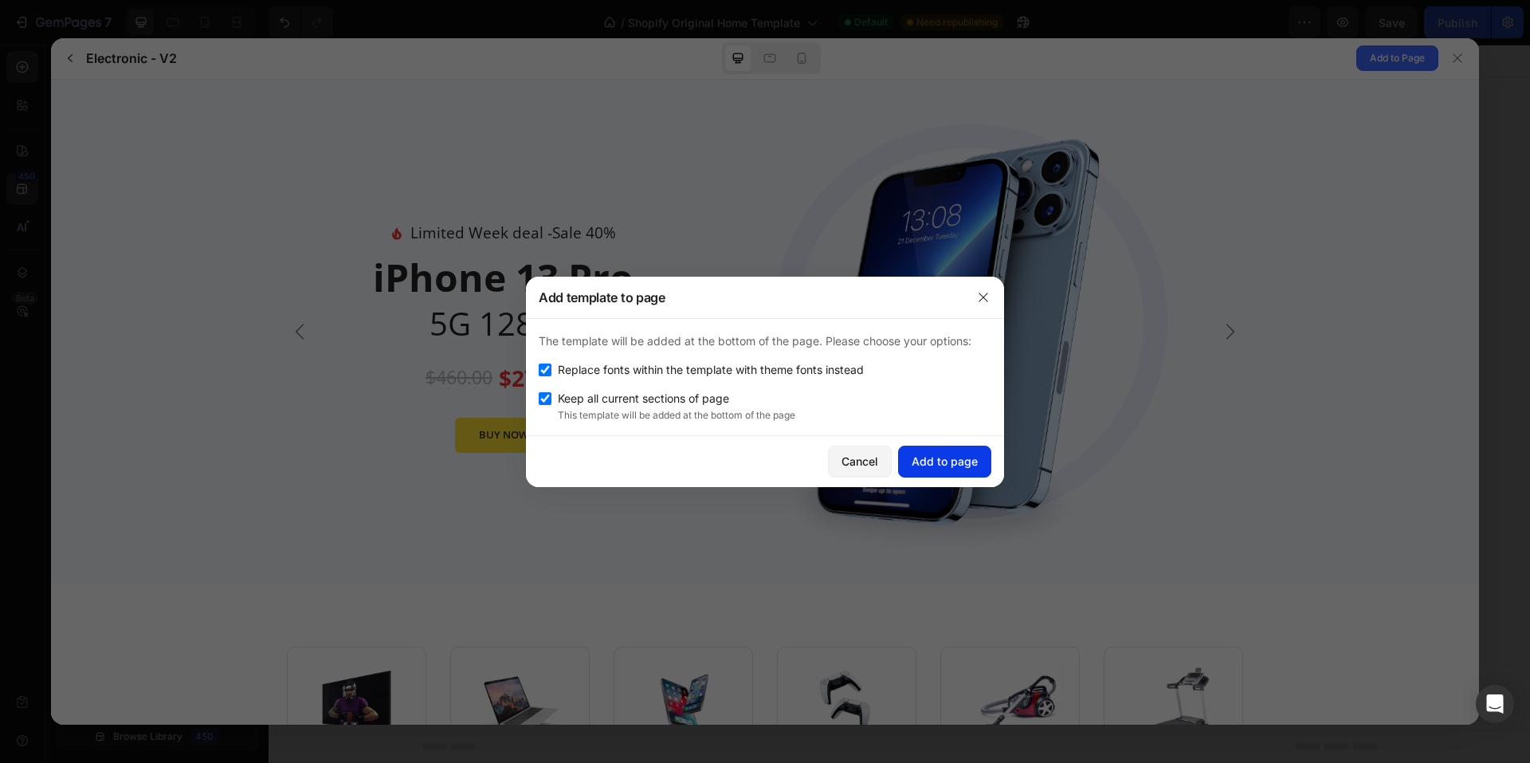
click at [953, 463] on div "Add to page" at bounding box center [945, 461] width 66 height 17
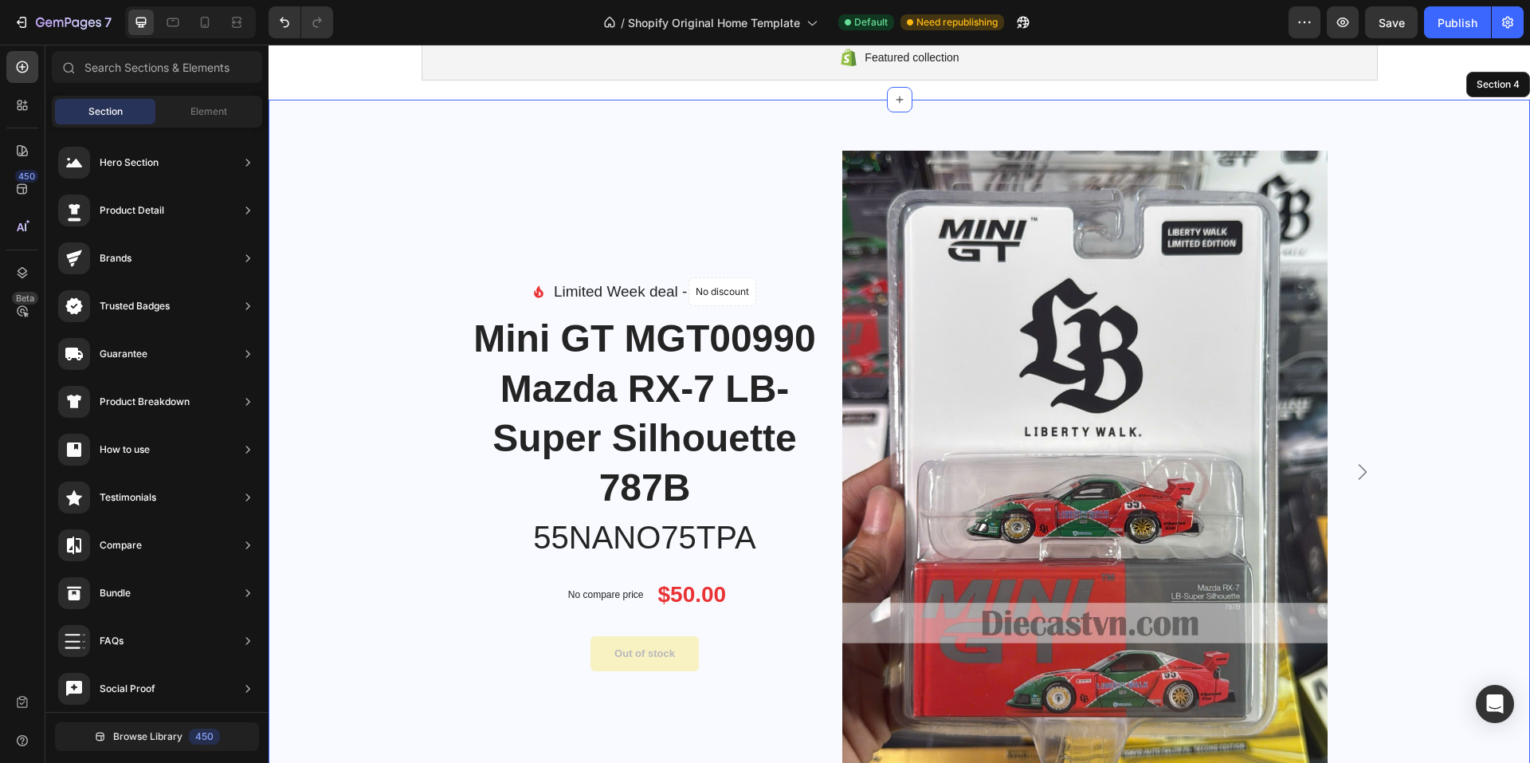
scroll to position [239, 0]
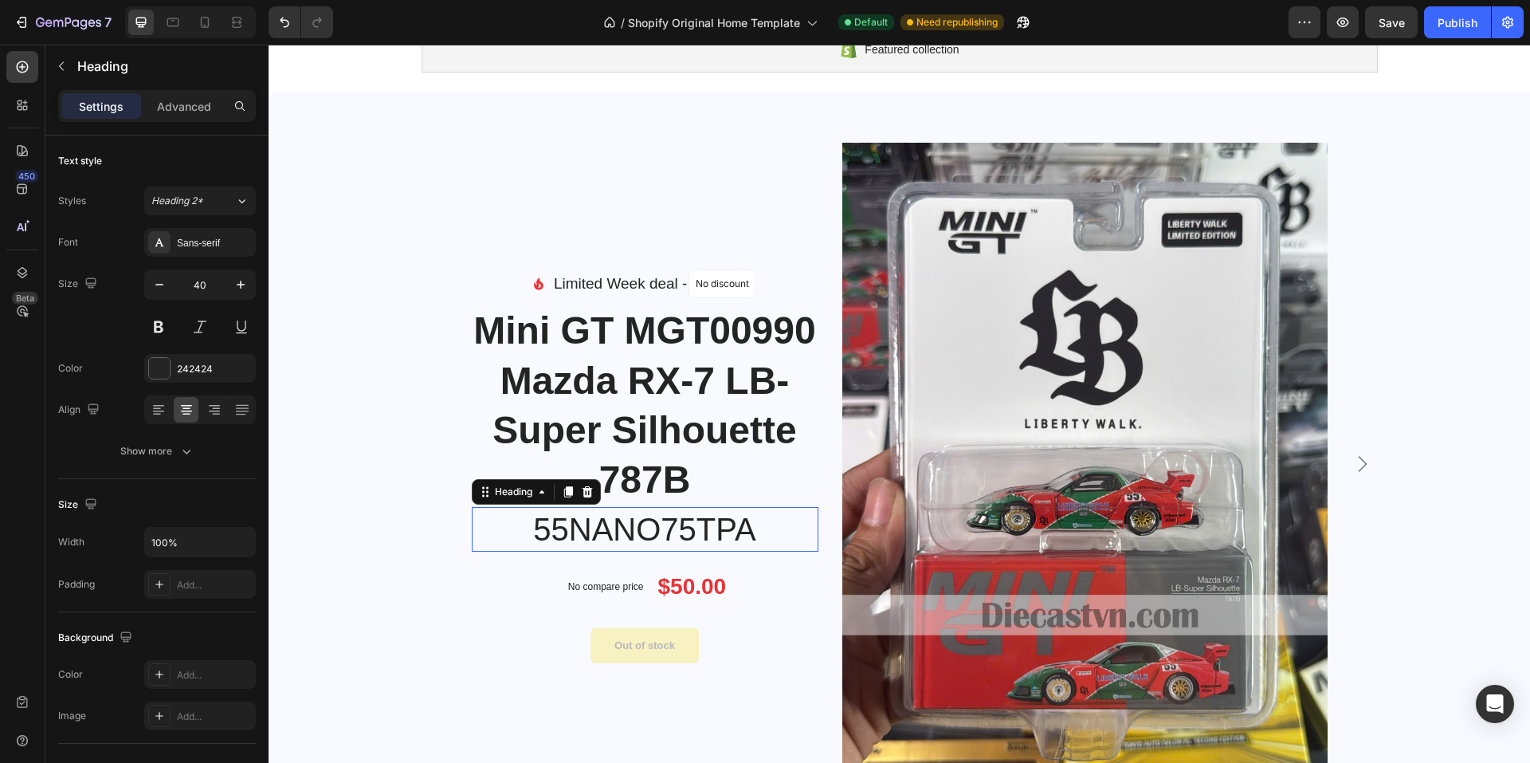
click at [594, 533] on p "55NANO75TPA" at bounding box center [644, 528] width 343 height 41
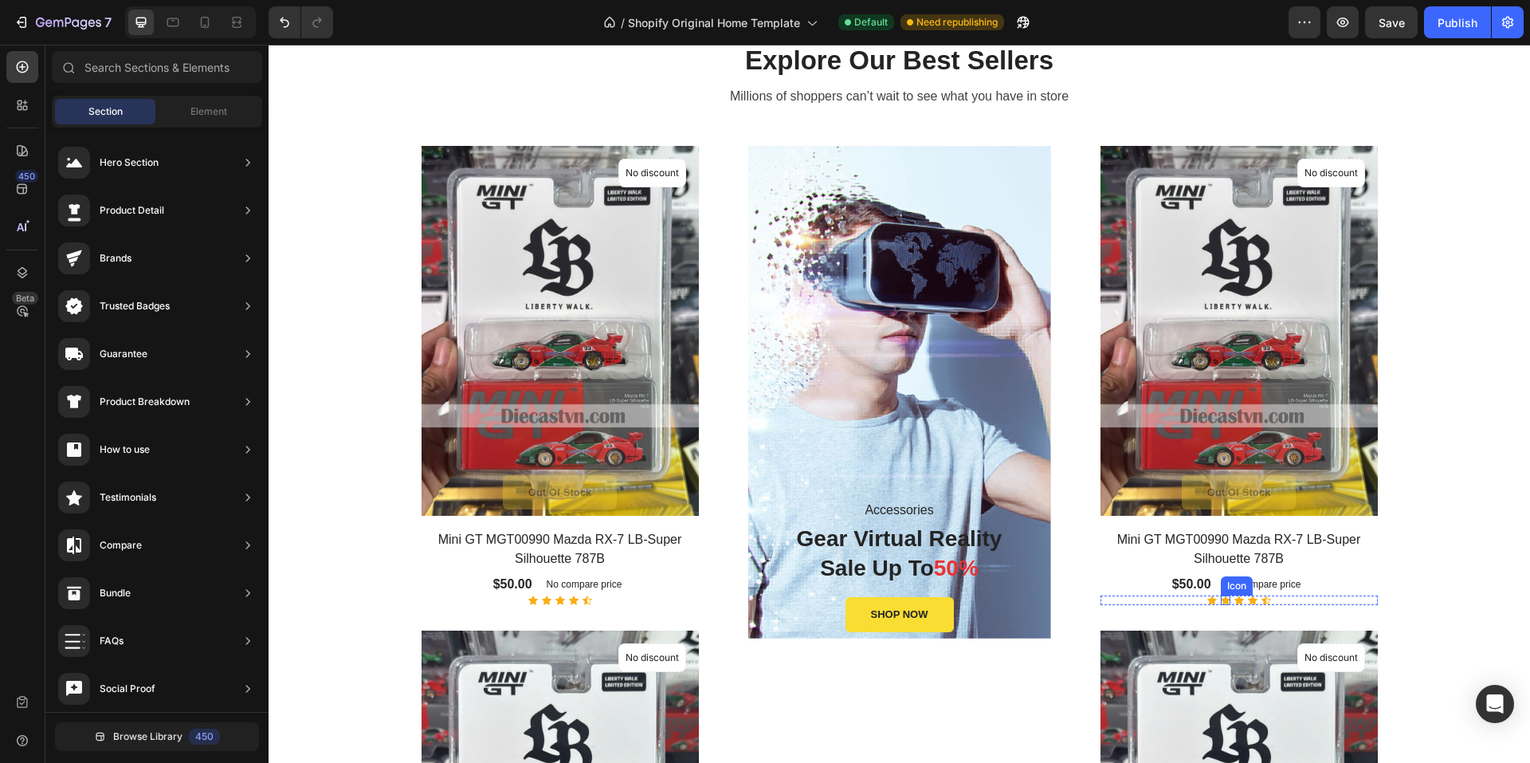
scroll to position [1303, 0]
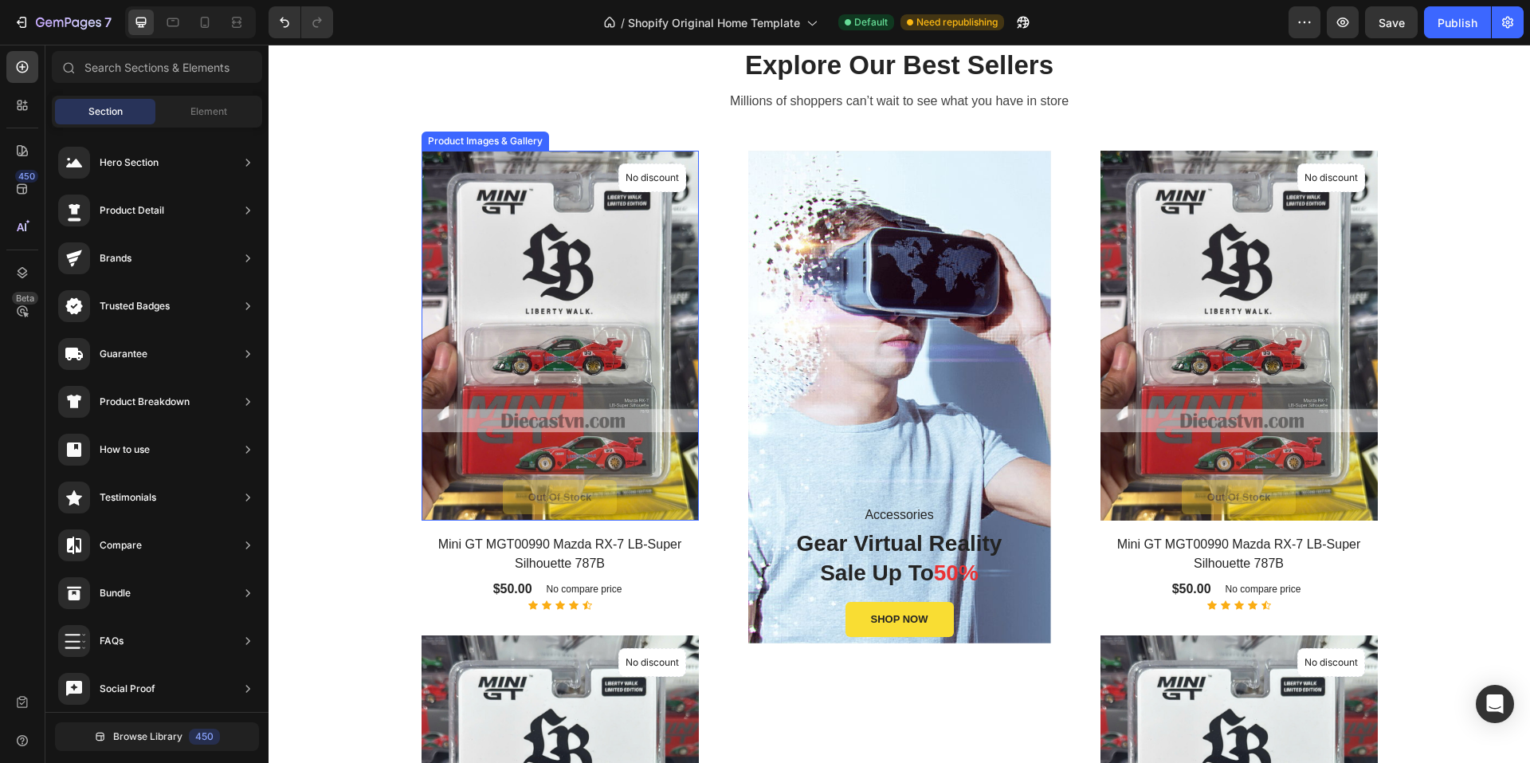
click at [549, 277] on img at bounding box center [560, 336] width 277 height 370
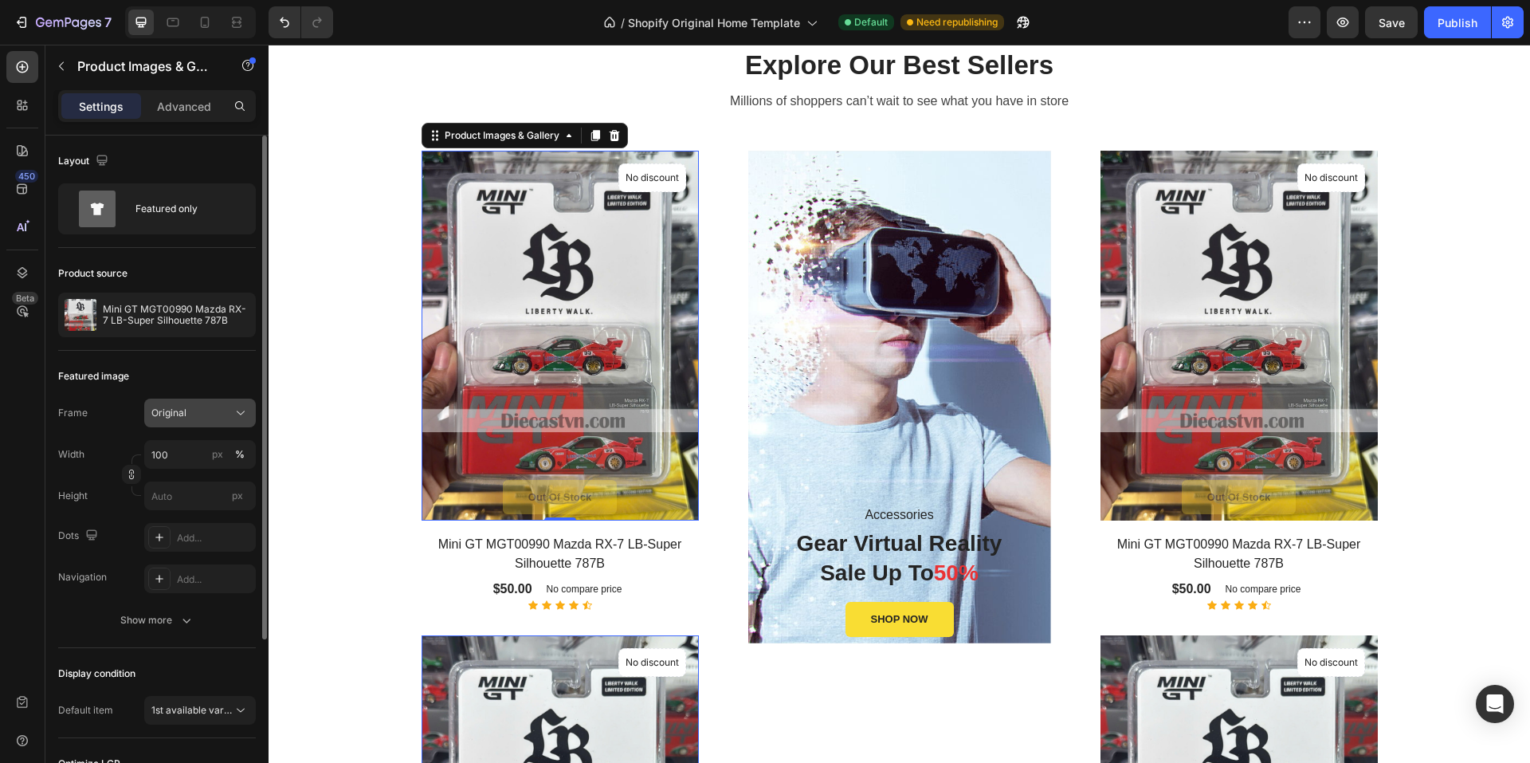
click at [245, 421] on button "Original" at bounding box center [200, 412] width 112 height 29
click at [239, 453] on icon at bounding box center [235, 452] width 16 height 16
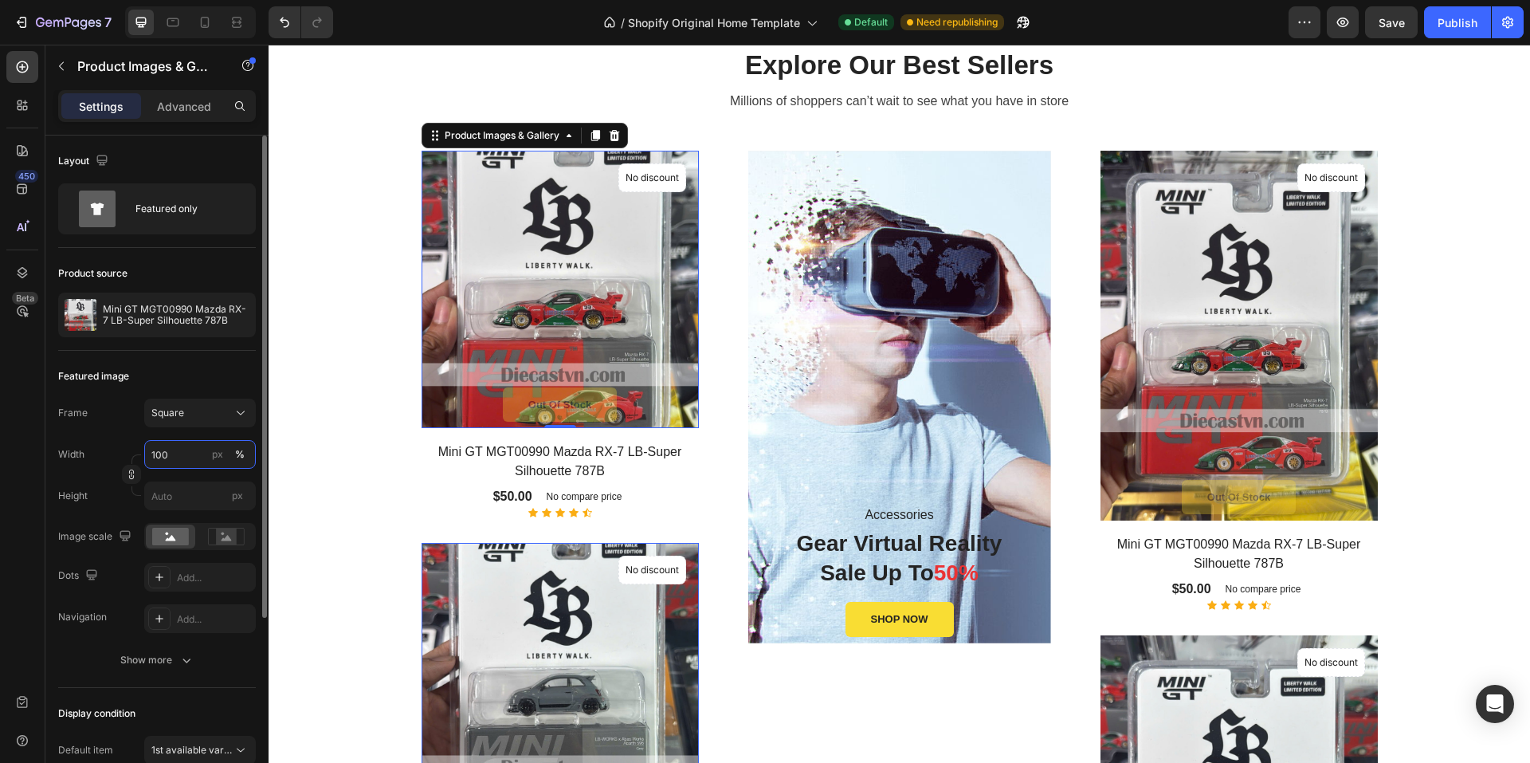
click at [165, 455] on input "100" at bounding box center [200, 454] width 112 height 29
click at [159, 454] on input "100" at bounding box center [200, 454] width 112 height 29
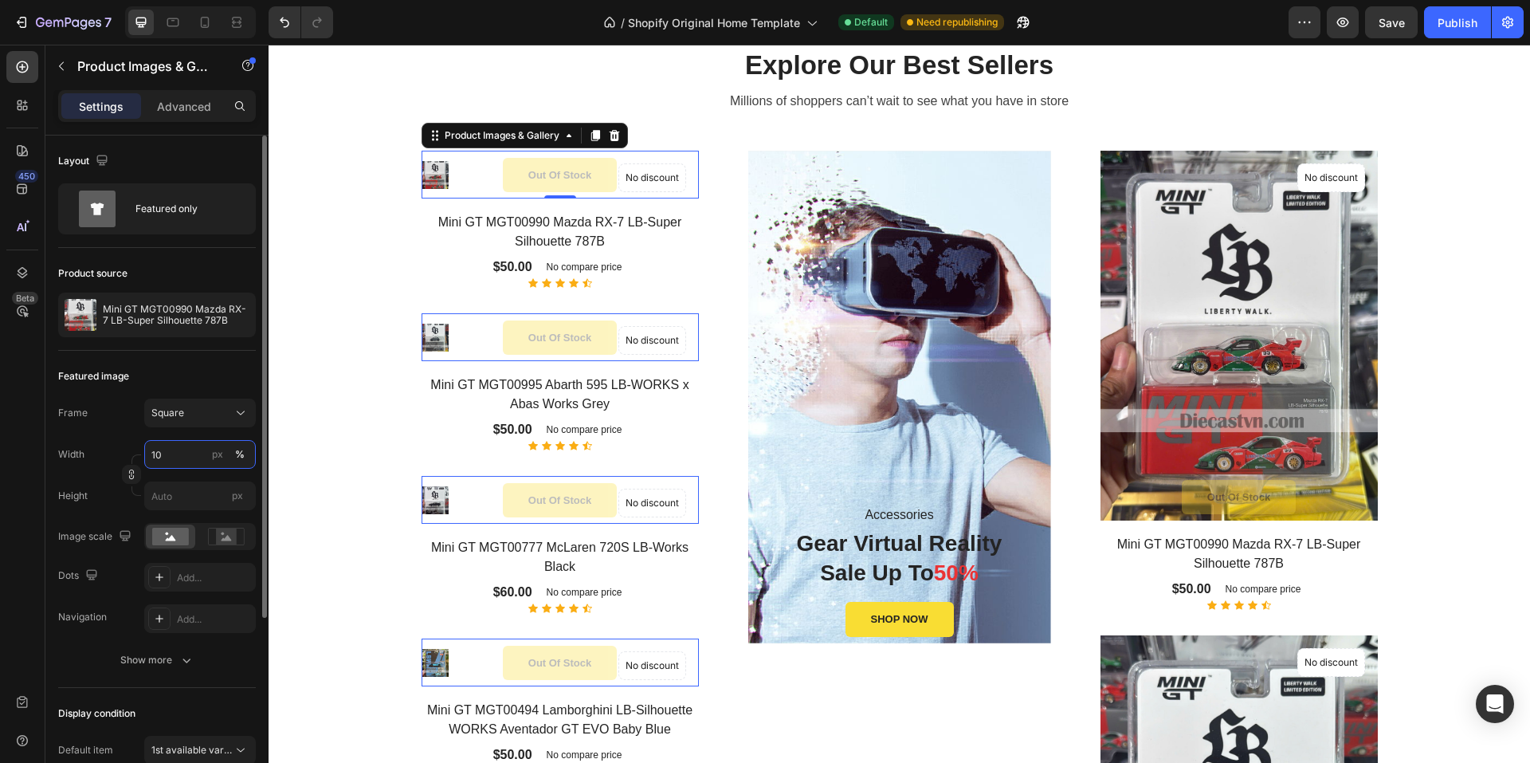
type input "100"
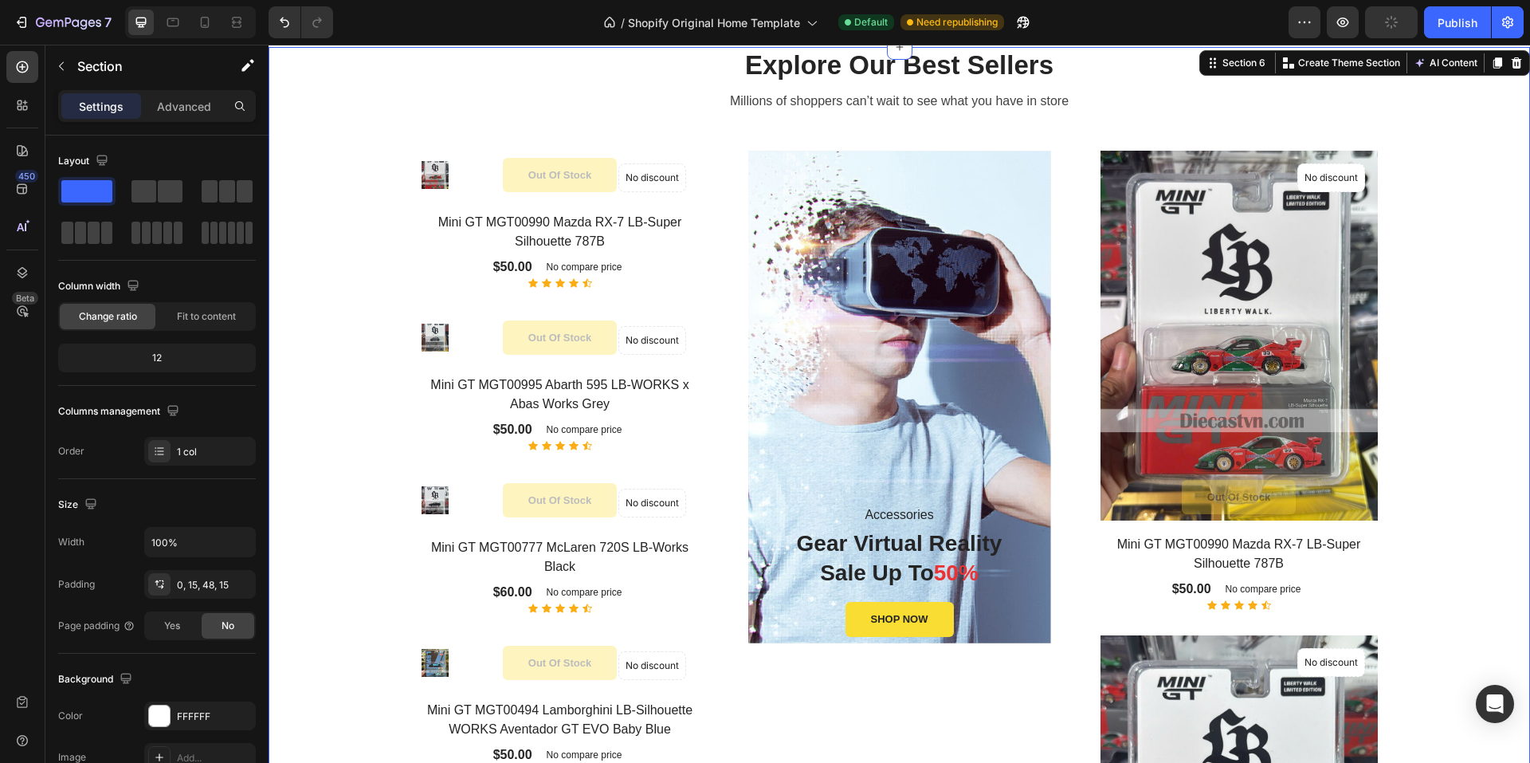
click at [708, 288] on div "Product Images & Gallery No discount Not be displayed when published Product Ba…" at bounding box center [573, 463] width 303 height 625
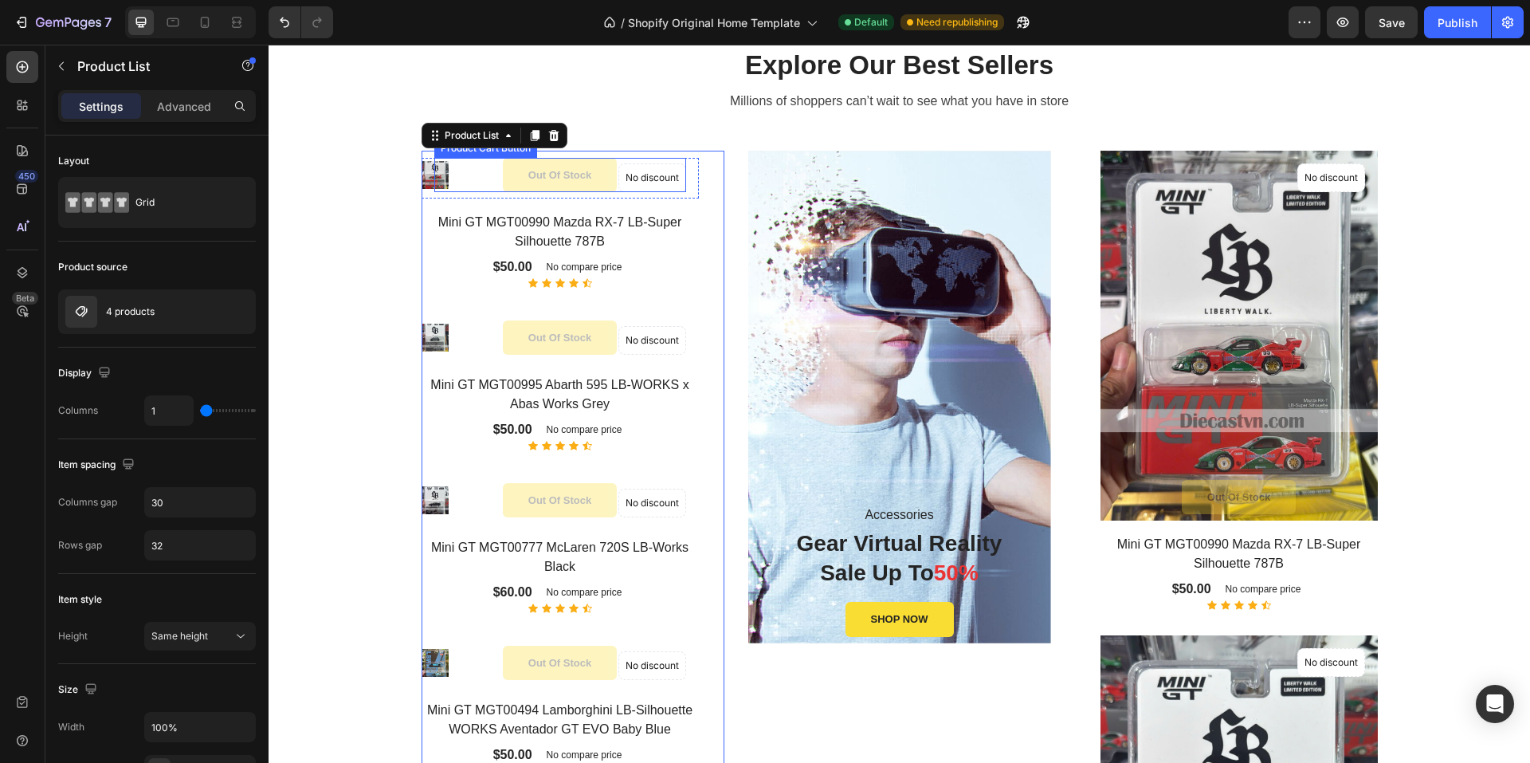
click at [458, 166] on div "Out of stock Product Cart Button" at bounding box center [560, 175] width 252 height 35
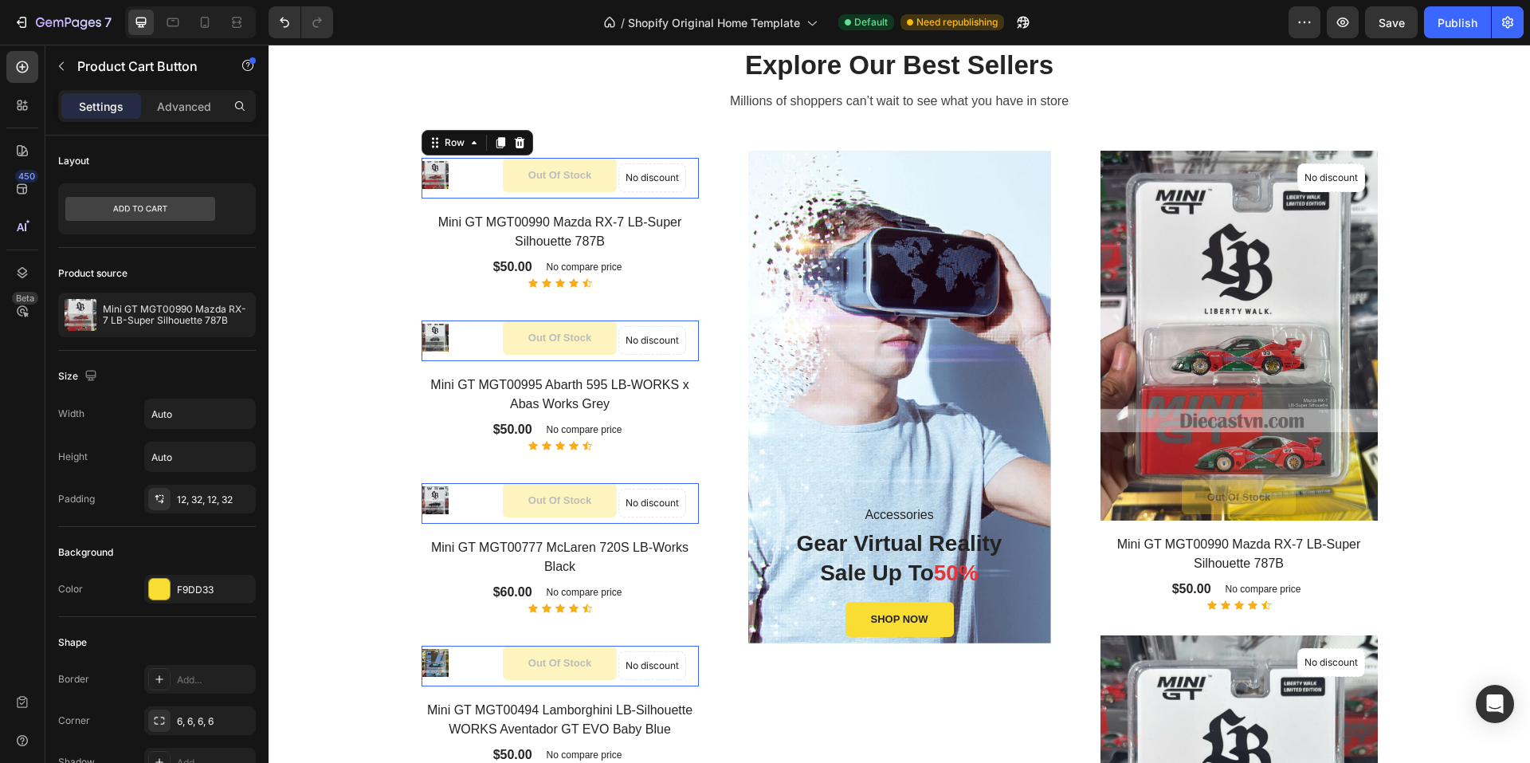
click at [428, 175] on div "Out of stock Product Cart Button" at bounding box center [560, 178] width 265 height 41
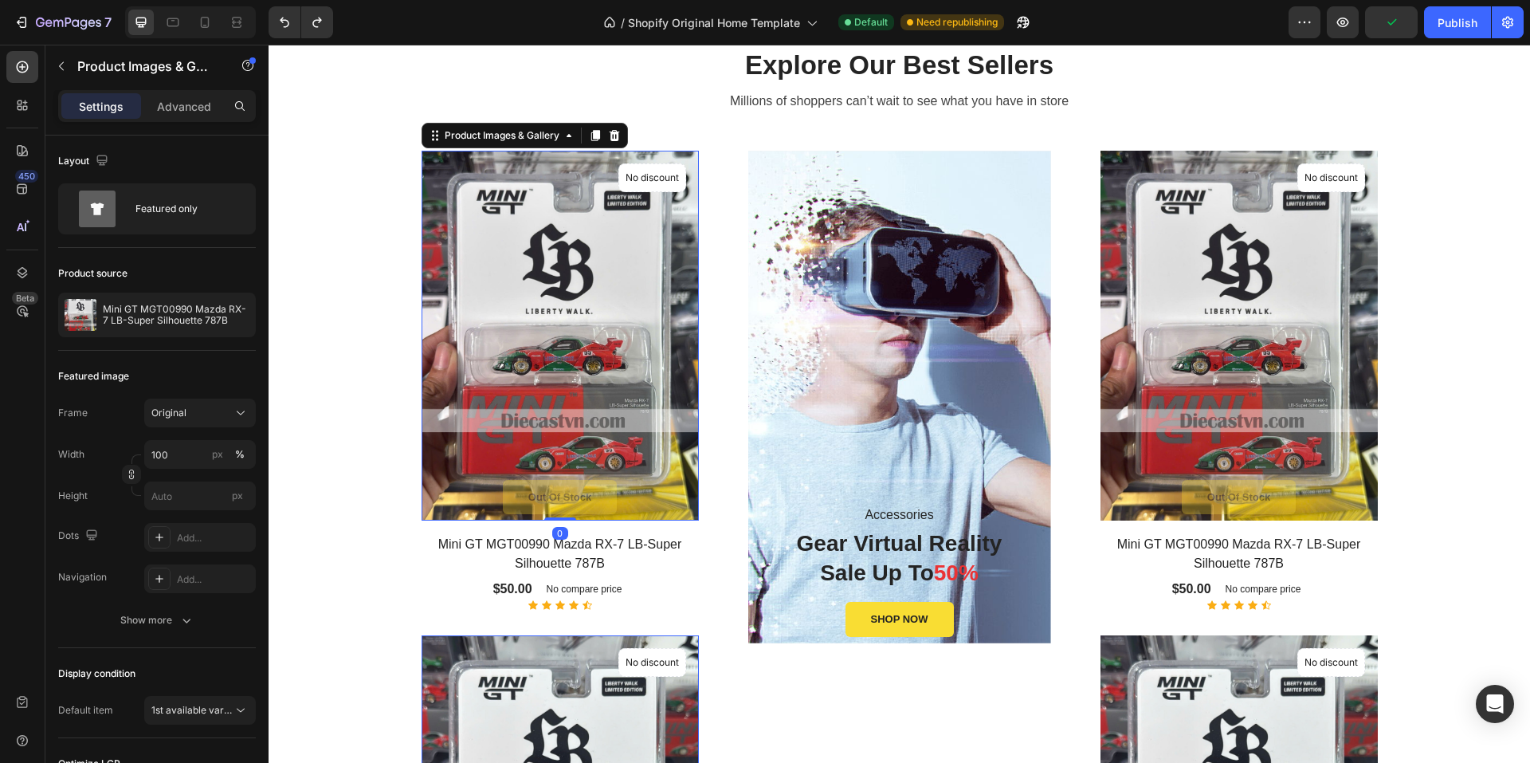
click at [436, 167] on img at bounding box center [560, 336] width 277 height 370
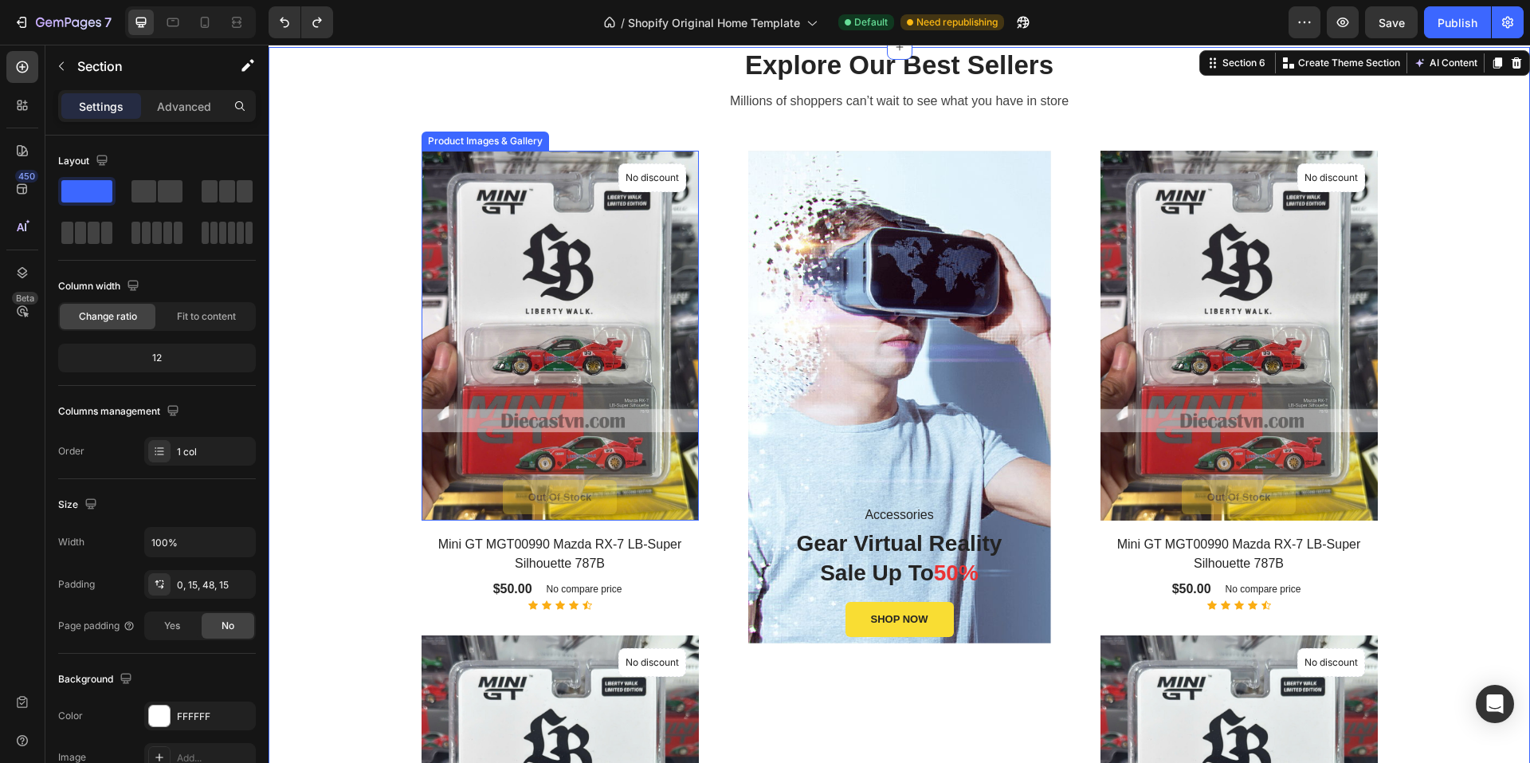
click at [461, 256] on img at bounding box center [560, 336] width 277 height 370
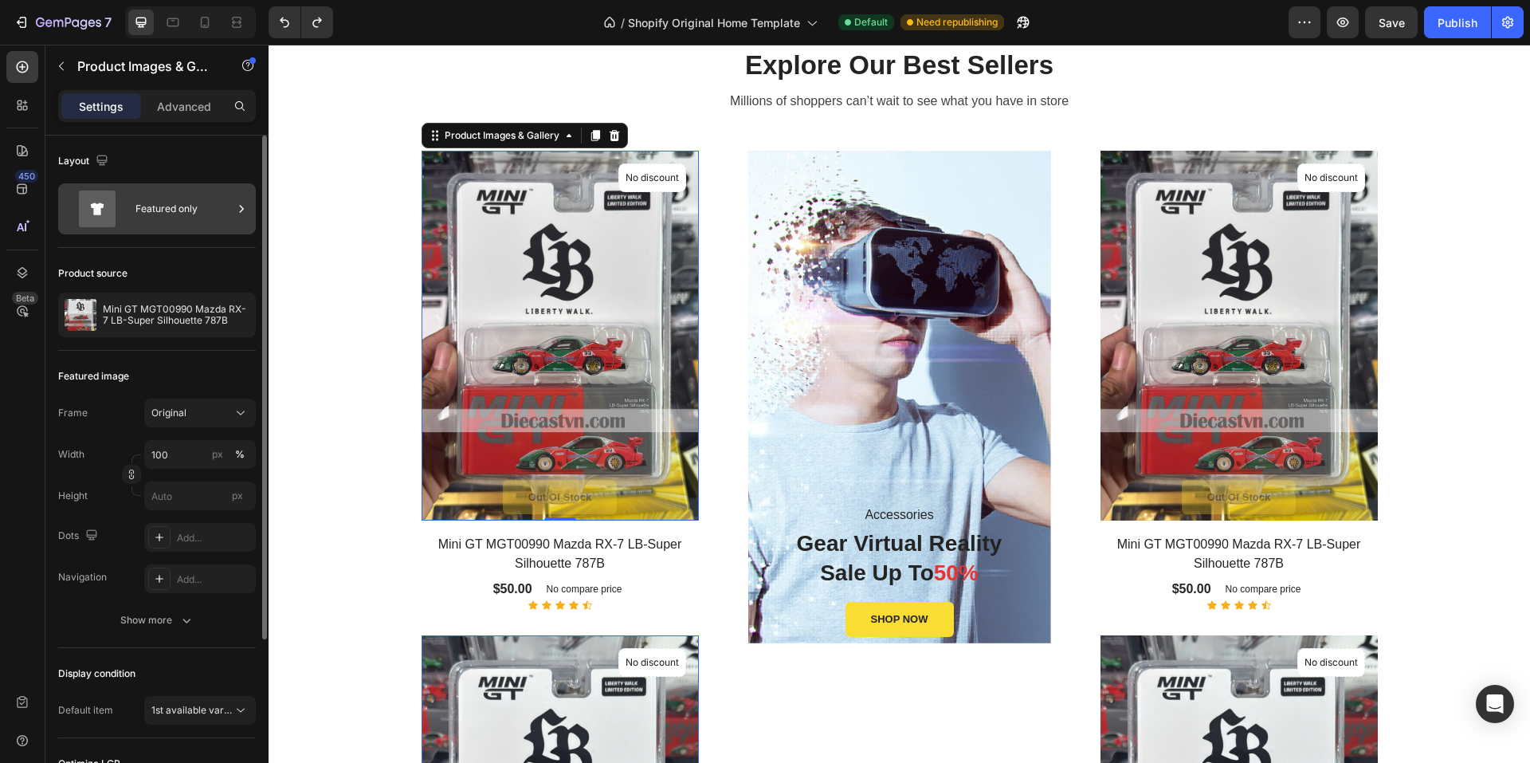
click at [116, 204] on icon at bounding box center [97, 208] width 37 height 37
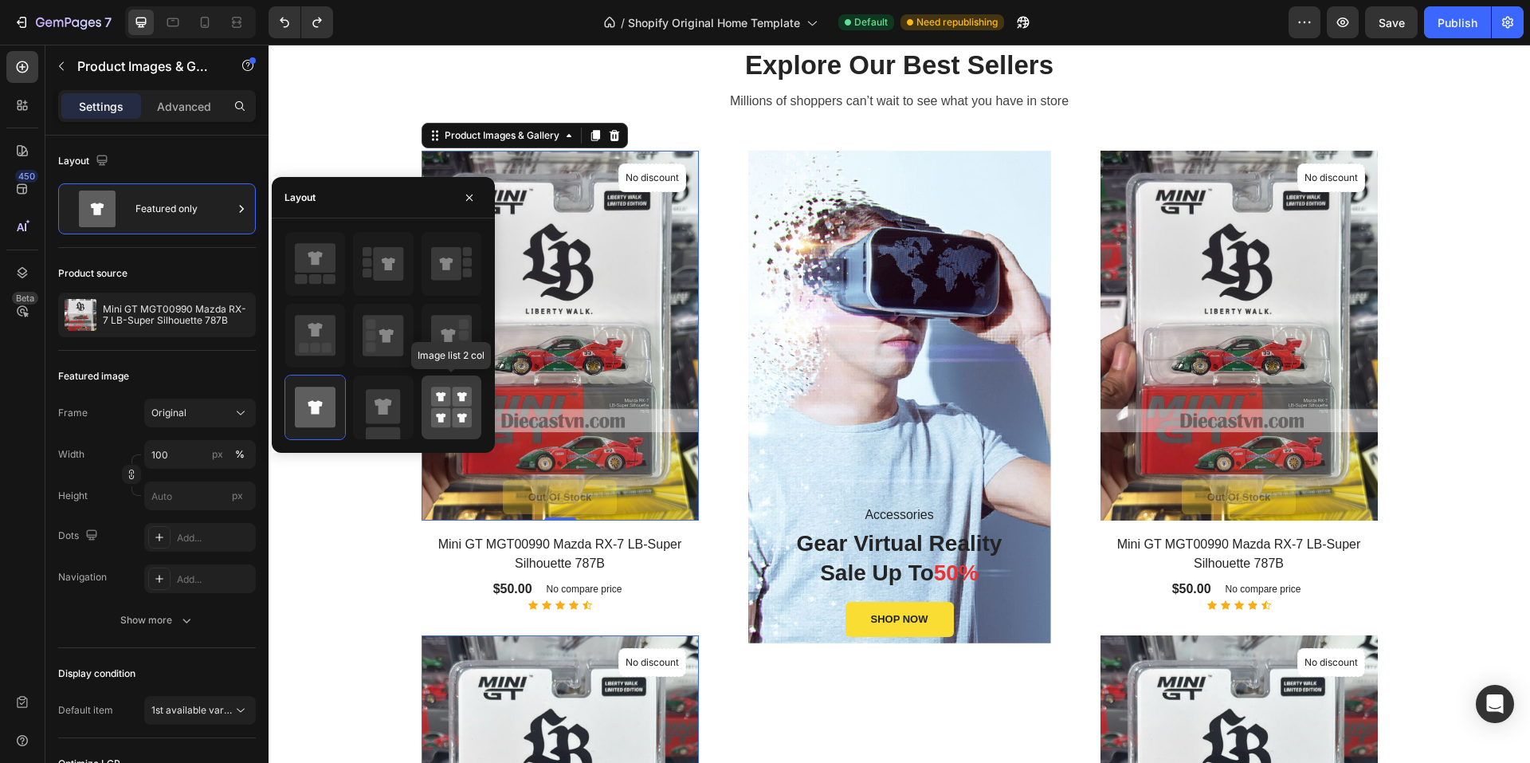
click at [457, 398] on rect at bounding box center [462, 396] width 20 height 20
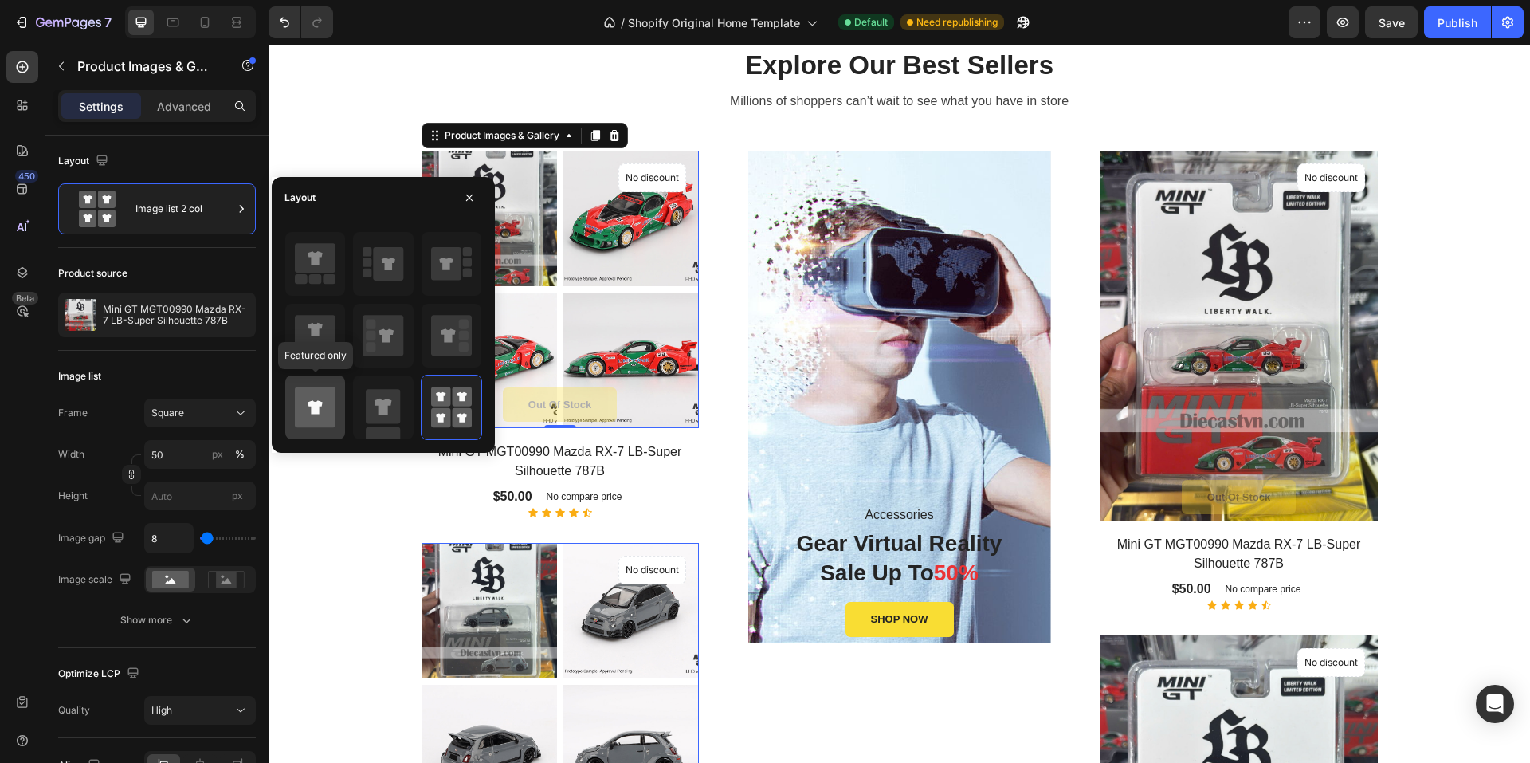
click at [317, 400] on icon at bounding box center [315, 406] width 41 height 41
type input "100"
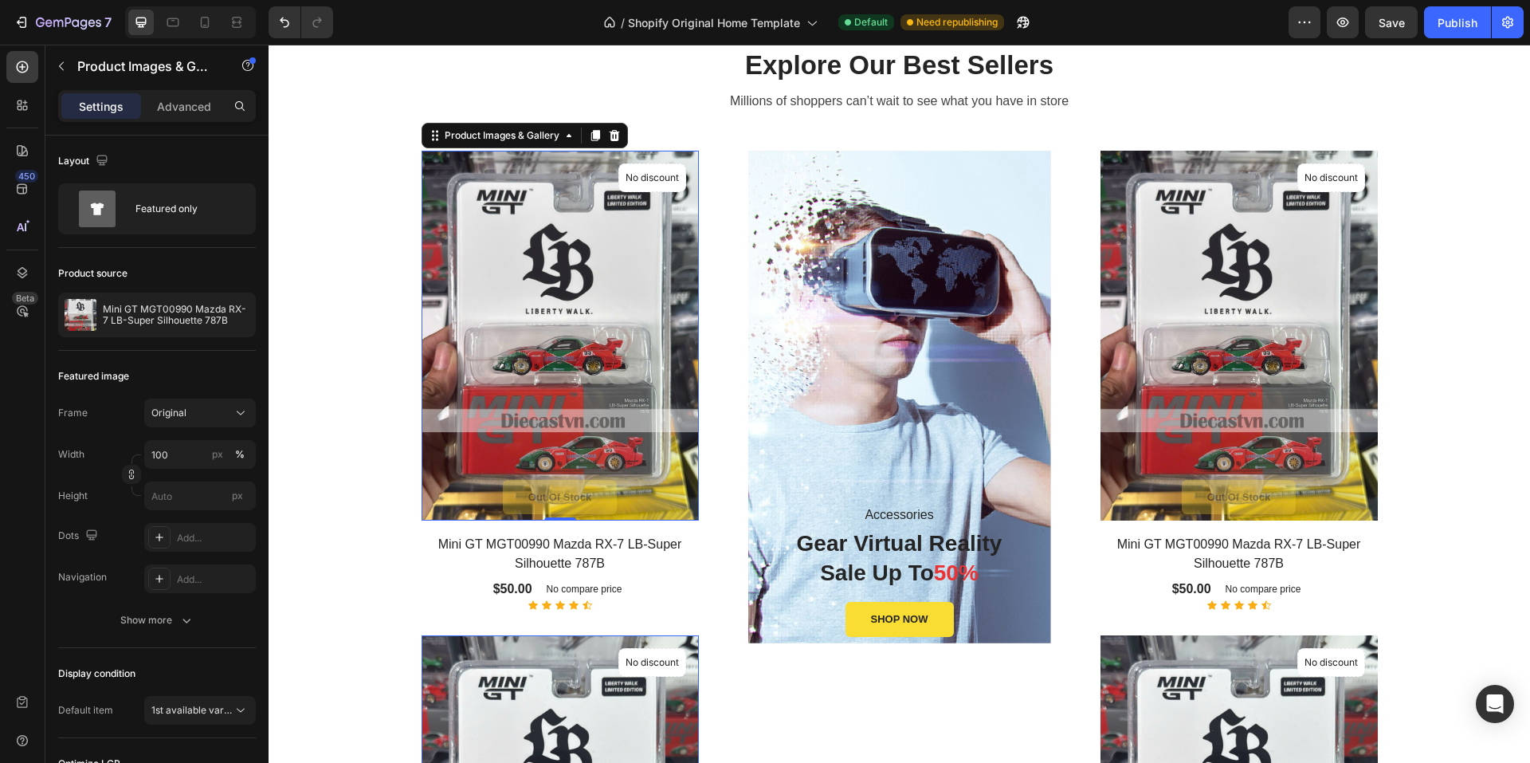
click at [428, 191] on img at bounding box center [560, 336] width 277 height 370
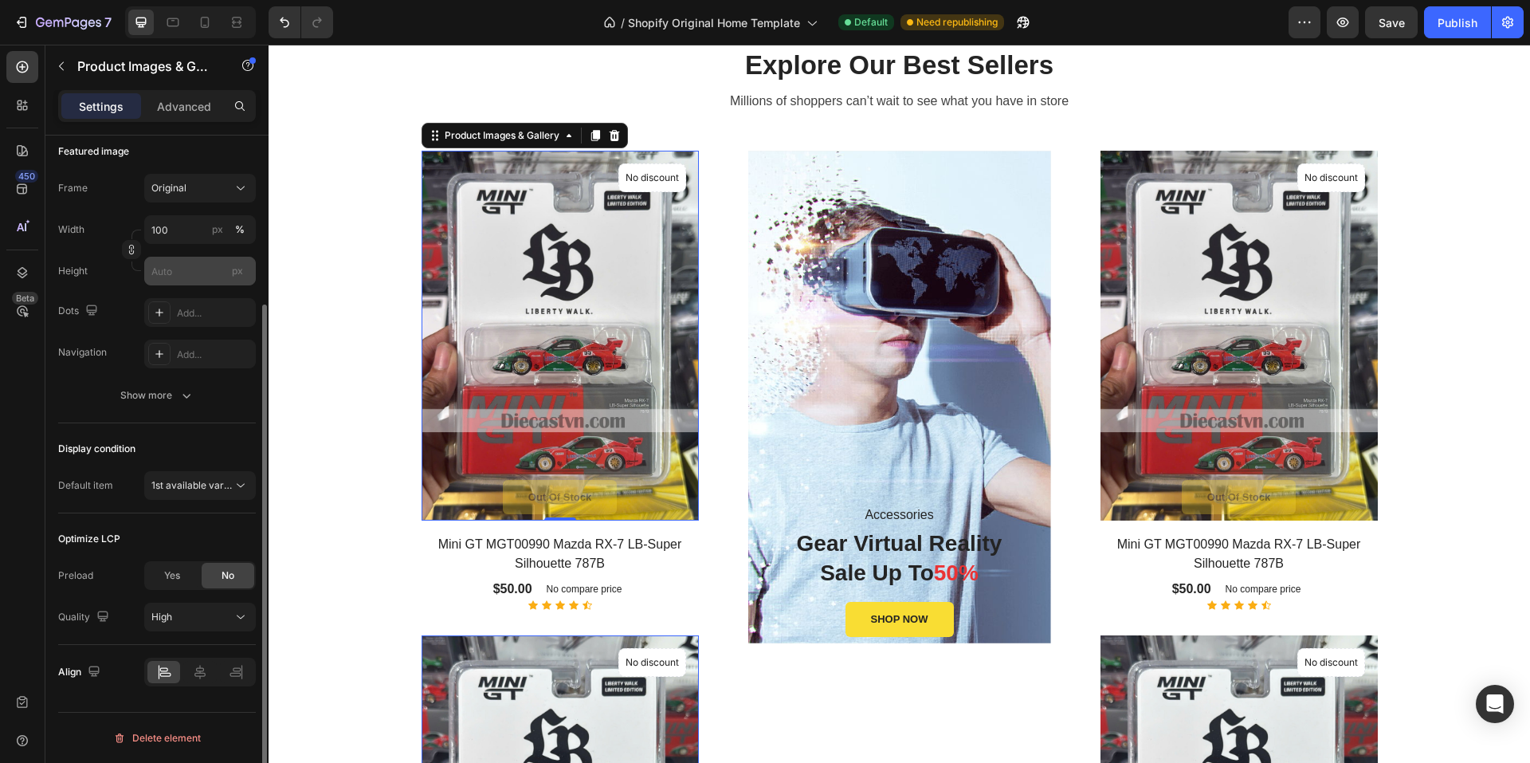
scroll to position [0, 0]
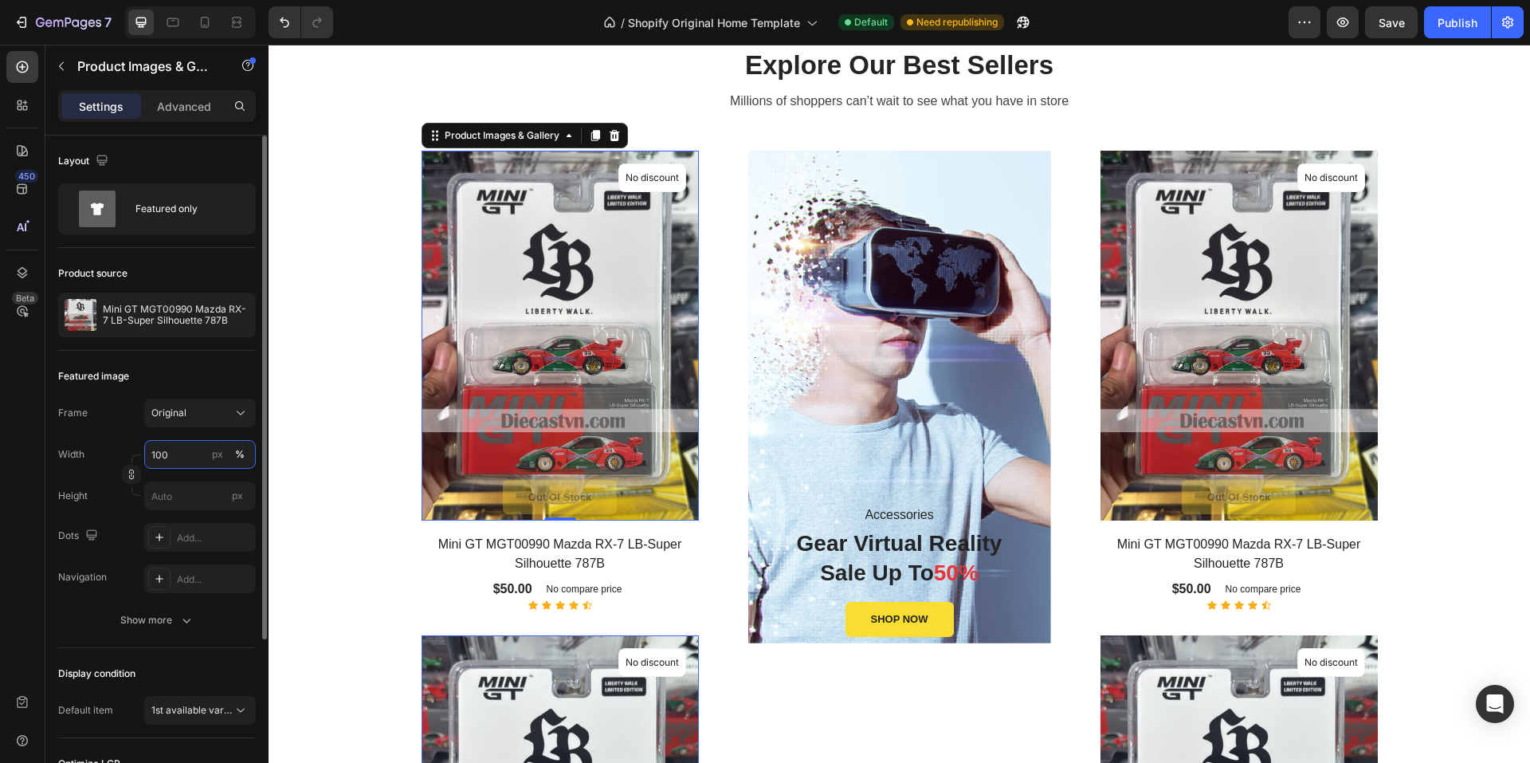
click at [170, 460] on input "100" at bounding box center [200, 454] width 112 height 29
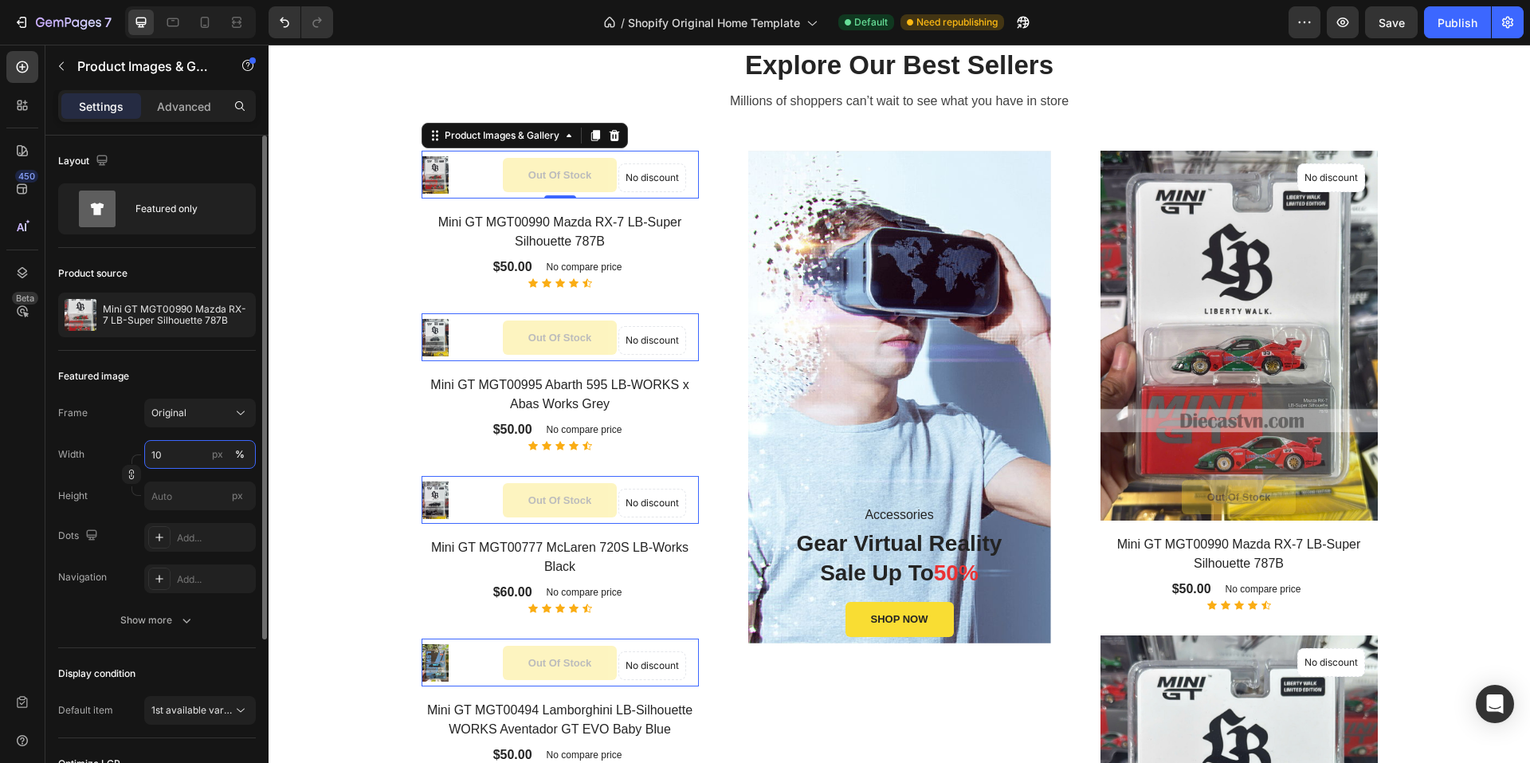
type input "100"
click at [191, 495] on input "px" at bounding box center [200, 495] width 112 height 29
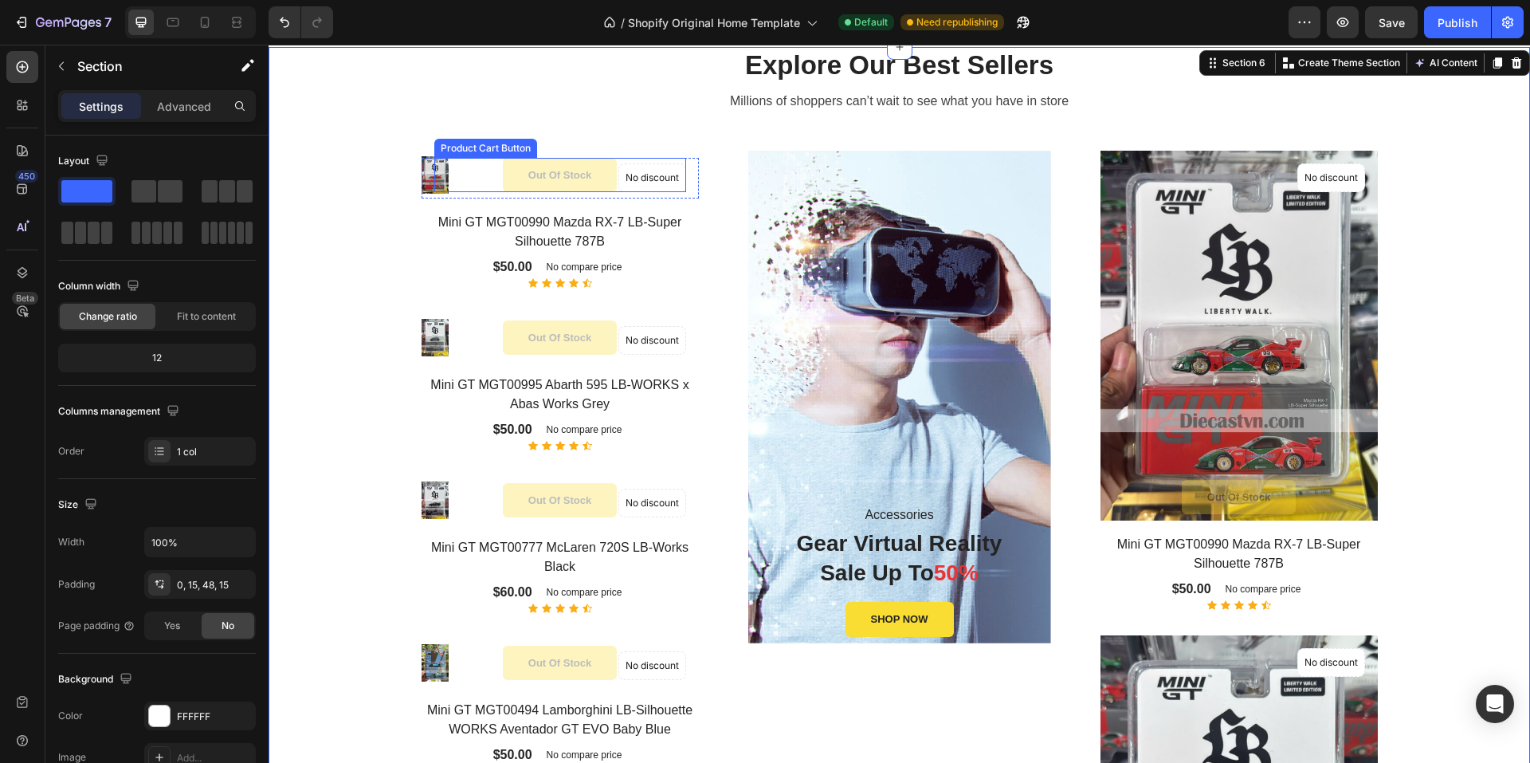
click at [436, 176] on div "Out of stock Product Cart Button" at bounding box center [560, 175] width 252 height 35
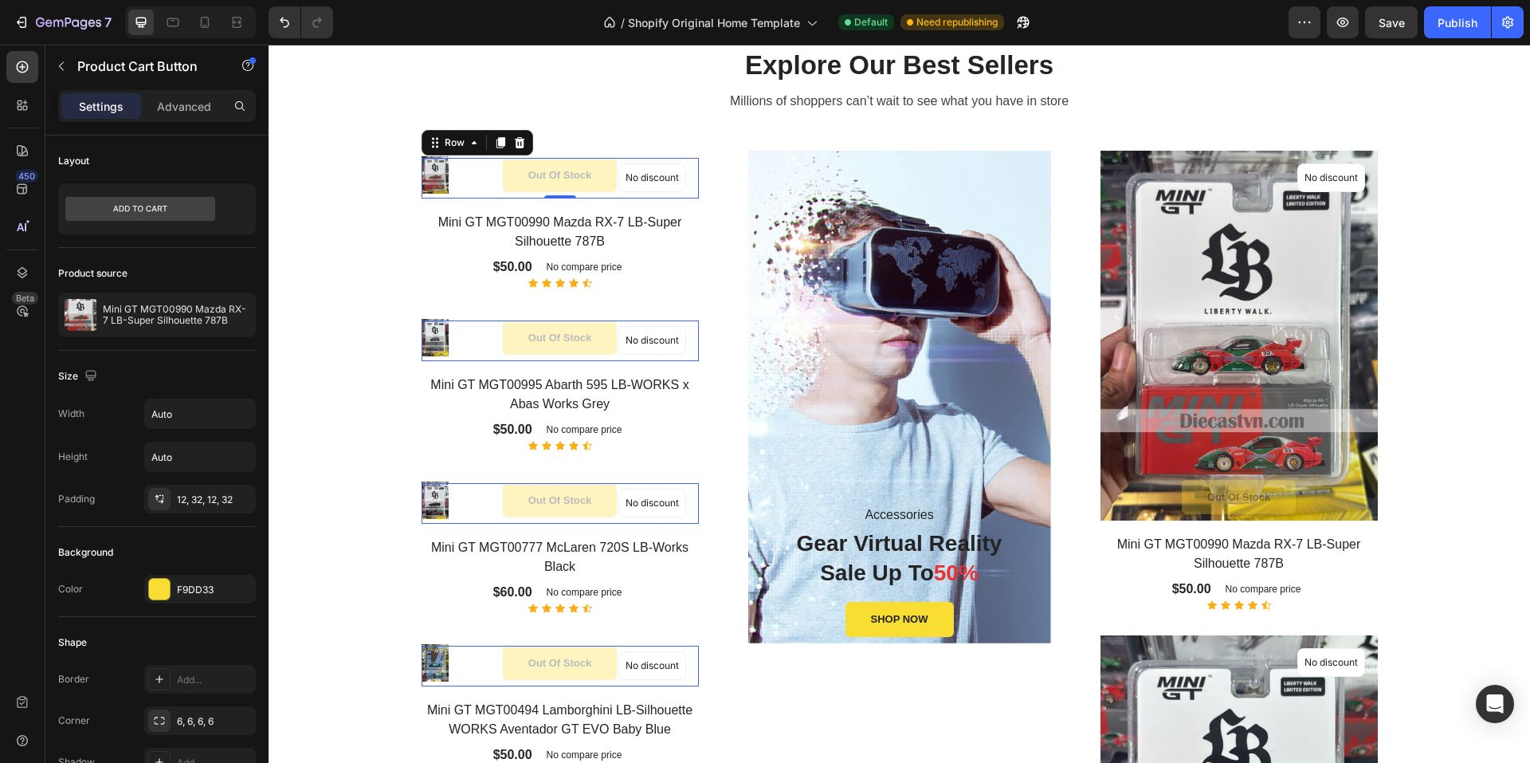
click at [422, 175] on div "Out of stock Product Cart Button Row 0" at bounding box center [560, 178] width 277 height 41
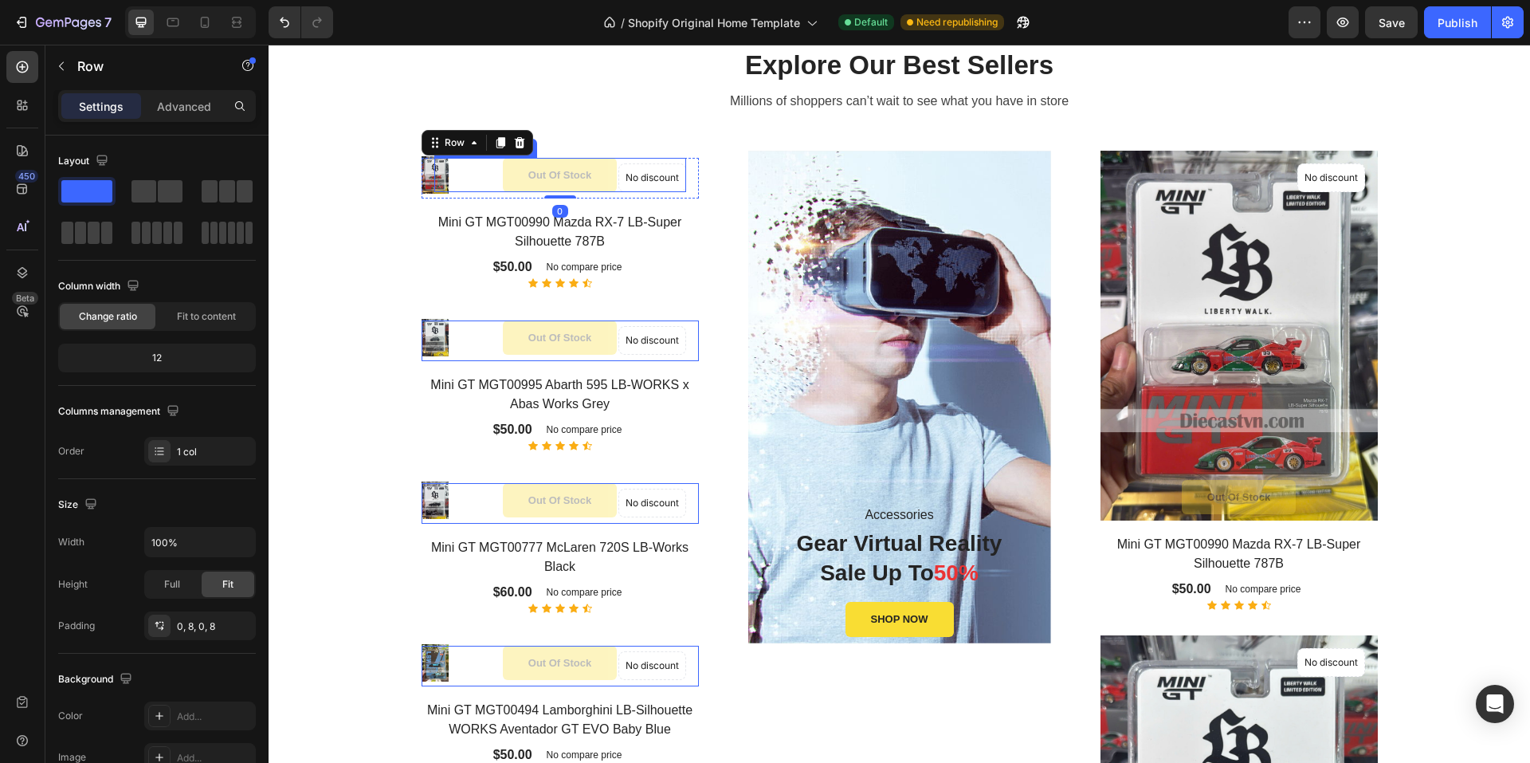
click at [434, 175] on div "Out of stock Product Cart Button" at bounding box center [560, 175] width 252 height 35
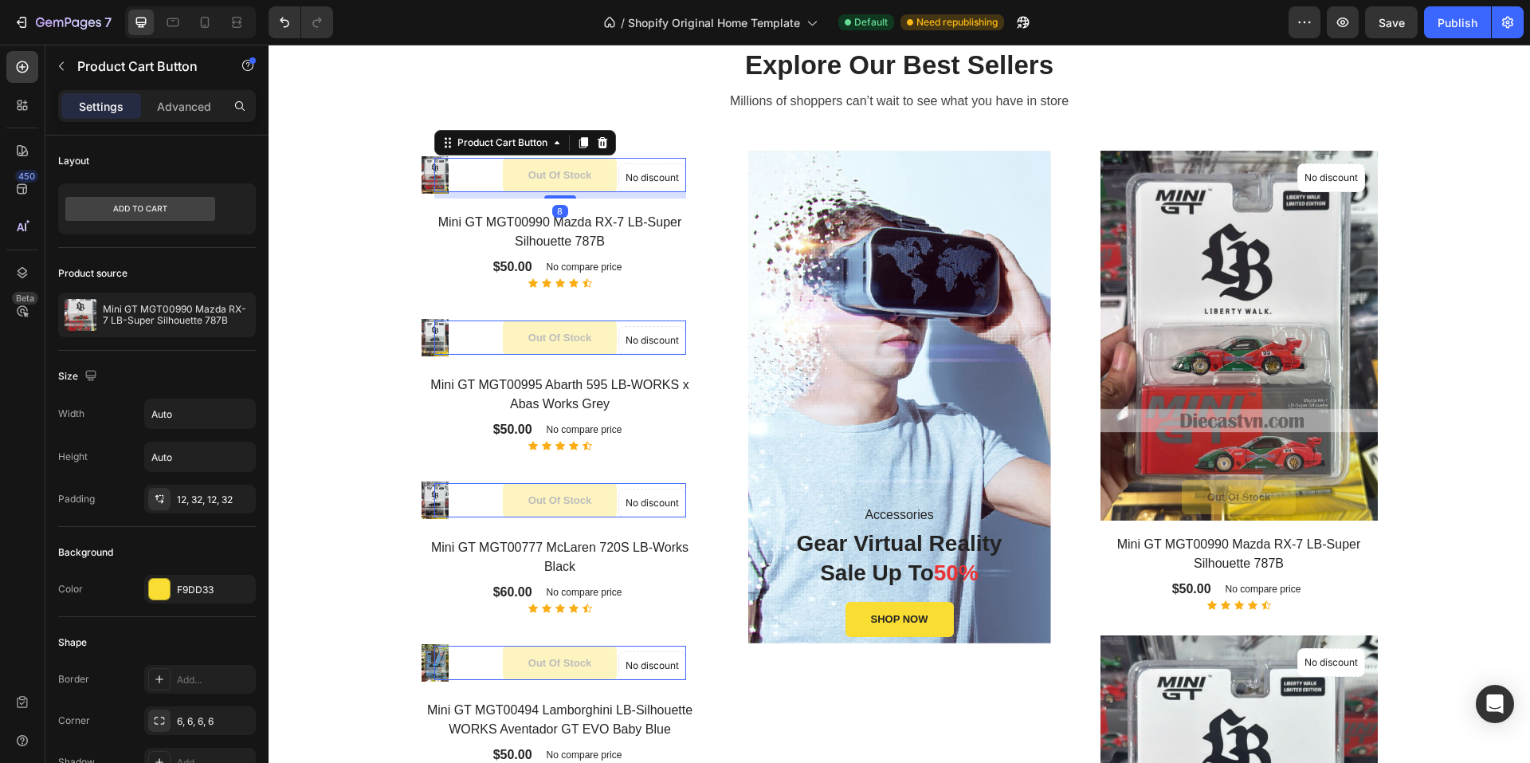
click at [449, 175] on div "Out of stock Product Cart Button 8" at bounding box center [560, 175] width 252 height 35
click at [575, 165] on button "Out of stock" at bounding box center [560, 175] width 114 height 35
drag, startPoint x: 413, startPoint y: 166, endPoint x: 430, endPoint y: 165, distance: 16.8
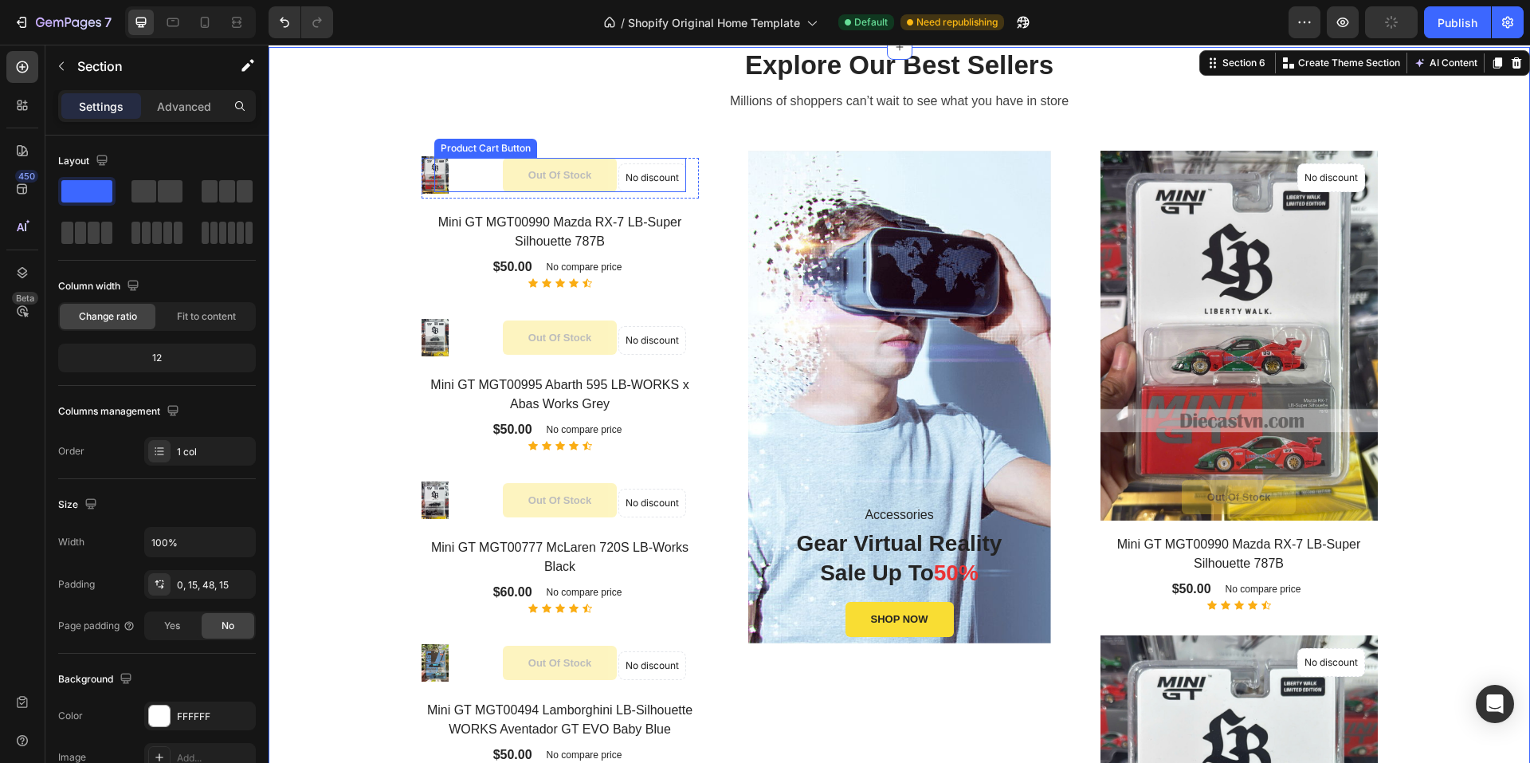
click at [434, 165] on div "Out of stock Product Cart Button" at bounding box center [560, 175] width 252 height 35
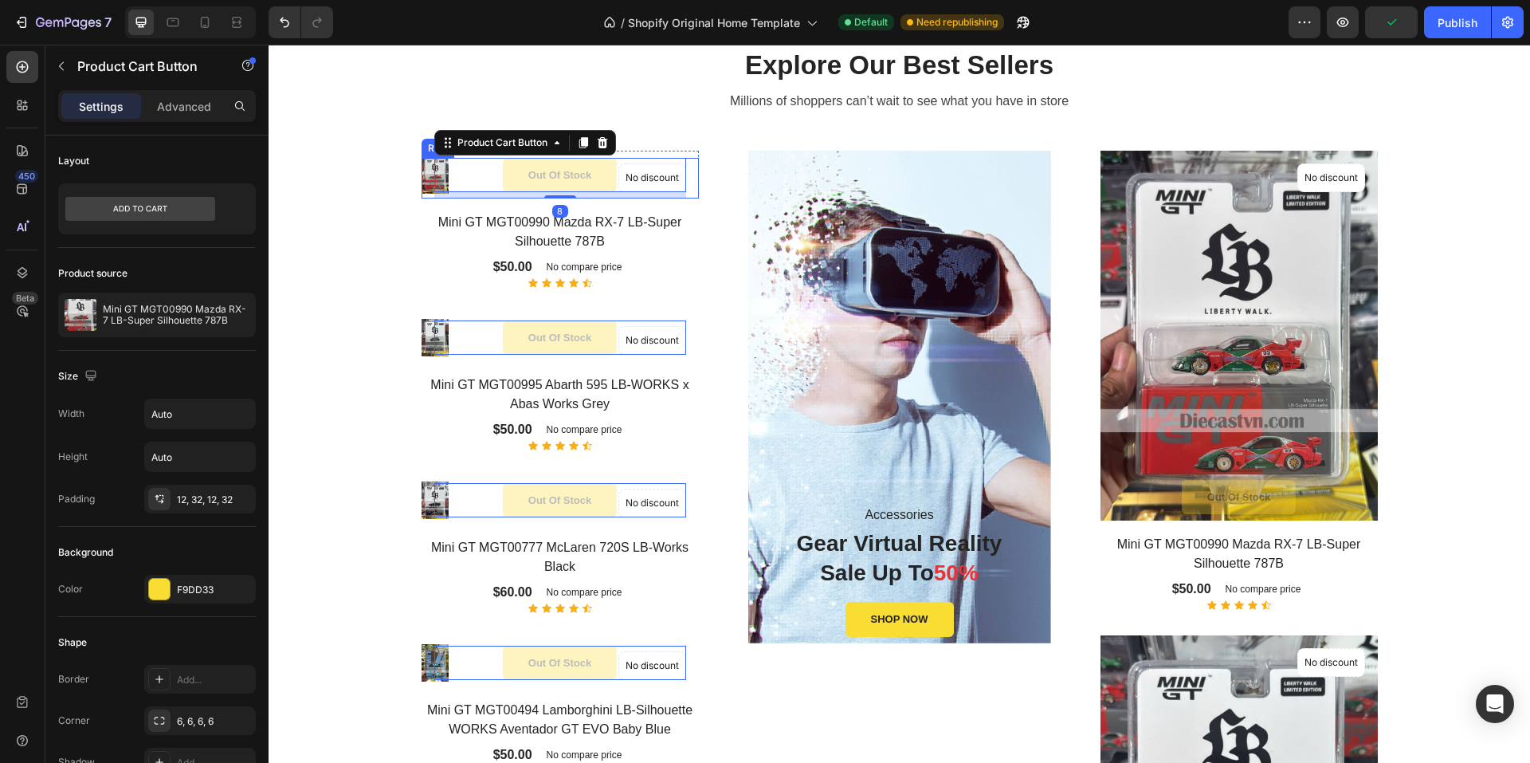
click at [428, 170] on div "Out of stock Product Cart Button 8" at bounding box center [560, 178] width 265 height 41
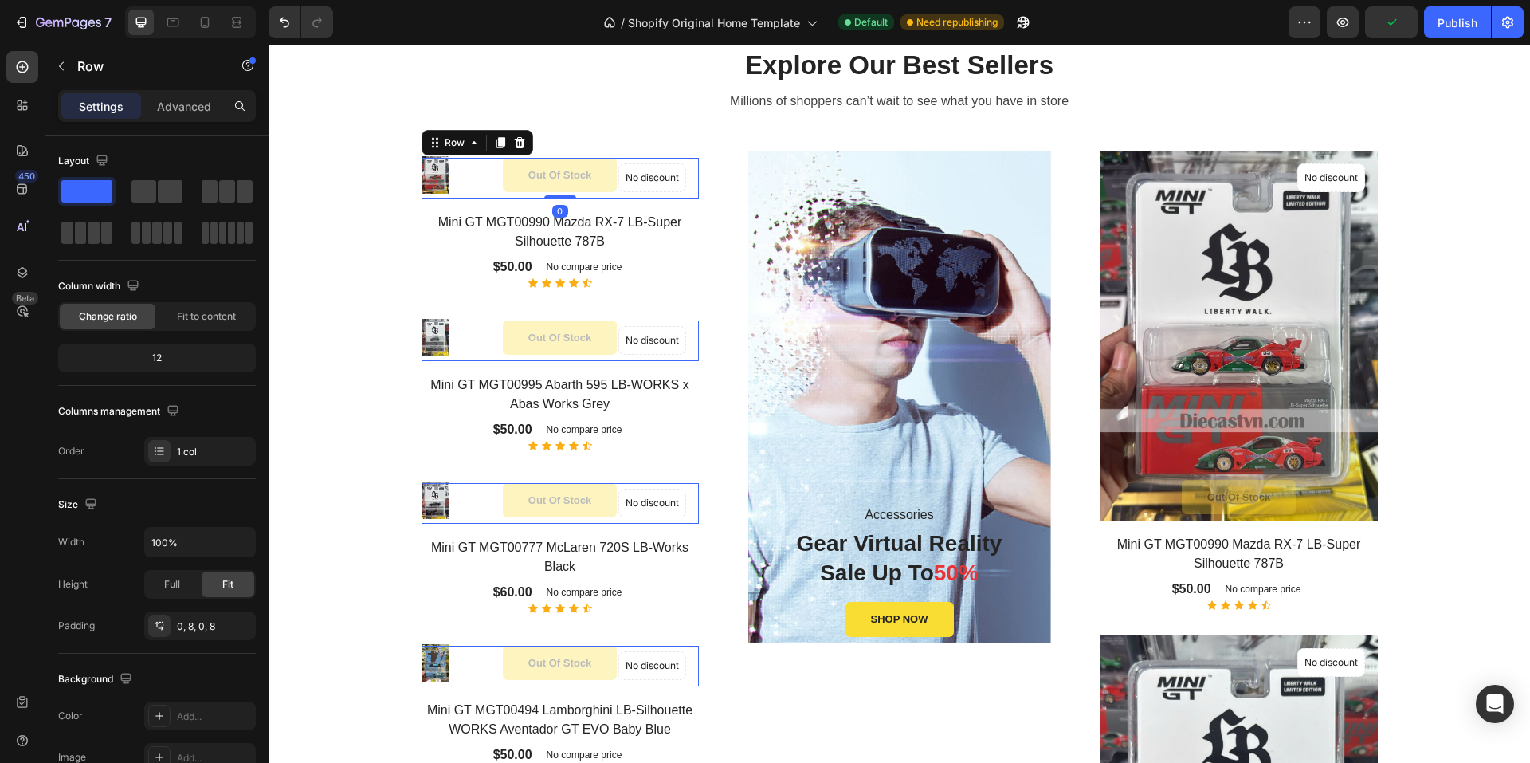
click at [428, 174] on div "Out of stock Product Cart Button" at bounding box center [560, 178] width 265 height 41
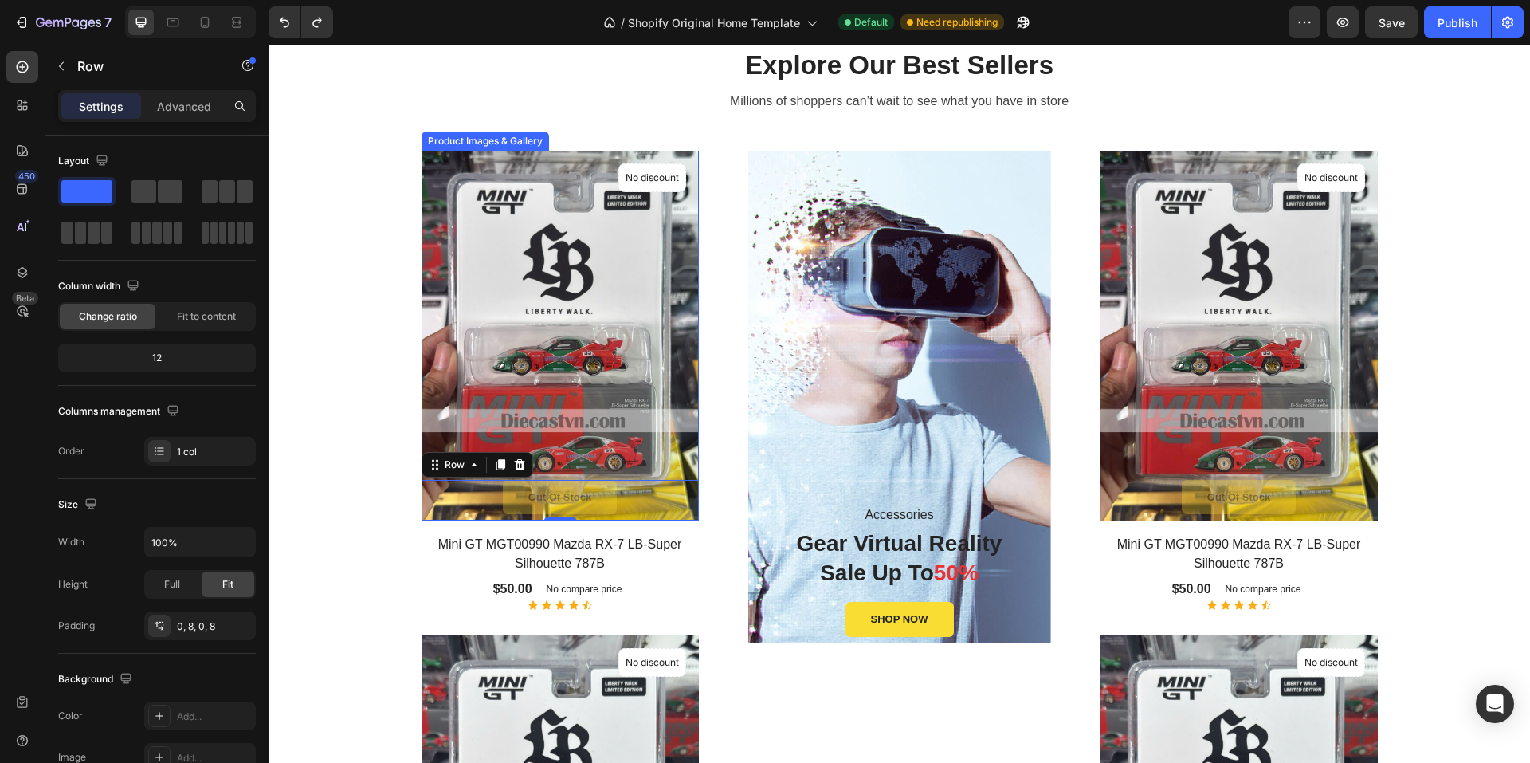
click at [516, 225] on img at bounding box center [560, 336] width 277 height 370
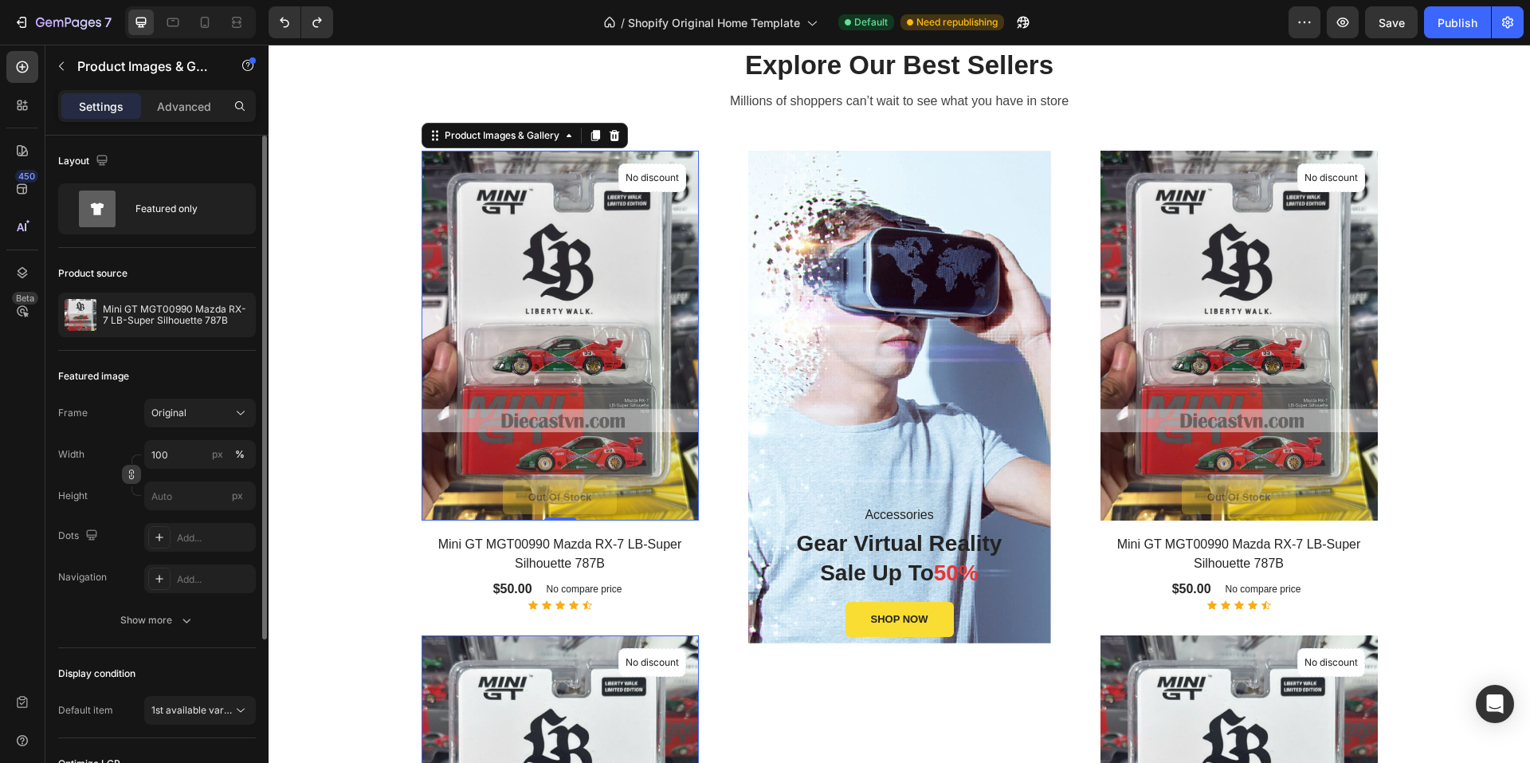
click at [131, 477] on icon "button" at bounding box center [131, 474] width 11 height 11
click at [133, 477] on icon "button" at bounding box center [131, 474] width 11 height 11
click at [190, 495] on input "px" at bounding box center [200, 495] width 112 height 29
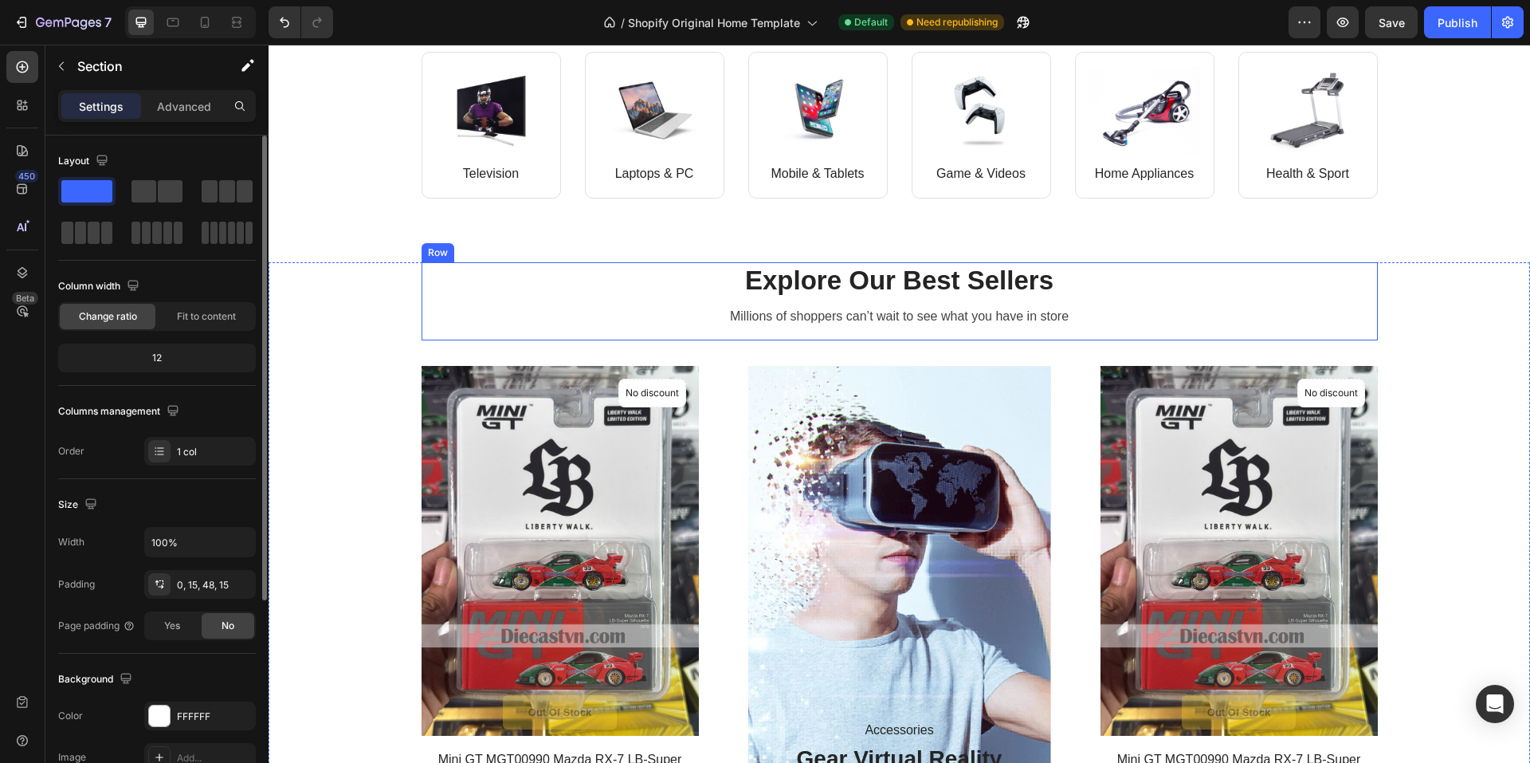
scroll to position [1034, 0]
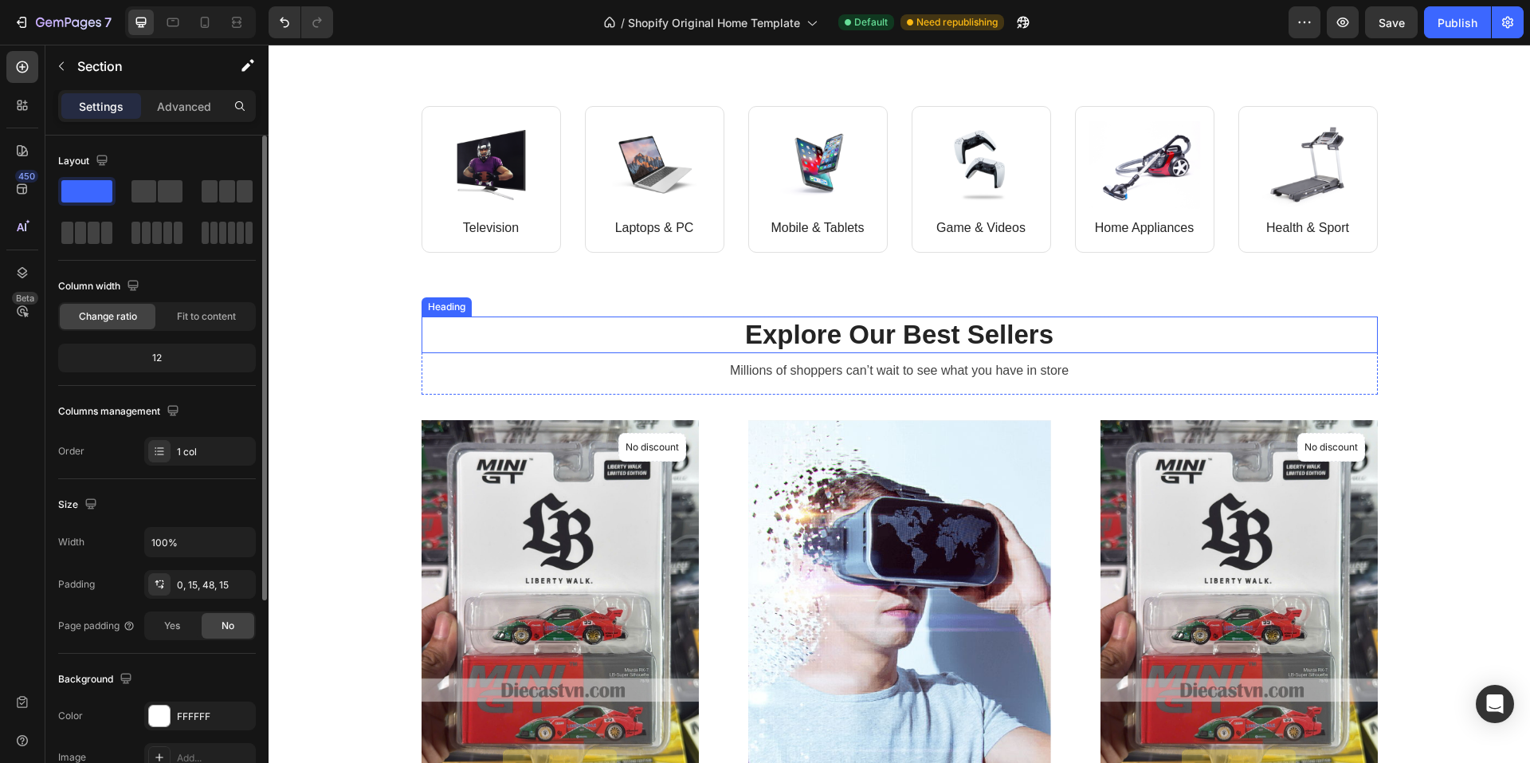
click at [709, 332] on p "Explore Our Best Sellers" at bounding box center [899, 335] width 953 height 34
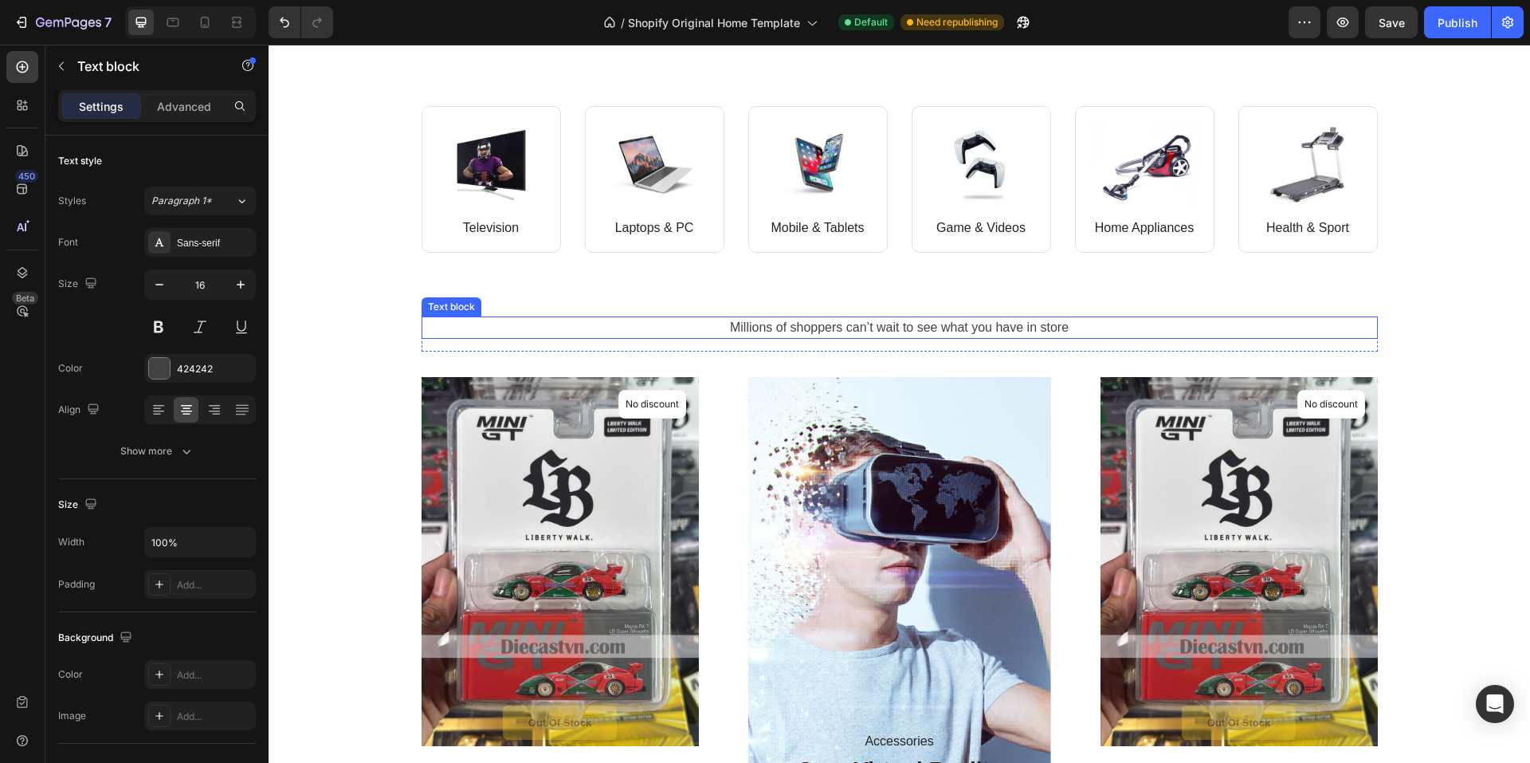
click at [702, 326] on p "Millions of shoppers can’t wait to see what you have in store" at bounding box center [899, 327] width 953 height 19
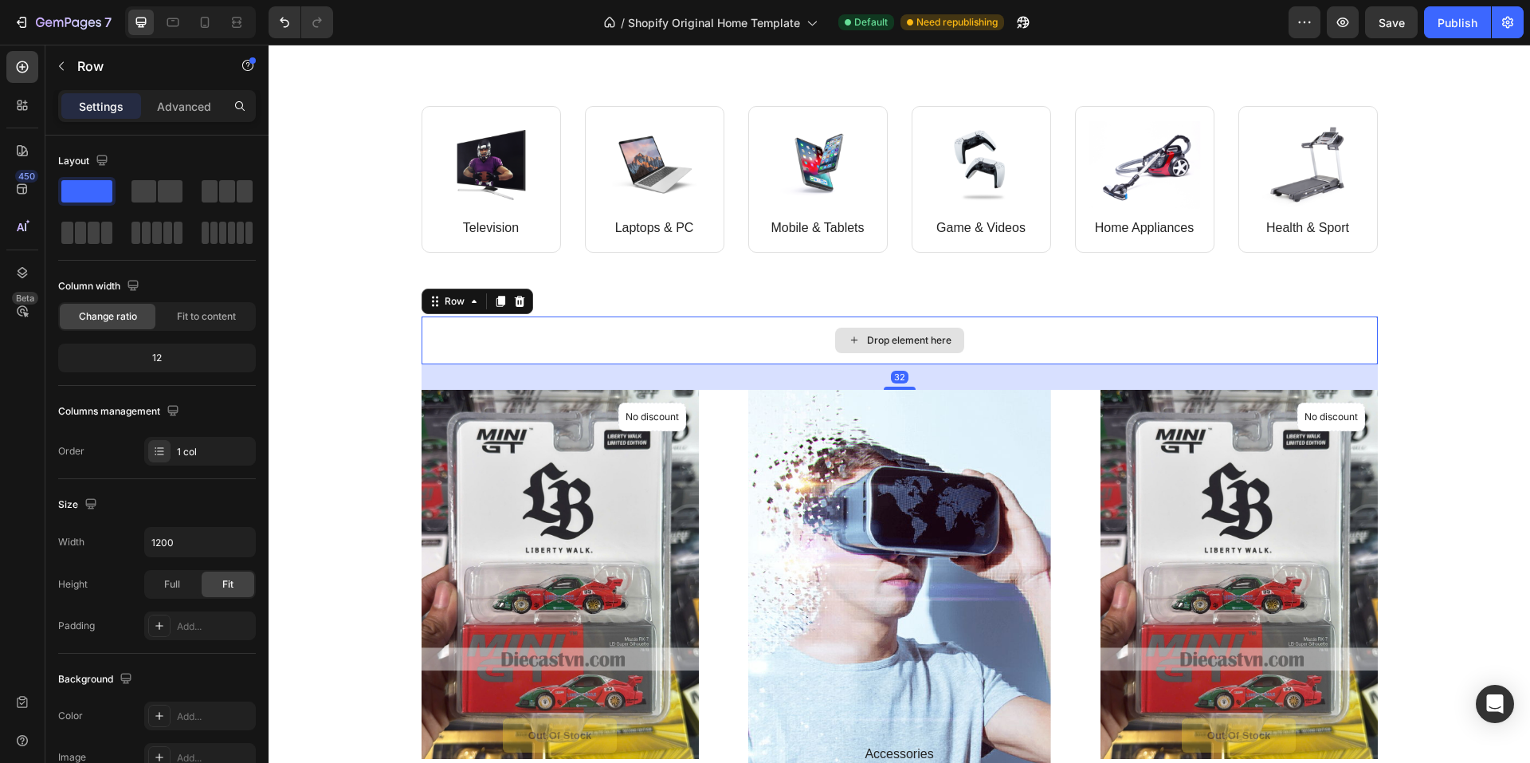
click at [708, 344] on div "Drop element here" at bounding box center [900, 340] width 956 height 48
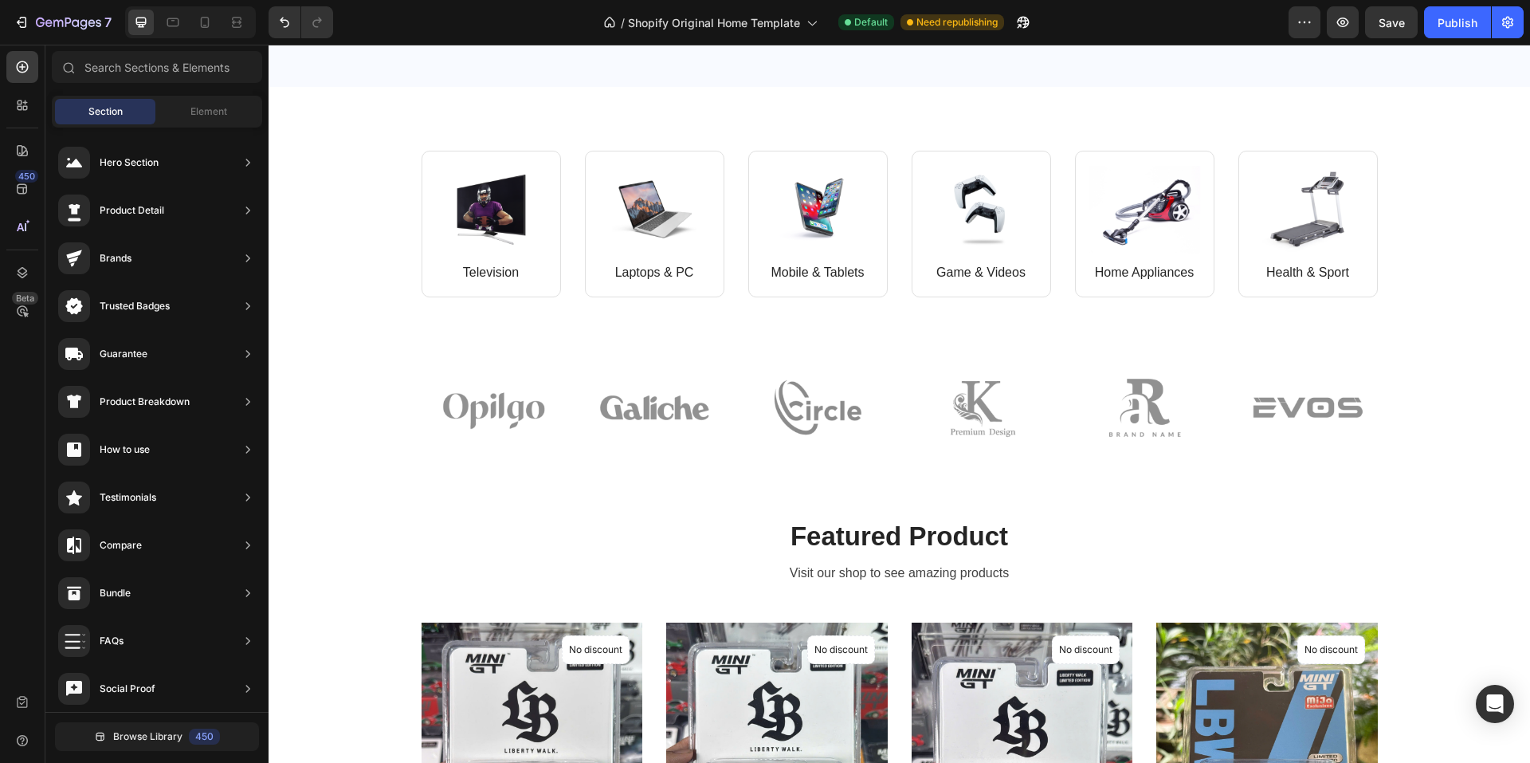
scroll to position [954, 0]
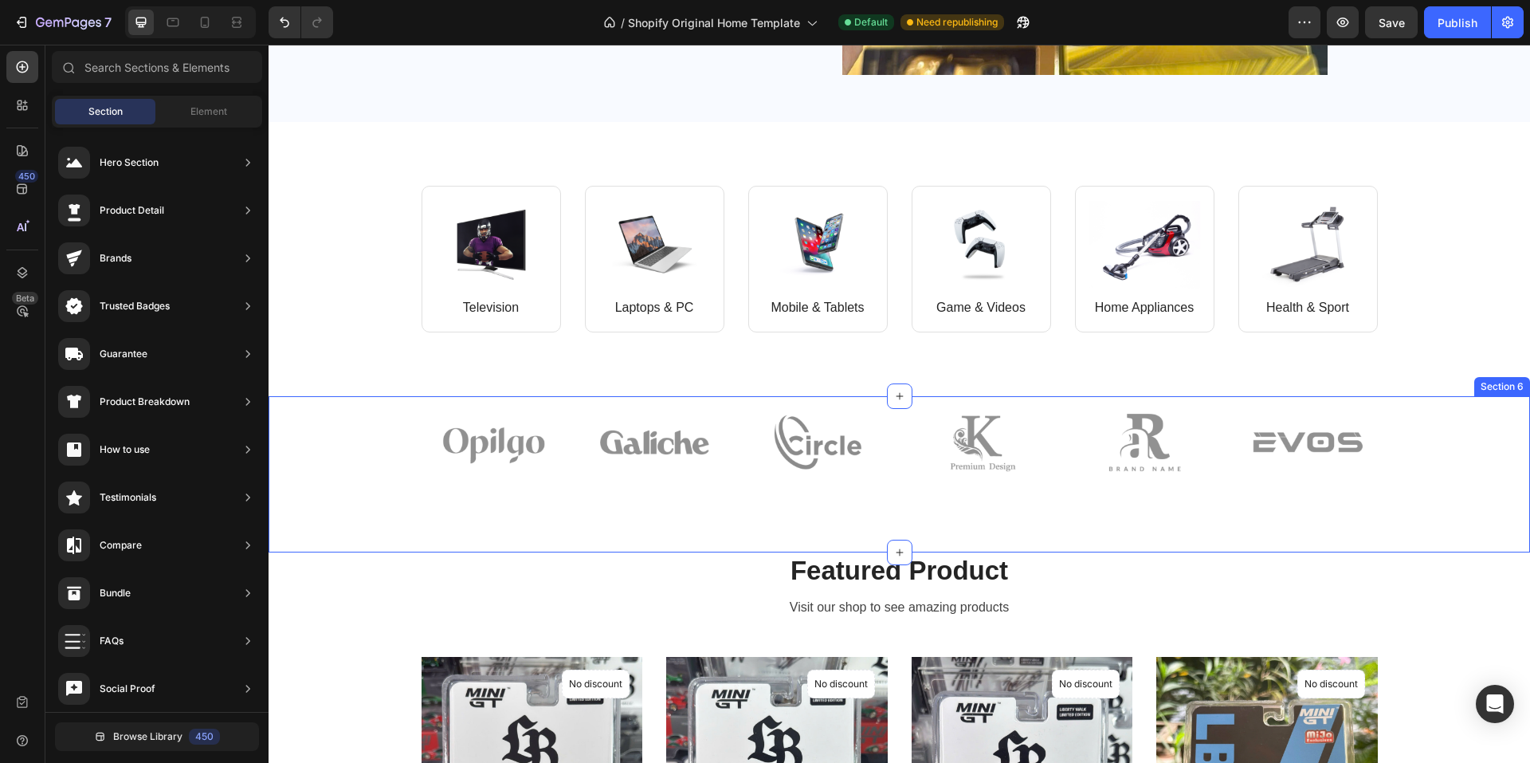
click at [375, 461] on div "Image Image Image Image Image Image Row" at bounding box center [900, 455] width 1238 height 119
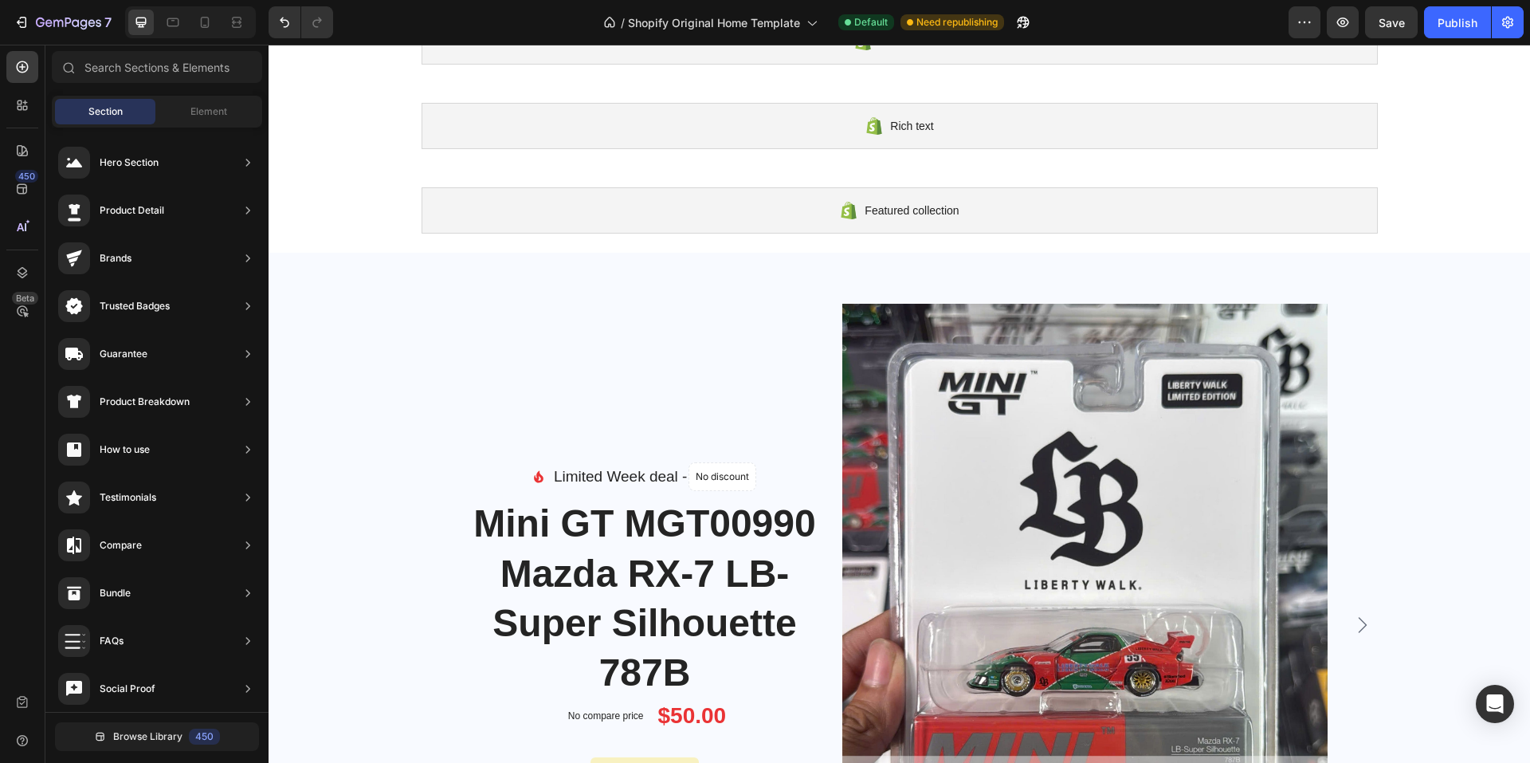
scroll to position [0, 0]
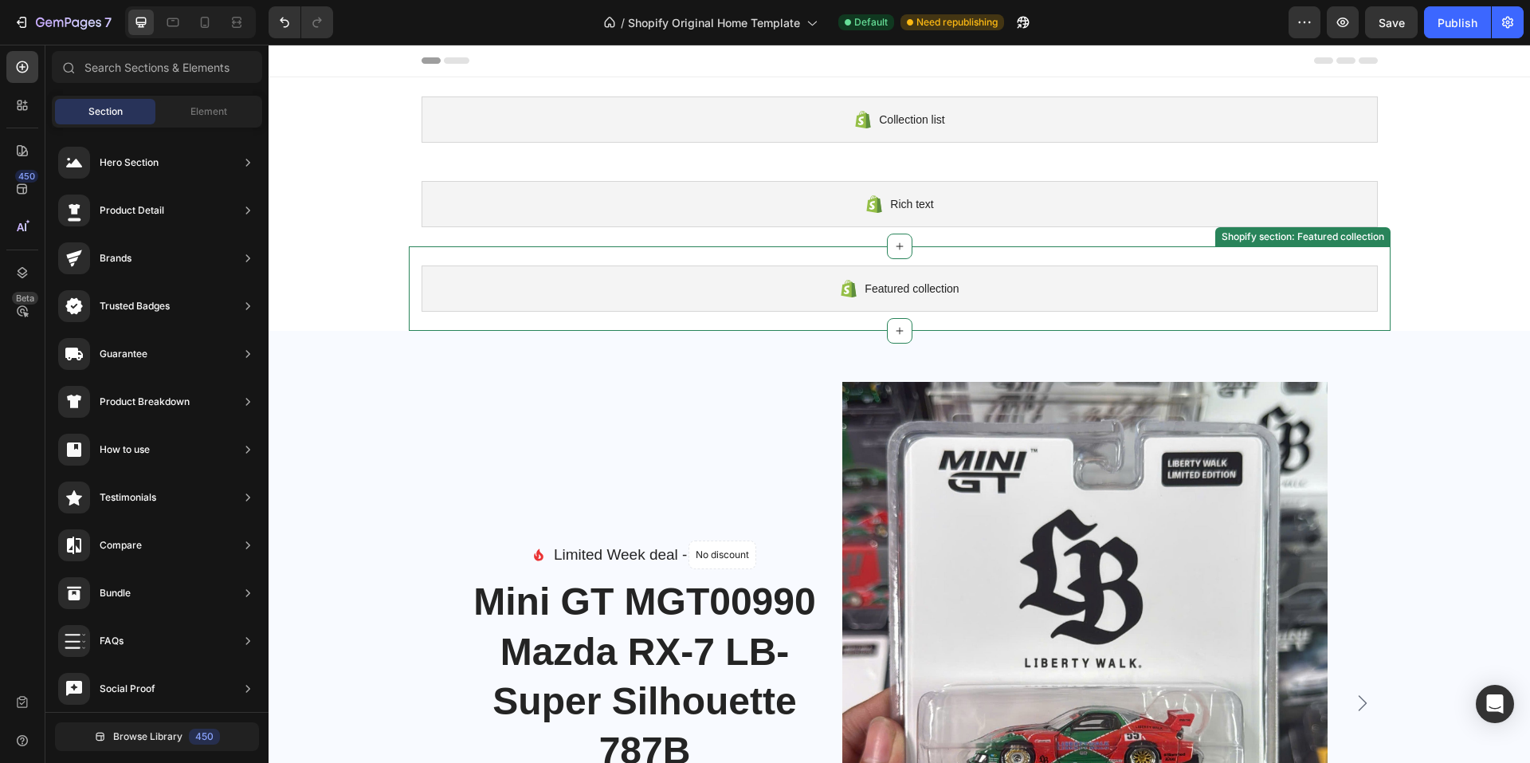
click at [412, 312] on div "Featured collection Shopify section: Featured collection" at bounding box center [900, 288] width 982 height 84
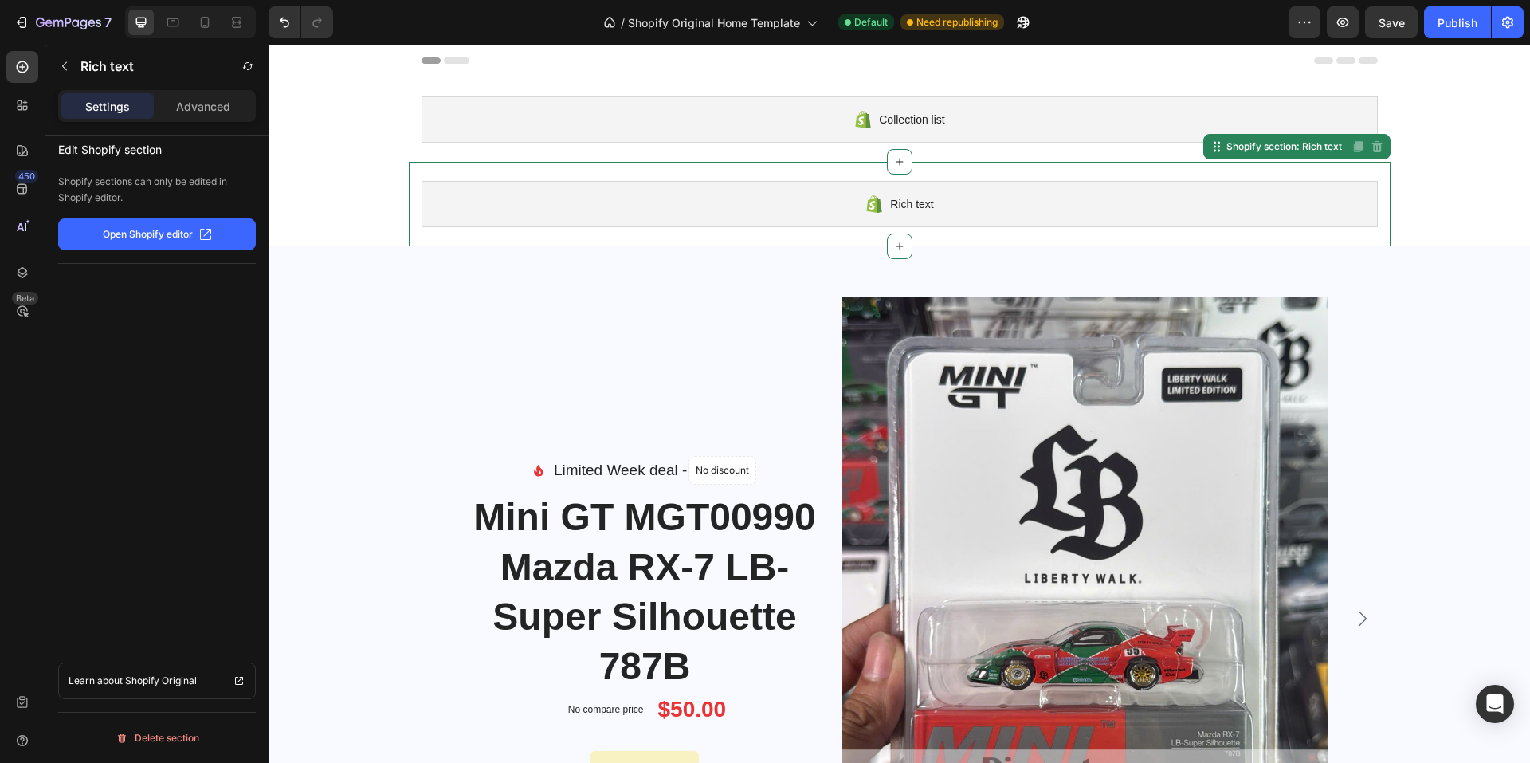
click at [411, 209] on div "Rich text Shopify section: Rich text Disabled. Please edit in Shopify Editor Di…" at bounding box center [900, 204] width 982 height 84
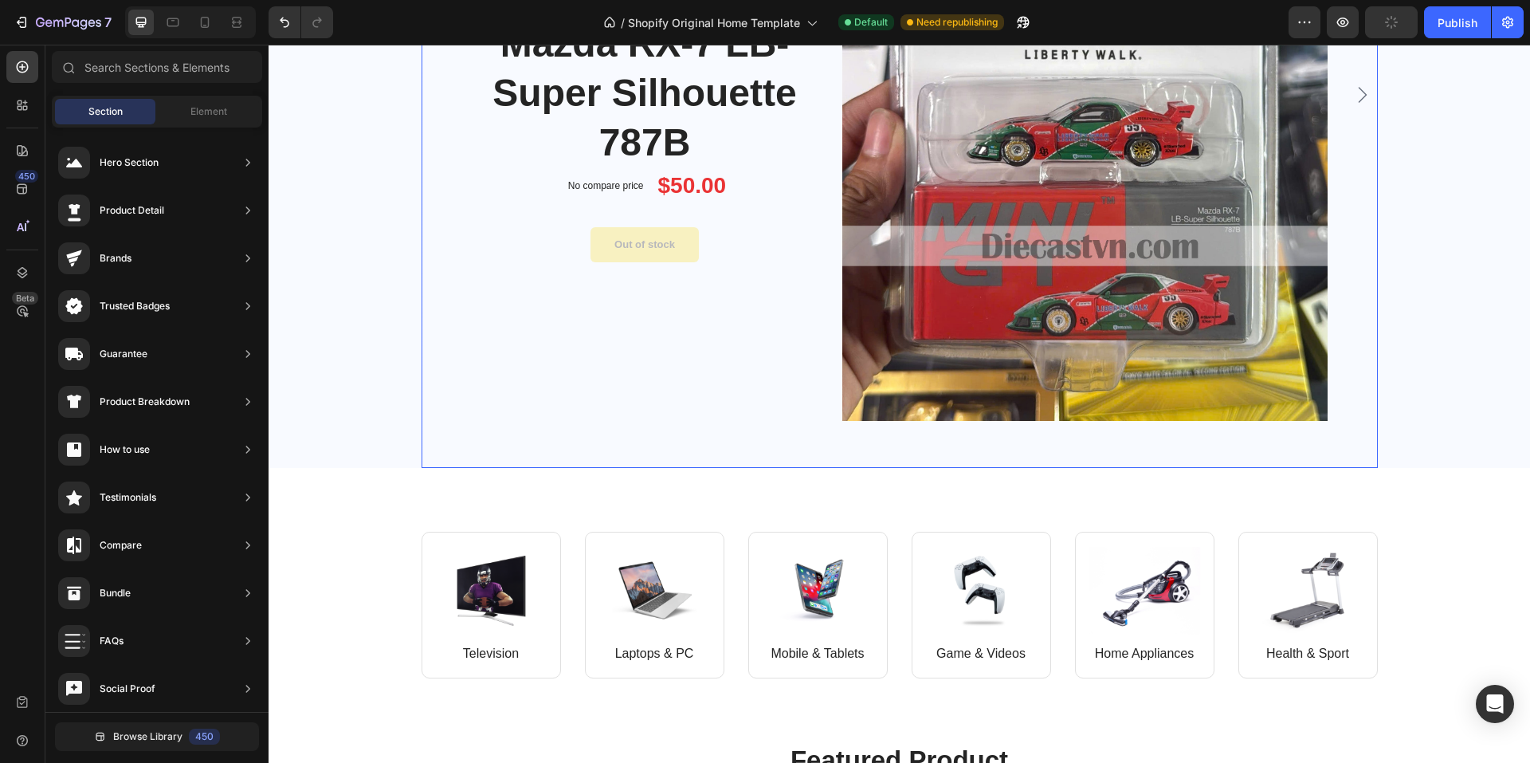
scroll to position [478, 0]
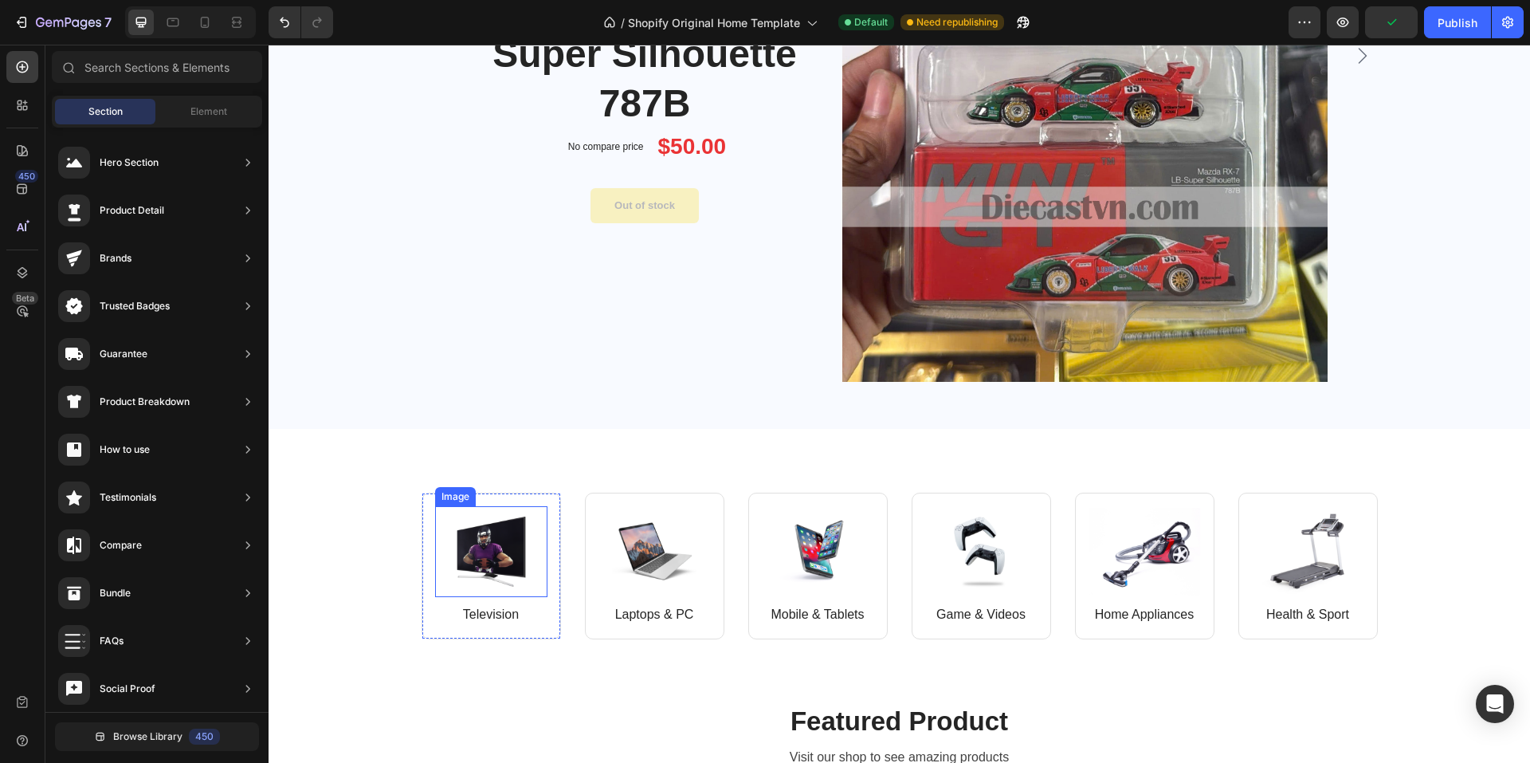
click at [479, 548] on img at bounding box center [491, 551] width 112 height 91
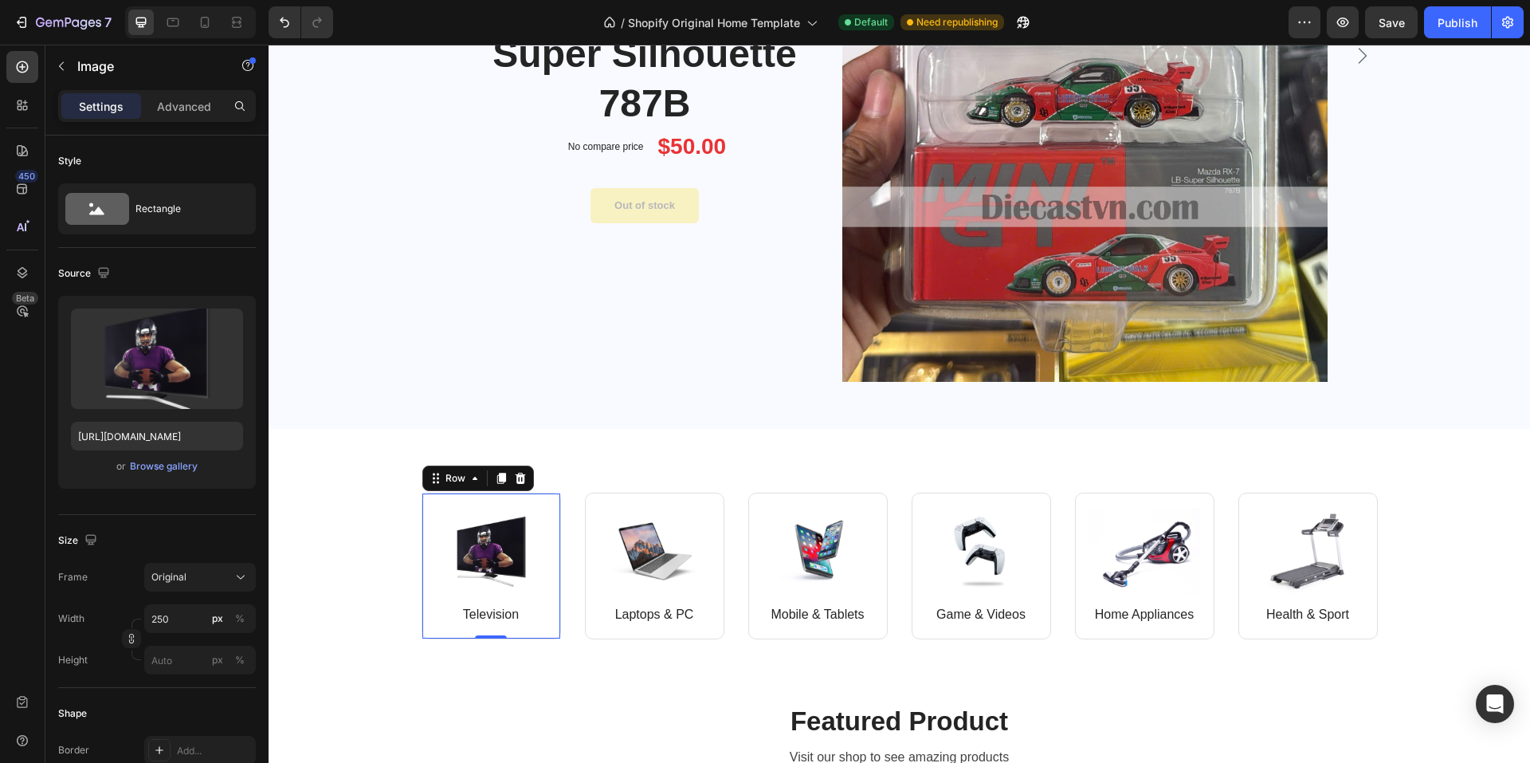
click at [528, 632] on div "Image Television Text block" at bounding box center [491, 572] width 112 height 132
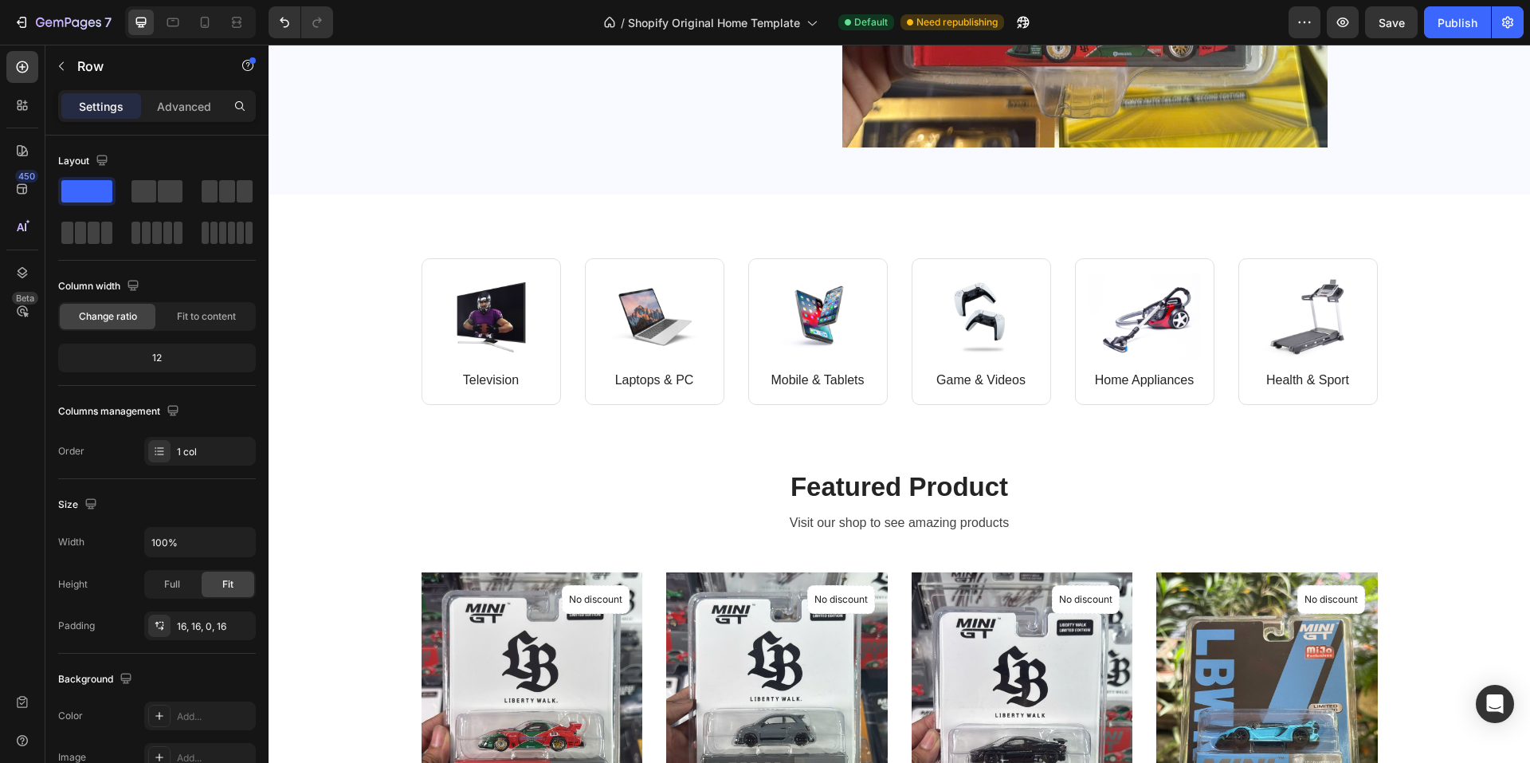
scroll to position [717, 0]
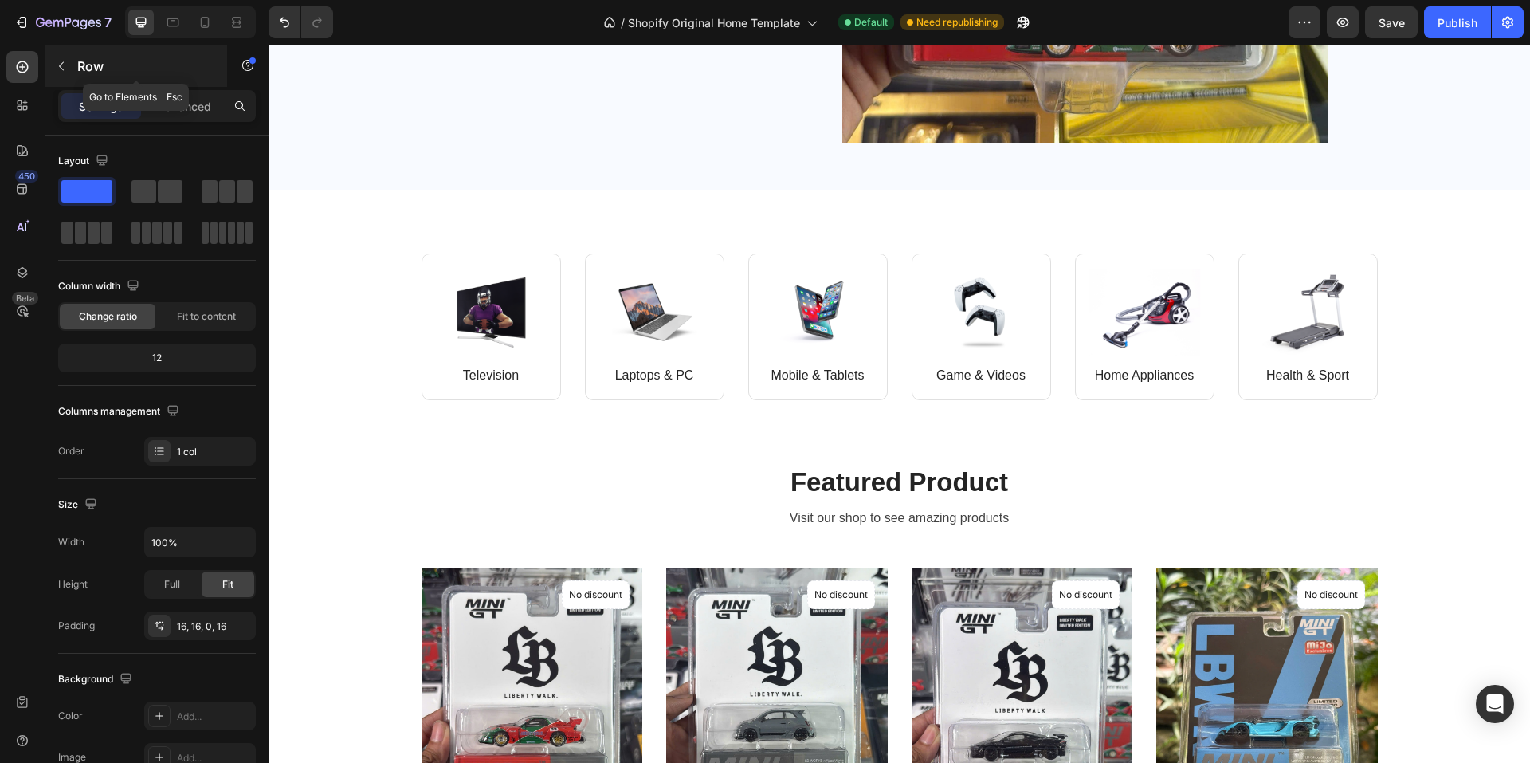
click at [64, 61] on icon "button" at bounding box center [61, 66] width 13 height 13
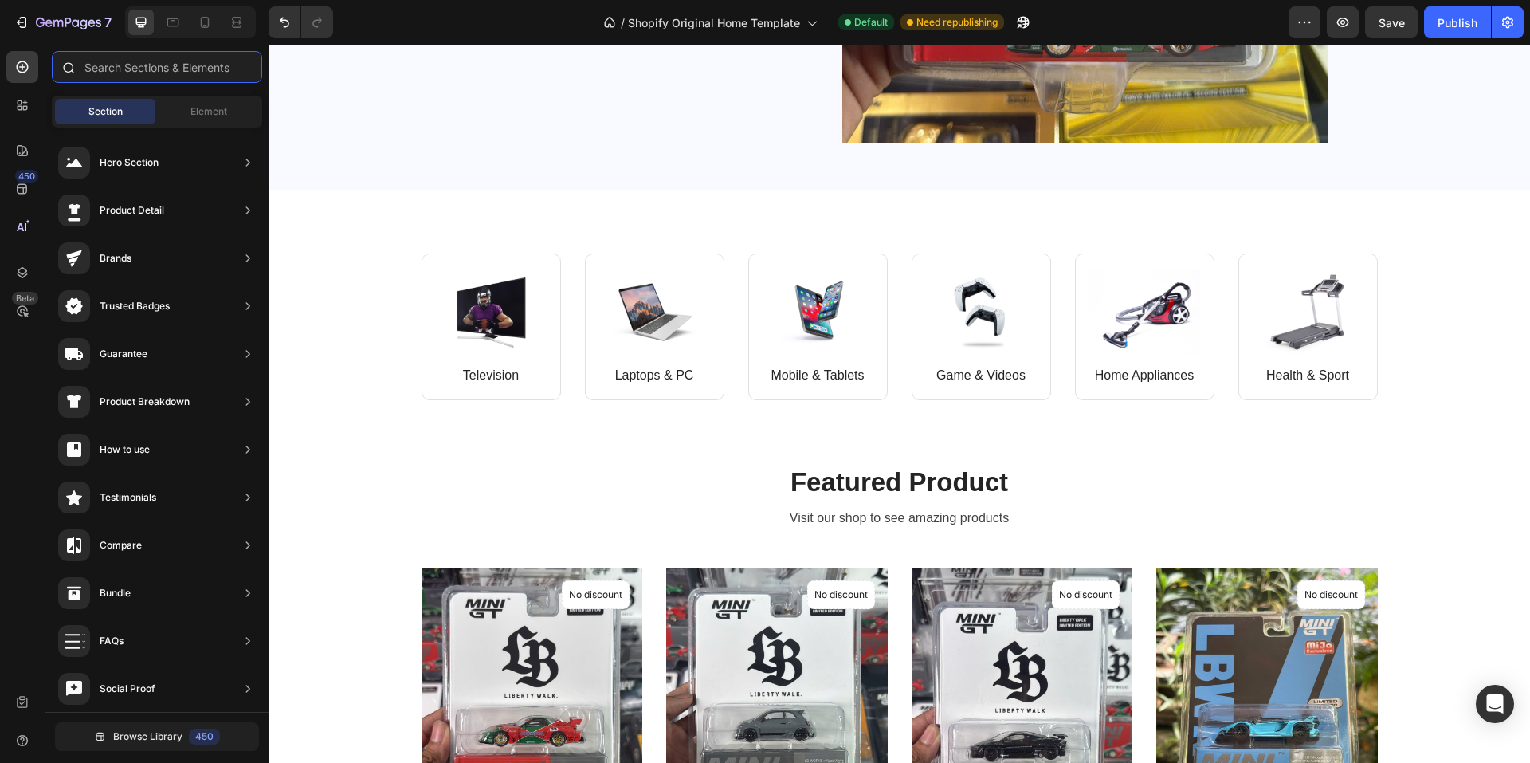
click at [191, 68] on input "text" at bounding box center [157, 67] width 210 height 32
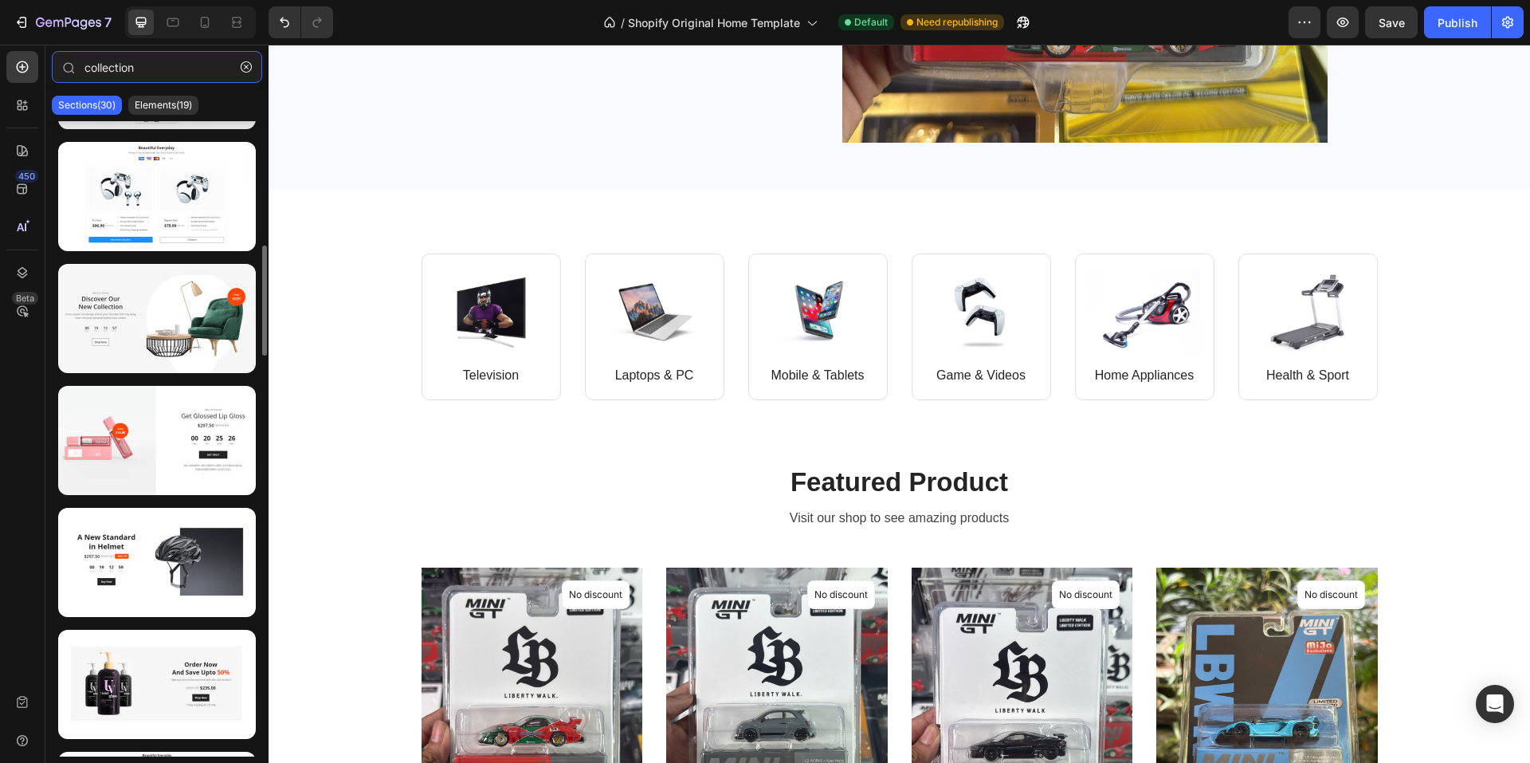
scroll to position [398, 0]
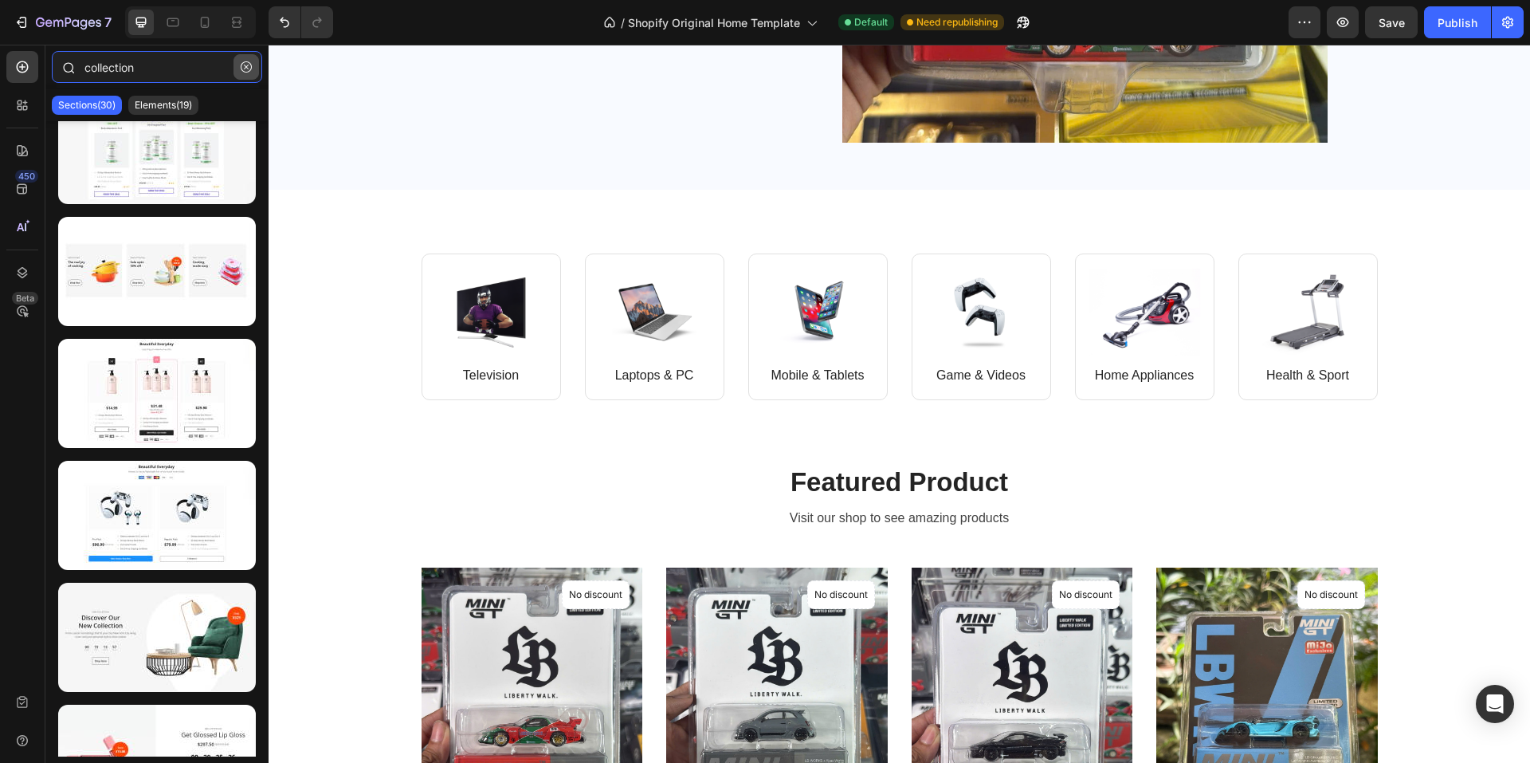
type input "collection"
click at [242, 64] on icon "button" at bounding box center [246, 66] width 11 height 11
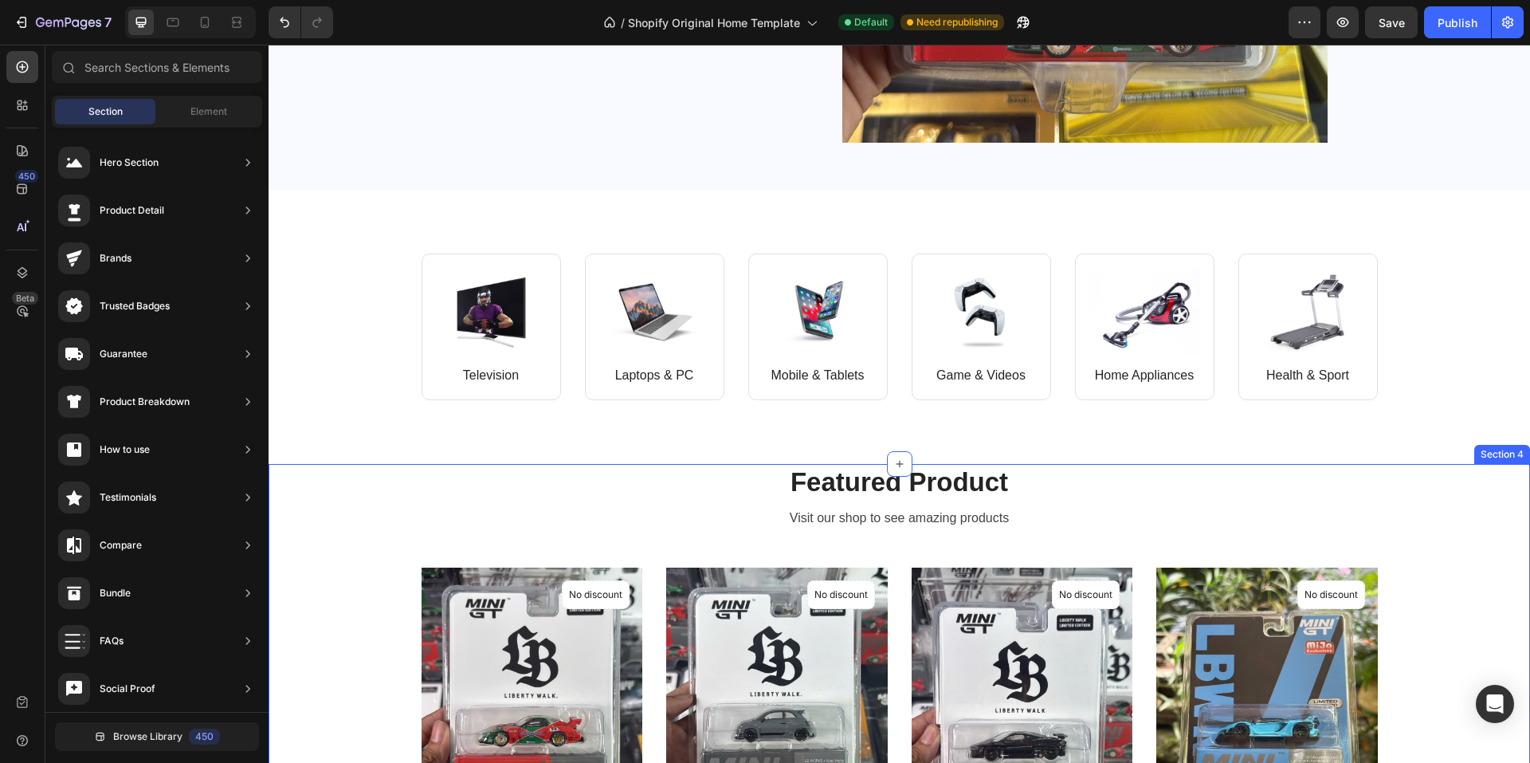
click at [300, 536] on div "Featured Product Heading Visit our shop to see amazing products Text block Prod…" at bounding box center [900, 711] width 1238 height 495
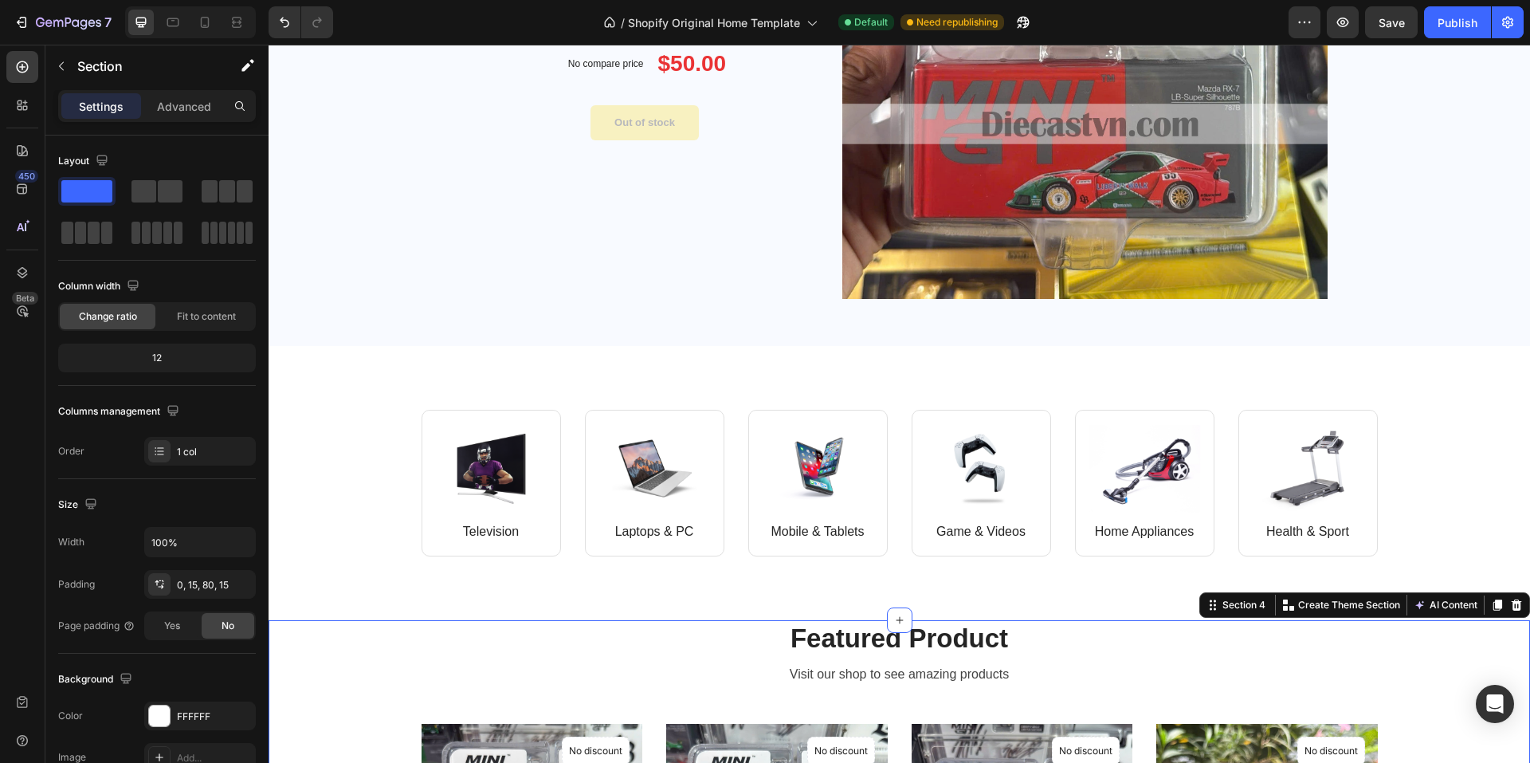
scroll to position [558, 0]
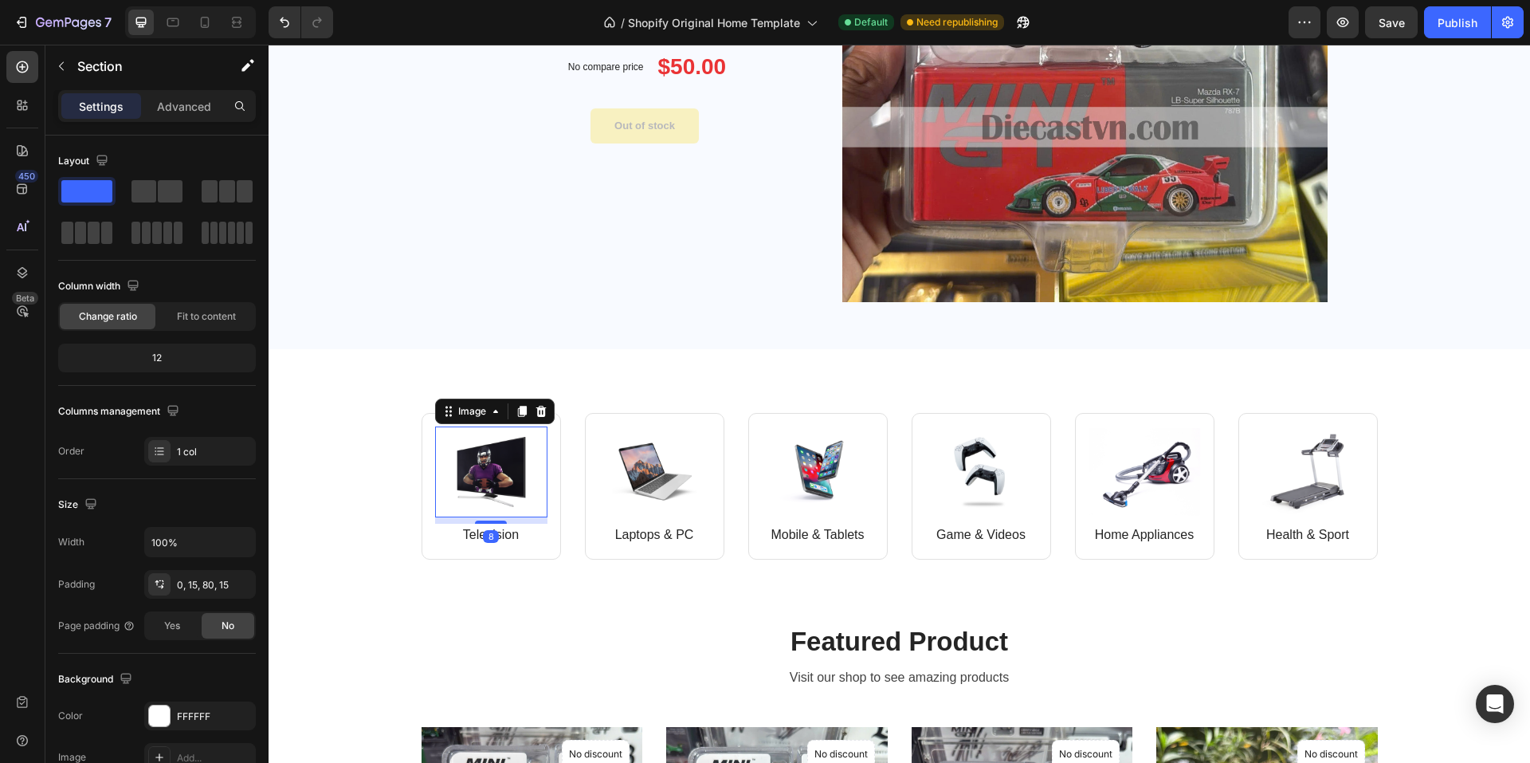
click at [516, 479] on img at bounding box center [491, 471] width 112 height 91
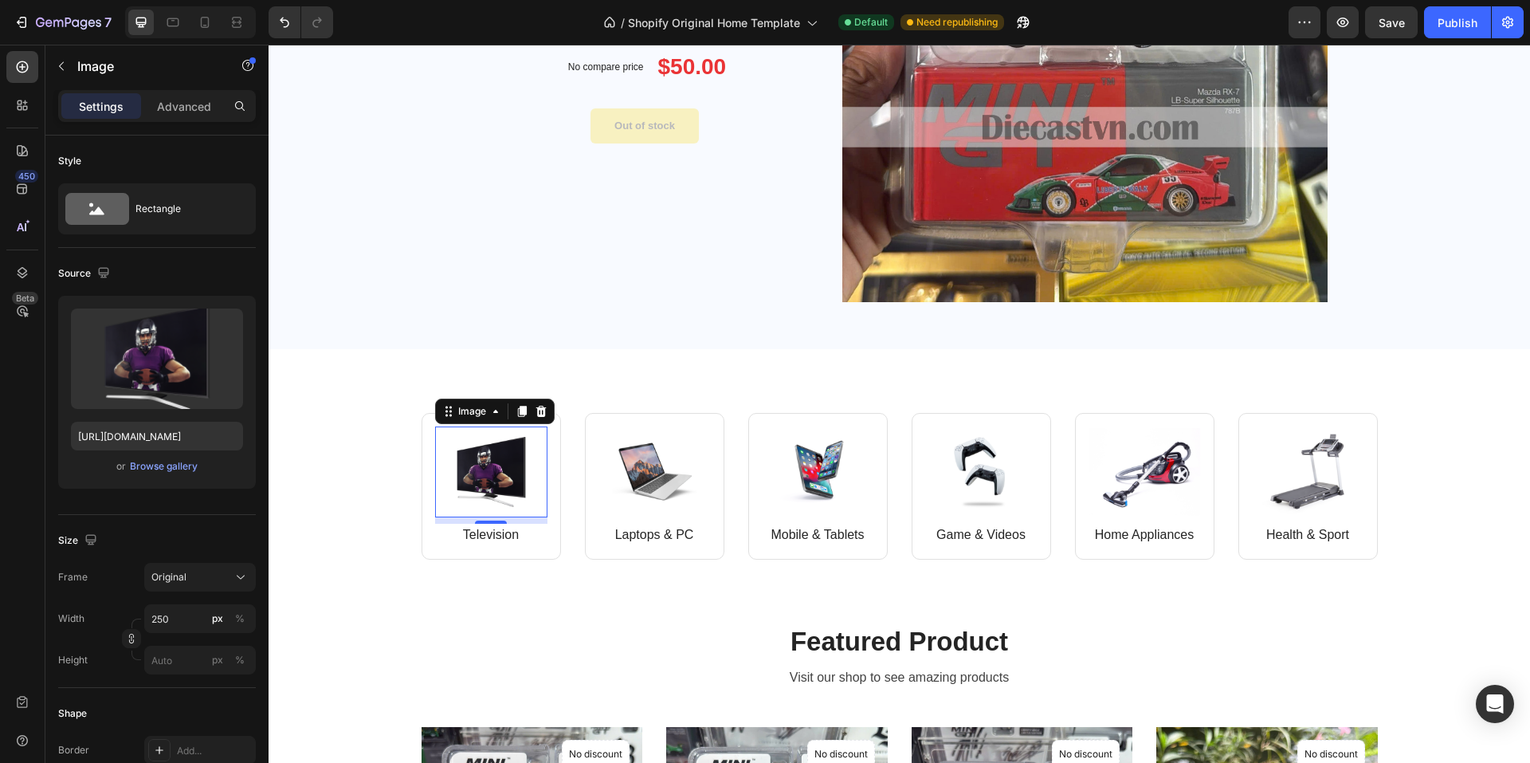
click at [485, 539] on div "8" at bounding box center [491, 536] width 16 height 13
click at [491, 538] on div "8" at bounding box center [491, 536] width 16 height 13
click at [494, 532] on p "Television" at bounding box center [491, 534] width 109 height 19
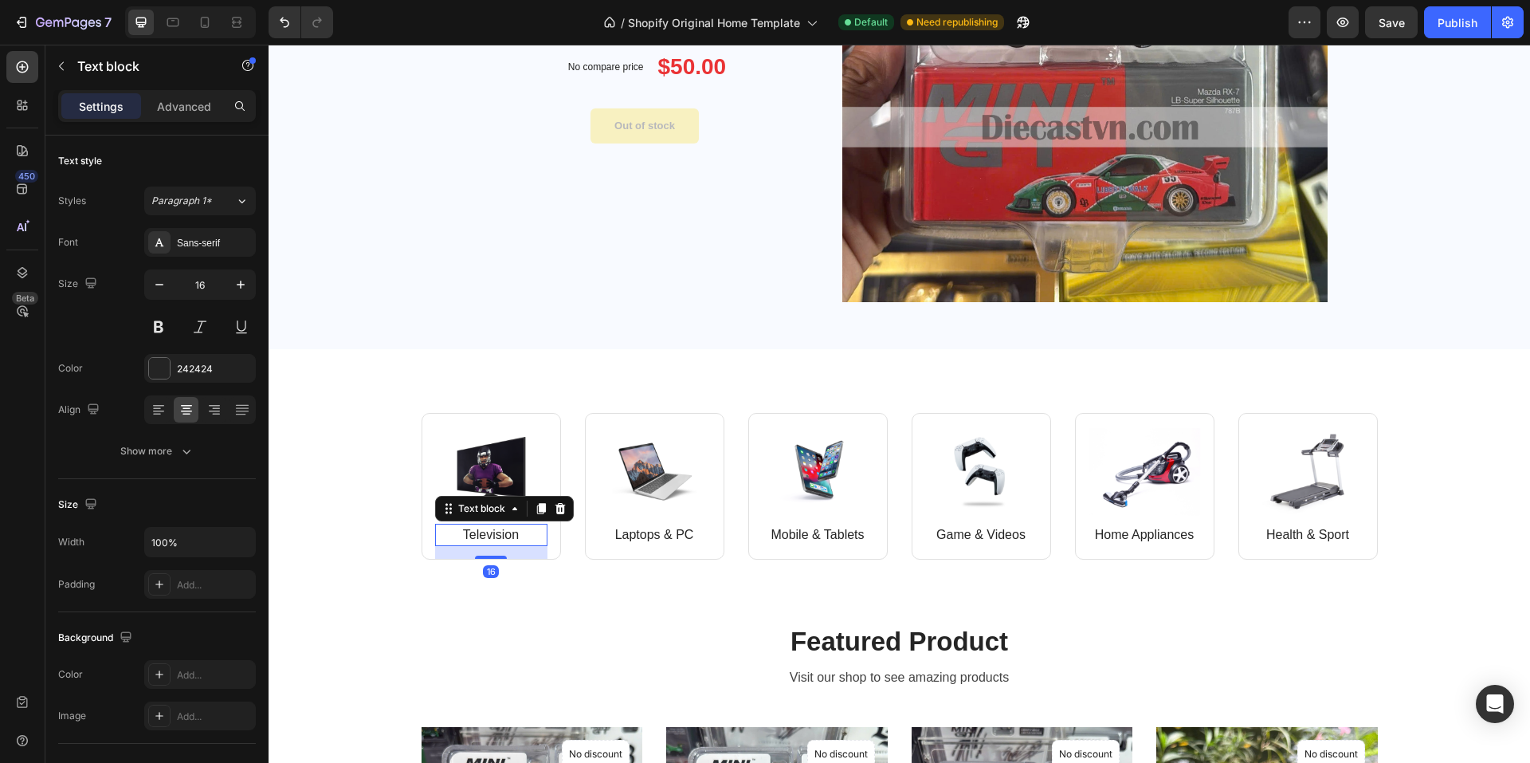
click at [494, 532] on p "Television" at bounding box center [491, 534] width 109 height 19
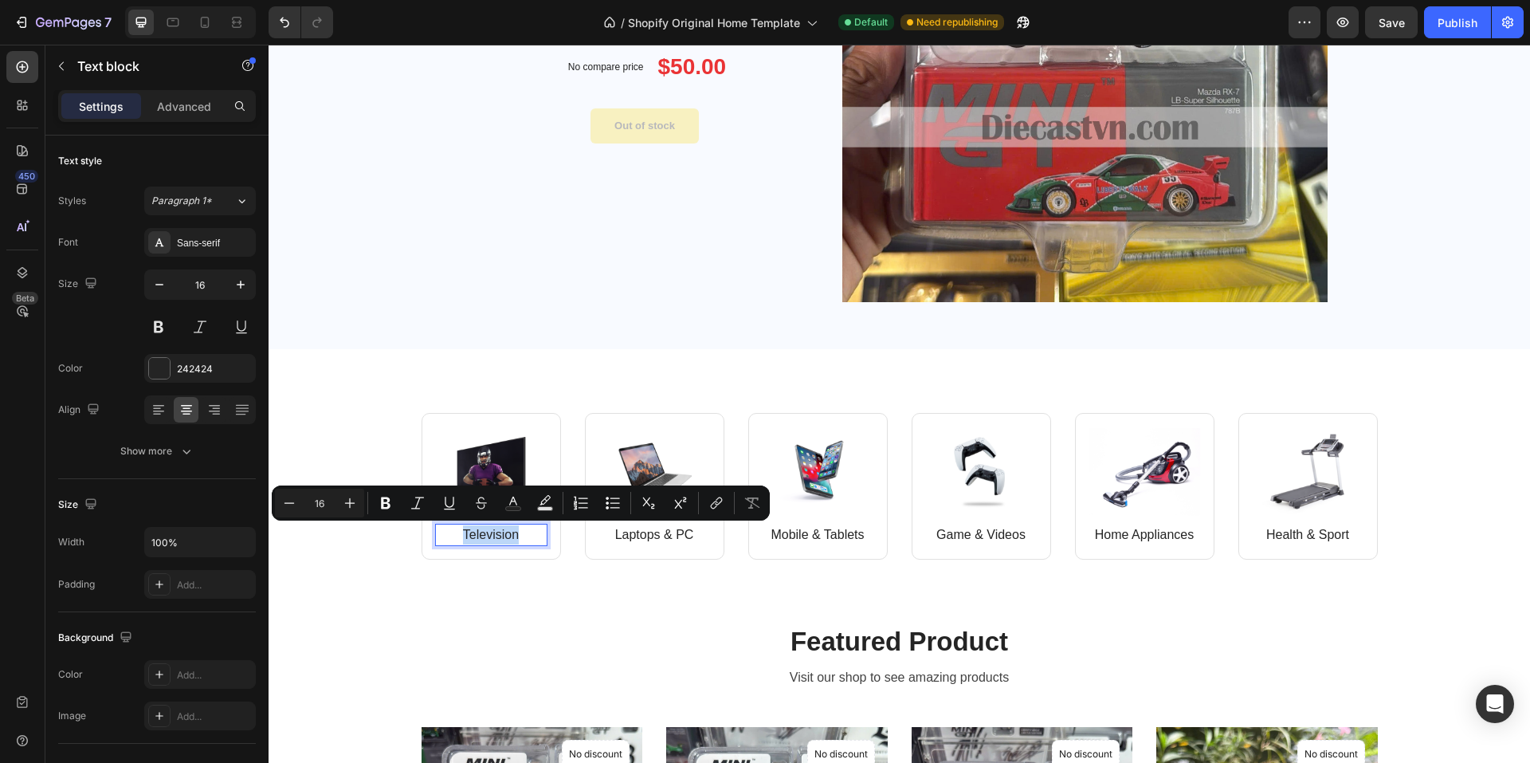
click at [494, 532] on p "Television" at bounding box center [491, 534] width 109 height 19
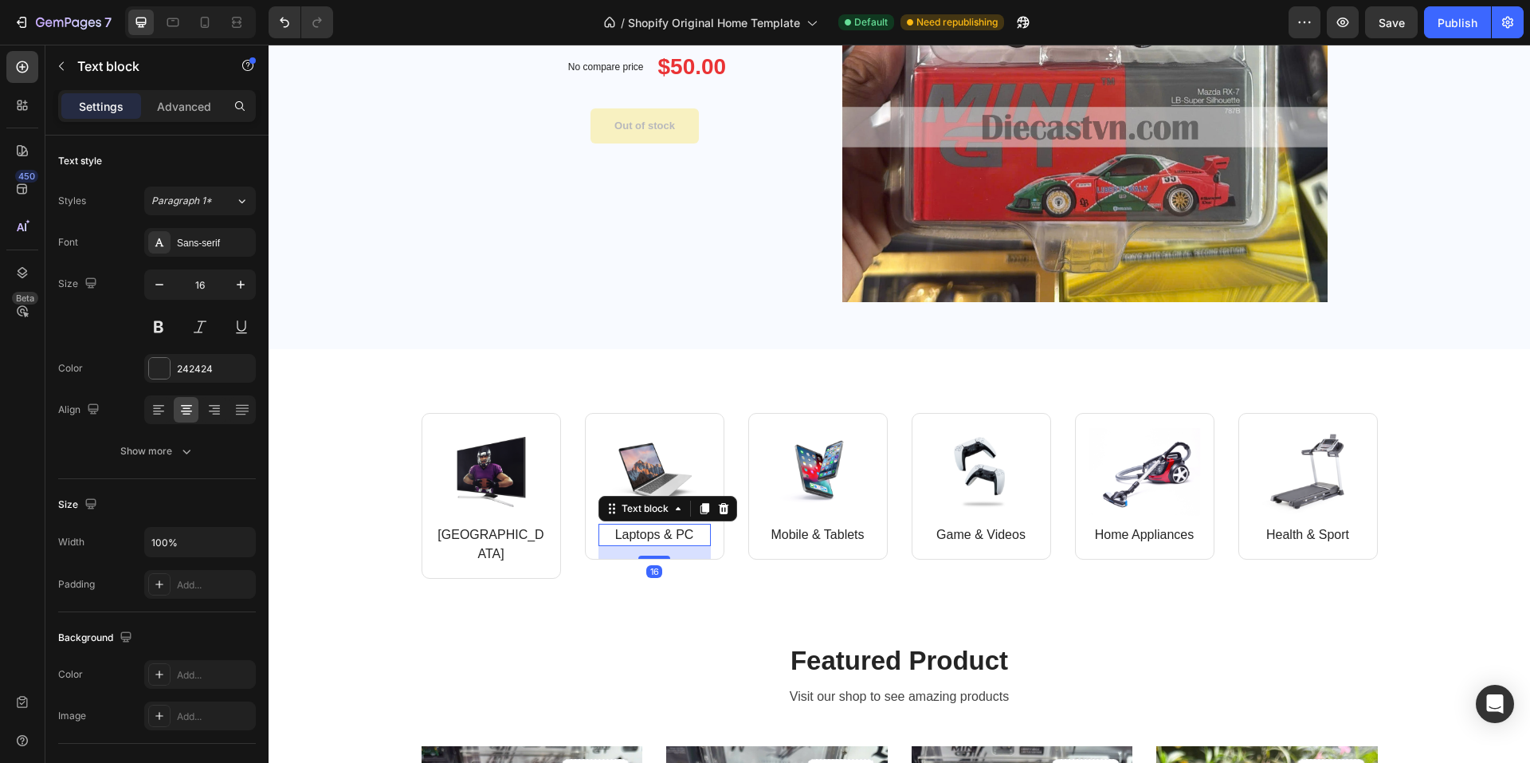
click at [638, 537] on p "Laptops & PC" at bounding box center [654, 534] width 109 height 19
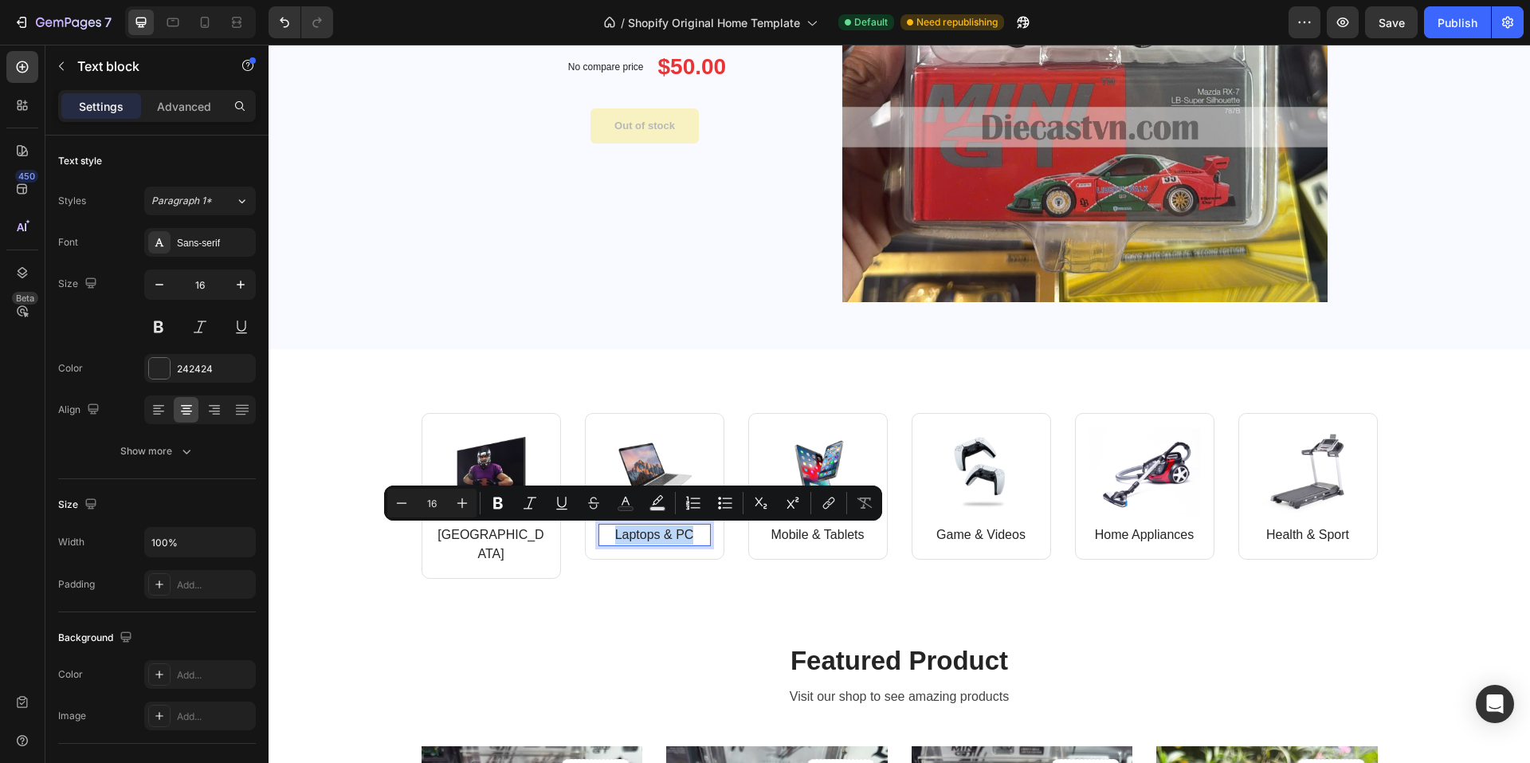
click at [638, 537] on p "Laptops & PC" at bounding box center [654, 534] width 109 height 19
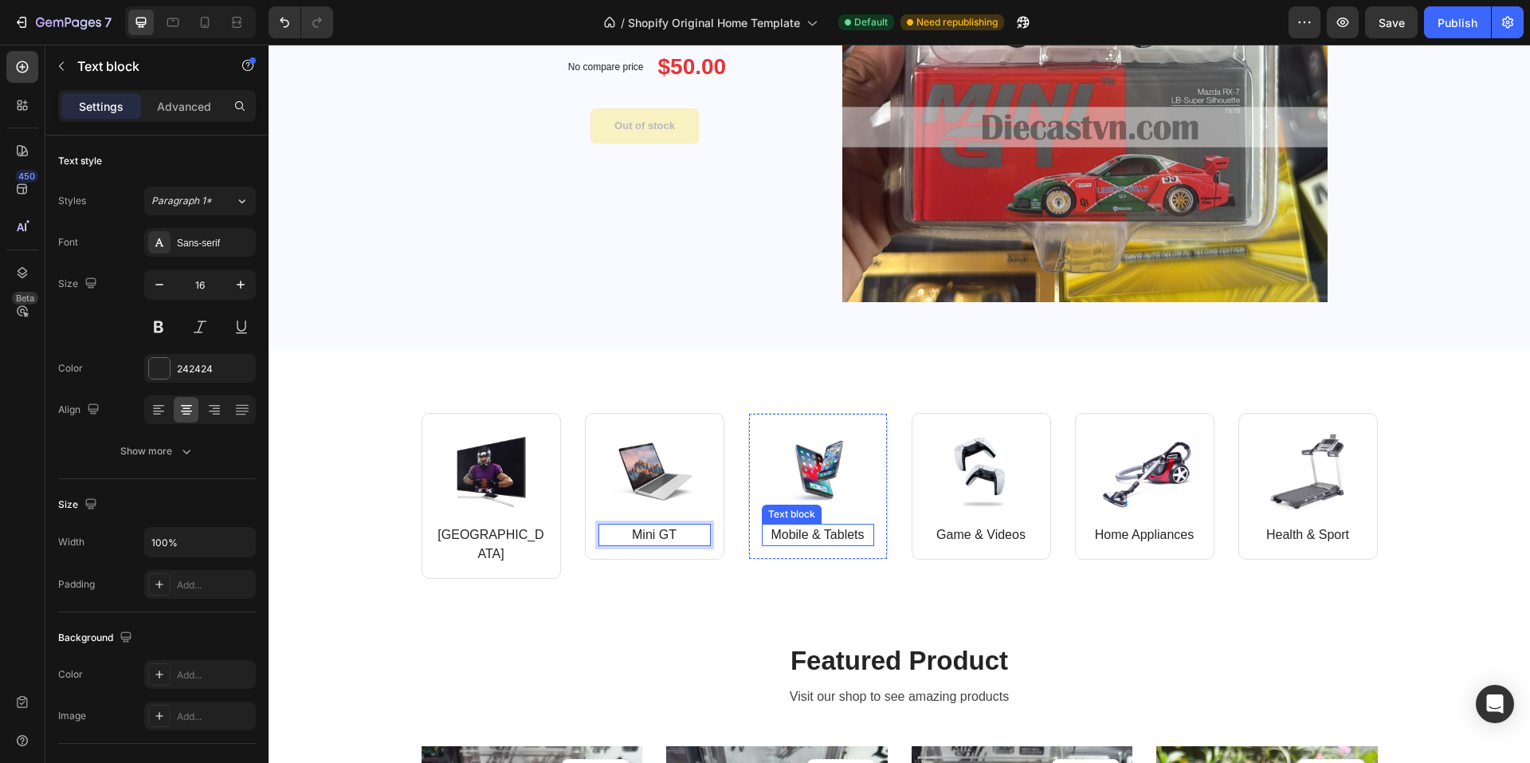
click at [810, 536] on p "Mobile & Tablets" at bounding box center [817, 534] width 109 height 19
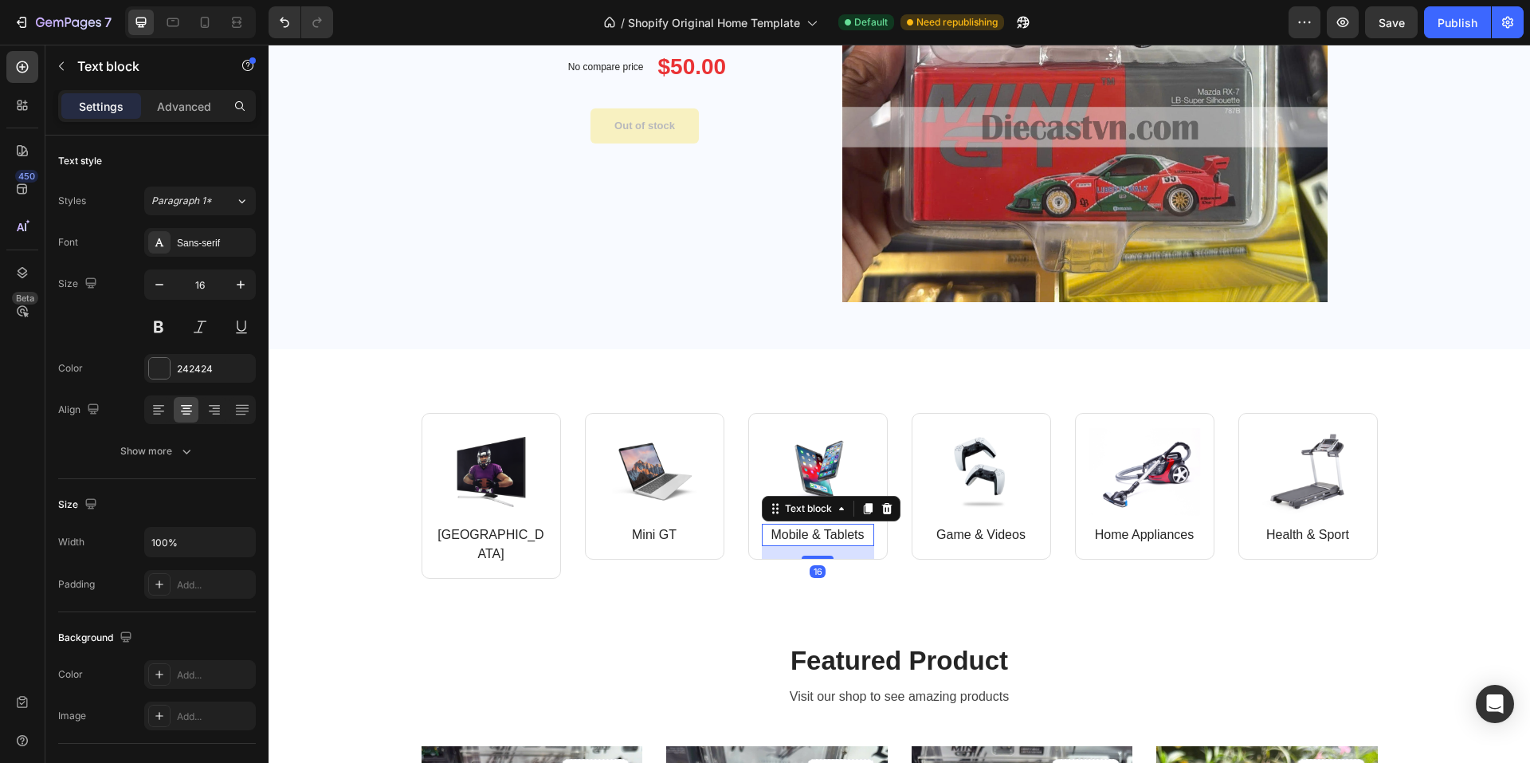
click at [810, 536] on p "Mobile & Tablets" at bounding box center [817, 534] width 109 height 19
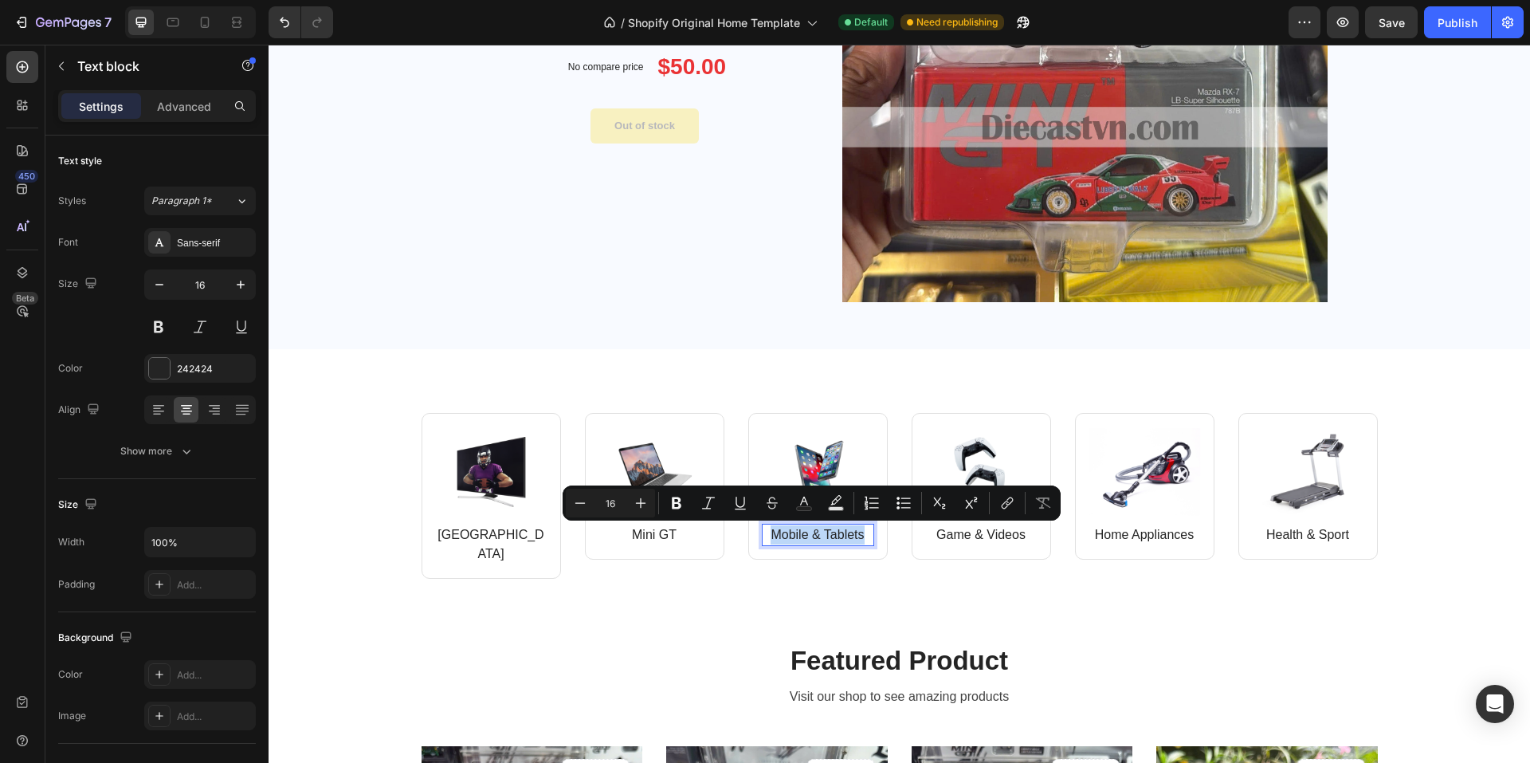
click at [810, 536] on p "Mobile & Tablets" at bounding box center [817, 534] width 109 height 19
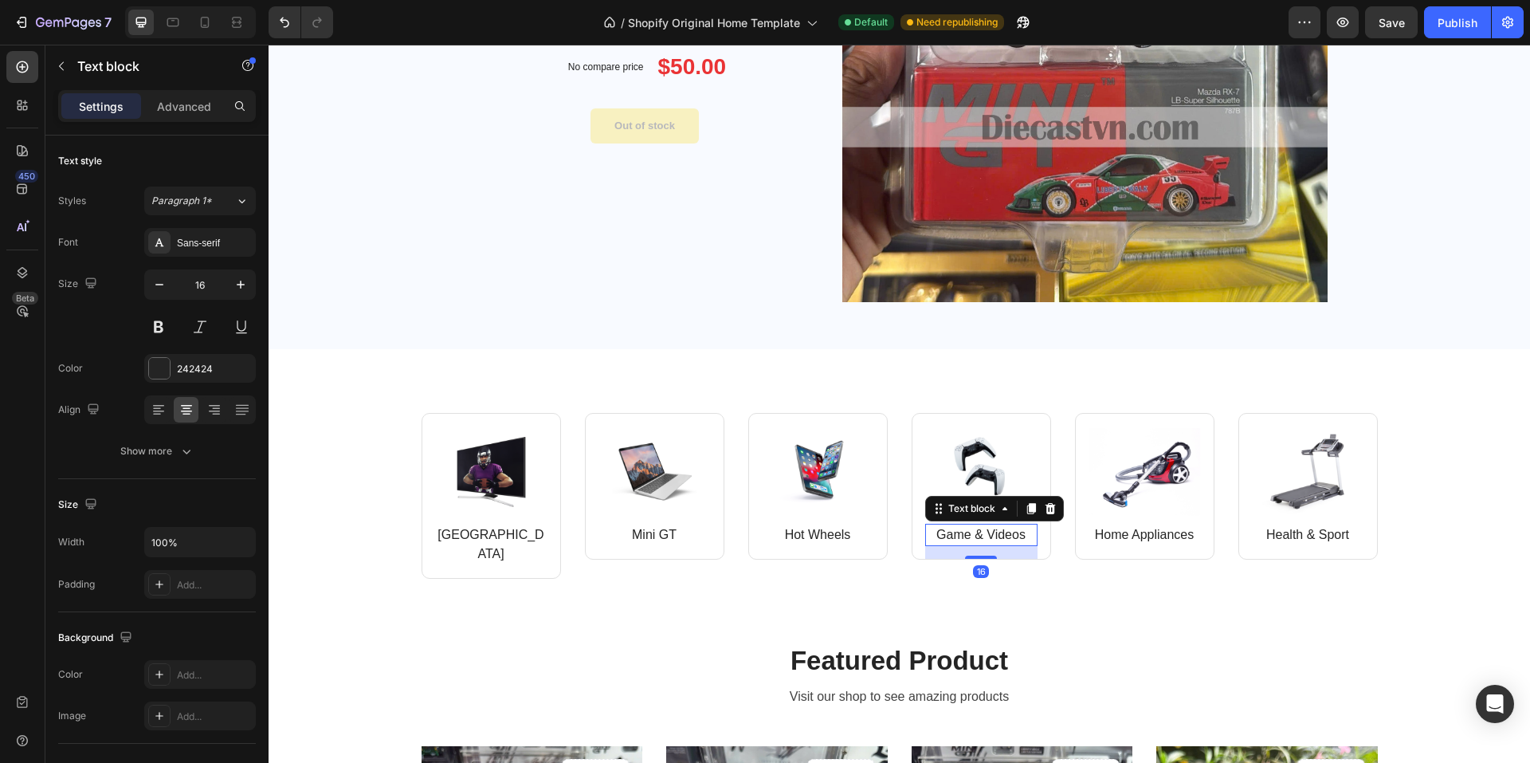
click at [982, 533] on p "Game & Videos" at bounding box center [981, 534] width 109 height 19
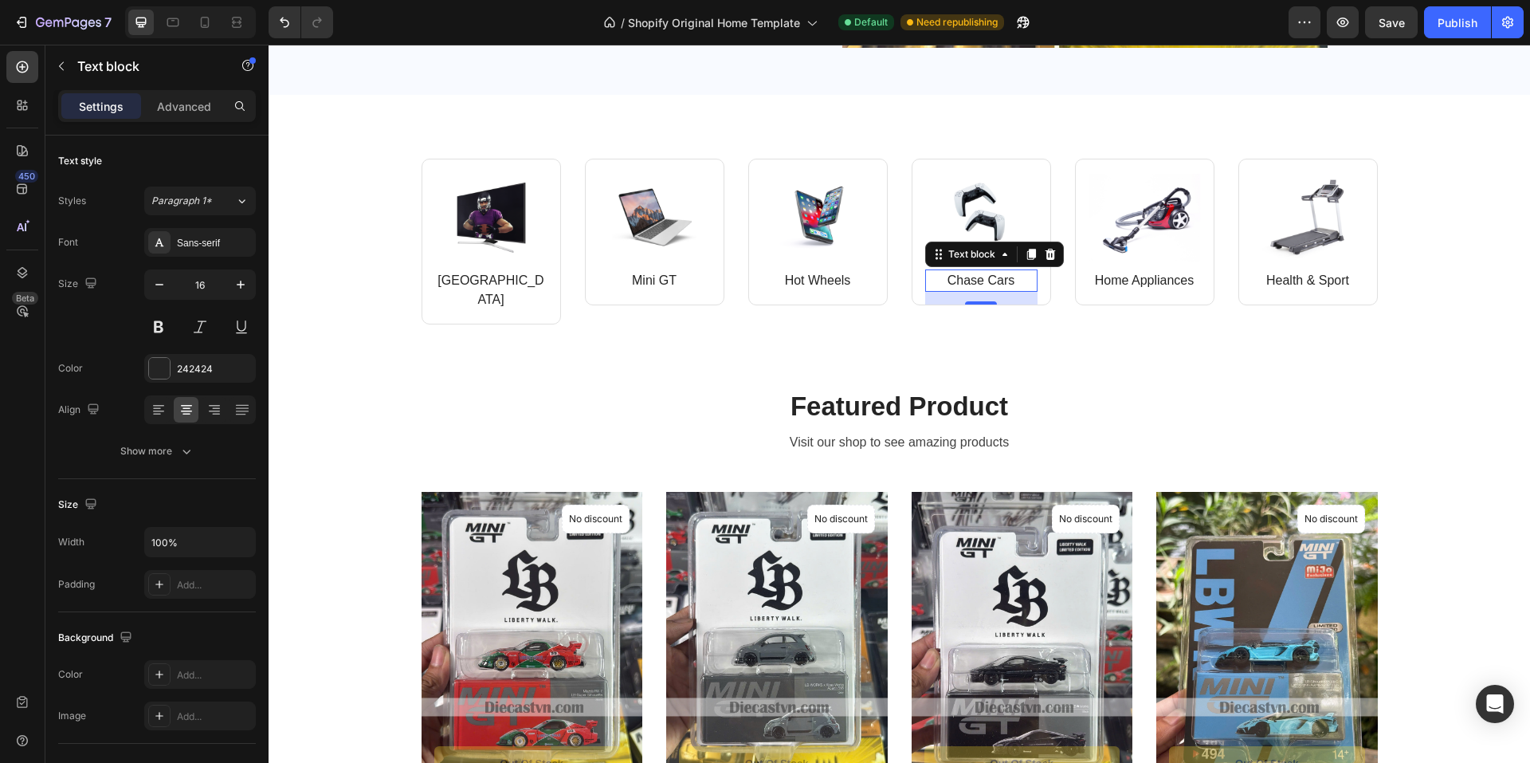
scroll to position [817, 0]
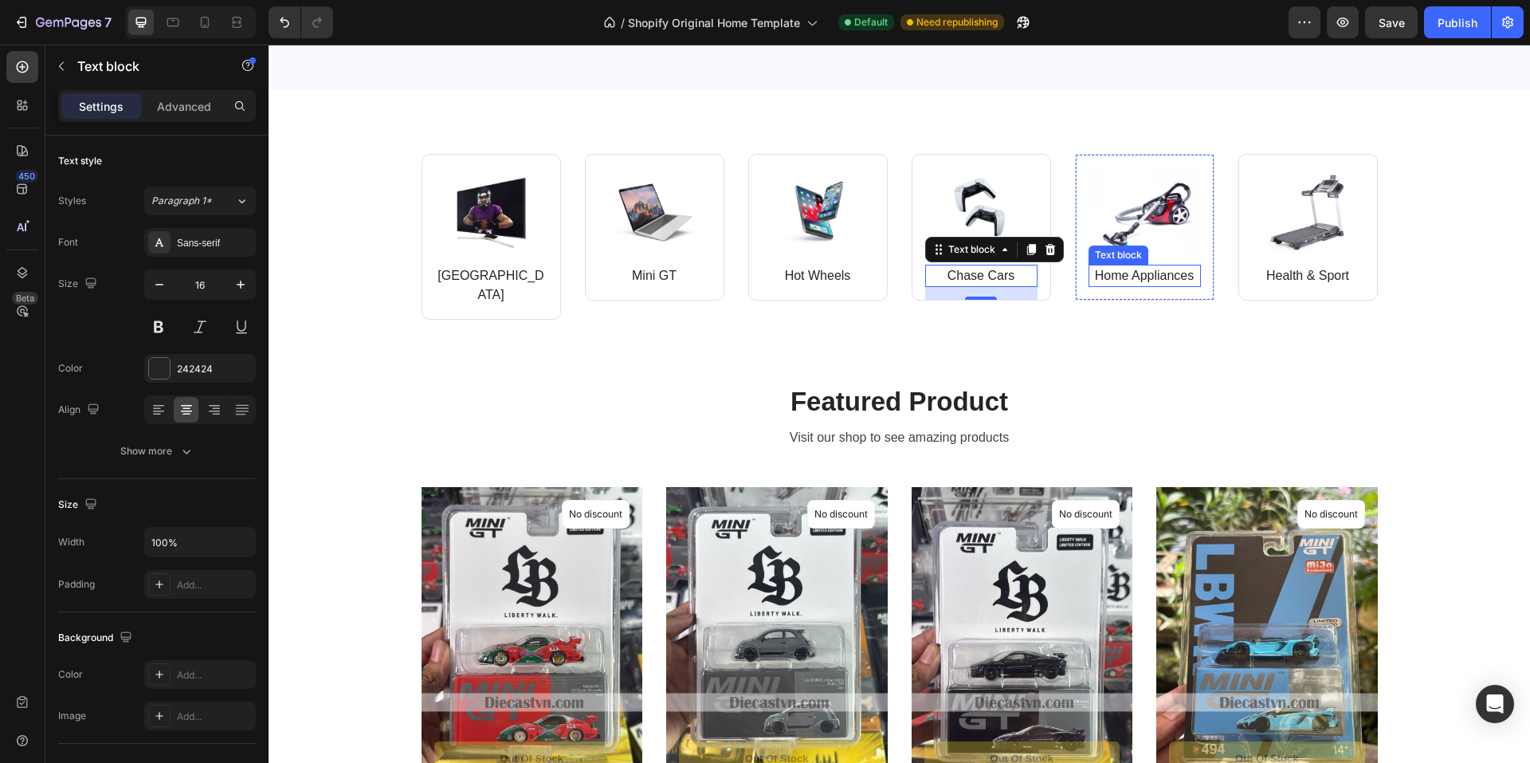
click at [1140, 277] on p "Home Appliances" at bounding box center [1144, 275] width 109 height 19
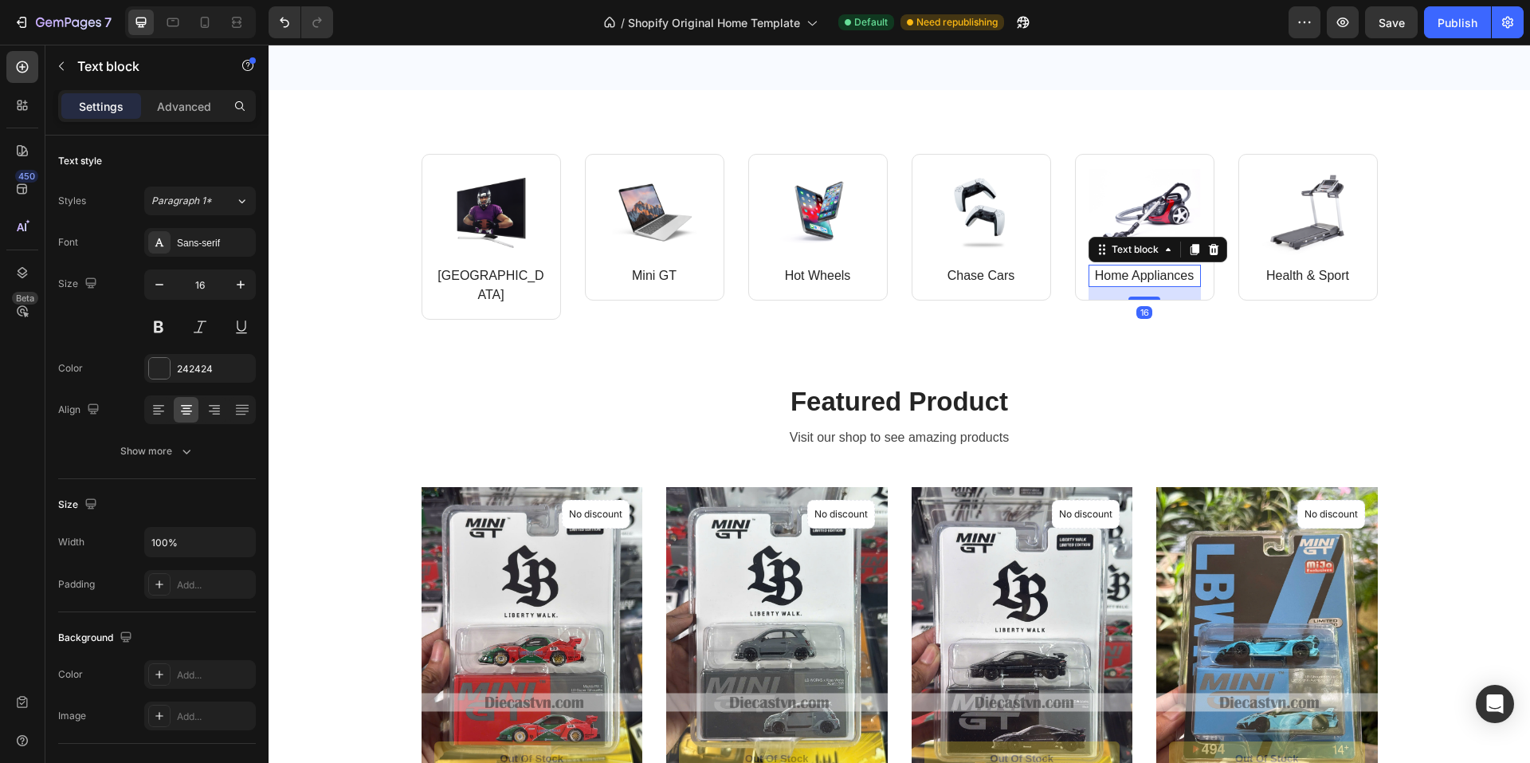
click at [1140, 277] on p "Home Appliances" at bounding box center [1144, 275] width 109 height 19
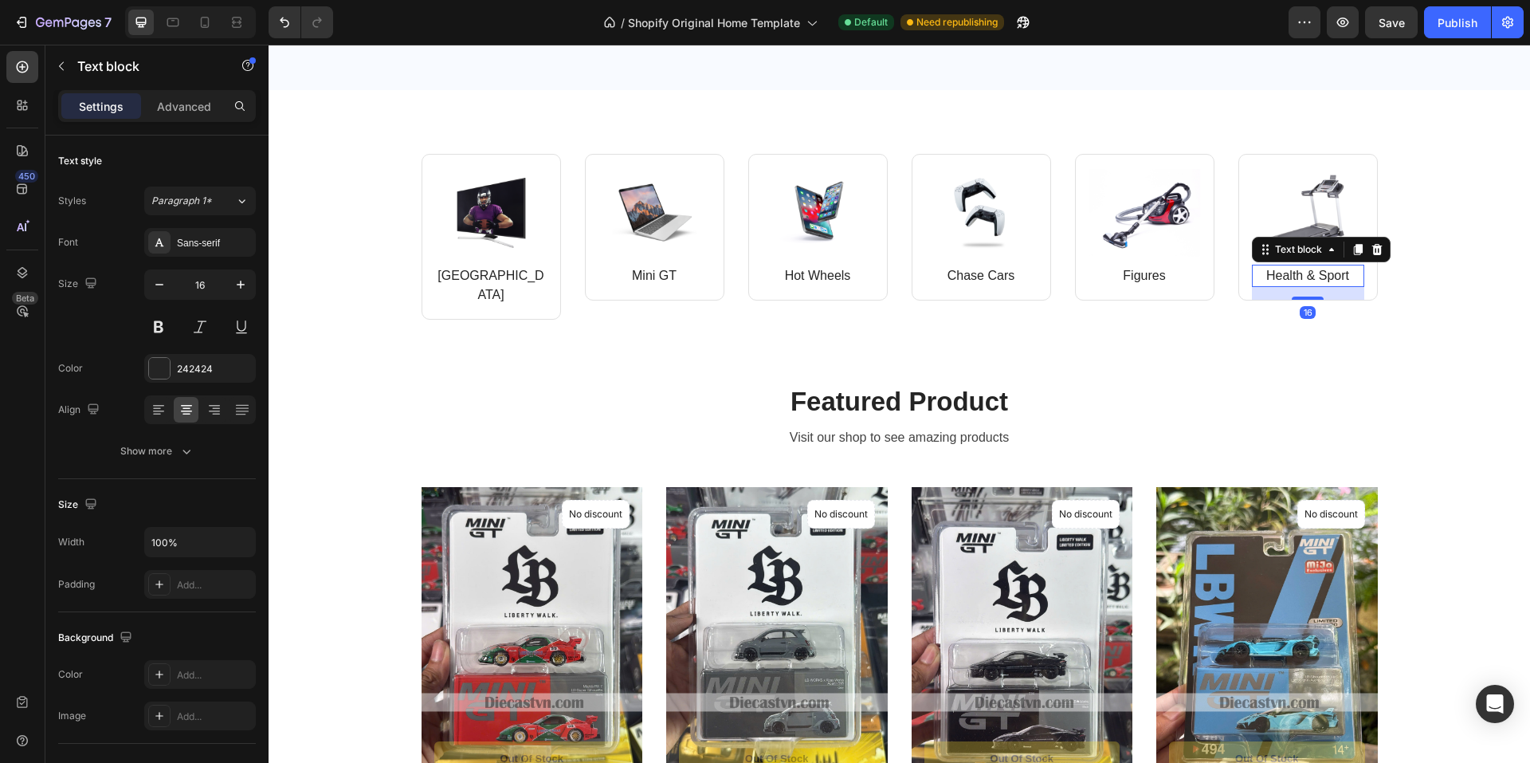
click at [1287, 273] on p "Health & Sport" at bounding box center [1307, 275] width 109 height 19
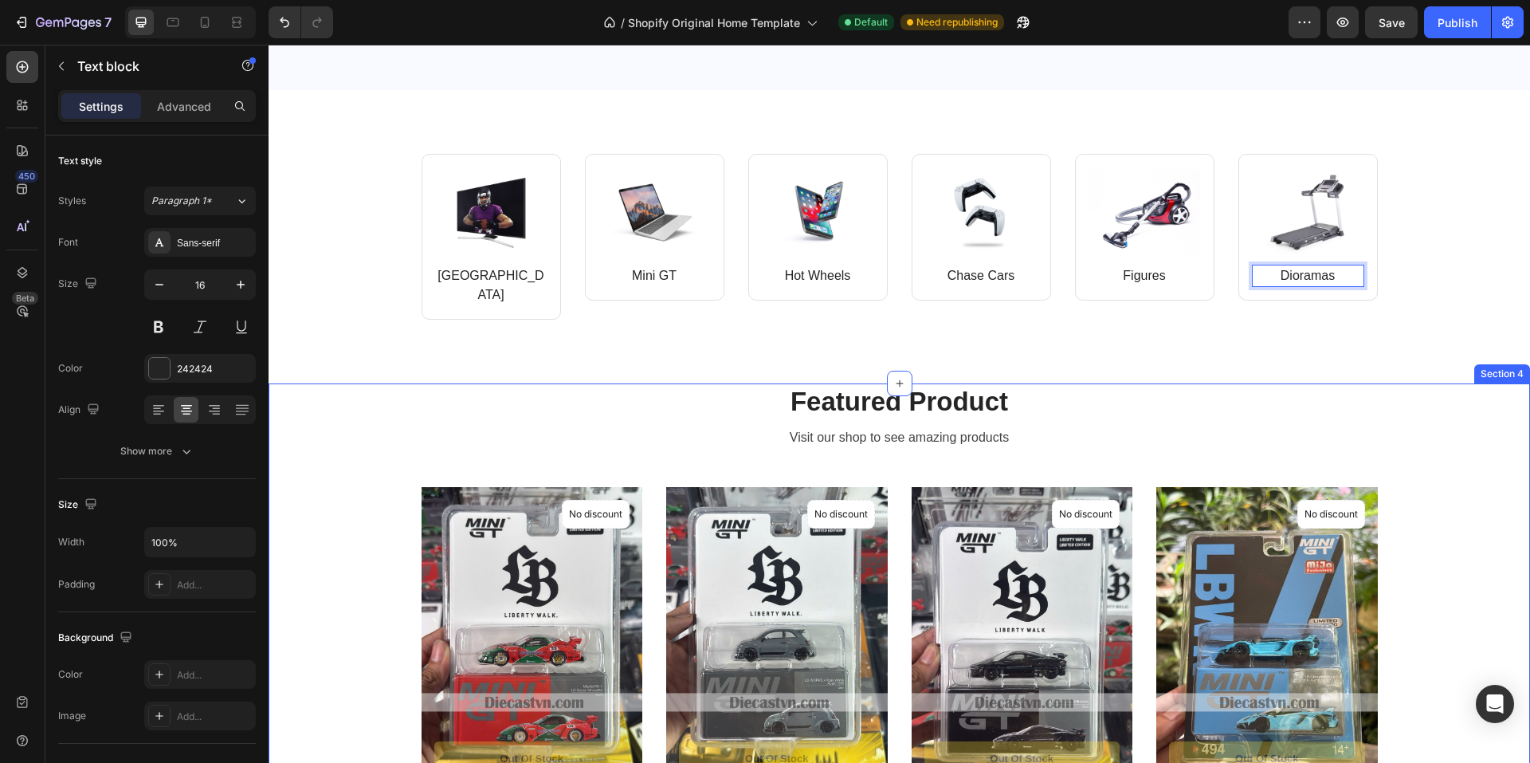
click at [1461, 422] on div "Featured Product Heading Visit our shop to see amazing products Text block Prod…" at bounding box center [900, 630] width 1238 height 495
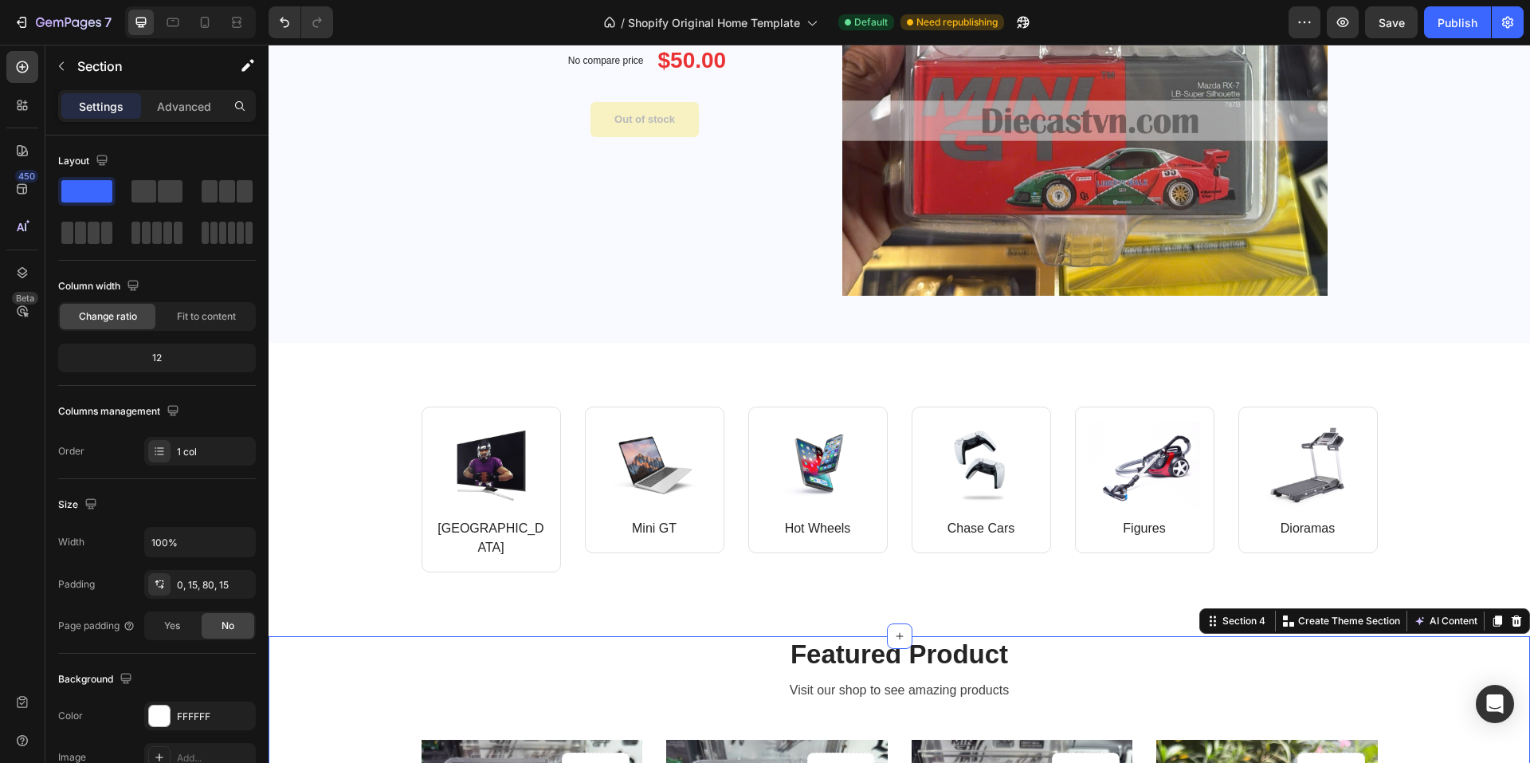
scroll to position [498, 0]
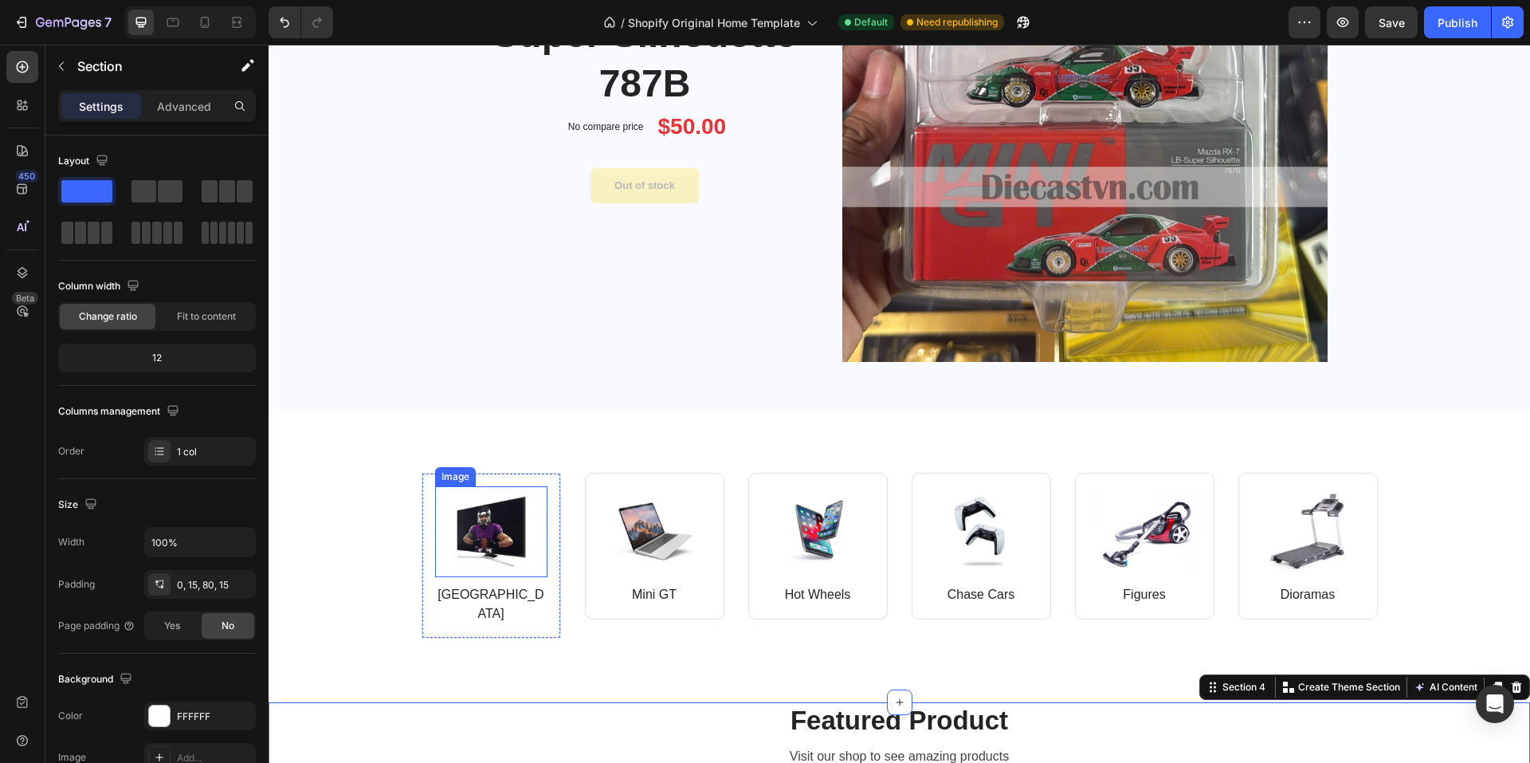
click at [473, 531] on img at bounding box center [491, 531] width 112 height 91
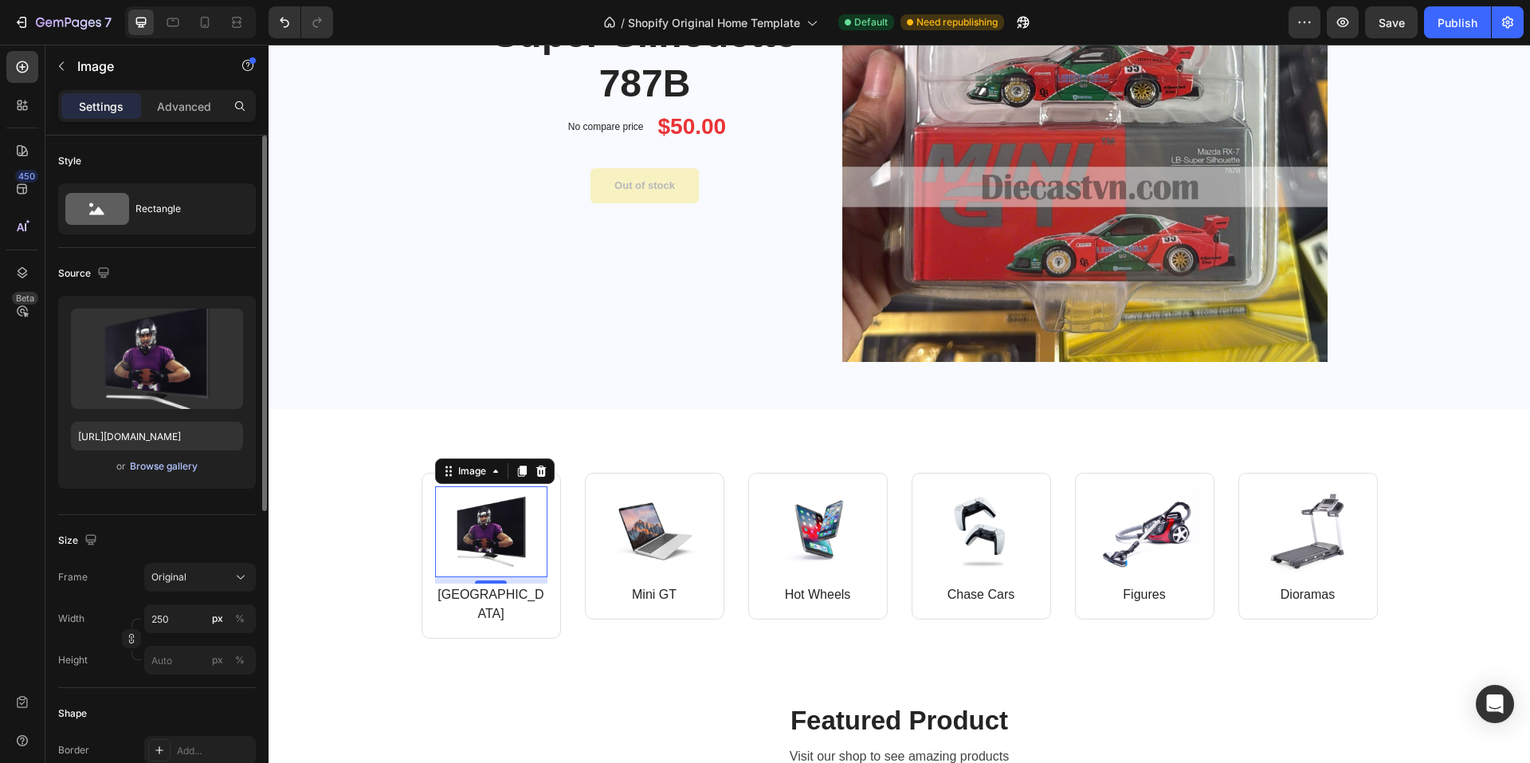
click at [170, 470] on div "Browse gallery" at bounding box center [164, 466] width 68 height 14
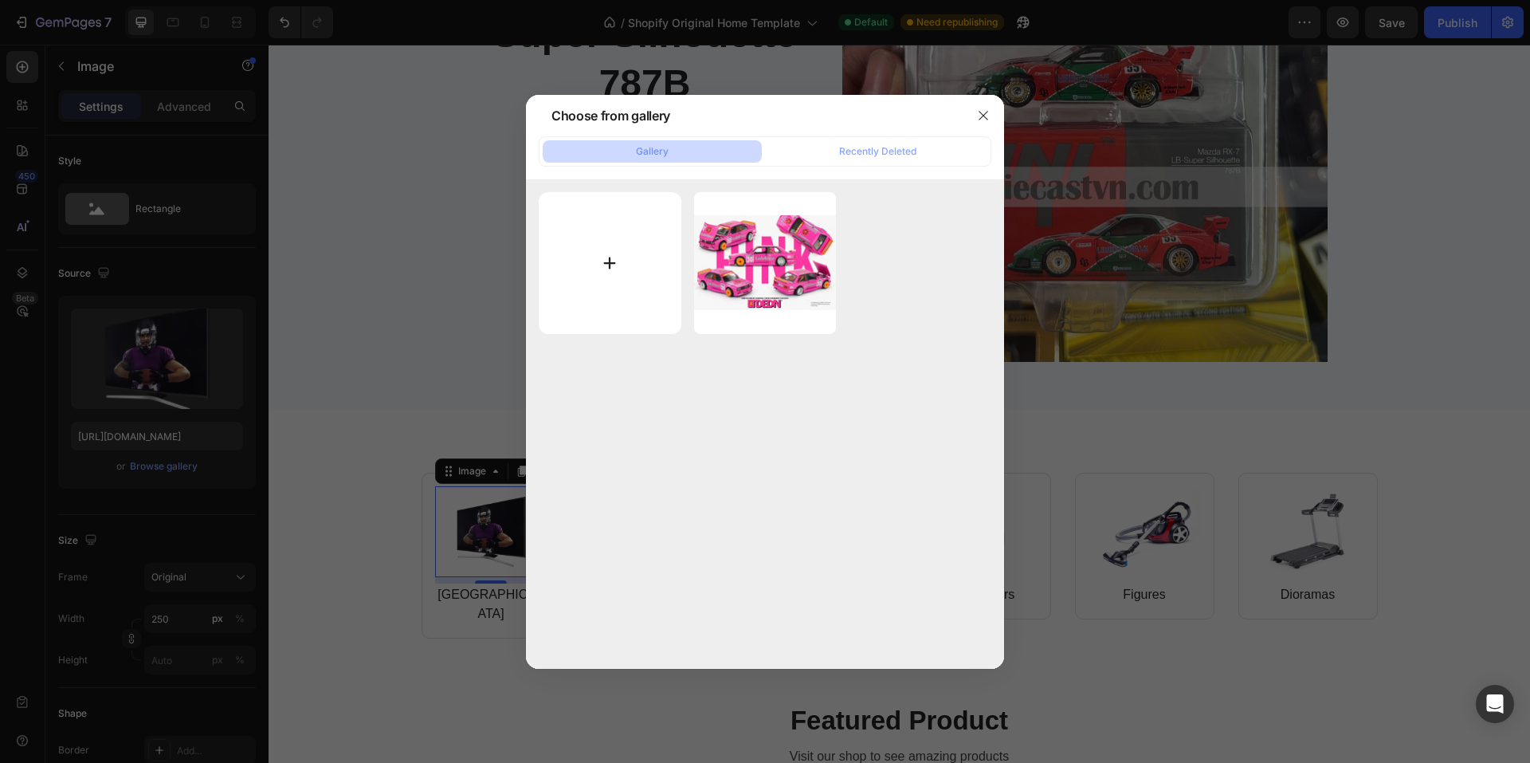
click at [621, 267] on input "file" at bounding box center [610, 263] width 143 height 143
type input "C:\fakepath\KH.jpg"
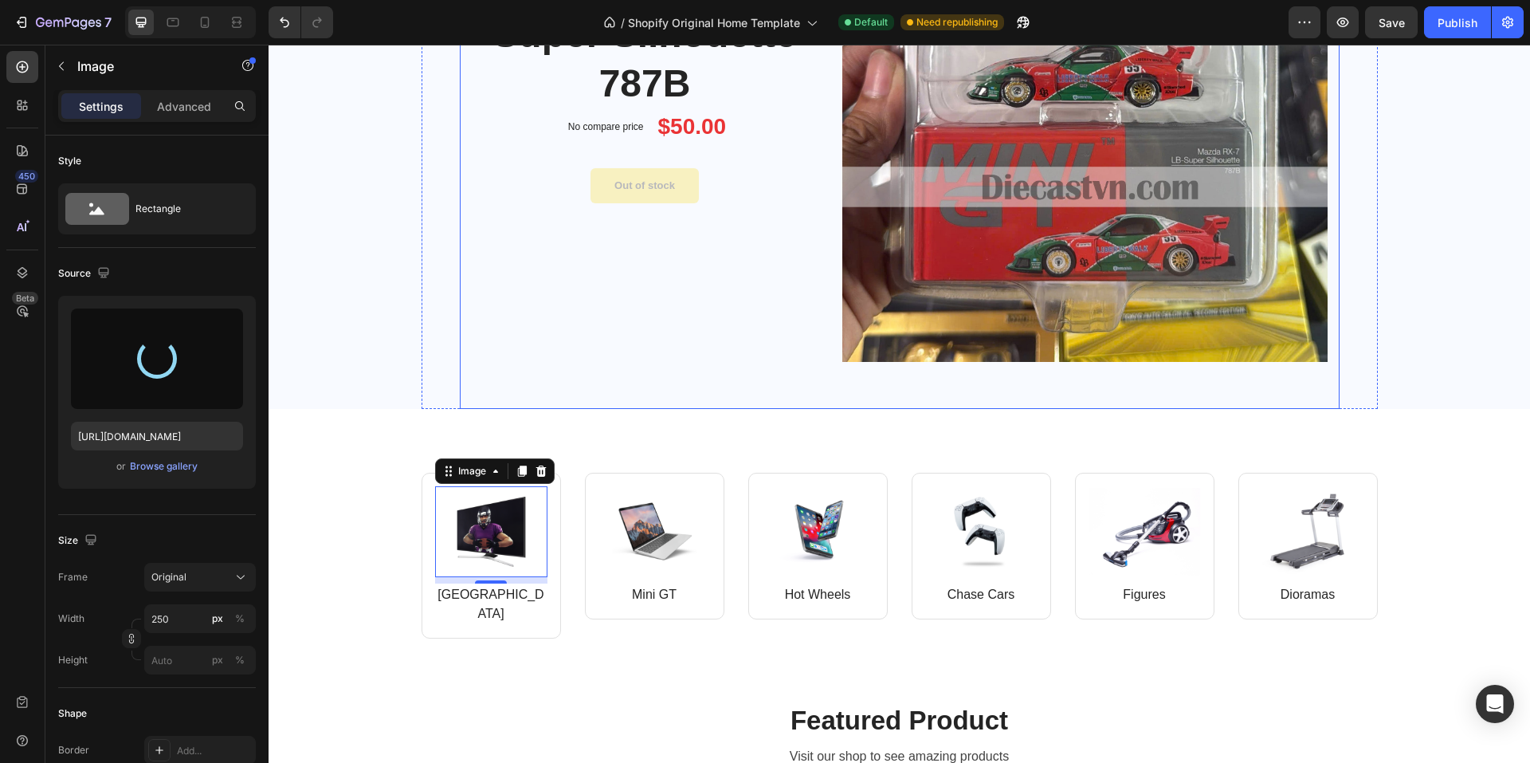
type input "https://cdn.shopify.com/s/files/1/0958/8739/3080/files/gempages_581728802523054…"
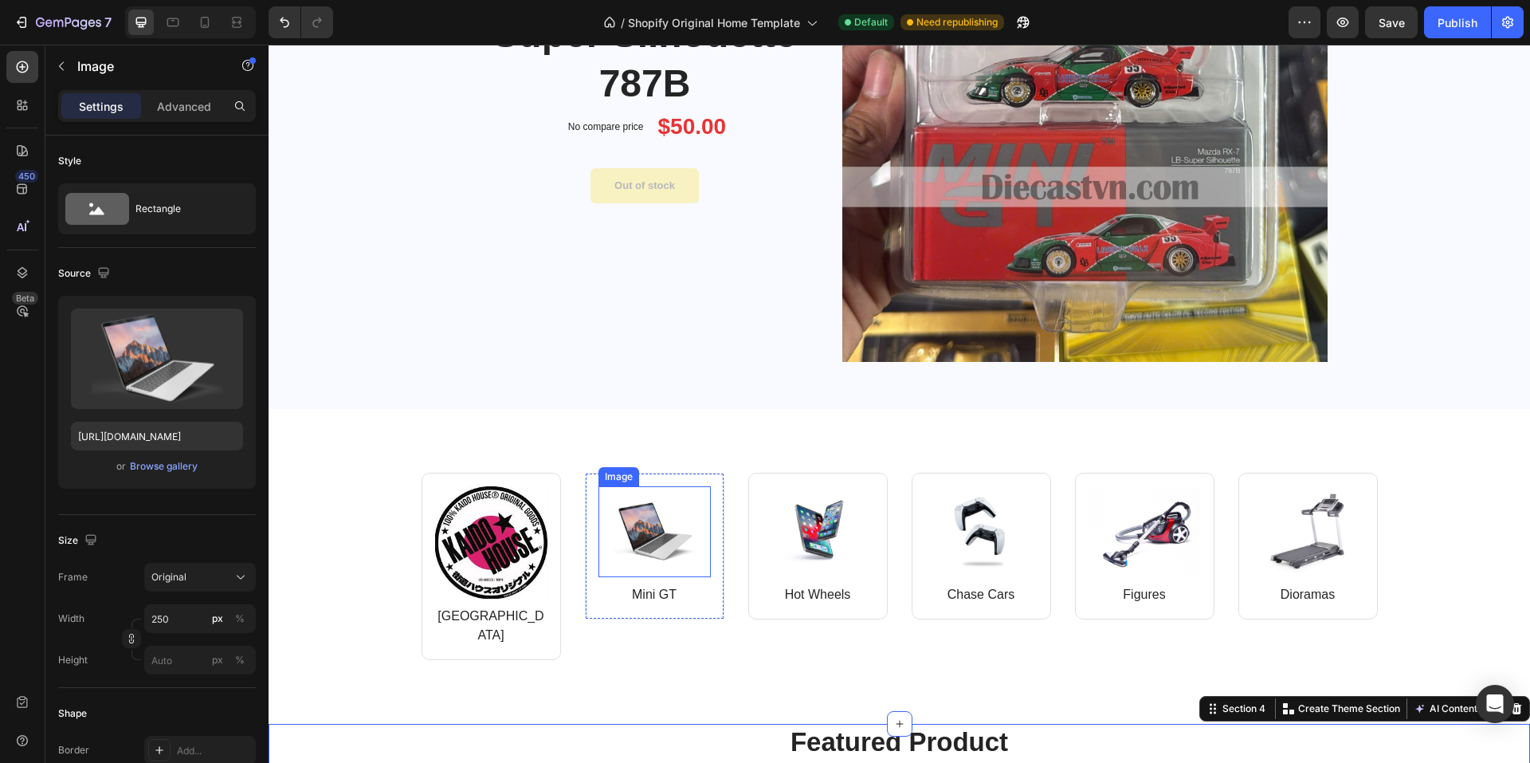
click at [658, 540] on img at bounding box center [654, 531] width 112 height 91
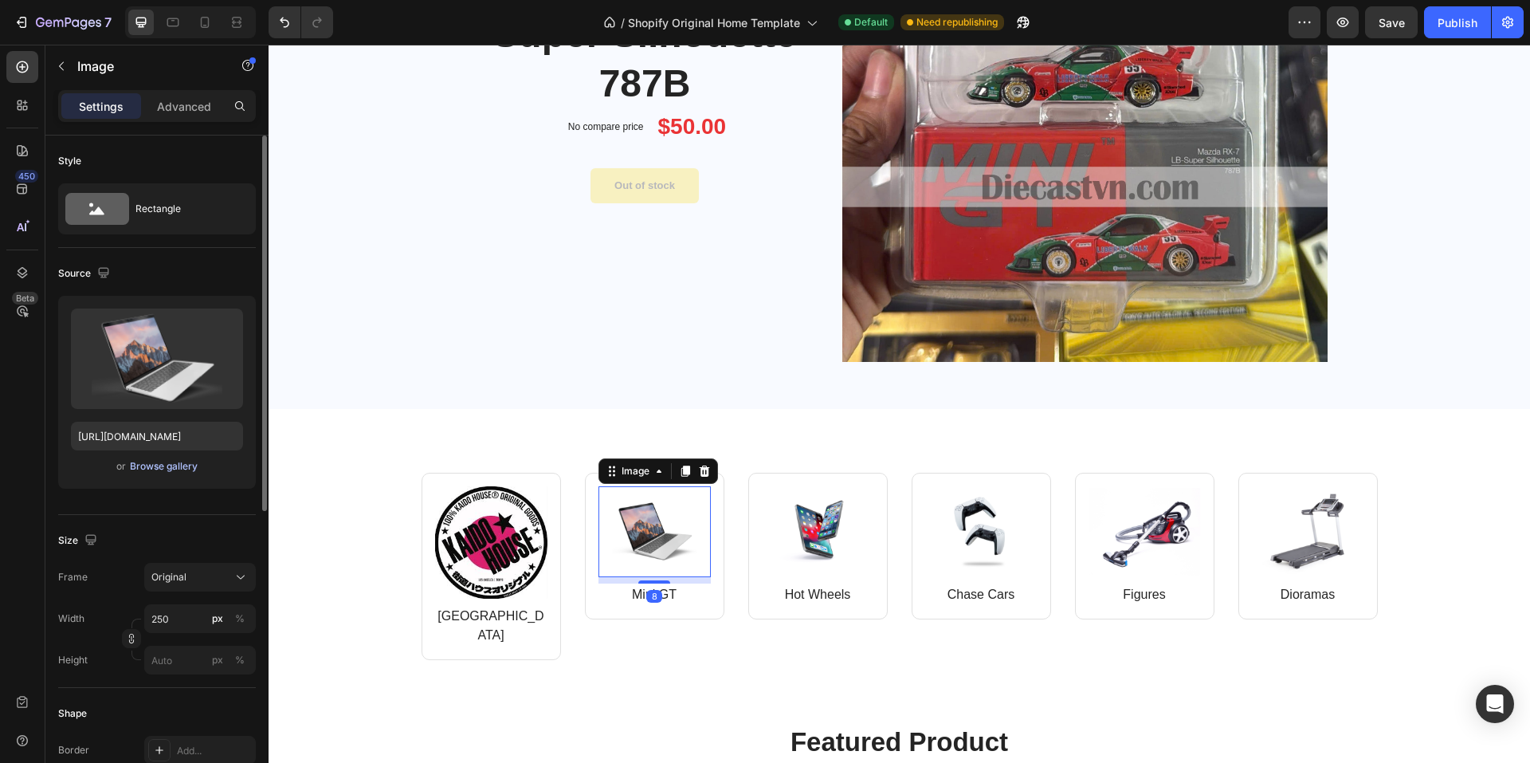
click at [178, 469] on div "Browse gallery" at bounding box center [164, 466] width 68 height 14
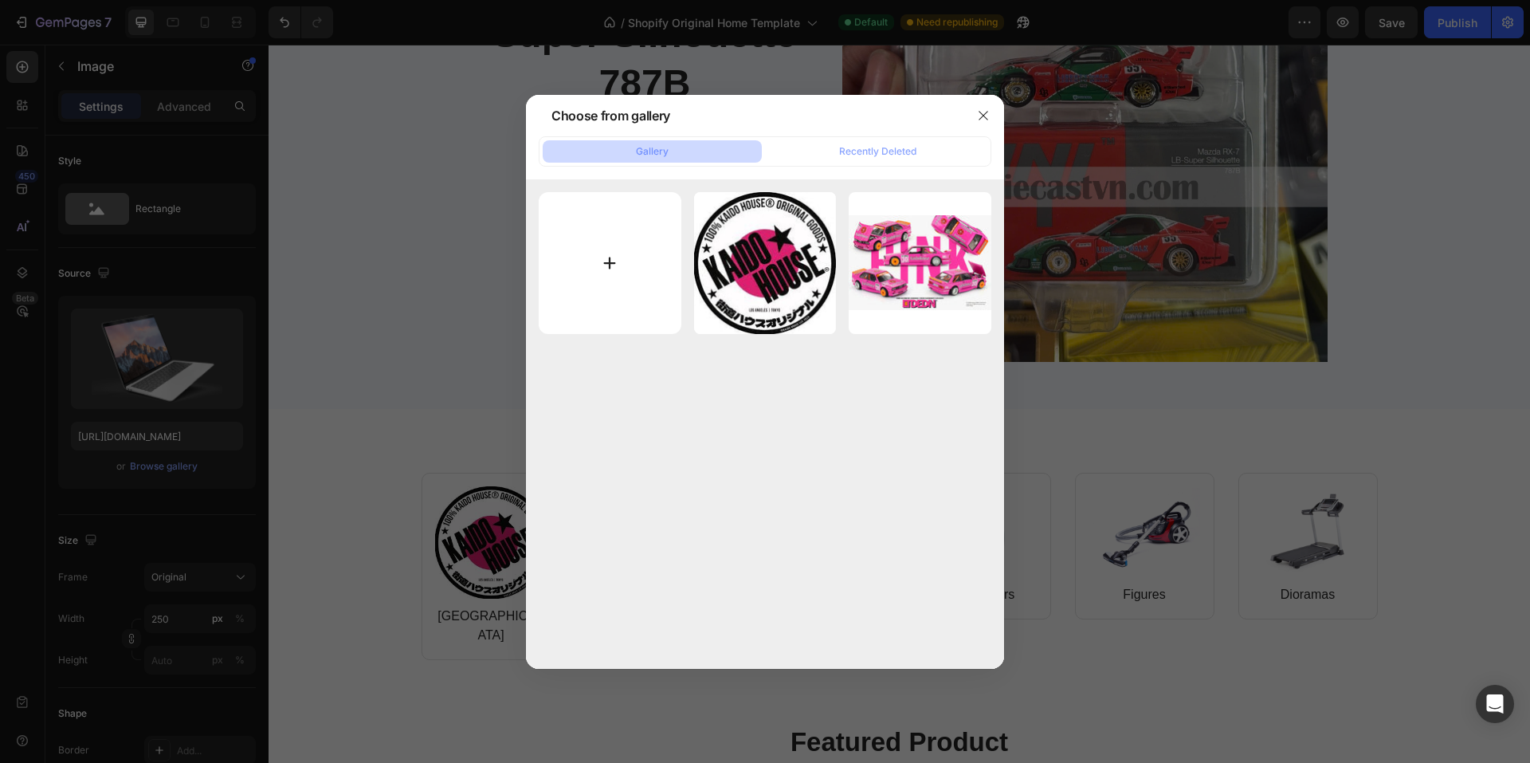
click at [626, 270] on input "file" at bounding box center [610, 263] width 143 height 143
type input "C:\fakepath\MGT.png"
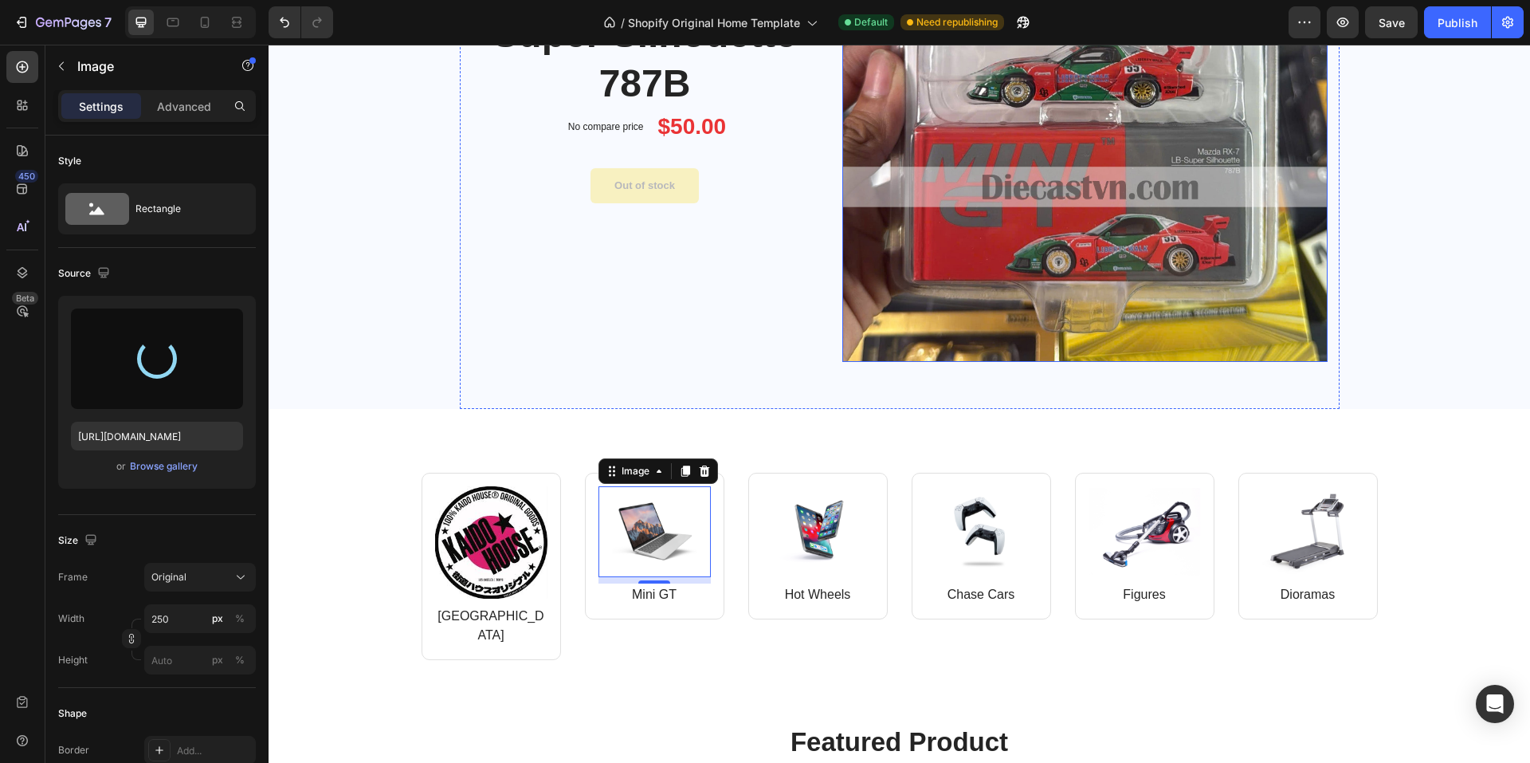
type input "https://cdn.shopify.com/s/files/1/0958/8739/3080/files/gempages_581728802523054…"
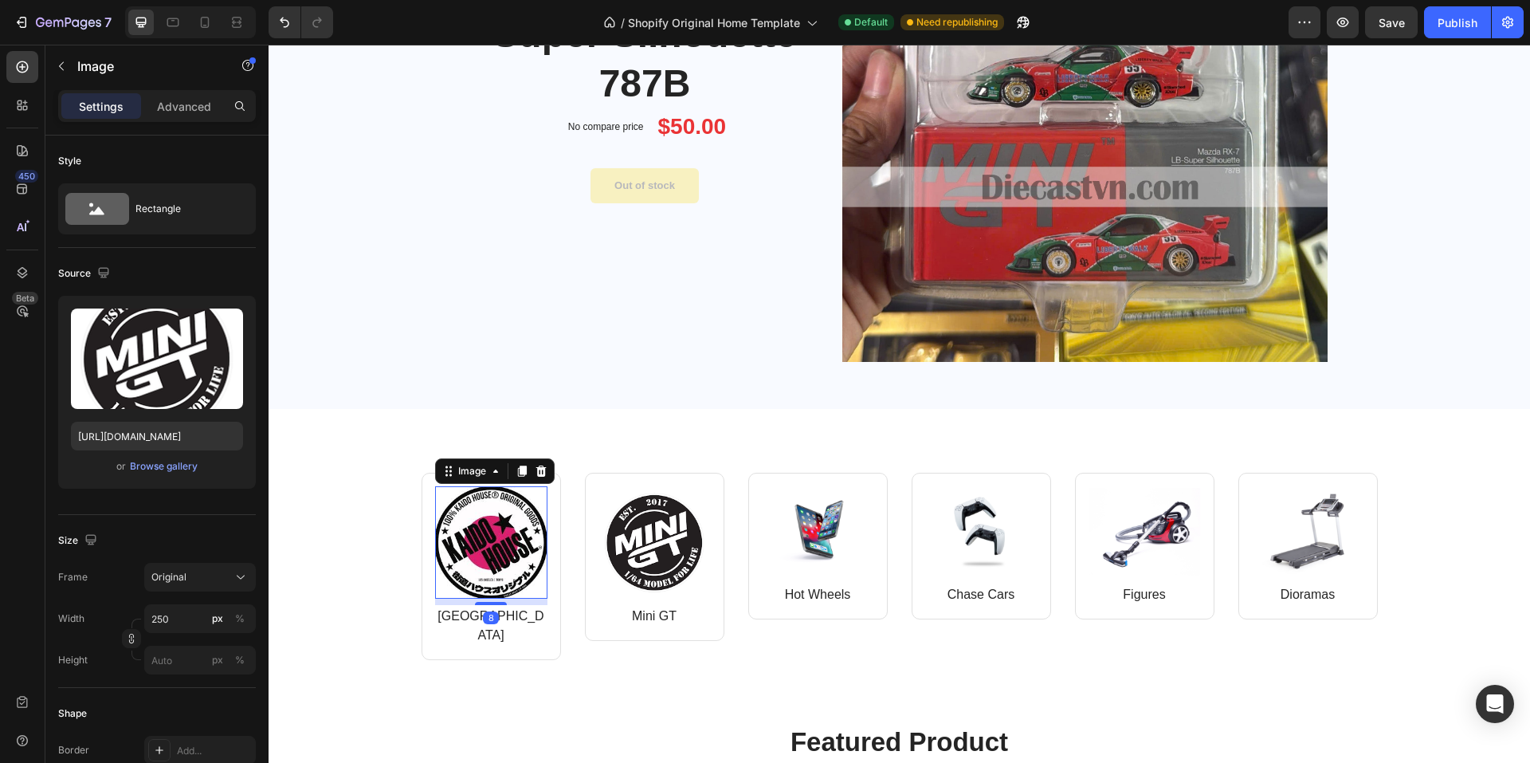
click at [477, 525] on img at bounding box center [491, 542] width 112 height 112
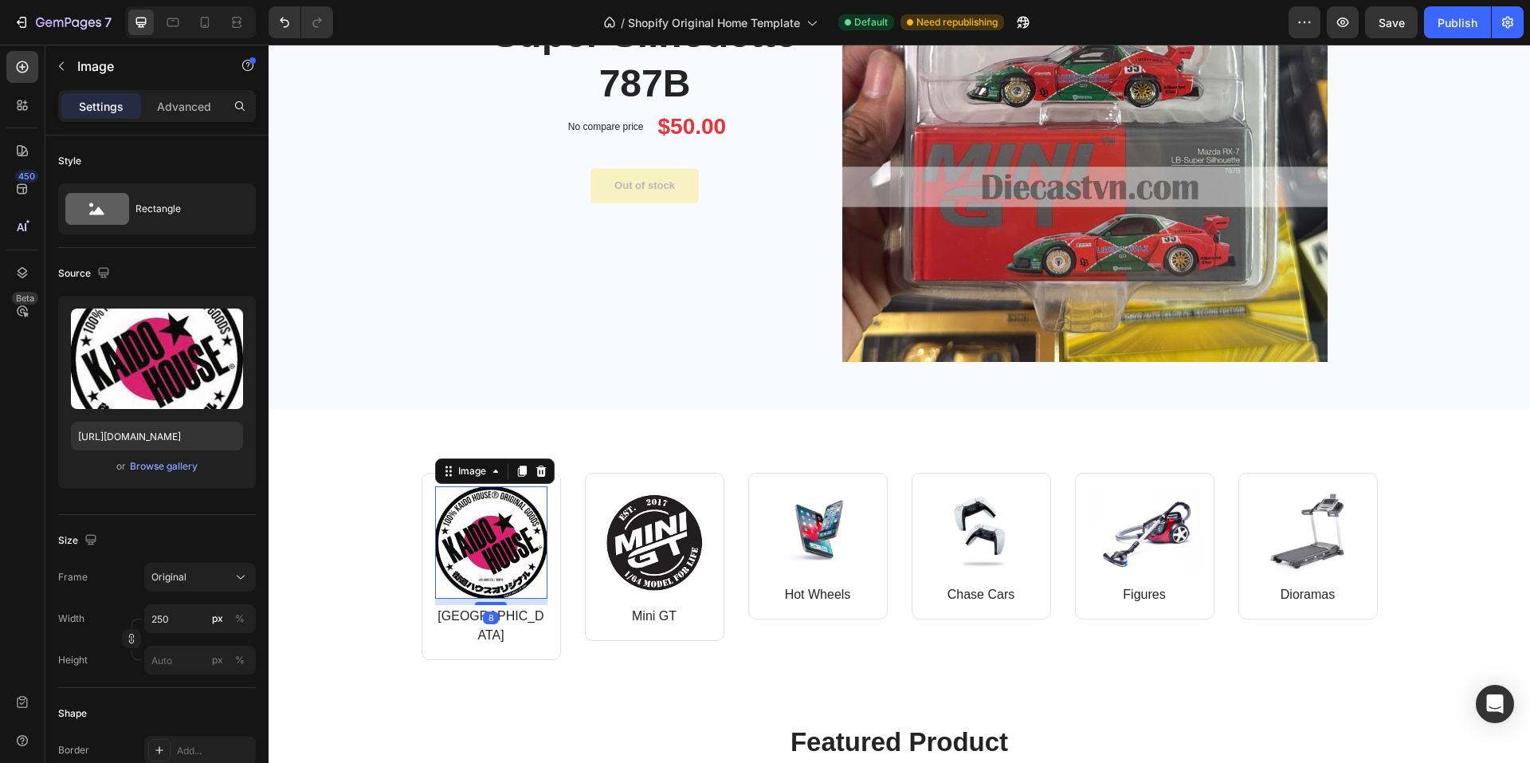
click at [477, 525] on img at bounding box center [491, 542] width 112 height 112
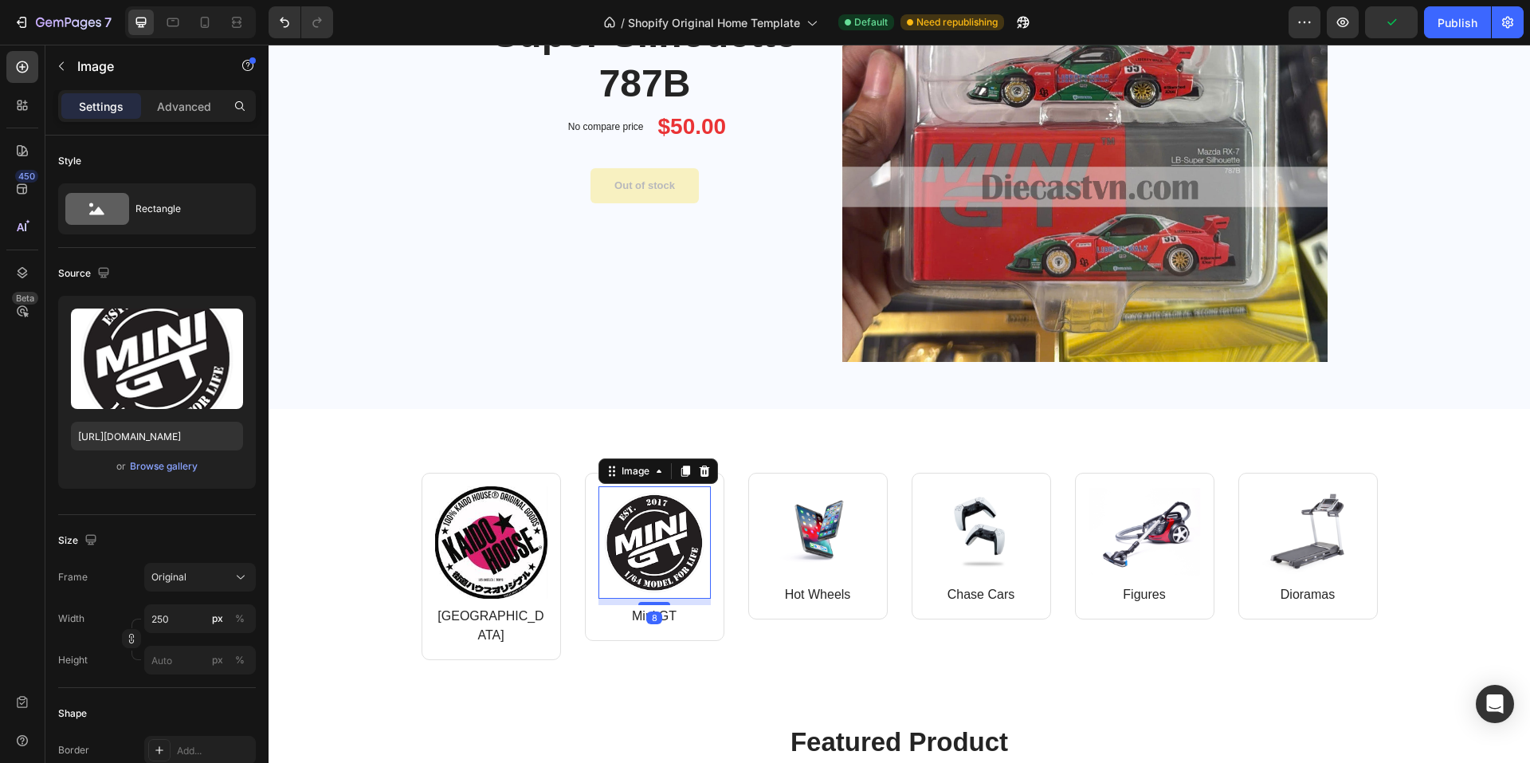
click at [638, 539] on img at bounding box center [654, 542] width 112 height 112
click at [463, 540] on img at bounding box center [491, 542] width 112 height 112
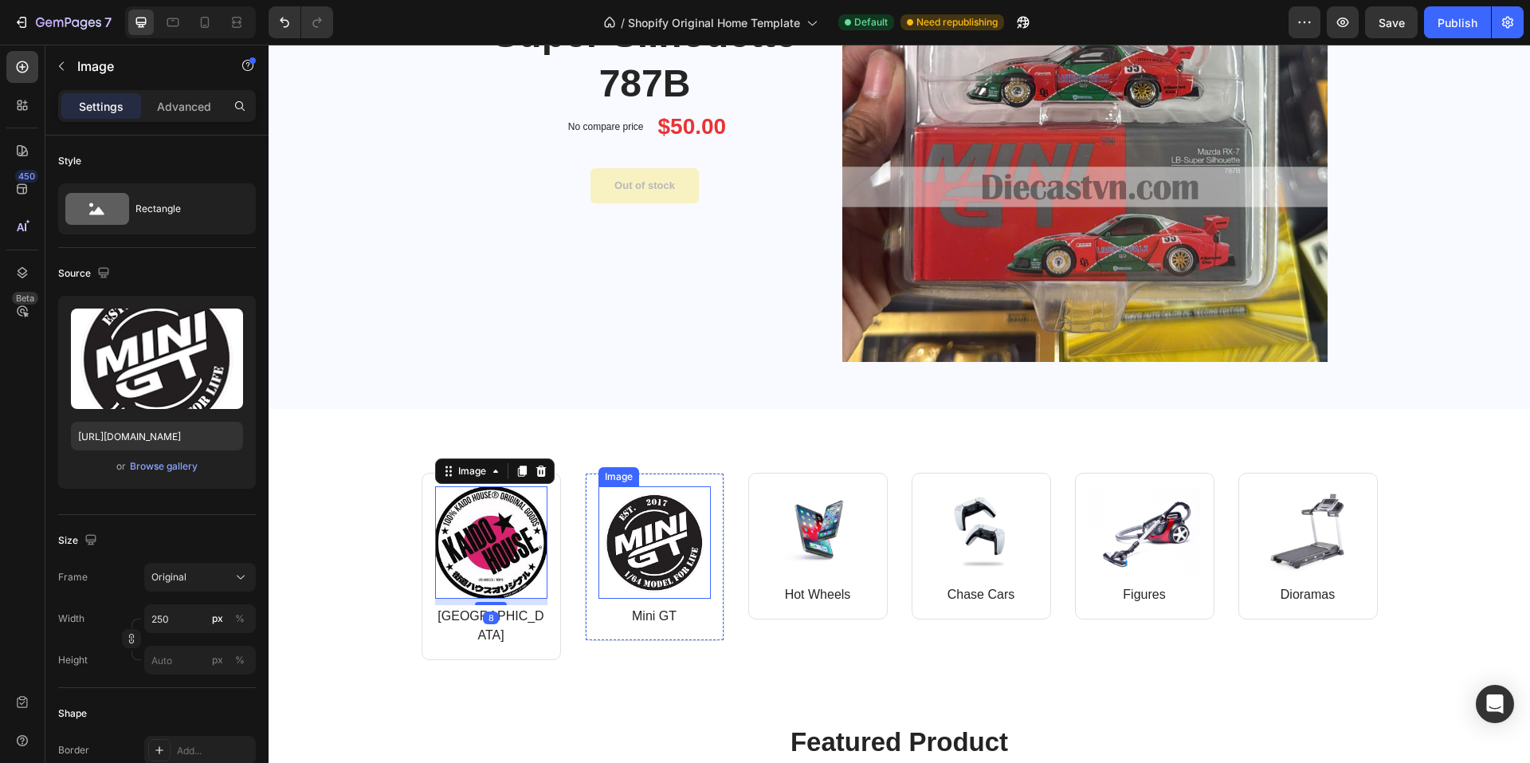
click at [656, 542] on img at bounding box center [654, 542] width 112 height 112
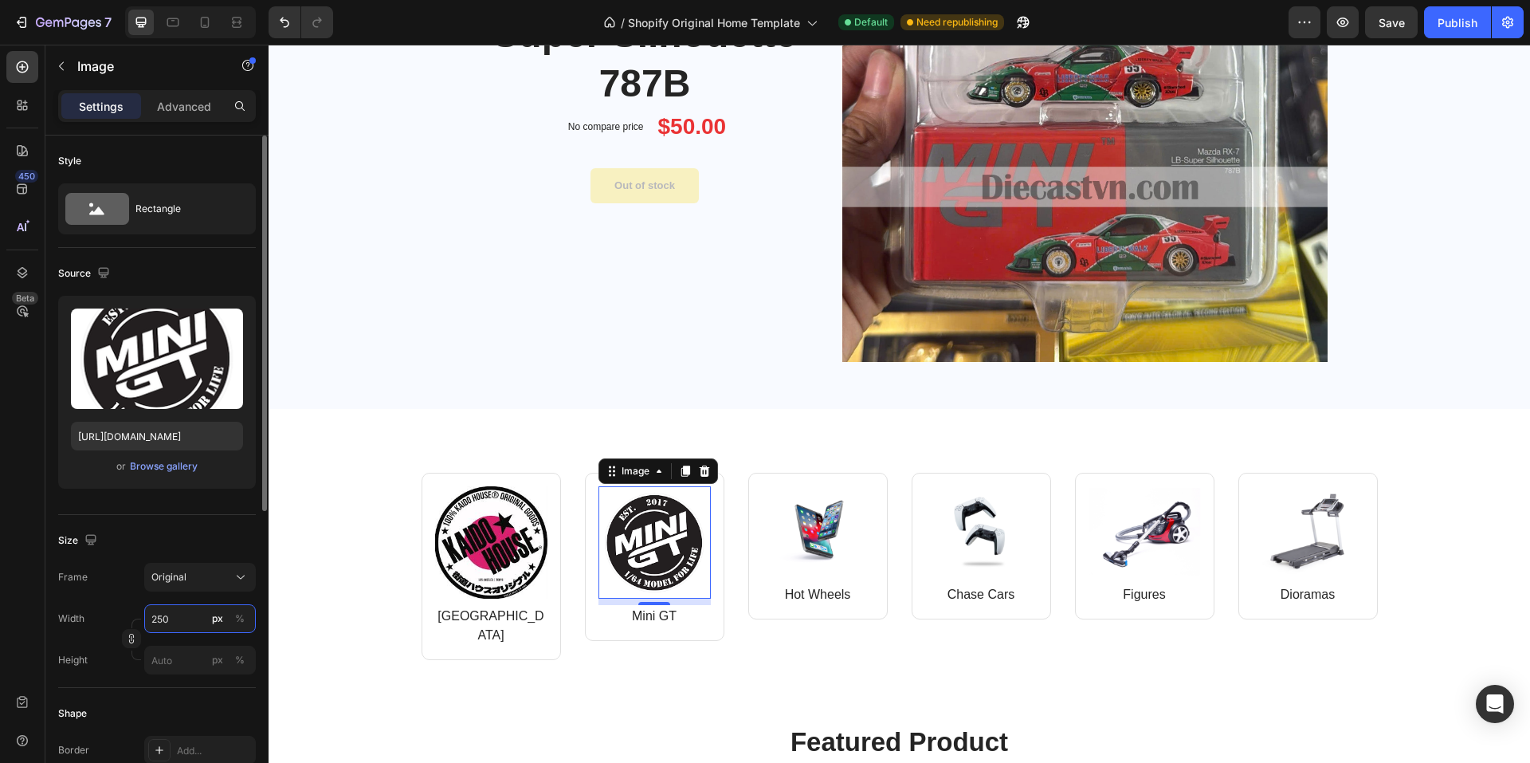
click at [174, 624] on input "250" at bounding box center [200, 618] width 112 height 29
click at [166, 652] on span "Full" at bounding box center [159, 656] width 16 height 14
type input "100"
click at [457, 549] on img at bounding box center [491, 542] width 112 height 112
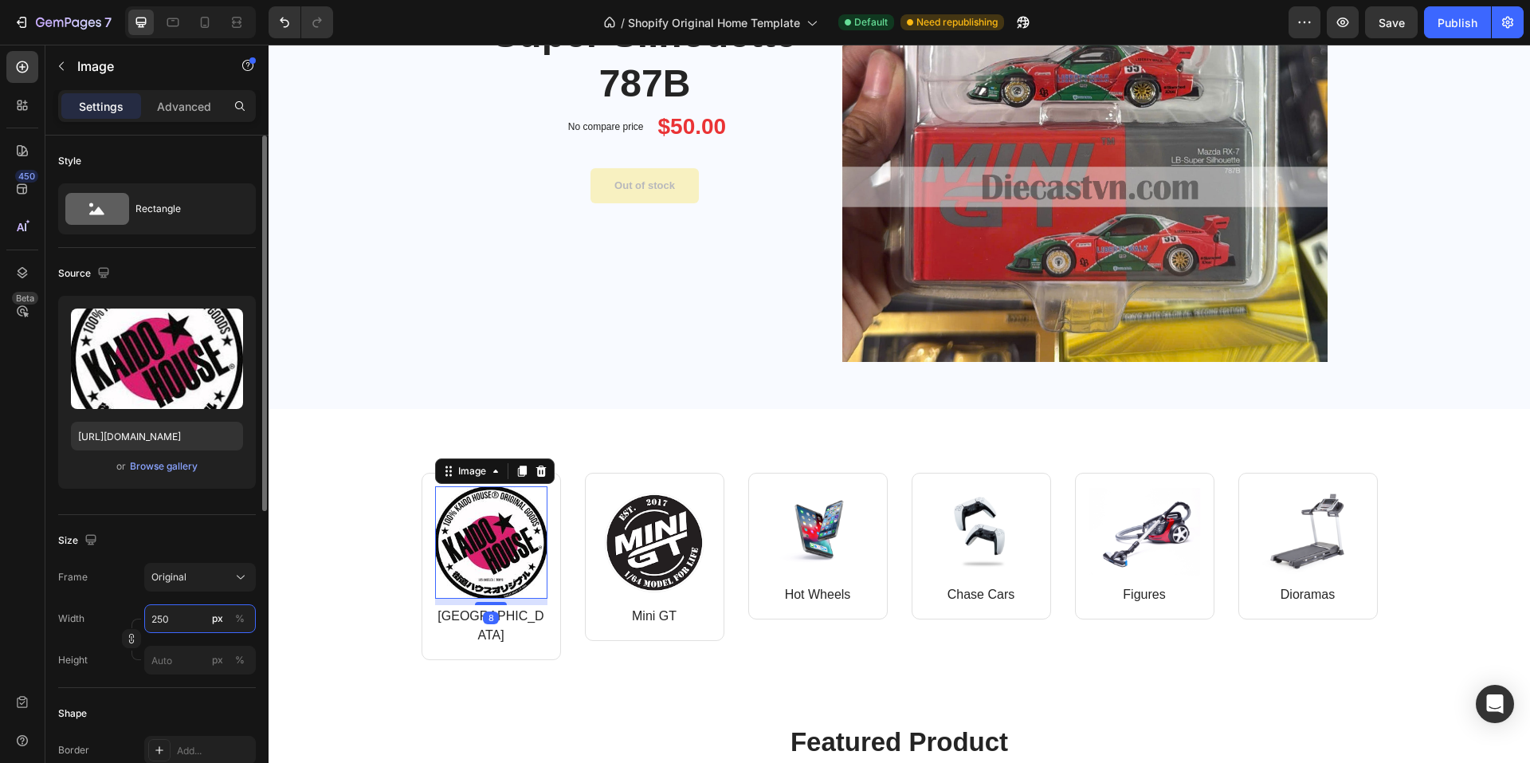
click at [174, 618] on input "250" at bounding box center [200, 618] width 112 height 29
click at [155, 669] on div "Full 100%" at bounding box center [184, 656] width 131 height 29
type input "100"
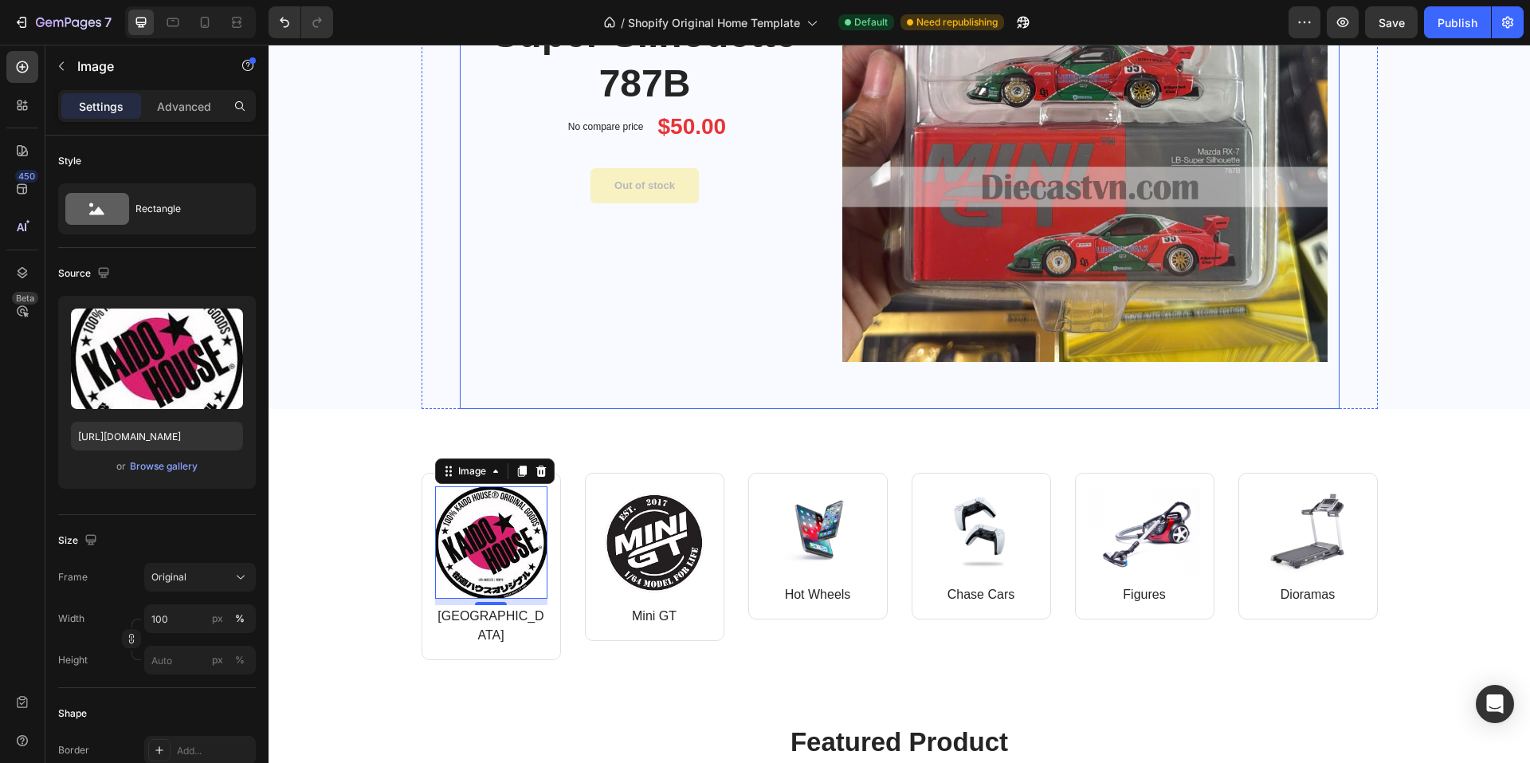
click at [480, 364] on div "Image Limited Week deal - Text block No discount Not be displayed when publishe…" at bounding box center [900, 36] width 880 height 745
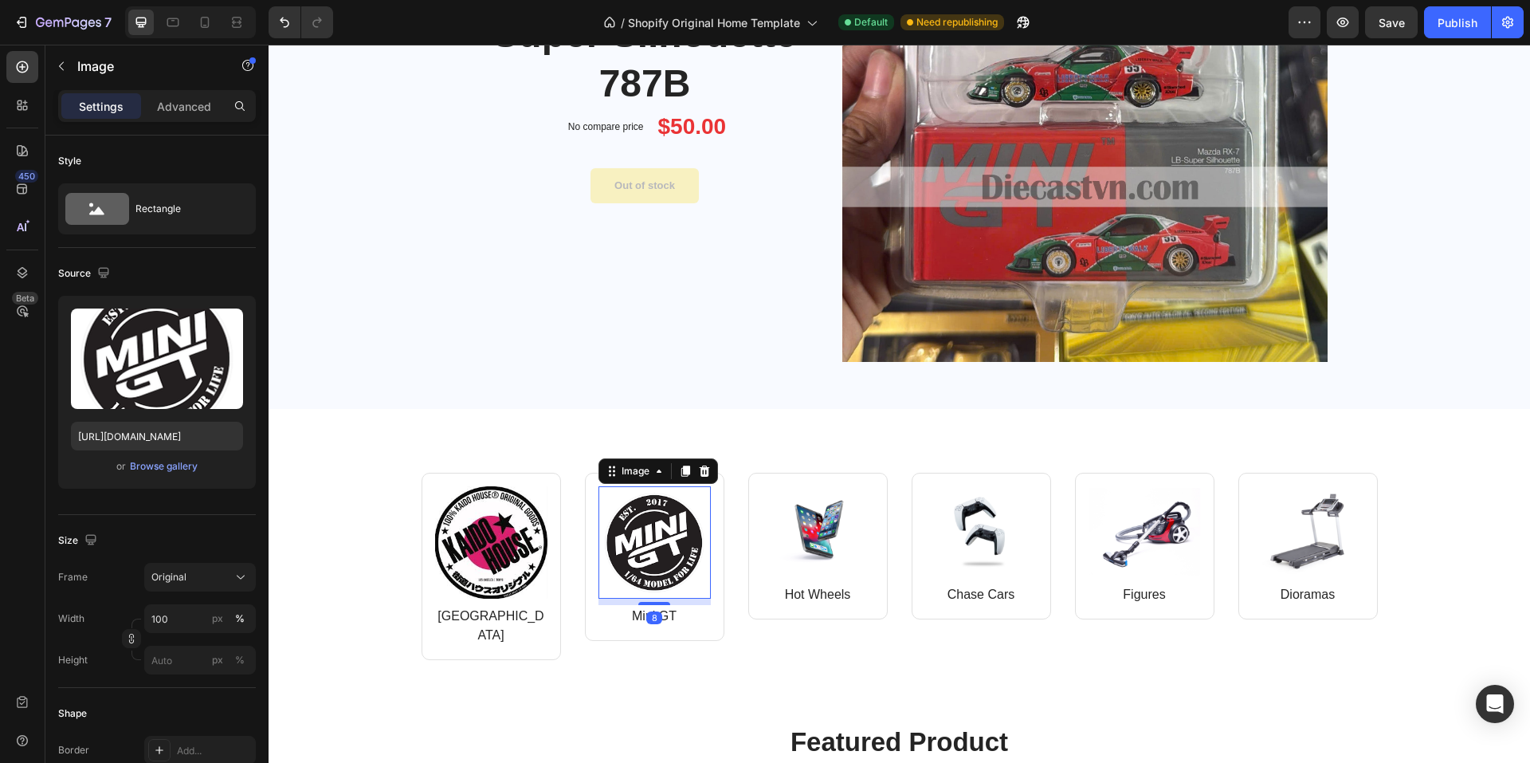
click at [644, 545] on img at bounding box center [654, 542] width 112 height 112
click at [155, 468] on div "Browse gallery" at bounding box center [164, 466] width 68 height 14
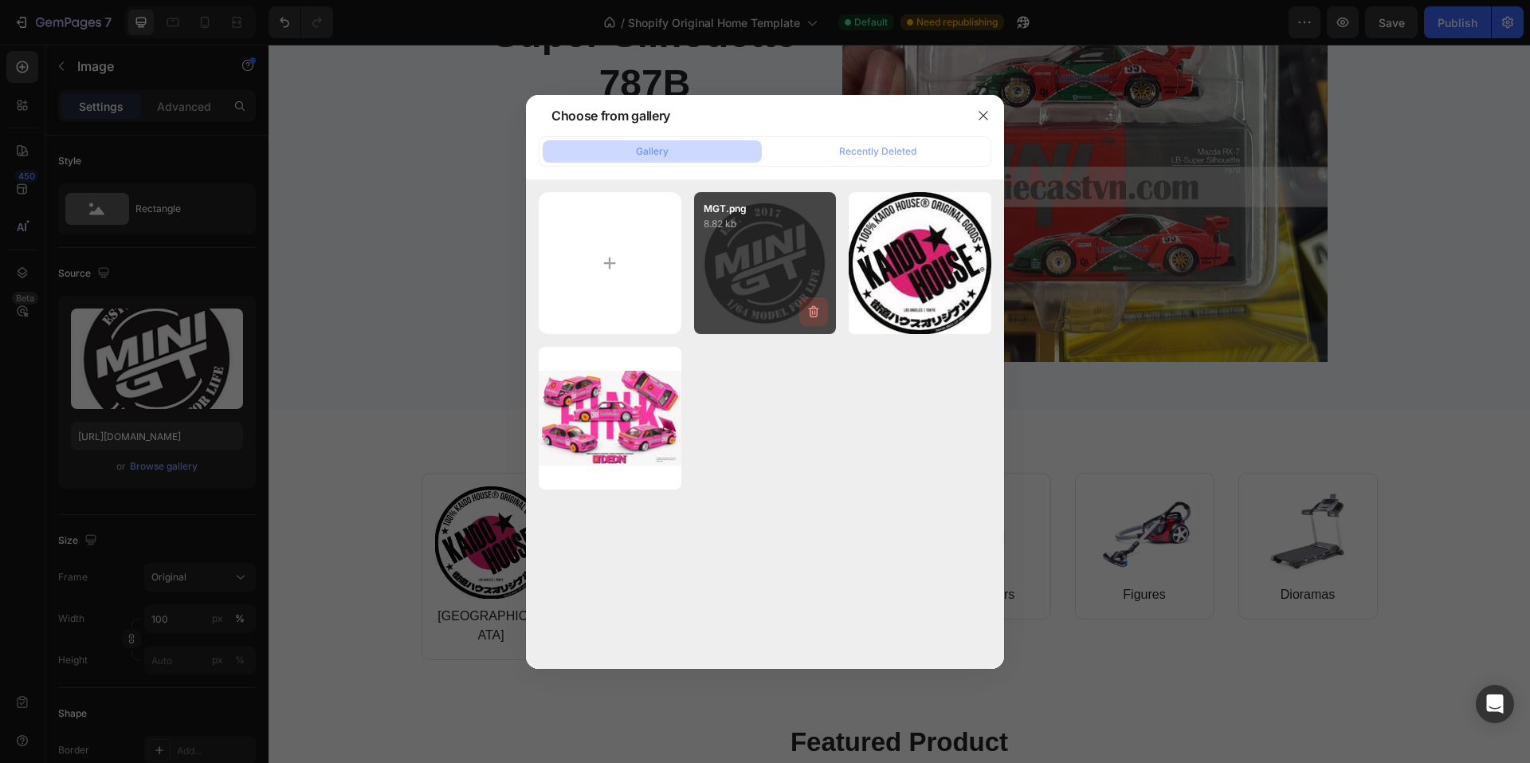
click at [815, 315] on icon "button" at bounding box center [815, 312] width 2 height 5
click at [810, 314] on div "Delete" at bounding box center [804, 315] width 29 height 14
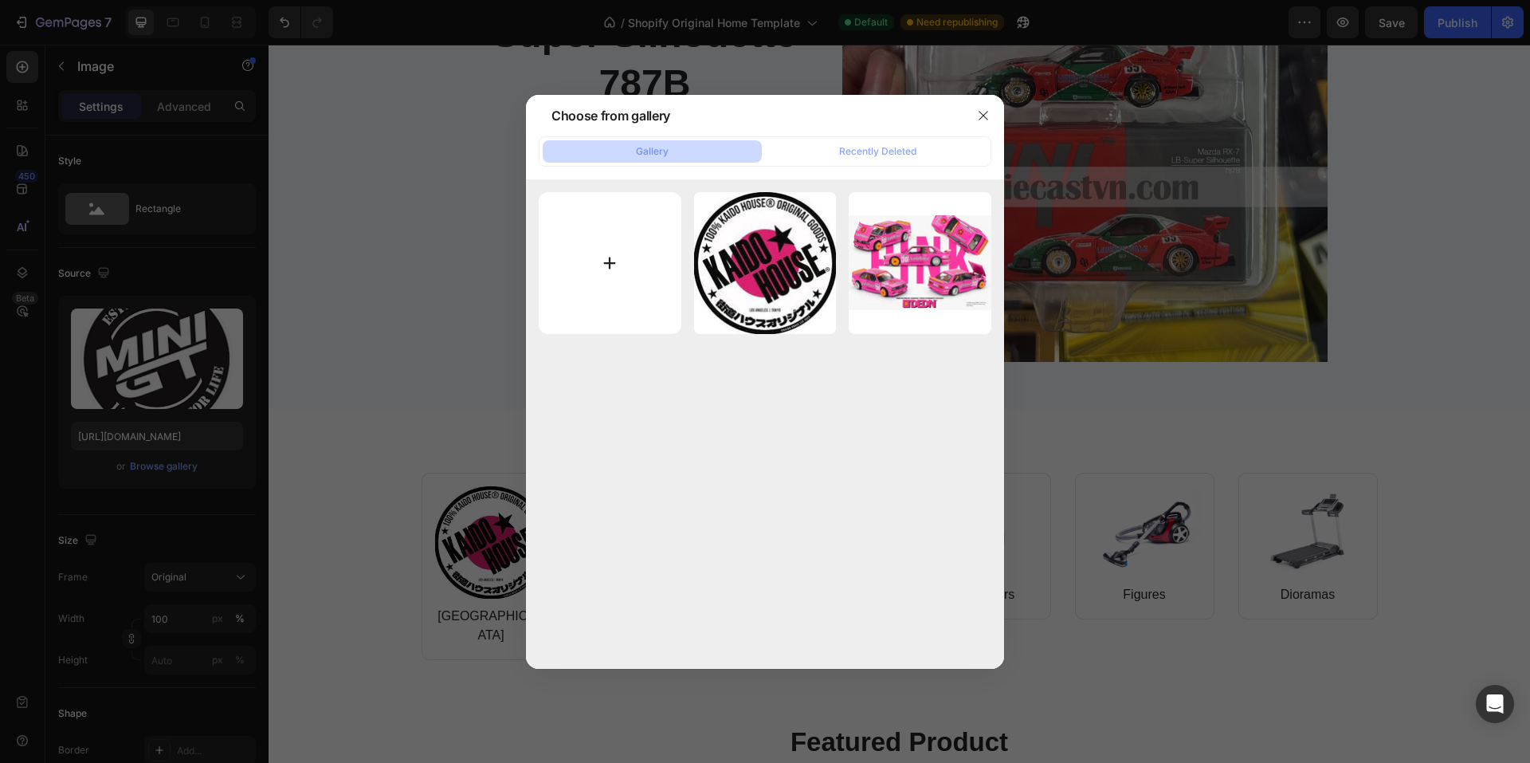
click at [606, 269] on input "file" at bounding box center [610, 263] width 143 height 143
type input "C:\fakepath\MGT.png"
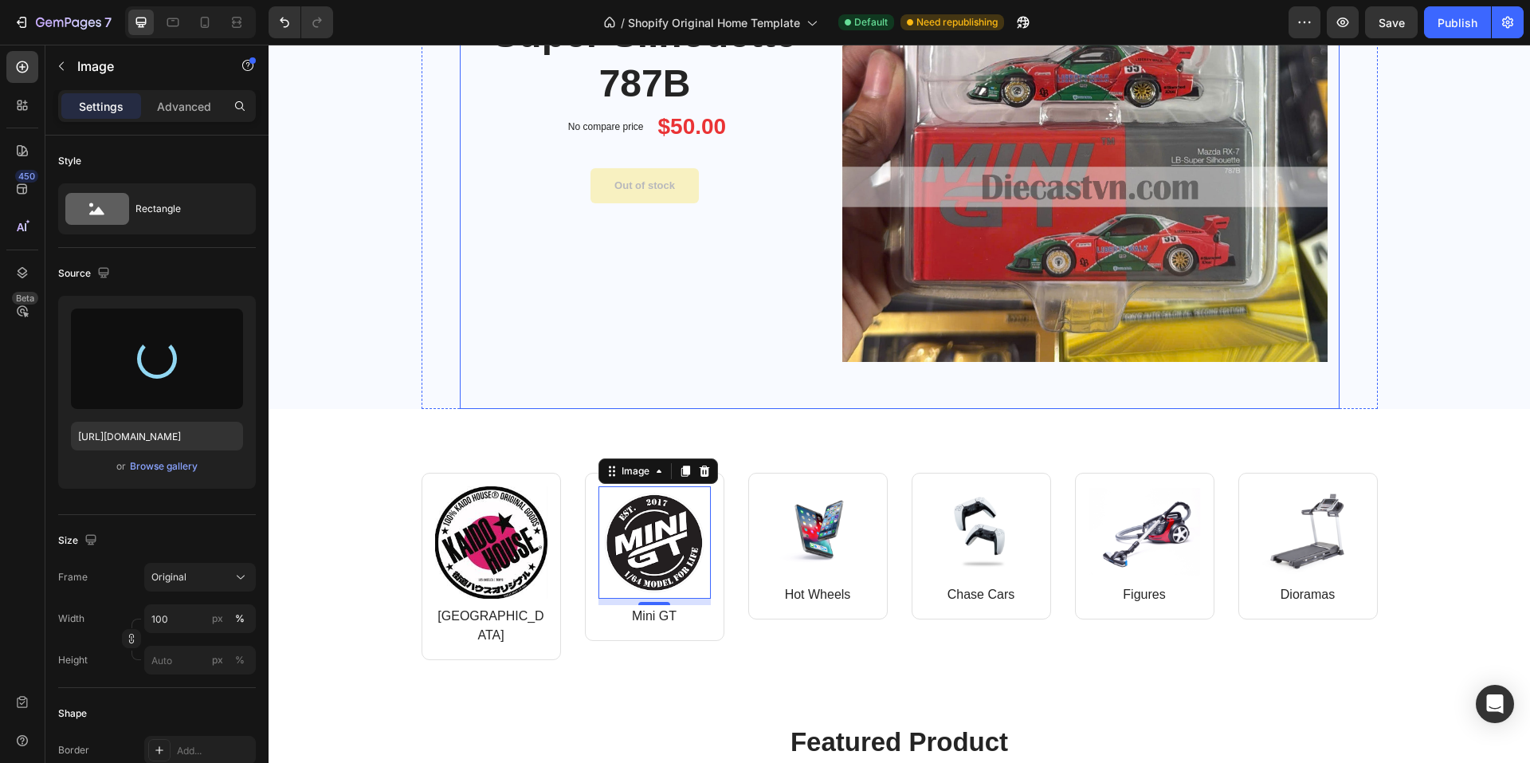
type input "https://cdn.shopify.com/s/files/1/0958/8739/3080/files/gempages_581728802523054…"
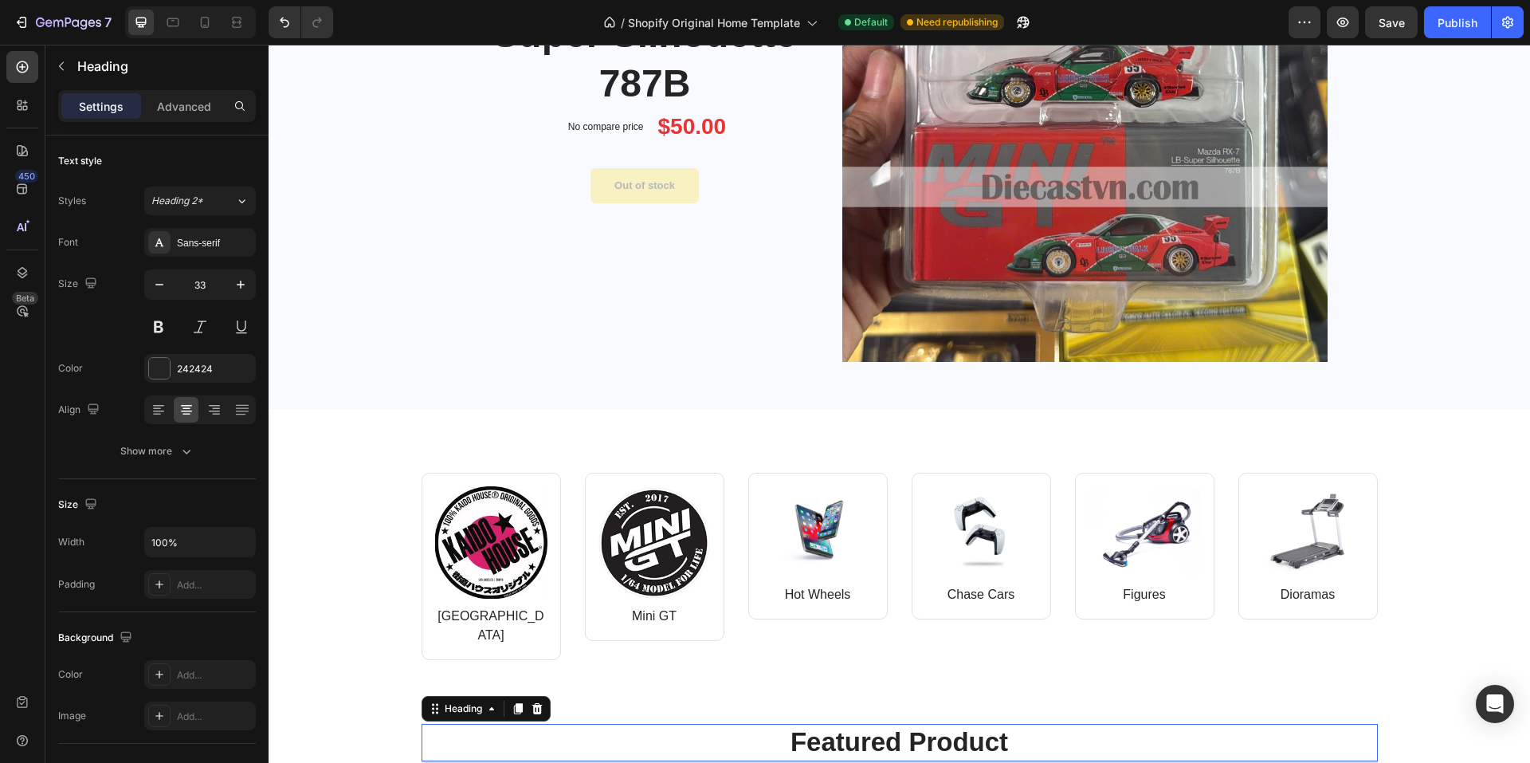
click at [527, 726] on p "Featured Product" at bounding box center [899, 742] width 953 height 34
click at [647, 554] on img at bounding box center [654, 542] width 112 height 112
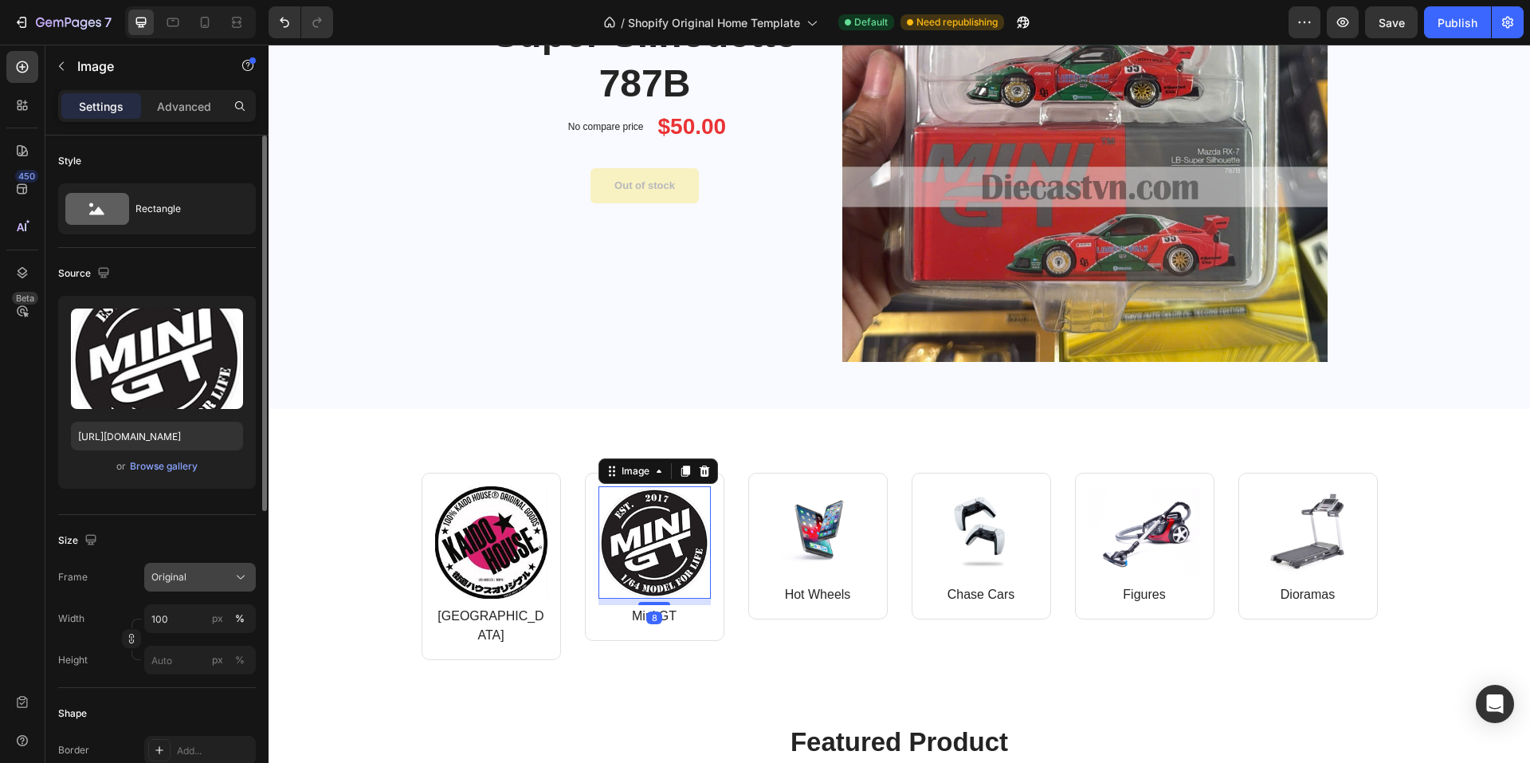
click at [173, 578] on span "Original" at bounding box center [168, 577] width 35 height 14
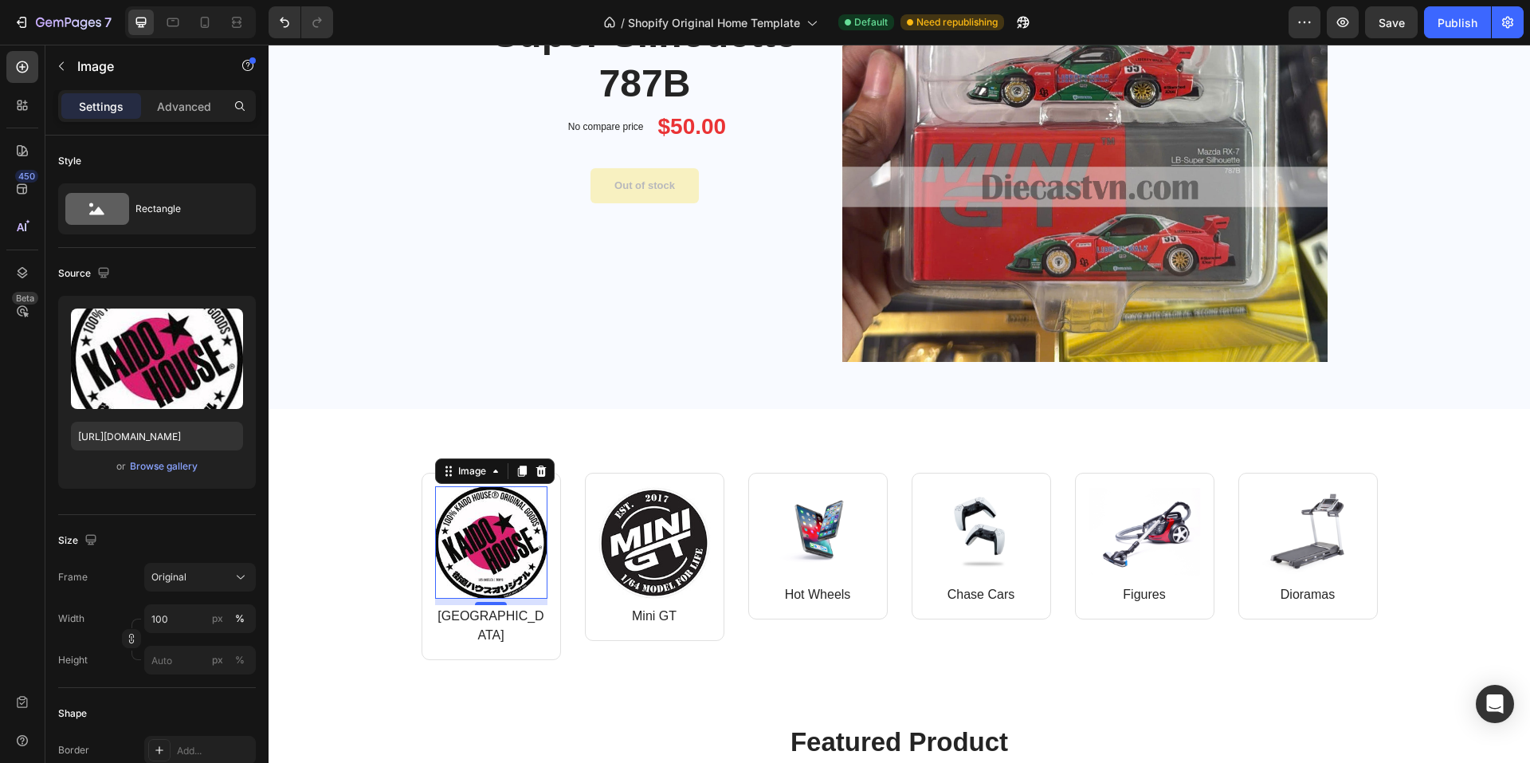
click at [477, 550] on img at bounding box center [491, 542] width 112 height 112
click at [677, 546] on img at bounding box center [654, 542] width 112 height 112
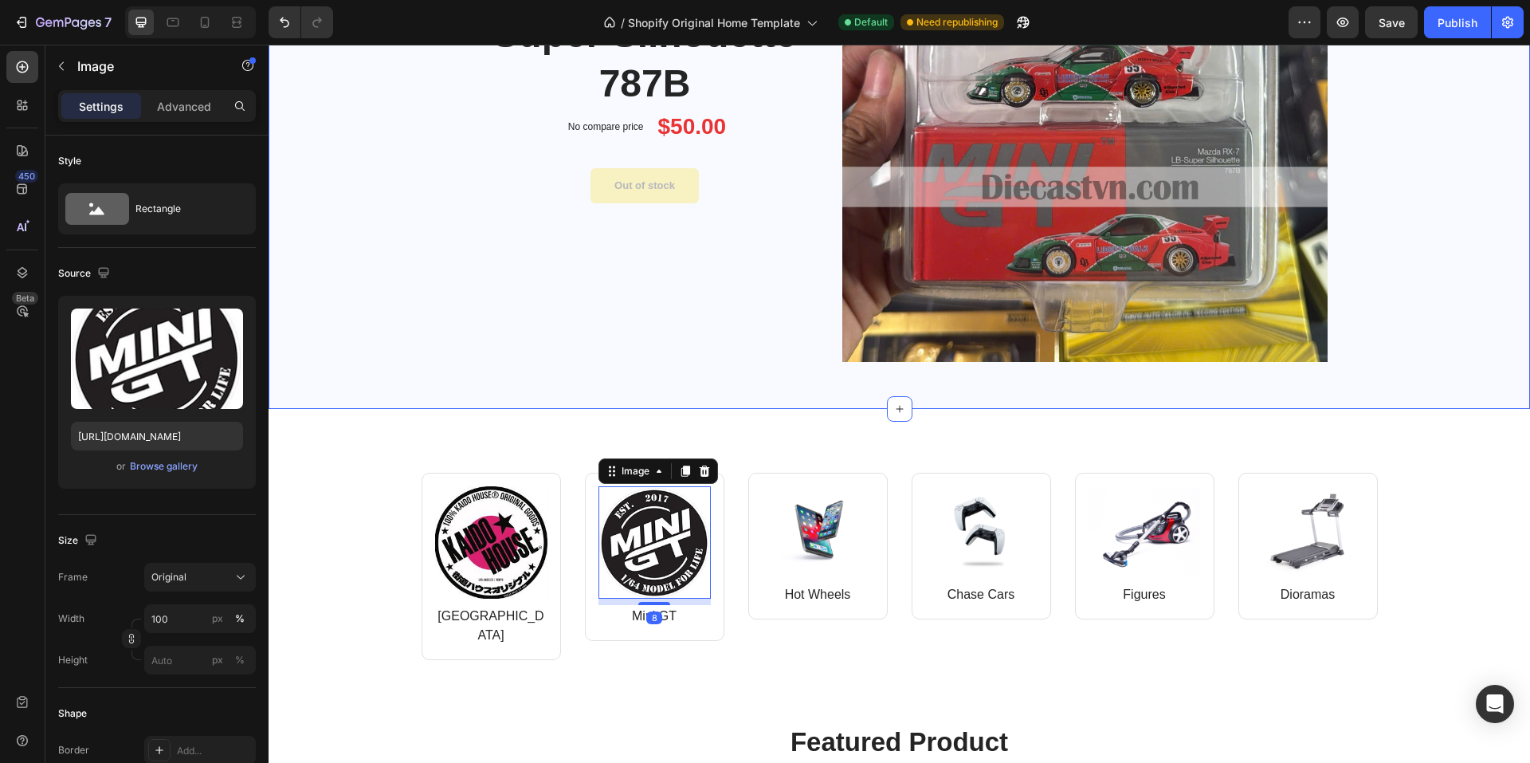
click at [307, 357] on div "Image Limited Week deal - Text block No discount Not be displayed when publishe…" at bounding box center [900, 36] width 1238 height 745
